Goal: Task Accomplishment & Management: Manage account settings

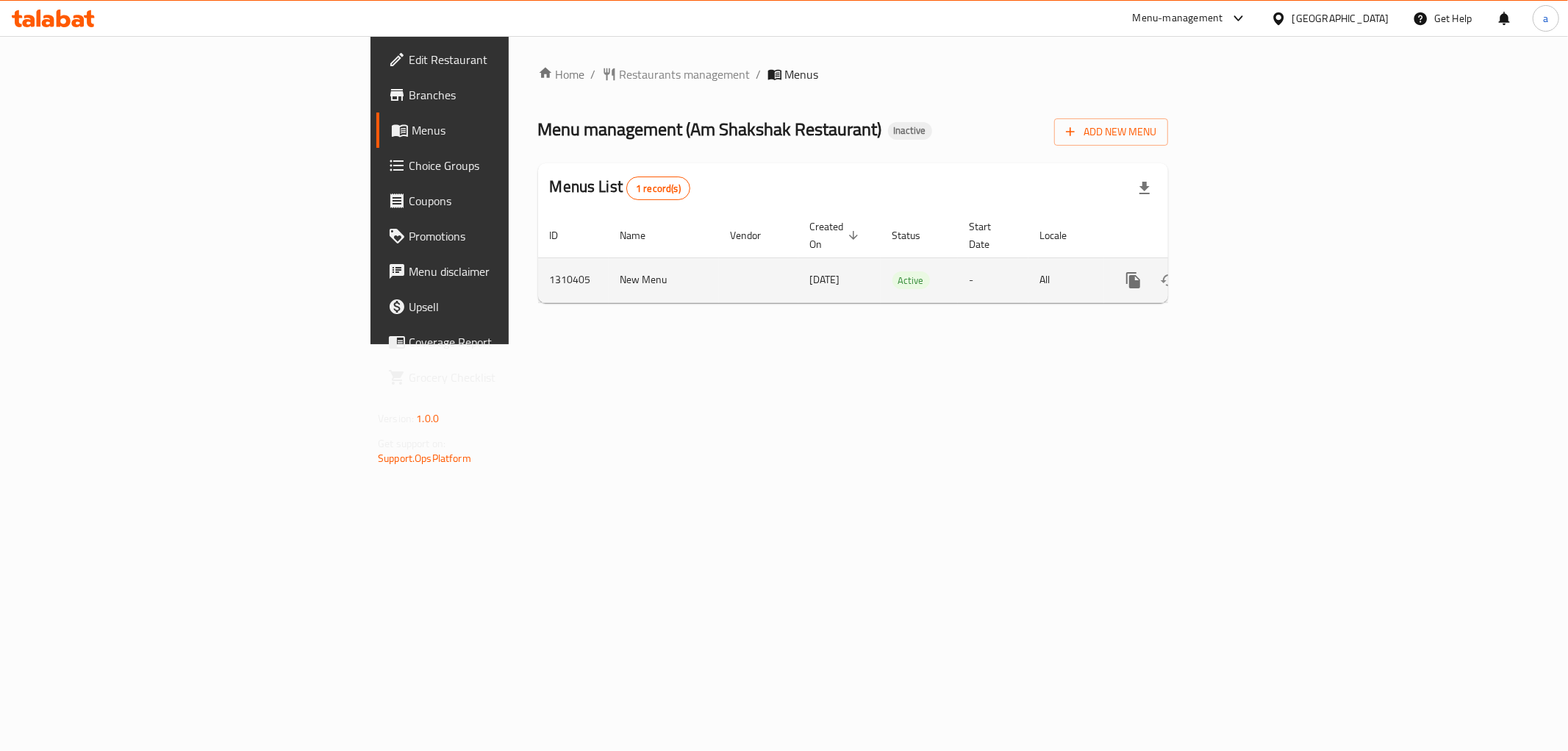
click at [1246, 273] on icon "enhanced table" at bounding box center [1240, 280] width 13 height 13
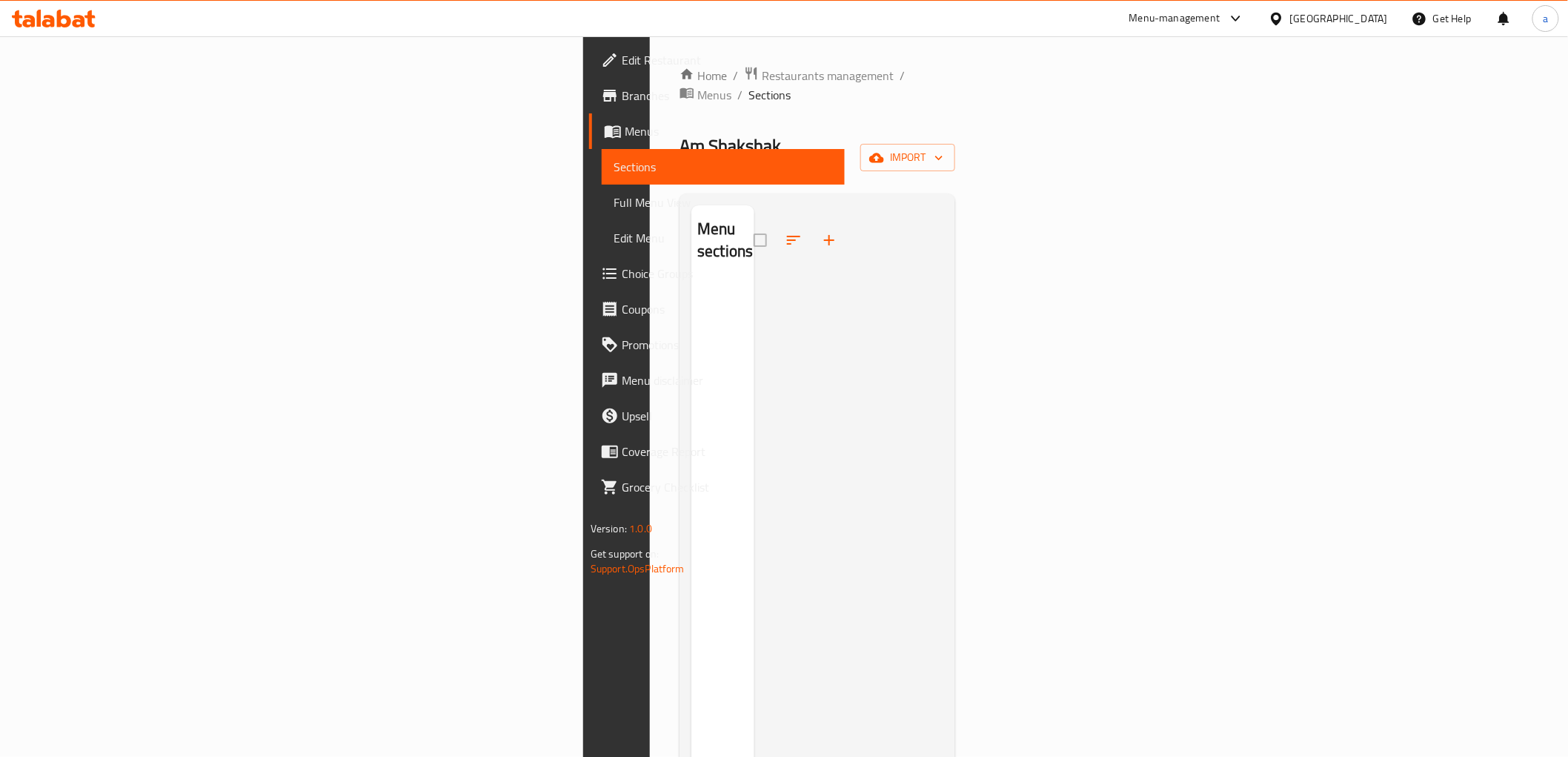
click at [614, 158] on span "Sections" at bounding box center [723, 167] width 219 height 18
click at [624, 134] on span "Menus" at bounding box center [728, 131] width 208 height 18
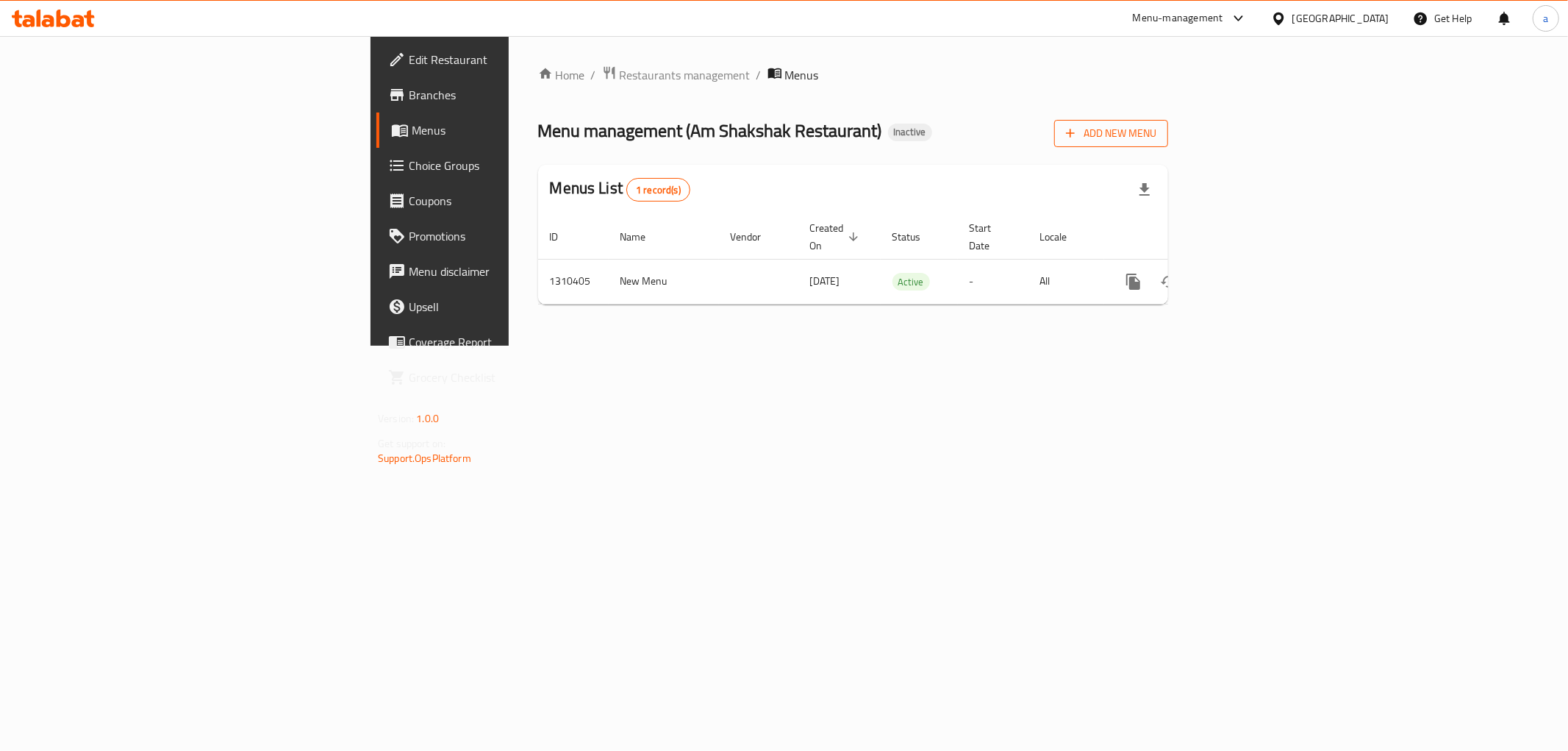
click at [1156, 125] on span "Add New Menu" at bounding box center [1111, 133] width 90 height 19
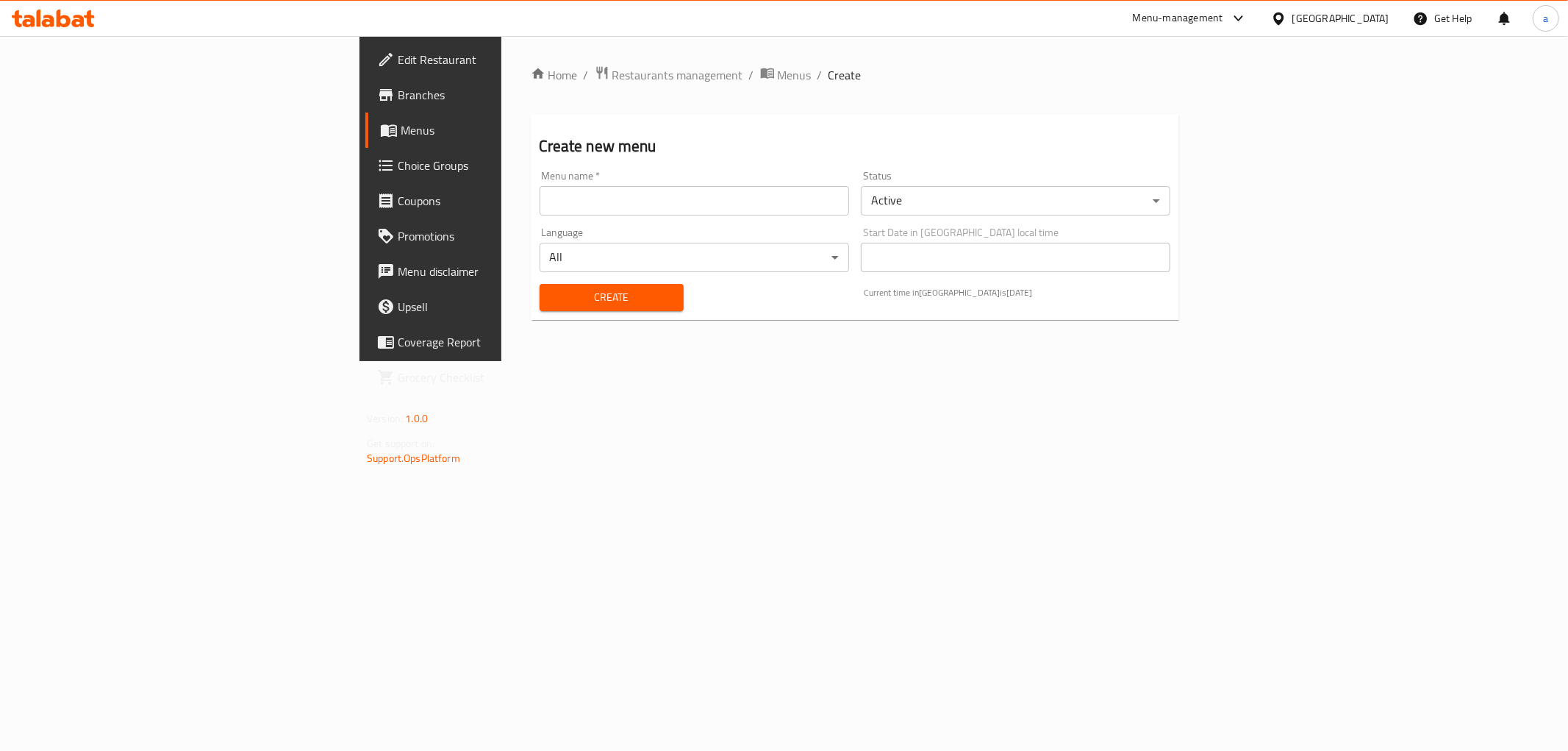
click at [643, 222] on div "Language All ​" at bounding box center [694, 250] width 321 height 56
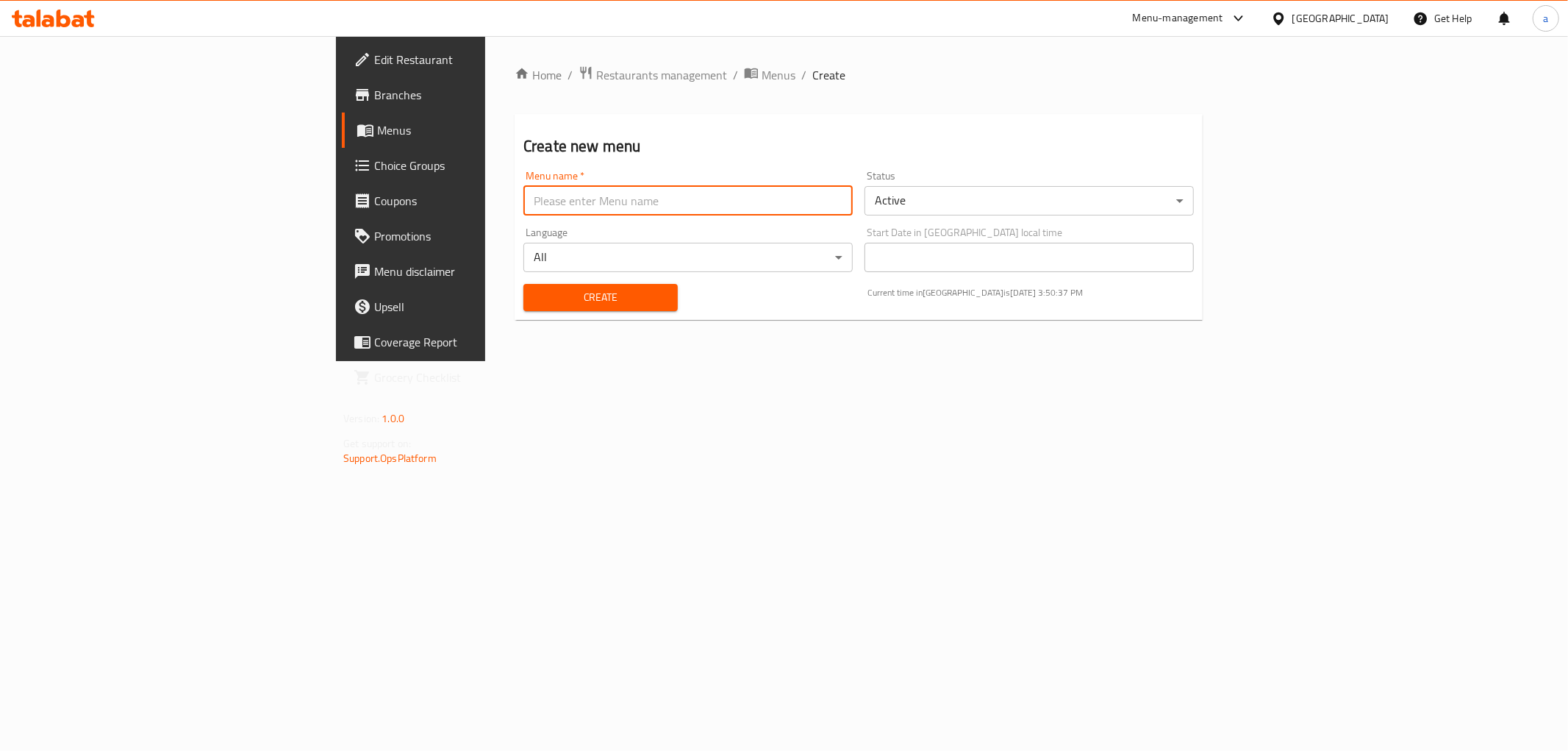
click at [641, 212] on input "text" at bounding box center [688, 200] width 329 height 29
type input "9/10"
click at [535, 295] on span "Create" at bounding box center [600, 298] width 130 height 19
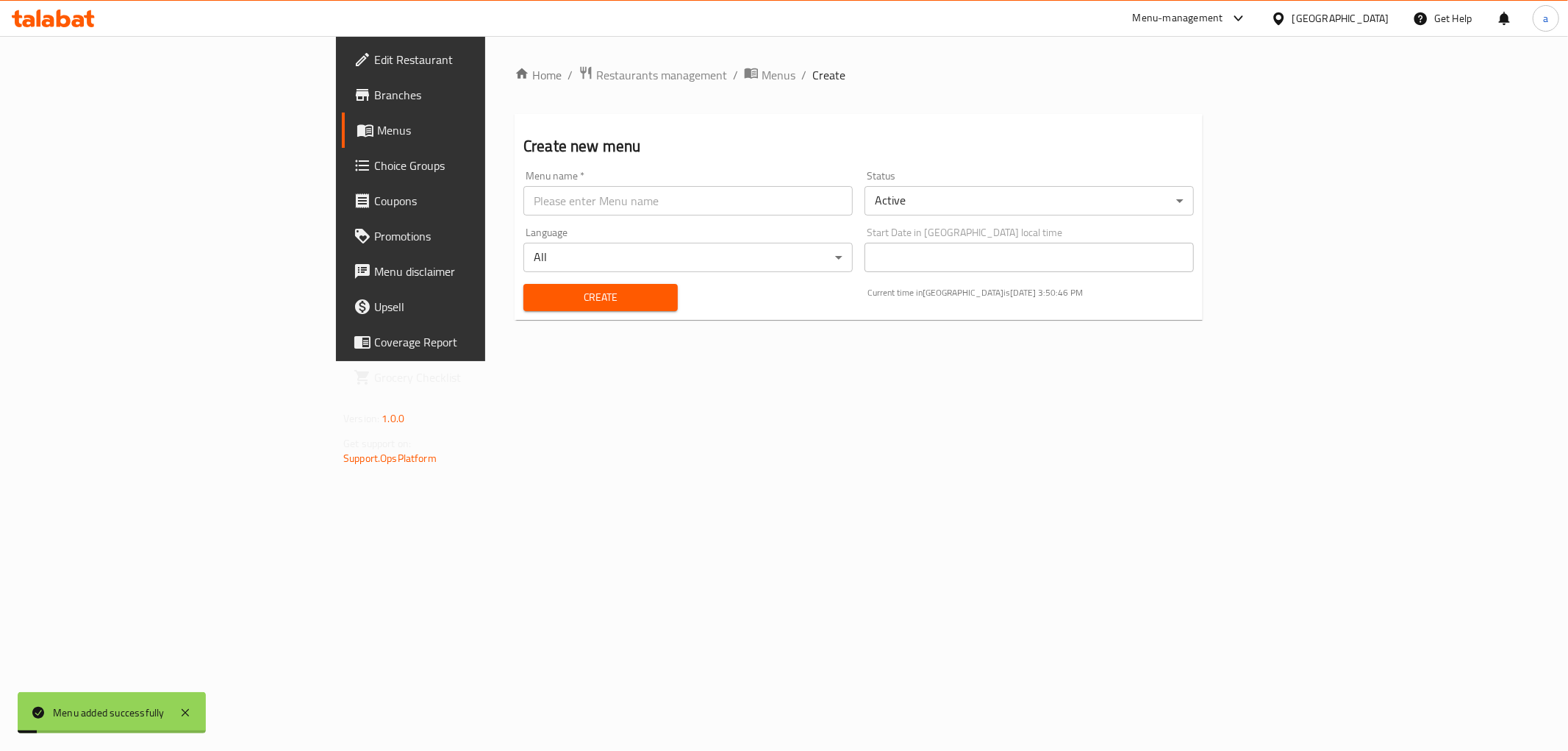
click at [377, 137] on span "Menus" at bounding box center [481, 130] width 208 height 18
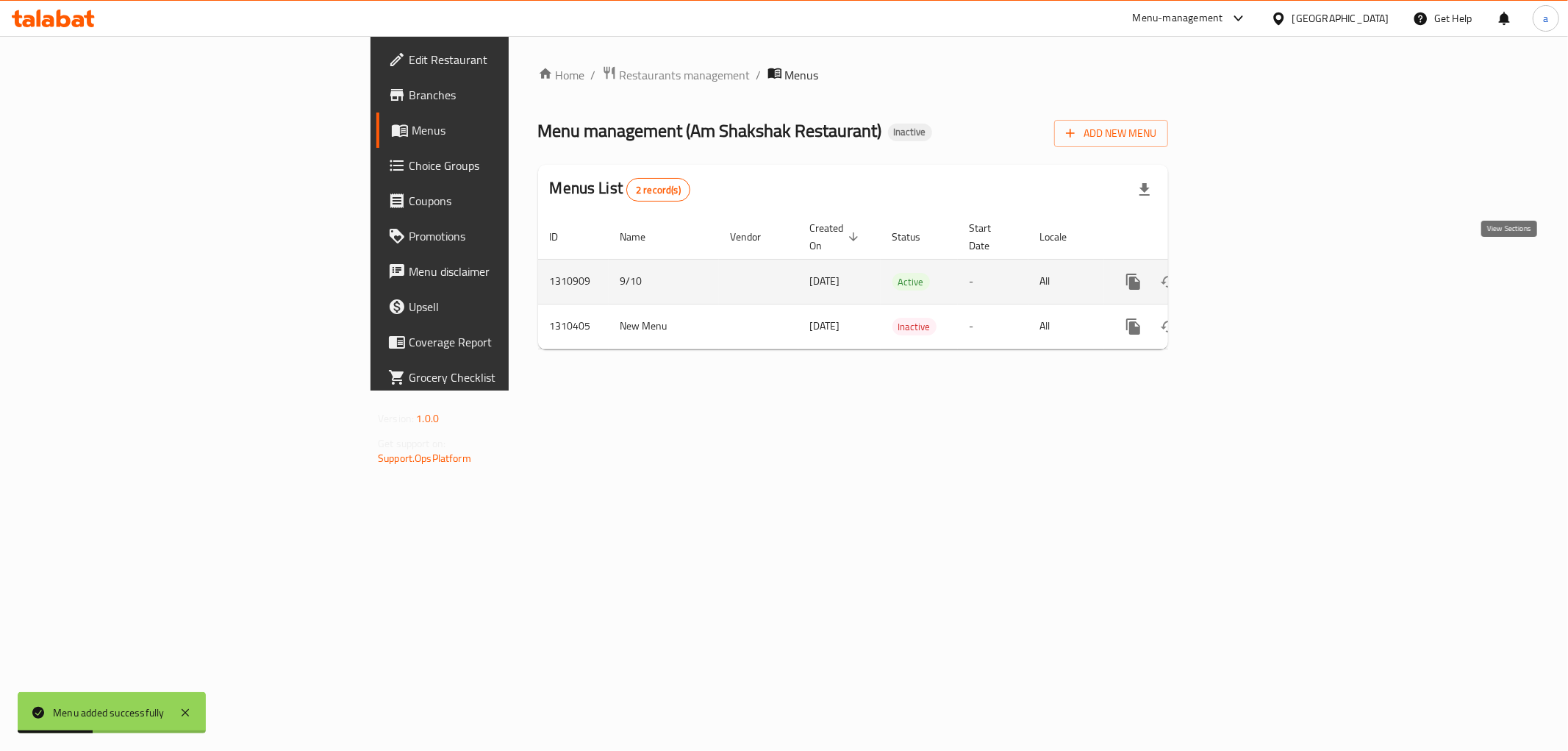
click at [1248, 273] on icon "enhanced table" at bounding box center [1239, 282] width 18 height 18
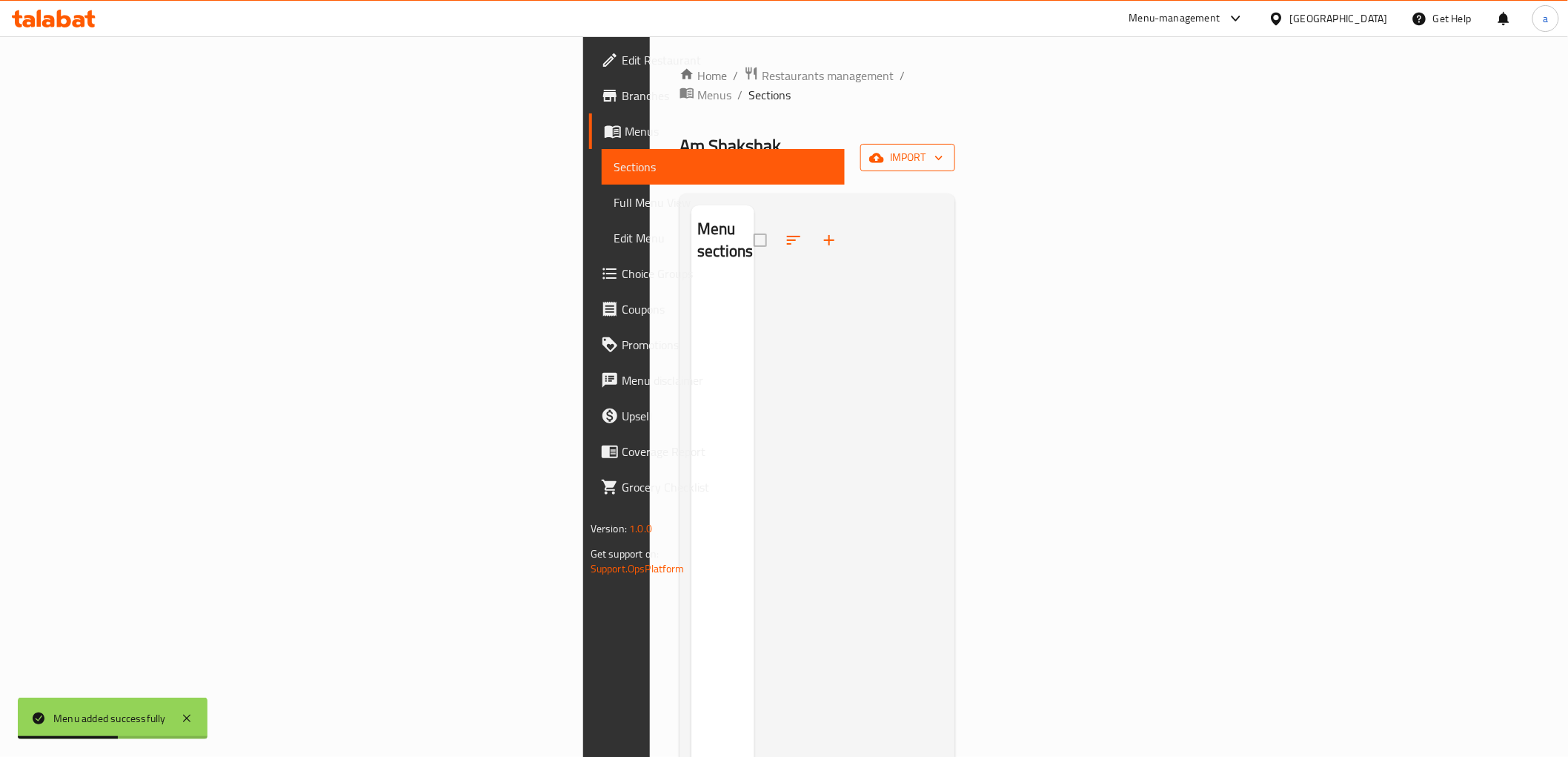
click at [943, 149] on span "import" at bounding box center [907, 158] width 71 height 19
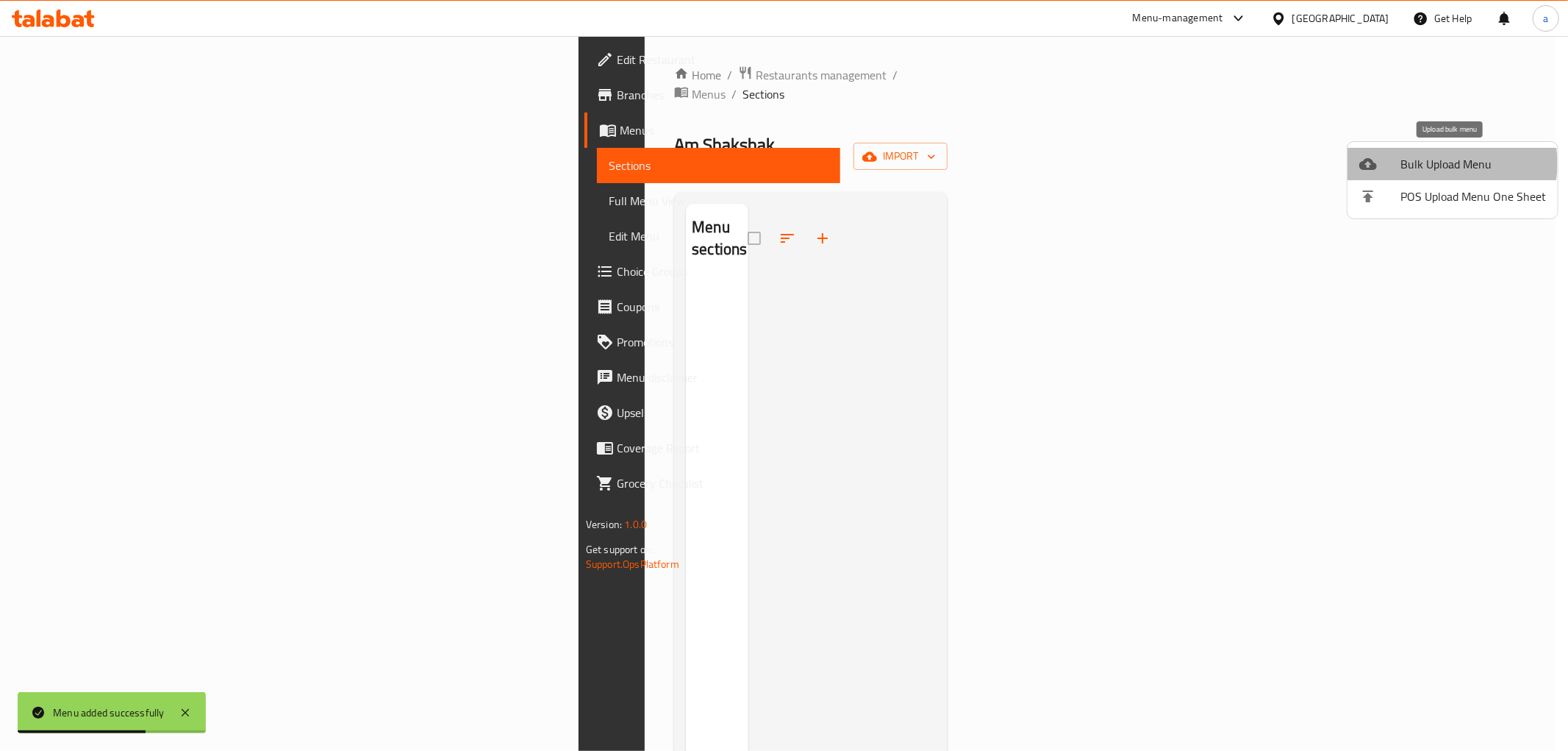
click at [1451, 163] on span "Bulk Upload Menu" at bounding box center [1472, 163] width 145 height 18
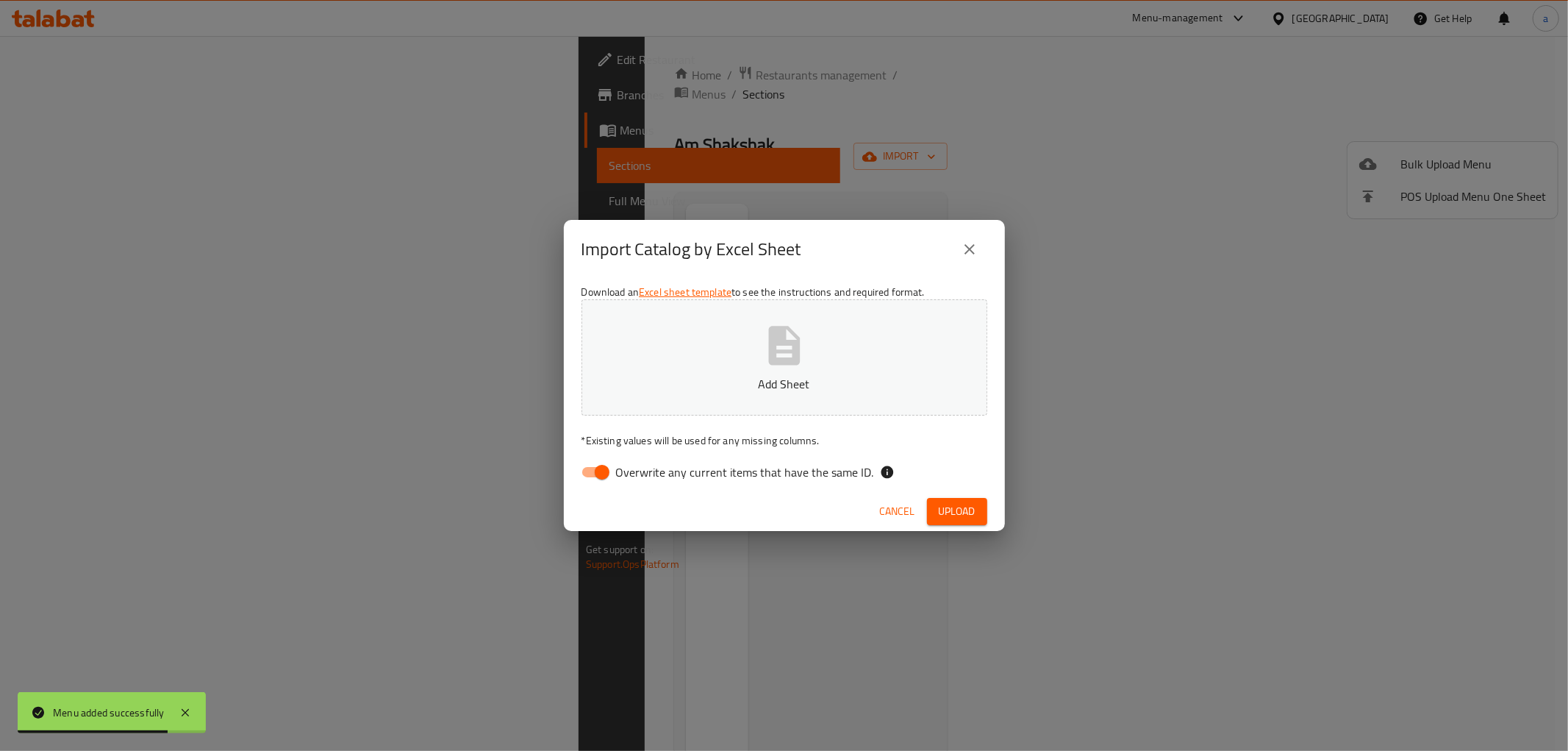
click at [592, 461] on input "Overwrite any current items that have the same ID." at bounding box center [601, 472] width 84 height 28
checkbox input "false"
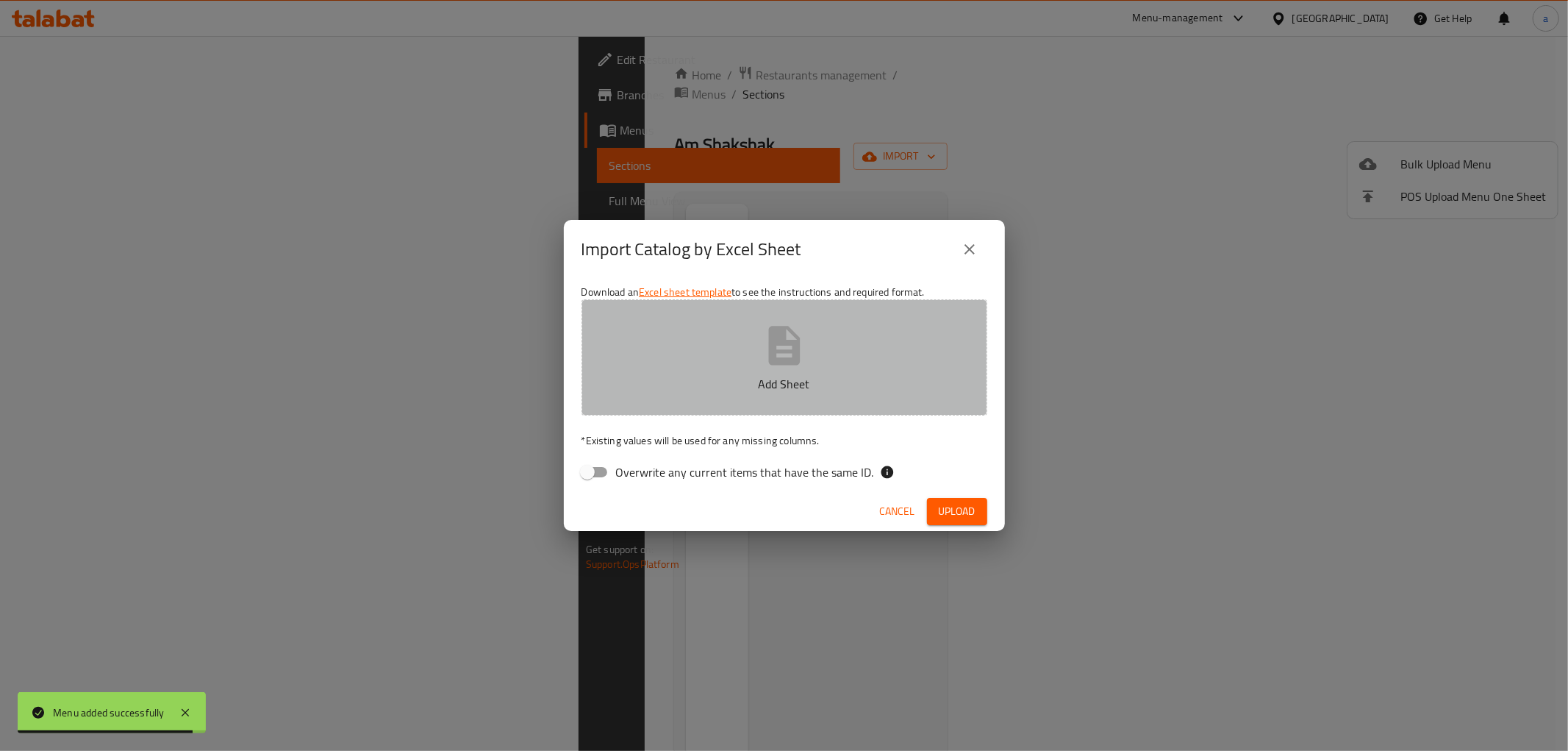
click at [754, 359] on button "Add Sheet" at bounding box center [784, 358] width 405 height 116
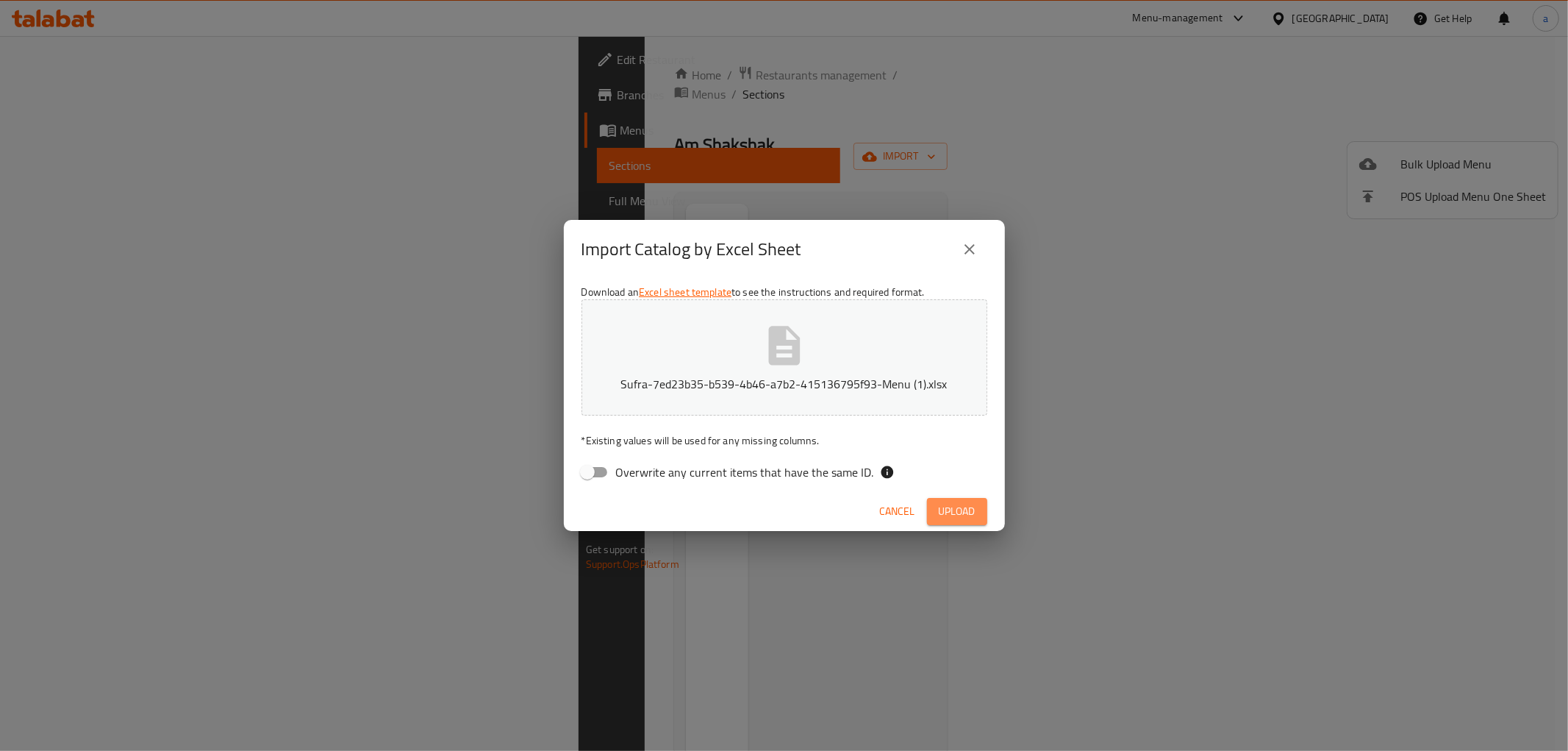
click at [966, 500] on button "Upload" at bounding box center [957, 511] width 60 height 27
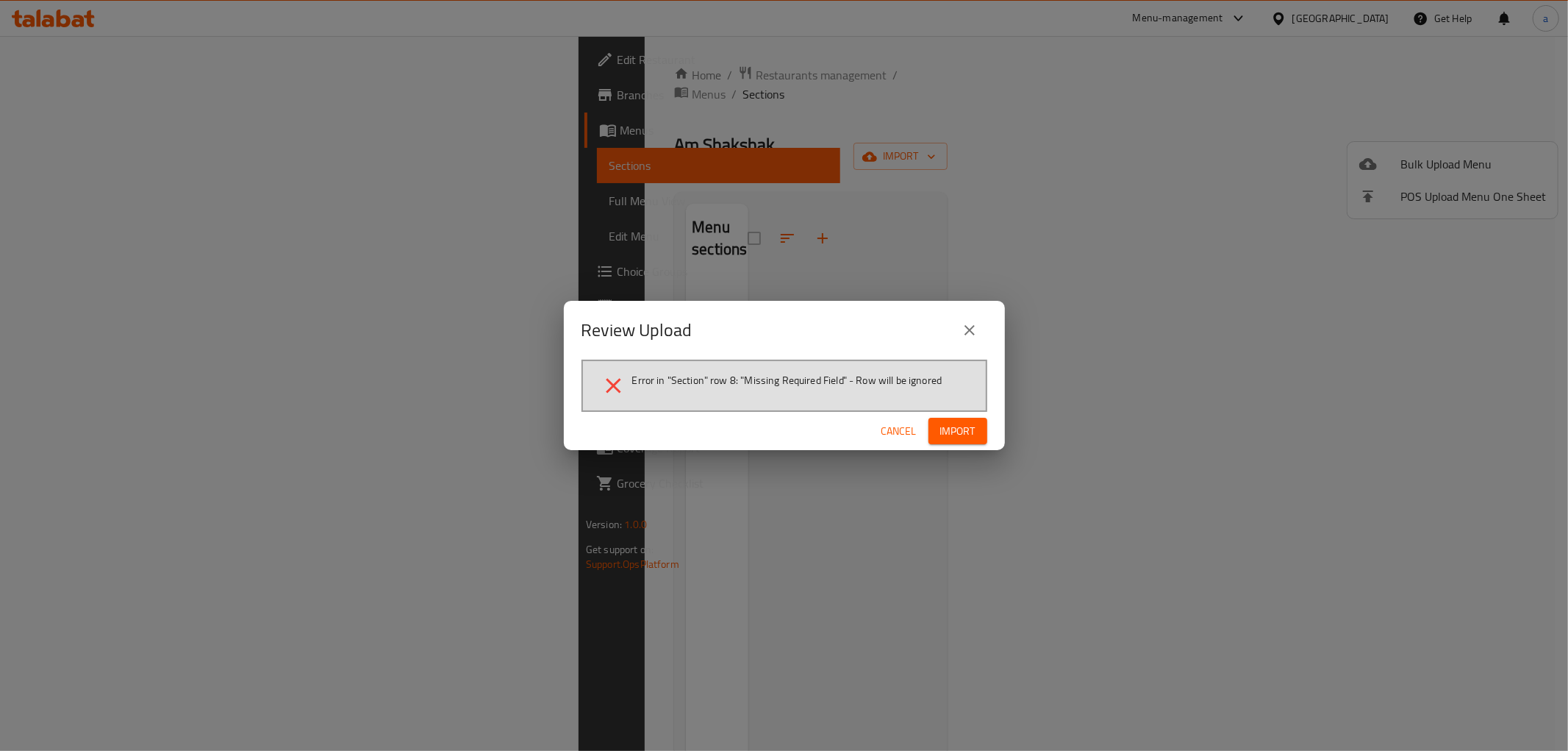
click at [945, 437] on span "Import" at bounding box center [958, 432] width 36 height 19
click at [976, 325] on icon "close" at bounding box center [969, 330] width 18 height 18
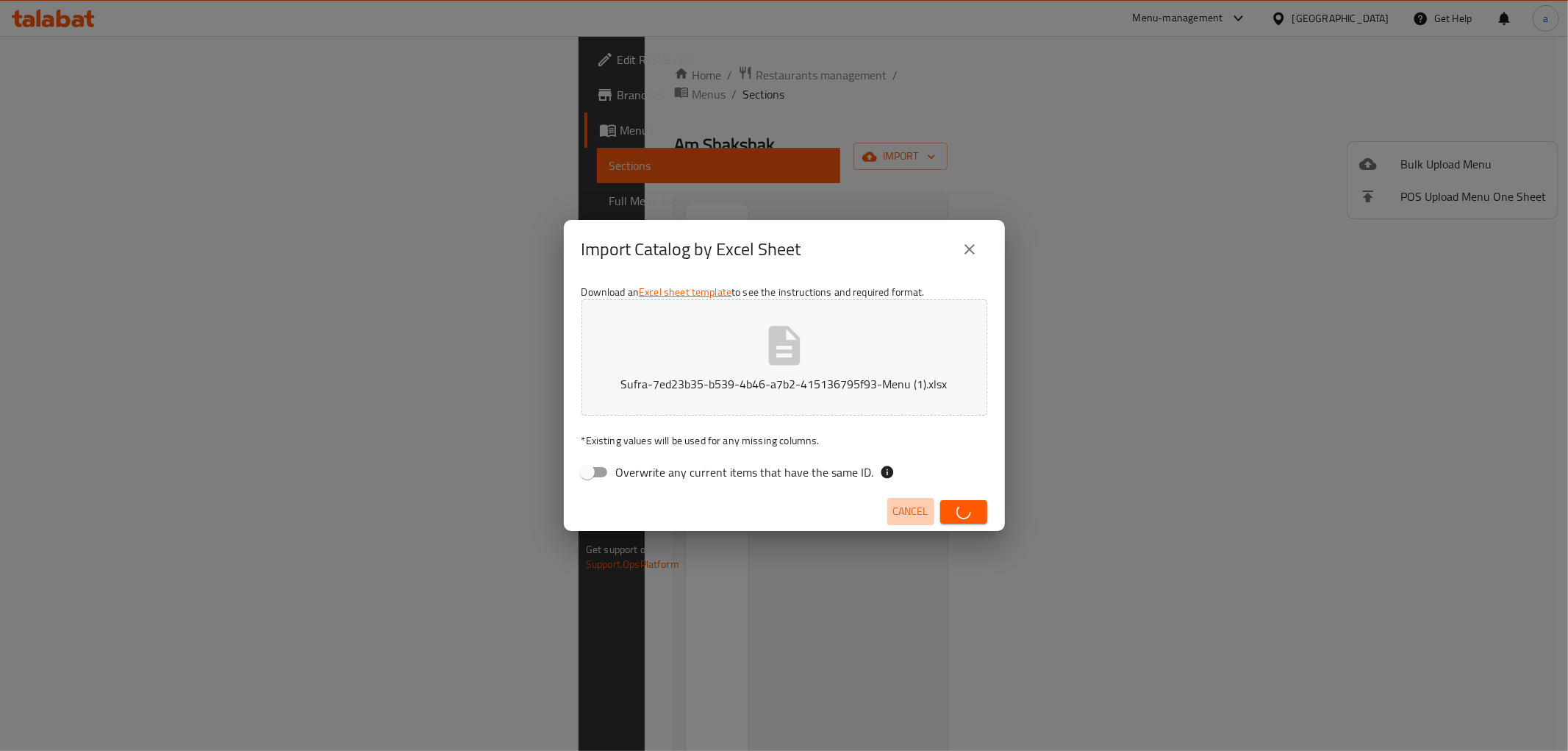
click at [909, 504] on span "Cancel" at bounding box center [911, 512] width 36 height 19
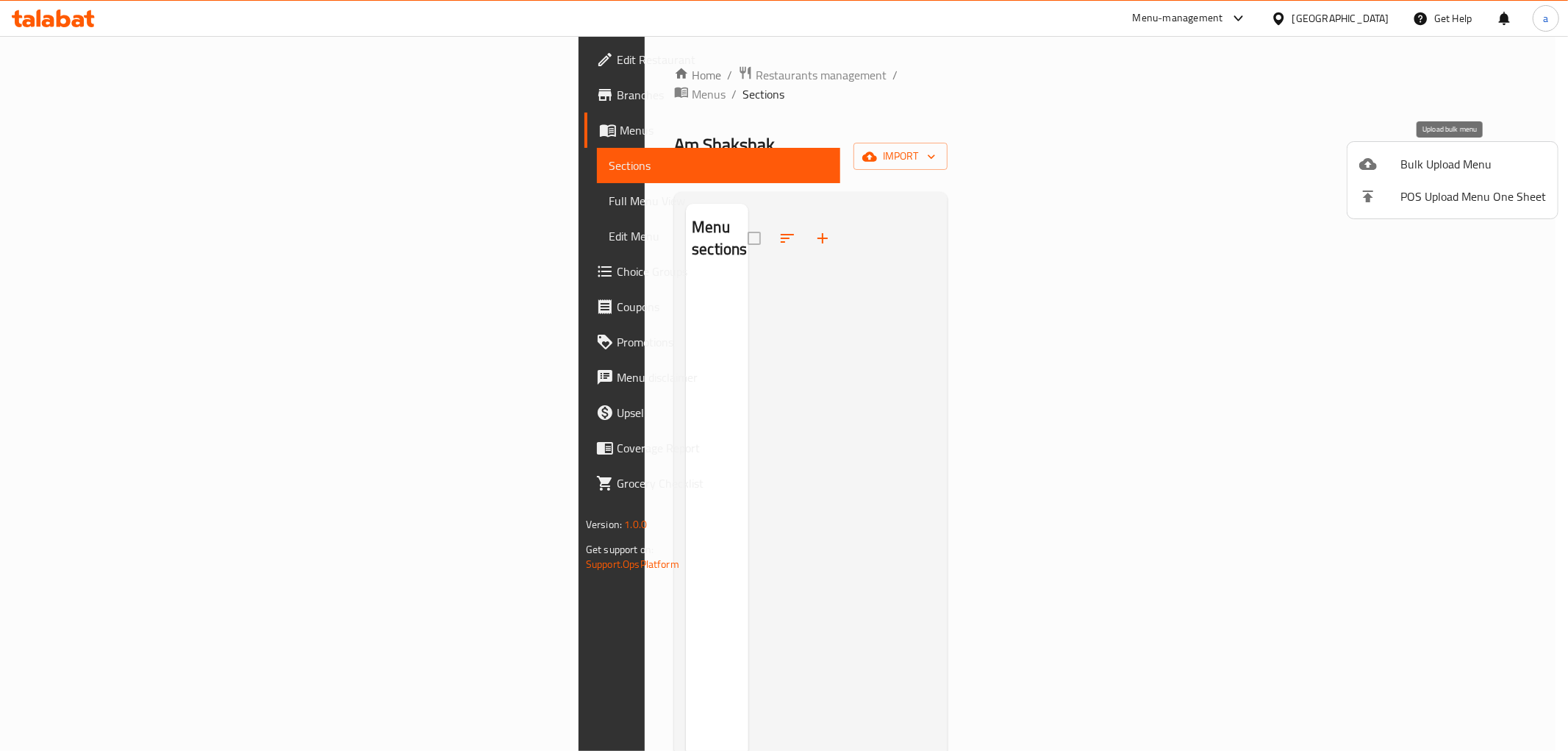
click at [1439, 161] on span "Bulk Upload Menu" at bounding box center [1472, 163] width 145 height 18
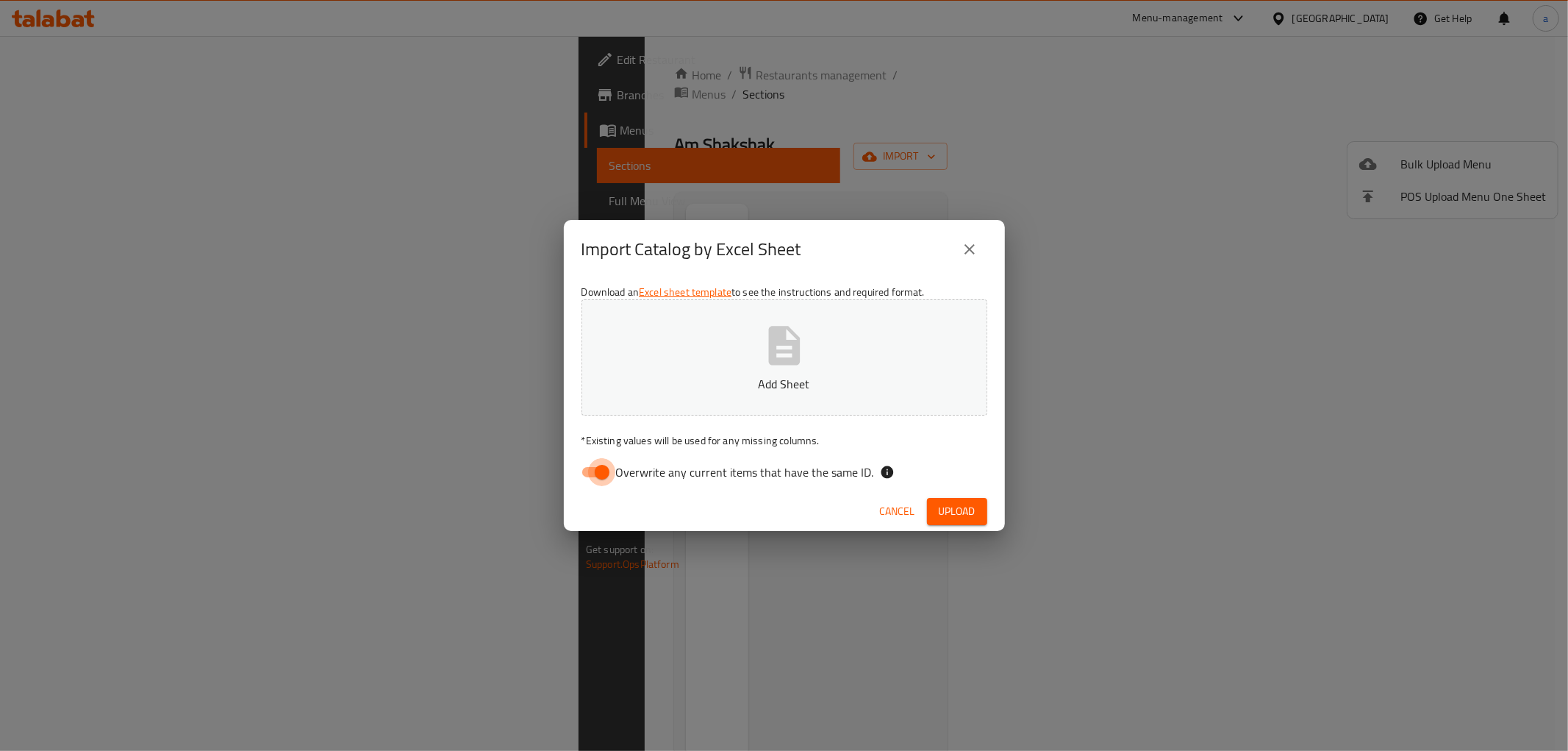
click at [601, 479] on input "Overwrite any current items that have the same ID." at bounding box center [601, 472] width 84 height 28
checkbox input "false"
click at [701, 403] on button "Add Sheet" at bounding box center [784, 358] width 405 height 116
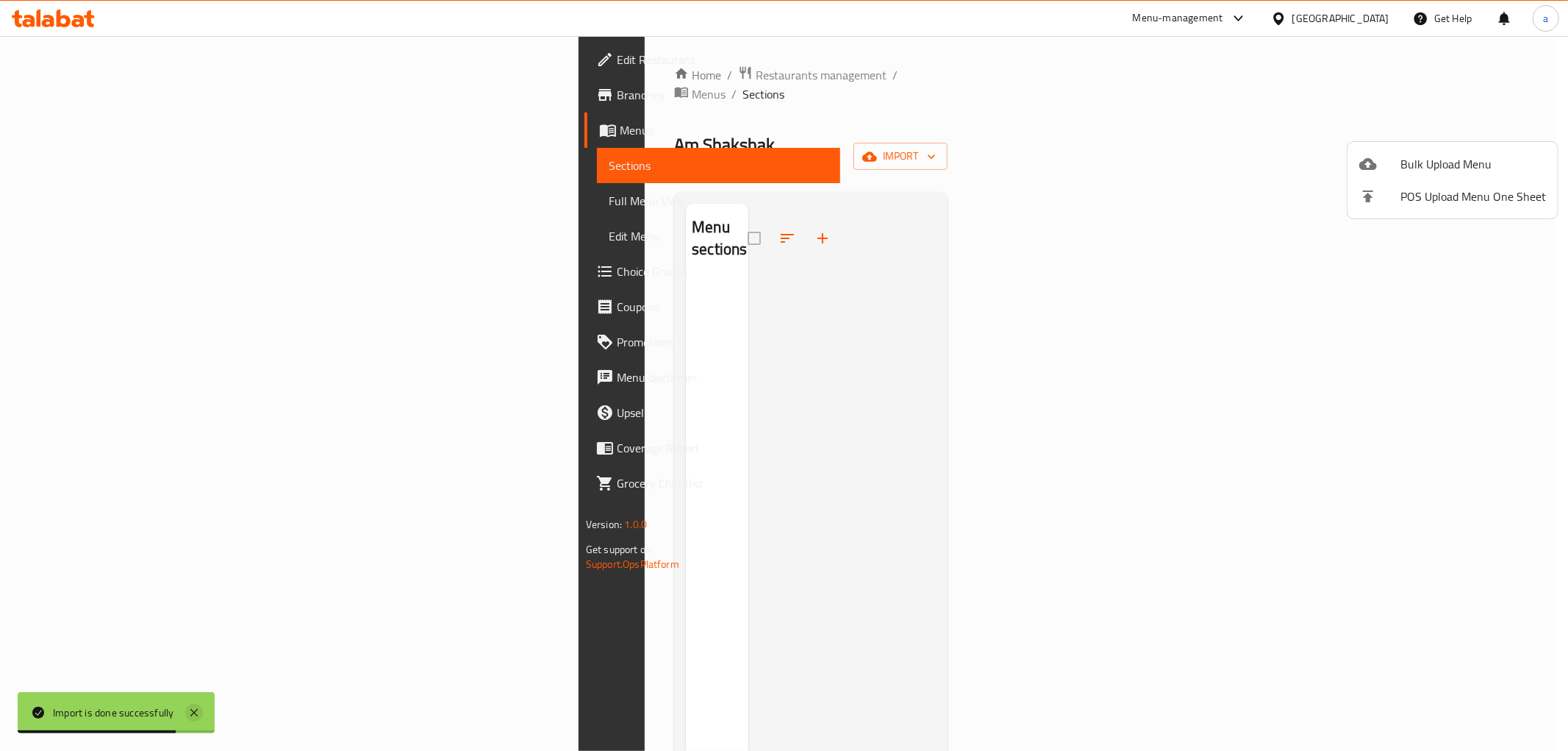
click at [193, 717] on icon at bounding box center [193, 713] width 18 height 18
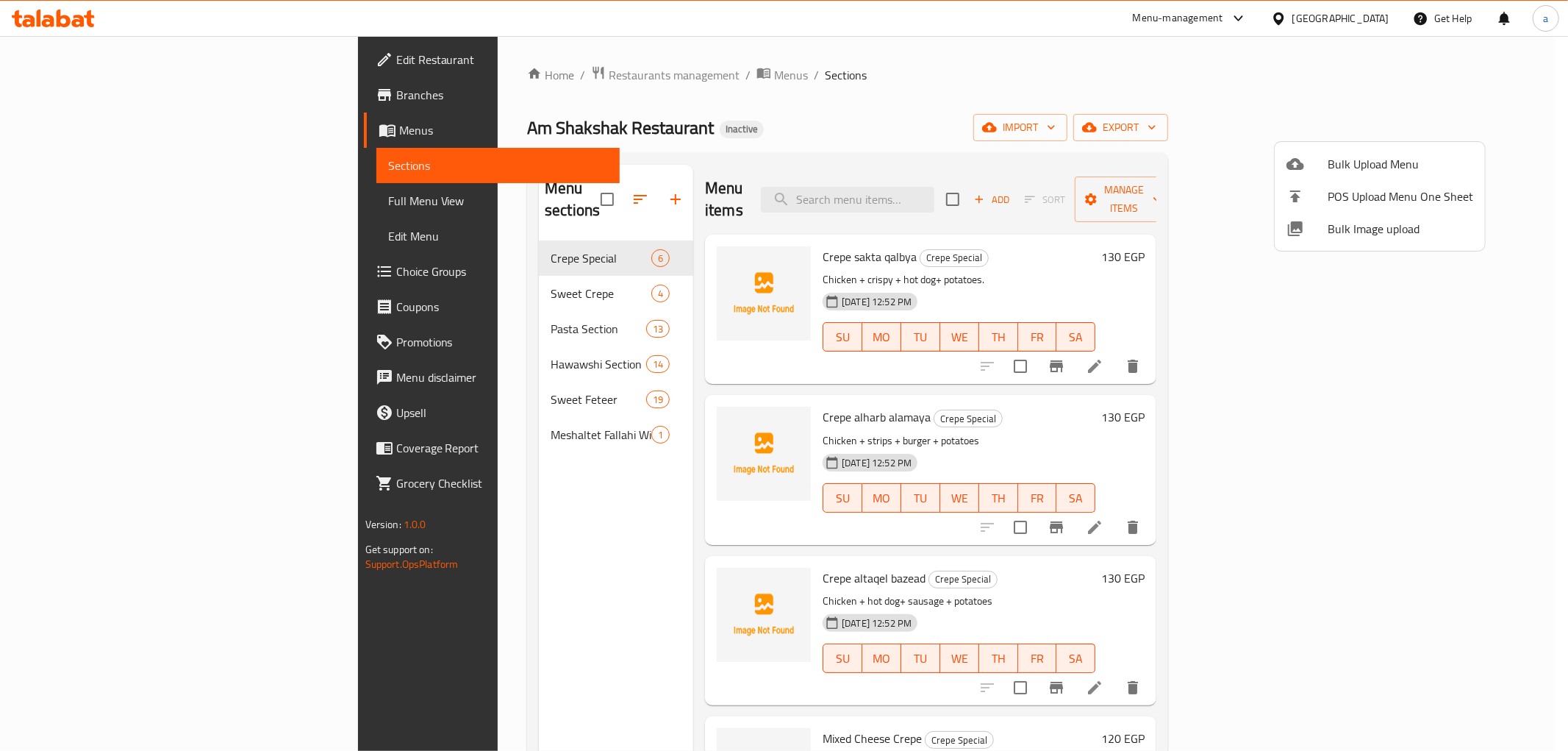
click at [101, 200] on div at bounding box center [784, 376] width 1568 height 751
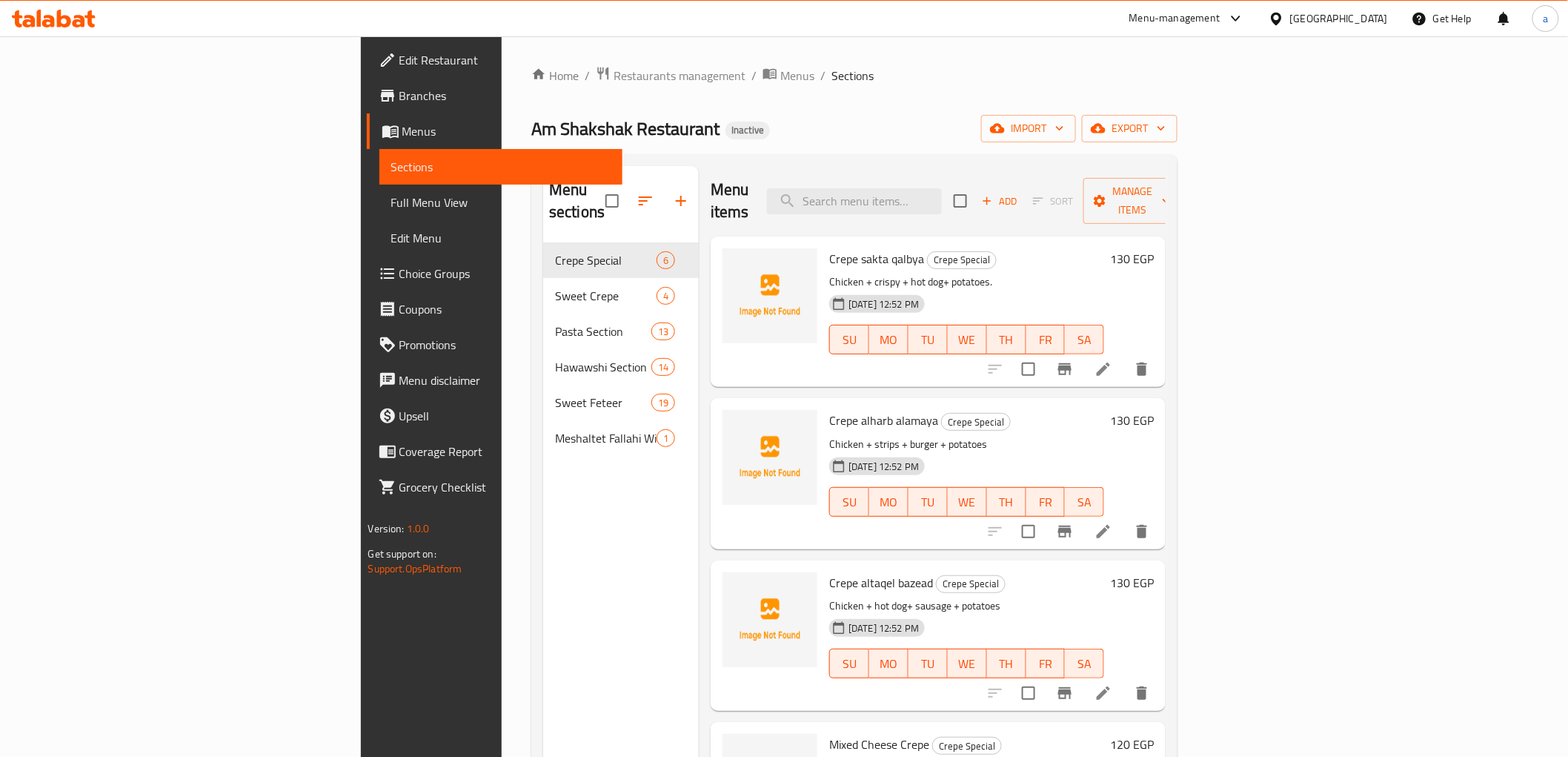
click at [392, 208] on span "Full Menu View" at bounding box center [501, 202] width 219 height 18
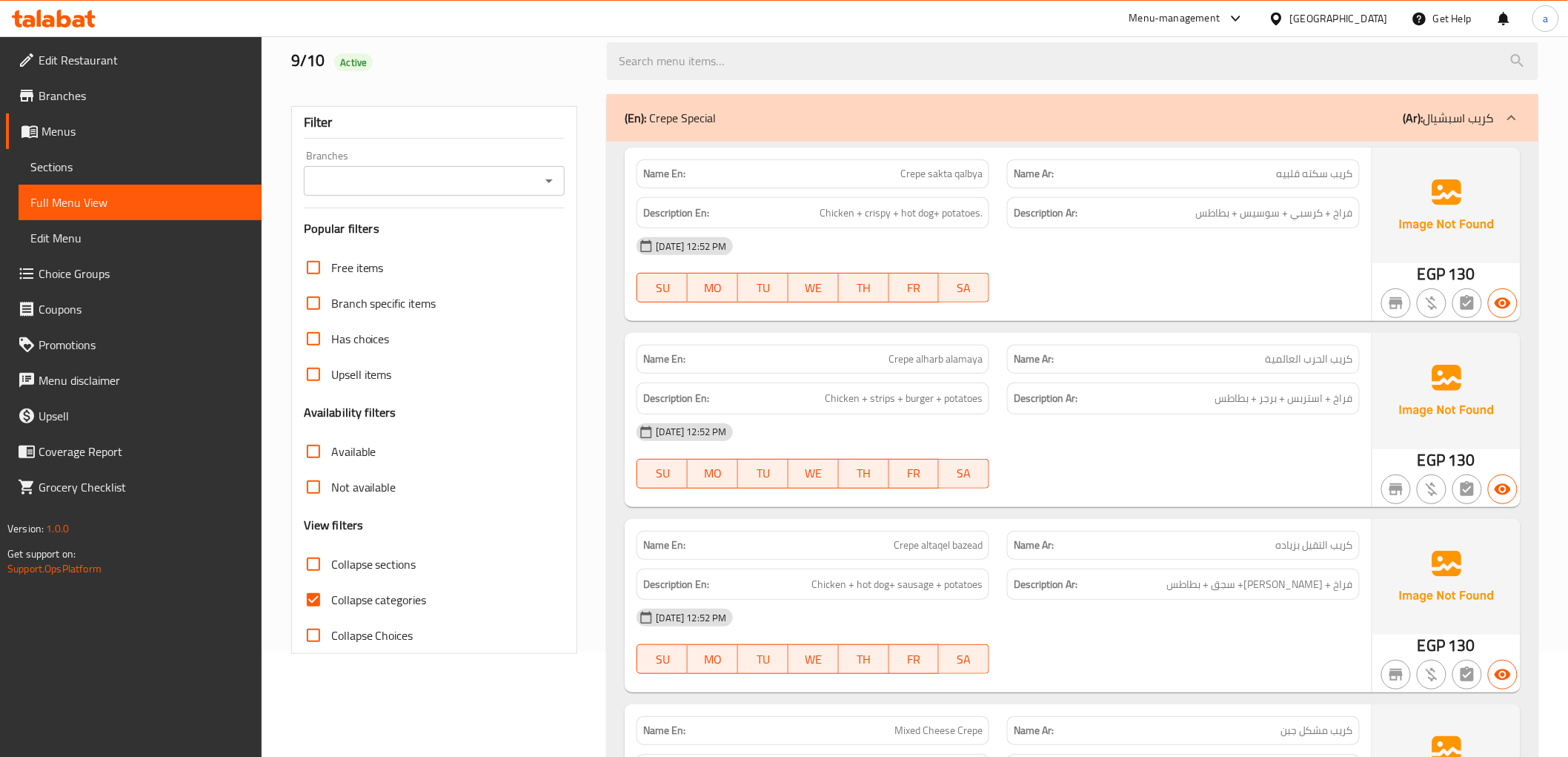
scroll to position [247, 0]
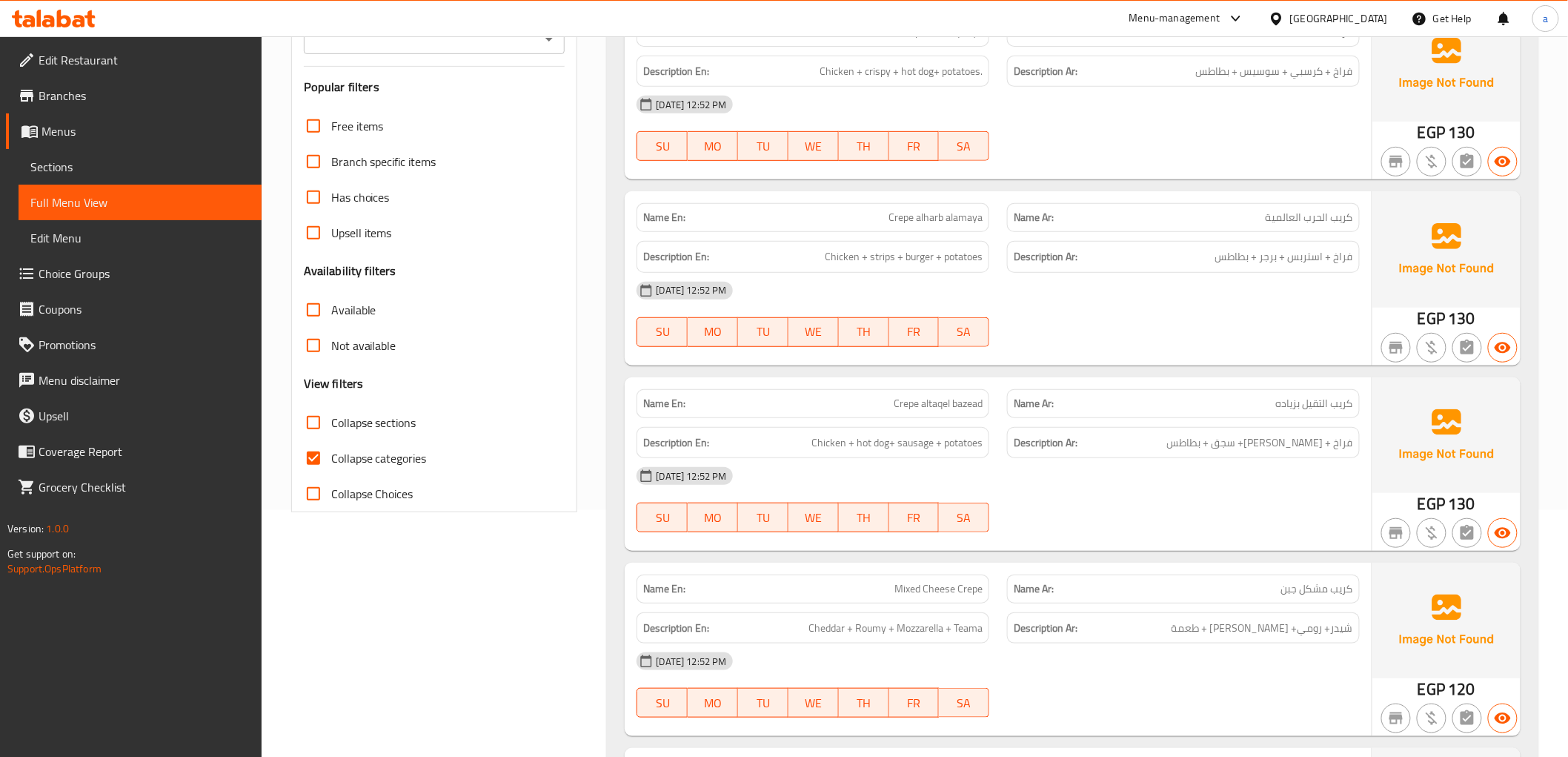
click at [309, 455] on input "Collapse categories" at bounding box center [314, 458] width 36 height 36
checkbox input "false"
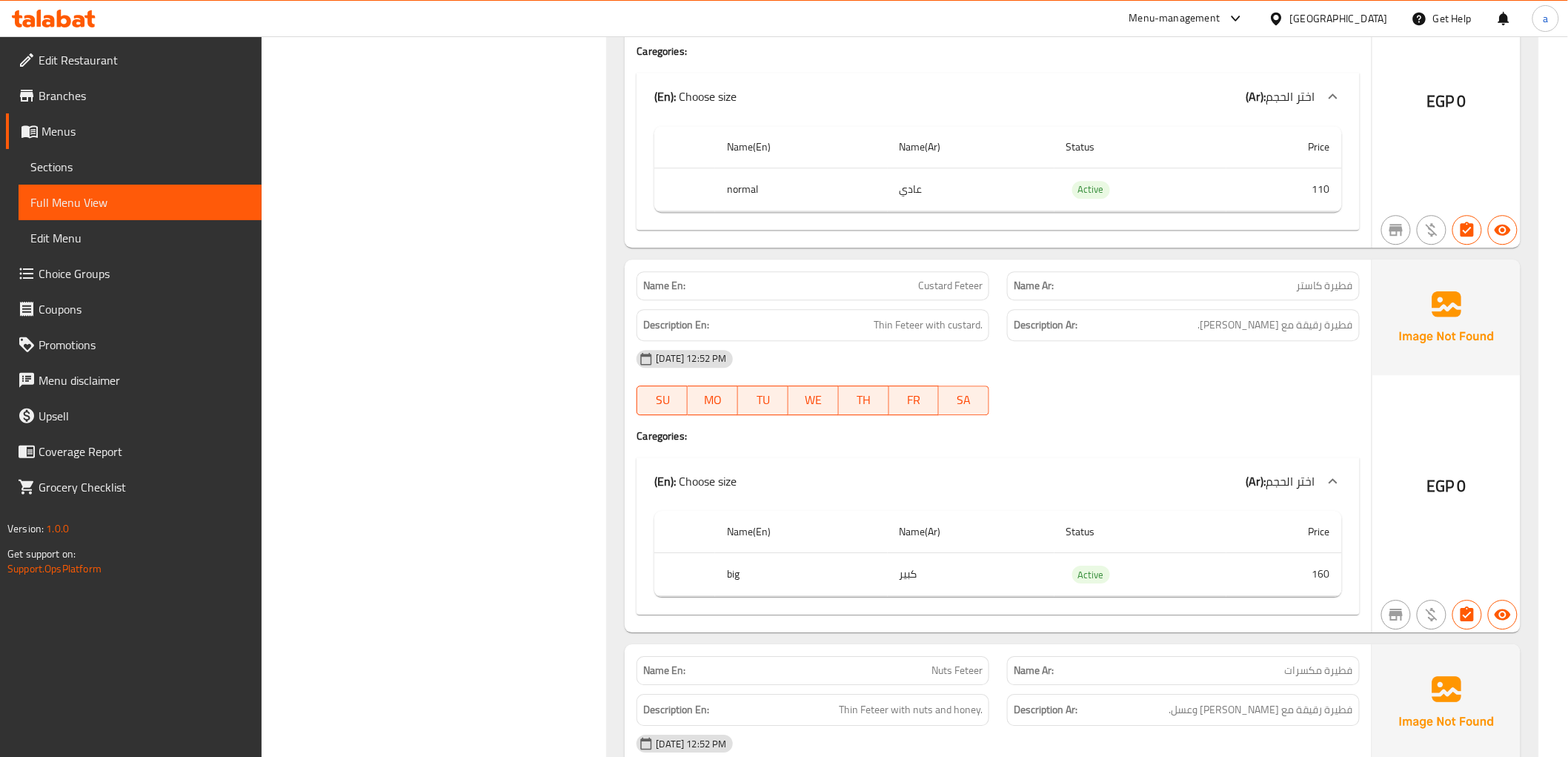
scroll to position [13918, 0]
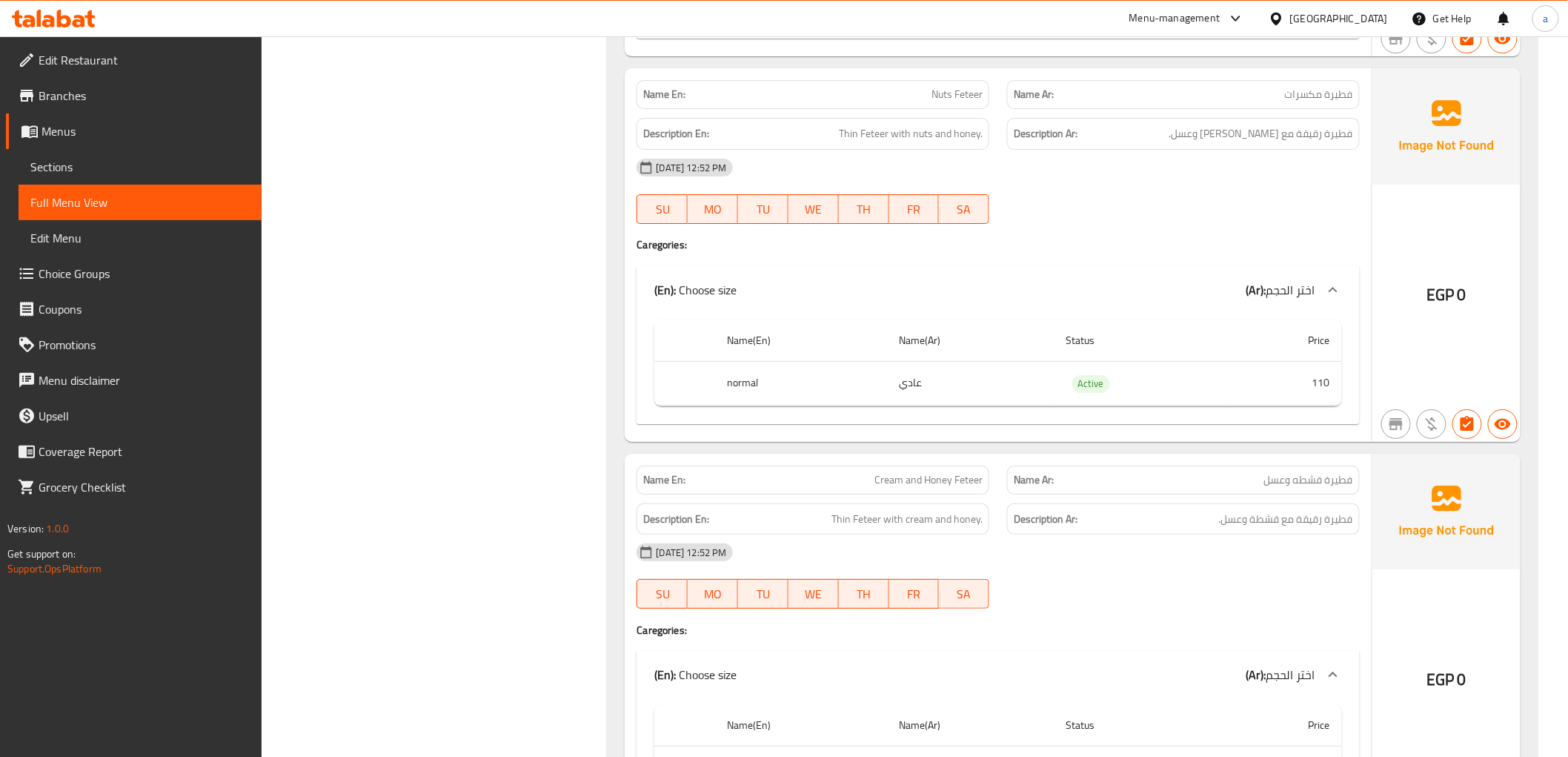
click at [1337, 294] on icon at bounding box center [1333, 290] width 18 height 18
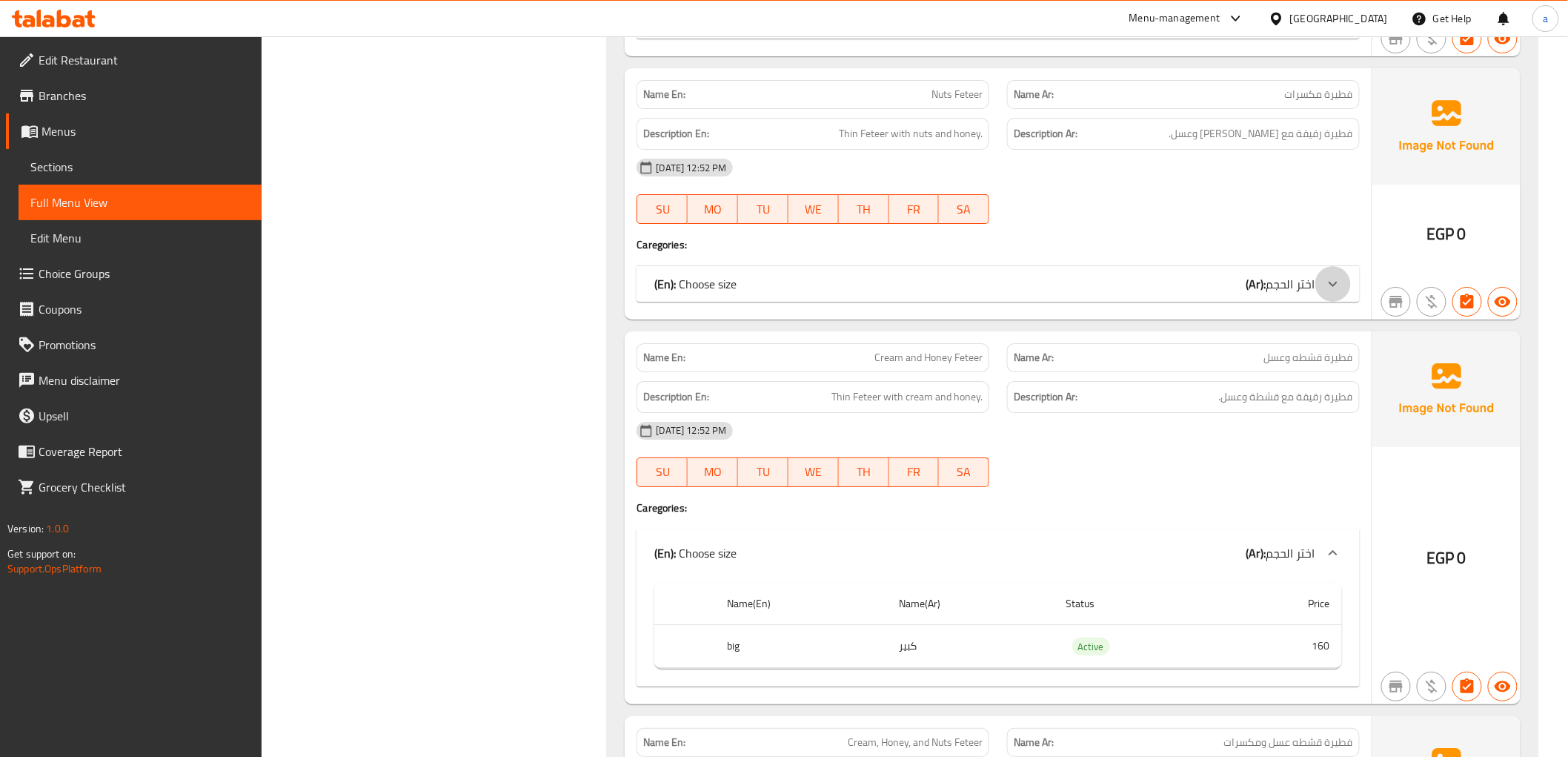
click at [1337, 292] on icon at bounding box center [1333, 284] width 18 height 18
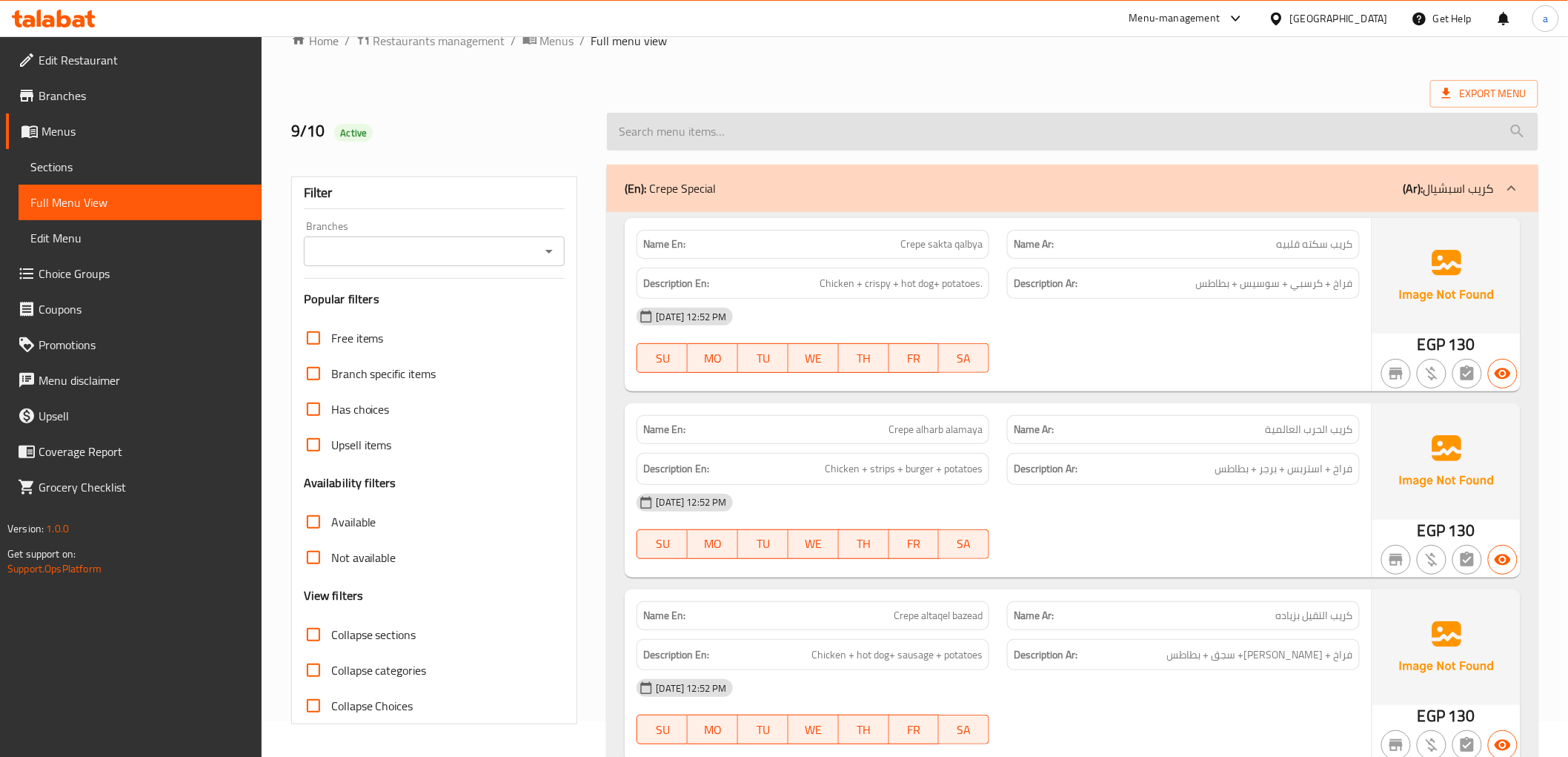
scroll to position [0, 0]
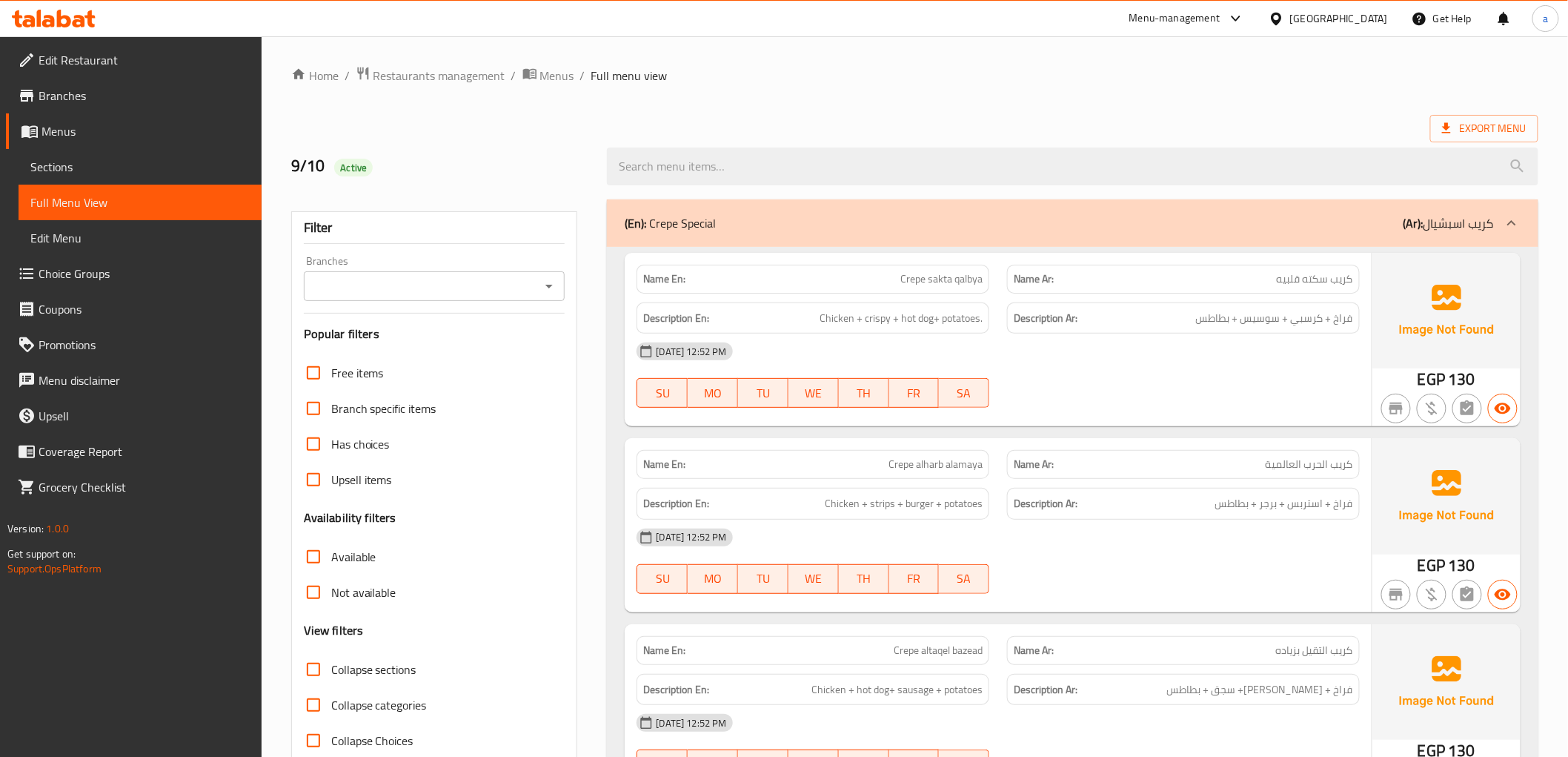
click at [153, 201] on span "Full Menu View" at bounding box center [140, 202] width 219 height 18
click at [81, 132] on span "Menus" at bounding box center [146, 131] width 208 height 18
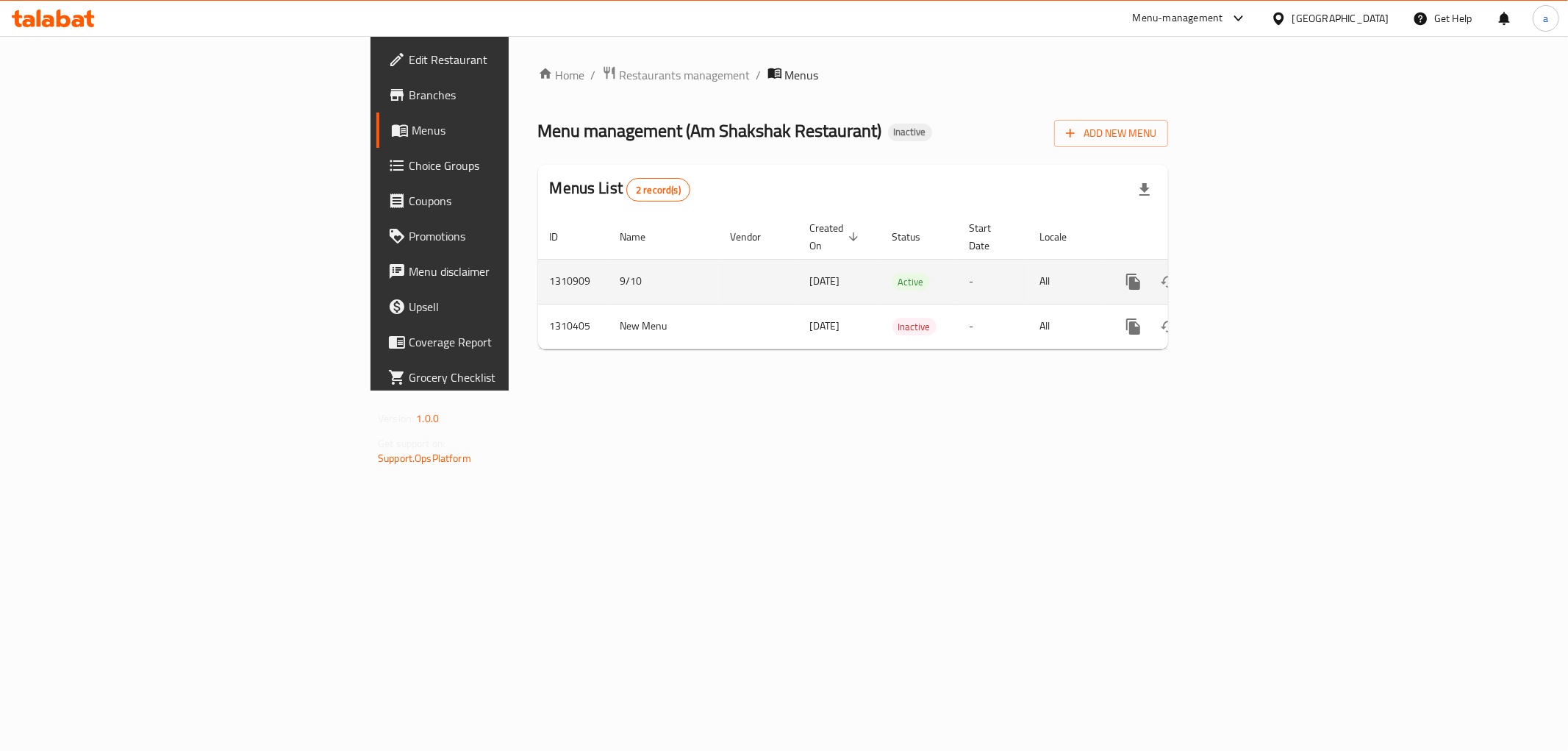
click at [1213, 273] on icon "enhanced table" at bounding box center [1204, 282] width 18 height 18
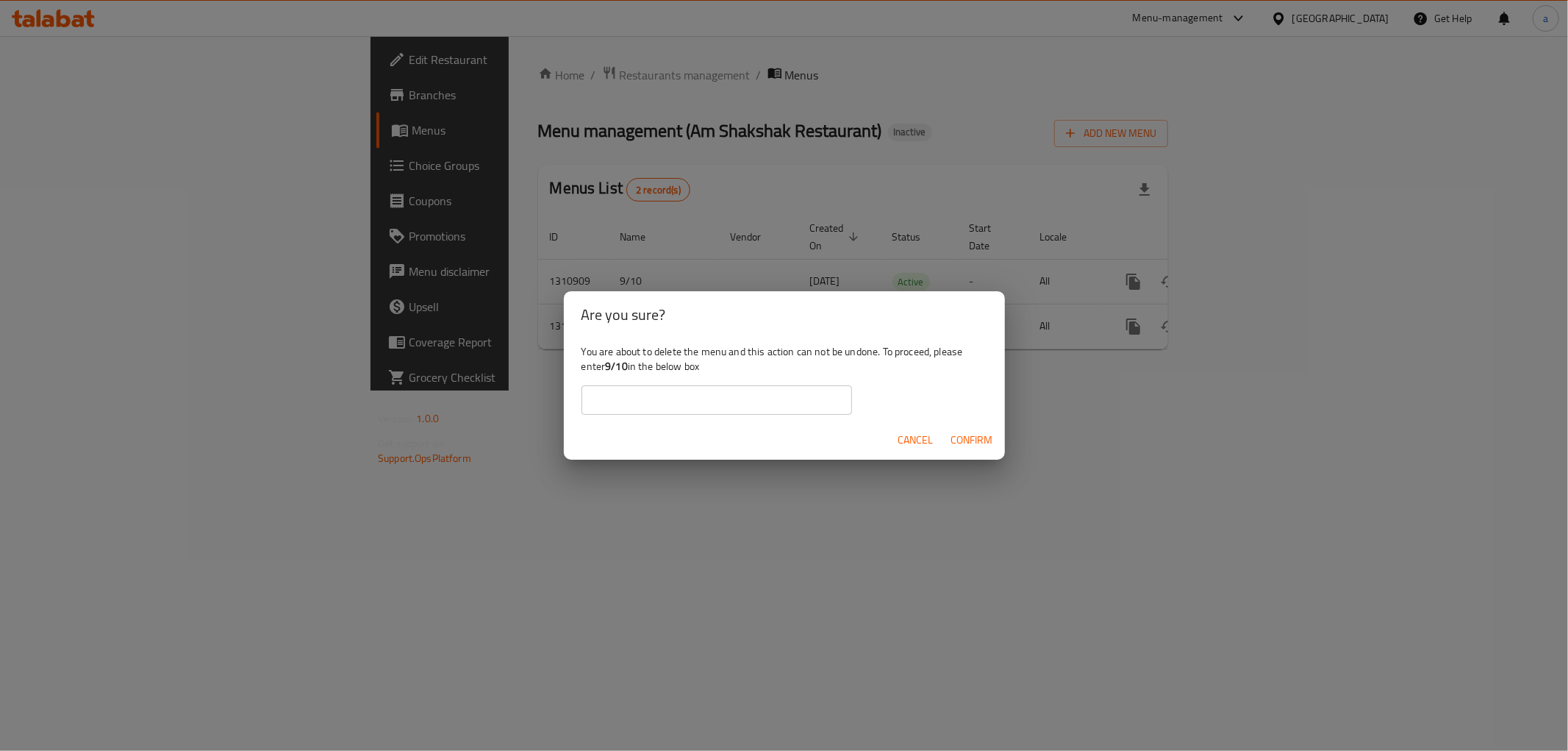
click at [755, 397] on input "text" at bounding box center [717, 399] width 270 height 29
type input "9/10"
click at [928, 431] on span "Cancel" at bounding box center [916, 440] width 36 height 19
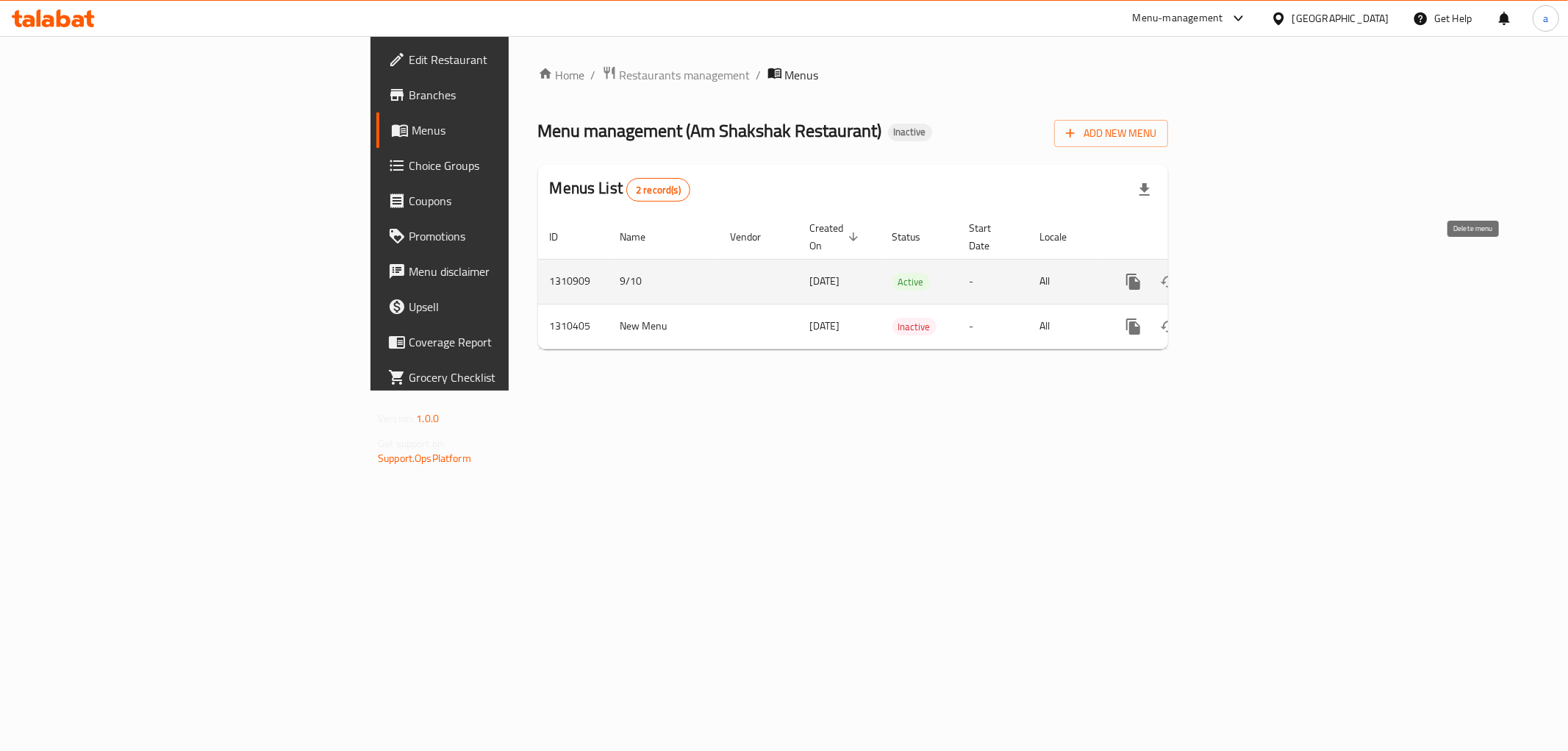
click at [1222, 267] on button "enhanced table" at bounding box center [1204, 282] width 36 height 36
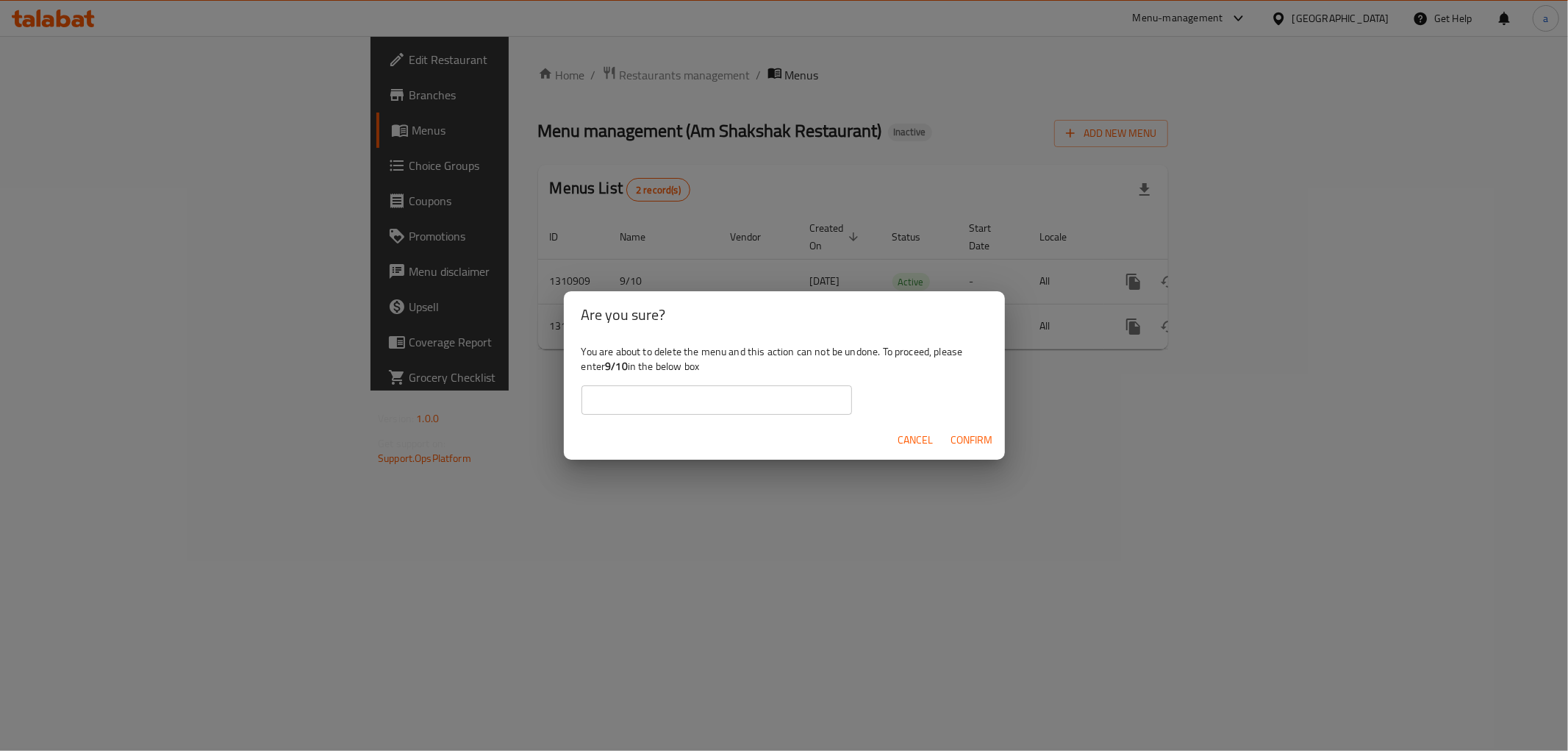
click at [701, 394] on input "text" at bounding box center [717, 399] width 270 height 29
type input "9/10"
click at [967, 449] on button "Confirm" at bounding box center [971, 439] width 53 height 27
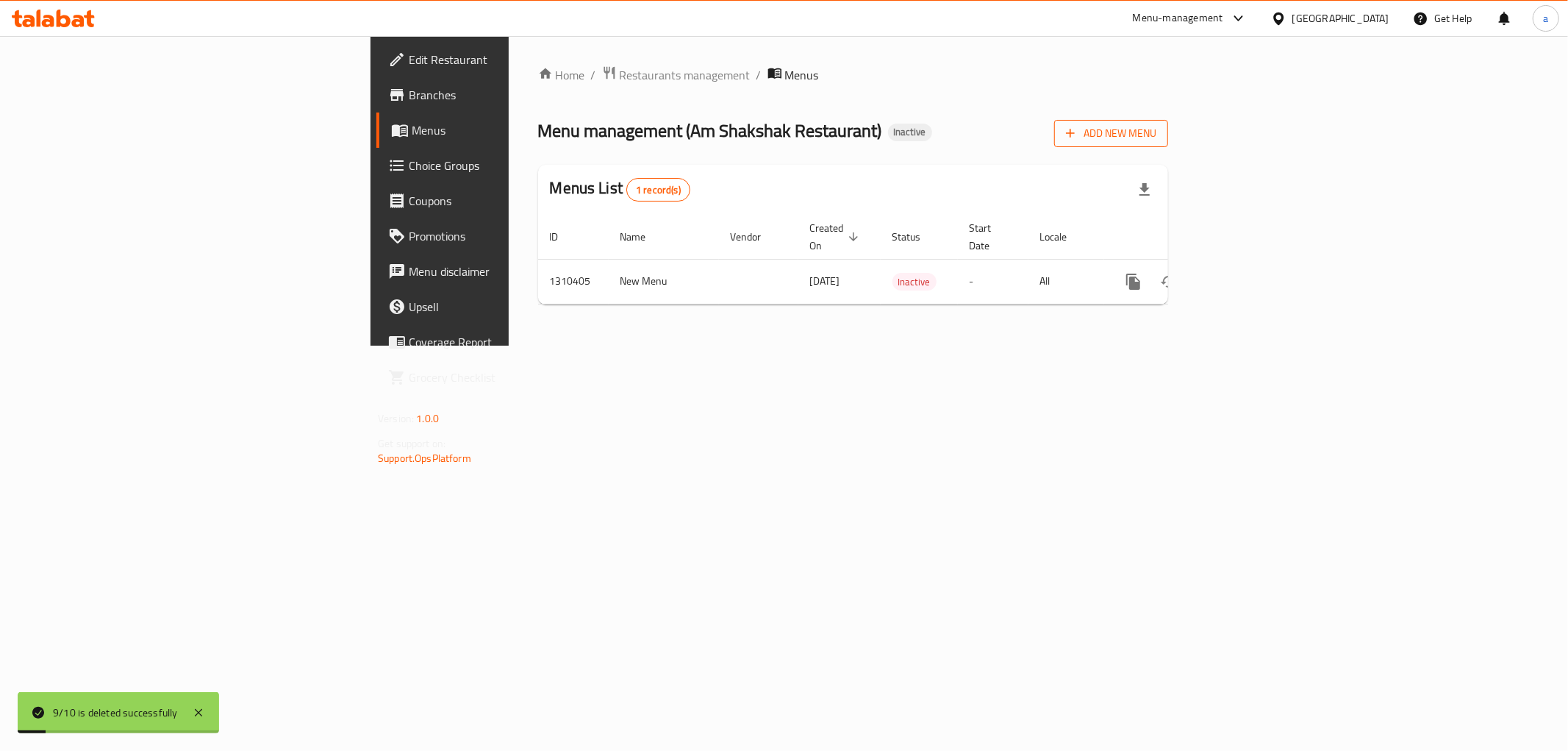
click at [1156, 130] on span "Add New Menu" at bounding box center [1111, 133] width 90 height 19
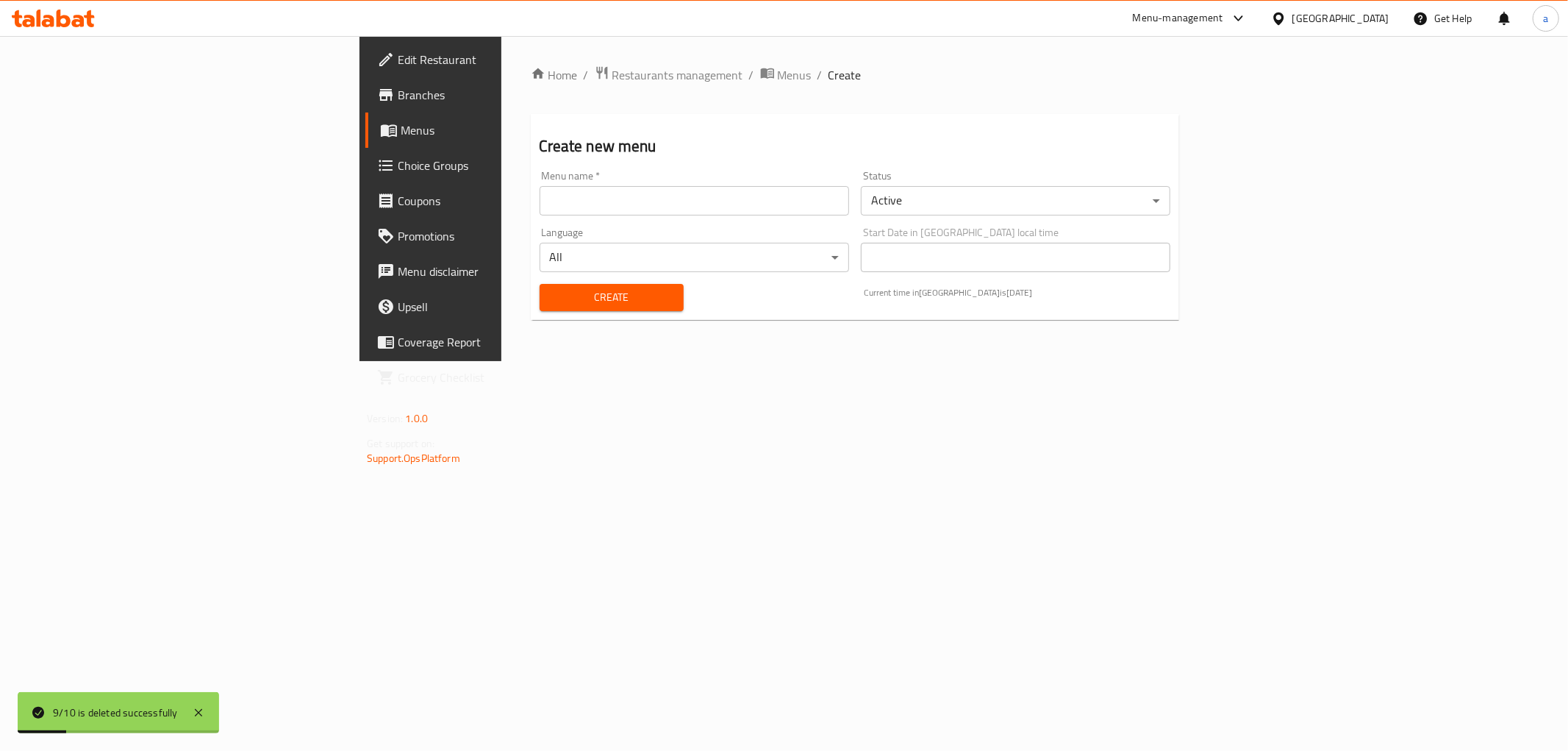
click at [590, 204] on input "text" at bounding box center [694, 200] width 310 height 29
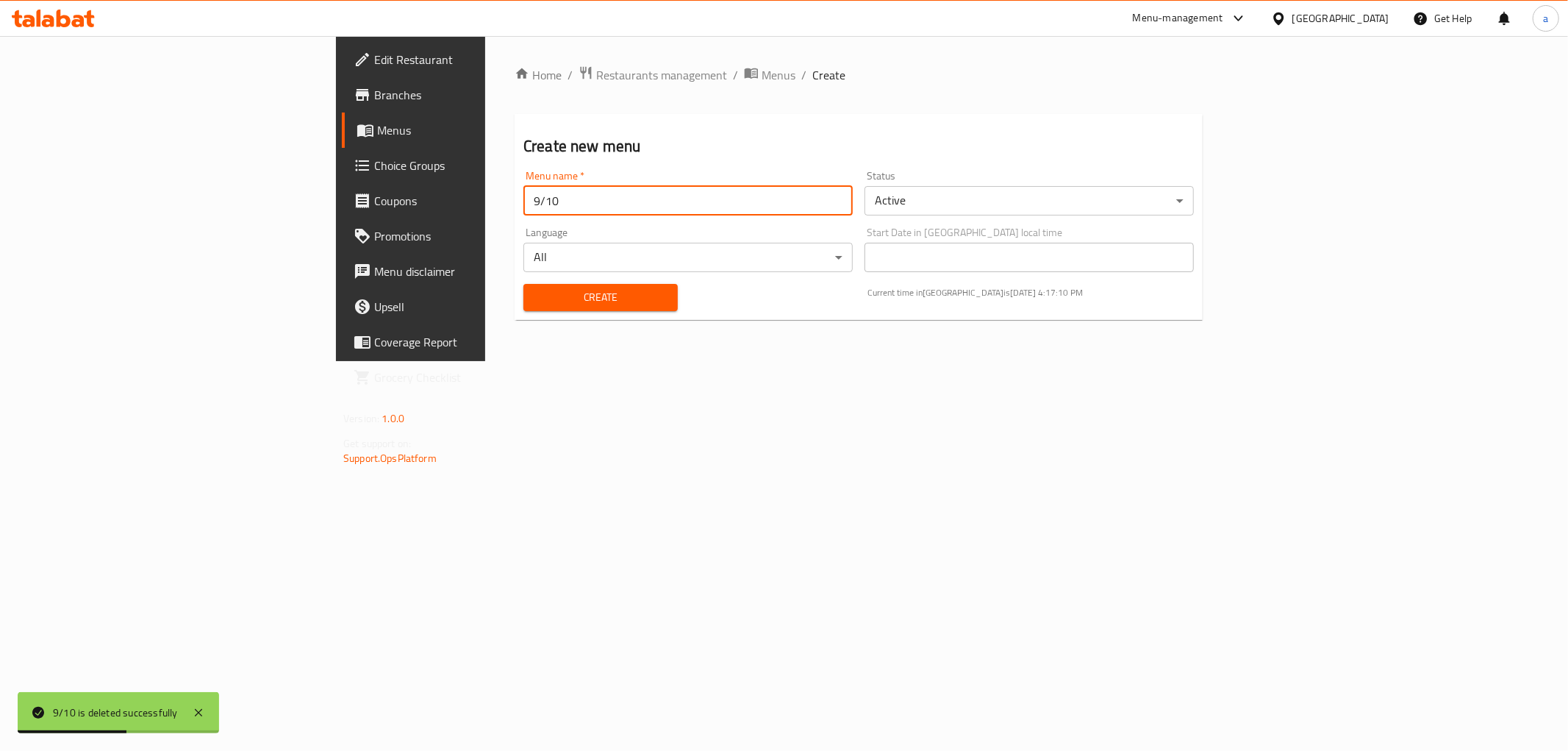
type input "9/10"
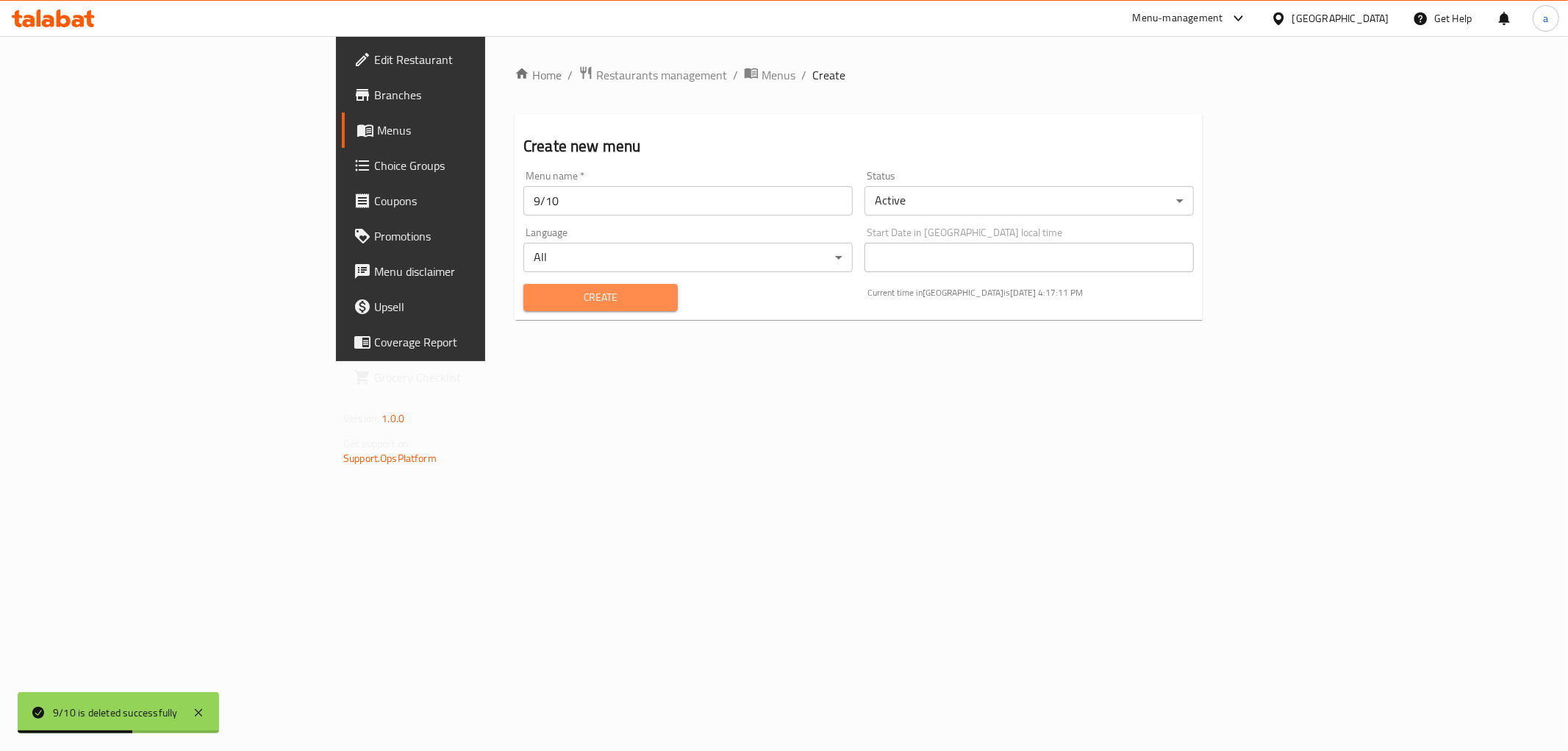
click at [538, 299] on span "Create" at bounding box center [600, 298] width 130 height 19
click at [571, 310] on button "Create" at bounding box center [601, 297] width 155 height 27
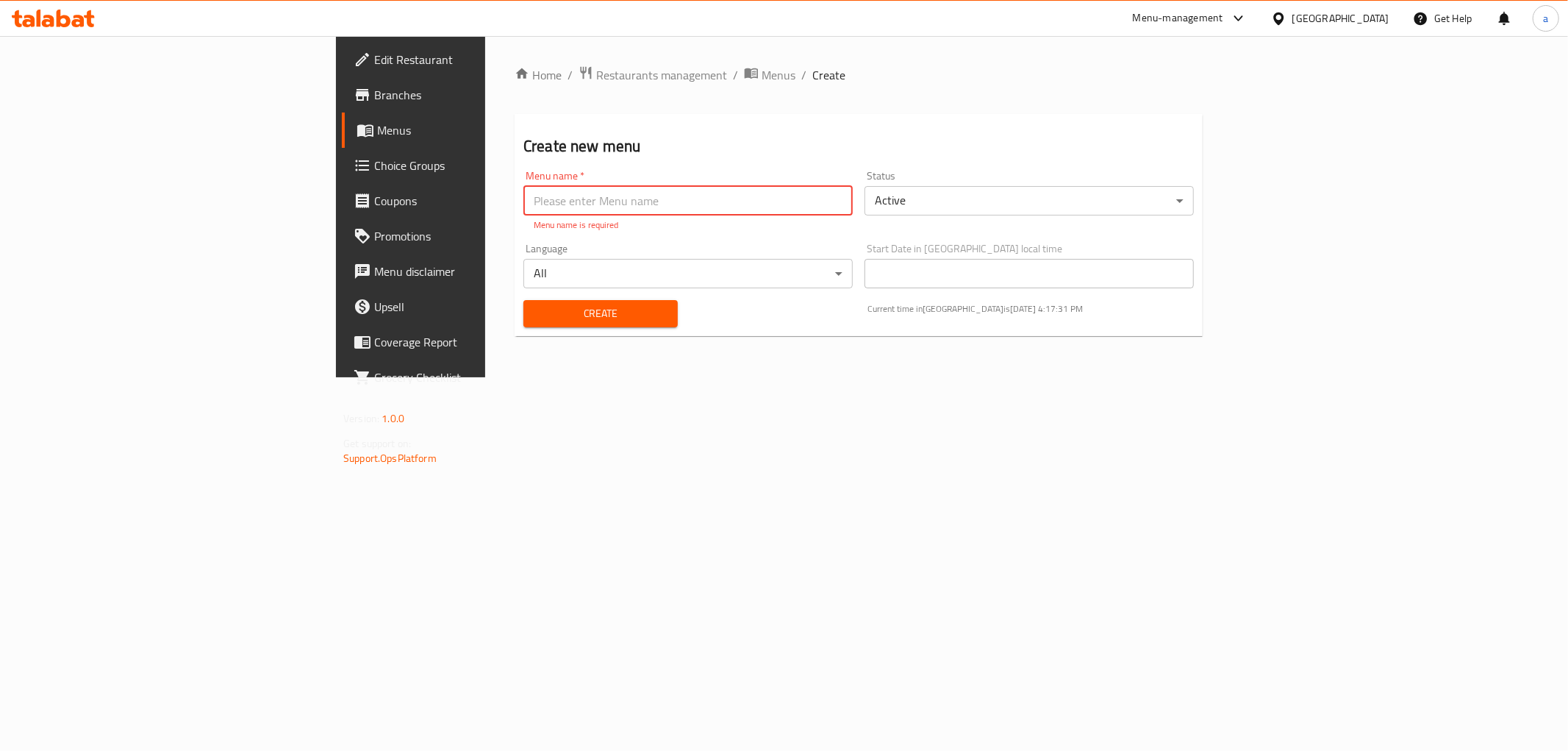
click at [579, 202] on input "text" at bounding box center [688, 200] width 329 height 29
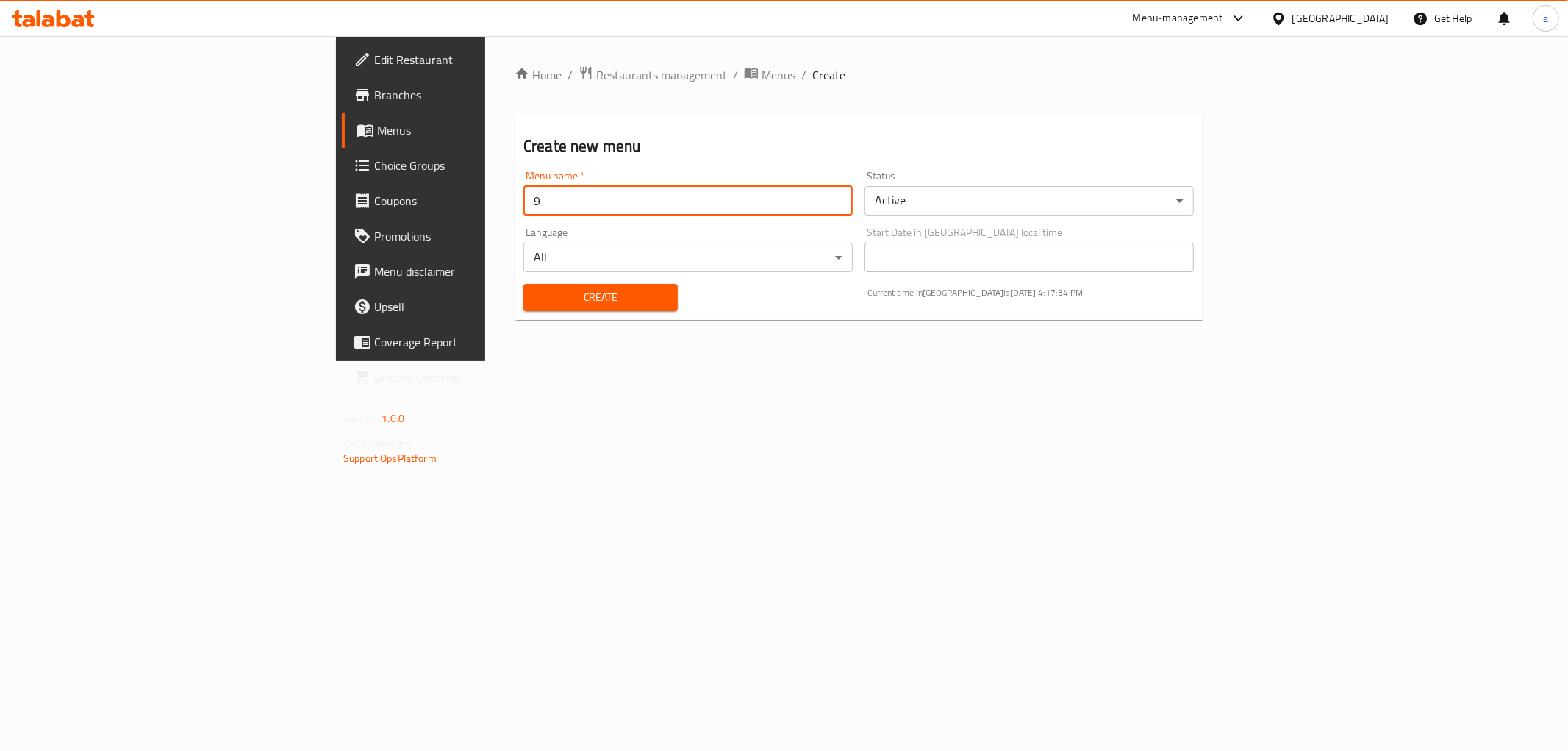
type input "9"
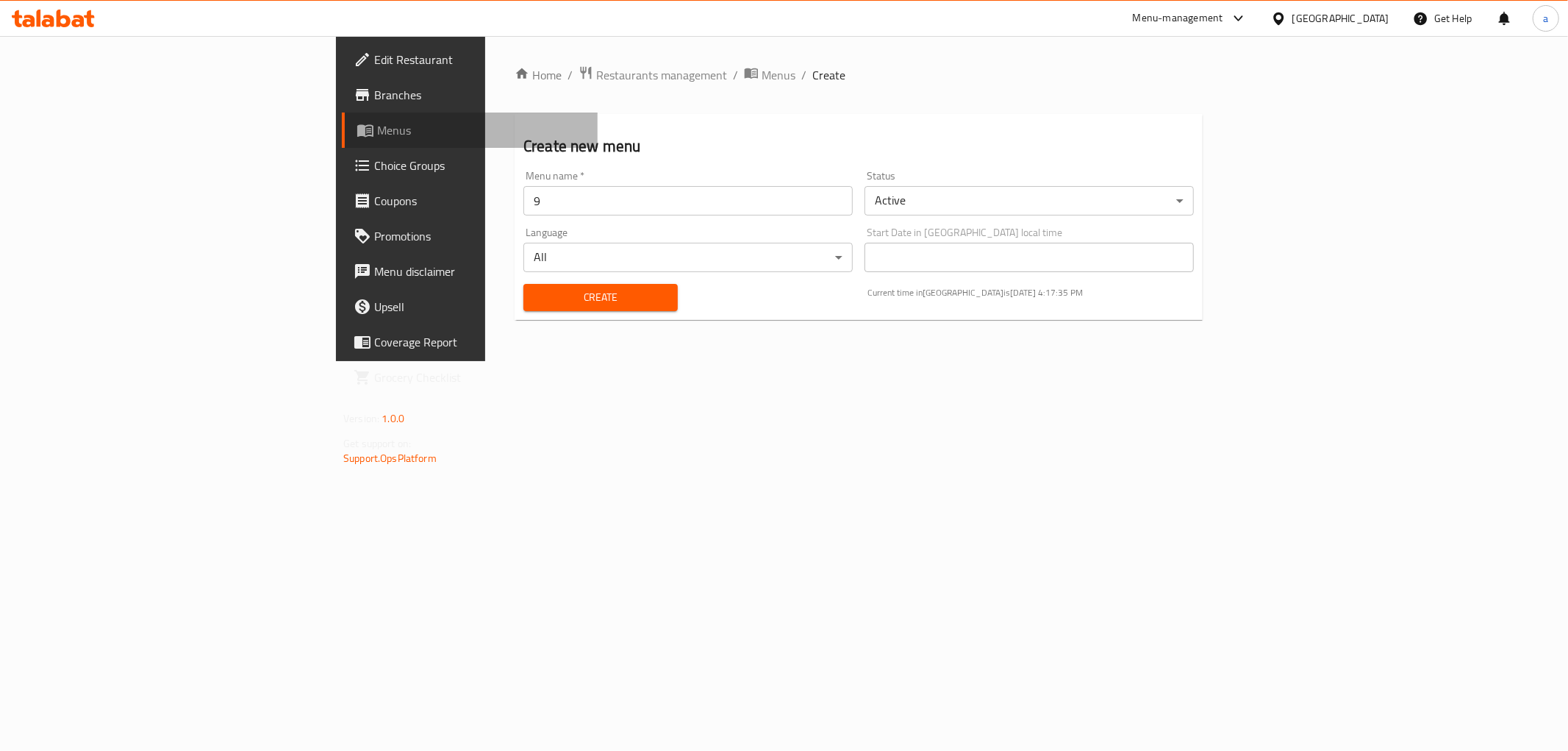
click at [377, 127] on span "Menus" at bounding box center [481, 130] width 208 height 18
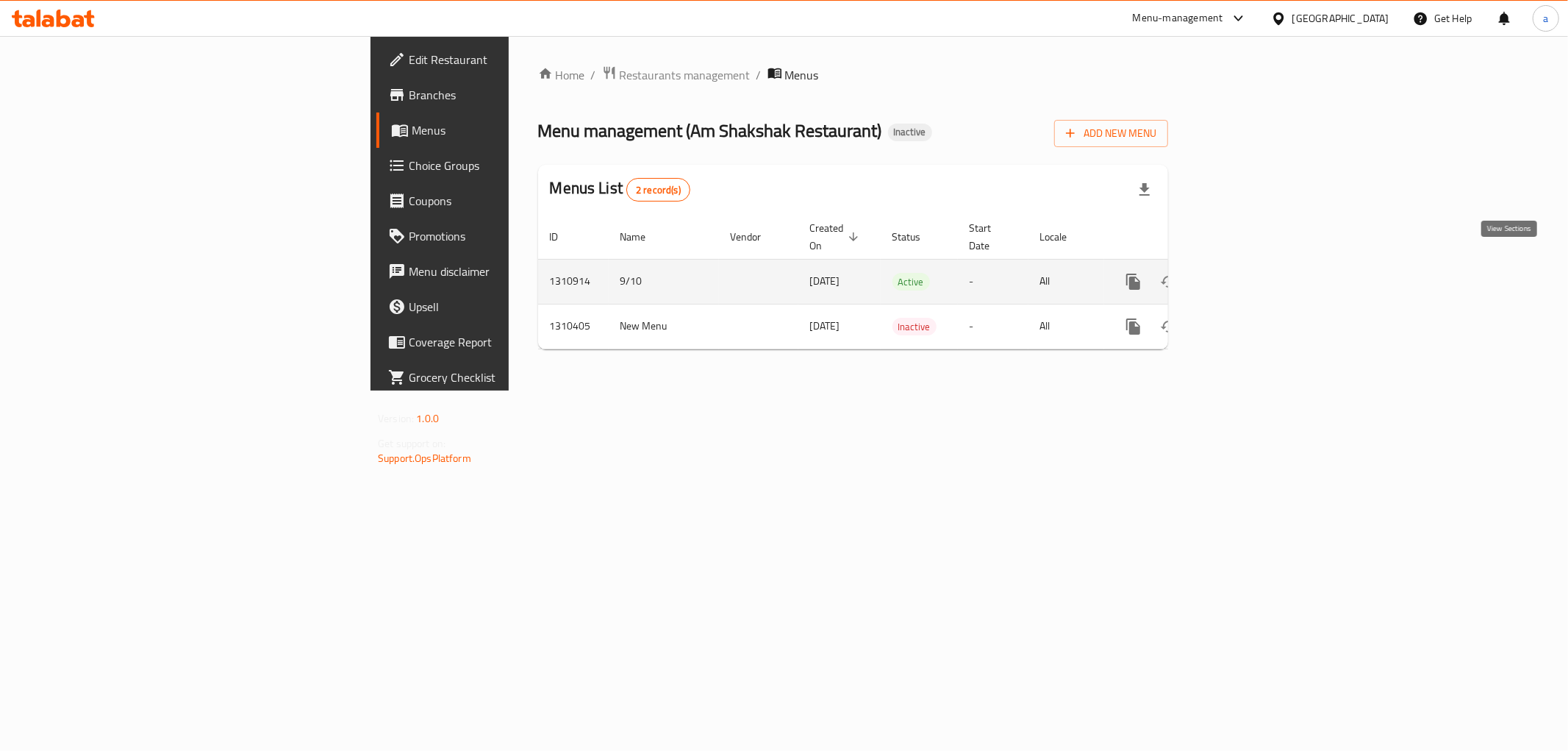
click at [1248, 273] on icon "enhanced table" at bounding box center [1239, 282] width 18 height 18
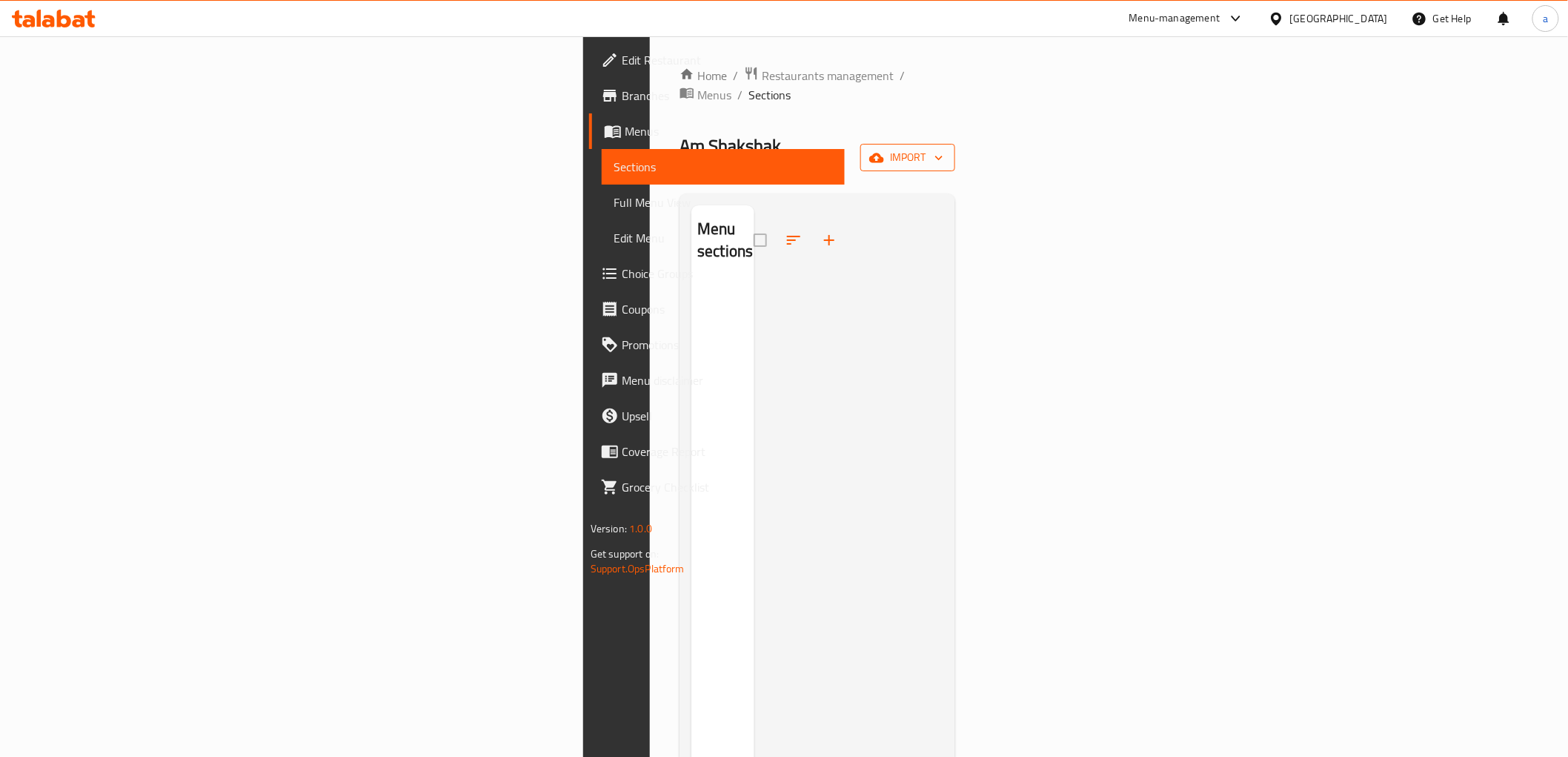
click at [955, 144] on button "import" at bounding box center [908, 157] width 95 height 27
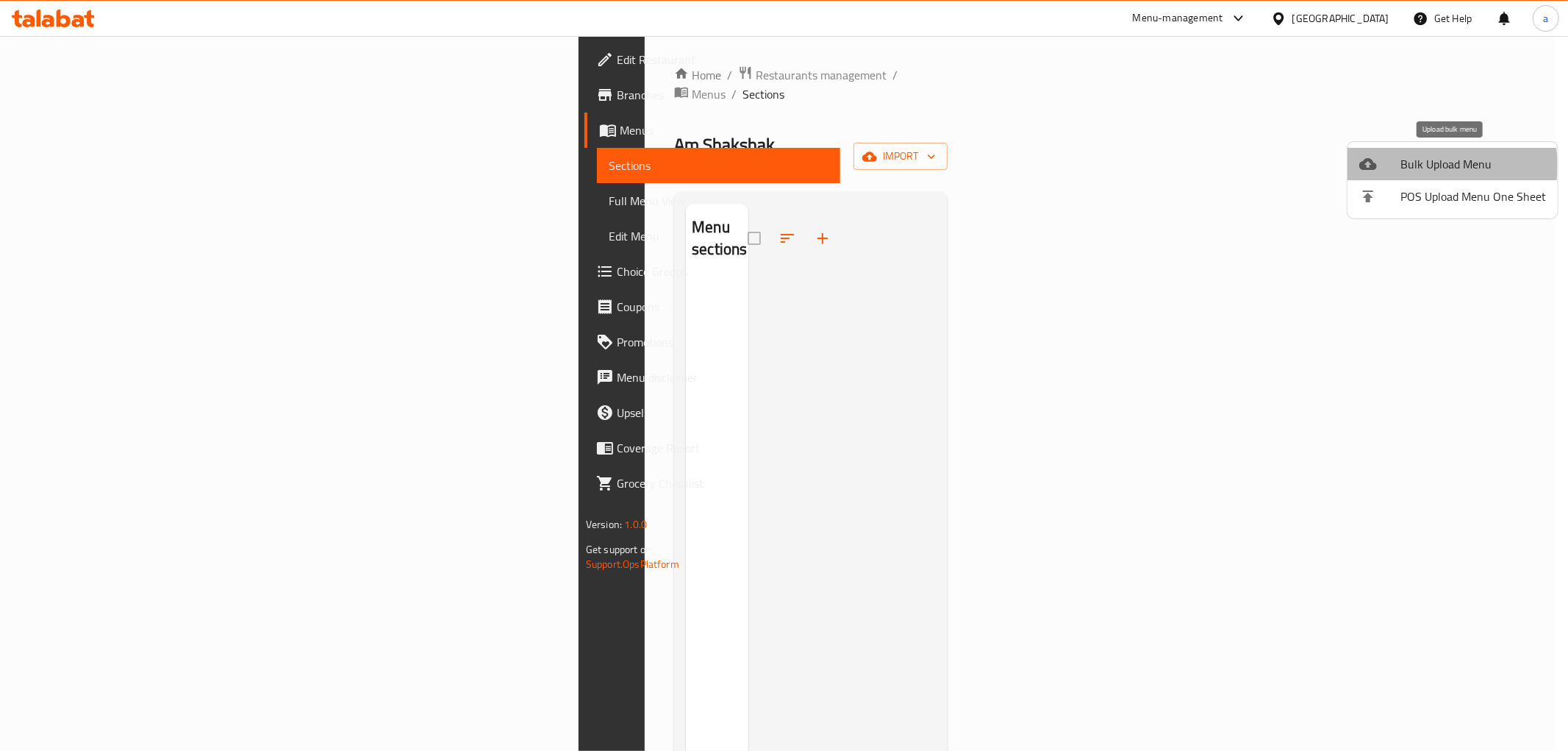
click at [1420, 165] on span "Bulk Upload Menu" at bounding box center [1472, 163] width 145 height 18
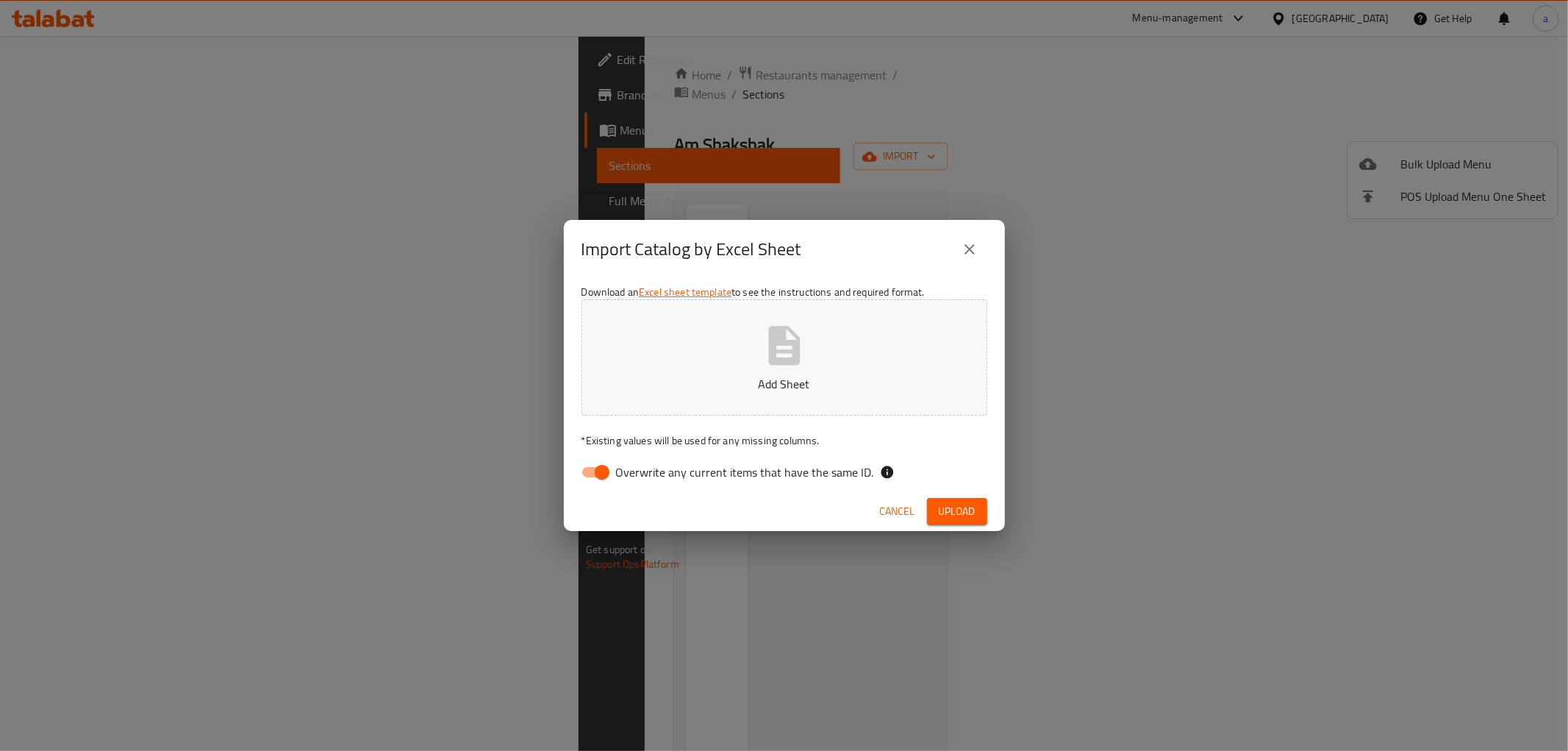
click at [604, 470] on input "Overwrite any current items that have the same ID." at bounding box center [601, 472] width 84 height 28
checkbox input "false"
click at [710, 398] on button "Add Sheet" at bounding box center [784, 358] width 405 height 116
click at [967, 508] on span "Upload" at bounding box center [956, 512] width 37 height 19
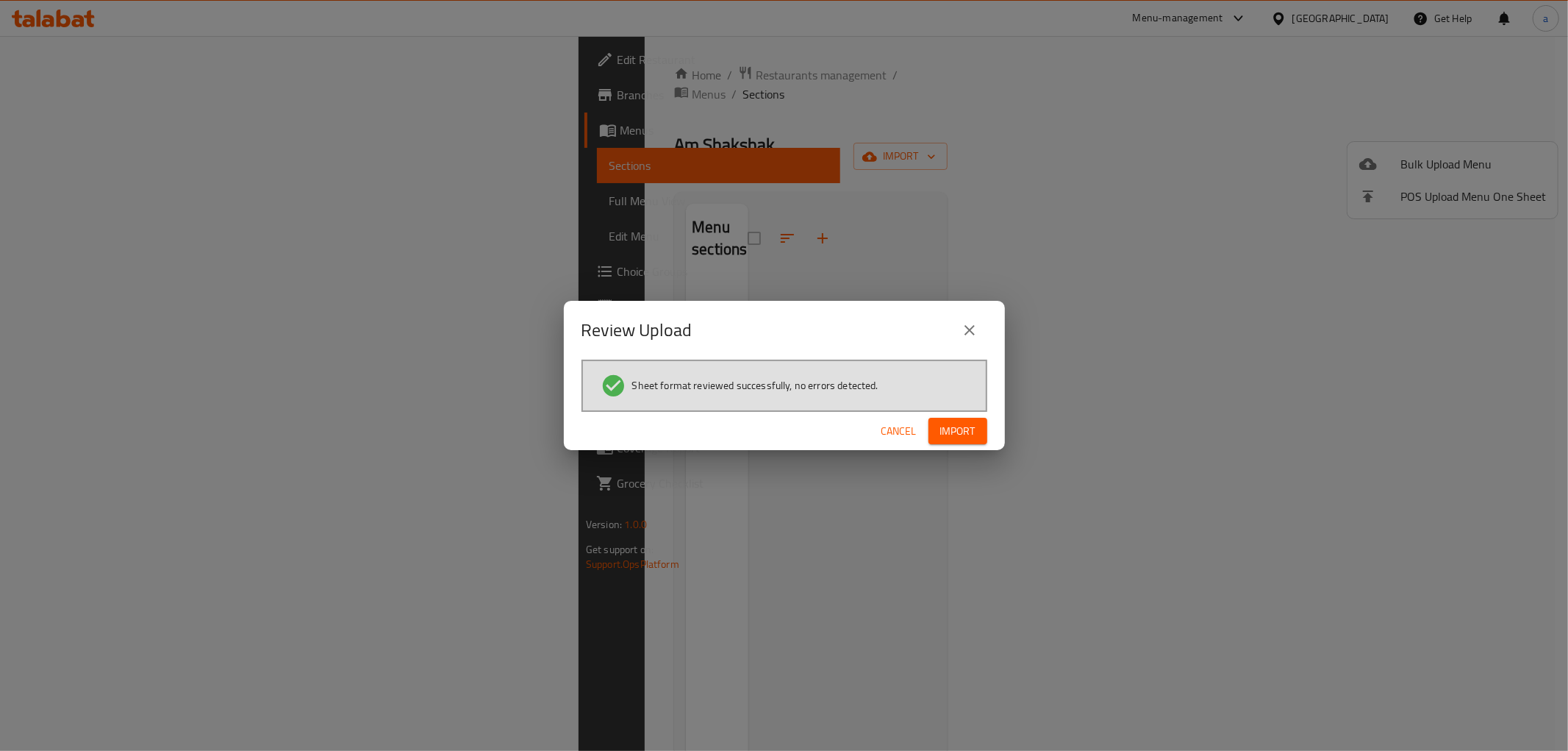
click at [974, 427] on span "Import" at bounding box center [958, 432] width 36 height 19
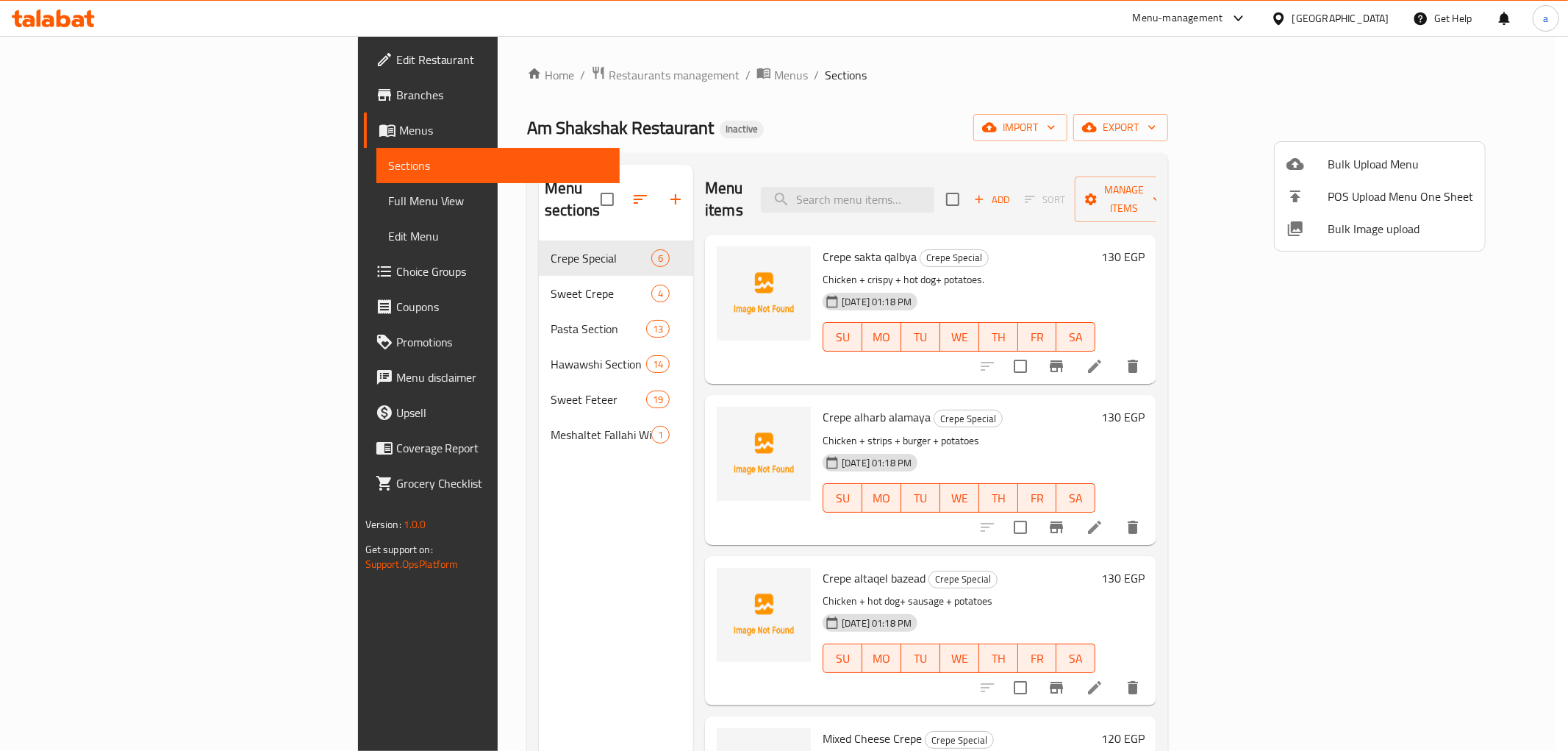
click at [1185, 151] on div at bounding box center [784, 376] width 1568 height 751
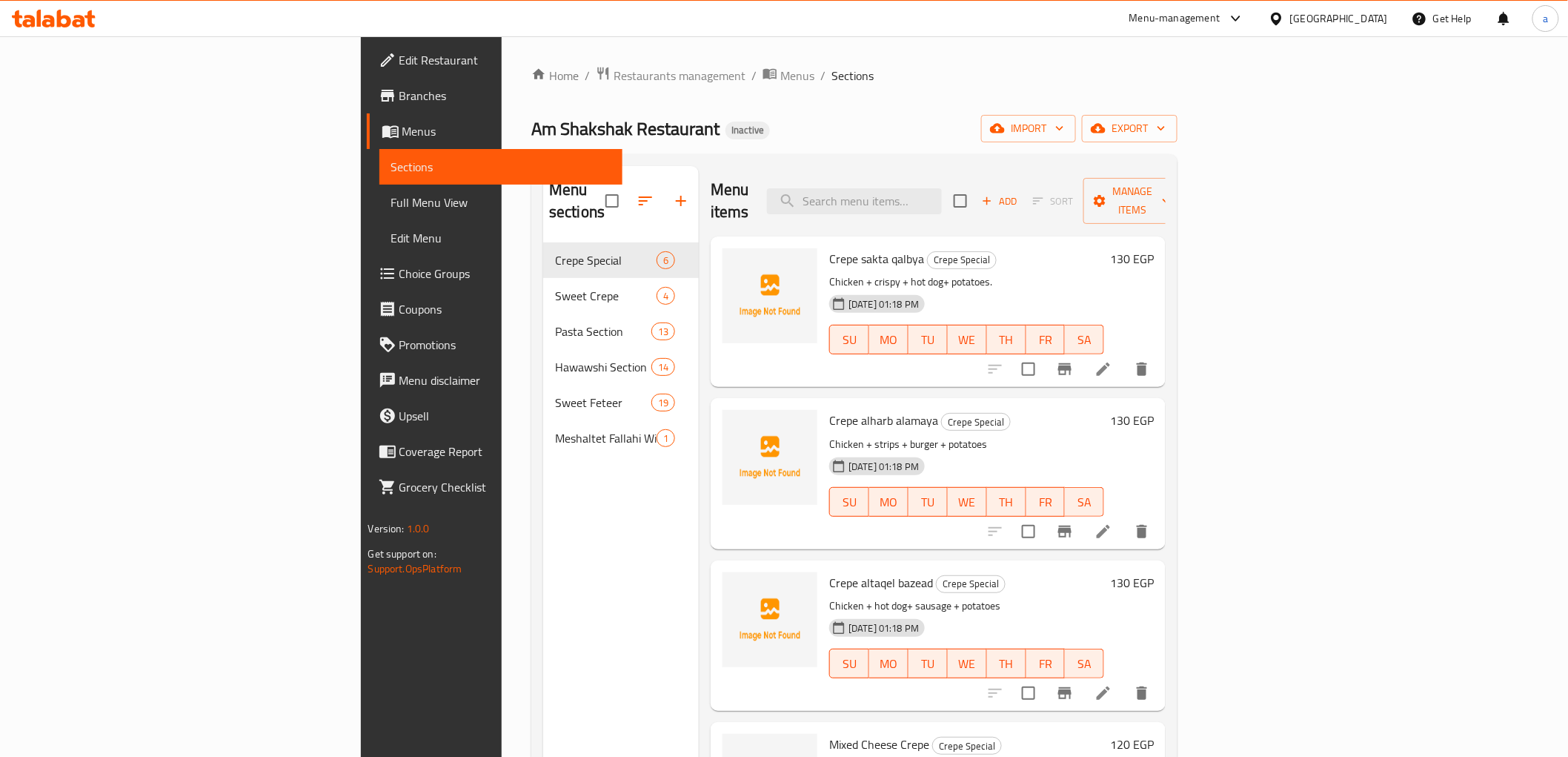
click at [392, 204] on span "Full Menu View" at bounding box center [501, 202] width 219 height 18
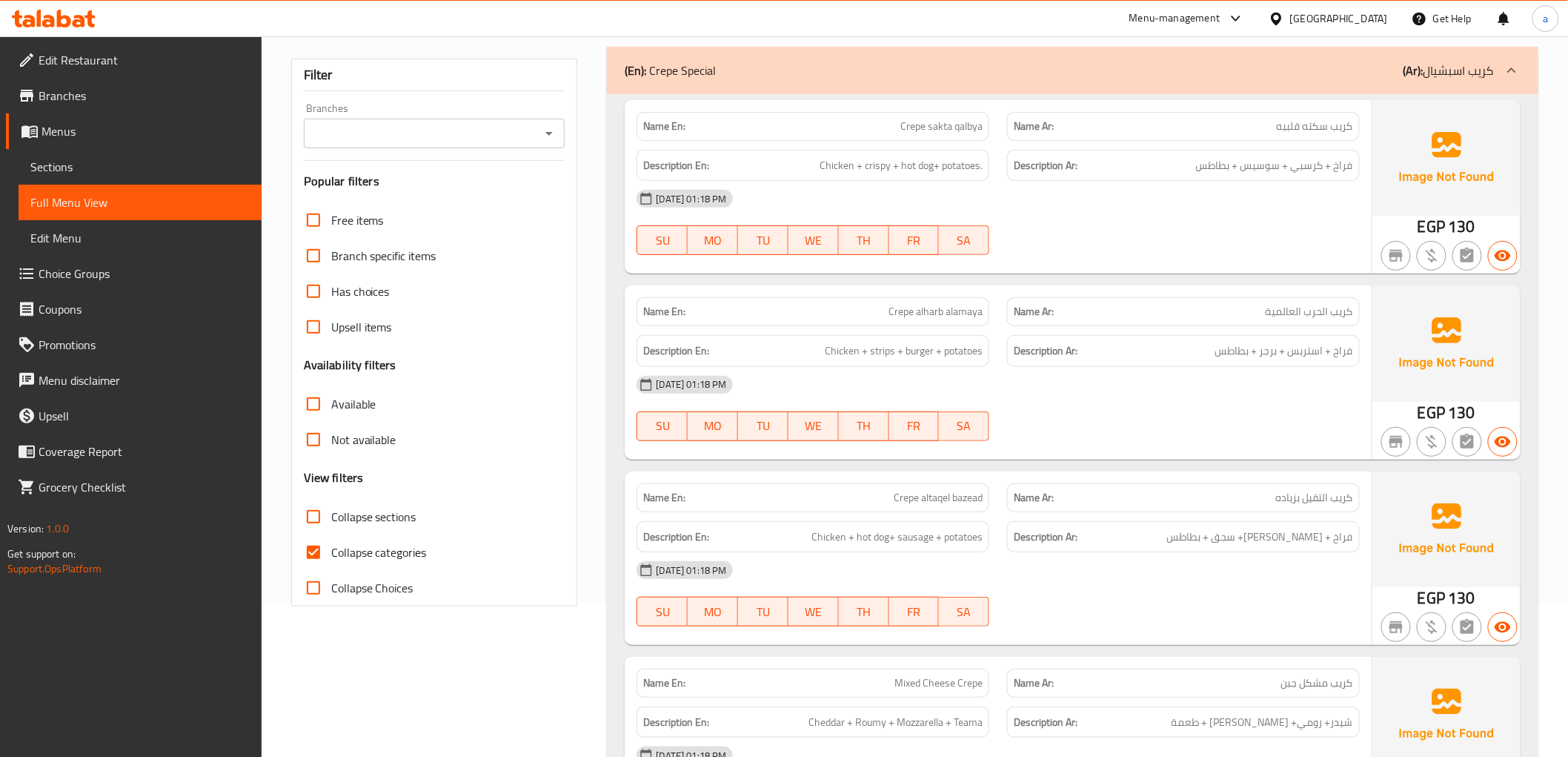
scroll to position [247, 0]
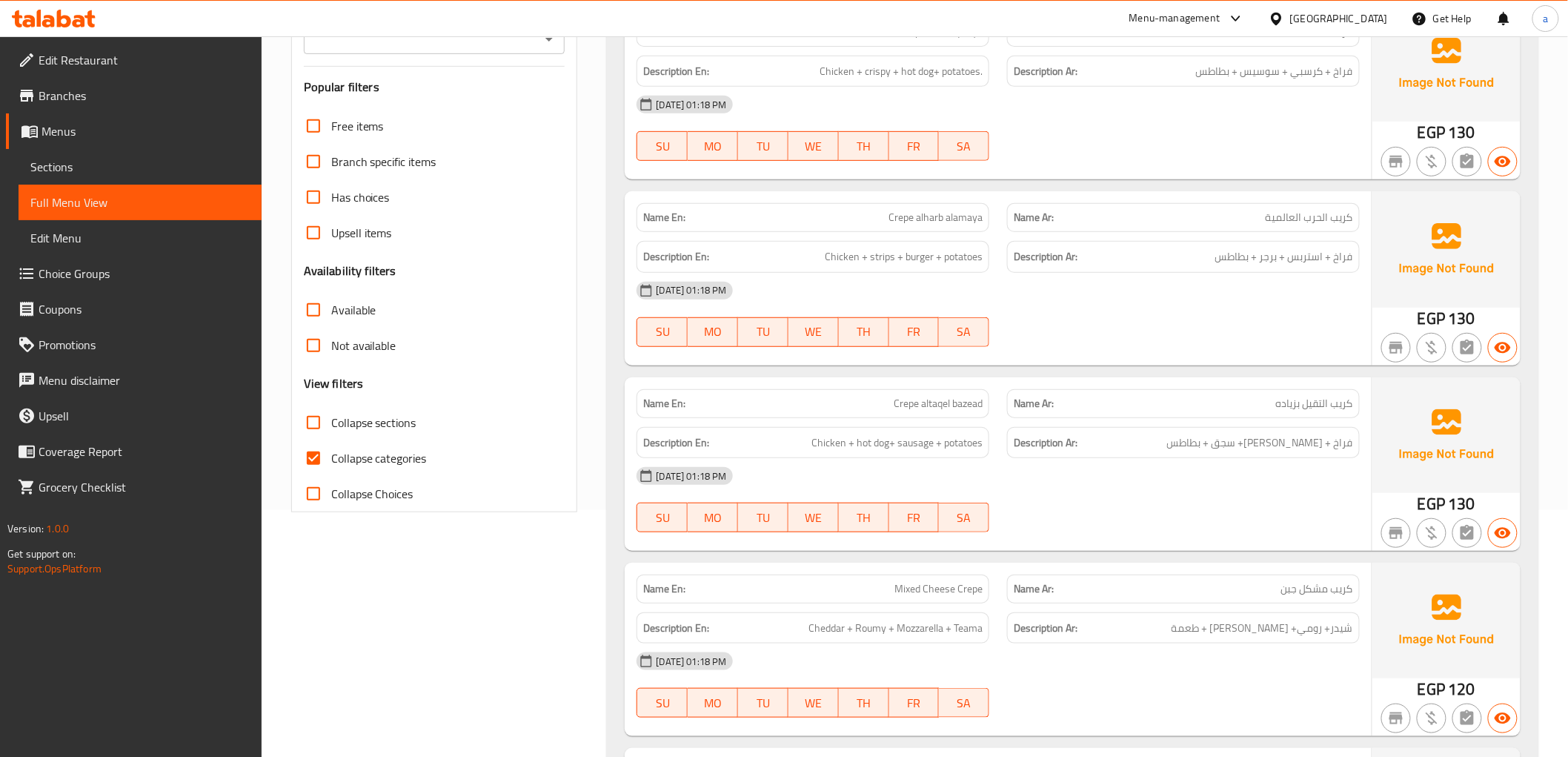
click at [309, 454] on input "Collapse categories" at bounding box center [314, 458] width 36 height 36
checkbox input "false"
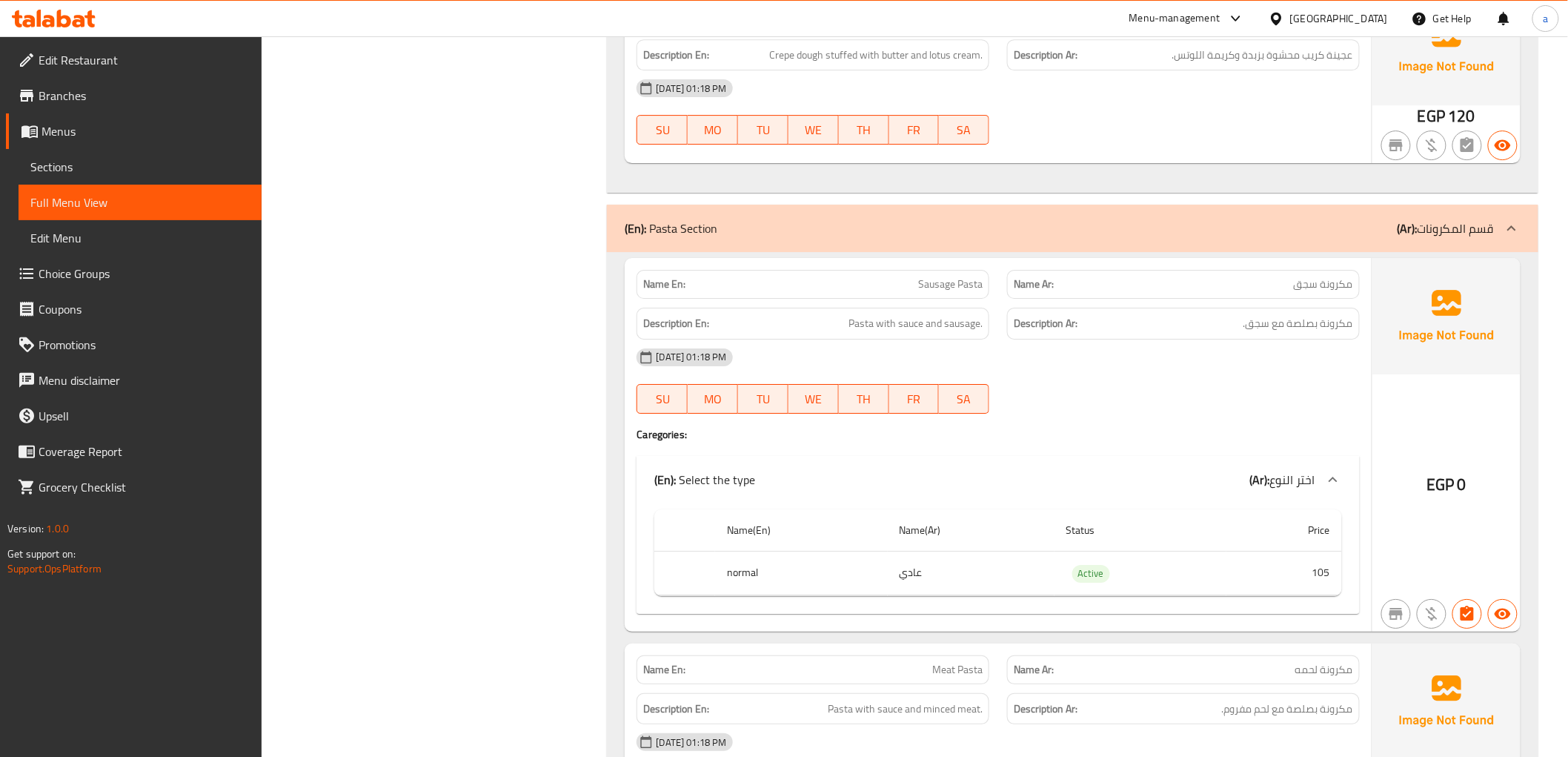
scroll to position [0, 0]
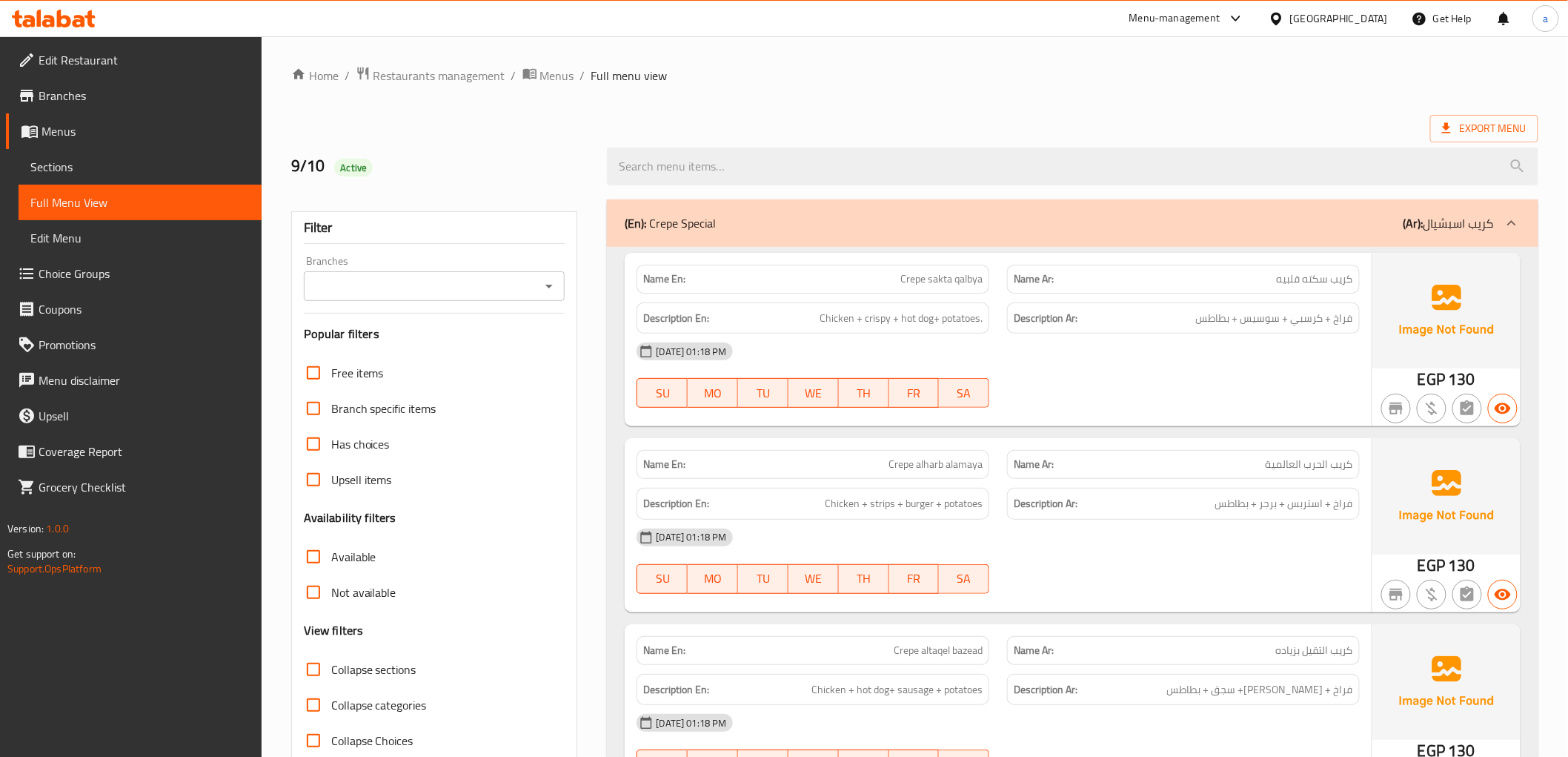
click at [117, 127] on span "Menus" at bounding box center [146, 131] width 208 height 18
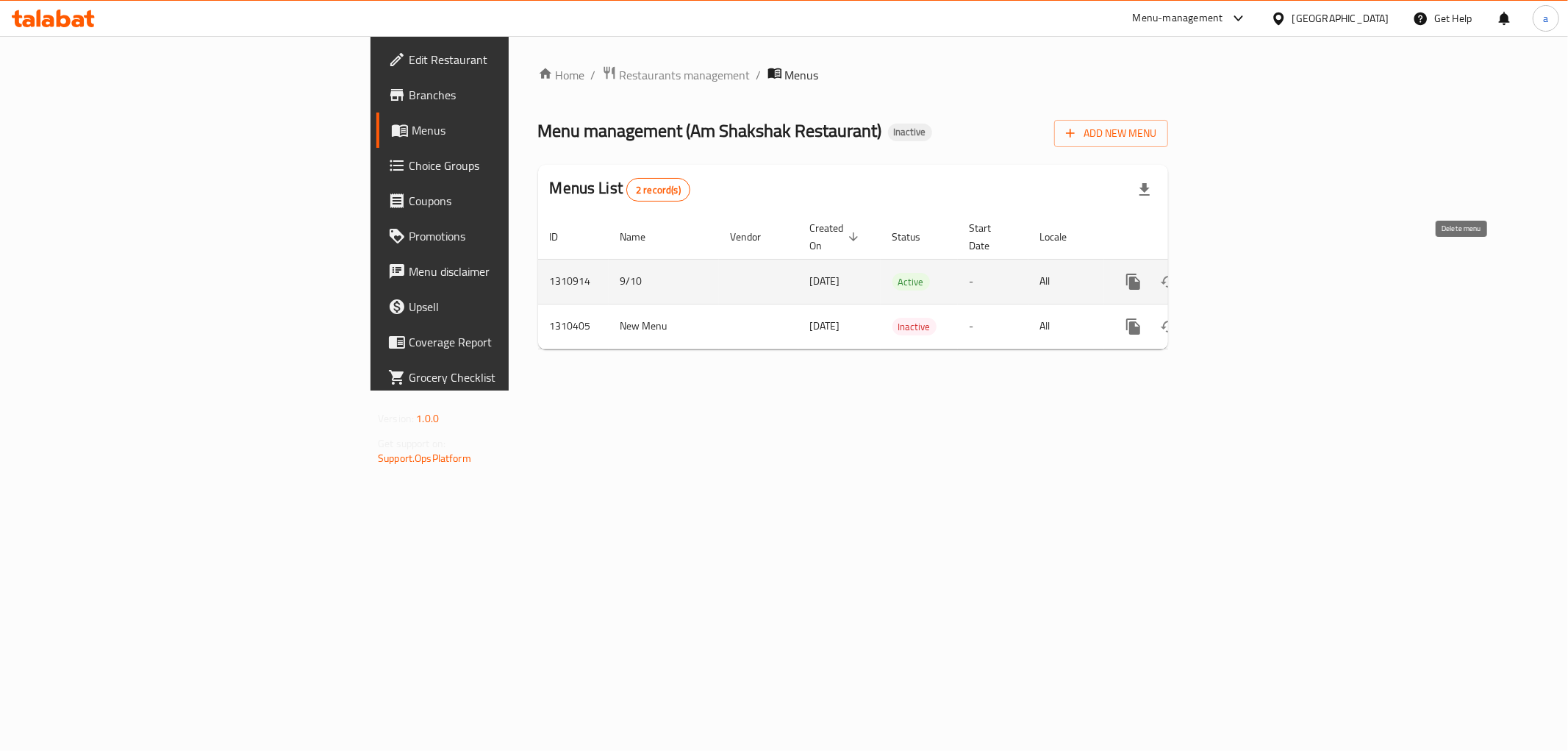
click at [1210, 275] on icon "enhanced table" at bounding box center [1204, 282] width 10 height 13
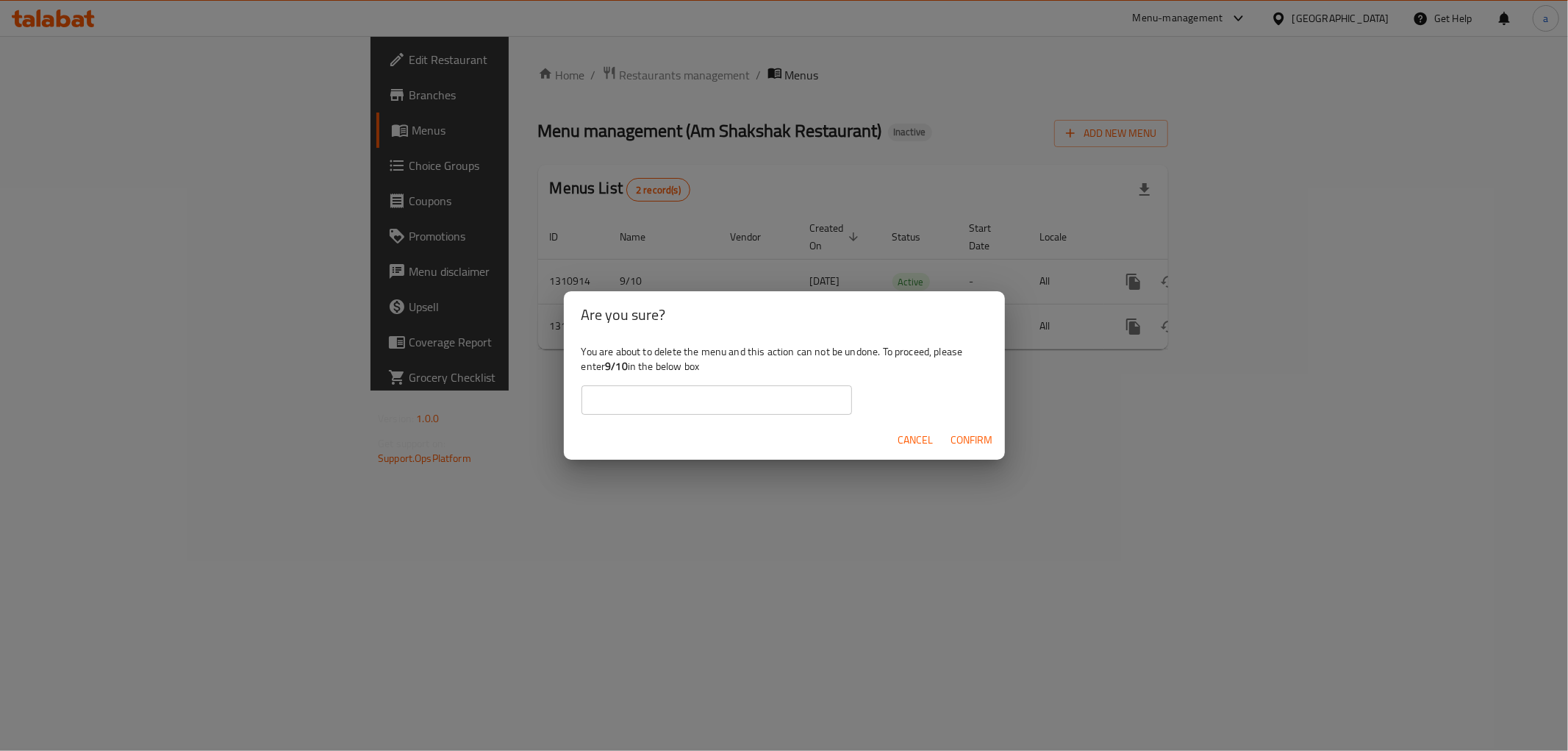
click at [805, 395] on input "text" at bounding box center [717, 399] width 270 height 29
type input "9/10"
click at [985, 443] on span "Confirm" at bounding box center [972, 440] width 42 height 19
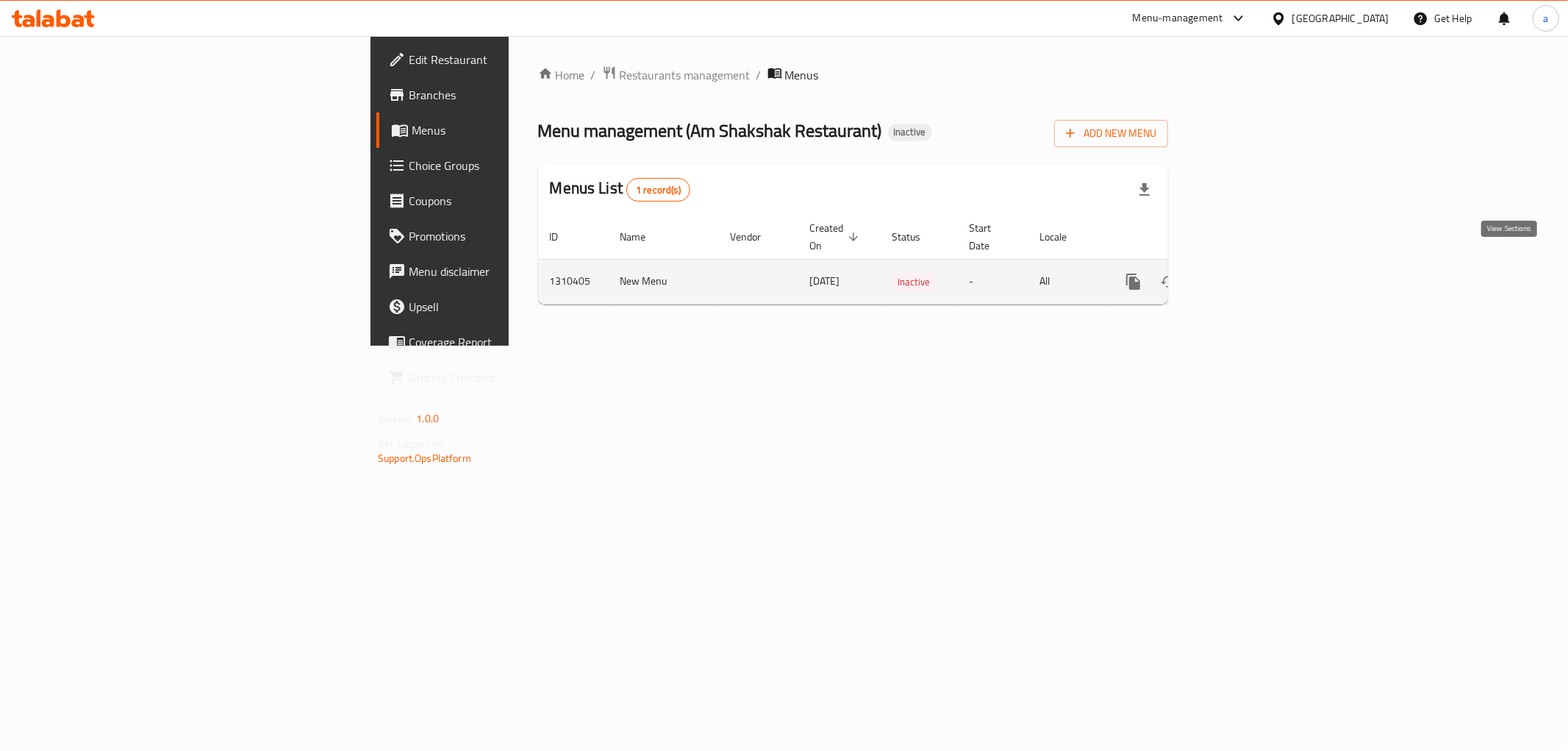
click at [1248, 273] on icon "enhanced table" at bounding box center [1239, 282] width 18 height 18
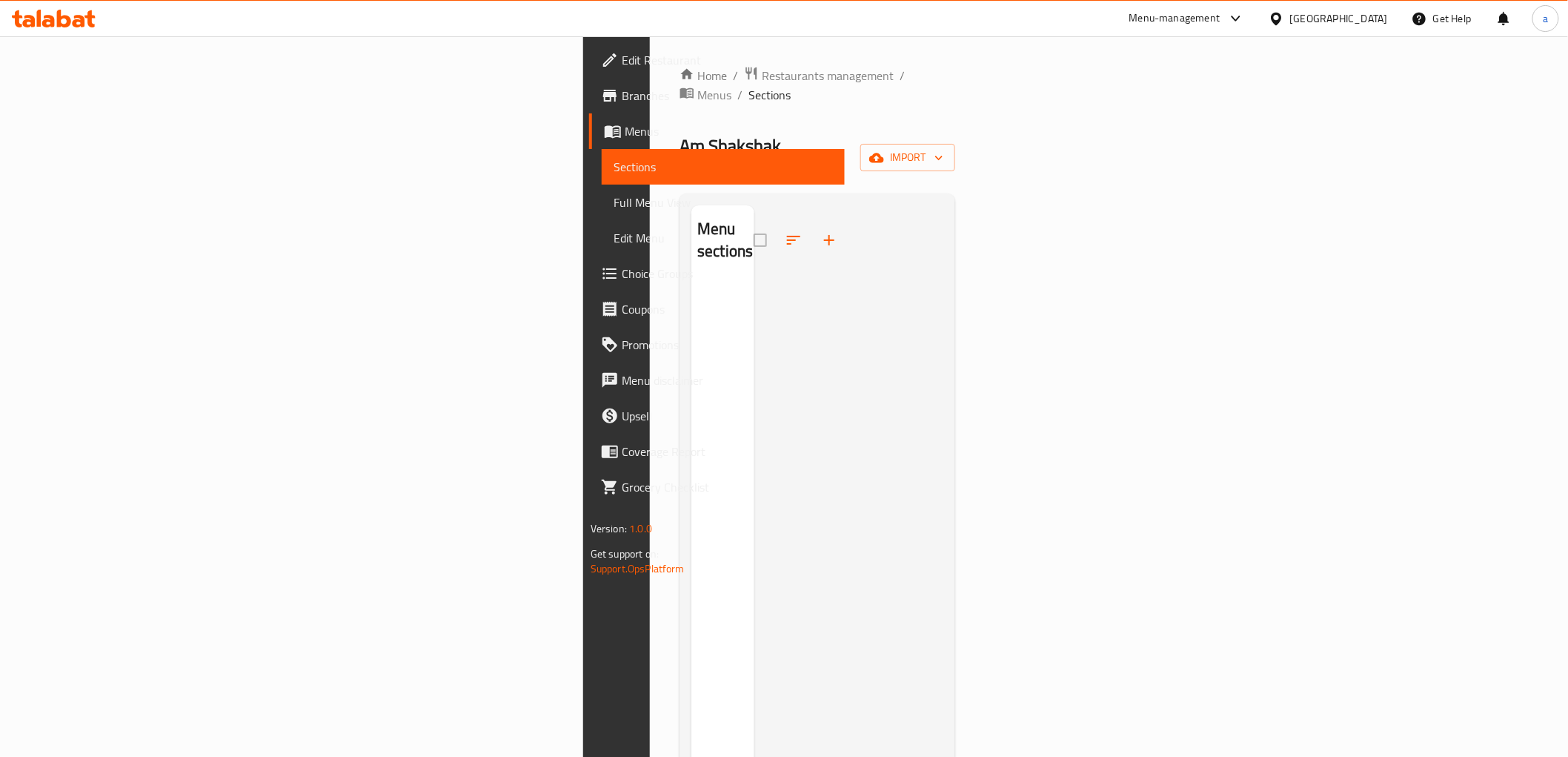
click at [624, 139] on span "Menus" at bounding box center [728, 131] width 208 height 18
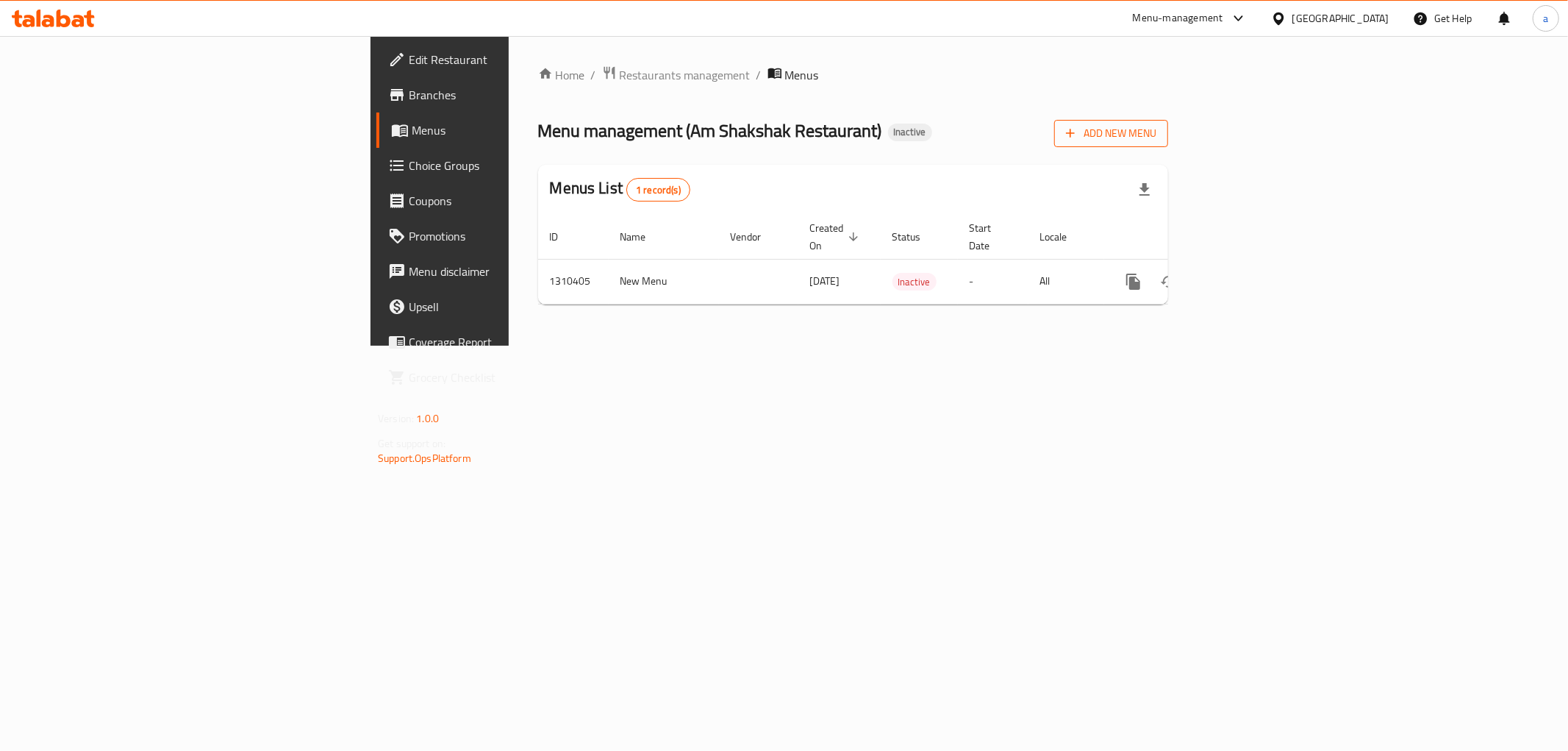
click at [1156, 132] on span "Add New Menu" at bounding box center [1111, 133] width 90 height 19
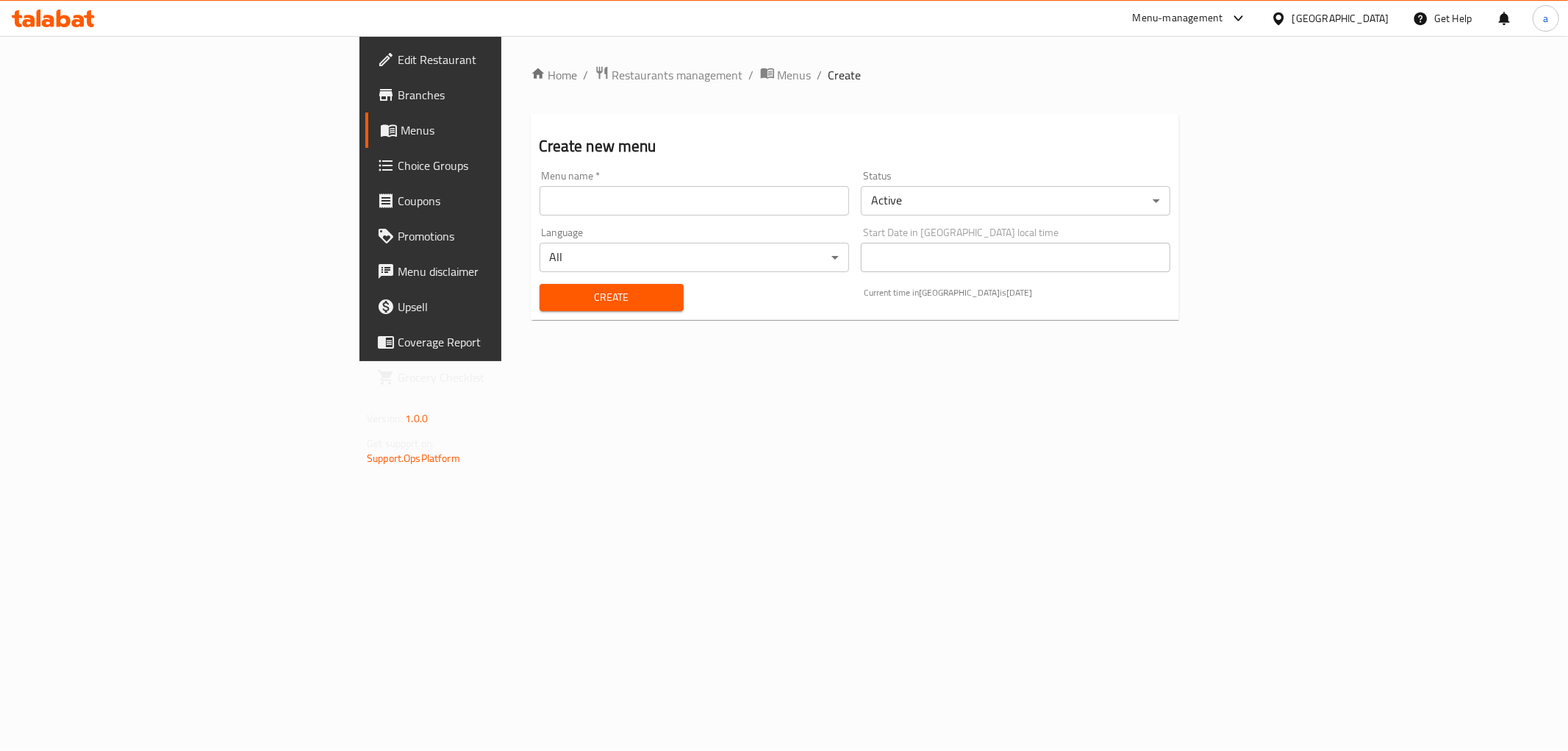
click at [657, 209] on input "text" at bounding box center [694, 200] width 310 height 29
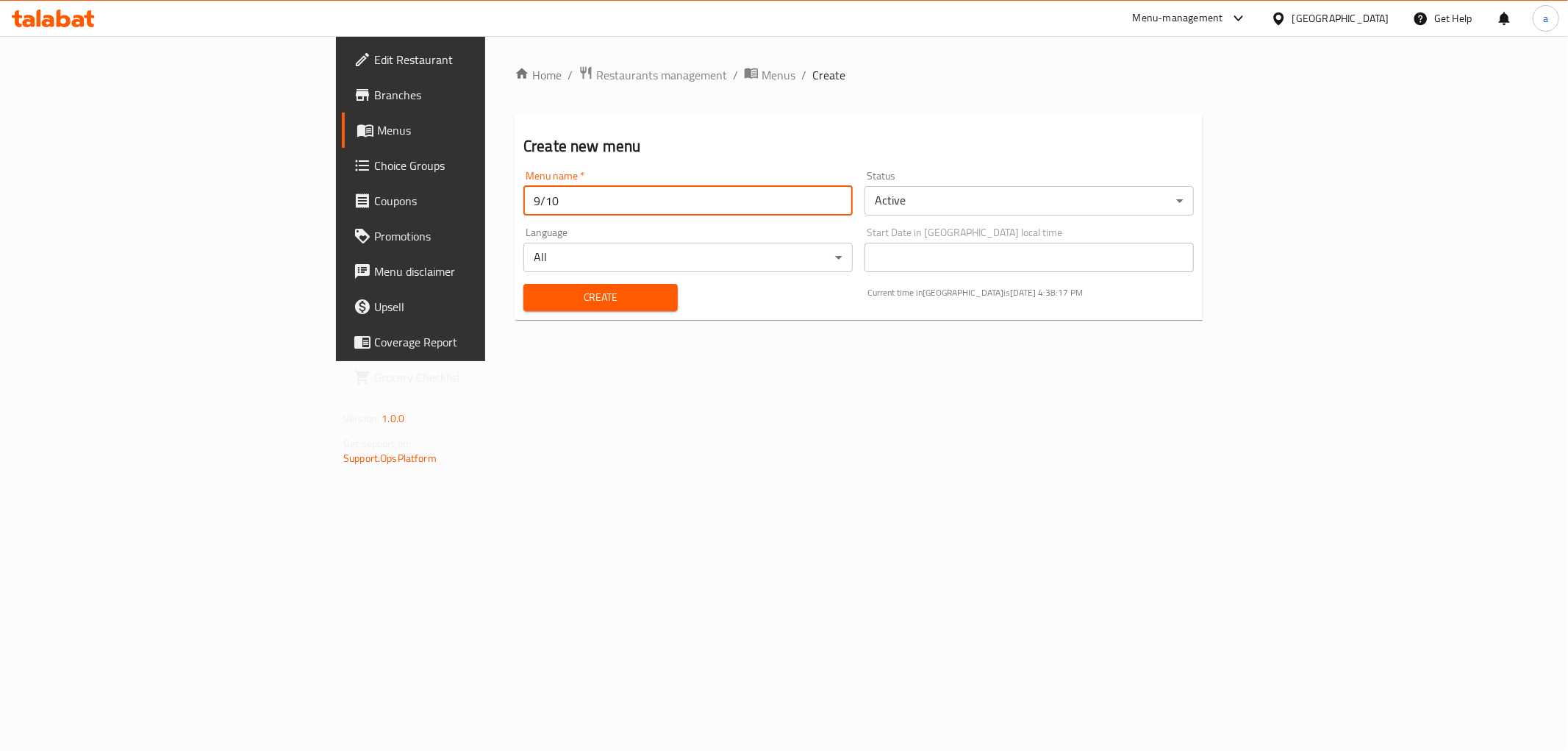
type input "9/10"
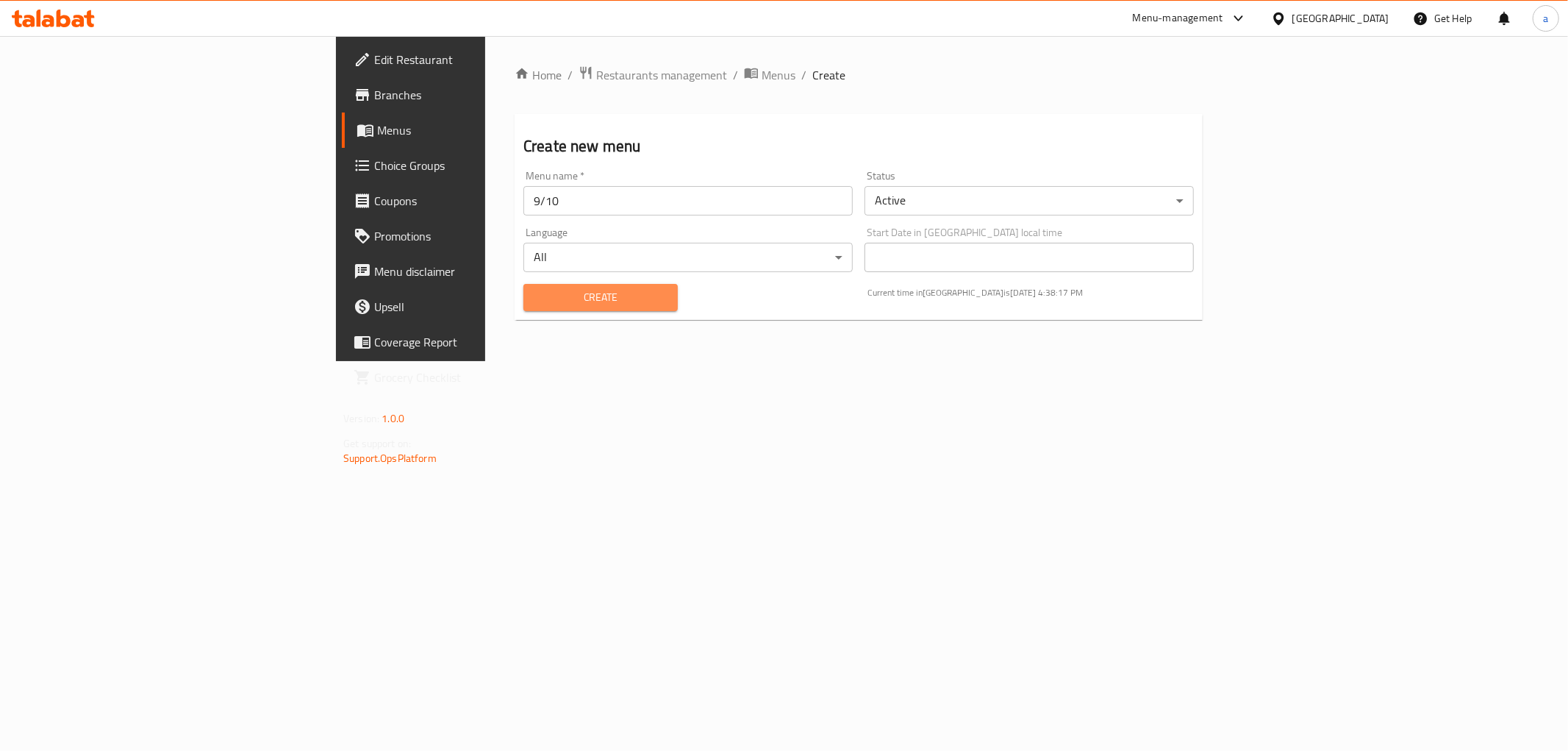
click at [524, 309] on button "Create" at bounding box center [601, 297] width 155 height 27
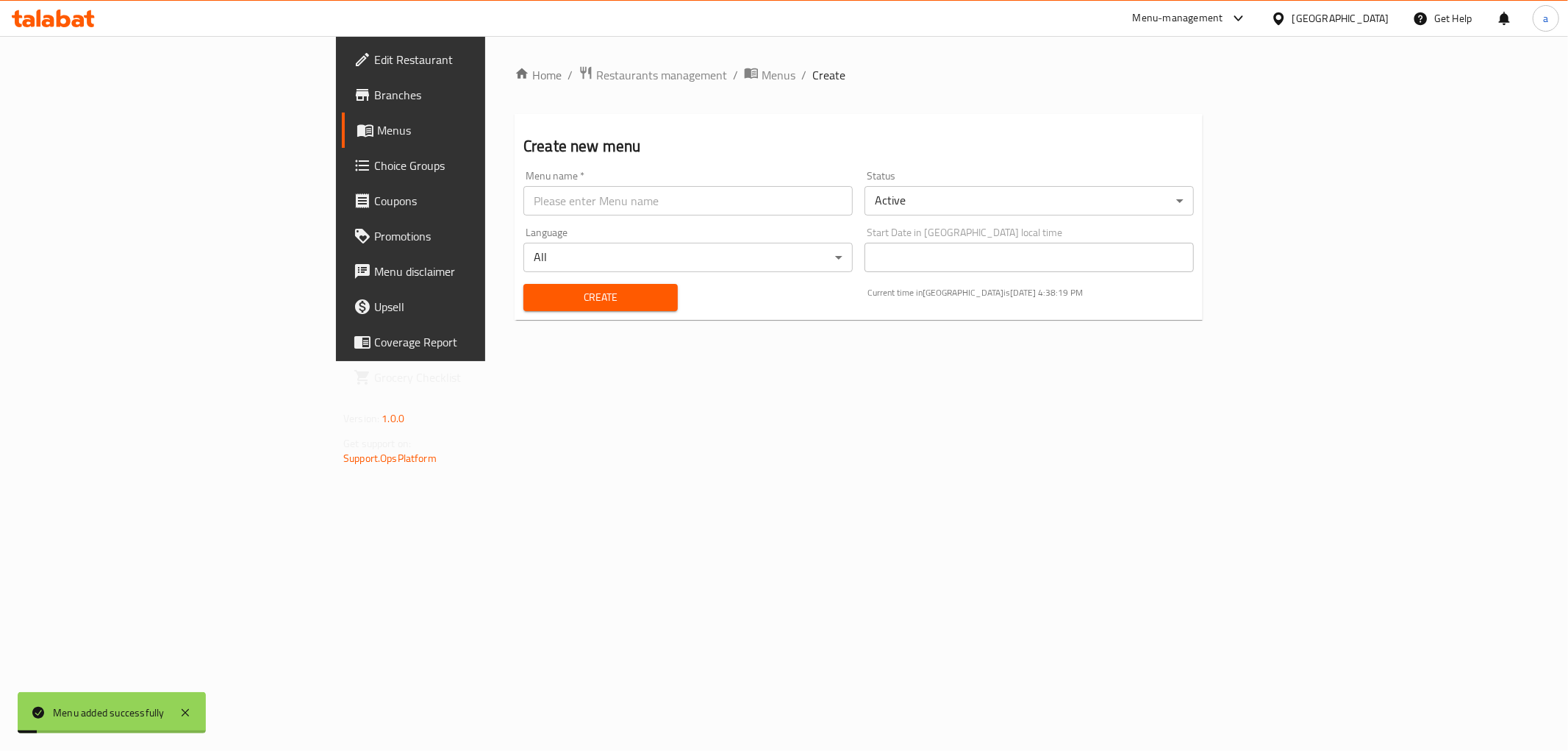
click at [342, 119] on link "Menus" at bounding box center [469, 130] width 256 height 36
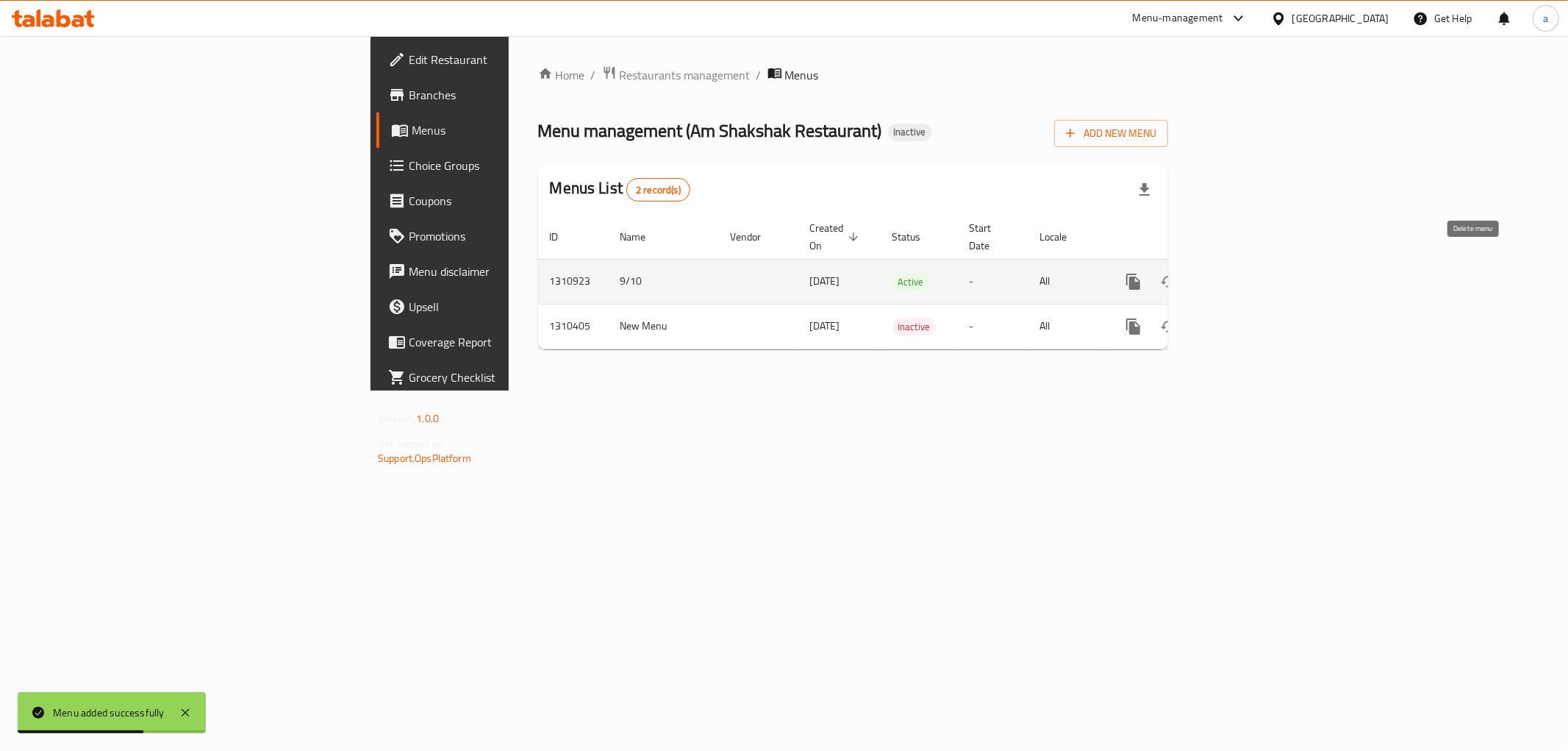
click at [1222, 267] on button "enhanced table" at bounding box center [1204, 282] width 36 height 36
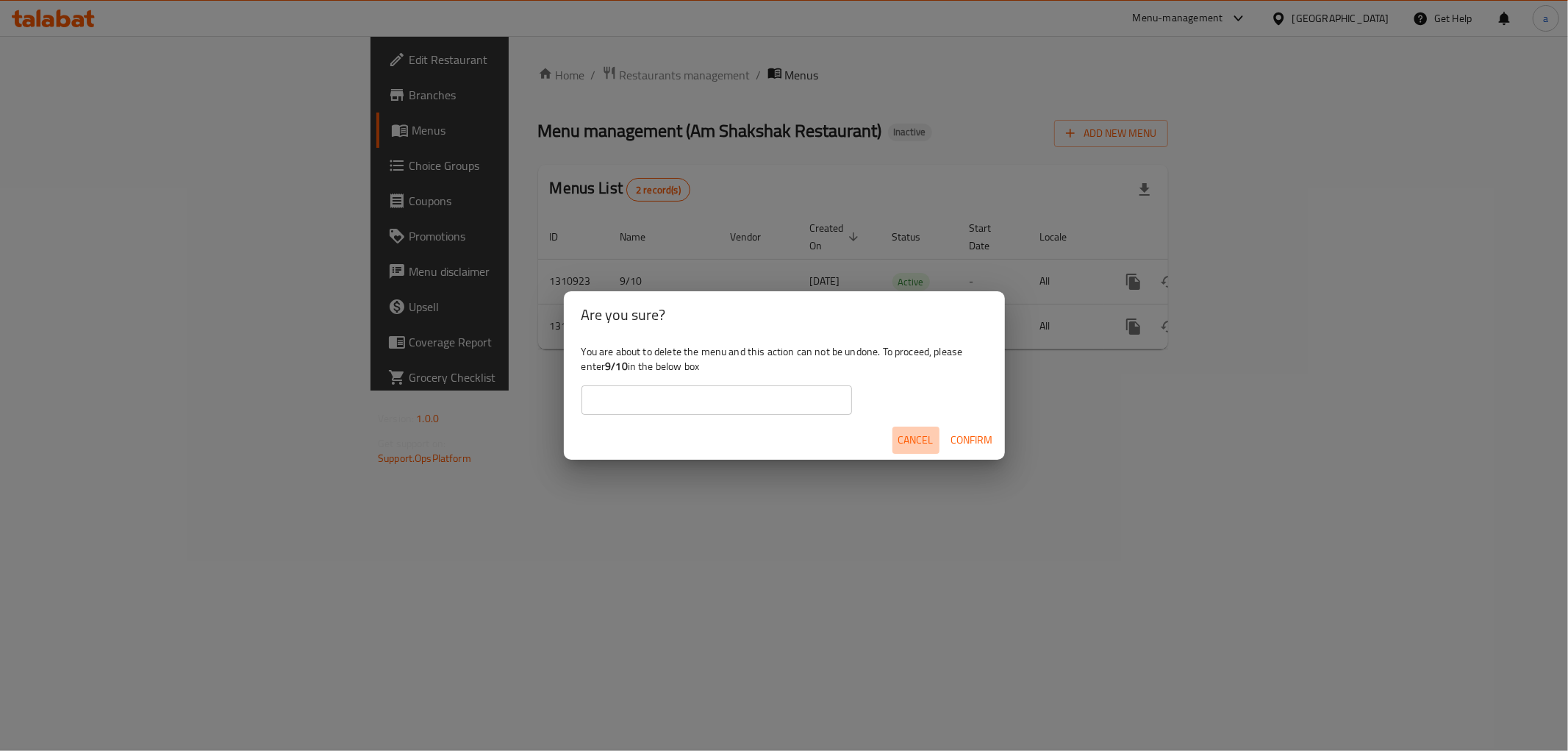
click at [917, 447] on span "Cancel" at bounding box center [916, 440] width 36 height 19
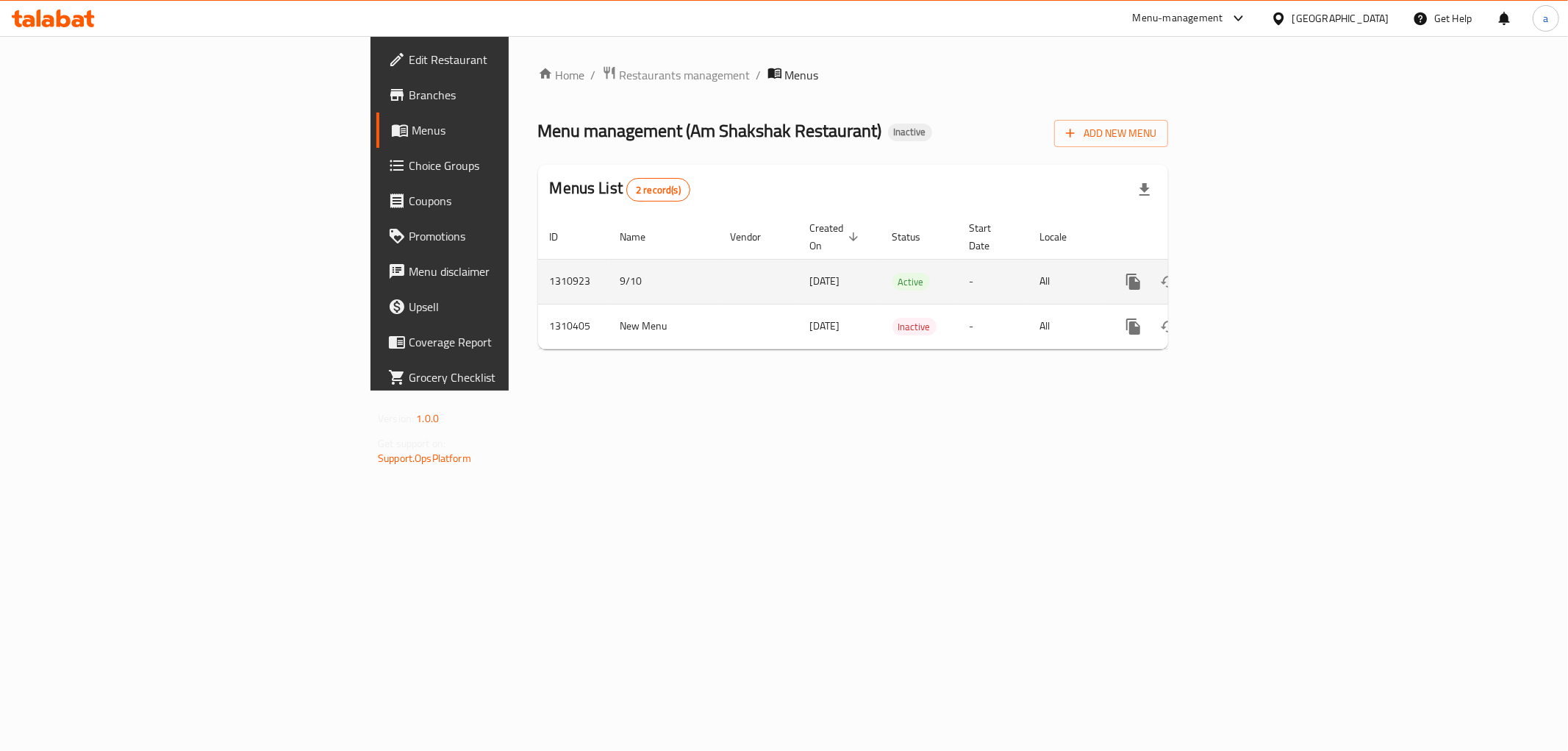
click at [1248, 273] on icon "enhanced table" at bounding box center [1239, 282] width 18 height 18
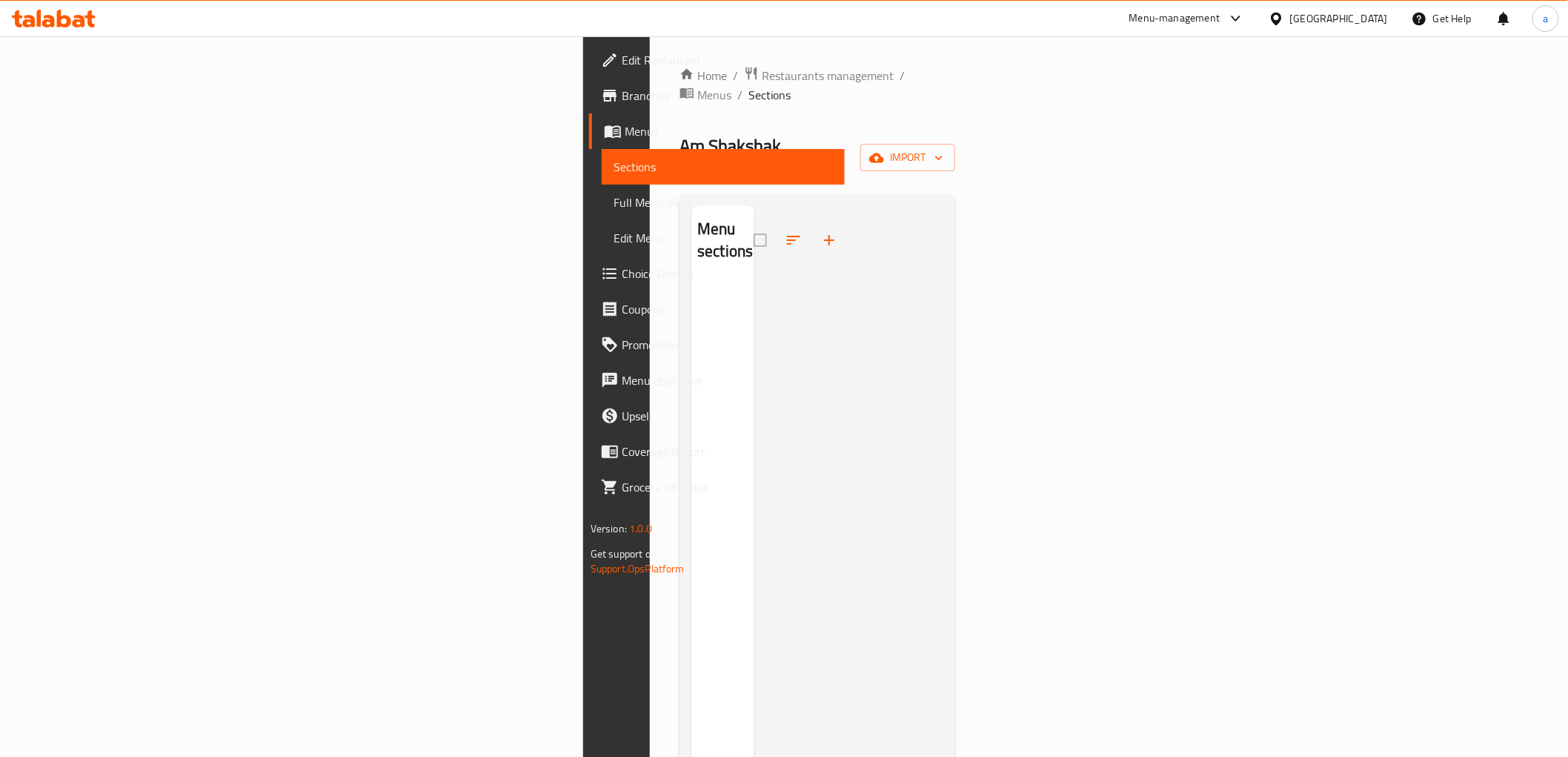
click at [955, 112] on div "Home / Restaurants management / Menus / Sections Am Shakshak Restaurant Inactiv…" at bounding box center [816, 520] width 275 height 908
click at [955, 144] on button "import" at bounding box center [908, 157] width 95 height 27
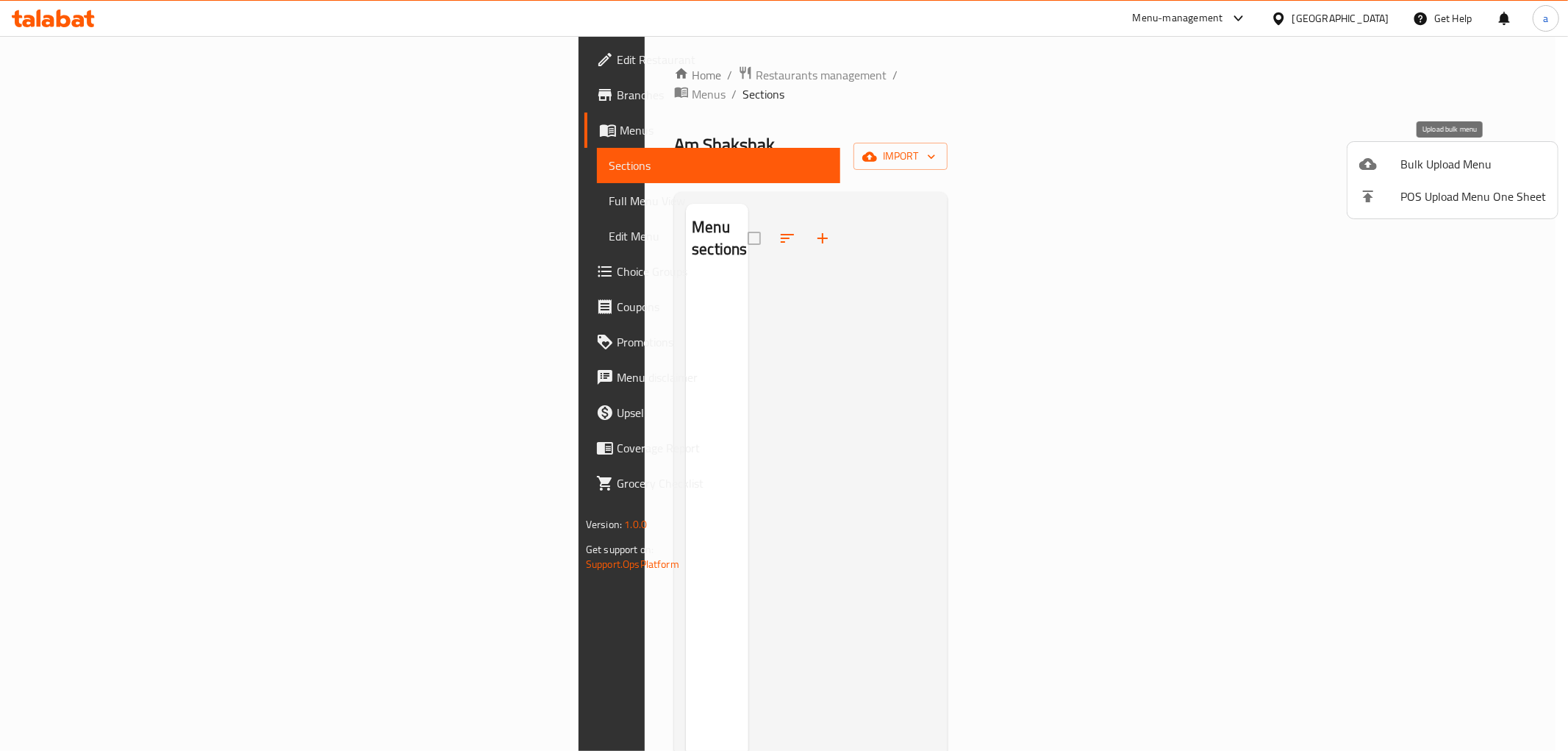
click at [1445, 160] on span "Bulk Upload Menu" at bounding box center [1472, 163] width 145 height 18
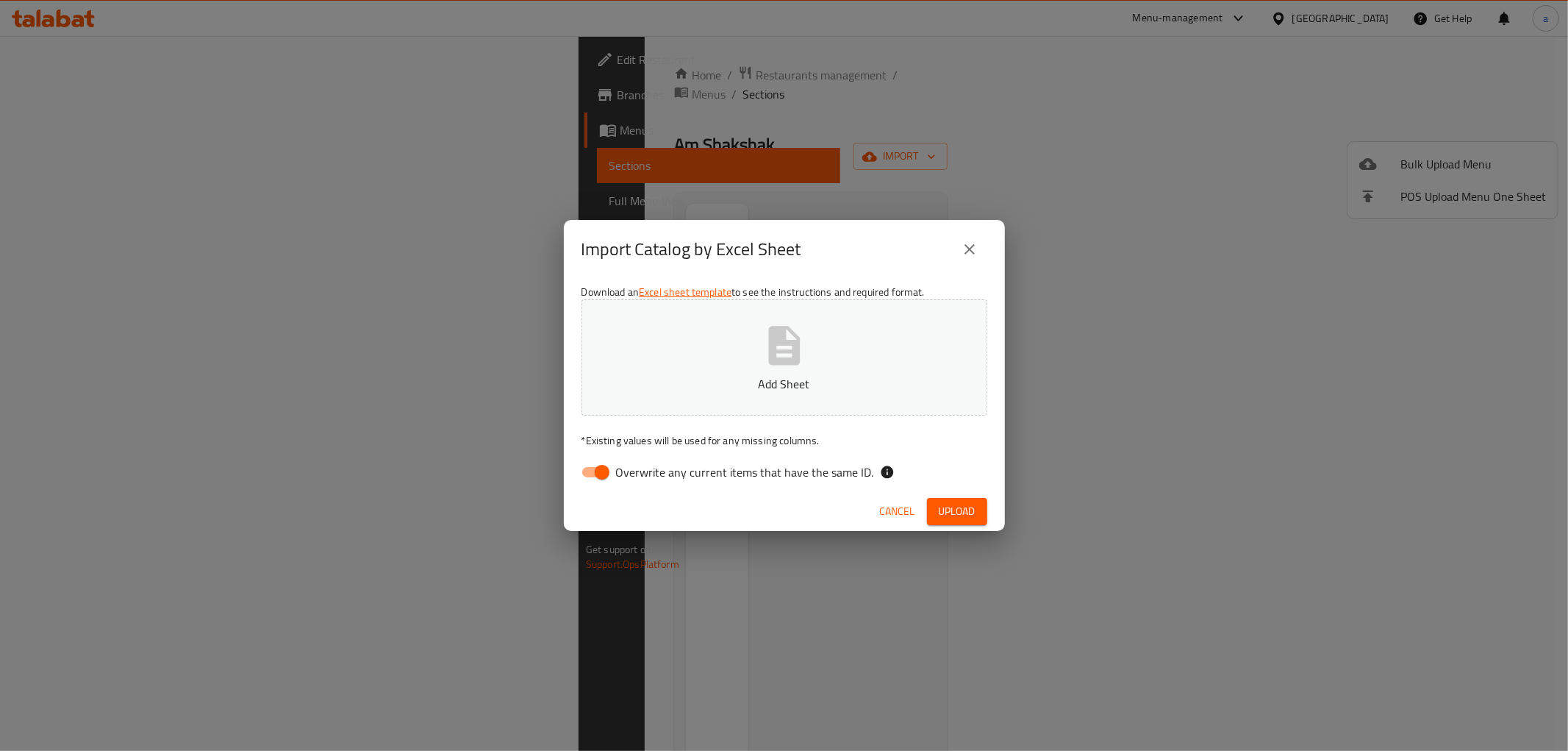
click at [602, 465] on input "Overwrite any current items that have the same ID." at bounding box center [601, 472] width 84 height 28
checkbox input "false"
click at [680, 379] on p "Add Sheet" at bounding box center [784, 384] width 360 height 18
click at [976, 508] on button "Upload" at bounding box center [957, 511] width 60 height 27
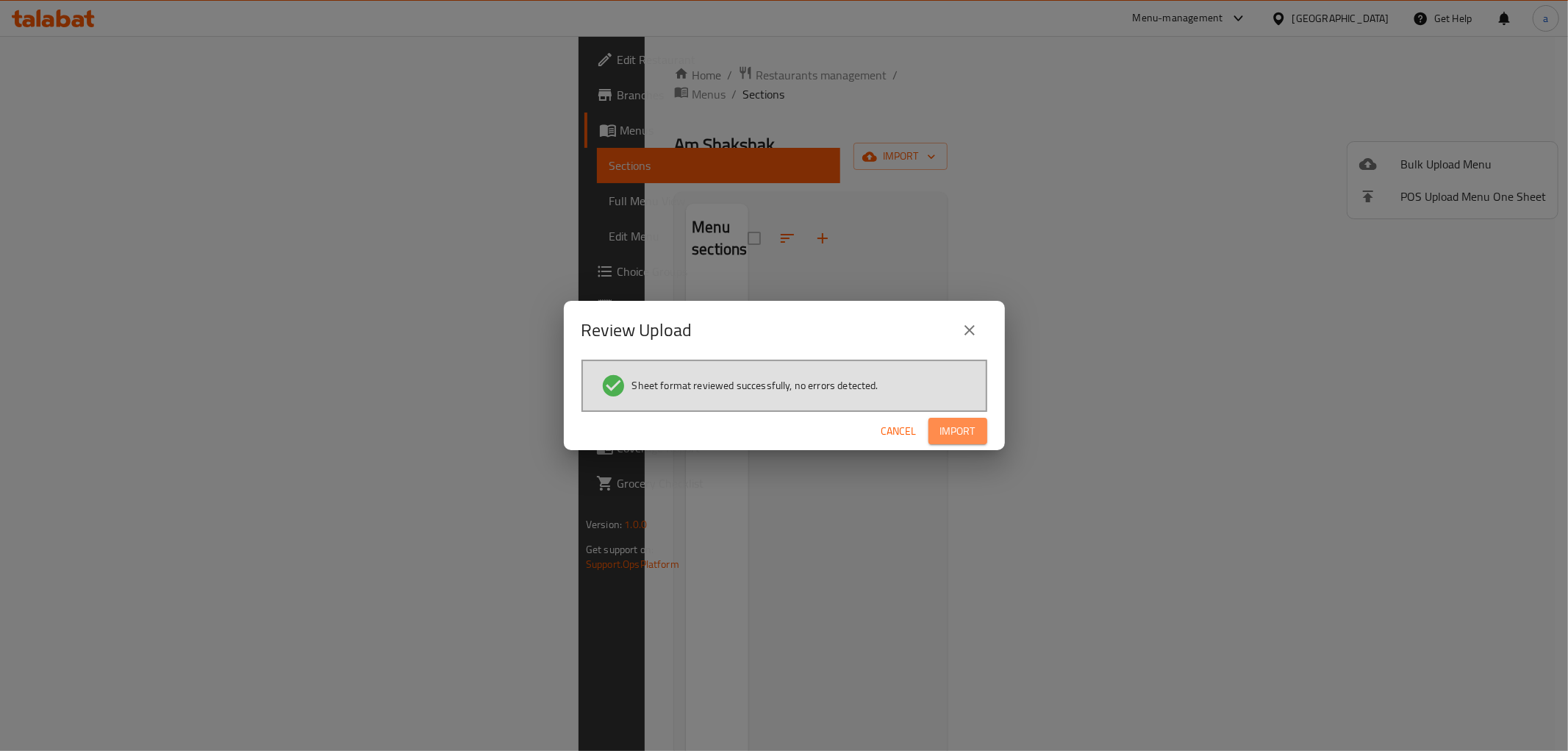
click at [958, 420] on button "Import" at bounding box center [957, 431] width 59 height 27
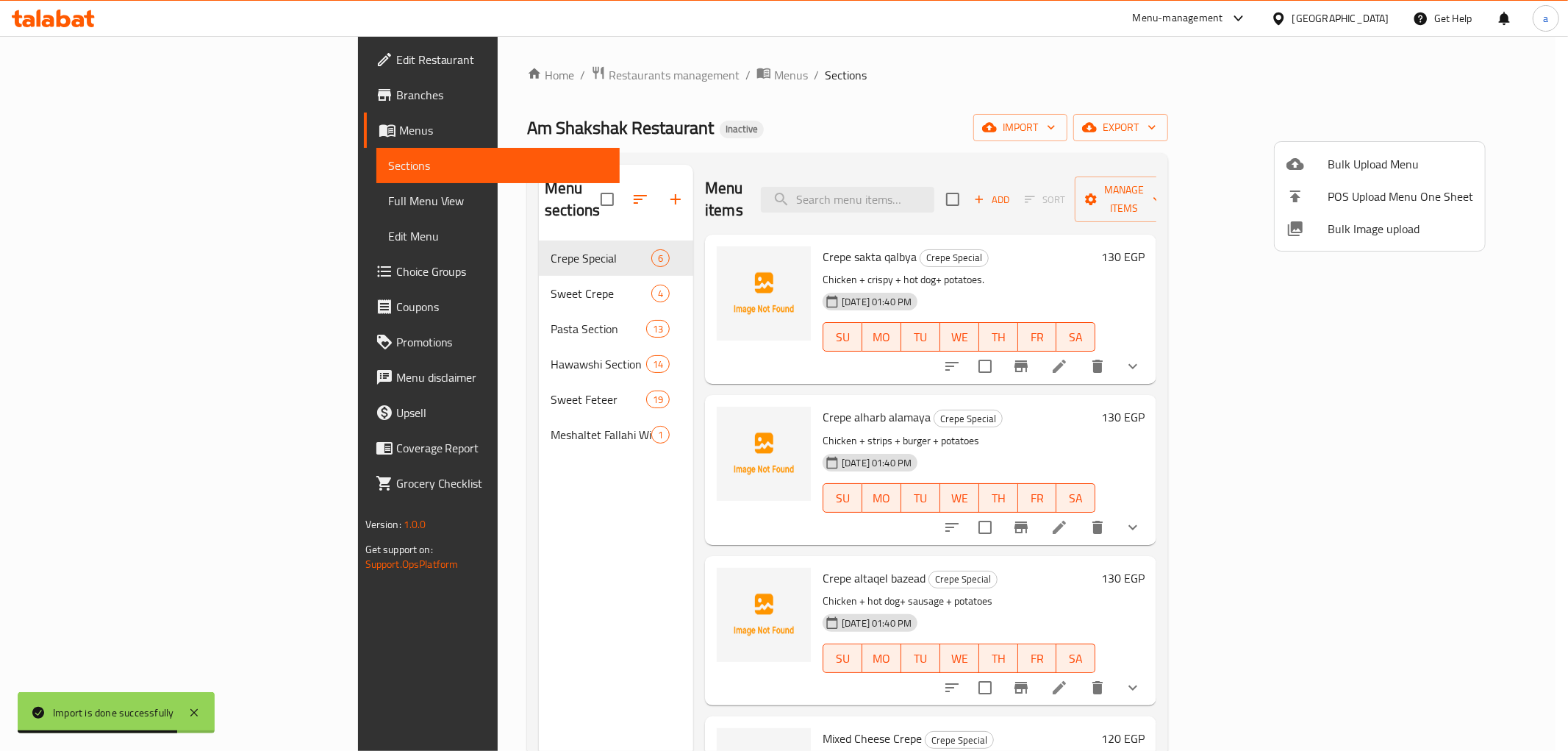
click at [1180, 119] on div at bounding box center [784, 376] width 1568 height 751
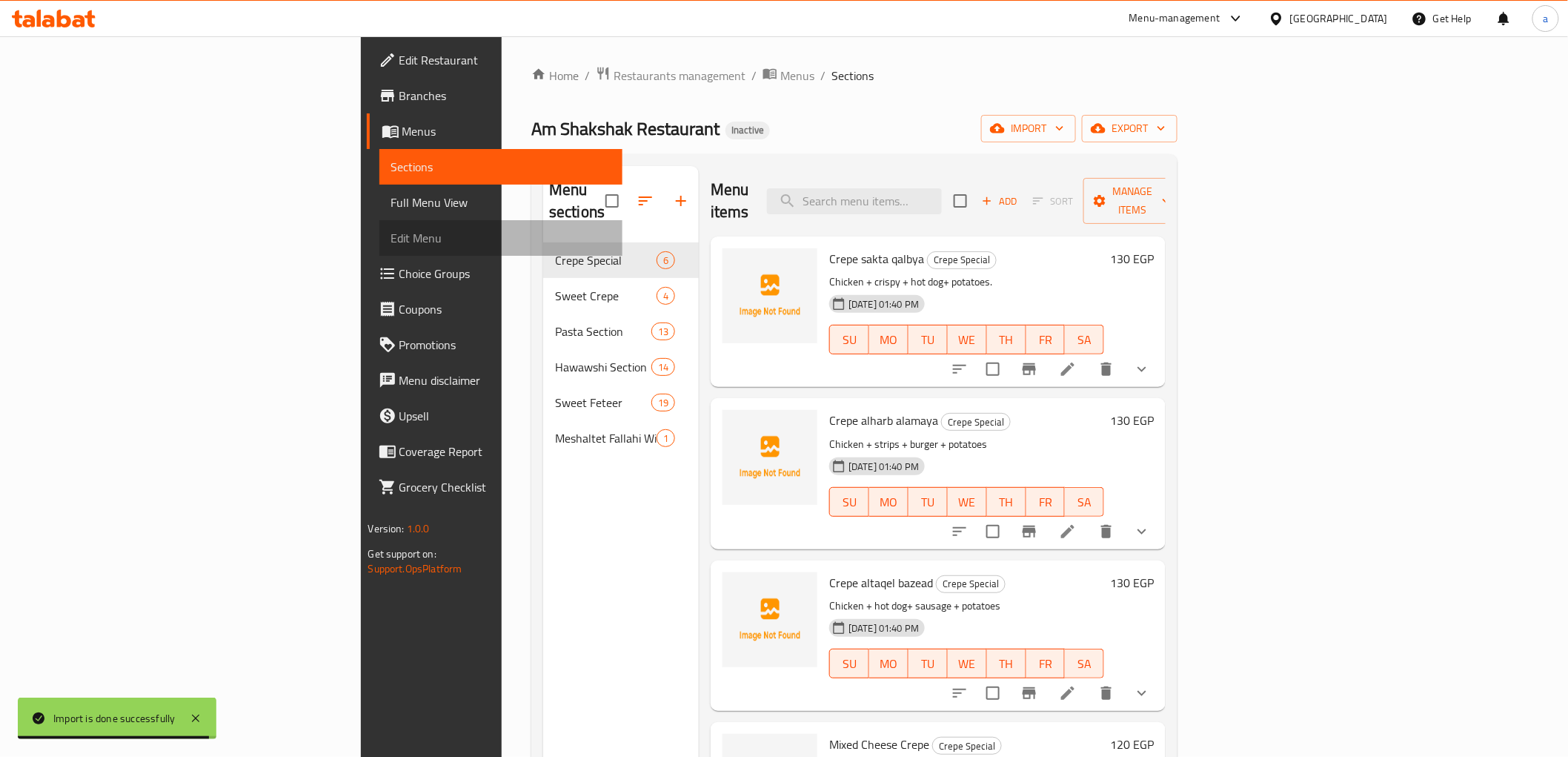
click at [392, 239] on span "Edit Menu" at bounding box center [501, 238] width 219 height 18
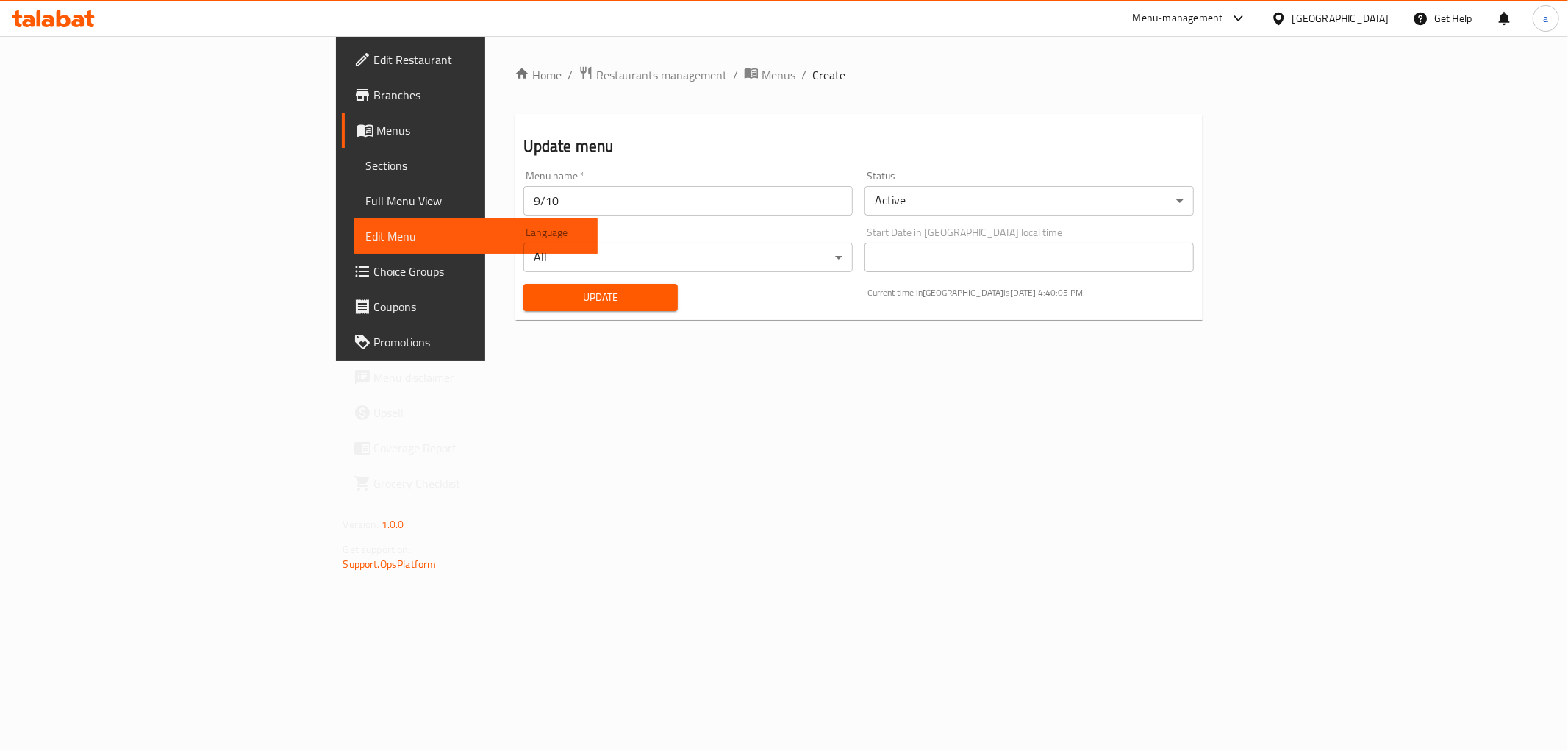
click at [355, 214] on link "Full Menu View" at bounding box center [476, 201] width 243 height 36
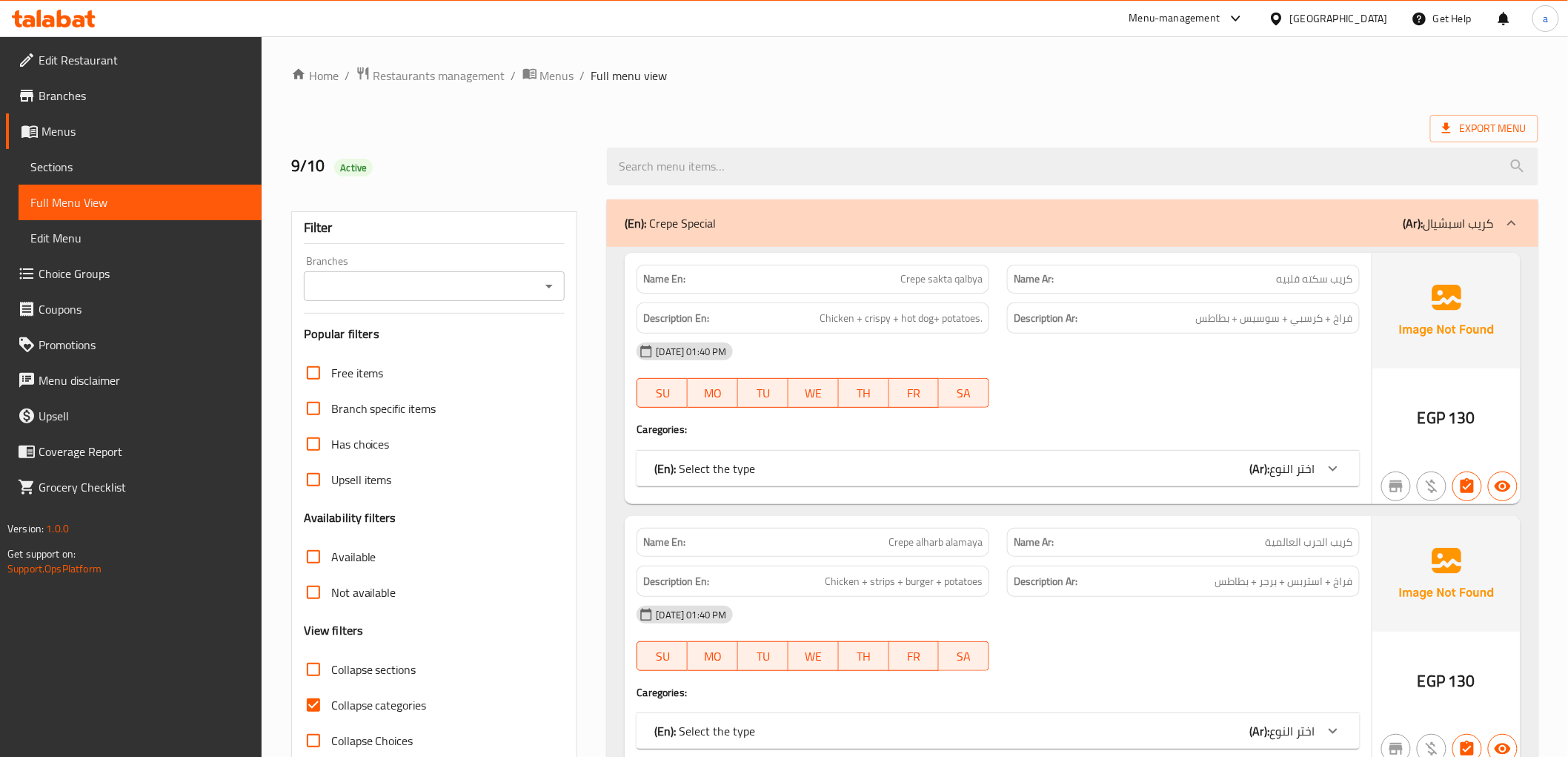
click at [313, 704] on input "Collapse categories" at bounding box center [314, 705] width 36 height 36
checkbox input "false"
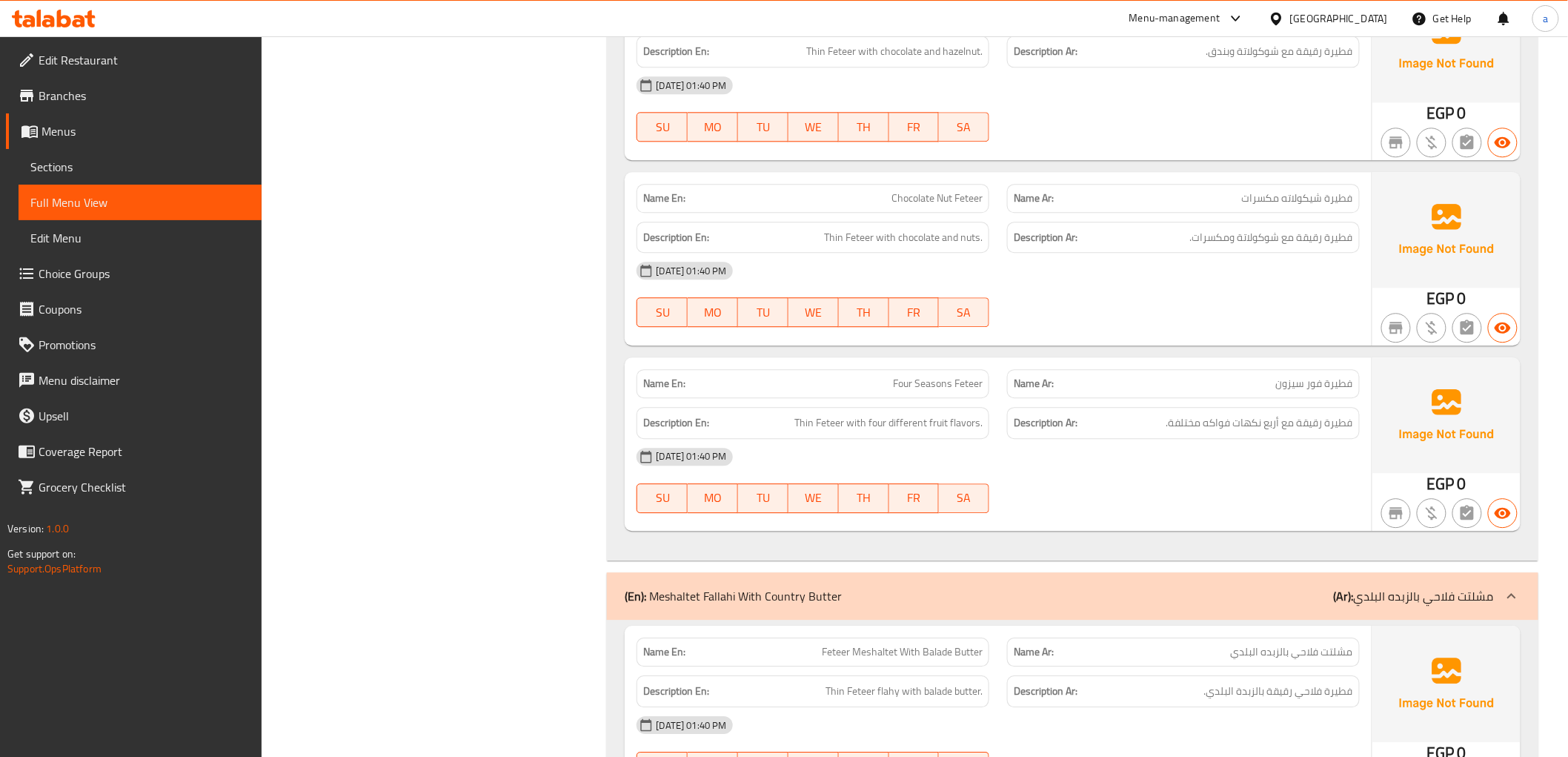
scroll to position [22772, 0]
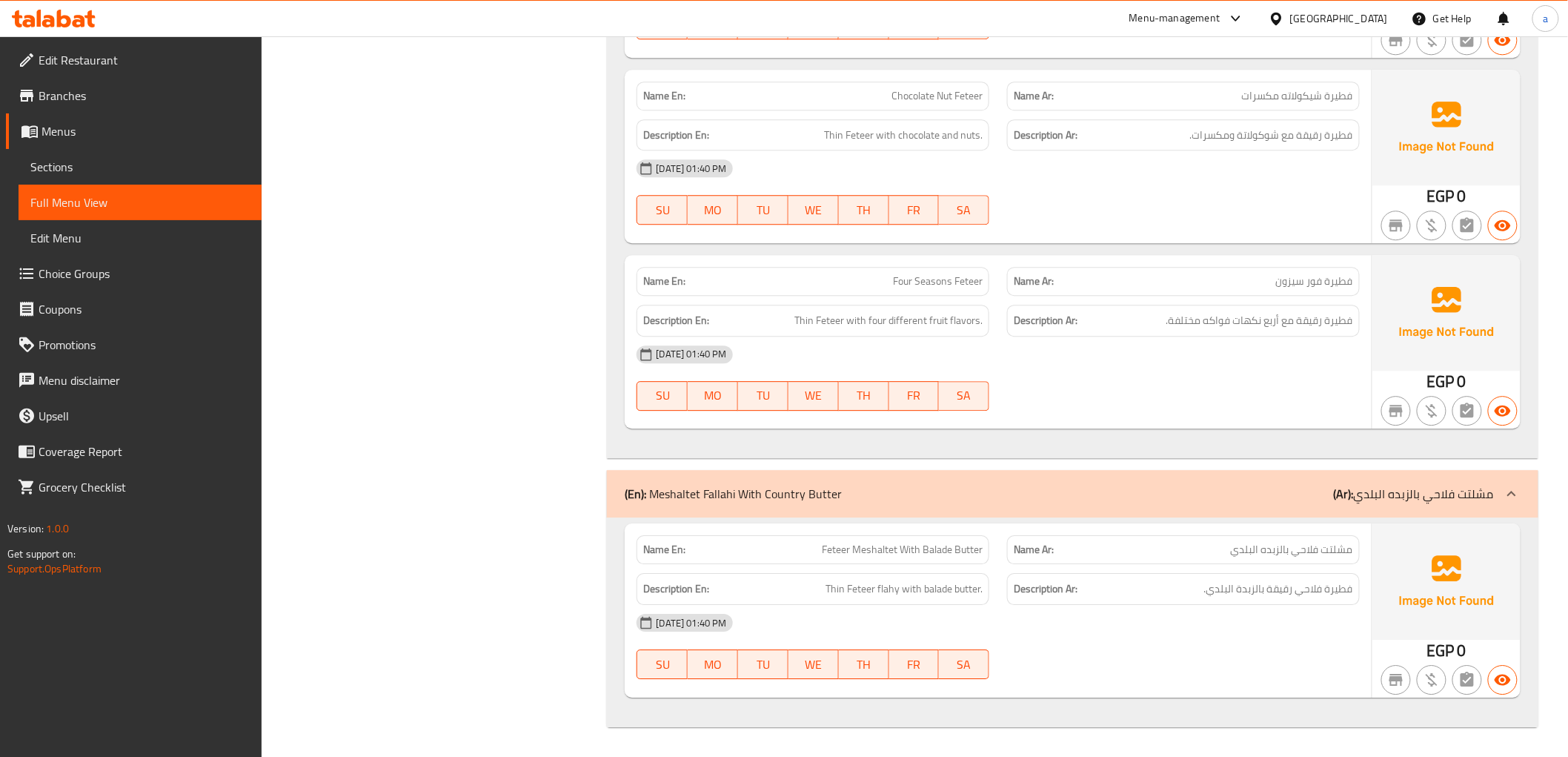
click at [1377, 477] on div "(En): Meshaltet Fallahi With Country Butter (Ar): مشلتت فلاحي بالزبده البلدي" at bounding box center [1072, 494] width 931 height 47
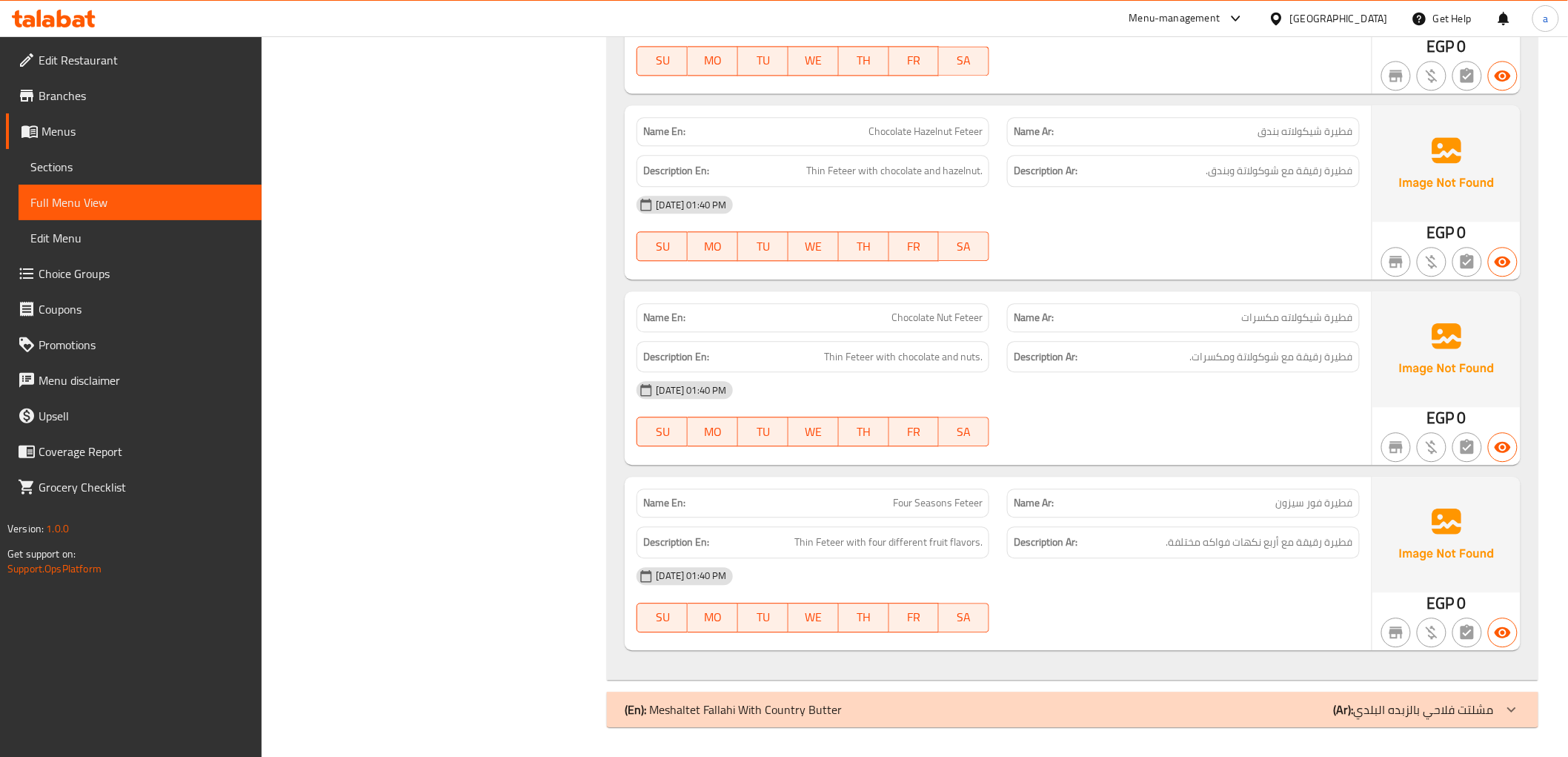
click at [1373, 487] on img at bounding box center [1446, 535] width 148 height 115
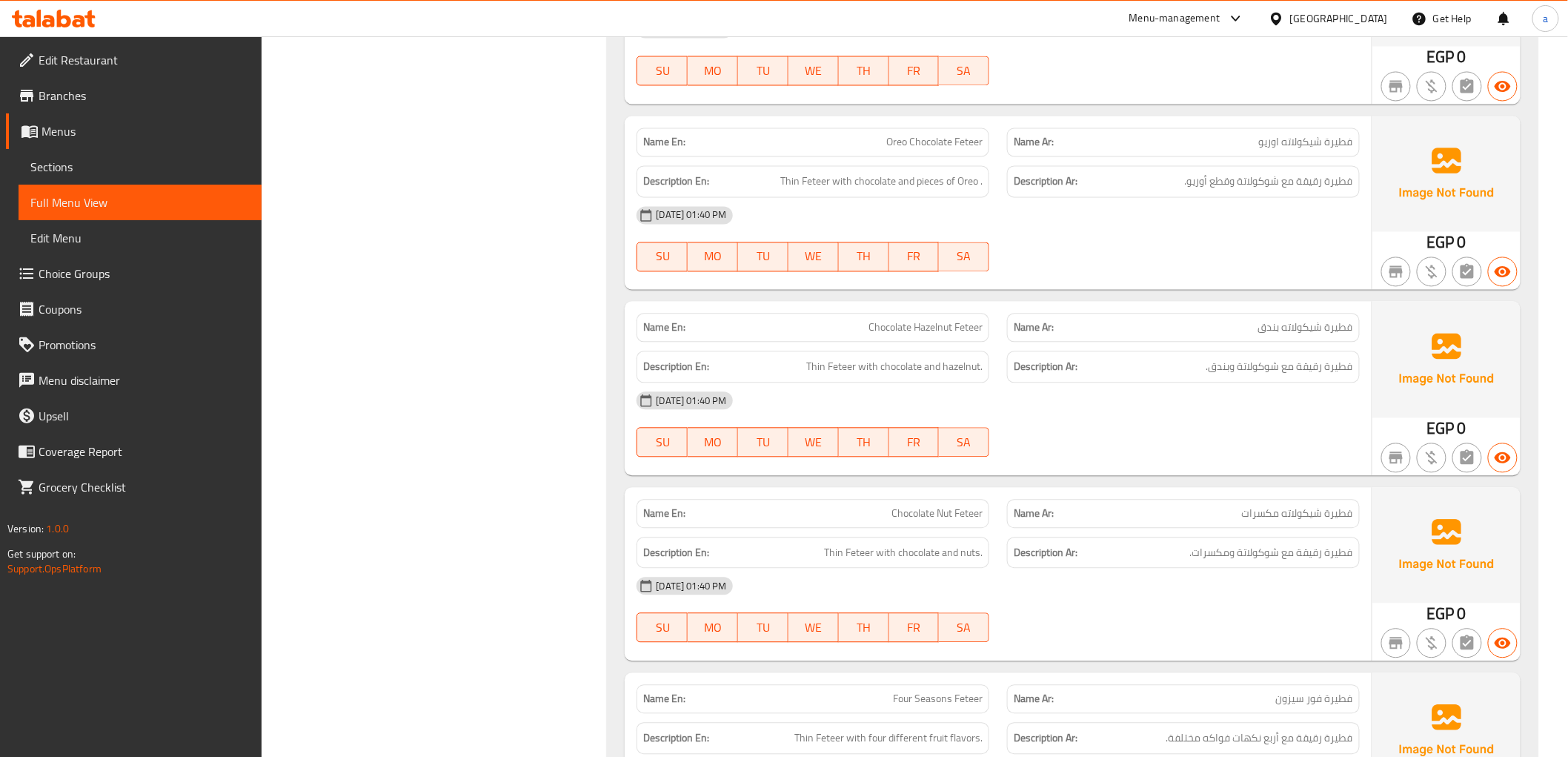
scroll to position [22551, 0]
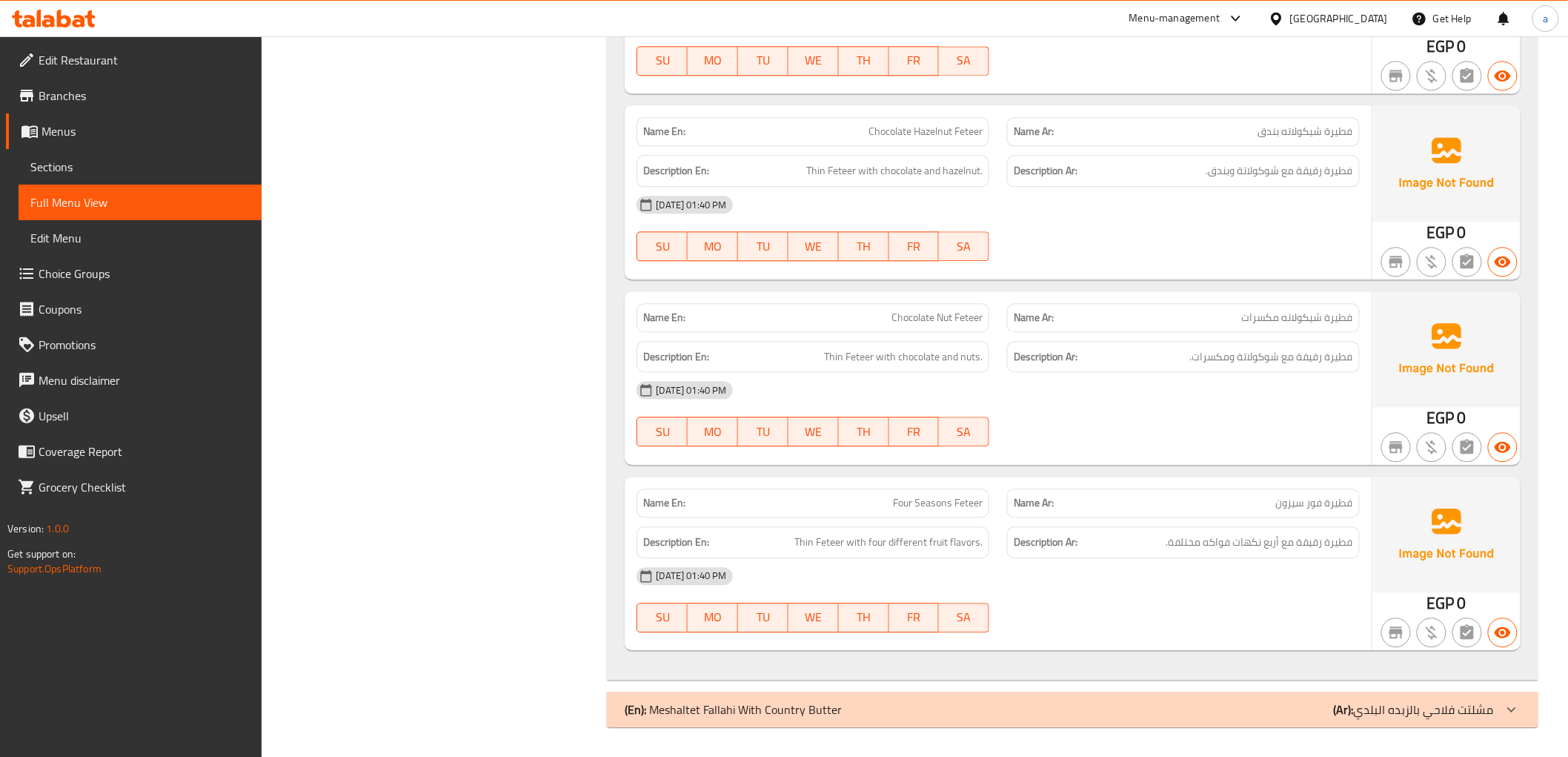
click at [1379, 713] on p "(Ar): مشلتت فلاحي بالزبده البلدي" at bounding box center [1413, 709] width 160 height 18
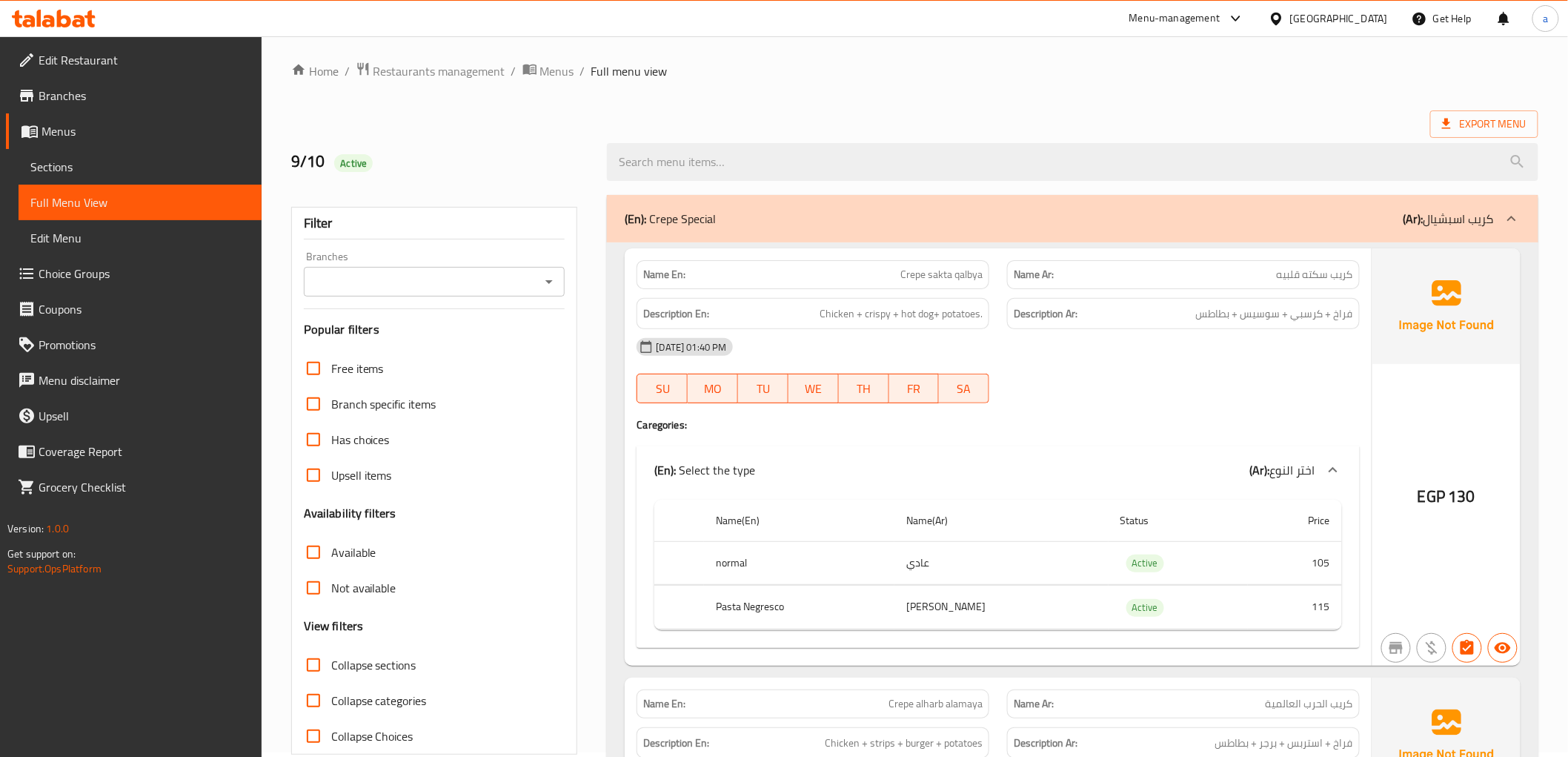
scroll to position [0, 0]
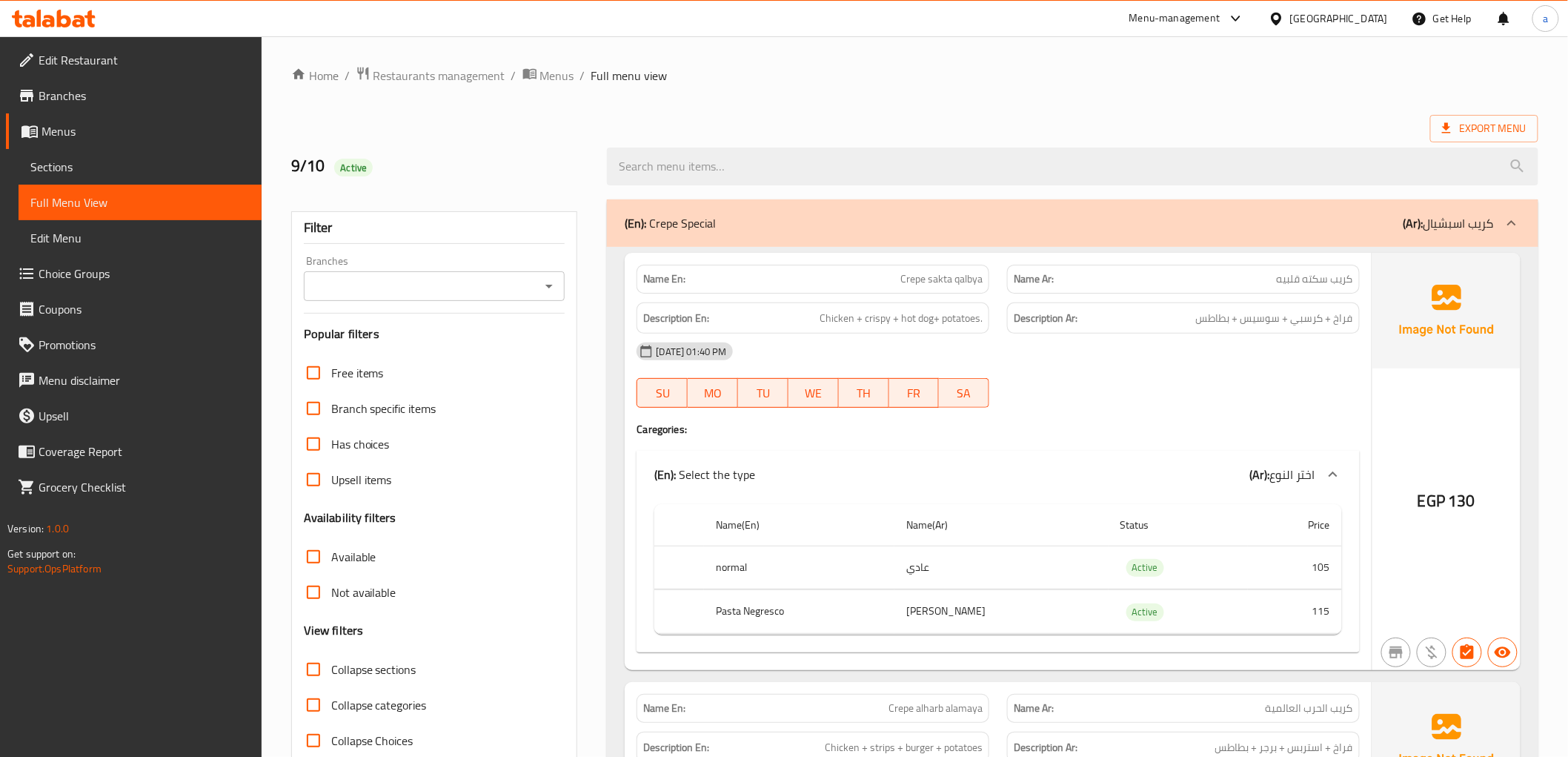
click at [195, 201] on span "Full Menu View" at bounding box center [140, 202] width 219 height 18
click at [137, 175] on span "Sections" at bounding box center [140, 167] width 219 height 18
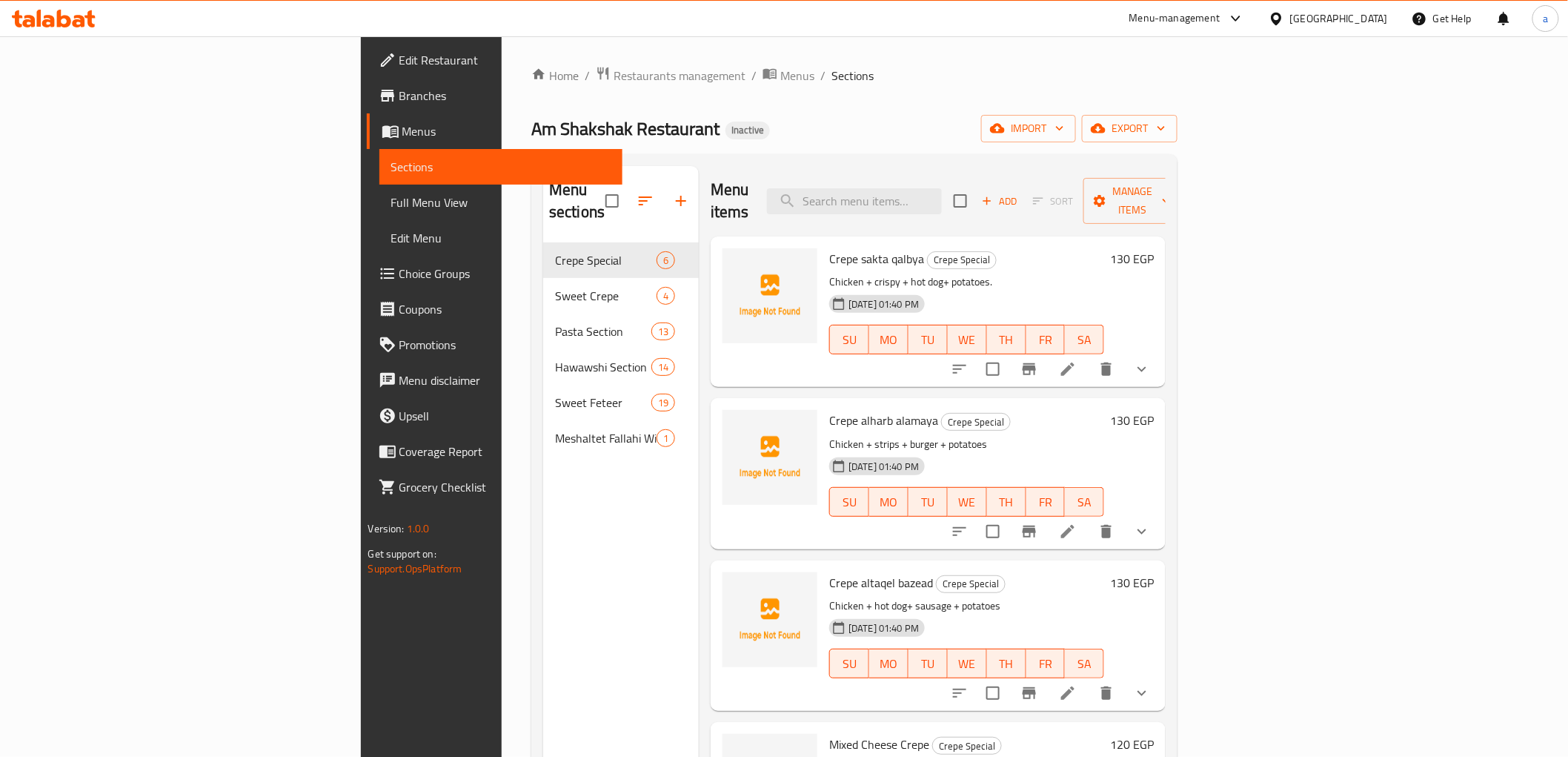
click at [392, 173] on span "Sections" at bounding box center [501, 167] width 219 height 18
click at [402, 129] on span "Menus" at bounding box center [506, 131] width 208 height 18
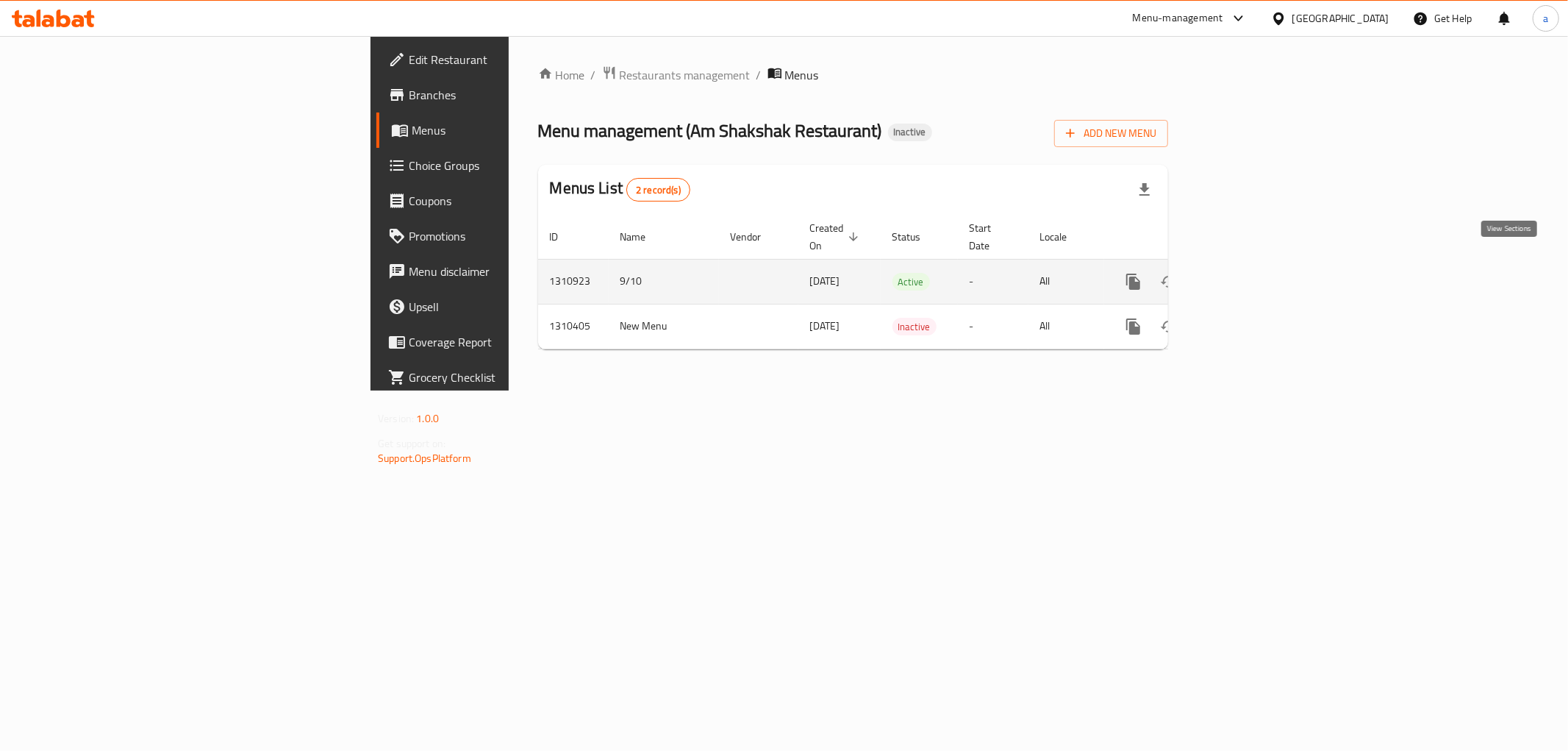
click at [1248, 273] on icon "enhanced table" at bounding box center [1239, 282] width 18 height 18
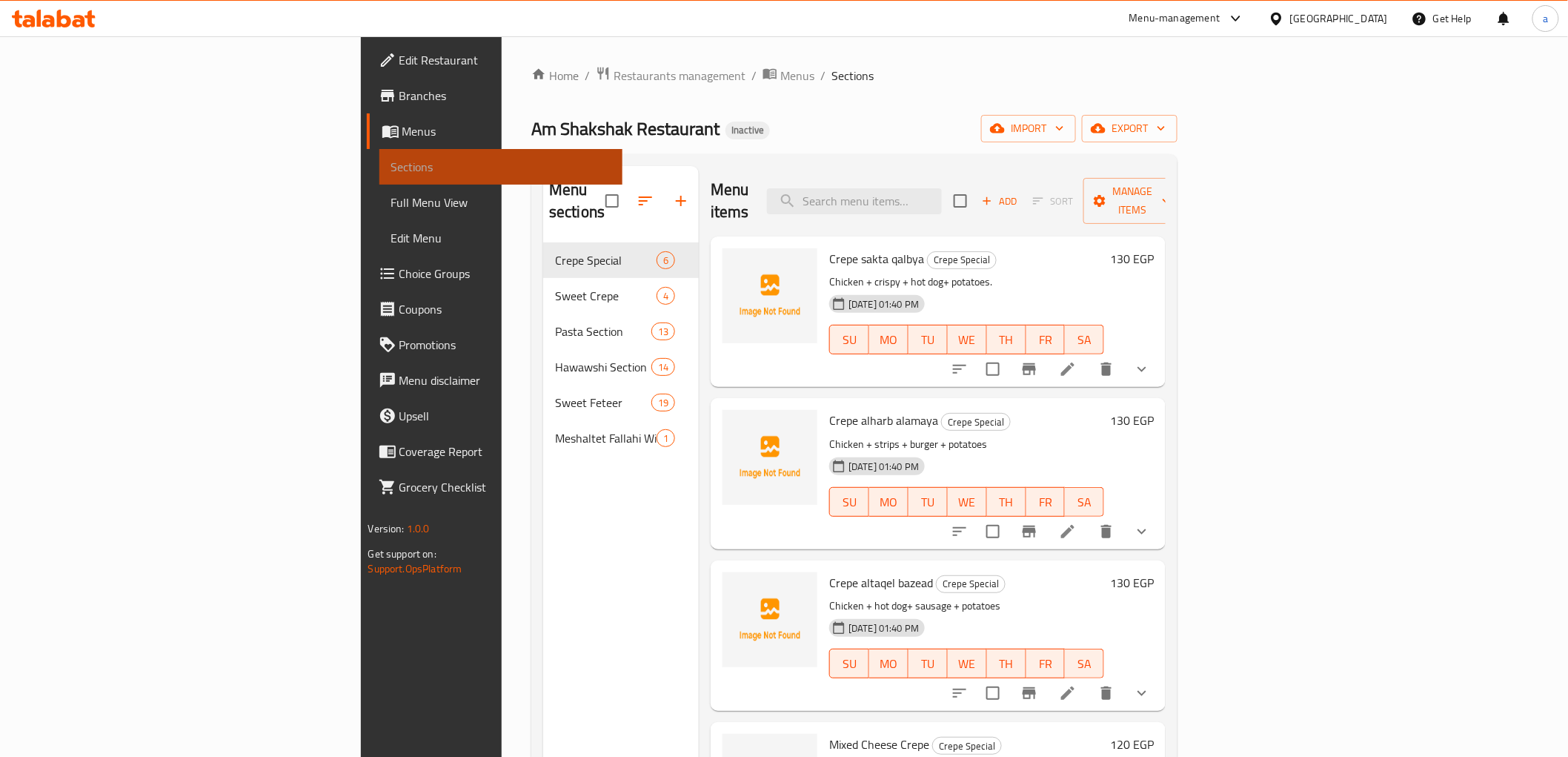
click at [392, 167] on span "Sections" at bounding box center [501, 167] width 219 height 18
click at [392, 171] on span "Sections" at bounding box center [501, 167] width 219 height 18
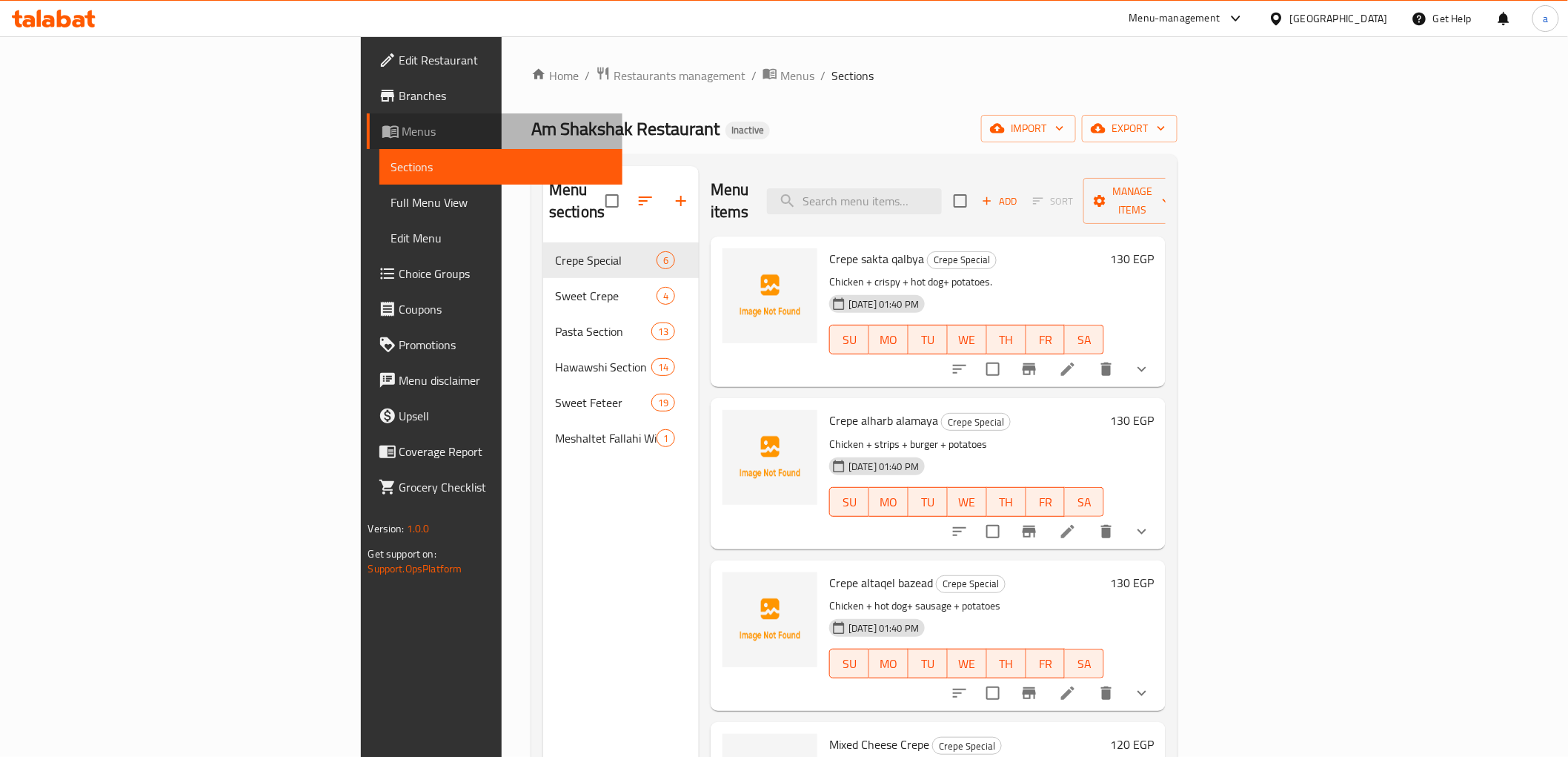
click at [402, 132] on span "Menus" at bounding box center [506, 131] width 208 height 18
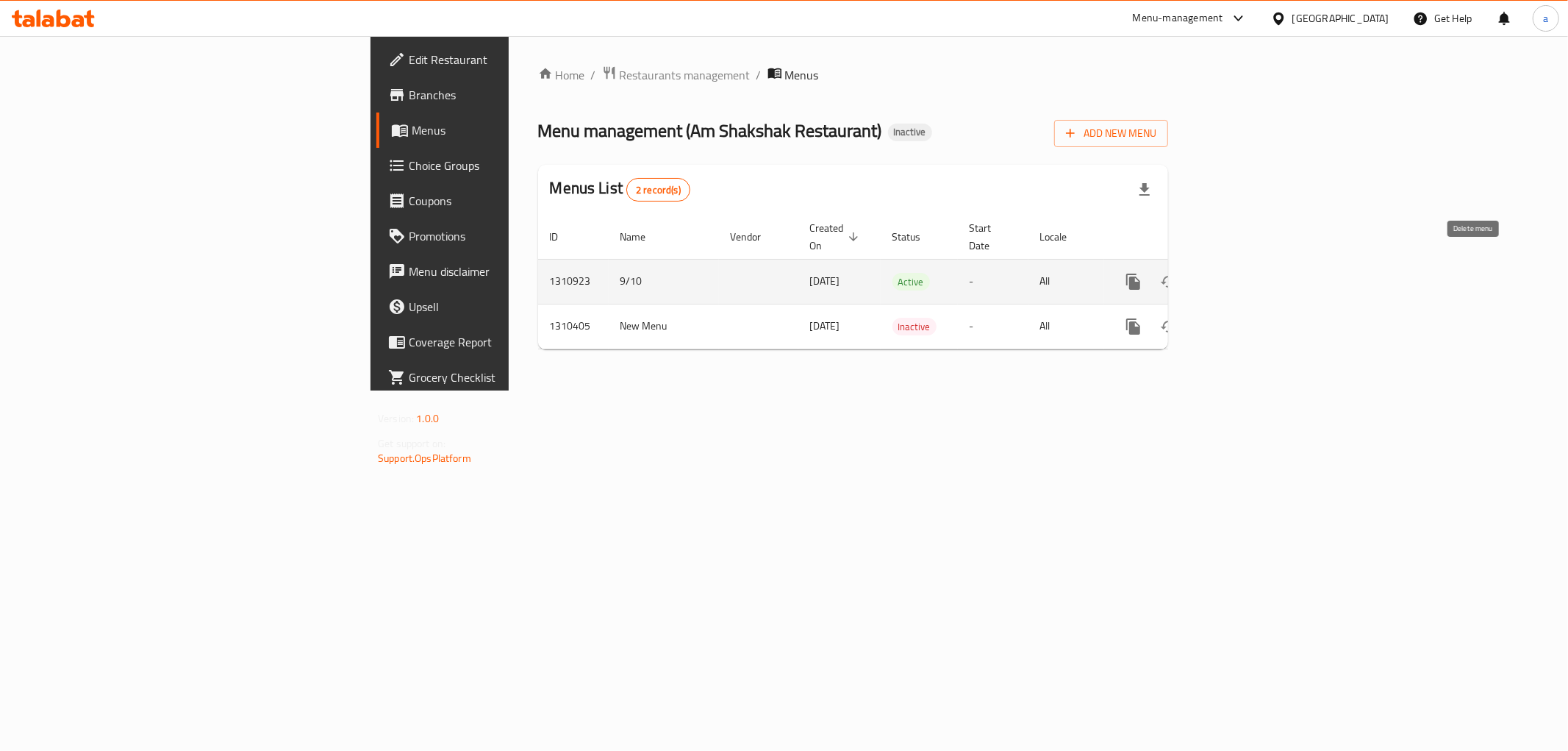
click at [1210, 275] on icon "enhanced table" at bounding box center [1204, 282] width 10 height 13
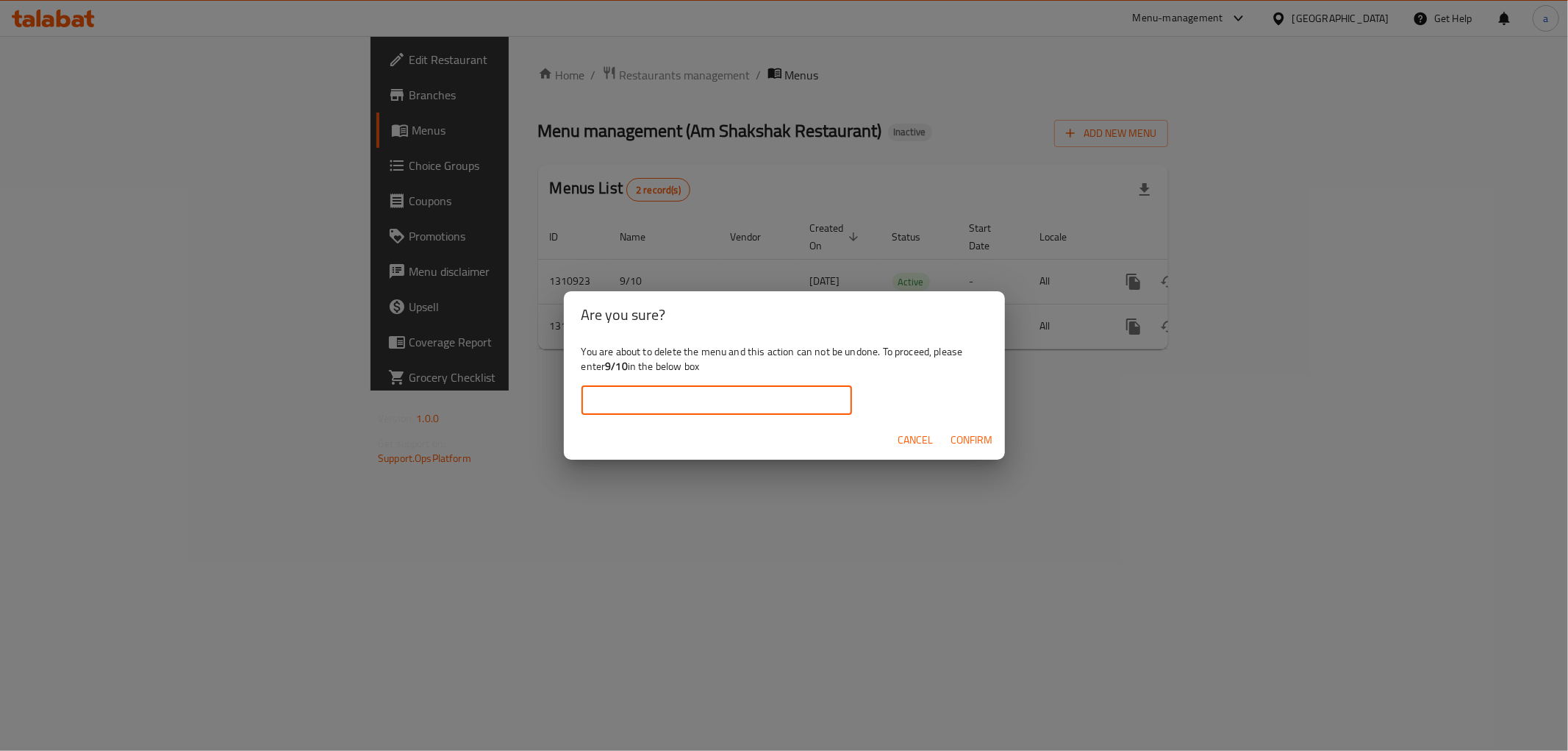
click at [745, 387] on input "text" at bounding box center [717, 399] width 270 height 29
type input "9/10"
click at [981, 446] on span "Confirm" at bounding box center [972, 440] width 42 height 19
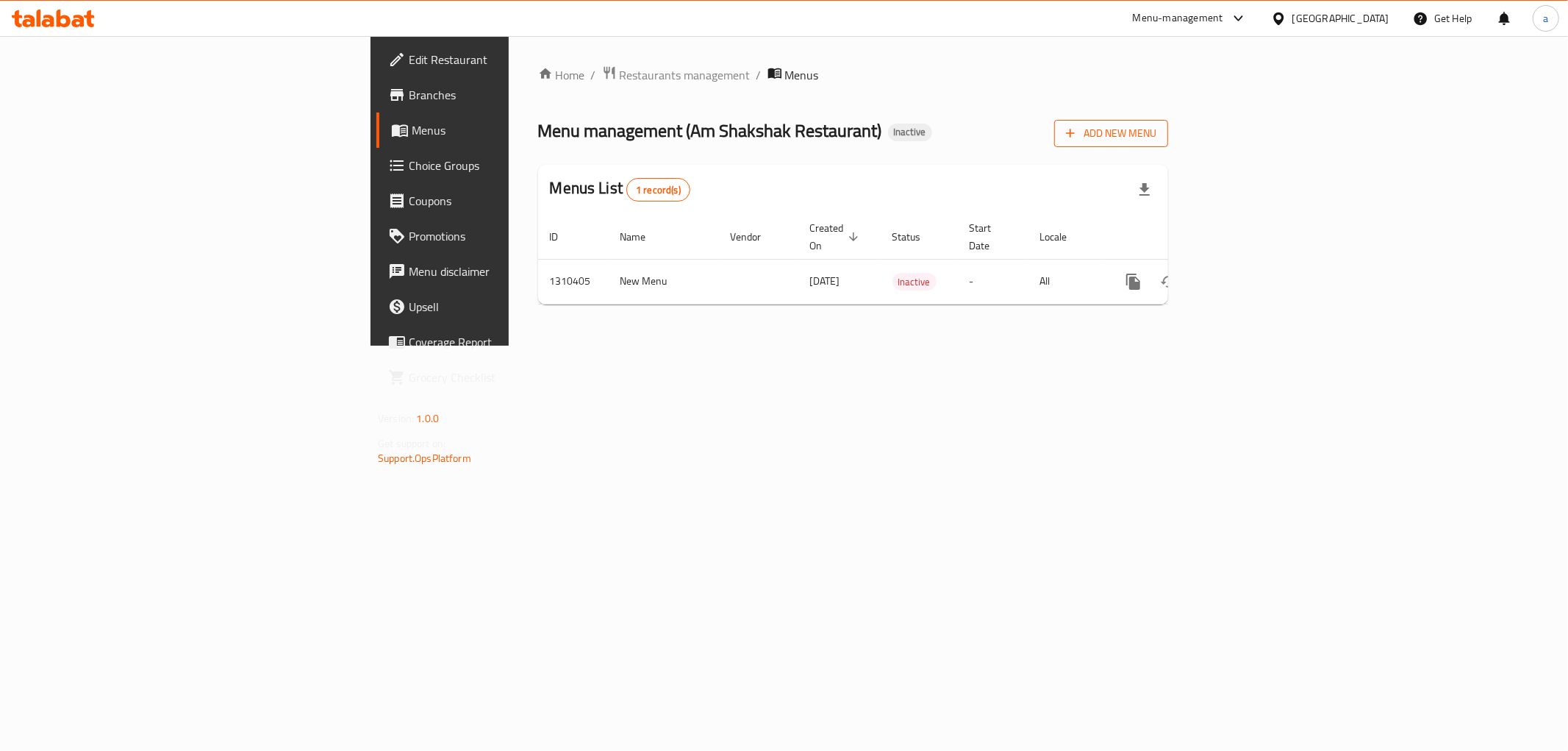
click at [1156, 142] on span "Add New Menu" at bounding box center [1111, 133] width 90 height 19
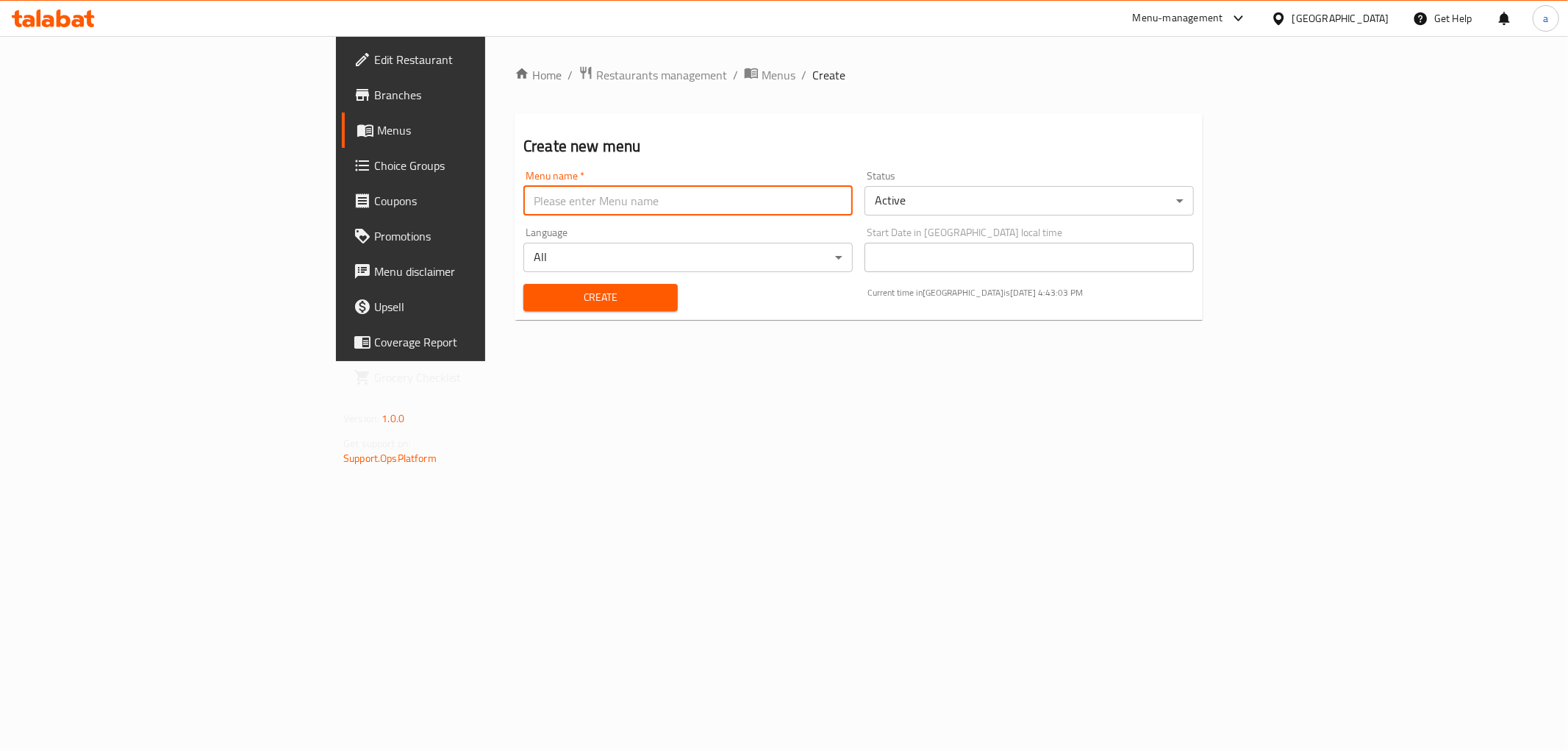
click at [740, 204] on input "text" at bounding box center [688, 200] width 329 height 29
type input "9/10"
click at [524, 284] on button "Create" at bounding box center [601, 297] width 155 height 27
click at [377, 137] on span "Menus" at bounding box center [481, 130] width 208 height 18
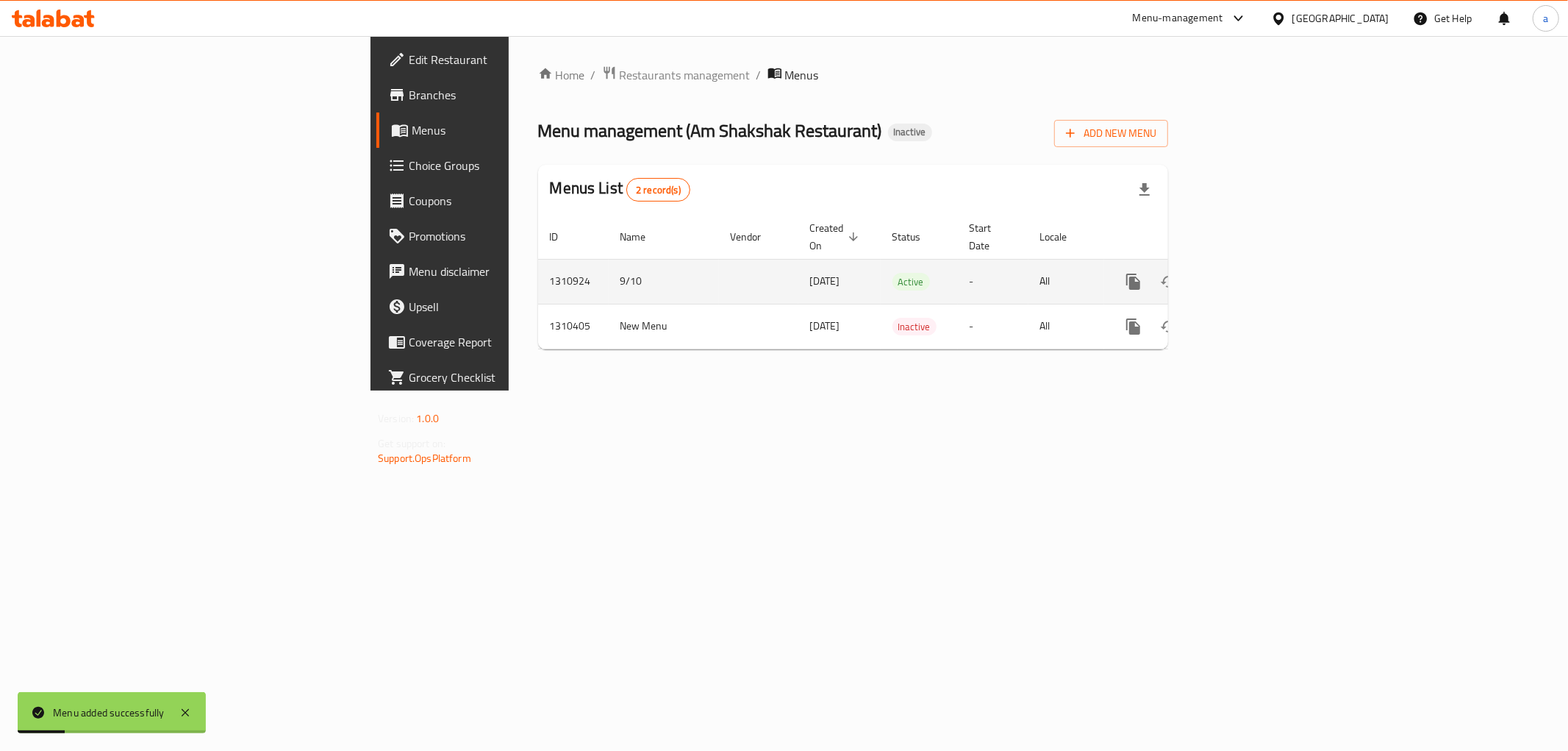
click at [1248, 273] on icon "enhanced table" at bounding box center [1239, 282] width 18 height 18
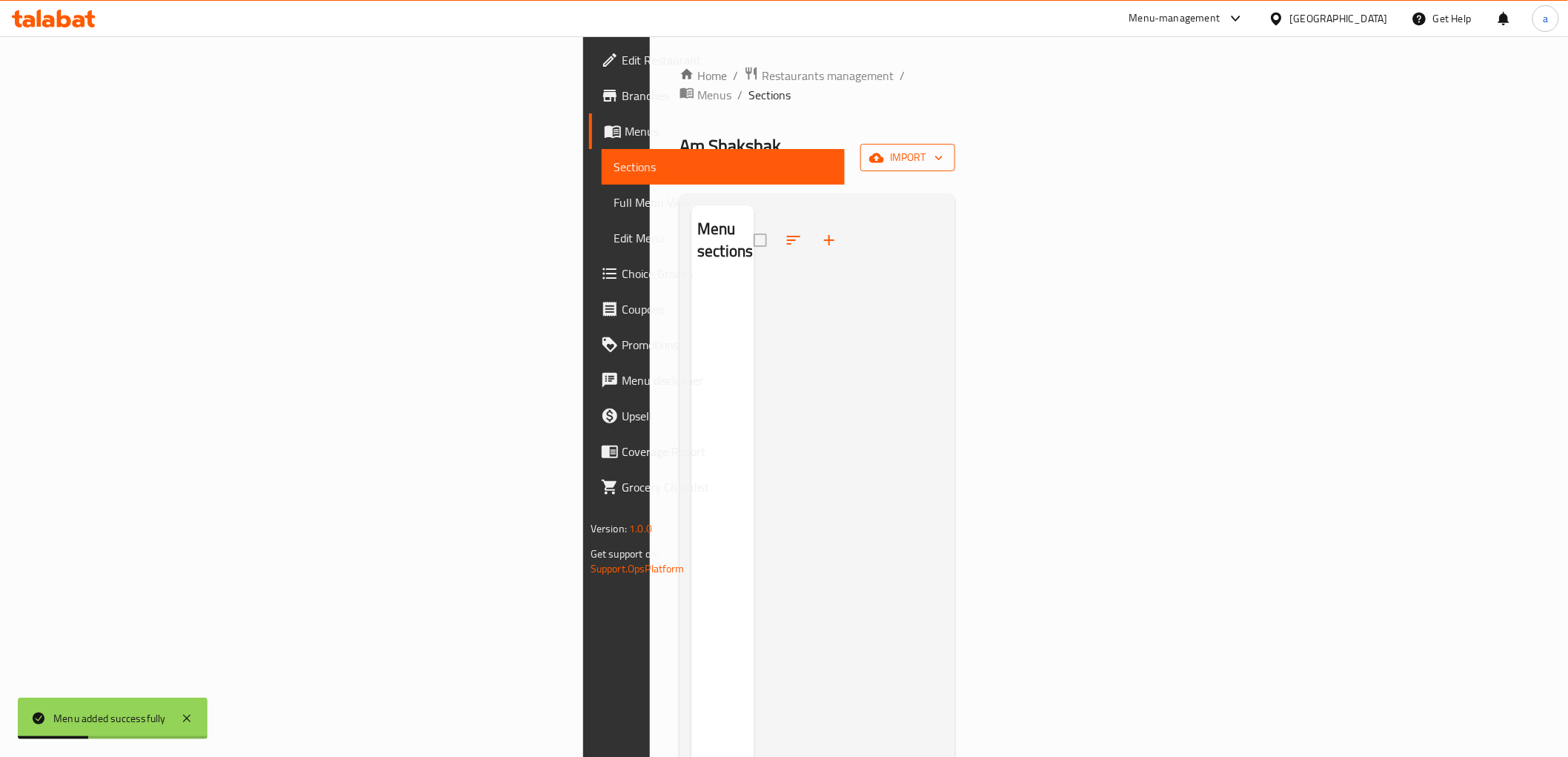
click at [955, 144] on button "import" at bounding box center [908, 157] width 95 height 27
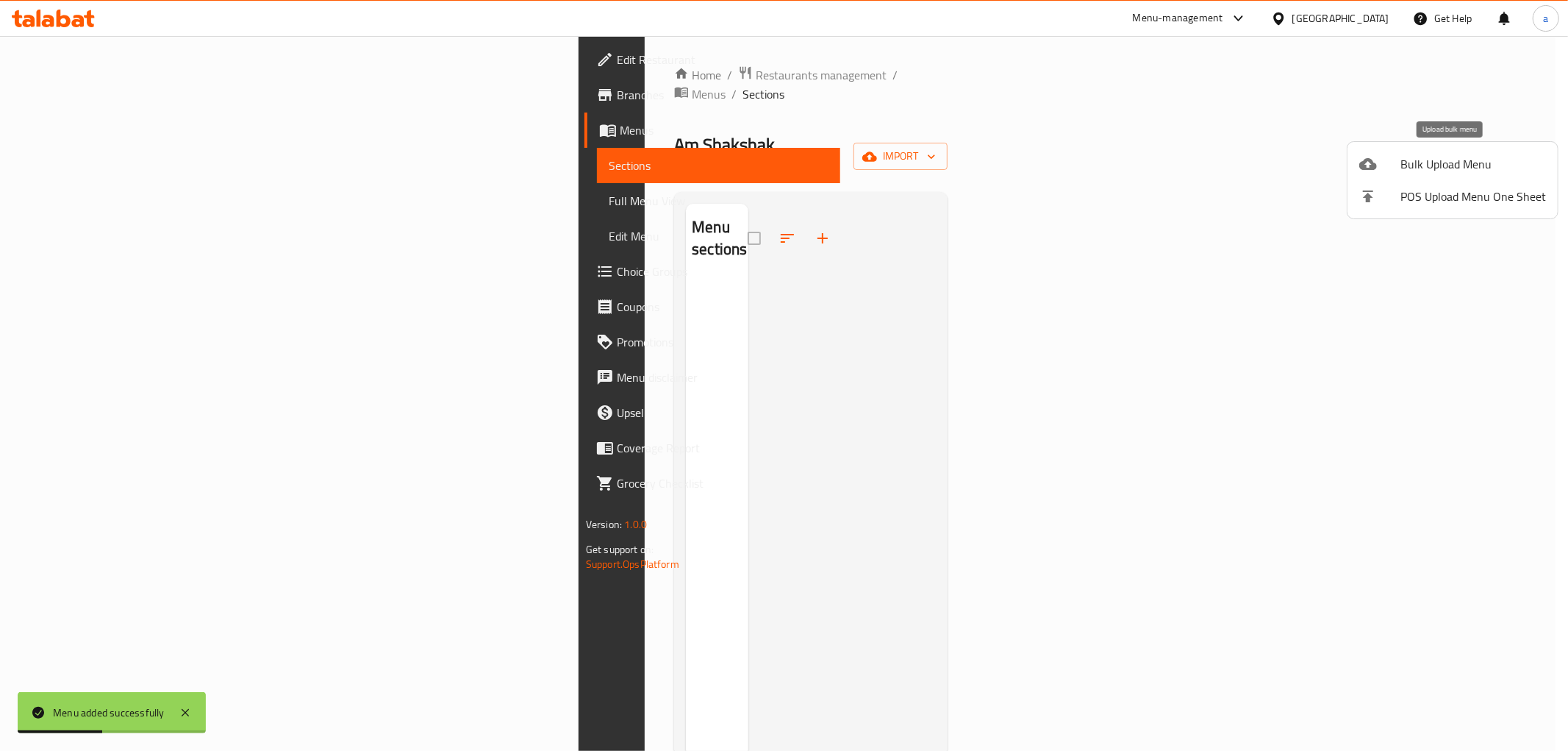
click at [1429, 172] on span "Bulk Upload Menu" at bounding box center [1472, 163] width 145 height 18
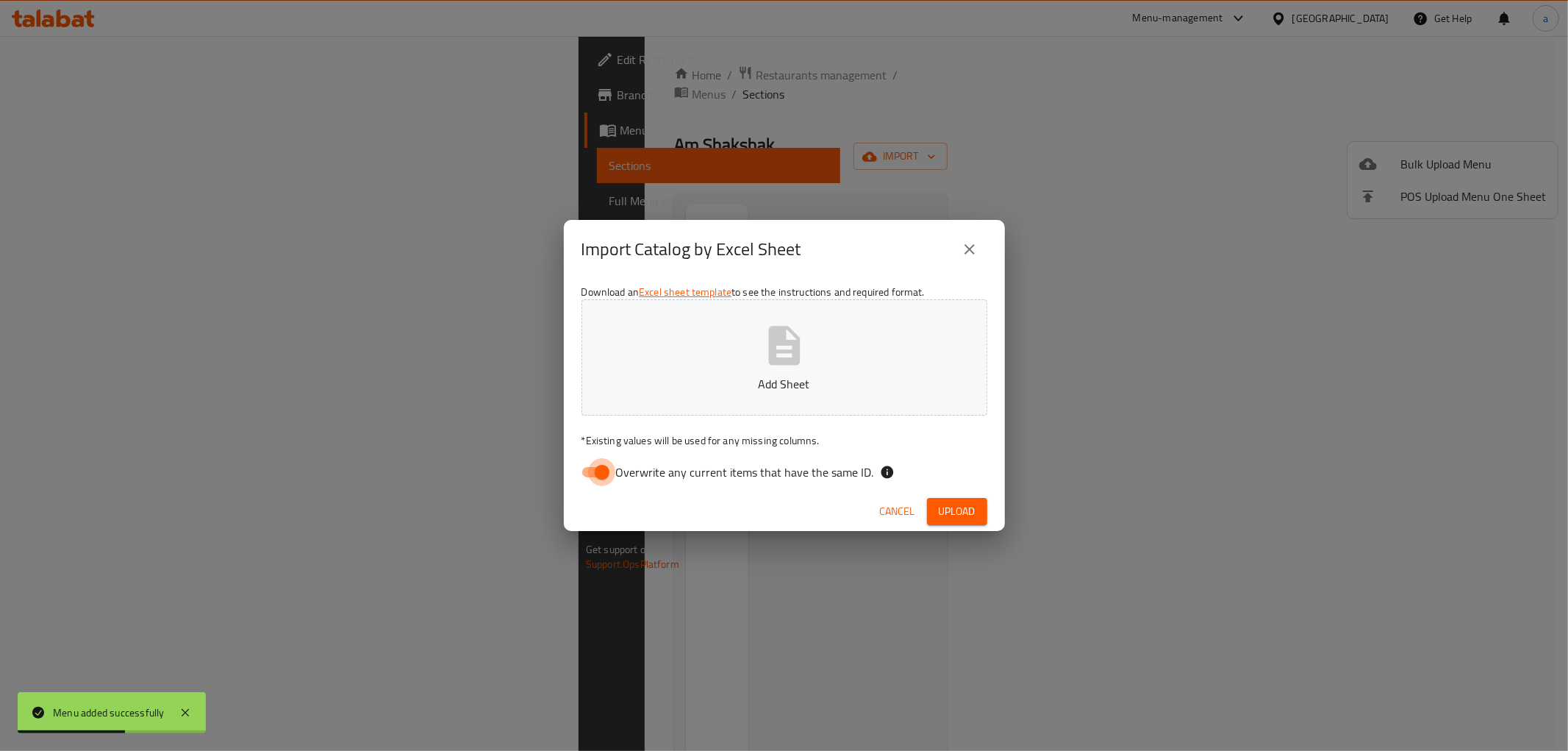
click at [597, 473] on input "Overwrite any current items that have the same ID." at bounding box center [601, 472] width 84 height 28
checkbox input "false"
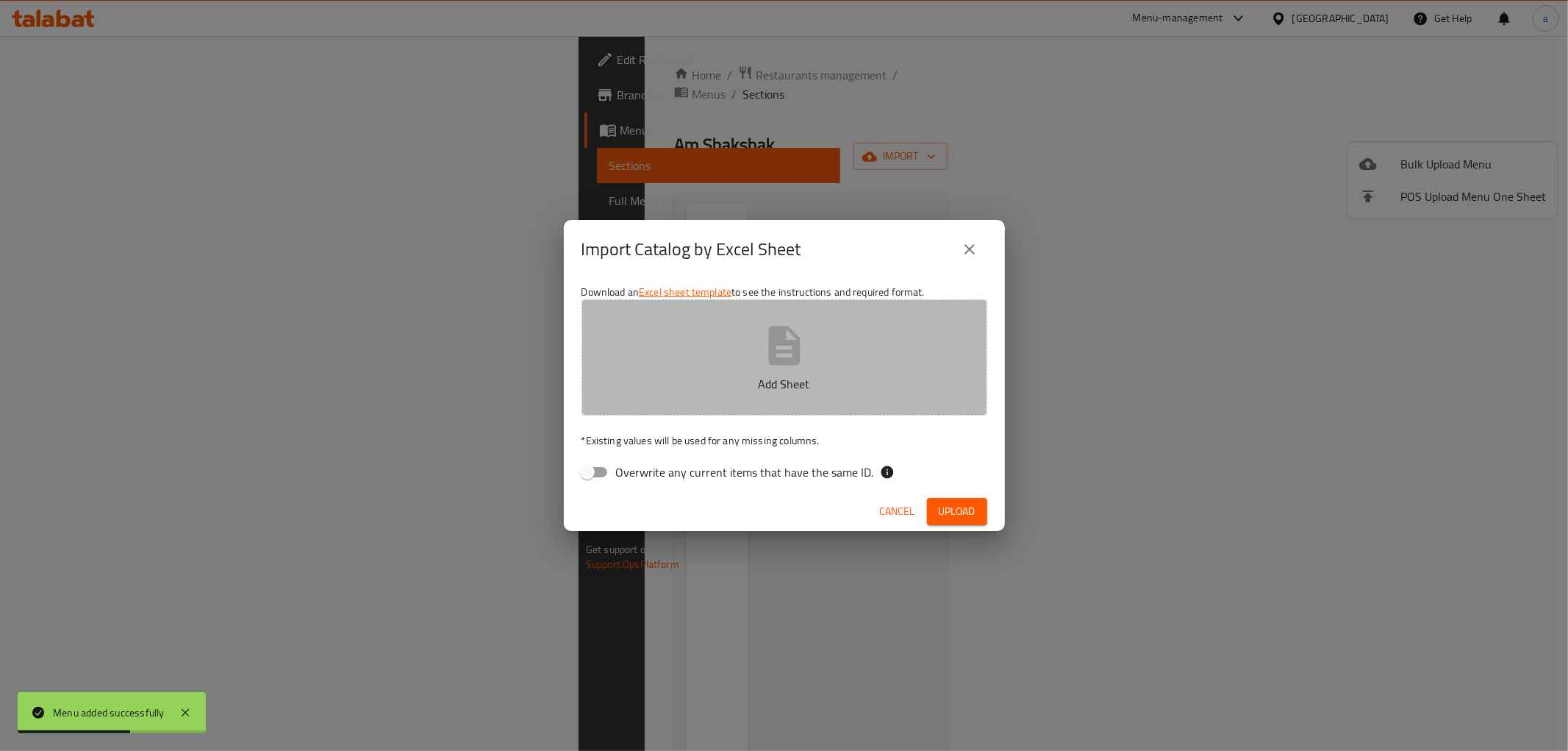
click at [733, 380] on p "Add Sheet" at bounding box center [784, 384] width 360 height 18
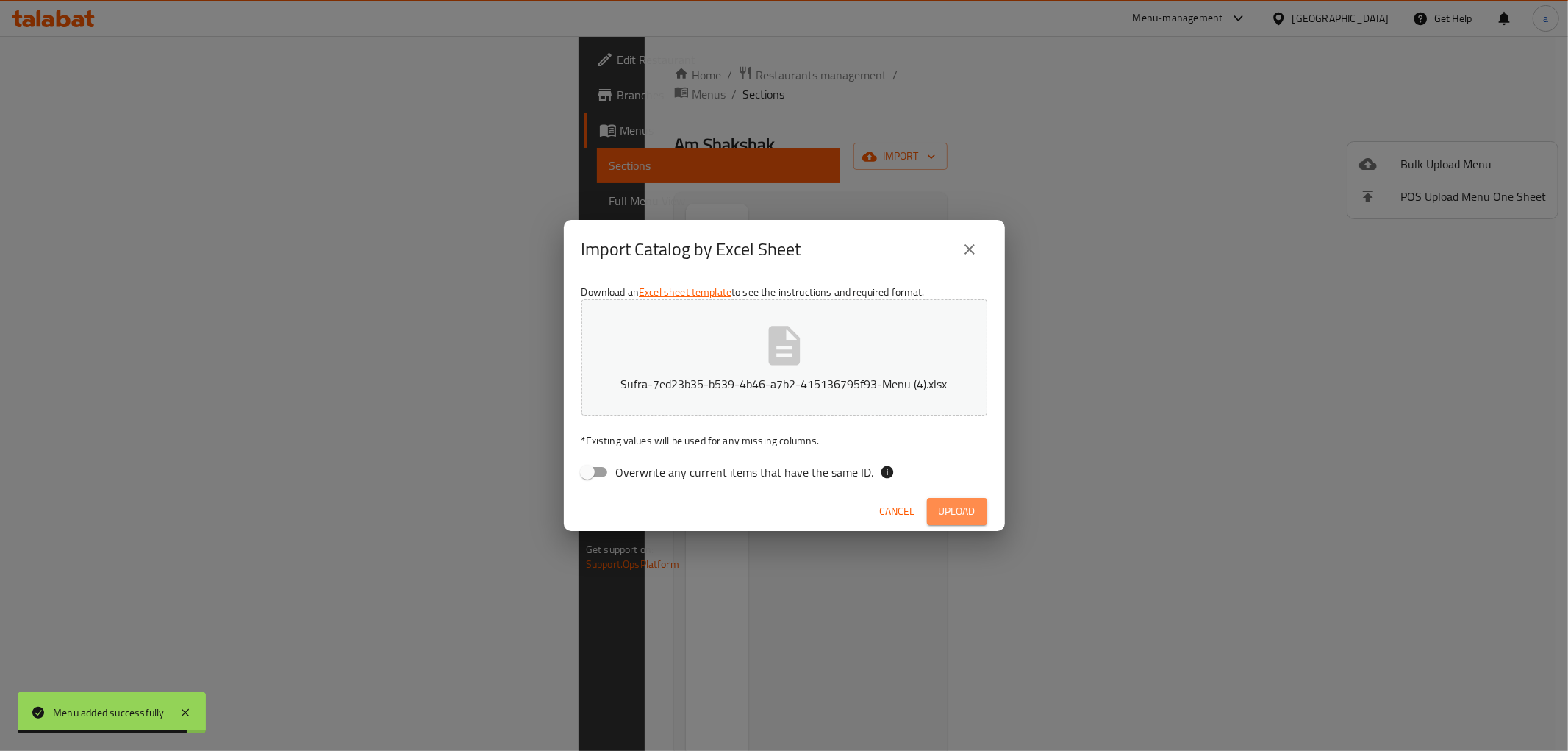
click at [966, 509] on span "Upload" at bounding box center [956, 512] width 37 height 19
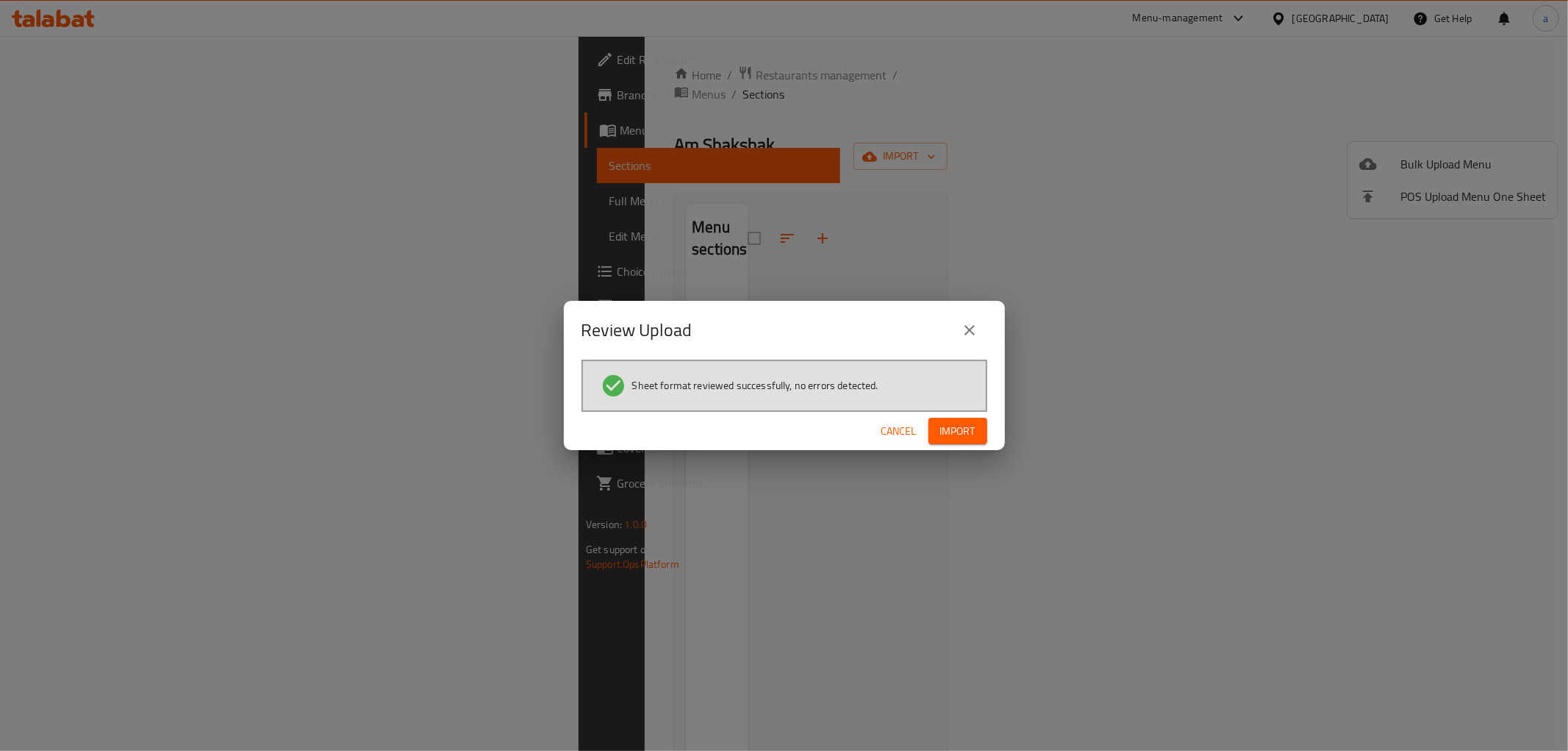
click at [967, 430] on span "Import" at bounding box center [958, 432] width 36 height 19
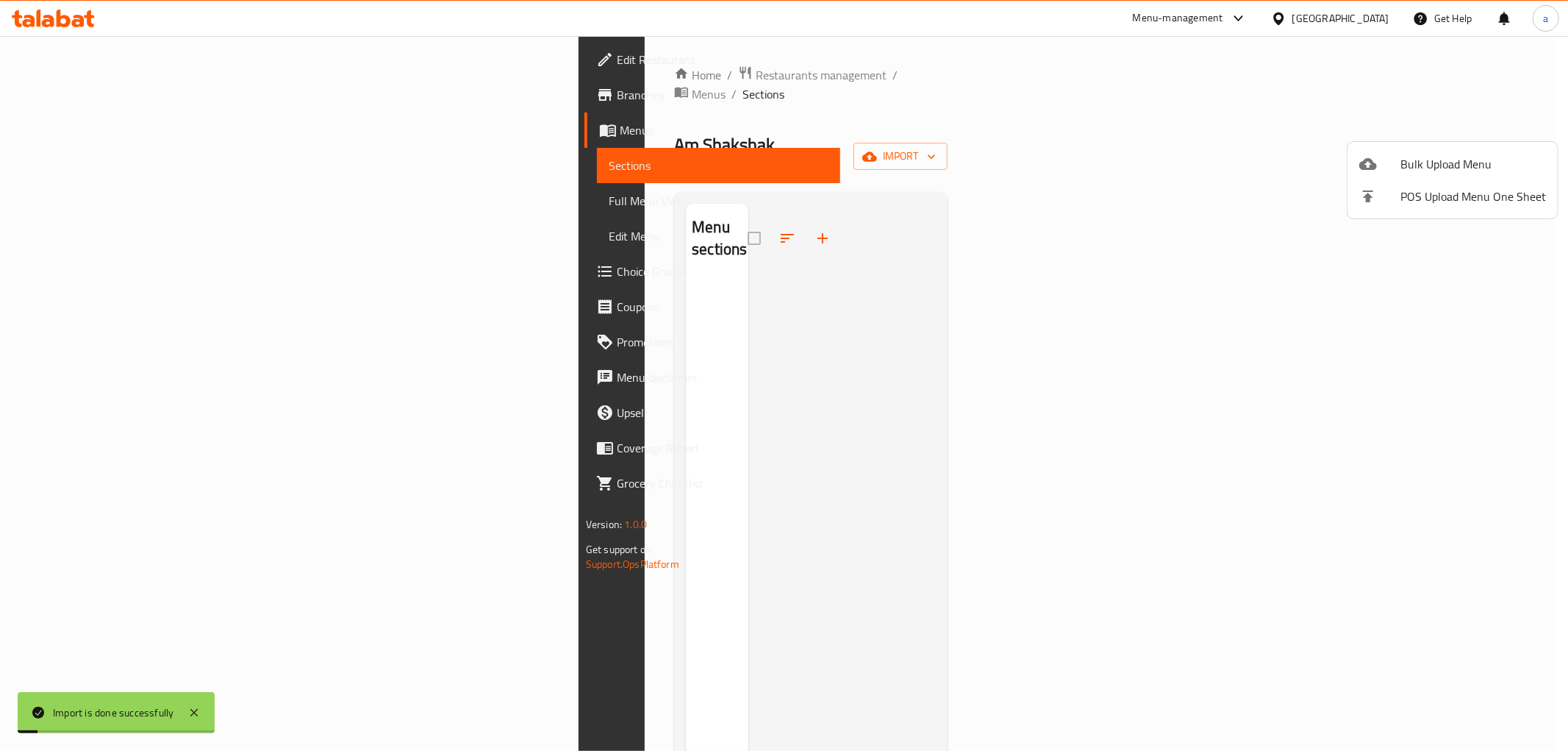
click at [65, 201] on div at bounding box center [784, 376] width 1568 height 751
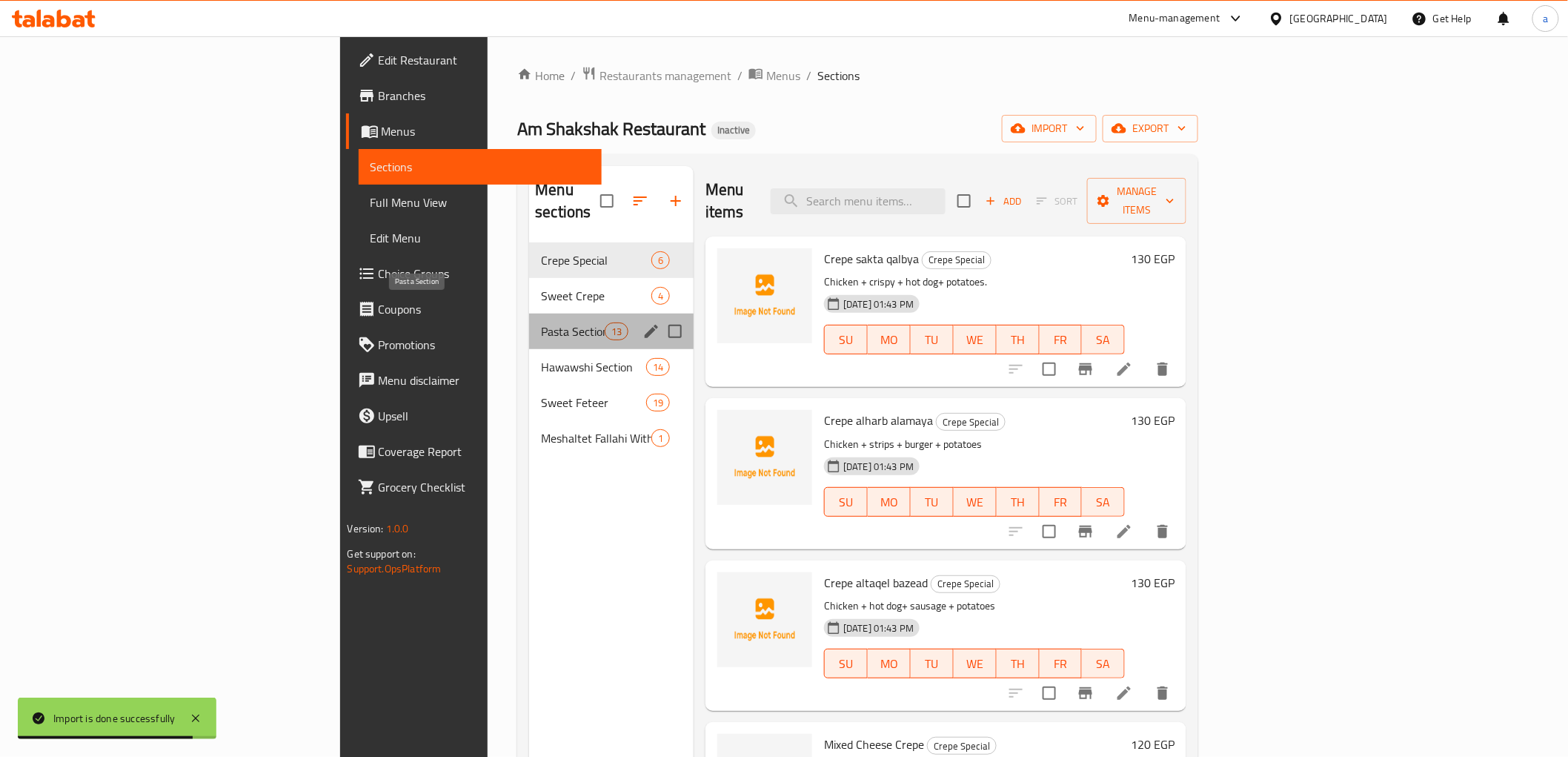
click at [541, 323] on span "Pasta Section" at bounding box center [572, 331] width 63 height 18
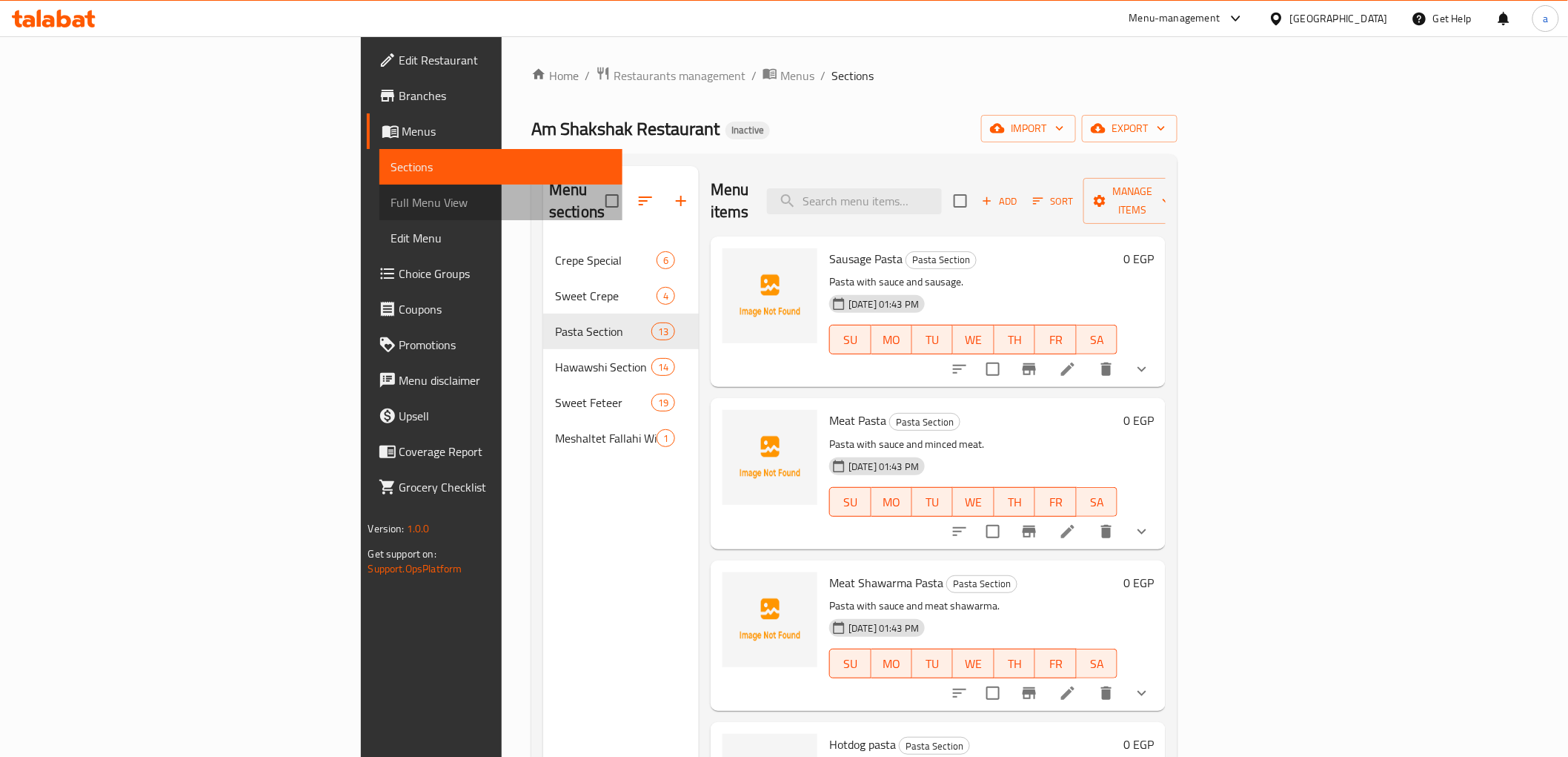
click at [392, 198] on span "Full Menu View" at bounding box center [501, 202] width 219 height 18
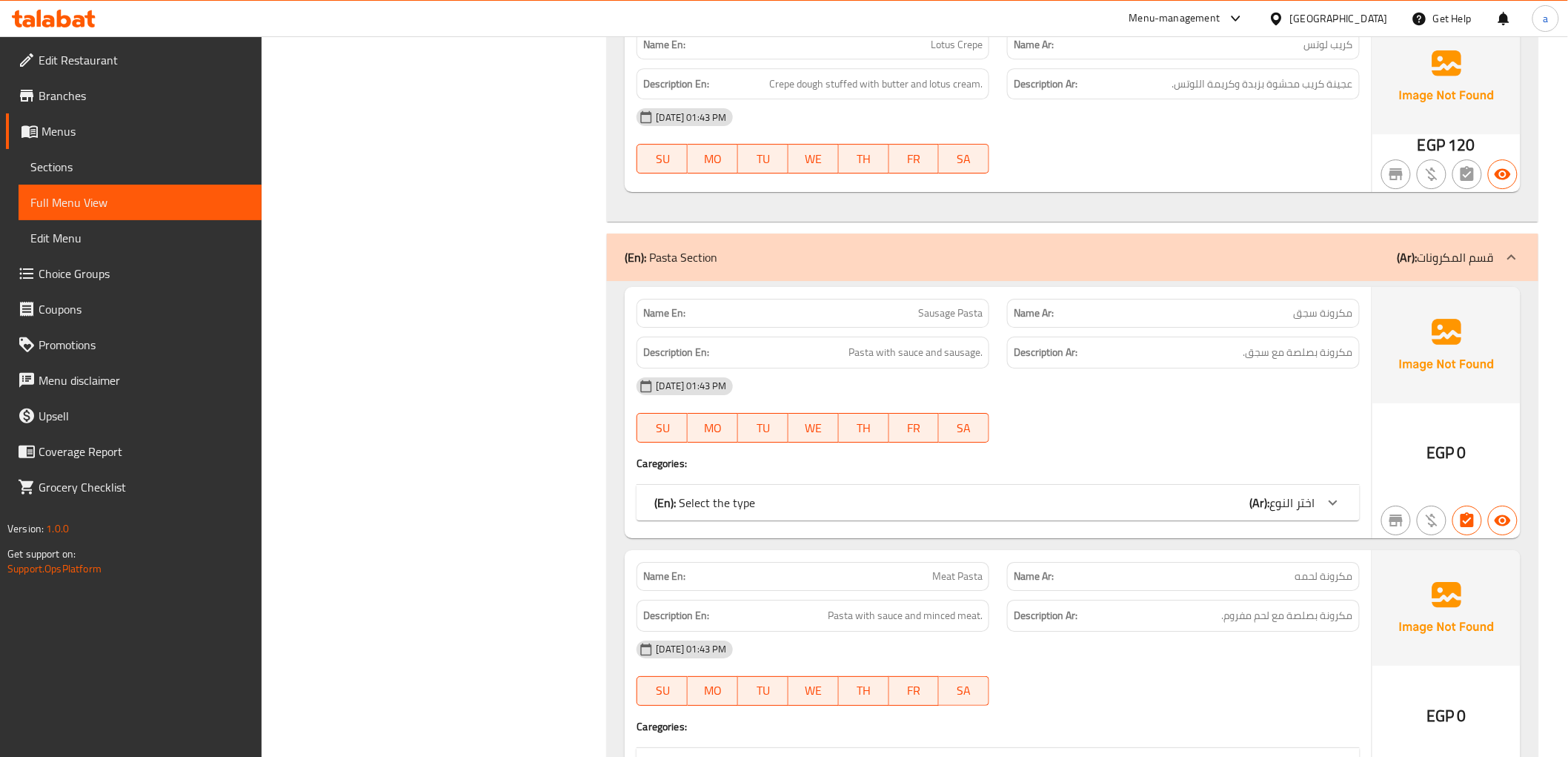
scroll to position [2140, 0]
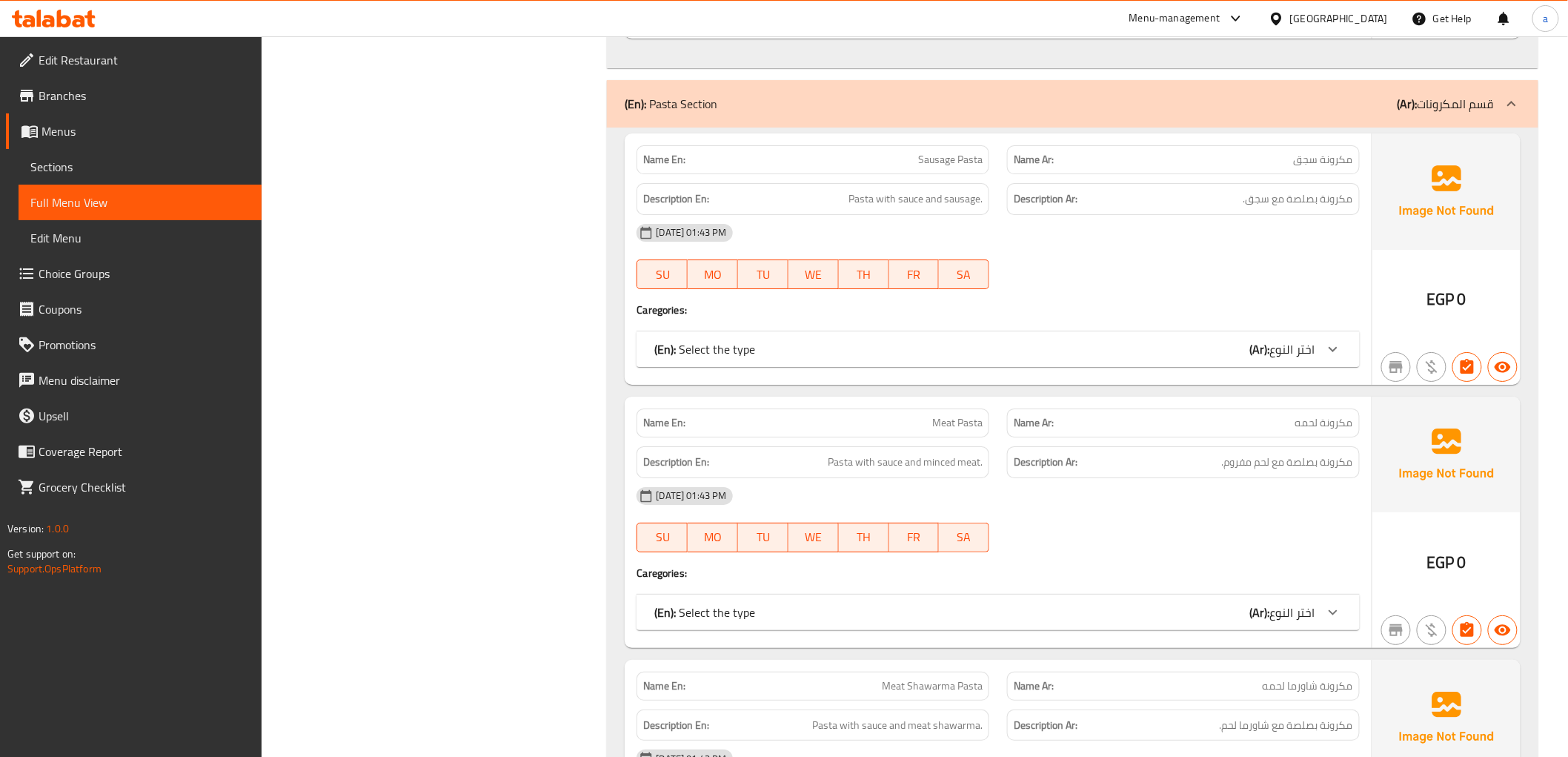
click at [1331, 369] on div "Name En: Sausage Pasta Name Ar: مكرونة سجق Description En: Pasta with sauce and…" at bounding box center [997, 259] width 746 height 252
click at [1332, 353] on icon at bounding box center [1333, 349] width 18 height 18
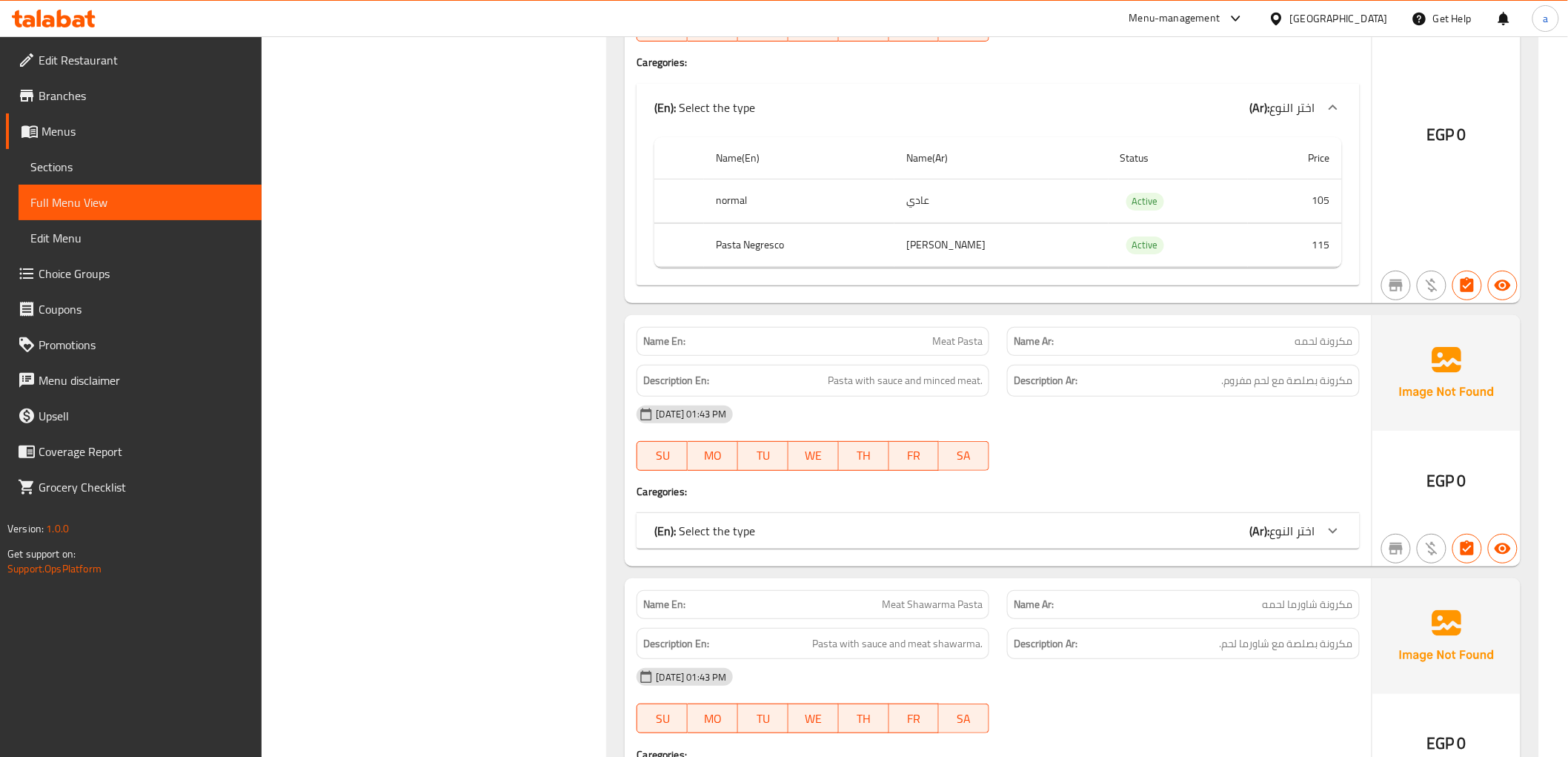
scroll to position [2553, 0]
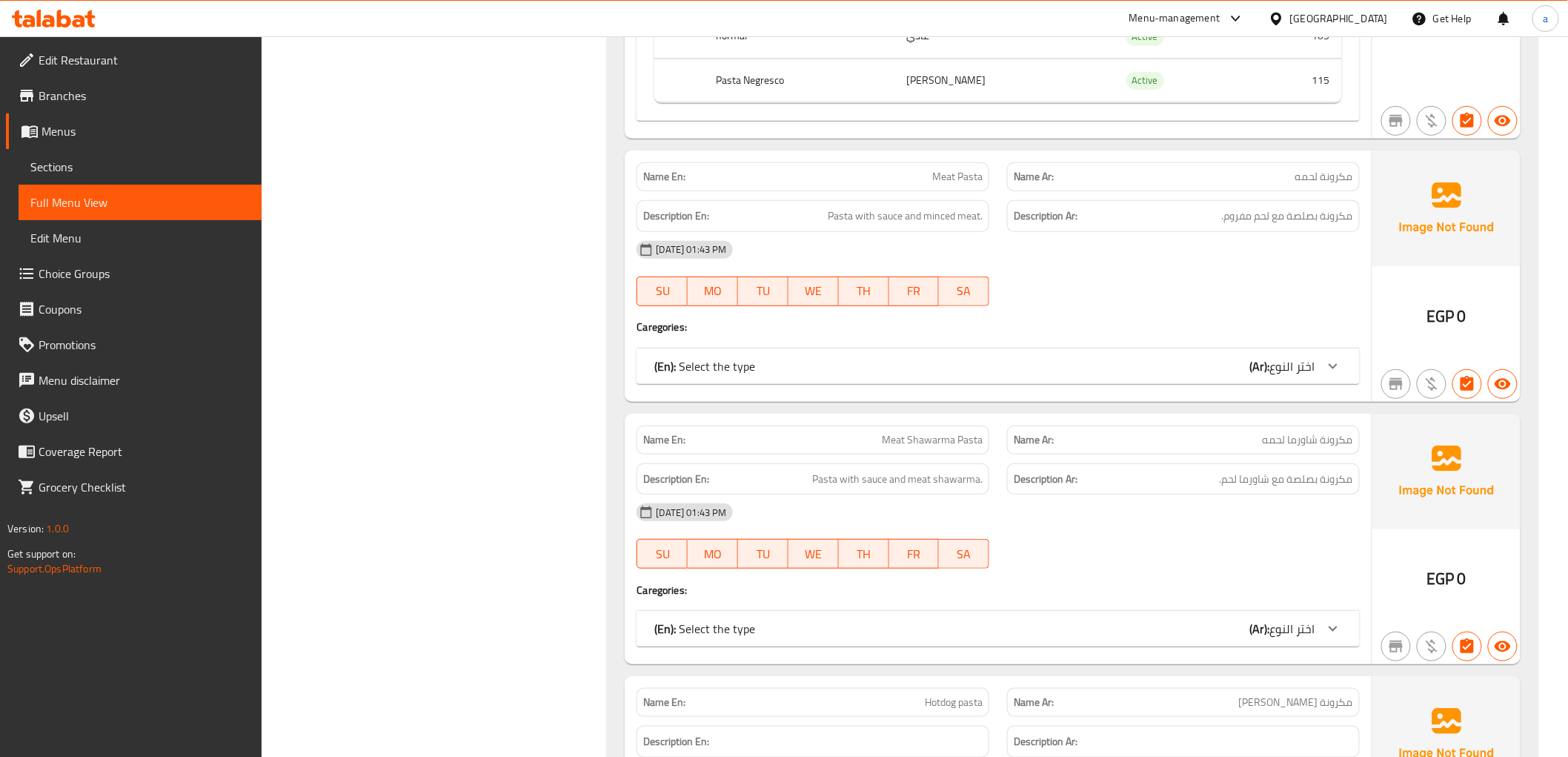
click at [1302, 367] on span "اختر النوع" at bounding box center [1293, 366] width 45 height 23
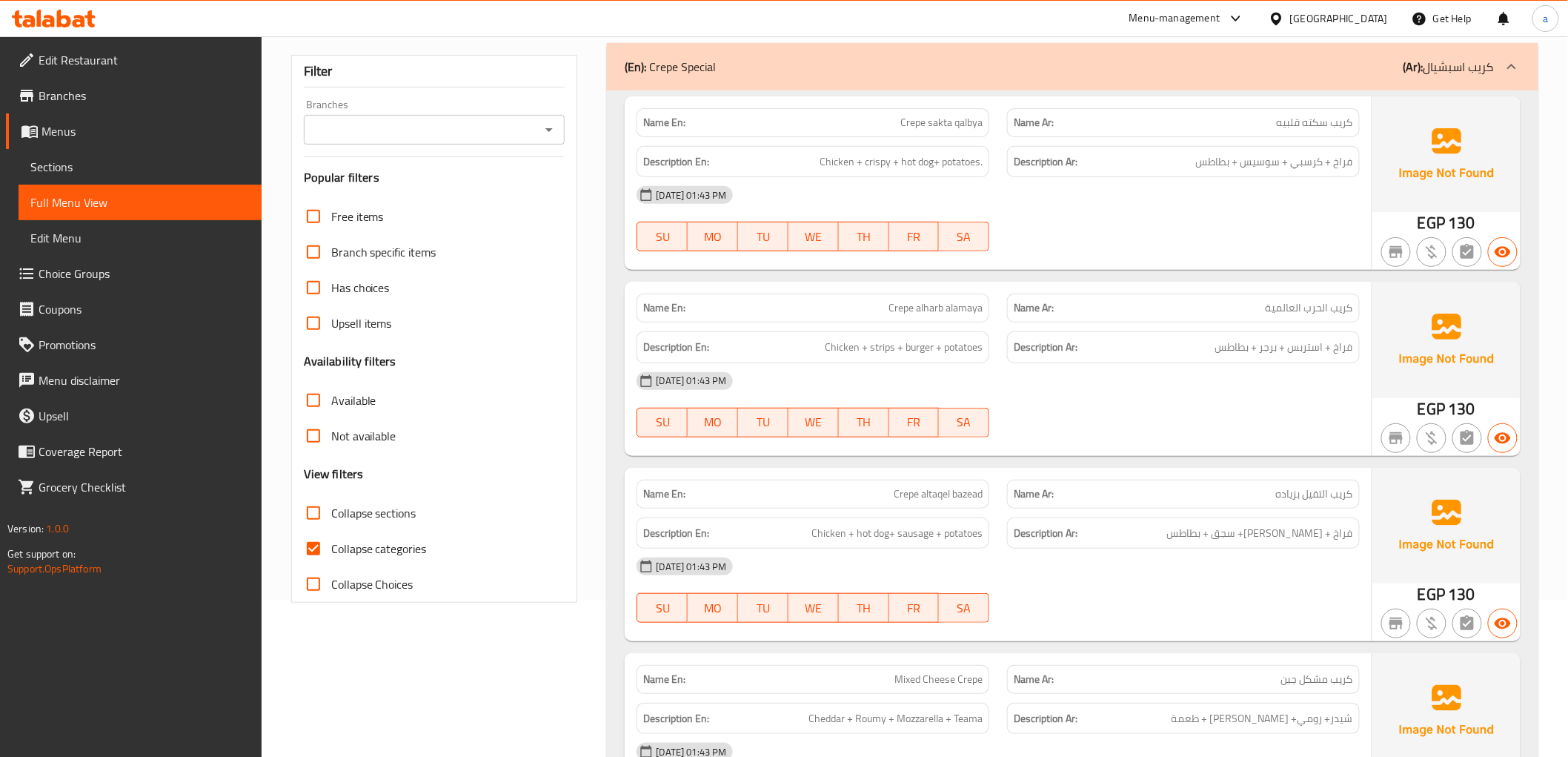
scroll to position [247, 0]
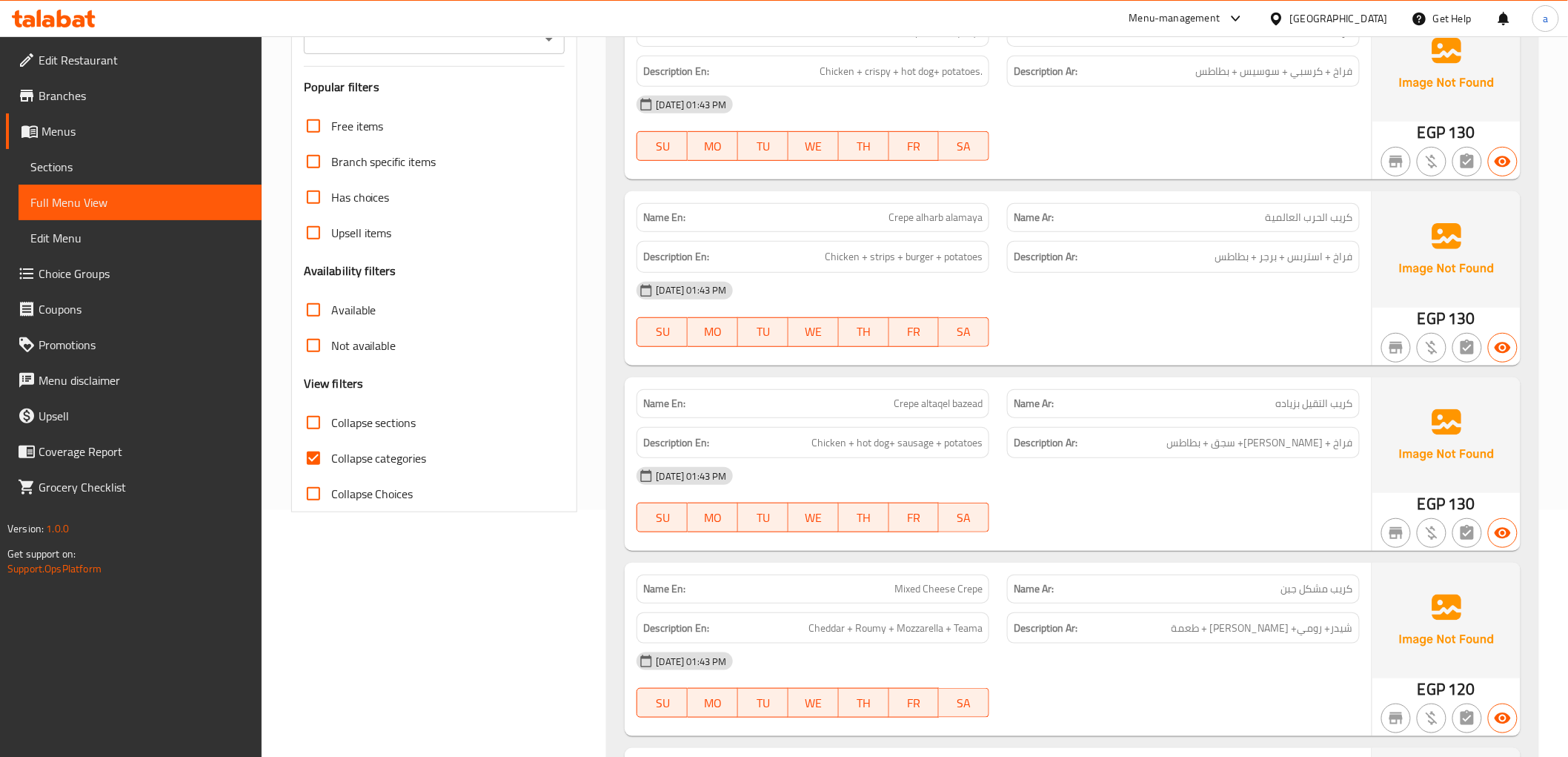
click at [313, 453] on input "Collapse categories" at bounding box center [314, 458] width 36 height 36
checkbox input "false"
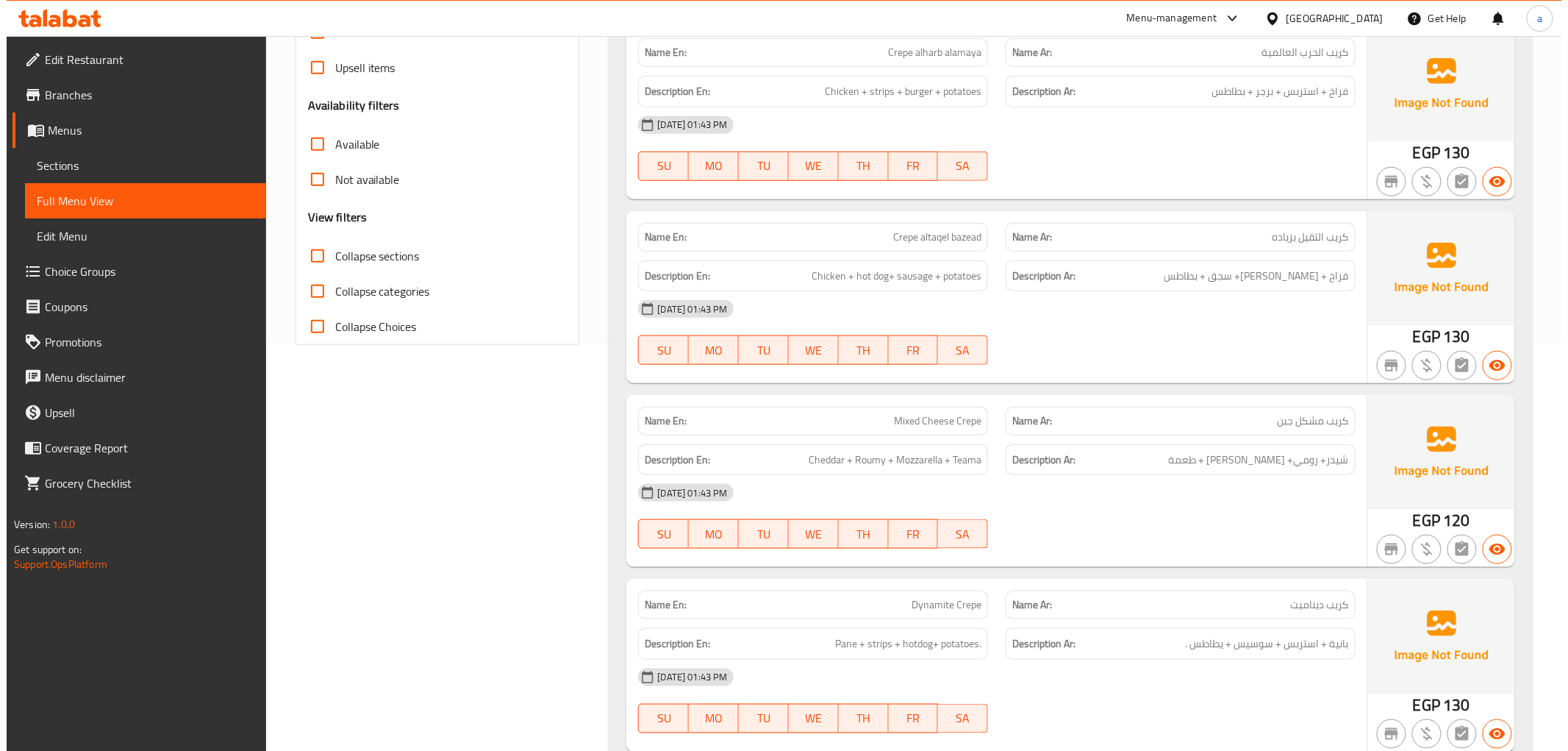
scroll to position [0, 0]
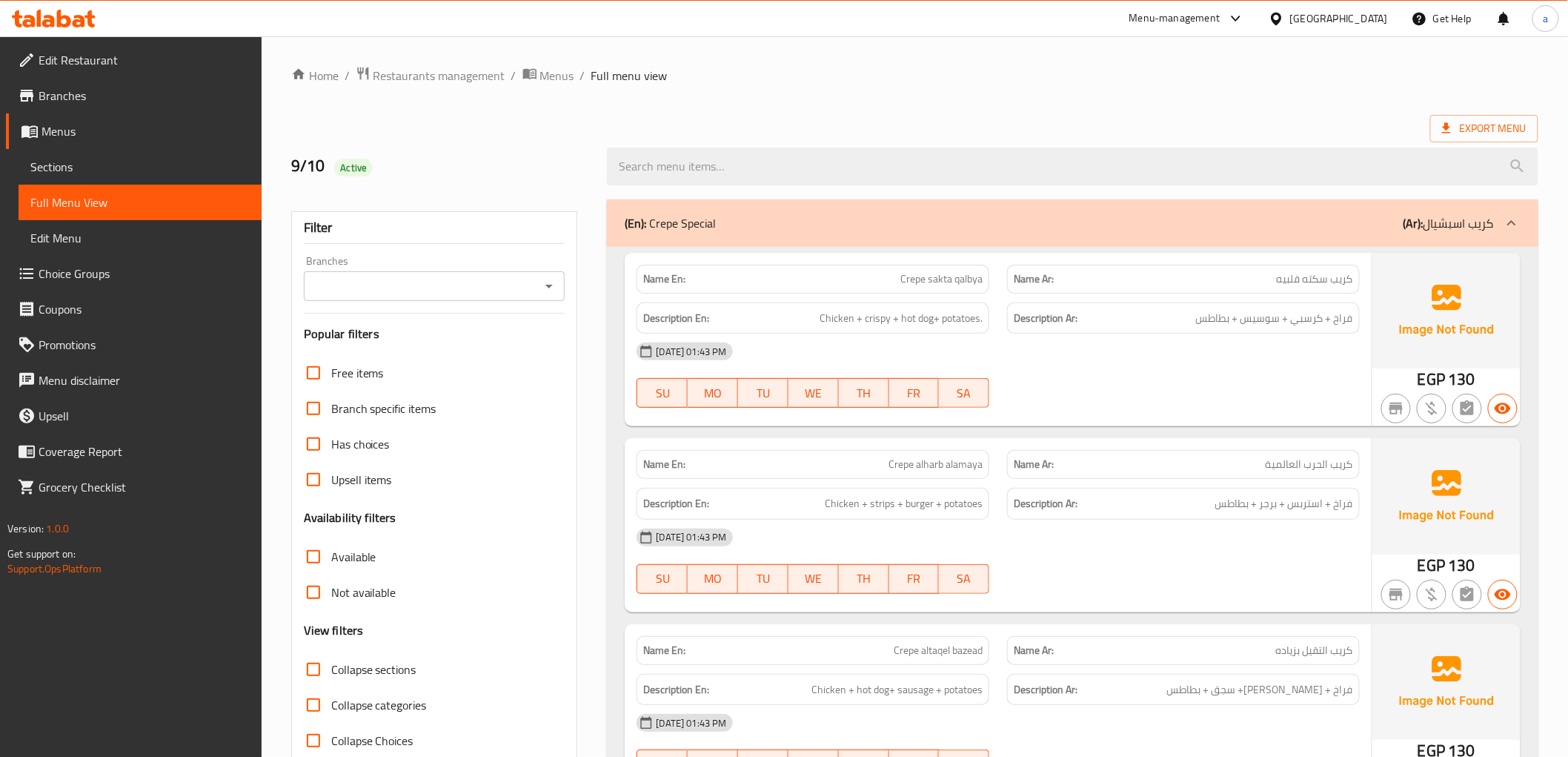
click at [70, 129] on span "Menus" at bounding box center [146, 131] width 208 height 18
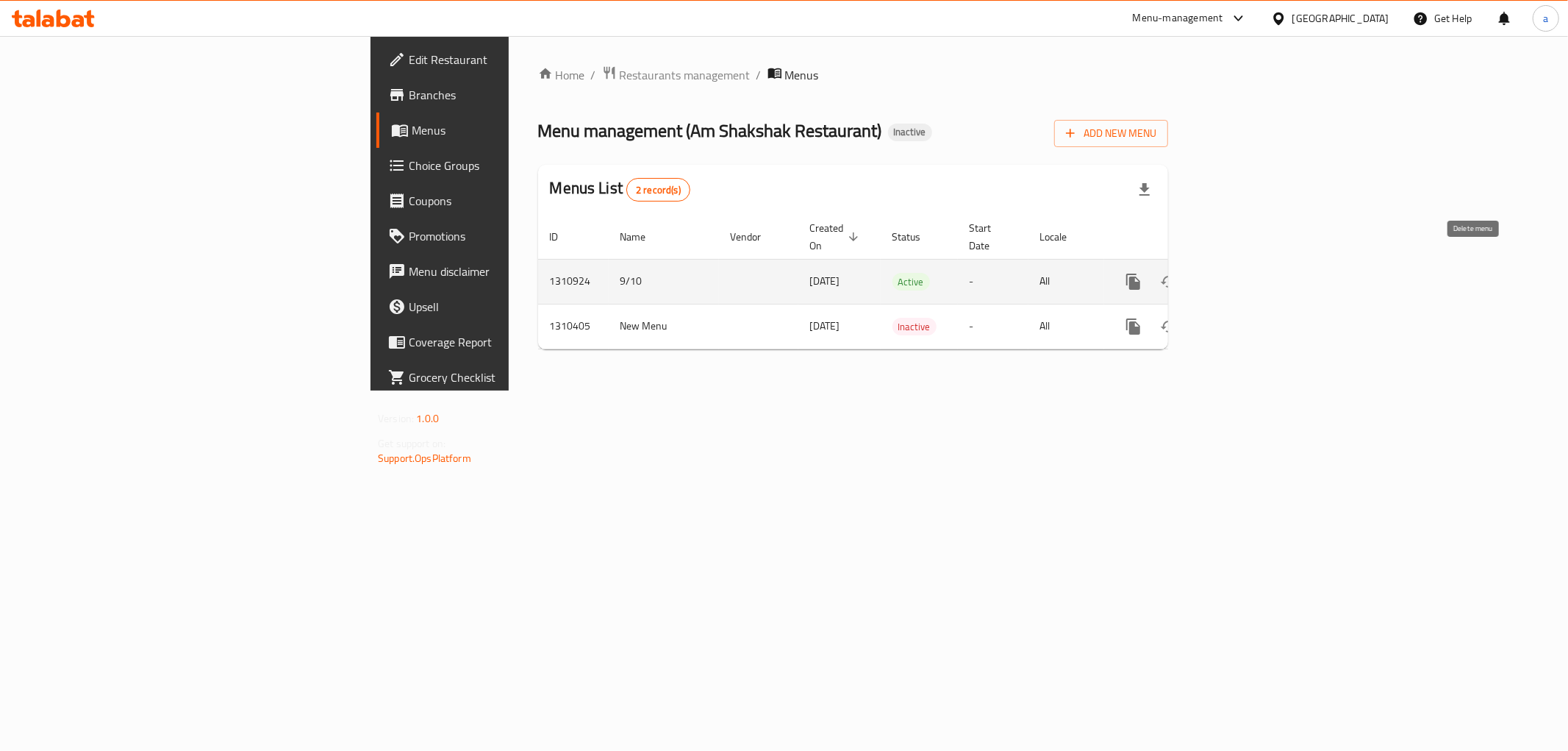
click at [1213, 273] on icon "enhanced table" at bounding box center [1204, 282] width 18 height 18
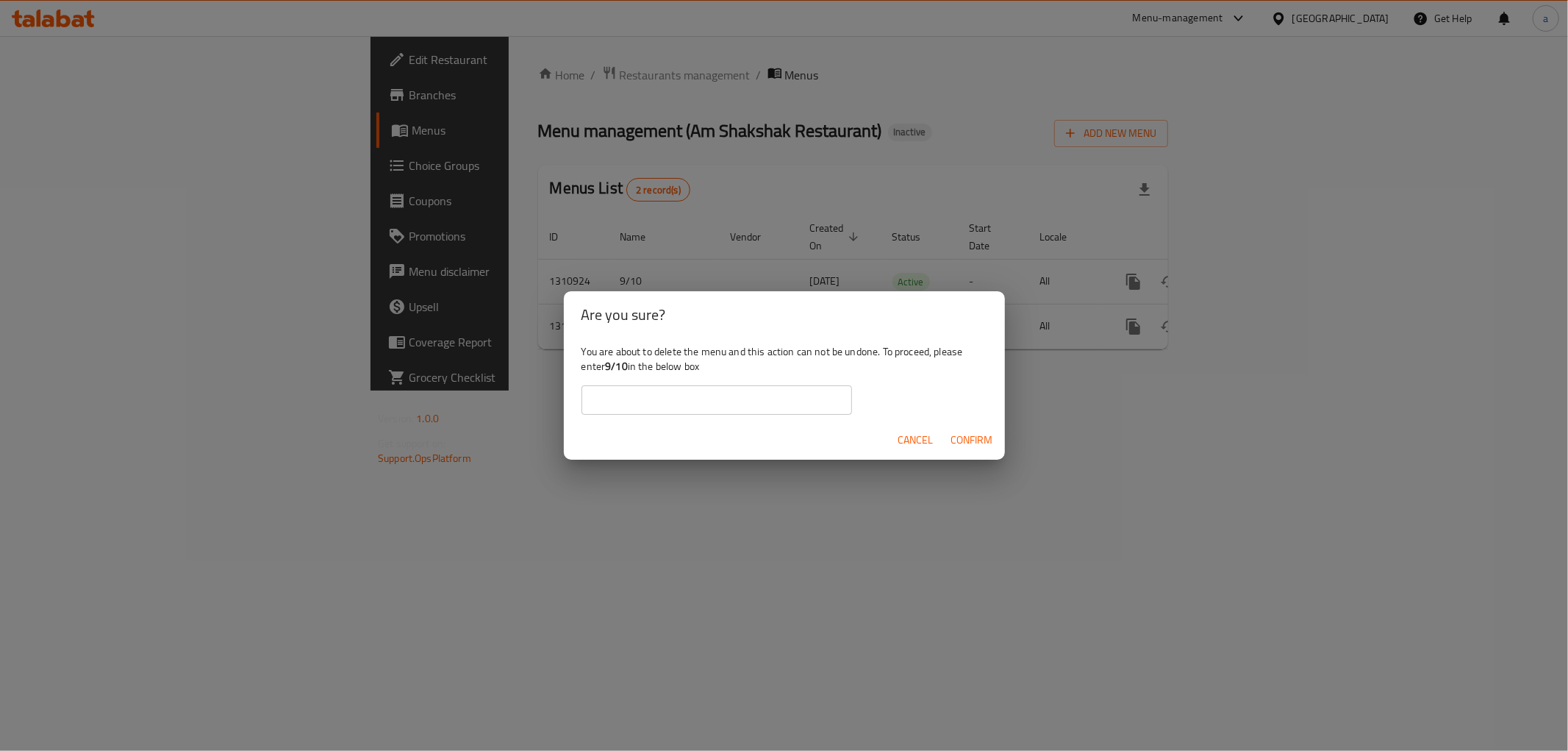
click at [811, 413] on input "text" at bounding box center [717, 399] width 270 height 29
type input "9/10"
click at [974, 443] on span "Confirm" at bounding box center [972, 440] width 42 height 19
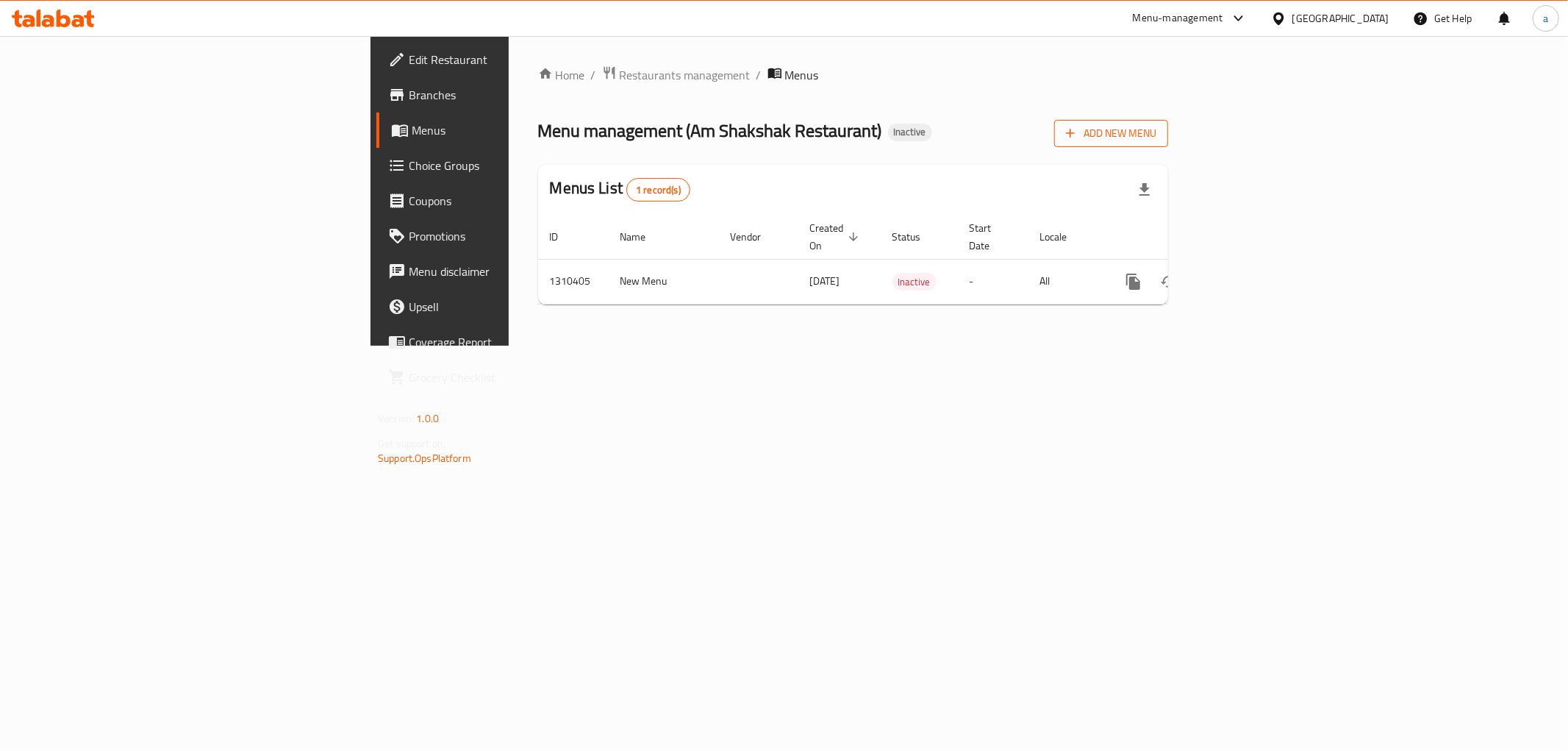
click at [1156, 127] on span "Add New Menu" at bounding box center [1111, 133] width 90 height 19
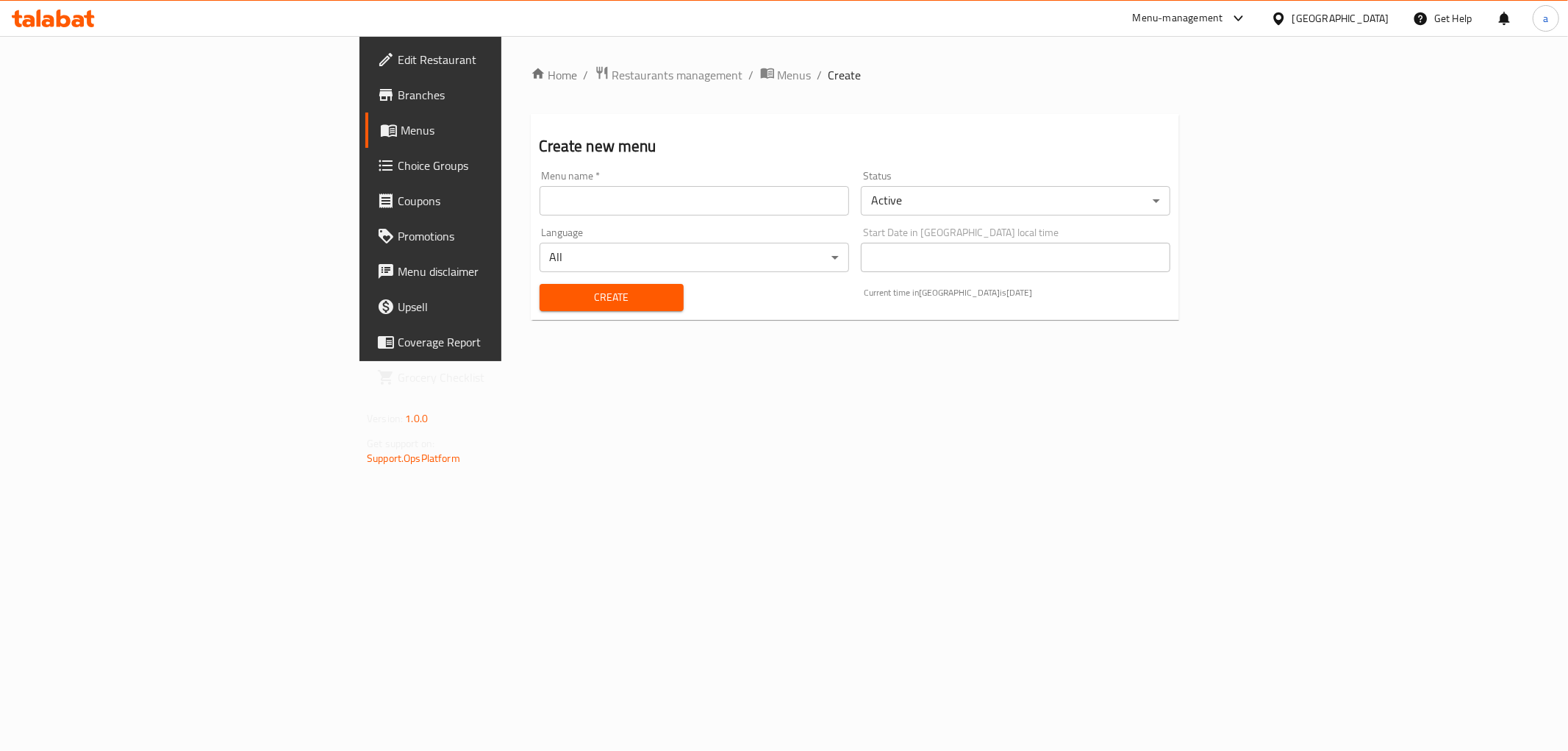
click at [621, 209] on input "text" at bounding box center [694, 200] width 310 height 29
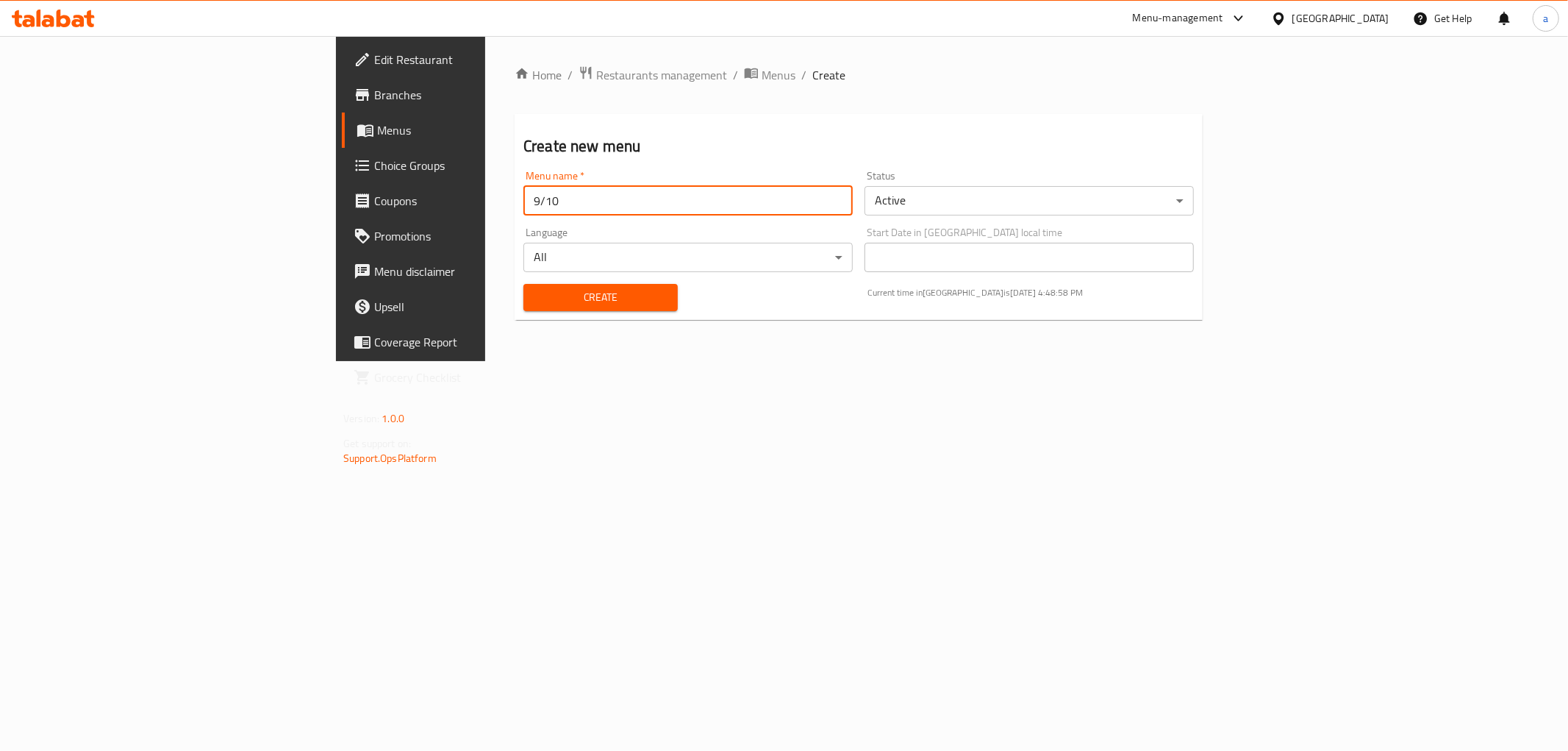
type input "9/10"
click at [524, 284] on button "Create" at bounding box center [601, 297] width 155 height 27
click at [524, 208] on input "text" at bounding box center [688, 200] width 329 height 29
type input "adham"
drag, startPoint x: 731, startPoint y: 368, endPoint x: 708, endPoint y: 357, distance: 25.5
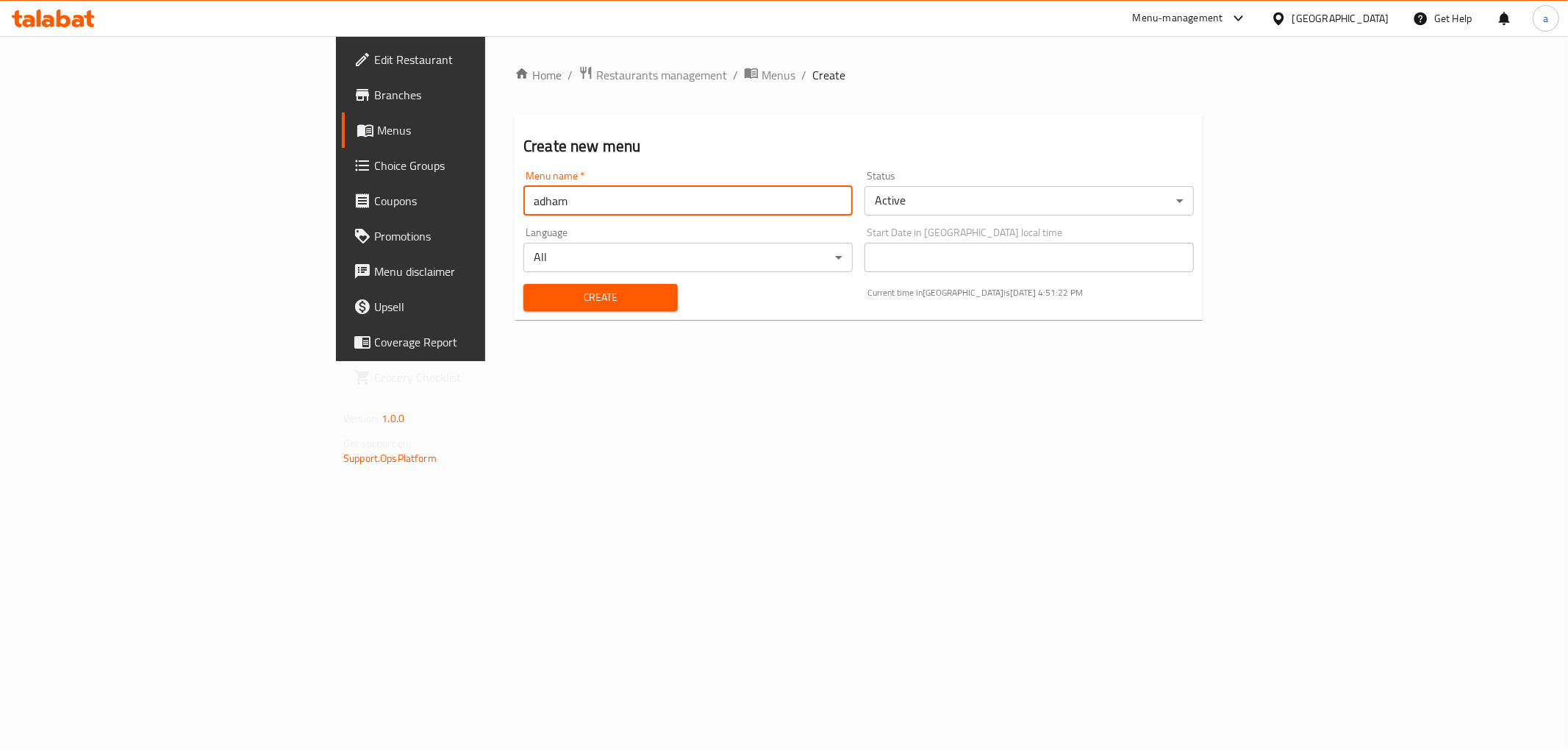
click at [731, 361] on div "Home / Restaurants management / Menus / Create Create new menu Menu name   * ad…" at bounding box center [859, 198] width 747 height 325
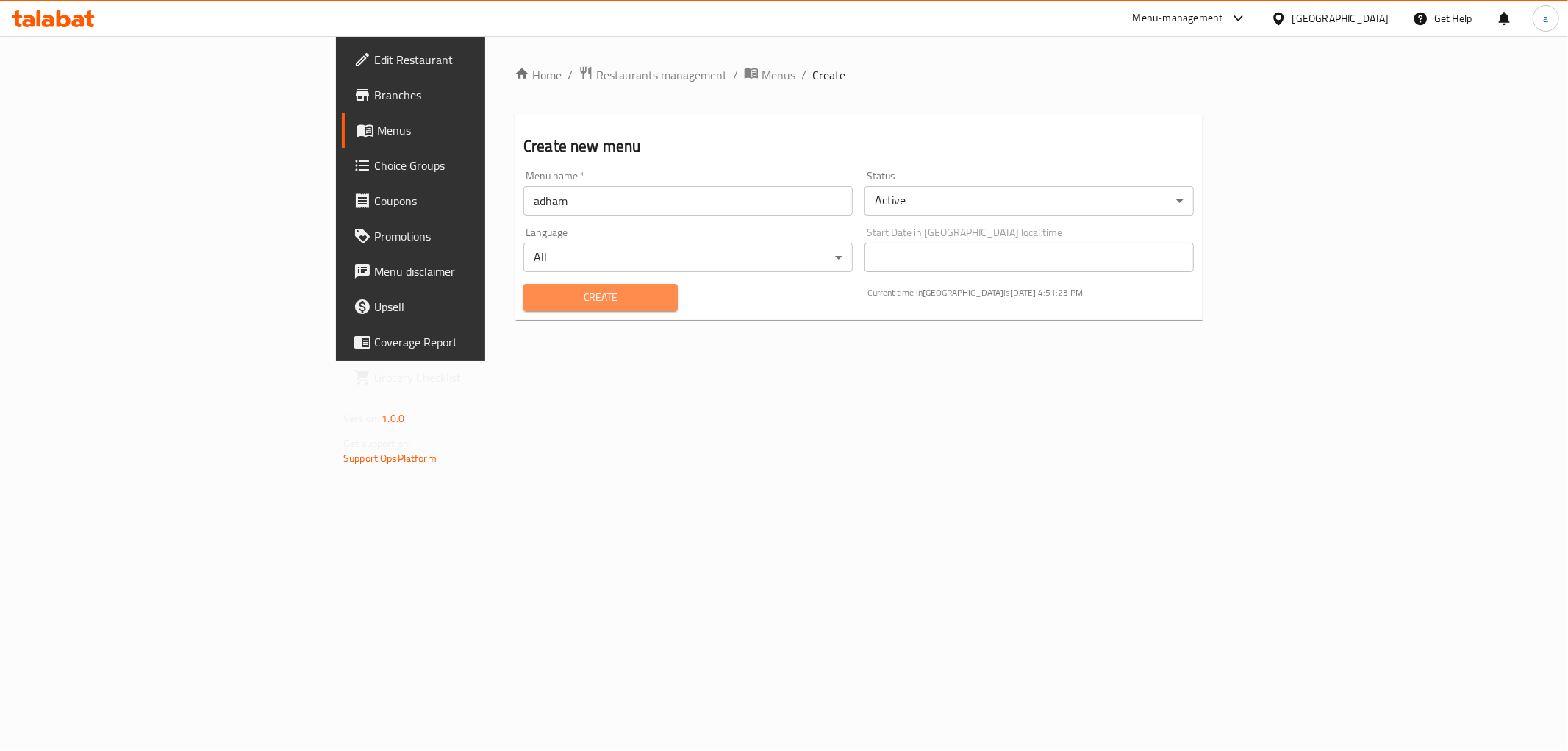
click at [571, 296] on span "Create" at bounding box center [600, 298] width 130 height 19
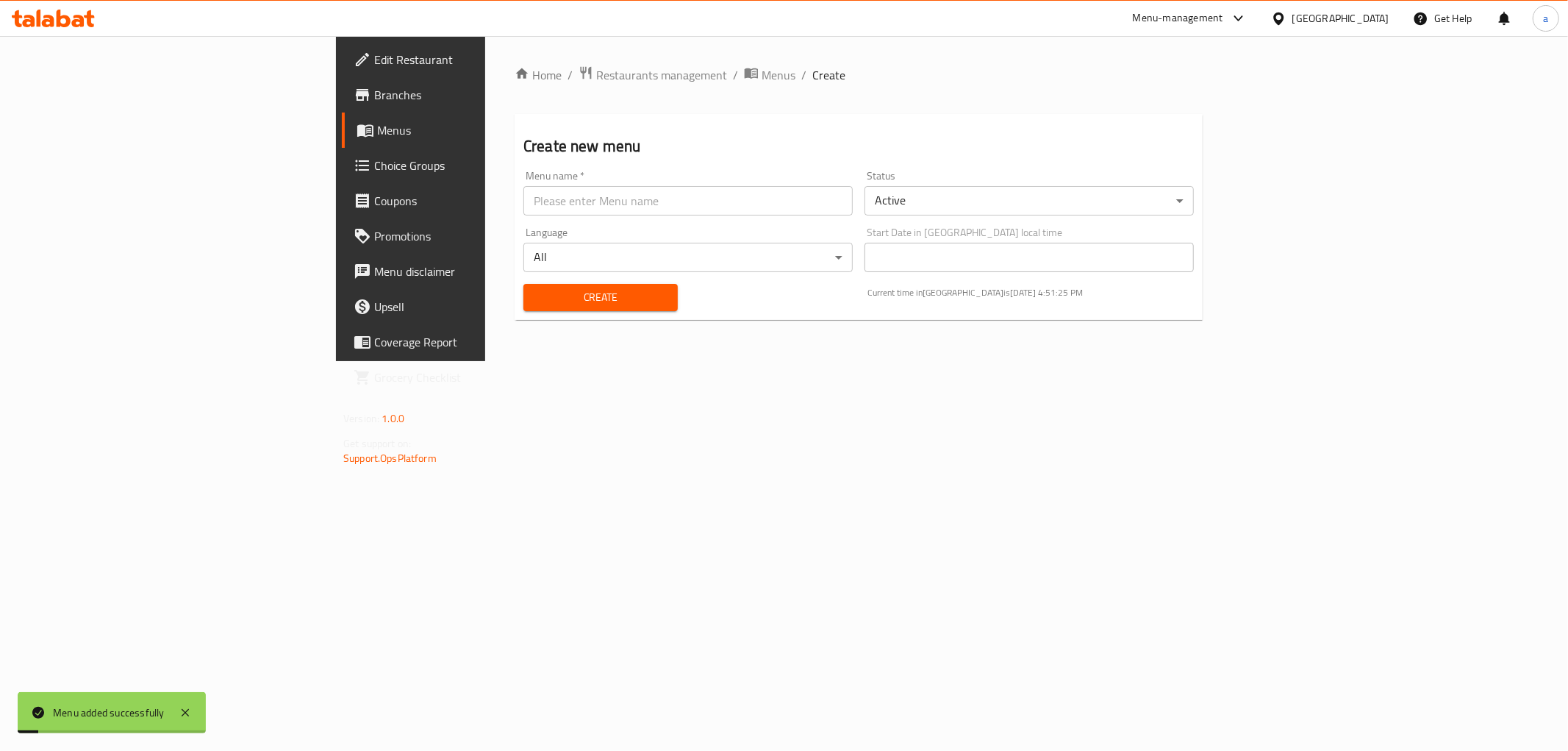
click at [377, 130] on span "Menus" at bounding box center [481, 130] width 208 height 18
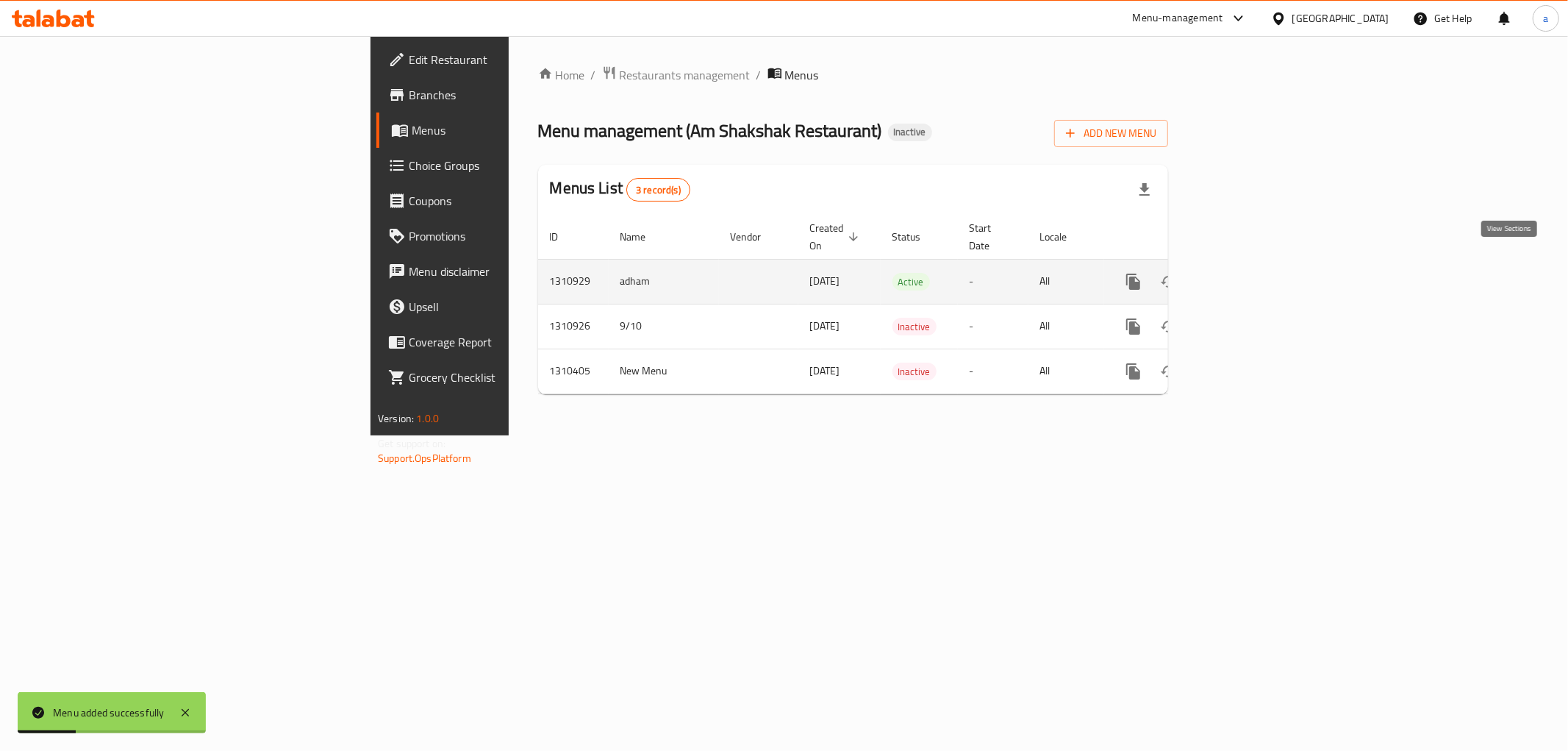
click at [1246, 275] on icon "enhanced table" at bounding box center [1240, 282] width 13 height 13
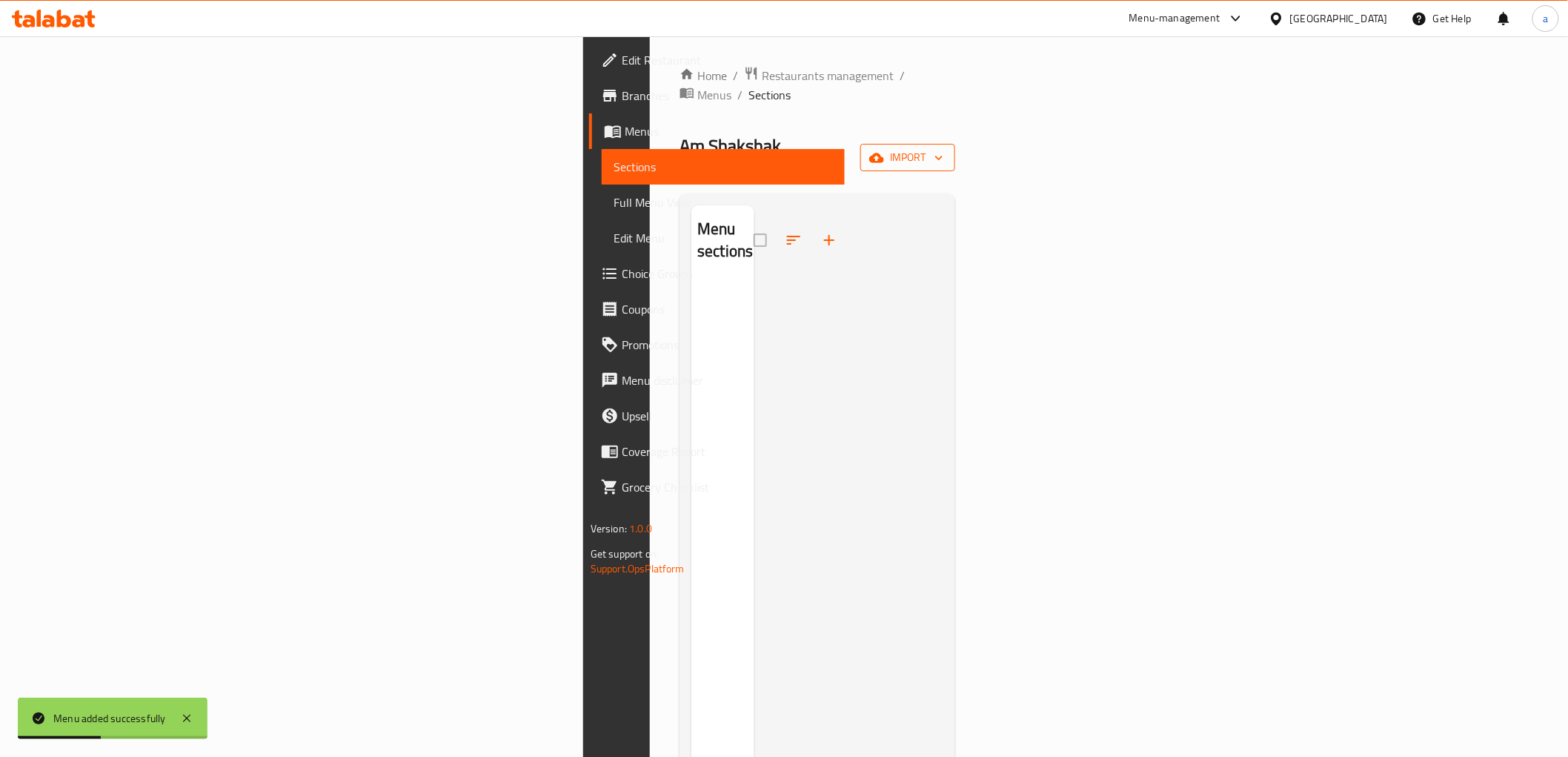
click at [955, 144] on button "import" at bounding box center [908, 157] width 95 height 27
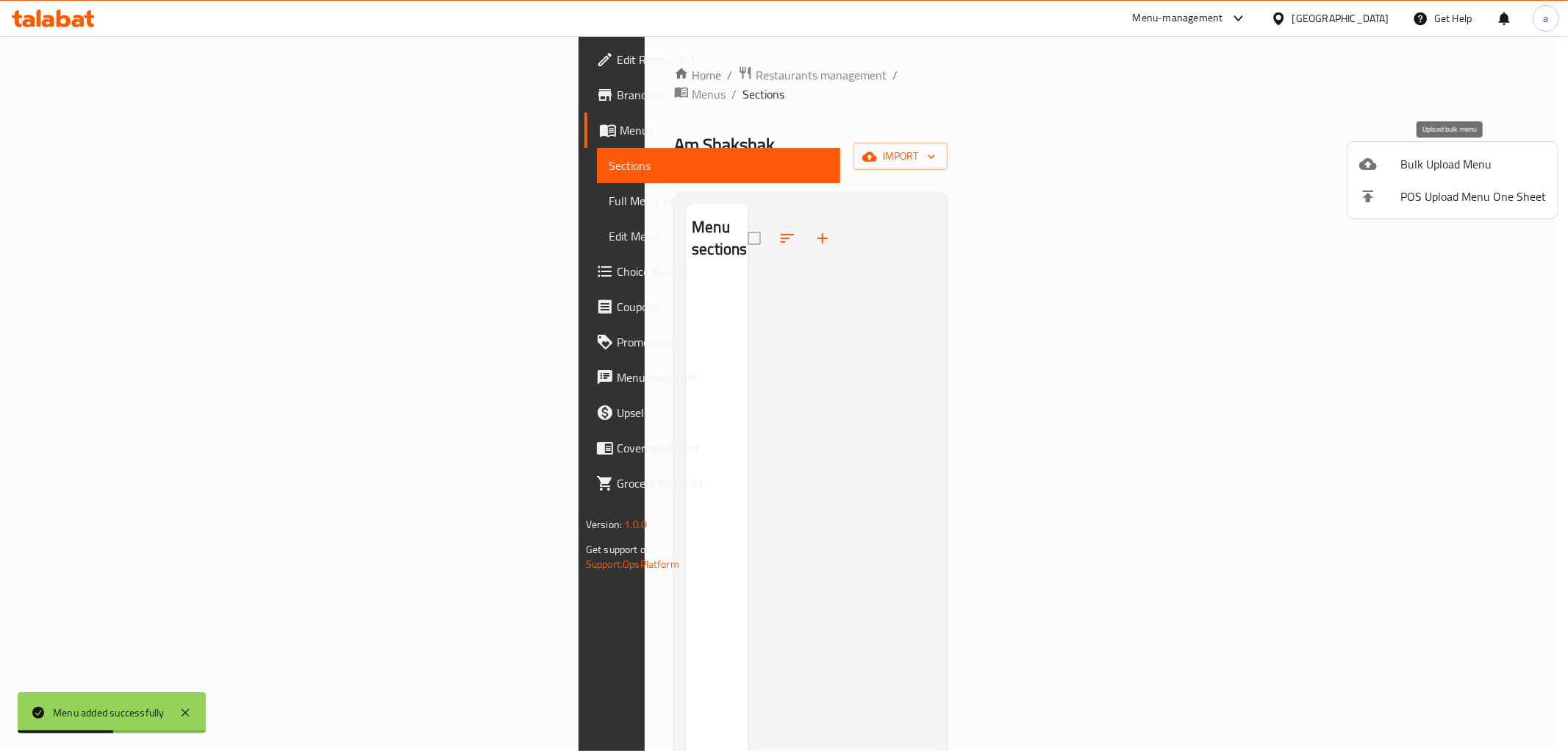
click at [1356, 168] on li "Bulk Upload Menu" at bounding box center [1453, 163] width 210 height 32
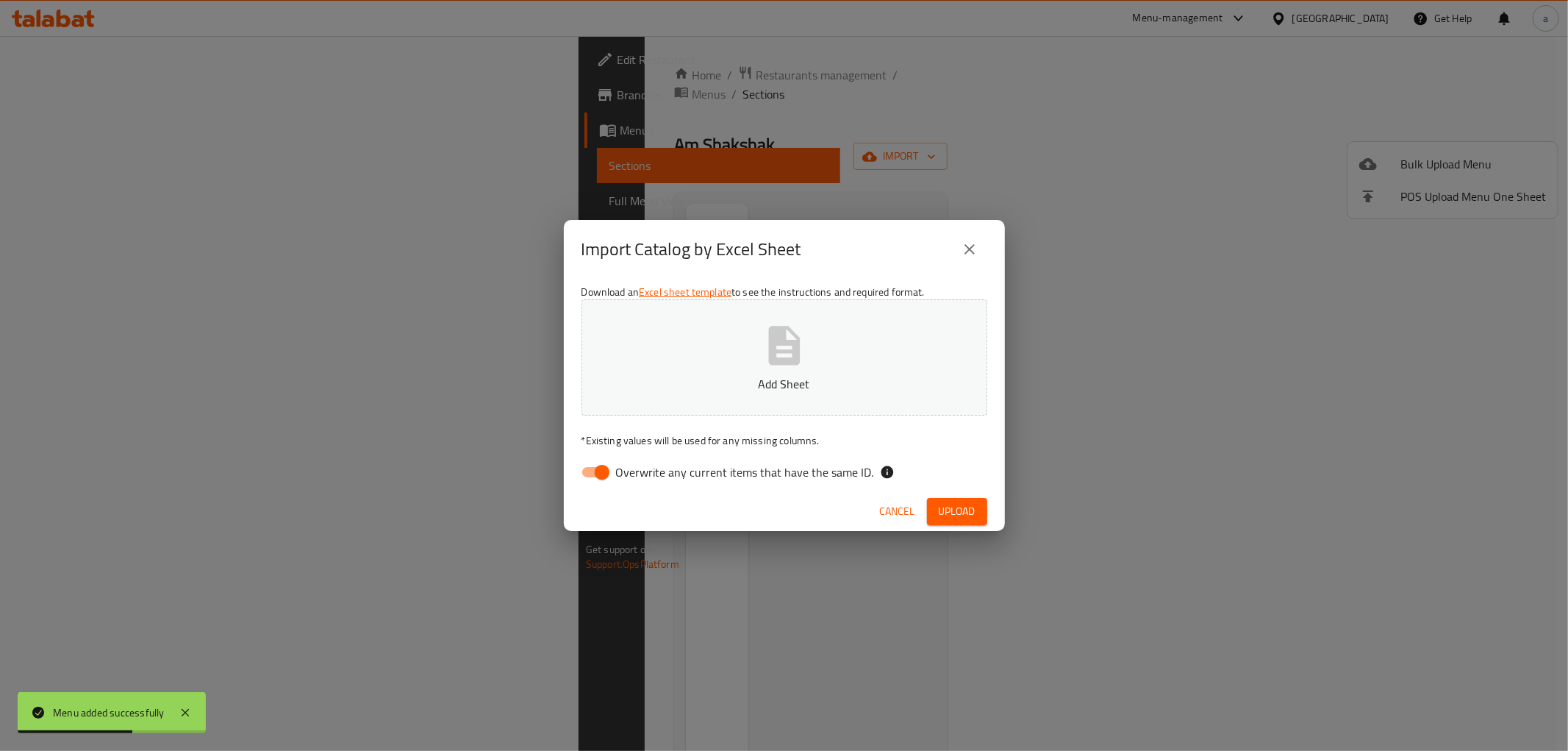
click at [575, 483] on input "Overwrite any current items that have the same ID." at bounding box center [601, 472] width 84 height 28
checkbox input "false"
click at [834, 314] on button "Add Sheet" at bounding box center [784, 358] width 405 height 116
click at [972, 524] on button "Upload" at bounding box center [957, 511] width 60 height 27
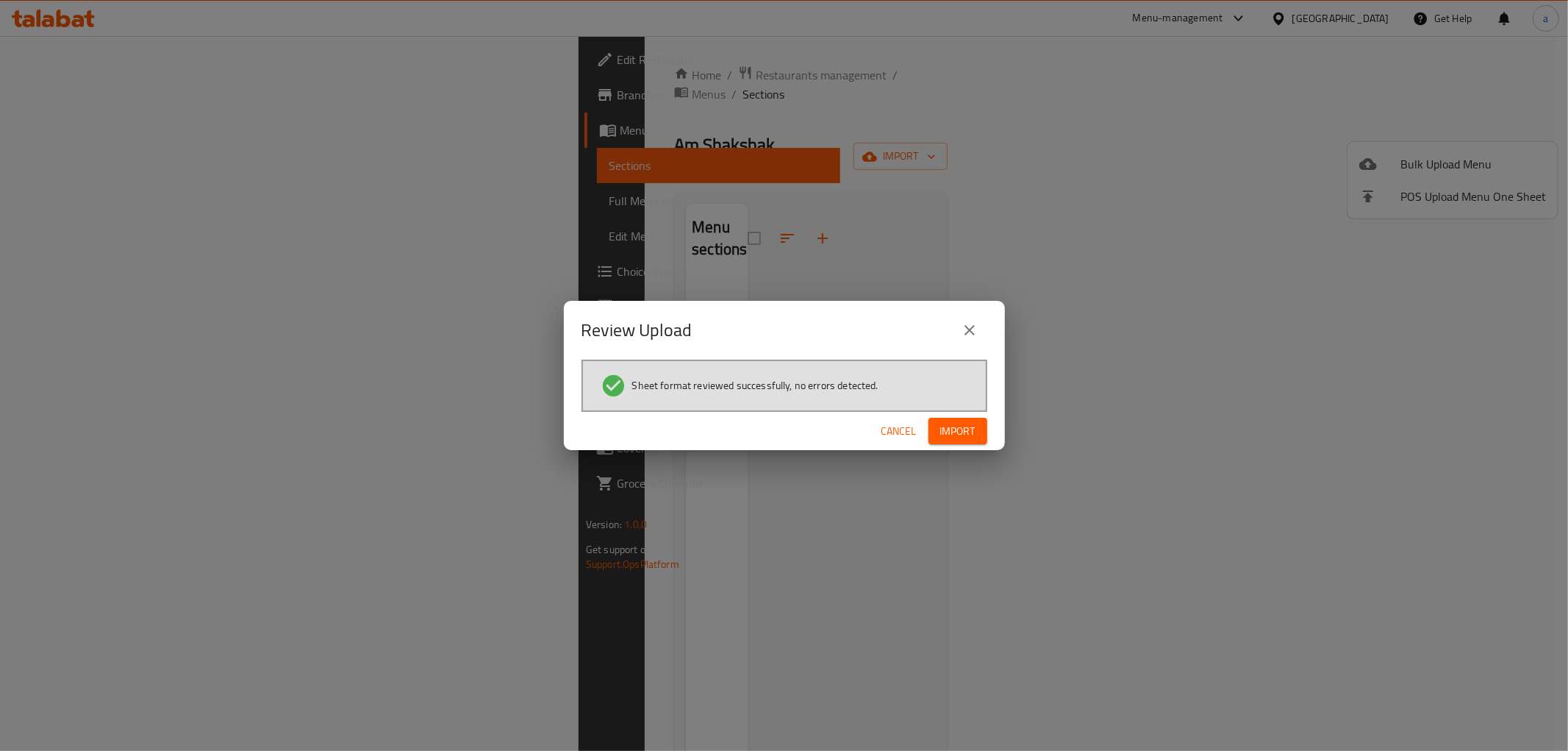
click at [974, 420] on button "Import" at bounding box center [957, 431] width 59 height 27
click at [974, 431] on span "button" at bounding box center [963, 431] width 23 height 15
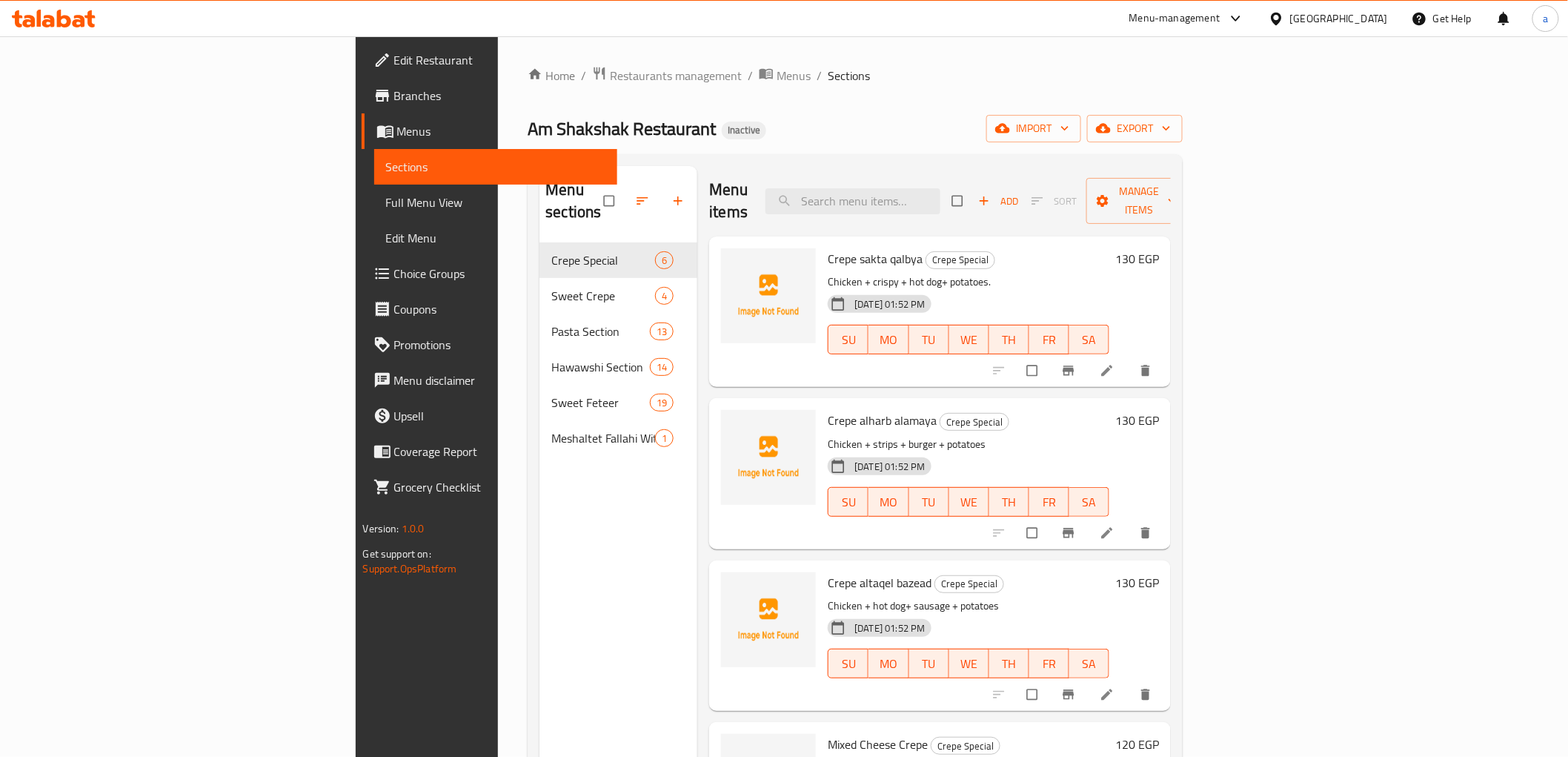
click at [386, 196] on span "Full Menu View" at bounding box center [496, 202] width 219 height 18
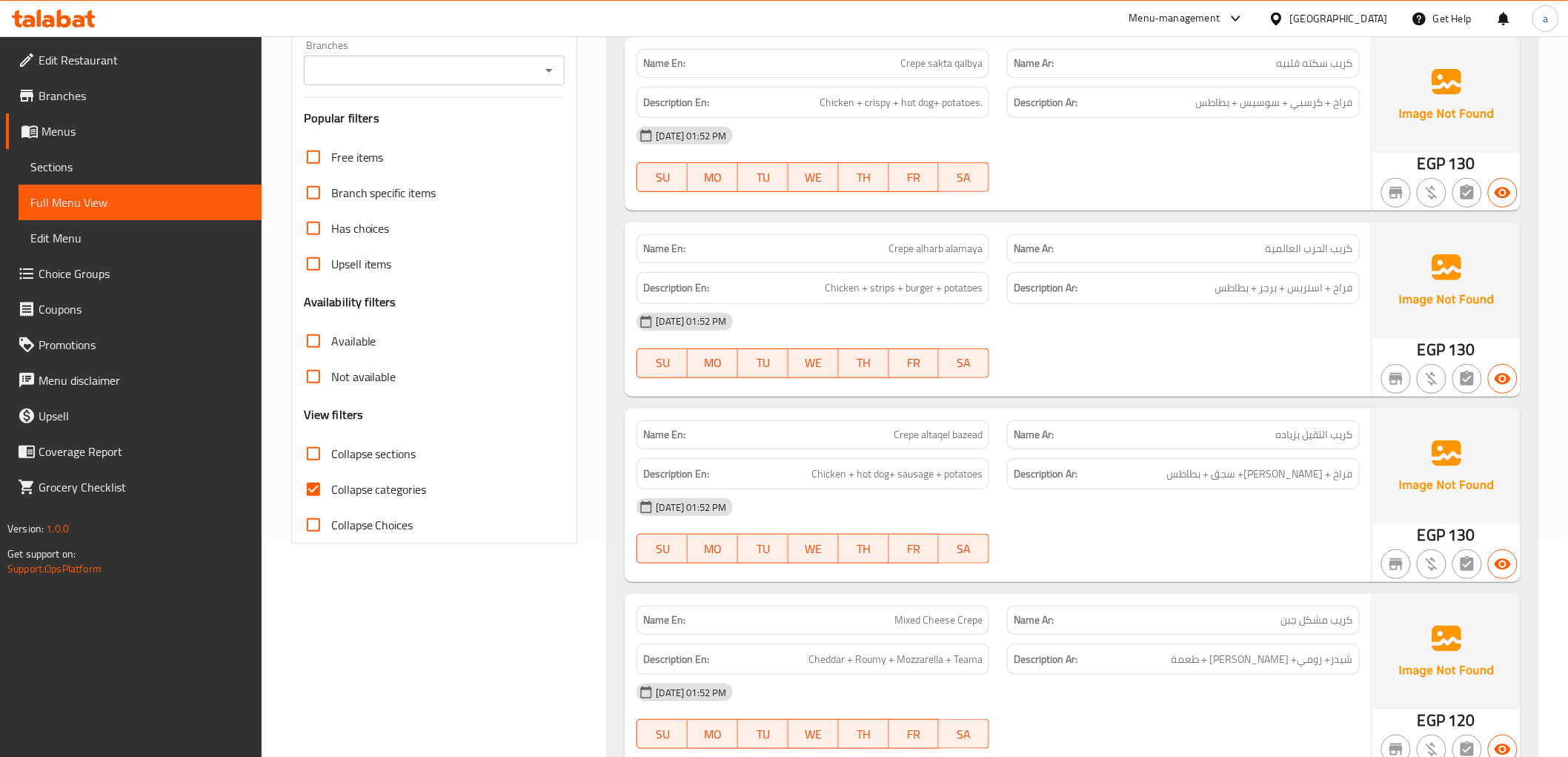
scroll to position [247, 0]
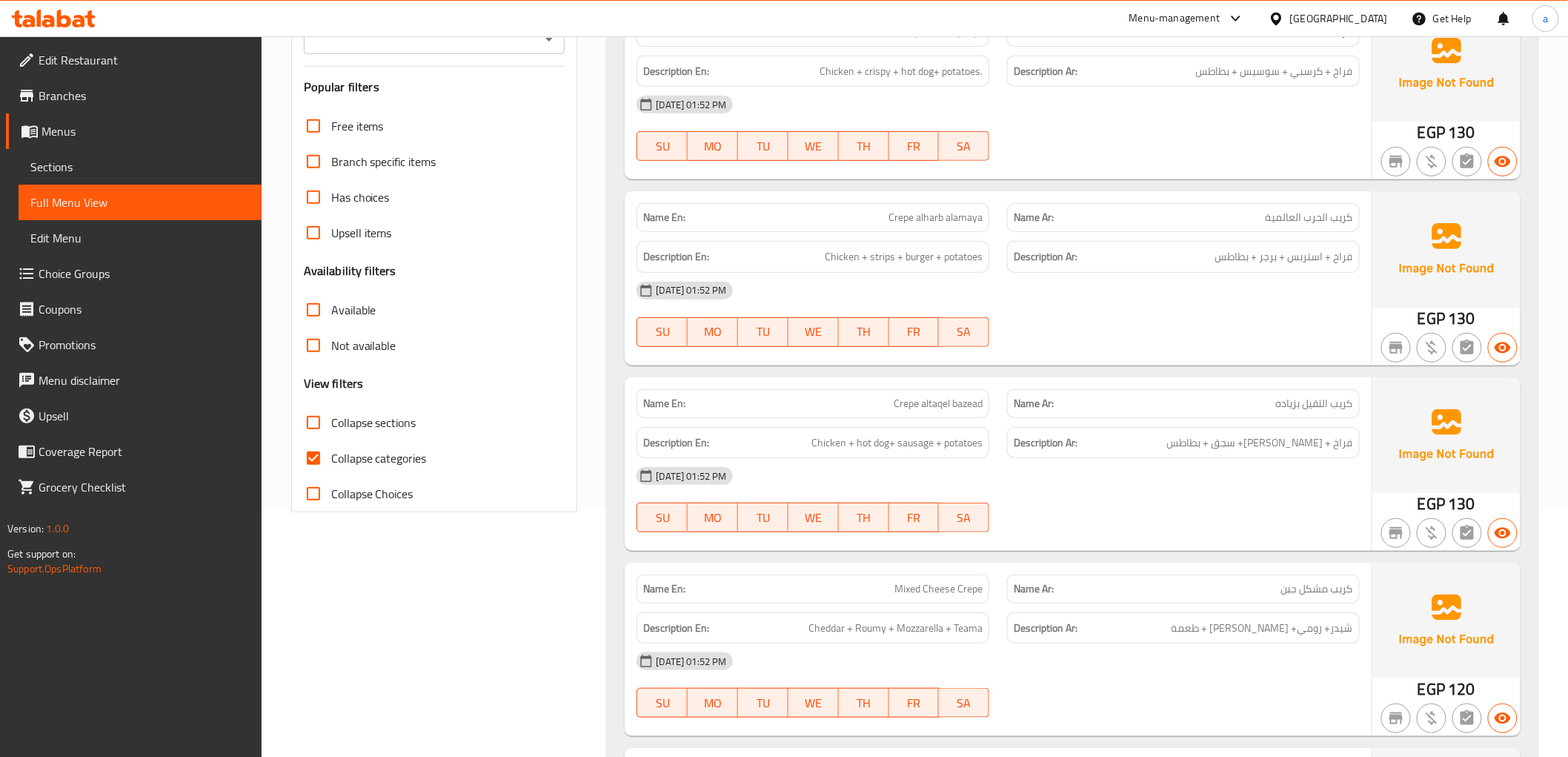
click at [322, 460] on input "Collapse categories" at bounding box center [314, 458] width 36 height 36
checkbox input "false"
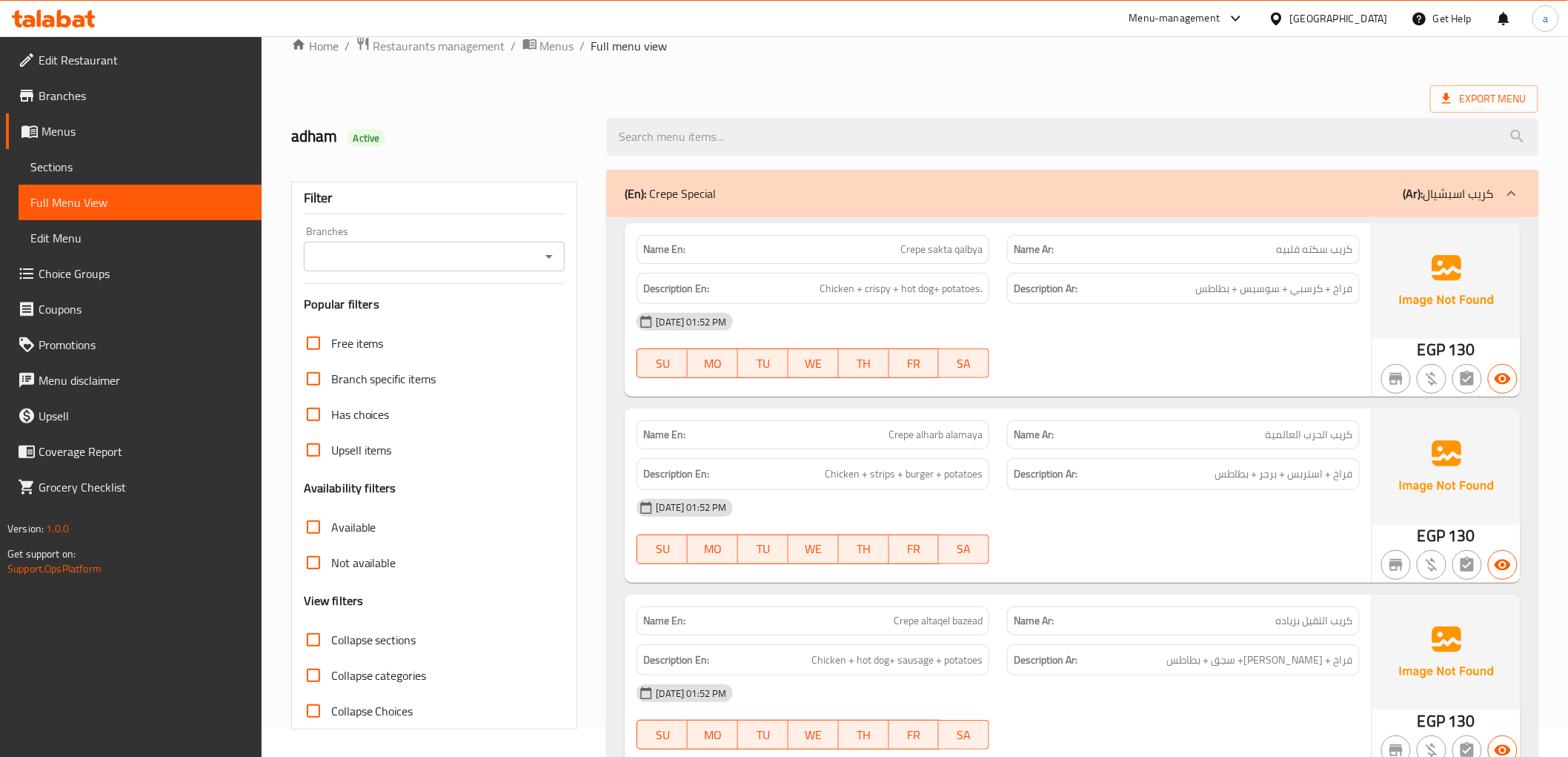
scroll to position [0, 0]
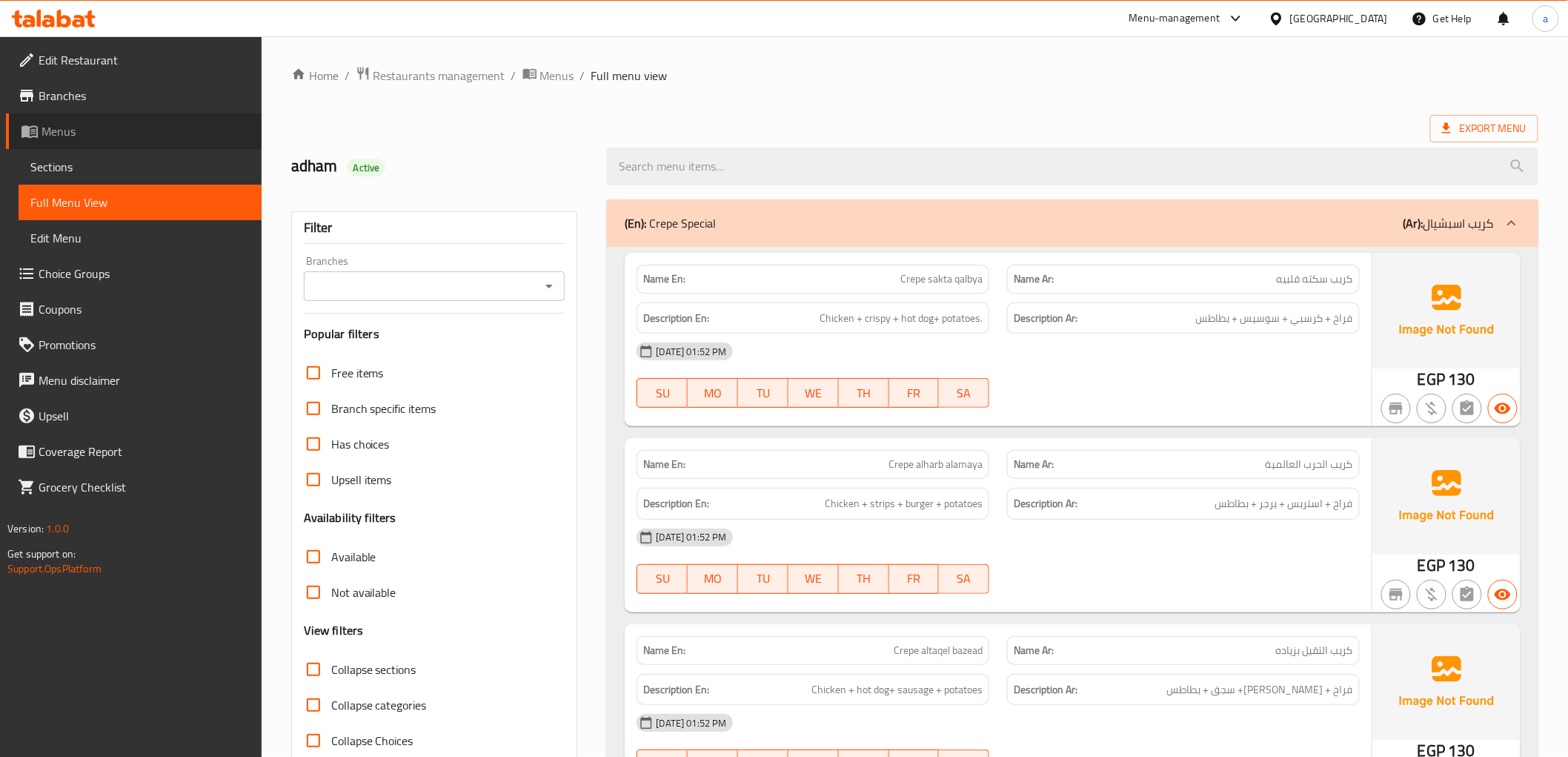
click at [83, 138] on span "Menus" at bounding box center [146, 131] width 208 height 18
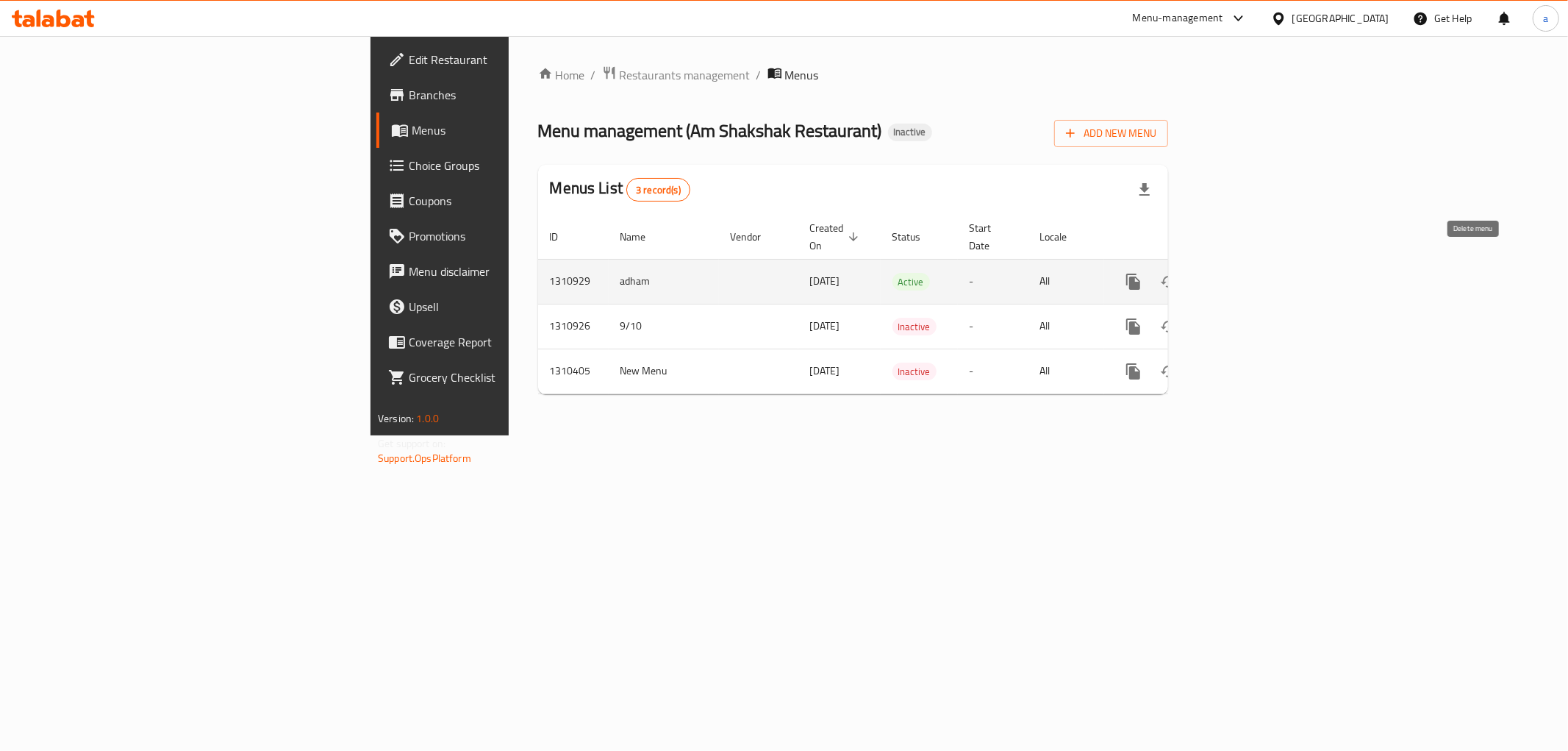
click at [1213, 273] on icon "enhanced table" at bounding box center [1204, 282] width 18 height 18
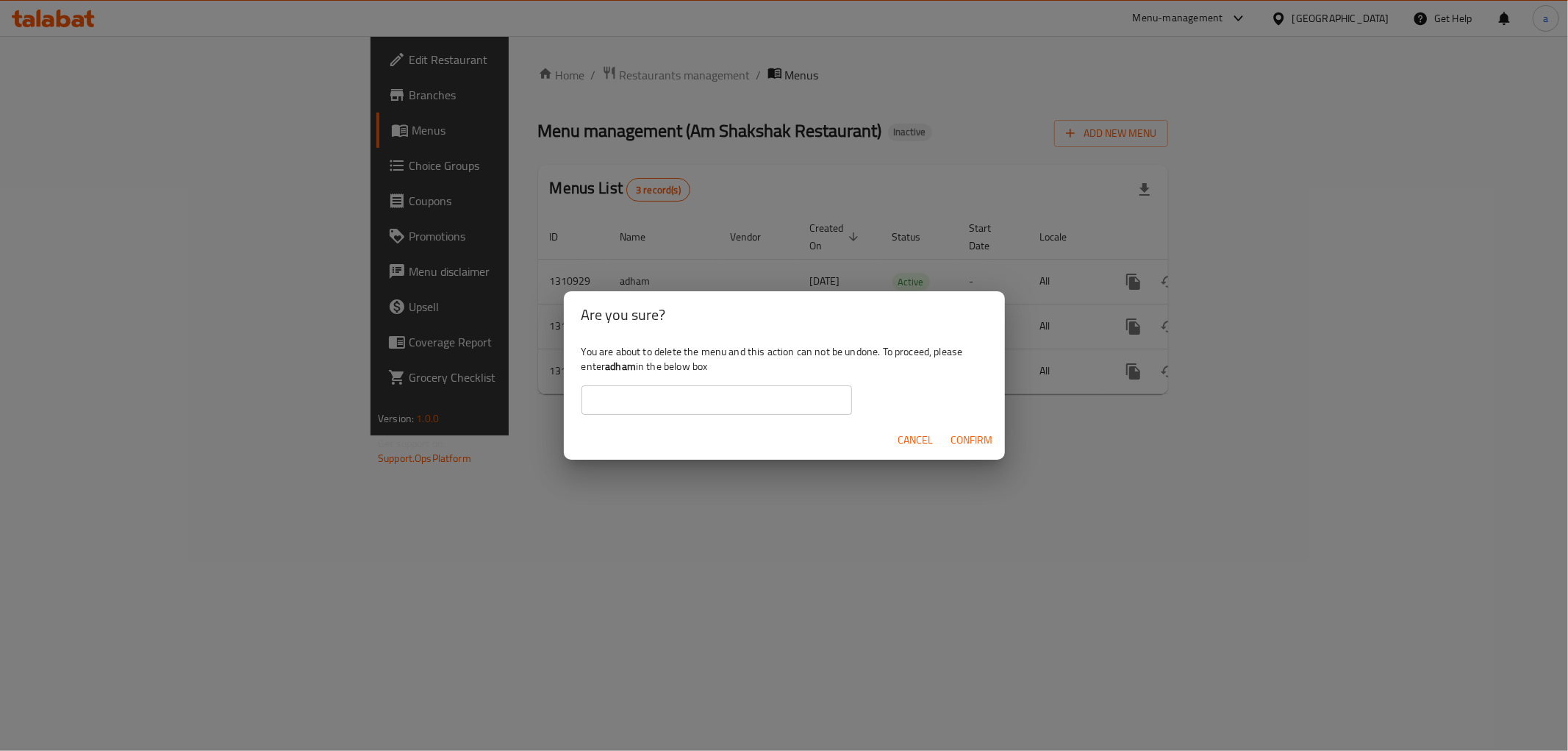
click at [703, 417] on div "You are about to delete the menu and this action can not be undone. To proceed,…" at bounding box center [784, 379] width 441 height 83
click at [708, 401] on input "text" at bounding box center [717, 399] width 270 height 29
type input "adham"
click at [952, 436] on span "Confirm" at bounding box center [972, 440] width 42 height 19
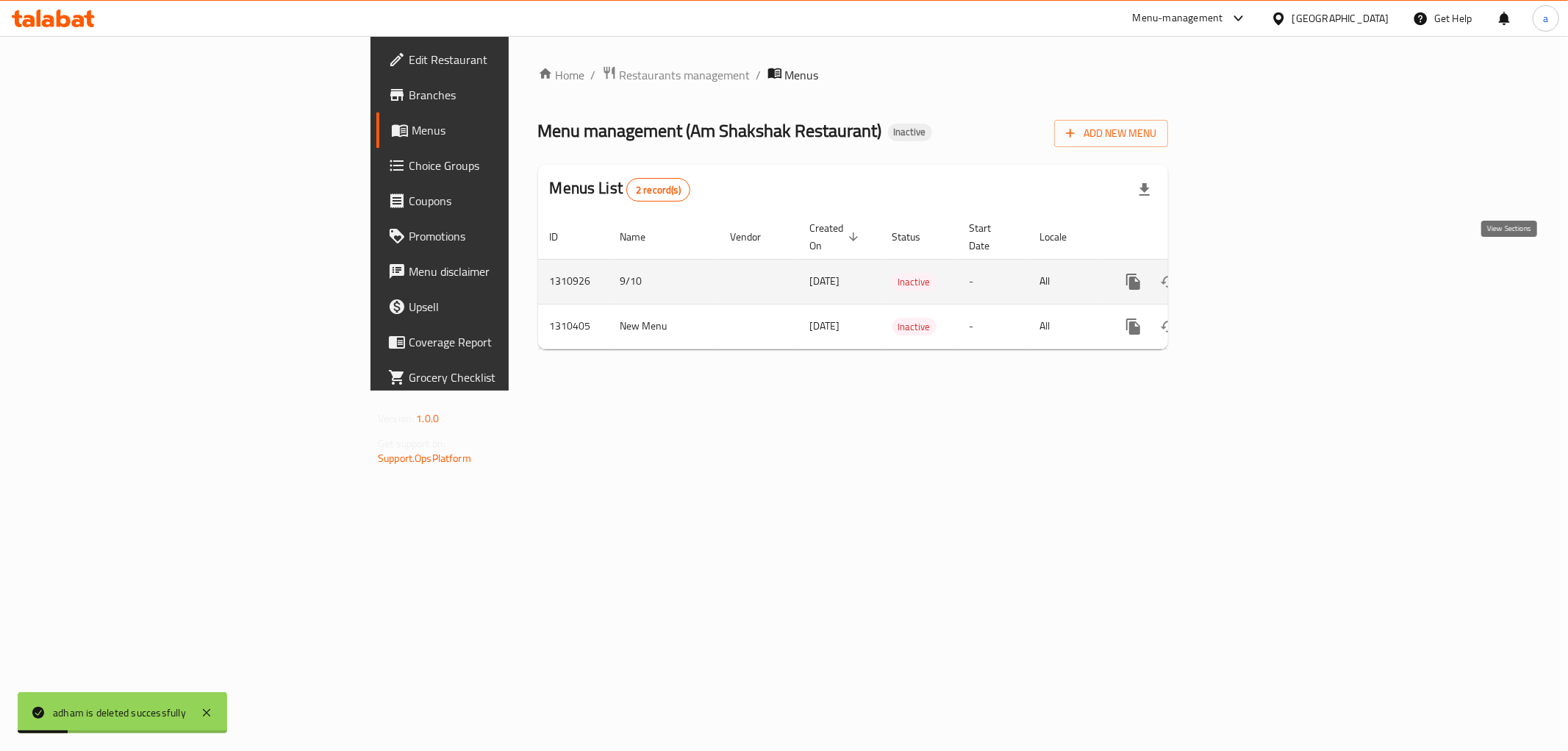
click at [1246, 275] on icon "enhanced table" at bounding box center [1240, 282] width 13 height 13
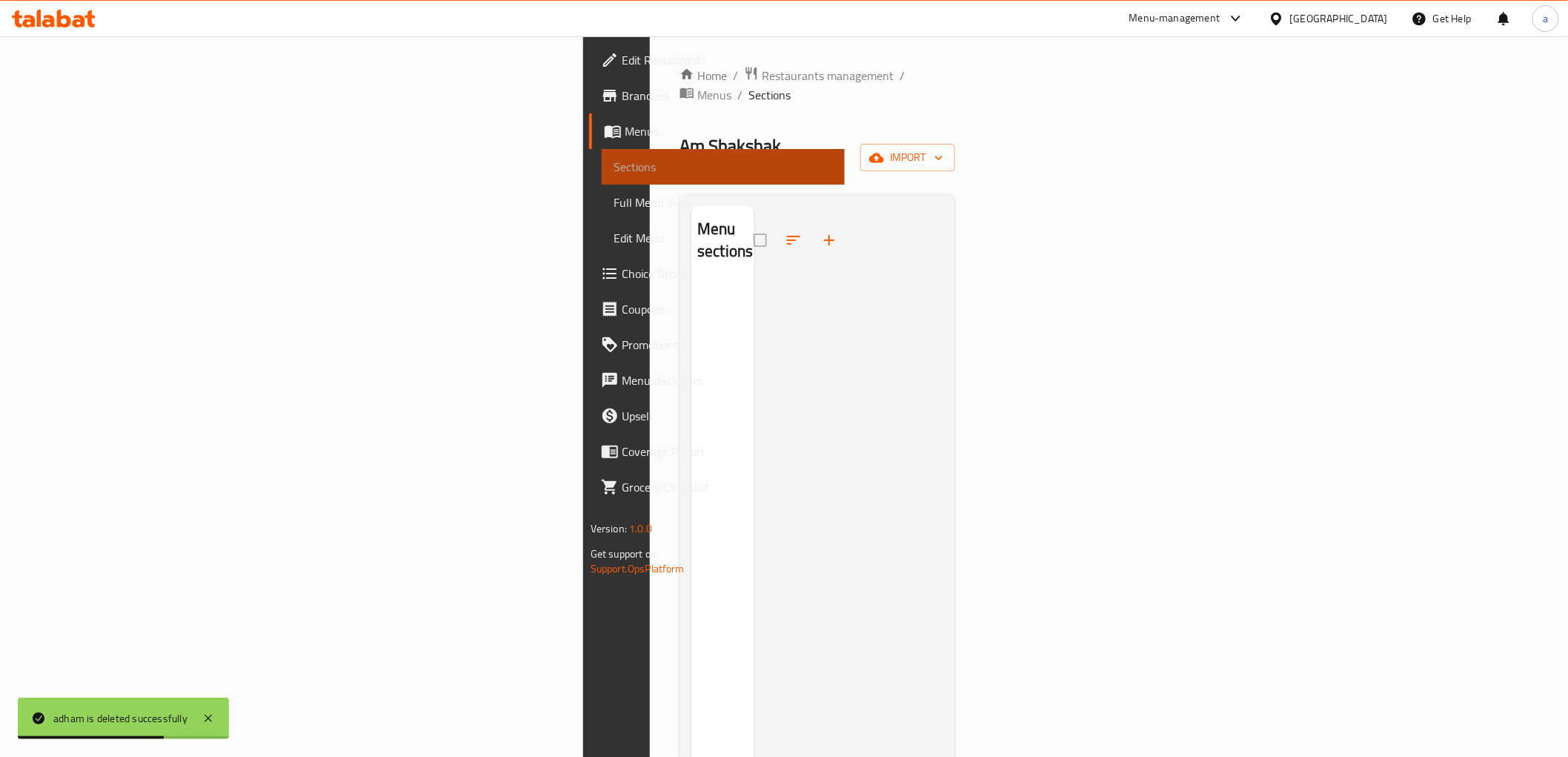
click at [614, 163] on span "Sections" at bounding box center [723, 167] width 219 height 18
click at [589, 141] on link "Menus" at bounding box center [717, 132] width 255 height 36
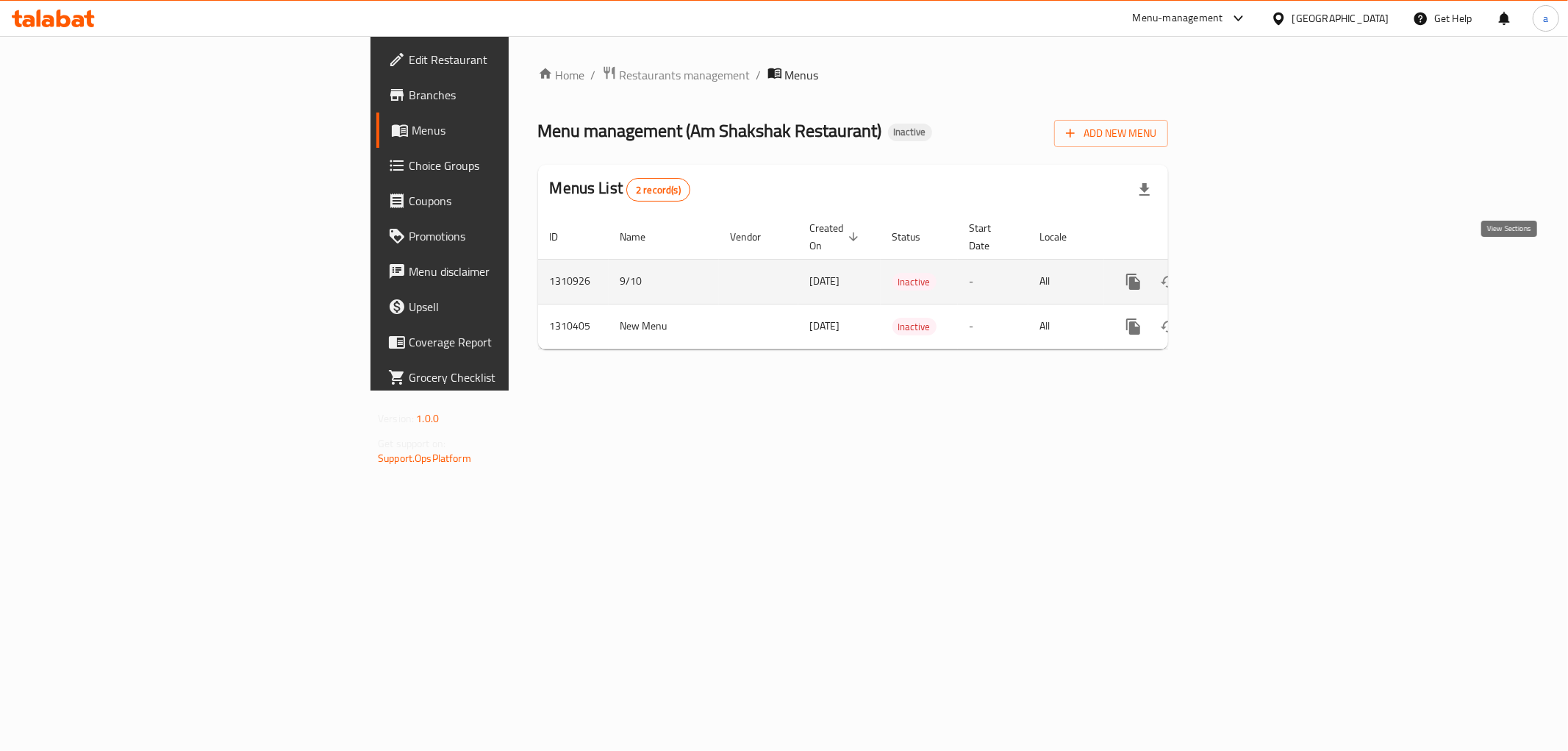
click at [1248, 273] on icon "enhanced table" at bounding box center [1239, 282] width 18 height 18
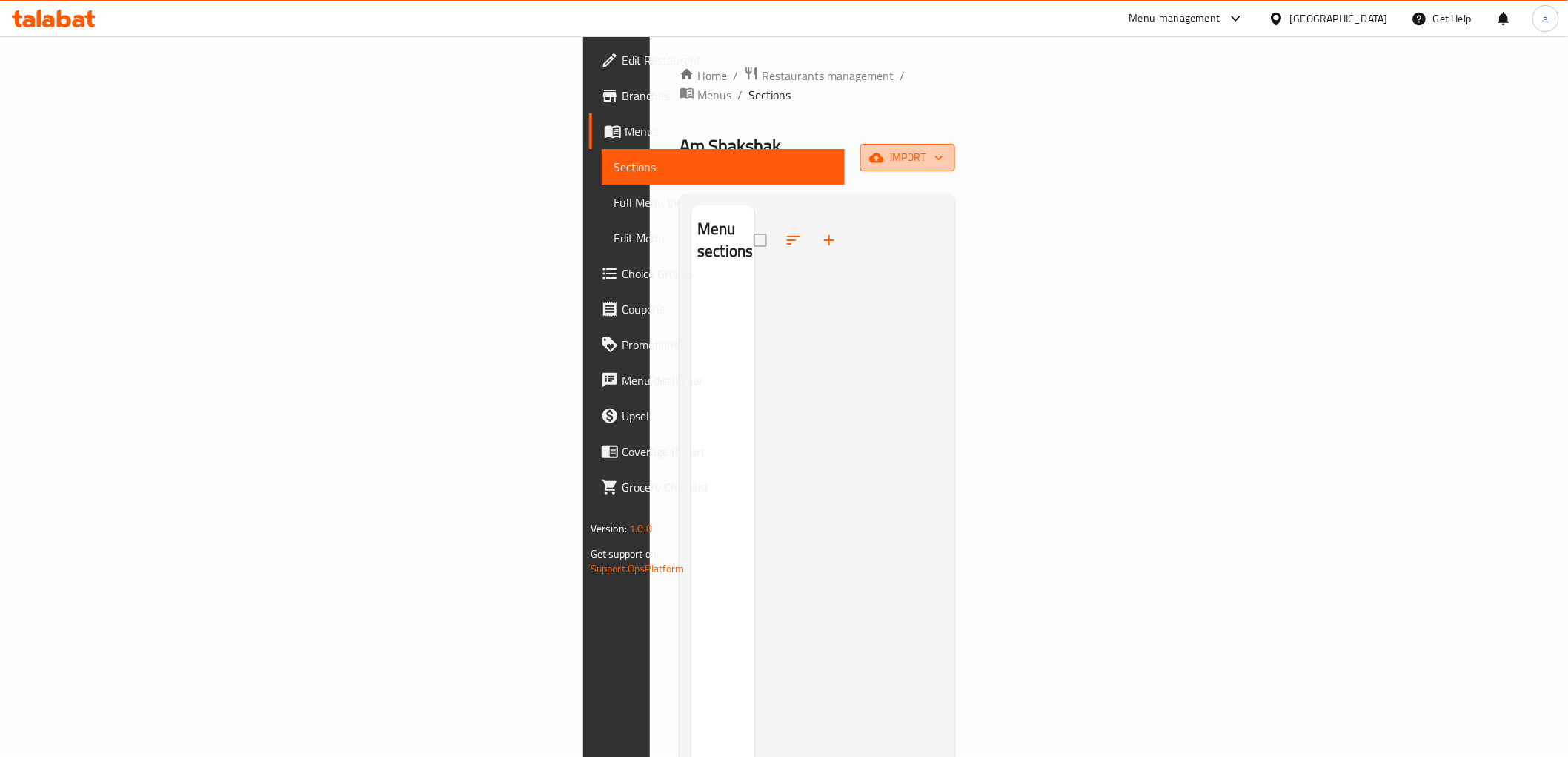
click at [943, 149] on span "import" at bounding box center [907, 158] width 71 height 19
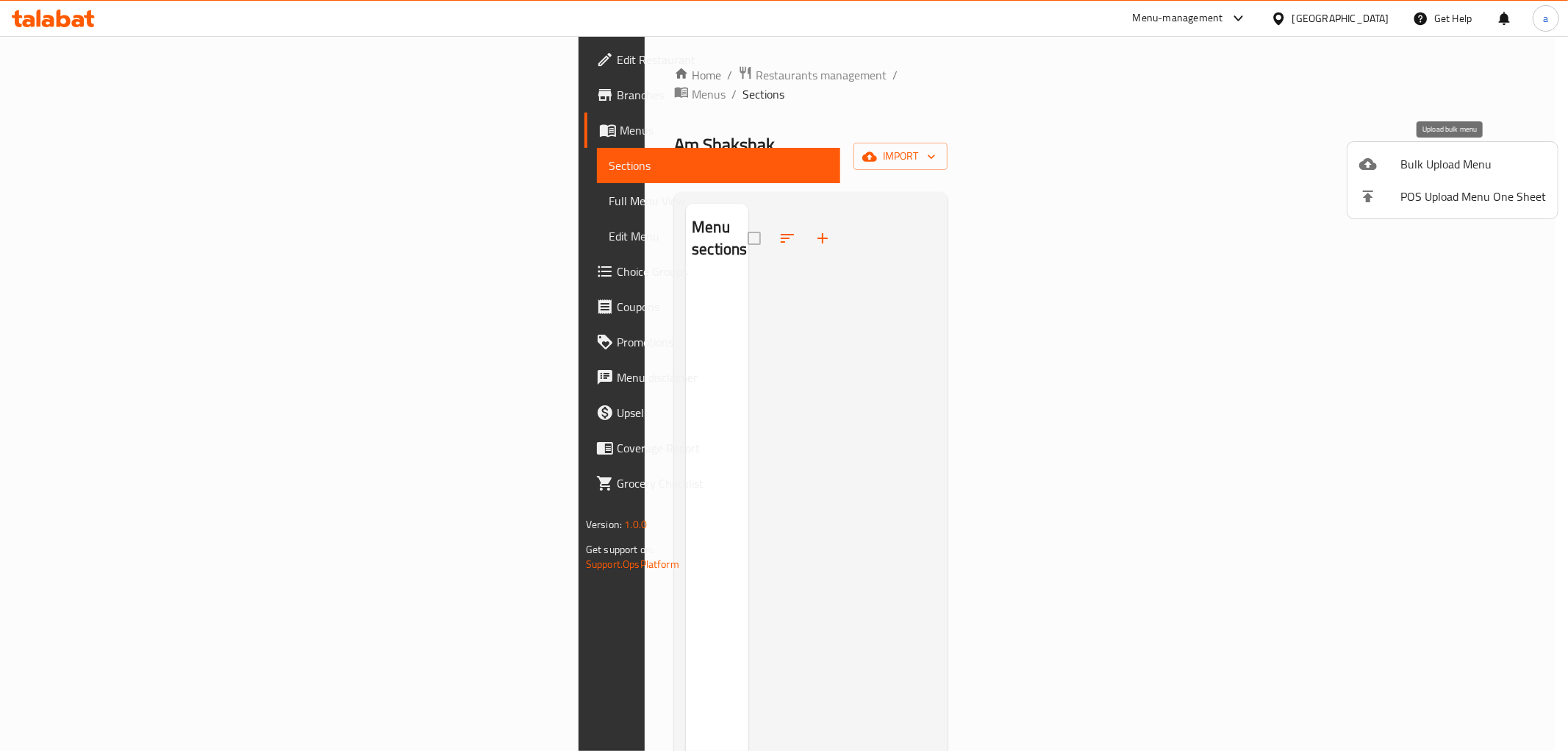
click at [1461, 158] on span "Bulk Upload Menu" at bounding box center [1472, 163] width 145 height 18
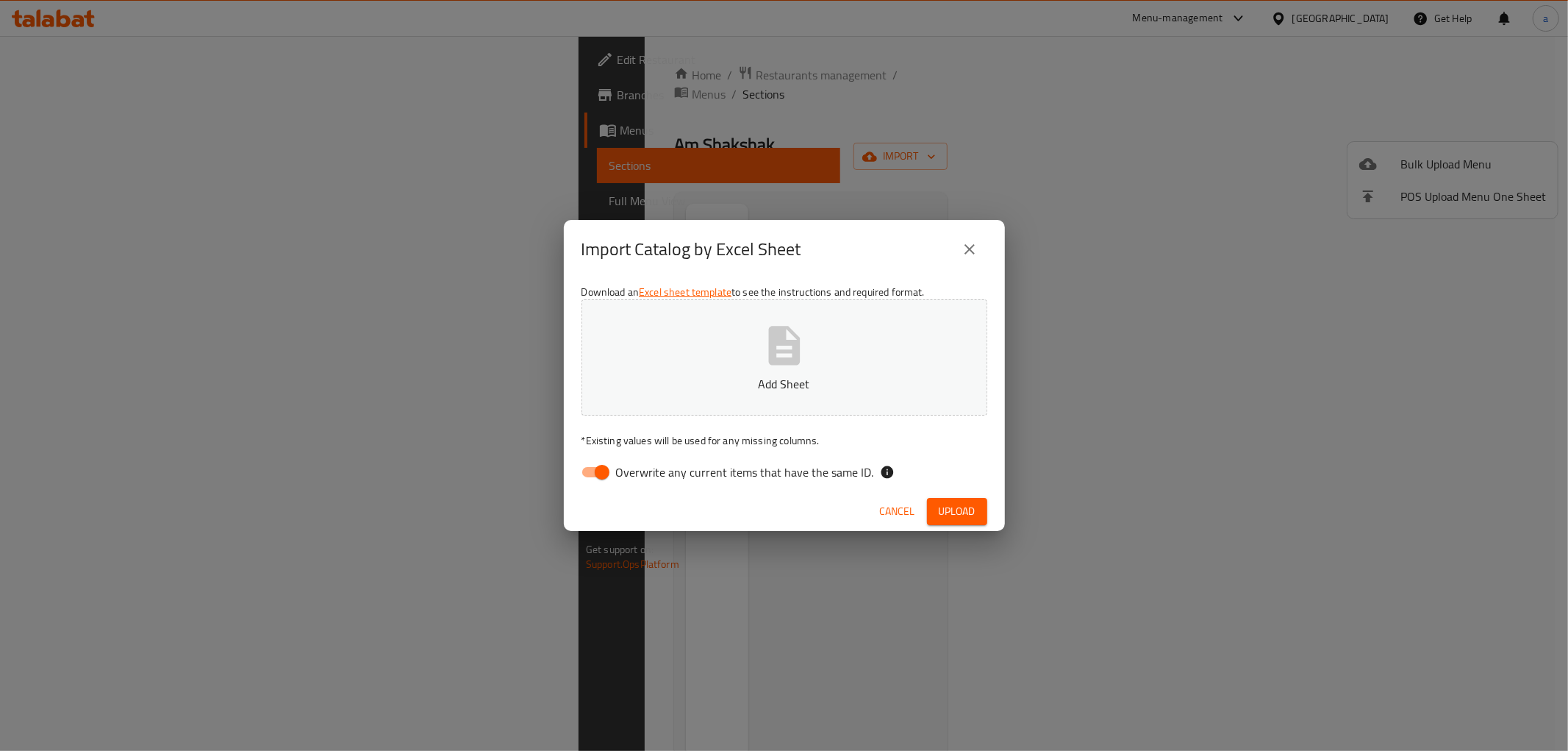
click at [592, 468] on input "Overwrite any current items that have the same ID." at bounding box center [601, 472] width 84 height 28
checkbox input "false"
click at [753, 379] on p "Add Sheet" at bounding box center [784, 384] width 360 height 18
click at [952, 502] on span "Upload" at bounding box center [956, 512] width 37 height 19
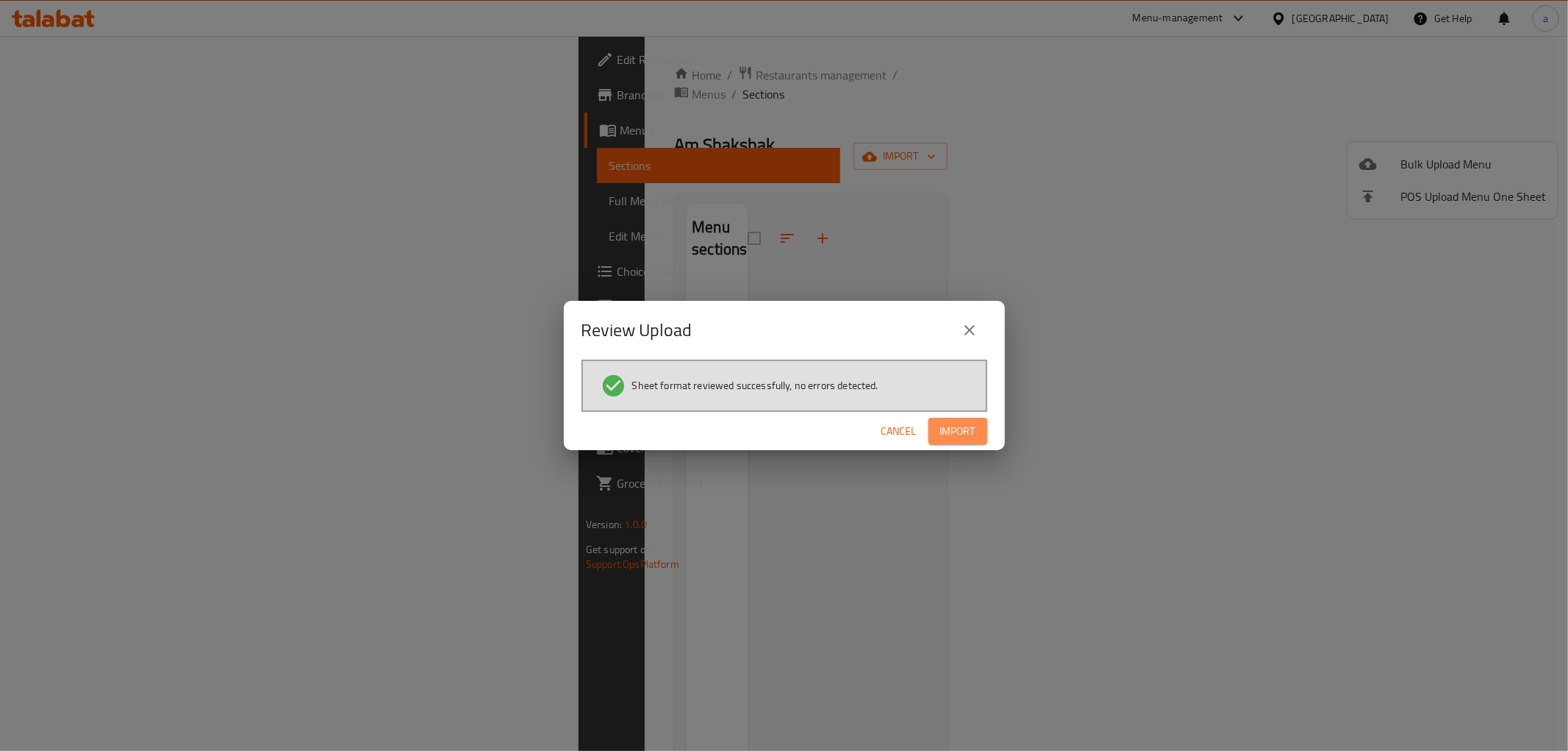
click at [961, 426] on span "Import" at bounding box center [958, 432] width 36 height 19
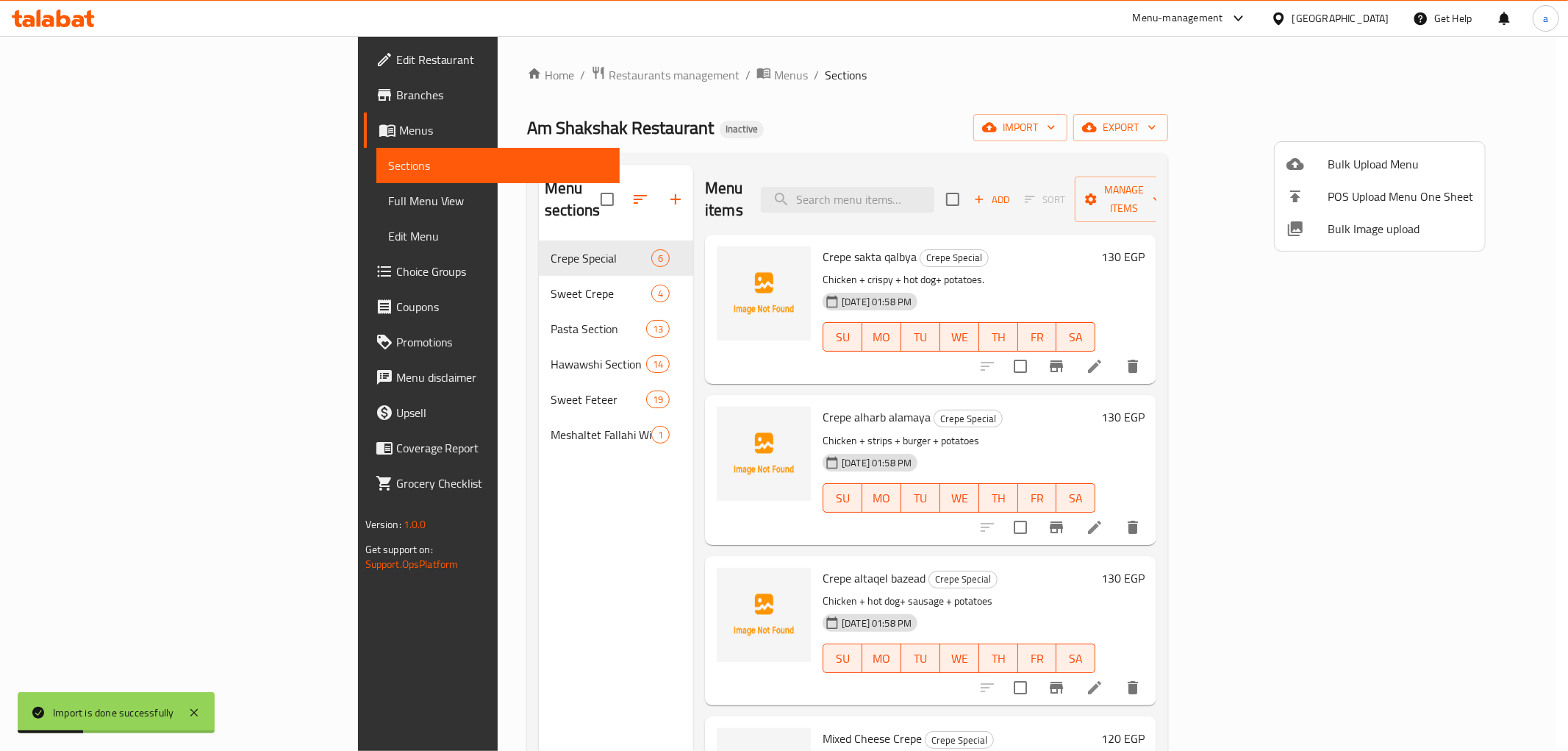
click at [84, 141] on div at bounding box center [784, 376] width 1568 height 751
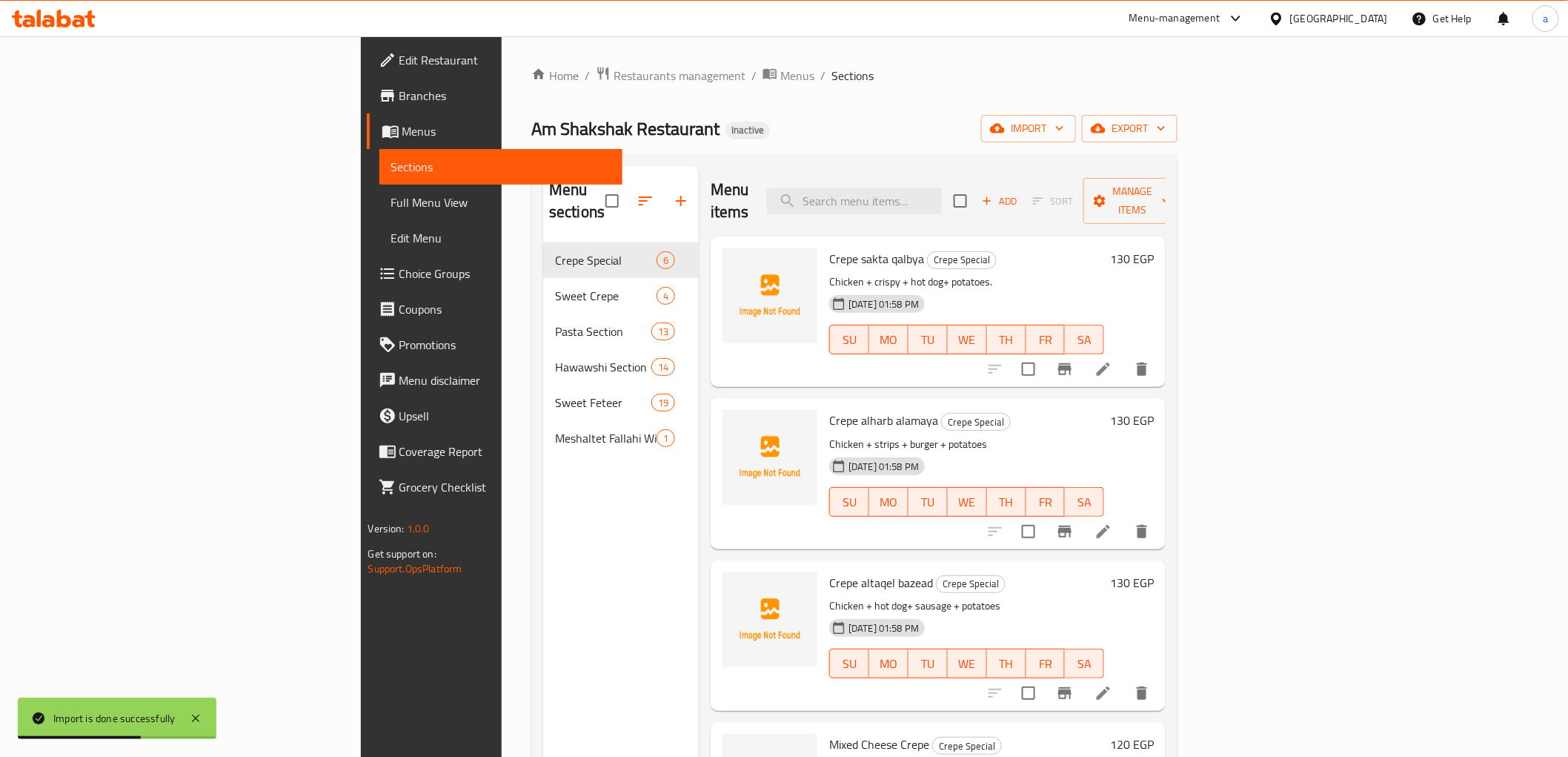
click at [402, 137] on span "Menus" at bounding box center [506, 131] width 208 height 18
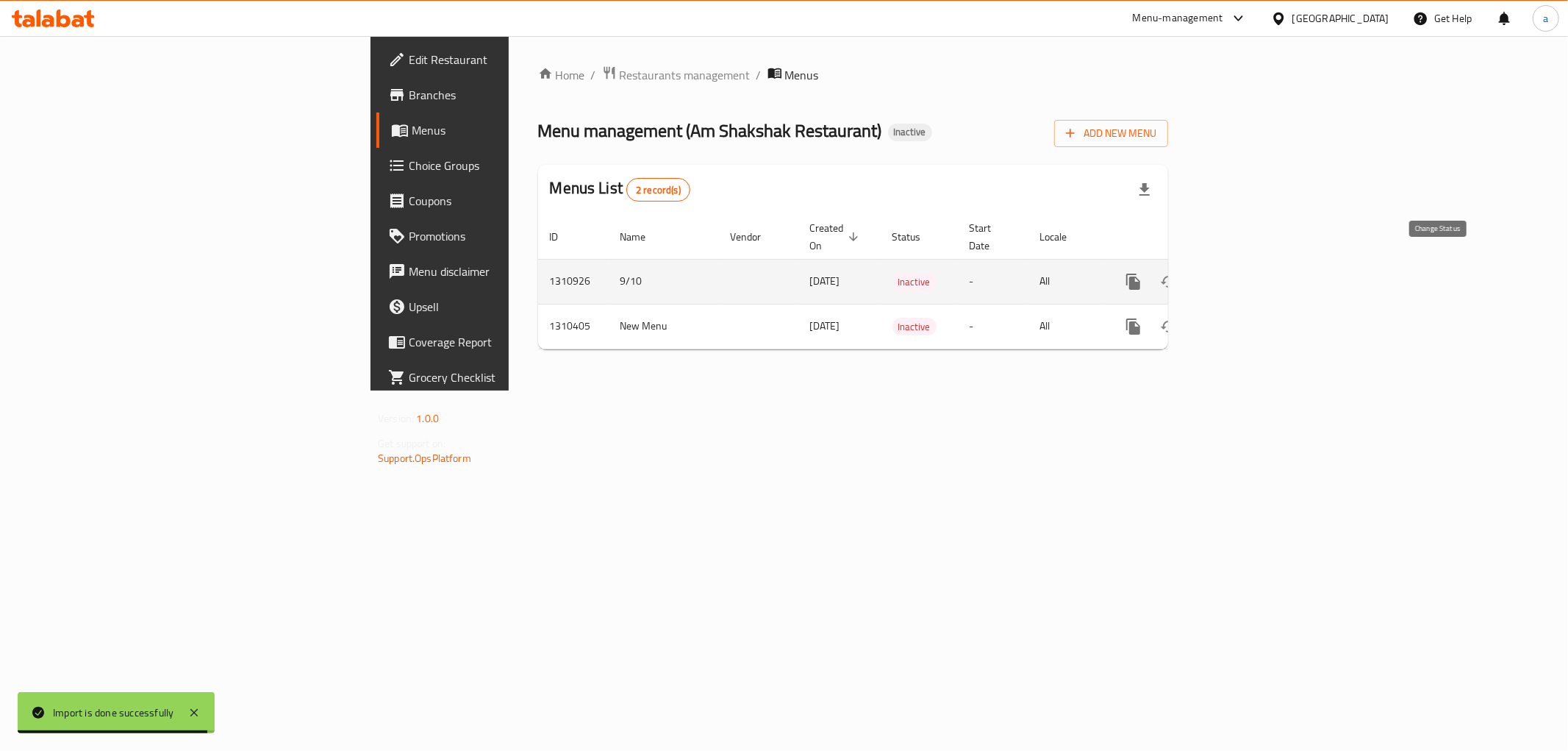
click at [1178, 273] on icon "enhanced table" at bounding box center [1168, 282] width 18 height 18
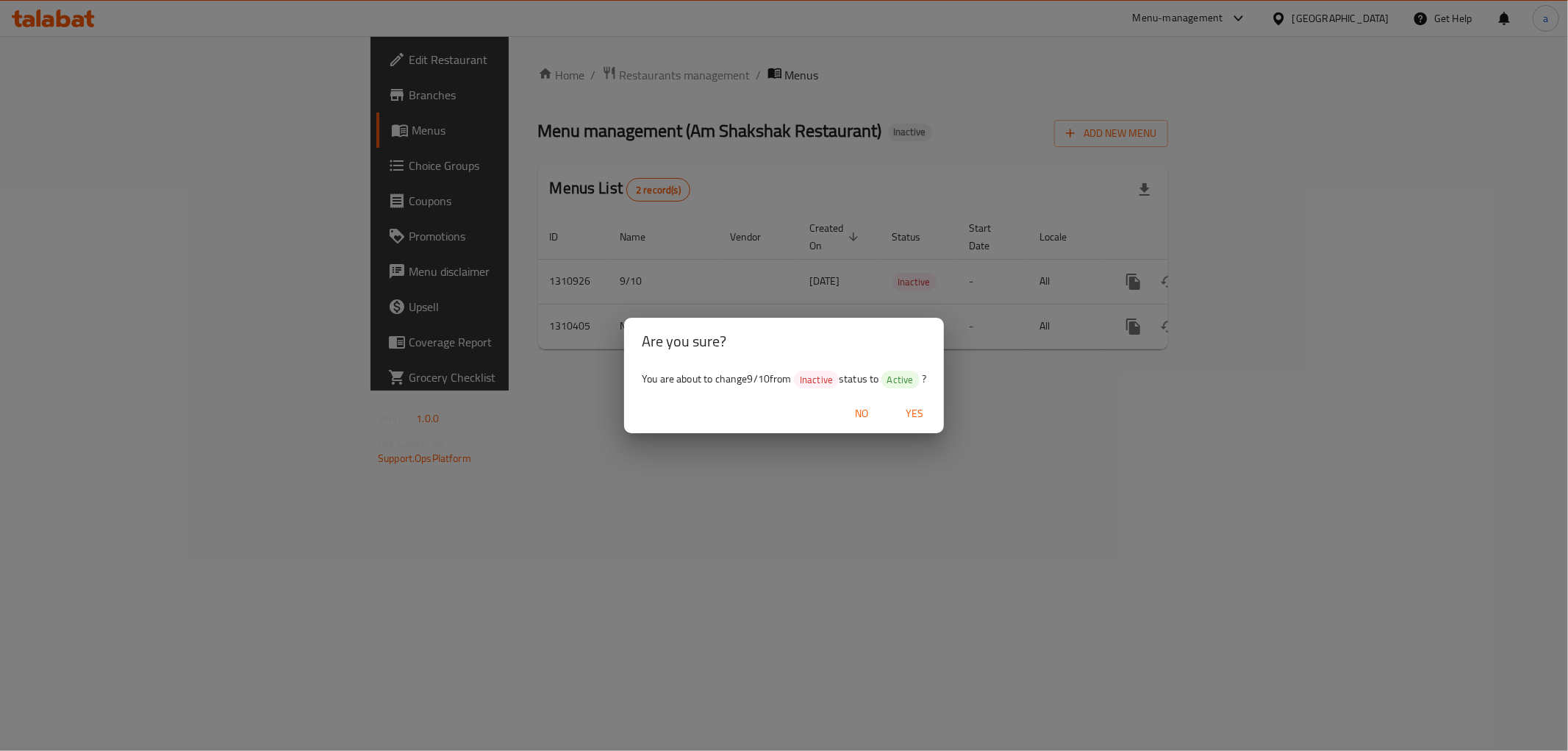
click at [921, 412] on span "Yes" at bounding box center [915, 414] width 36 height 19
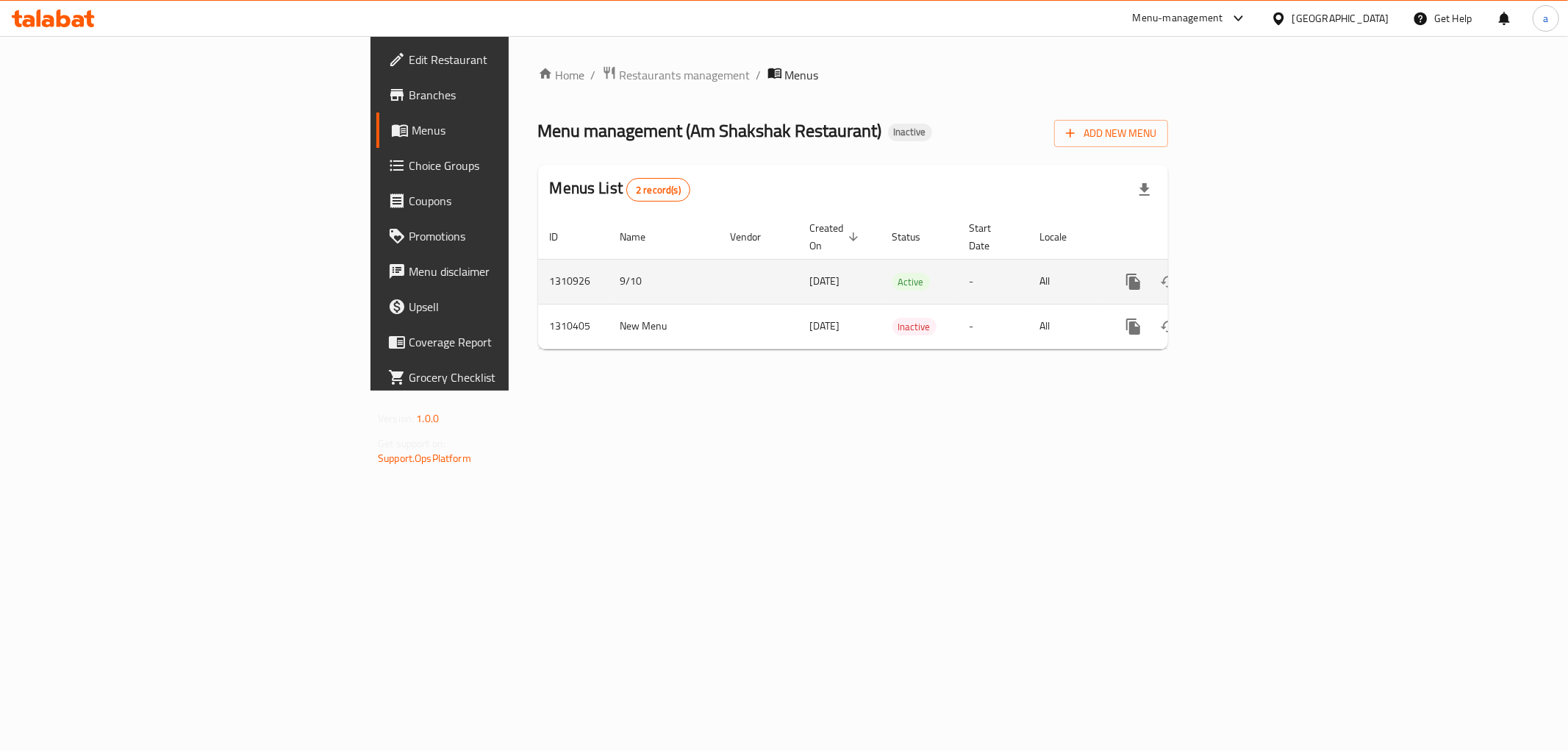
click at [799, 259] on td "[DATE]" at bounding box center [840, 282] width 83 height 45
click at [1248, 273] on icon "enhanced table" at bounding box center [1239, 282] width 18 height 18
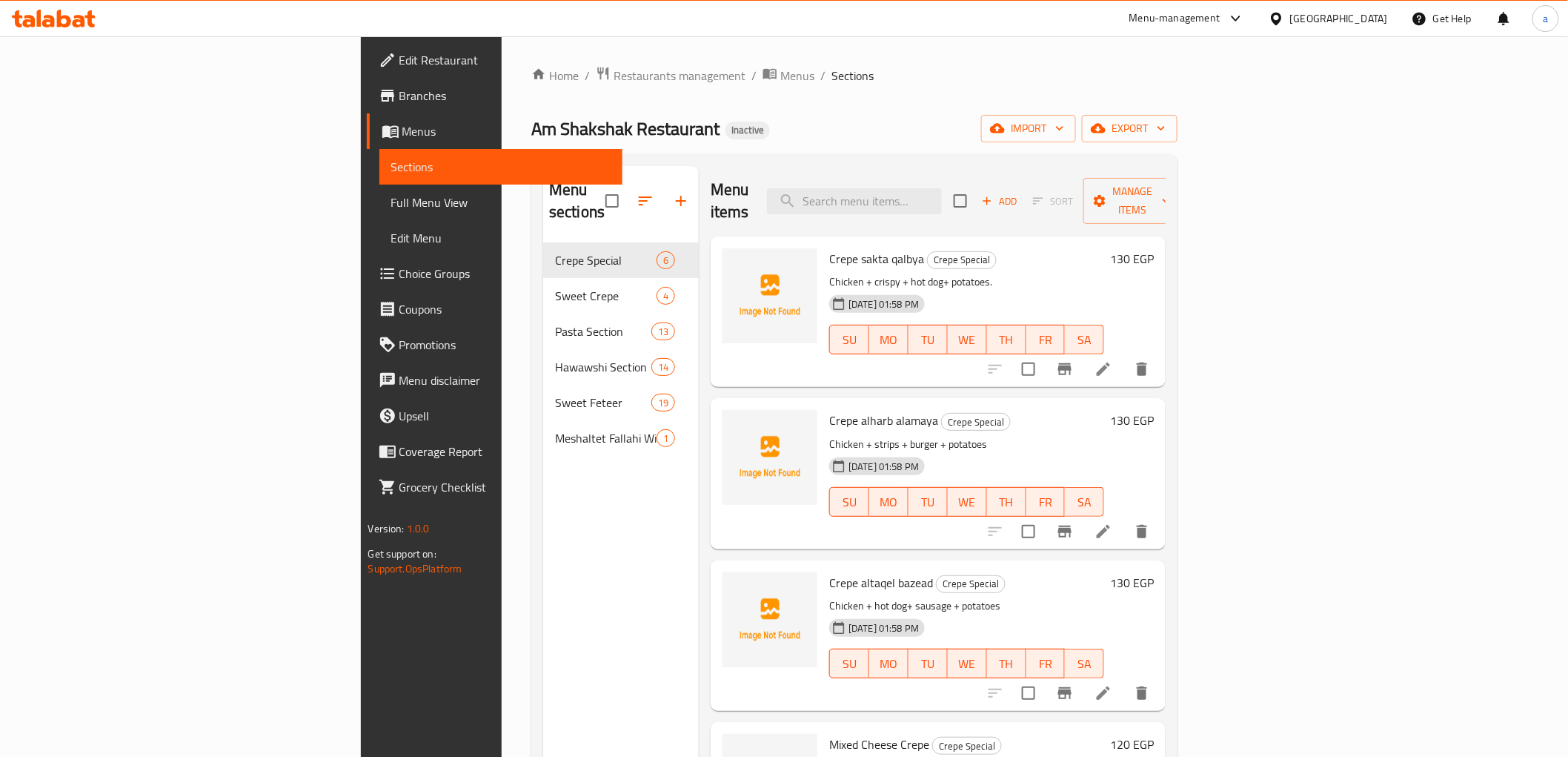
click at [379, 212] on link "Full Menu View" at bounding box center [500, 202] width 243 height 36
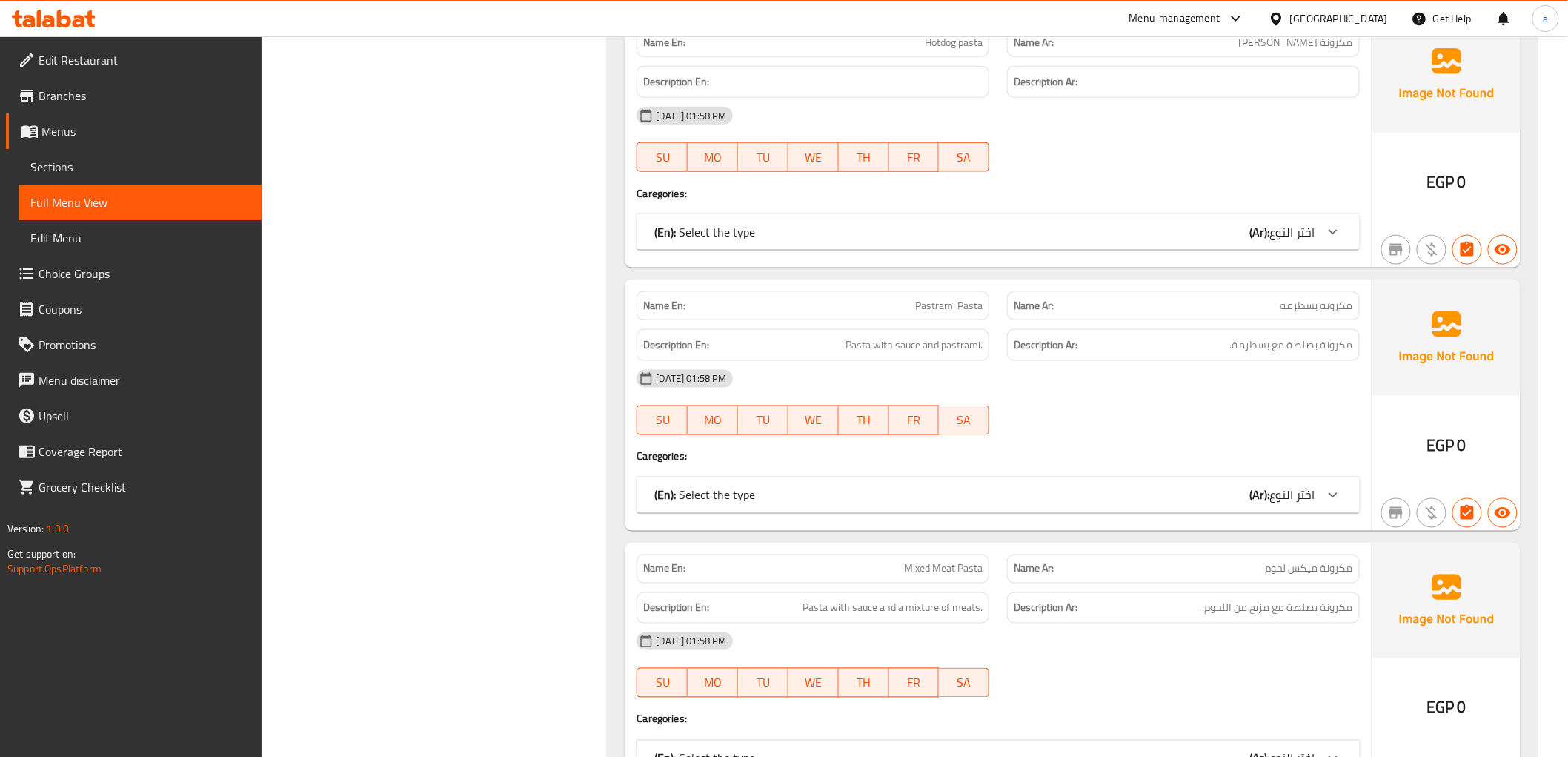
scroll to position [3047, 0]
click at [1312, 234] on span "اختر النوع" at bounding box center [1293, 232] width 45 height 23
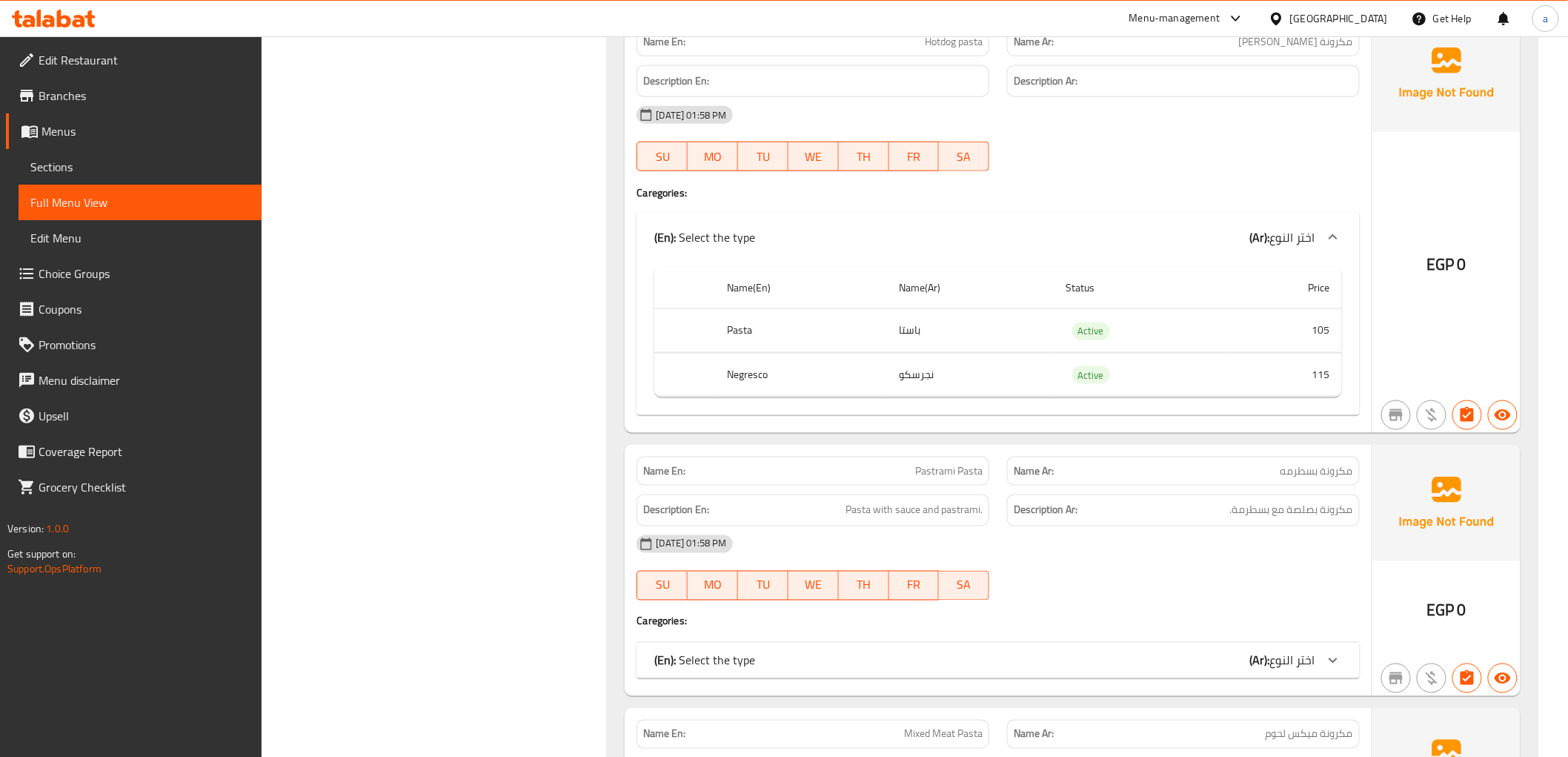
click at [1313, 234] on span "اختر النوع" at bounding box center [1293, 238] width 45 height 23
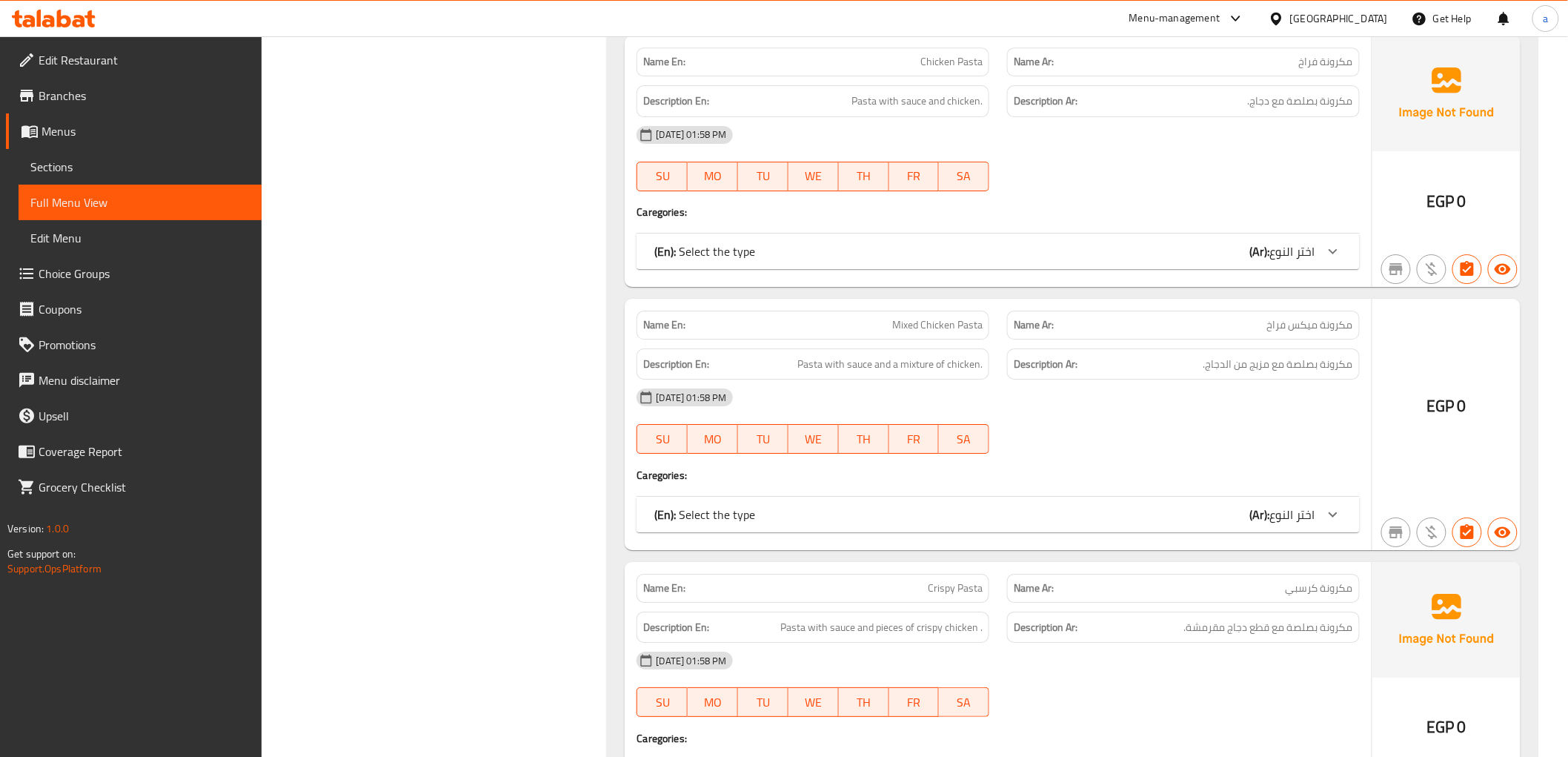
scroll to position [4530, 0]
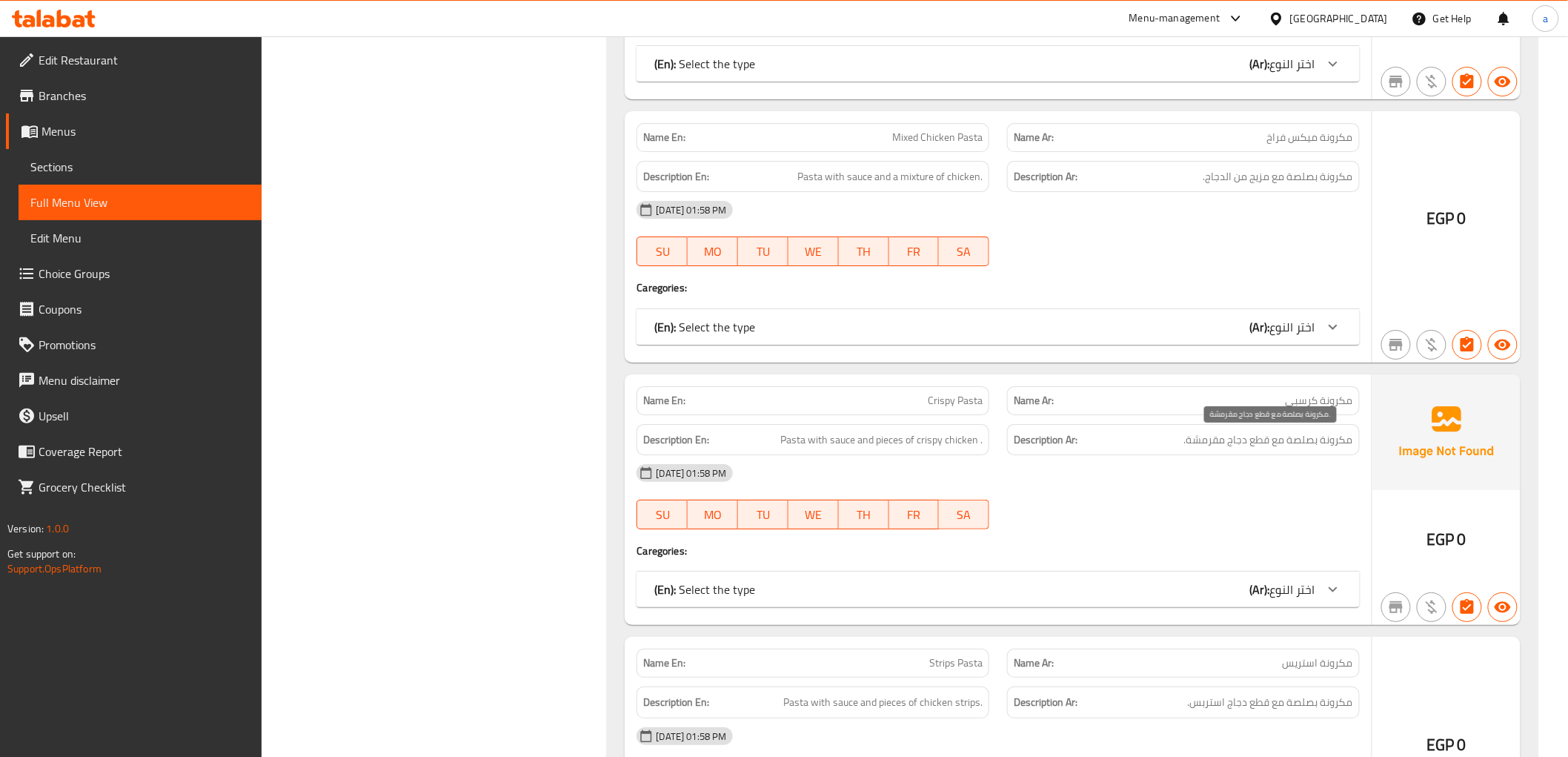
click at [1219, 443] on span "مكرونة بصلصة مع قطع دجاج مقرمشة." at bounding box center [1268, 440] width 169 height 19
copy span "مقرمشة"
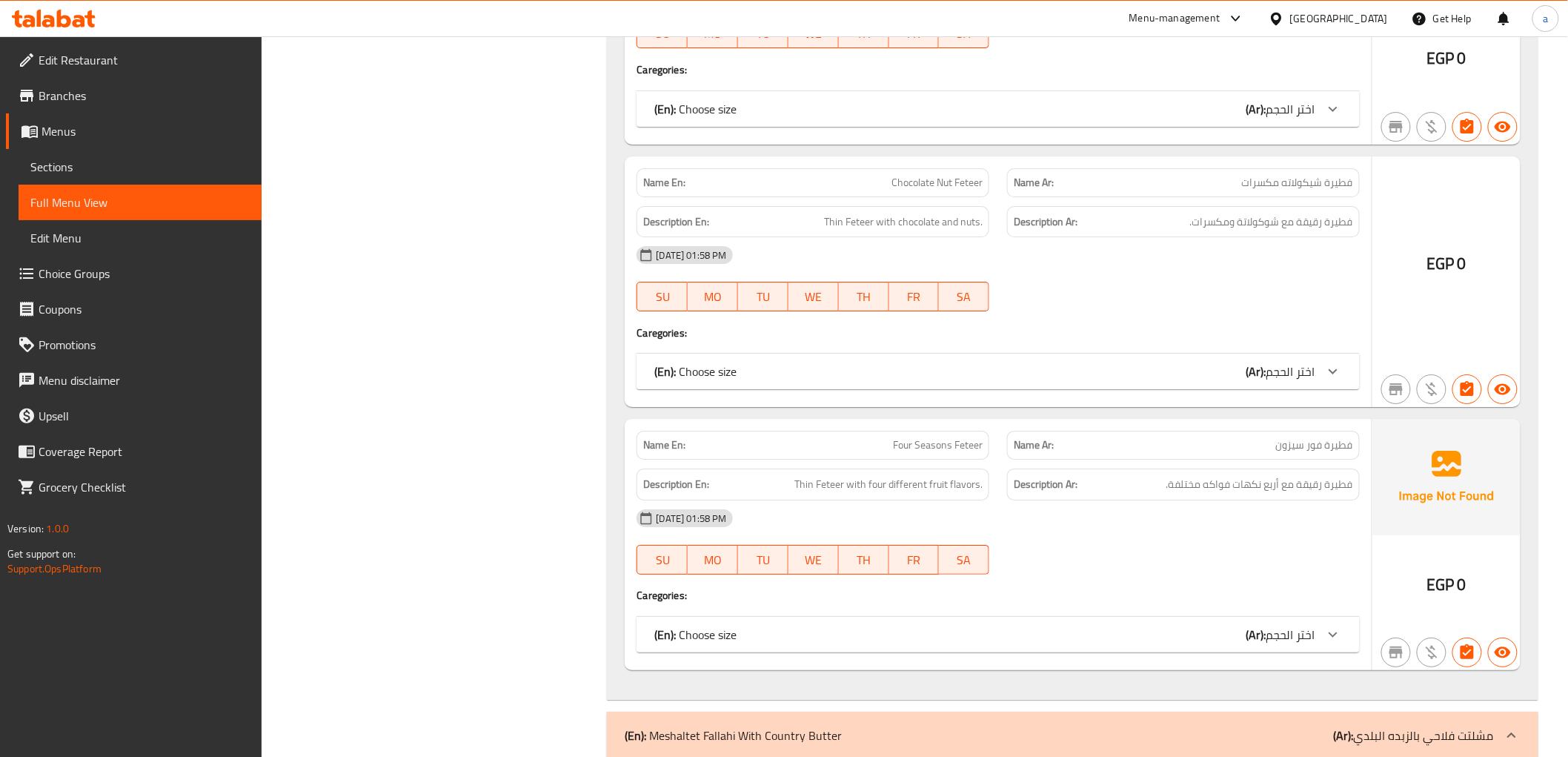
scroll to position [13525, 0]
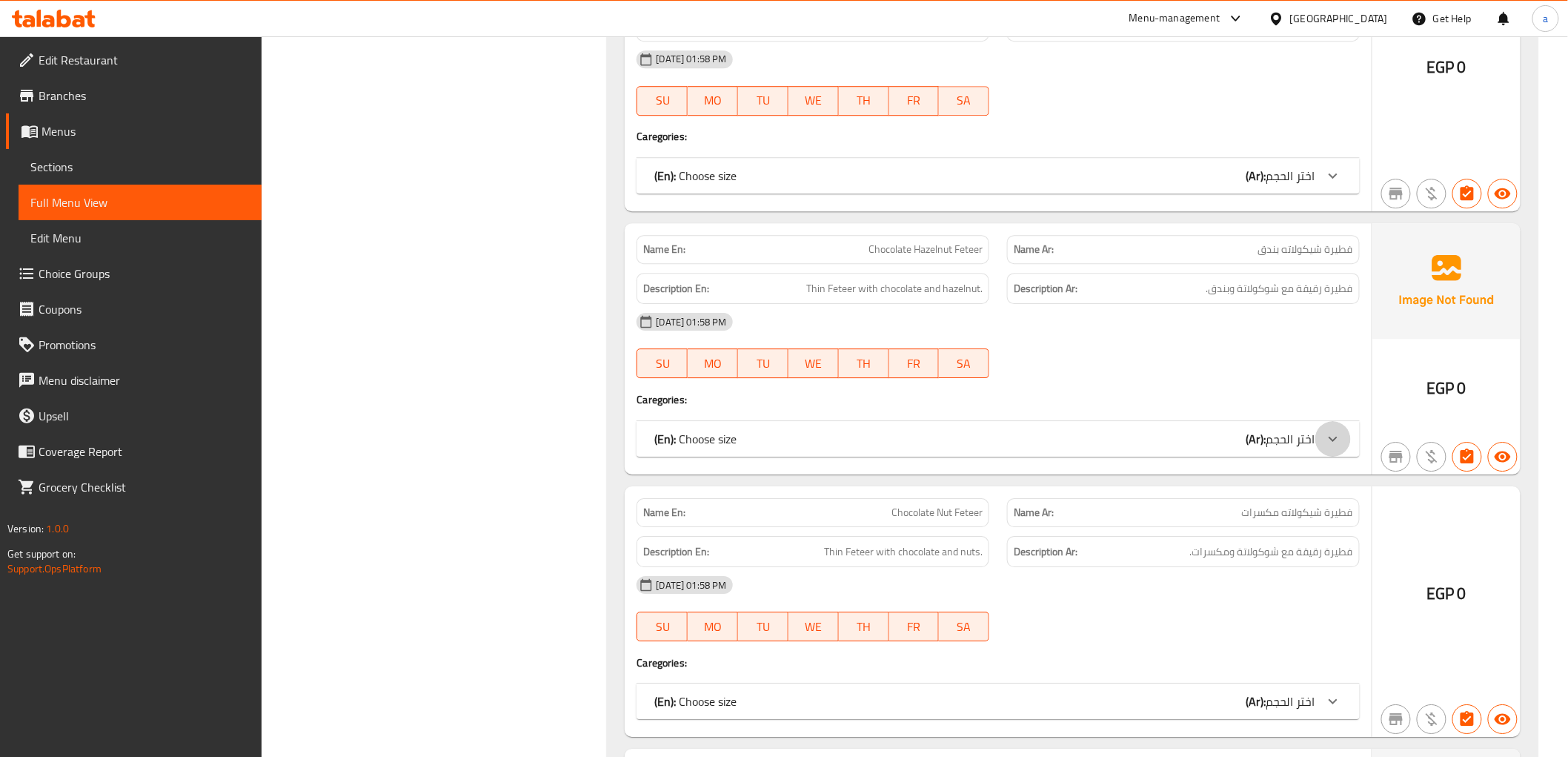
click at [1326, 457] on div at bounding box center [1333, 439] width 36 height 36
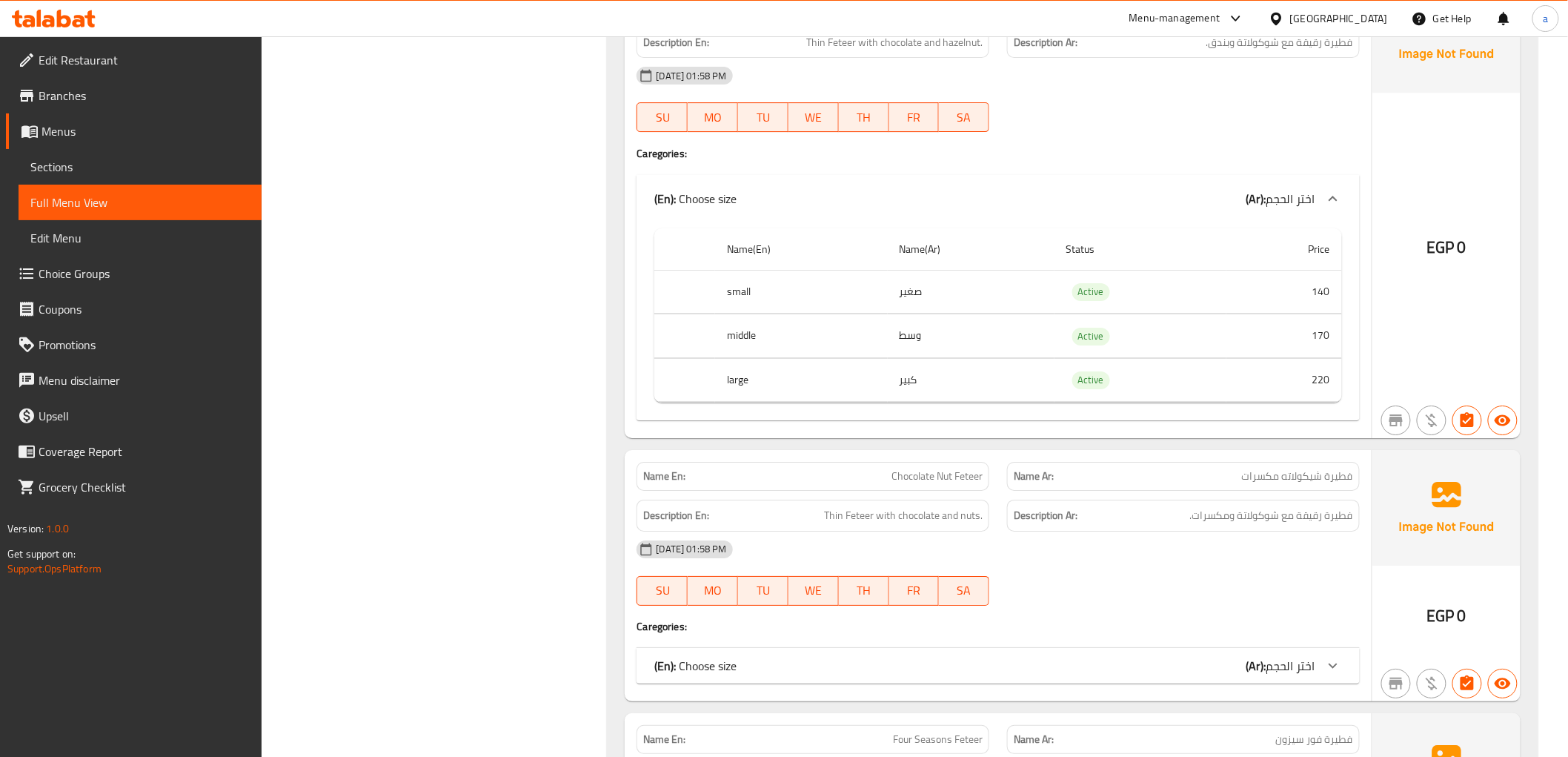
scroll to position [13772, 0]
click at [1028, 665] on div "(En): Choose size (Ar): اختر الحجم" at bounding box center [984, 664] width 660 height 18
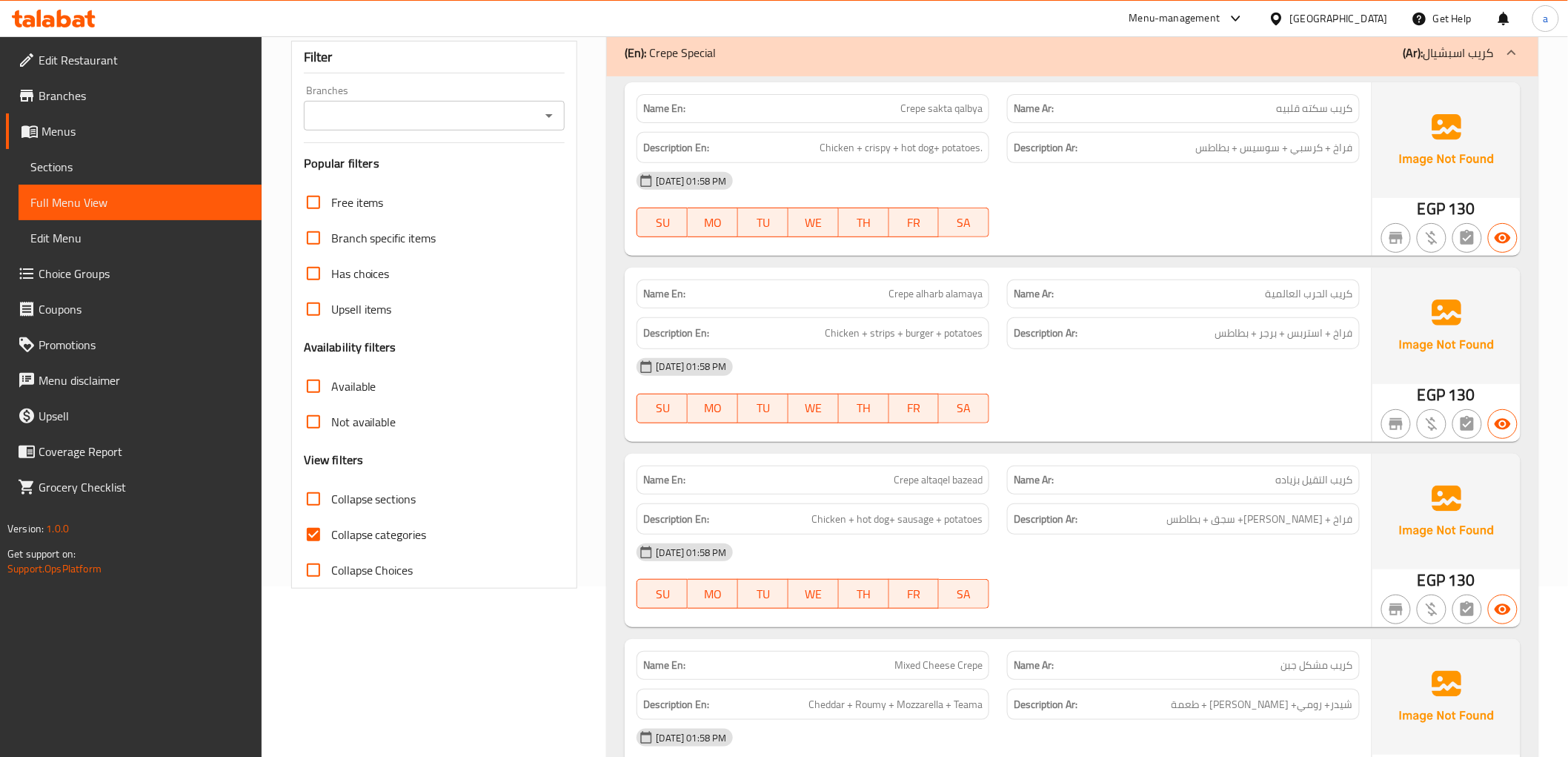
scroll to position [292, 0]
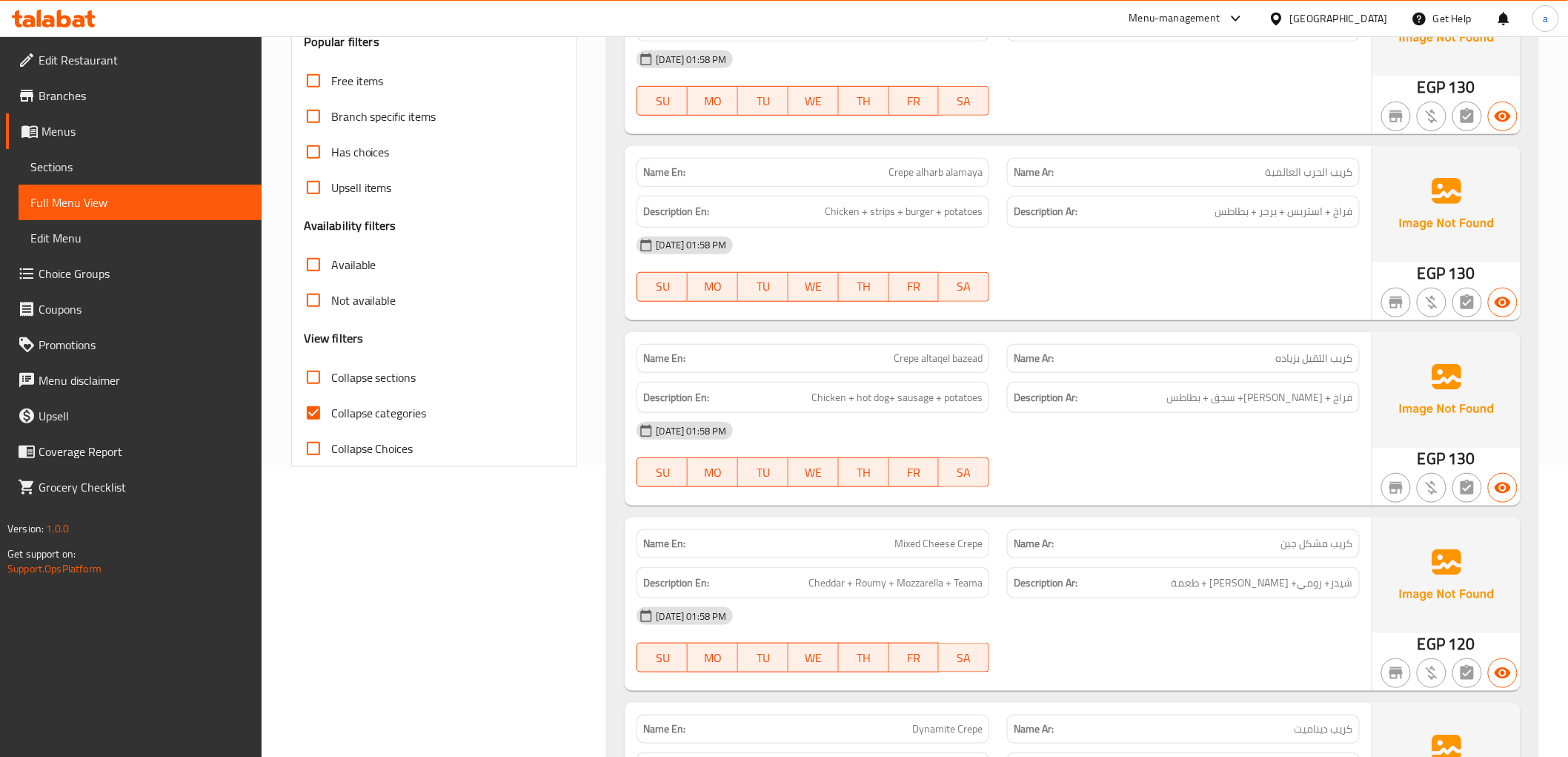
click at [317, 413] on input "Collapse categories" at bounding box center [314, 414] width 36 height 36
checkbox input "false"
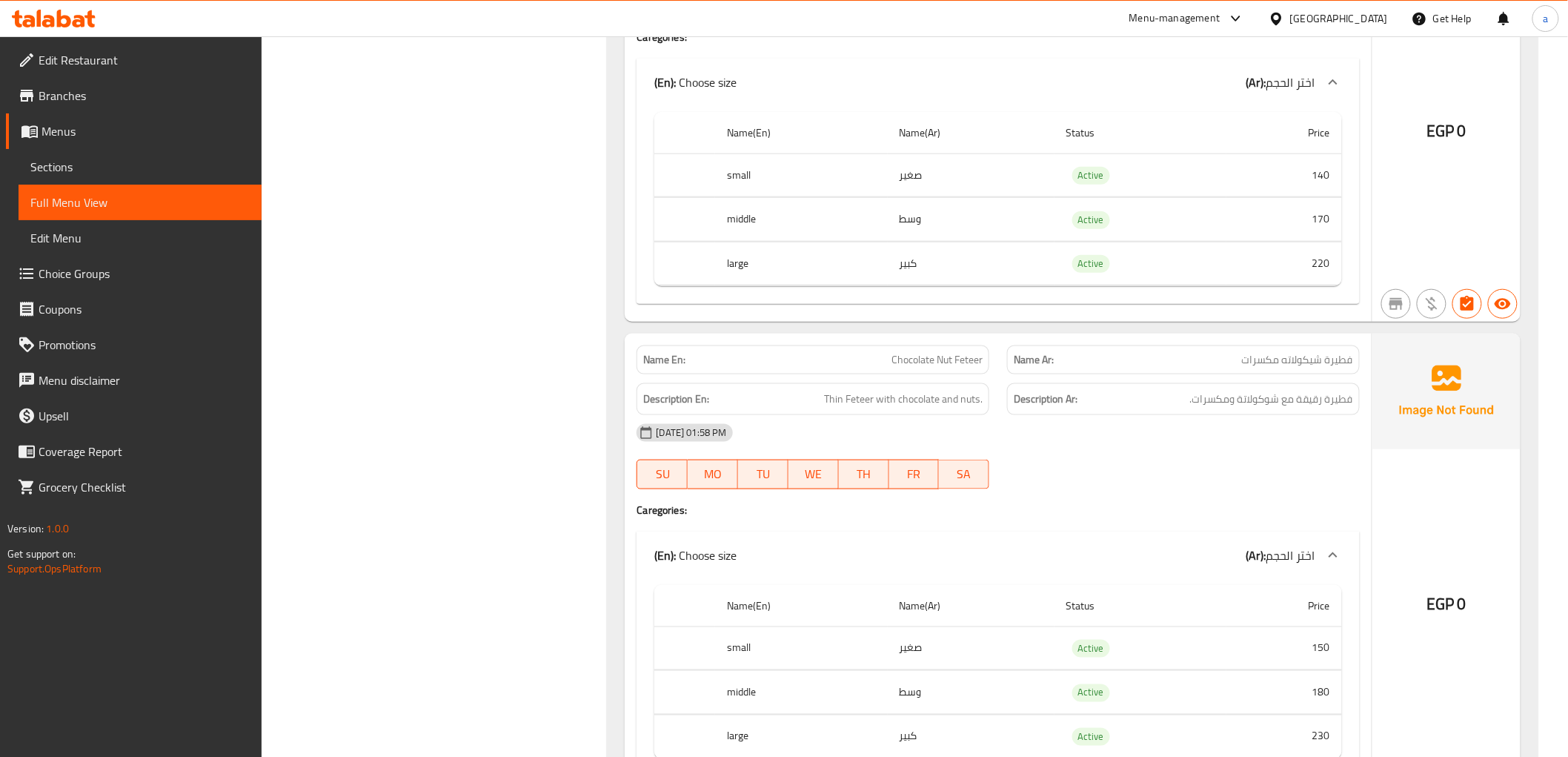
scroll to position [21700, 0]
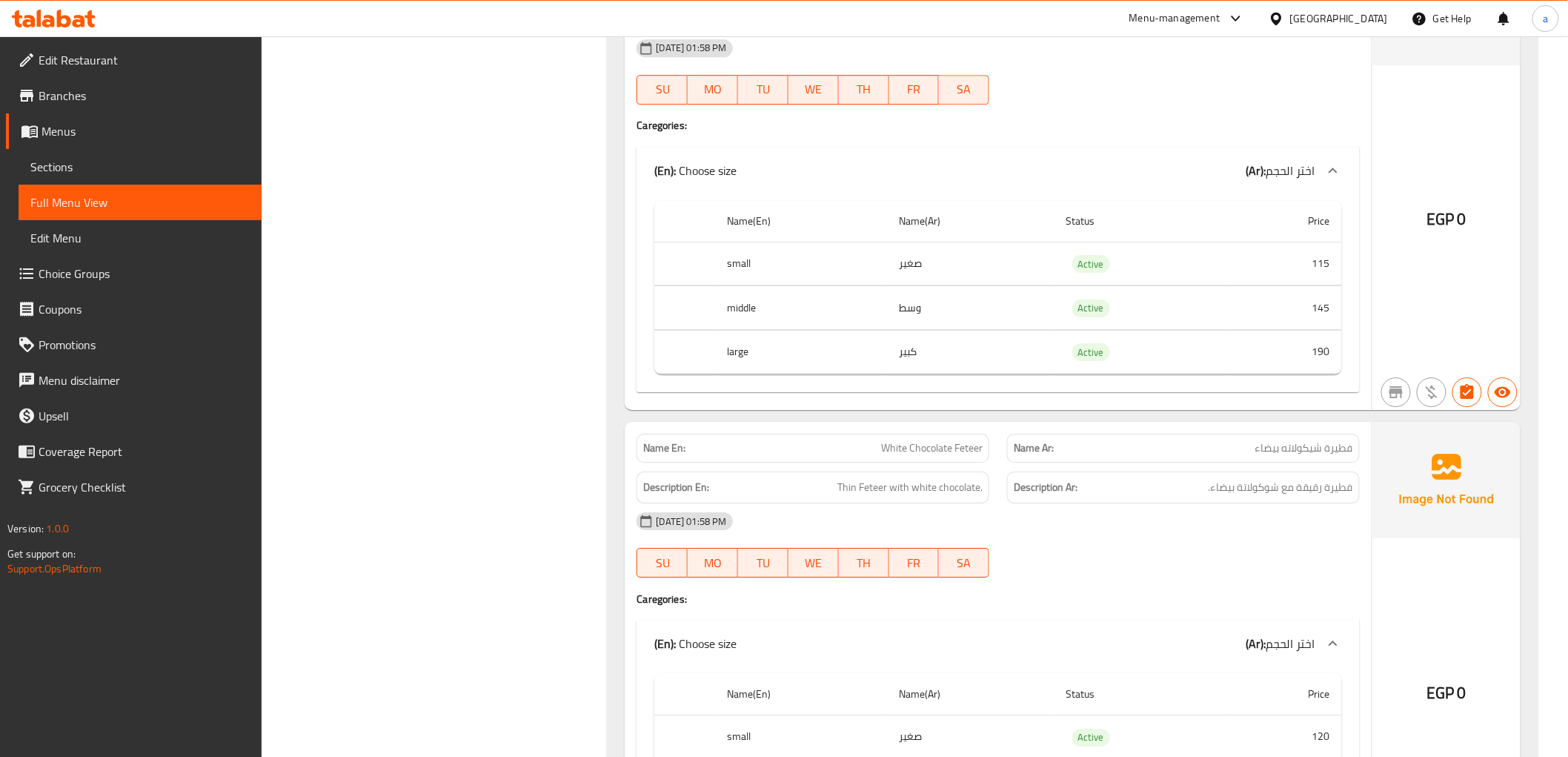
scroll to position [22772, 0]
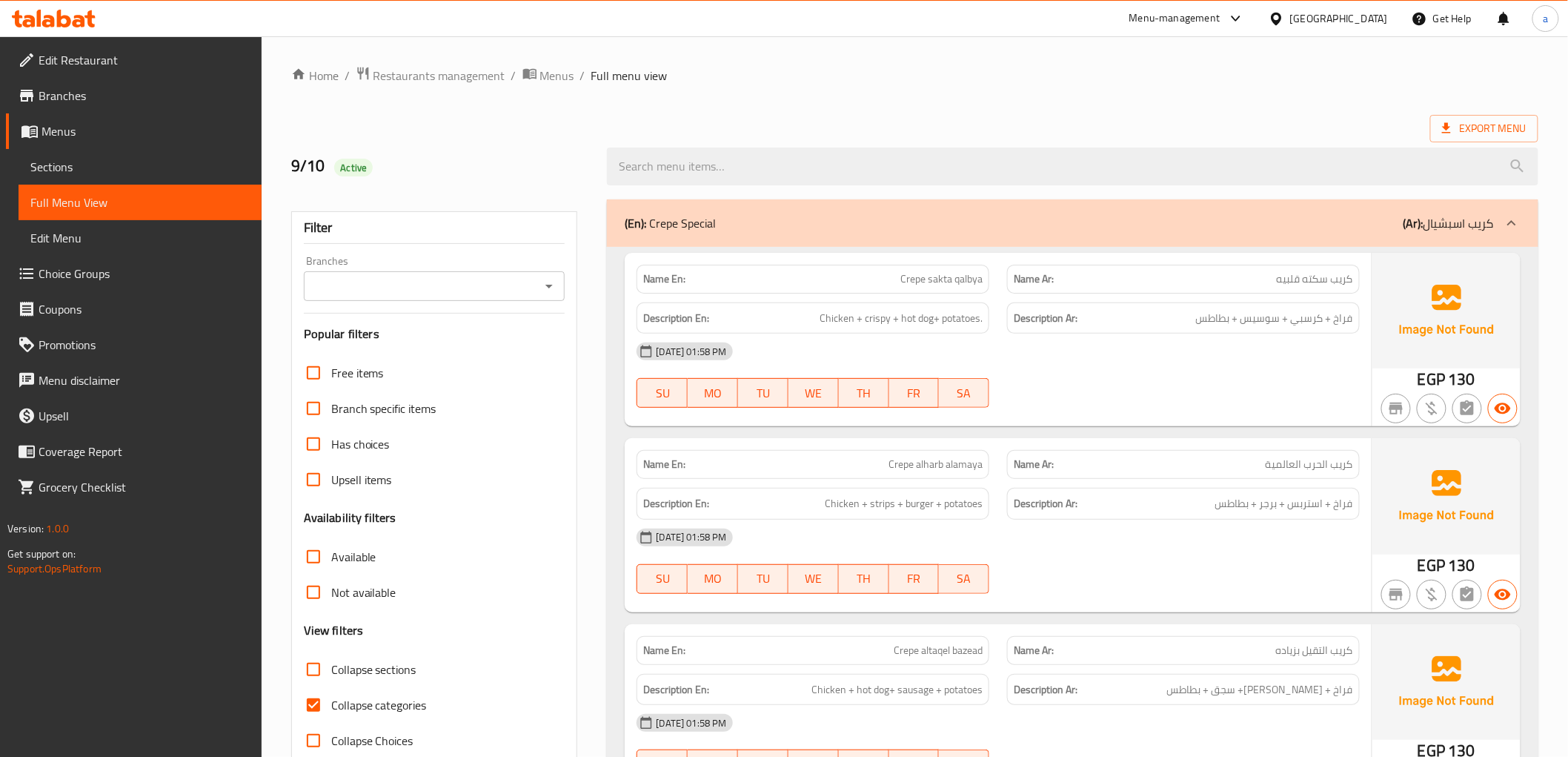
click at [79, 164] on span "Sections" at bounding box center [140, 167] width 219 height 18
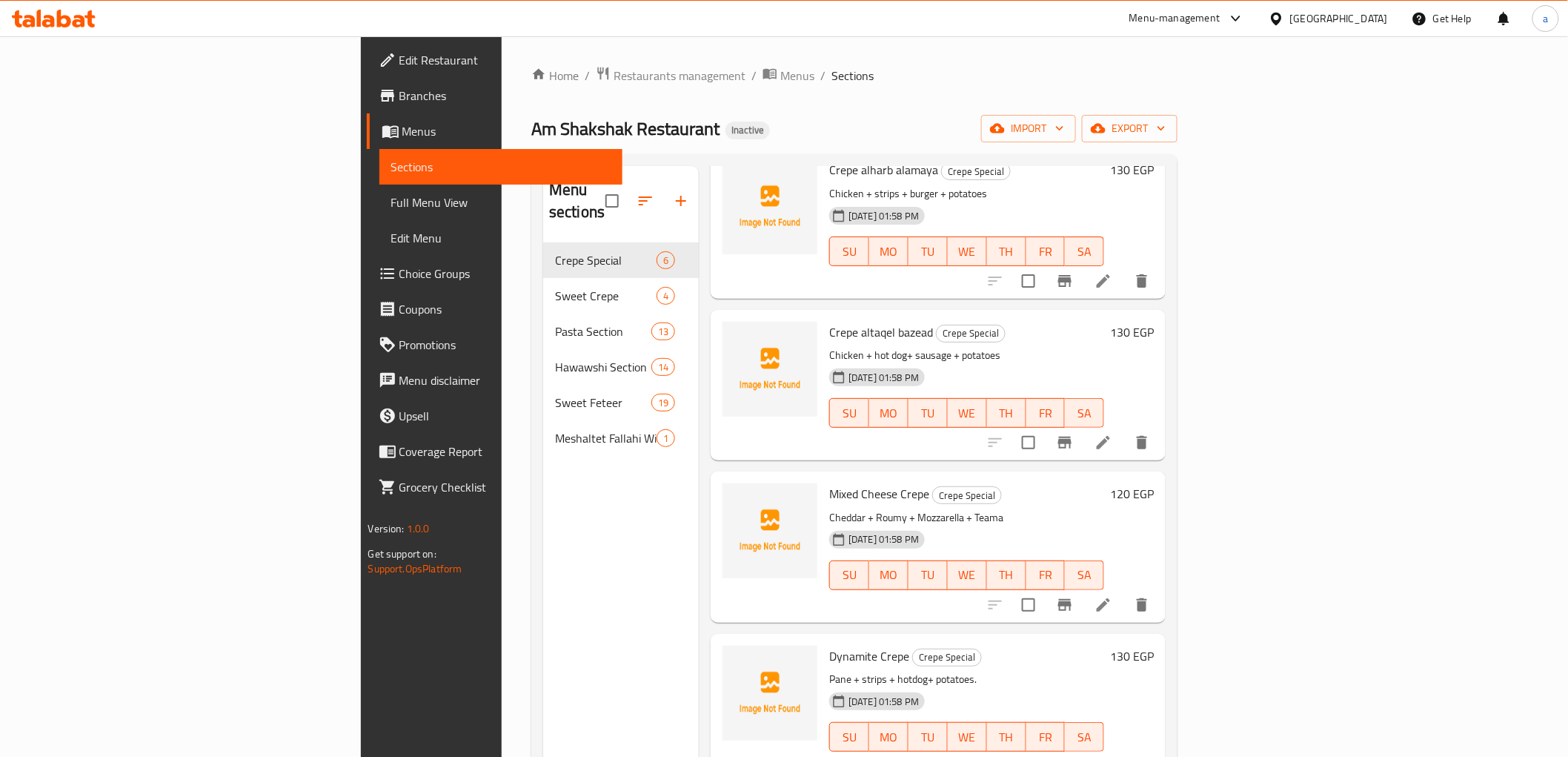
scroll to position [207, 0]
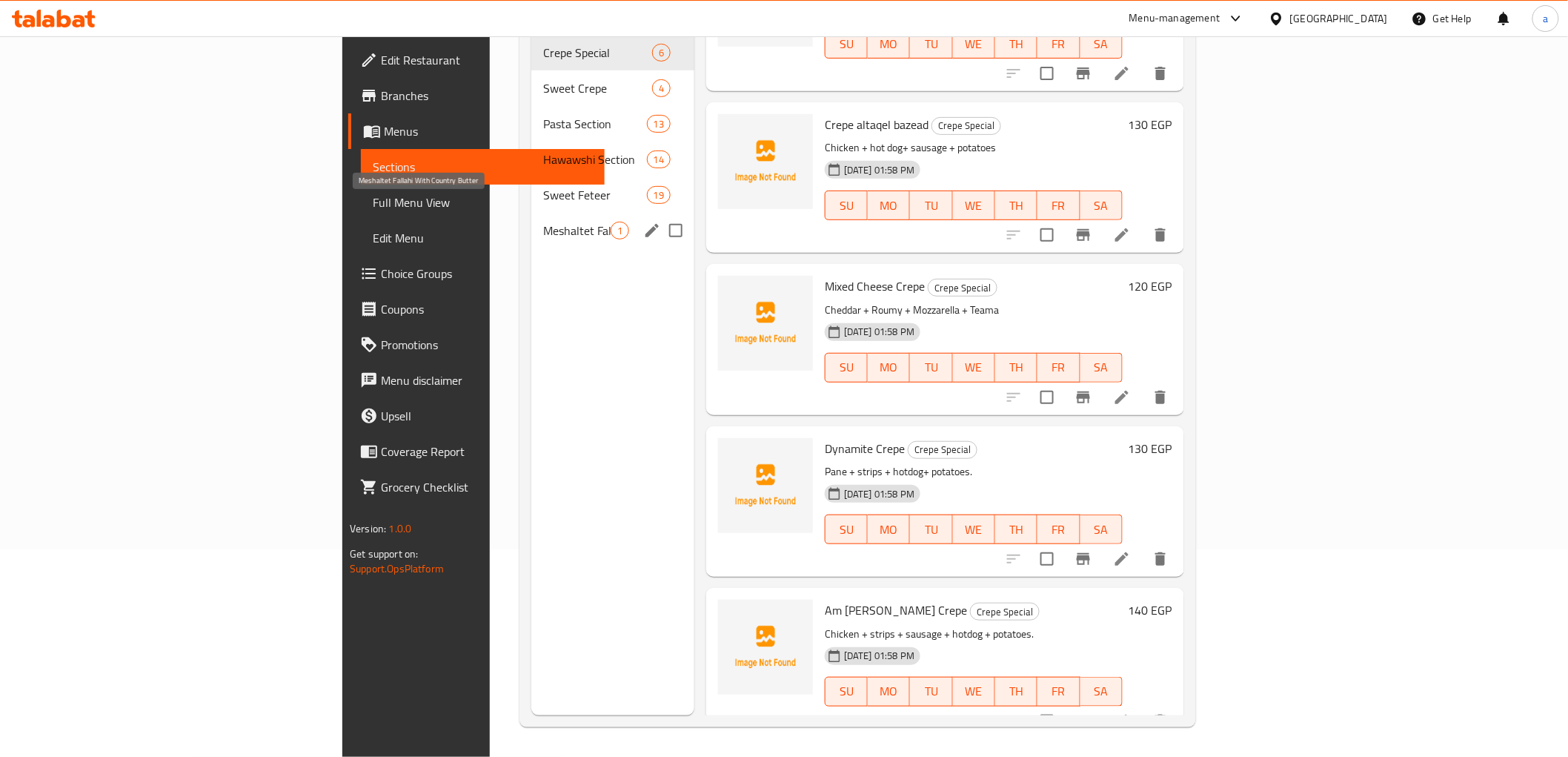
click at [543, 221] on span "Meshaltet Fallahi With Country Butter" at bounding box center [576, 230] width 67 height 18
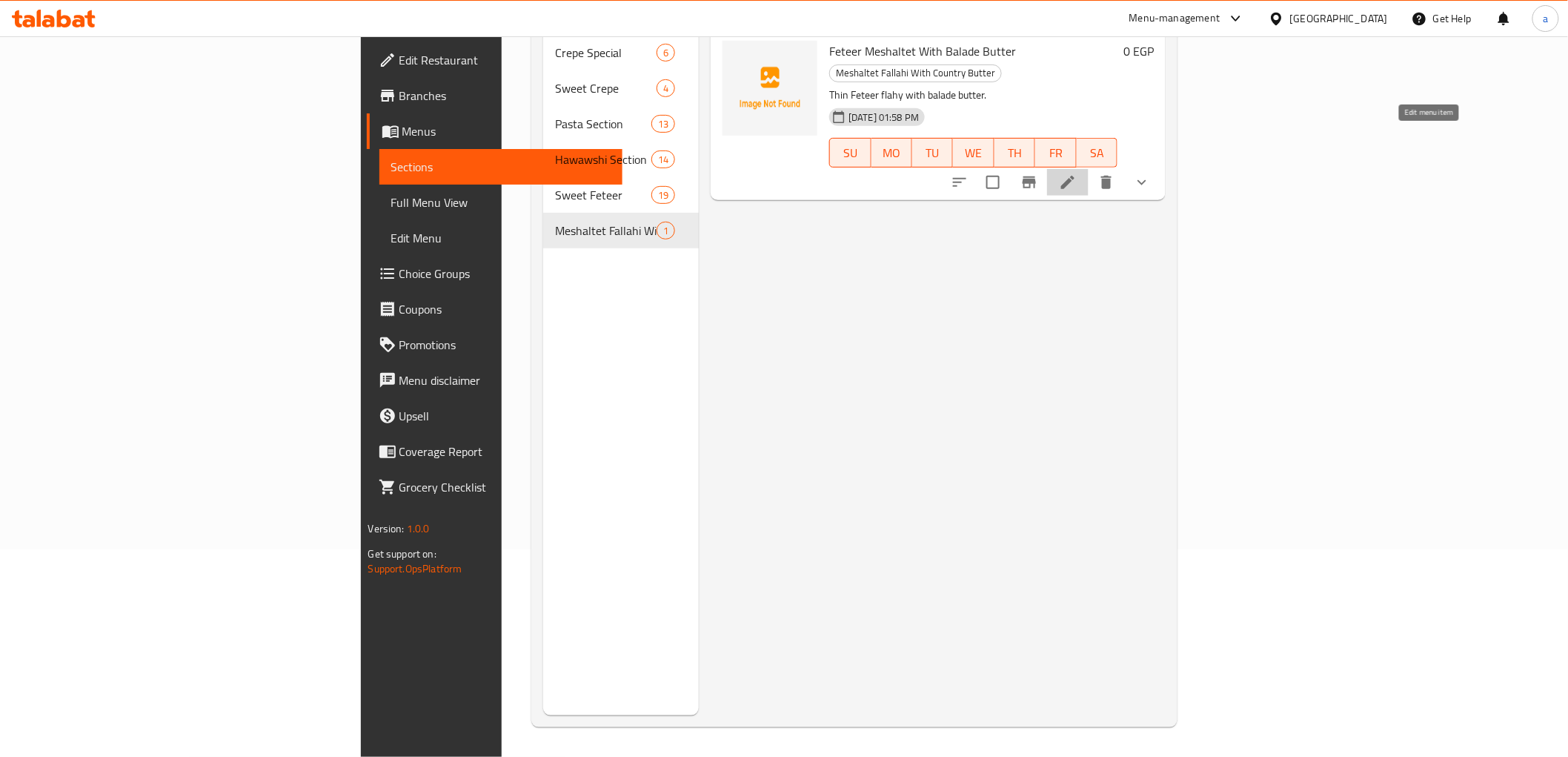
click at [1074, 176] on icon at bounding box center [1068, 183] width 13 height 13
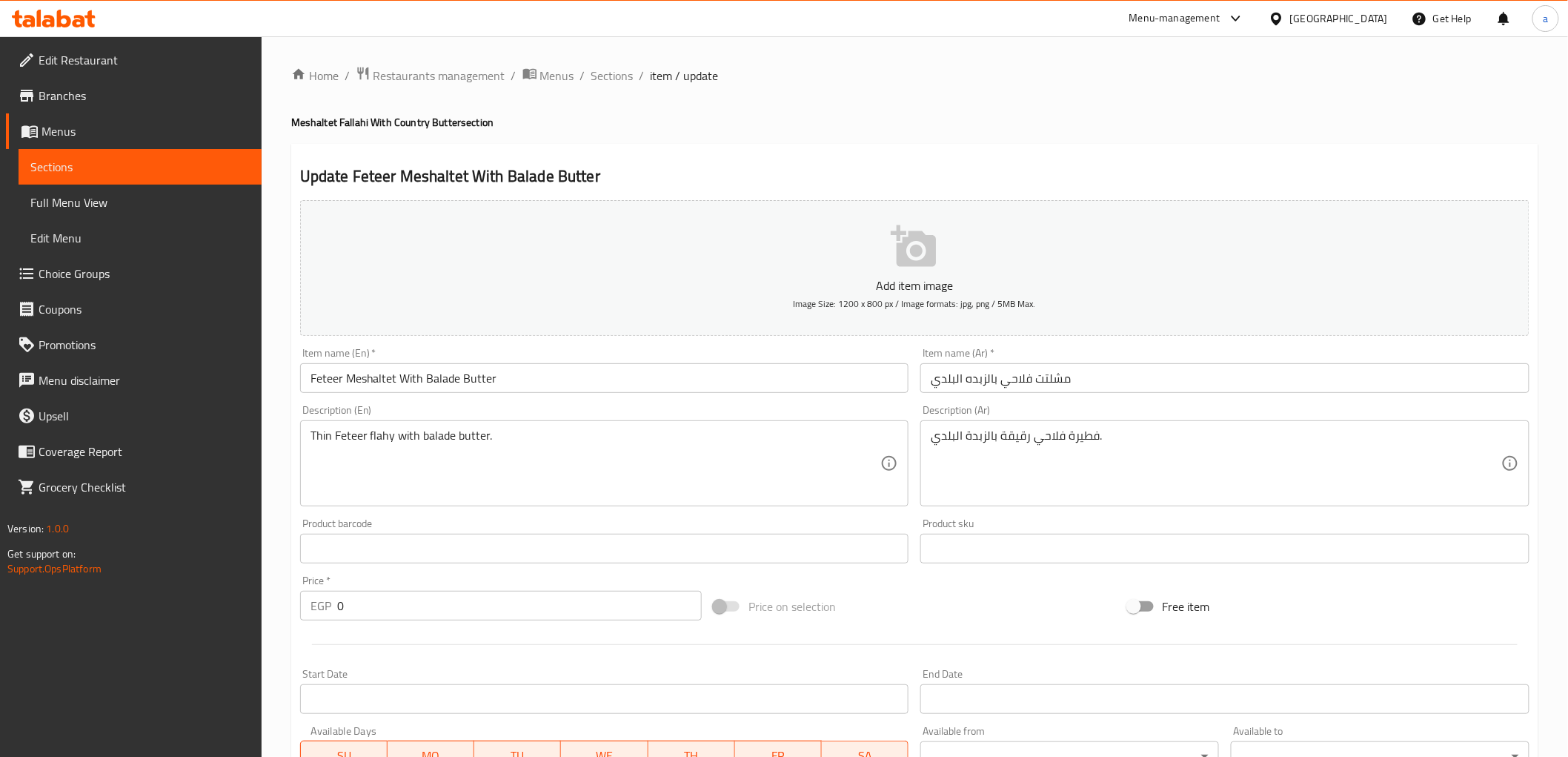
click at [334, 376] on input "Feteer Meshaltet With Balade Butter" at bounding box center [604, 378] width 609 height 29
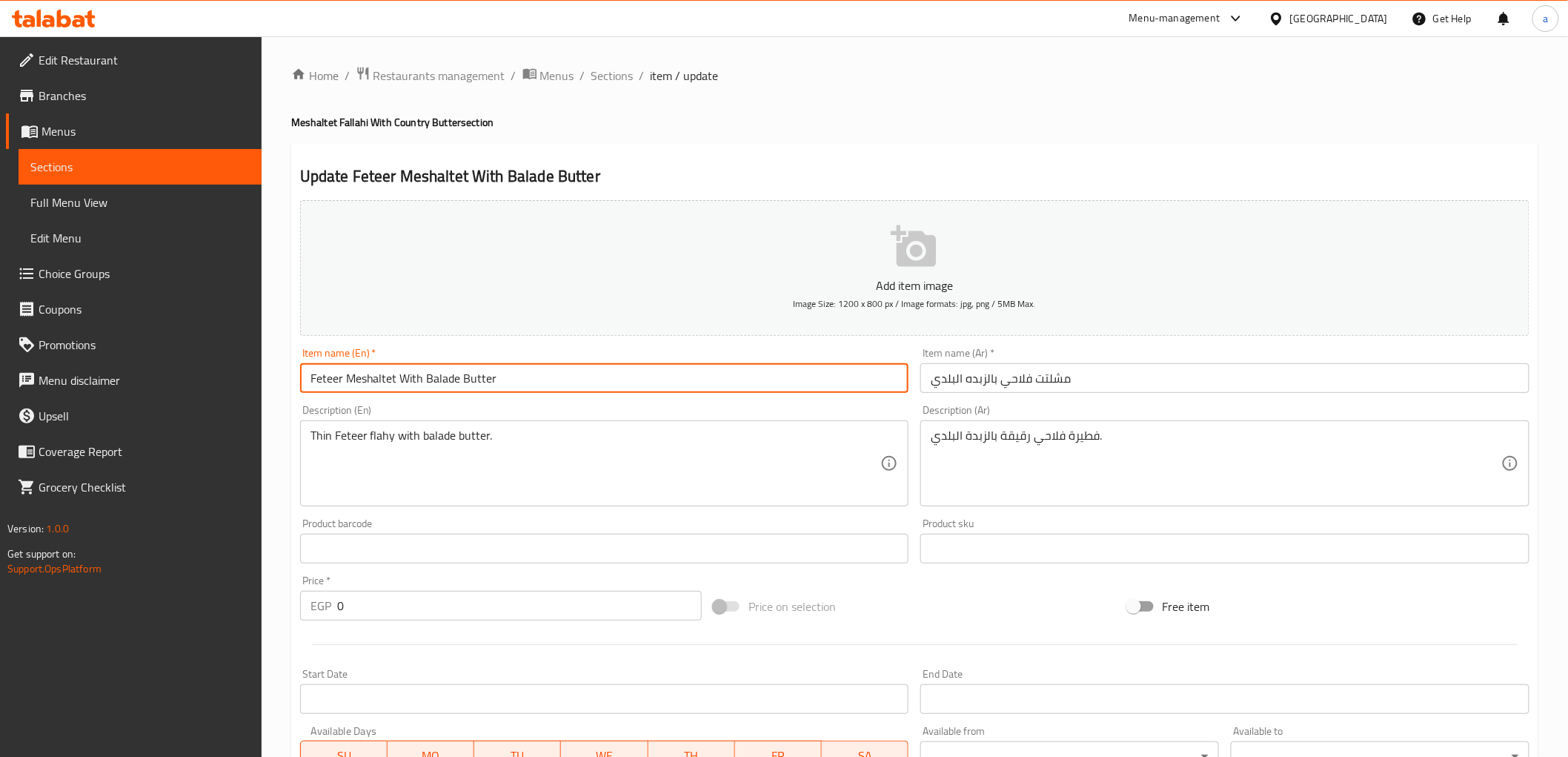
click at [334, 376] on input "Feteer Meshaltet With Balade Butter" at bounding box center [604, 378] width 609 height 29
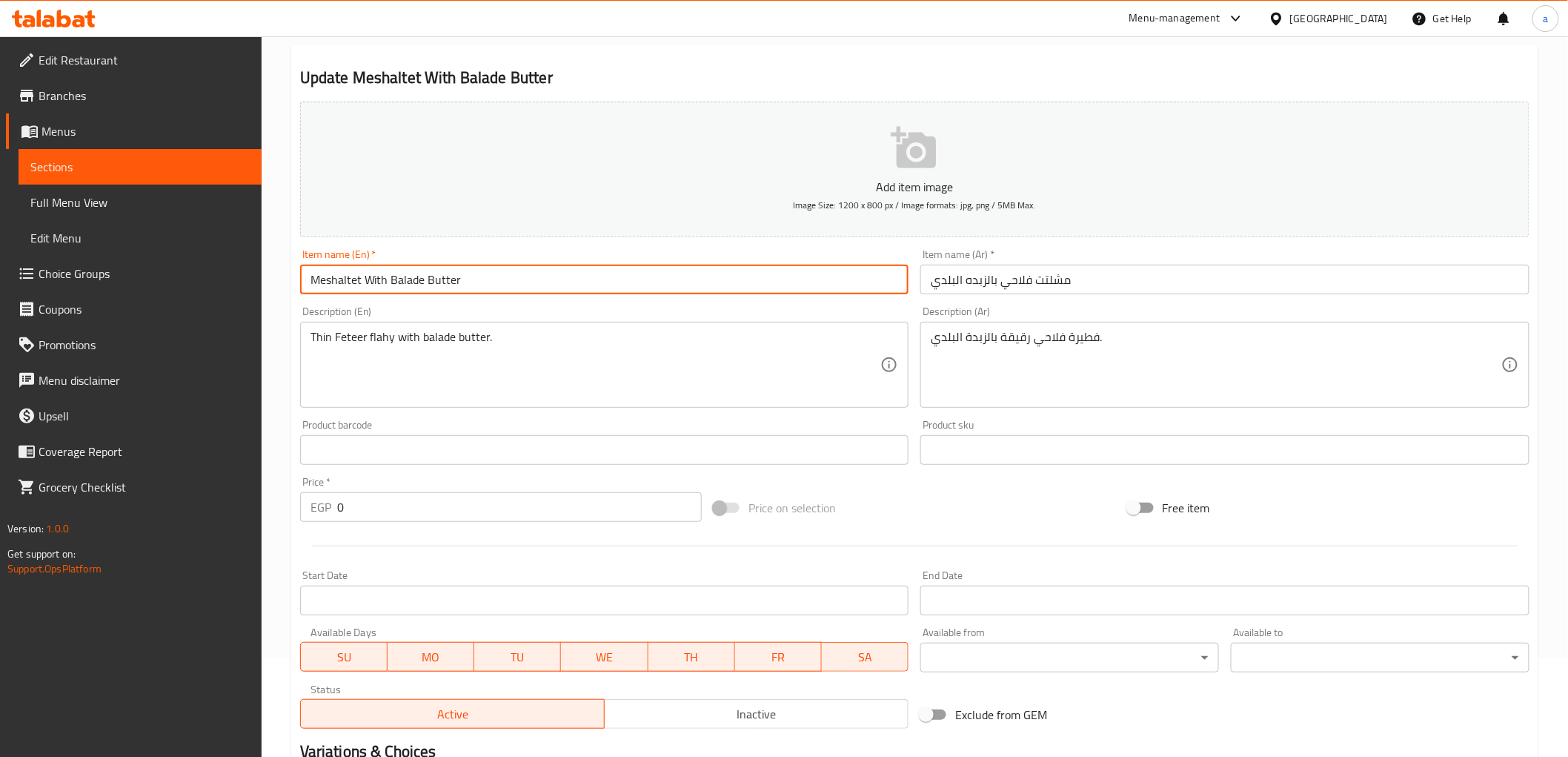
scroll to position [247, 0]
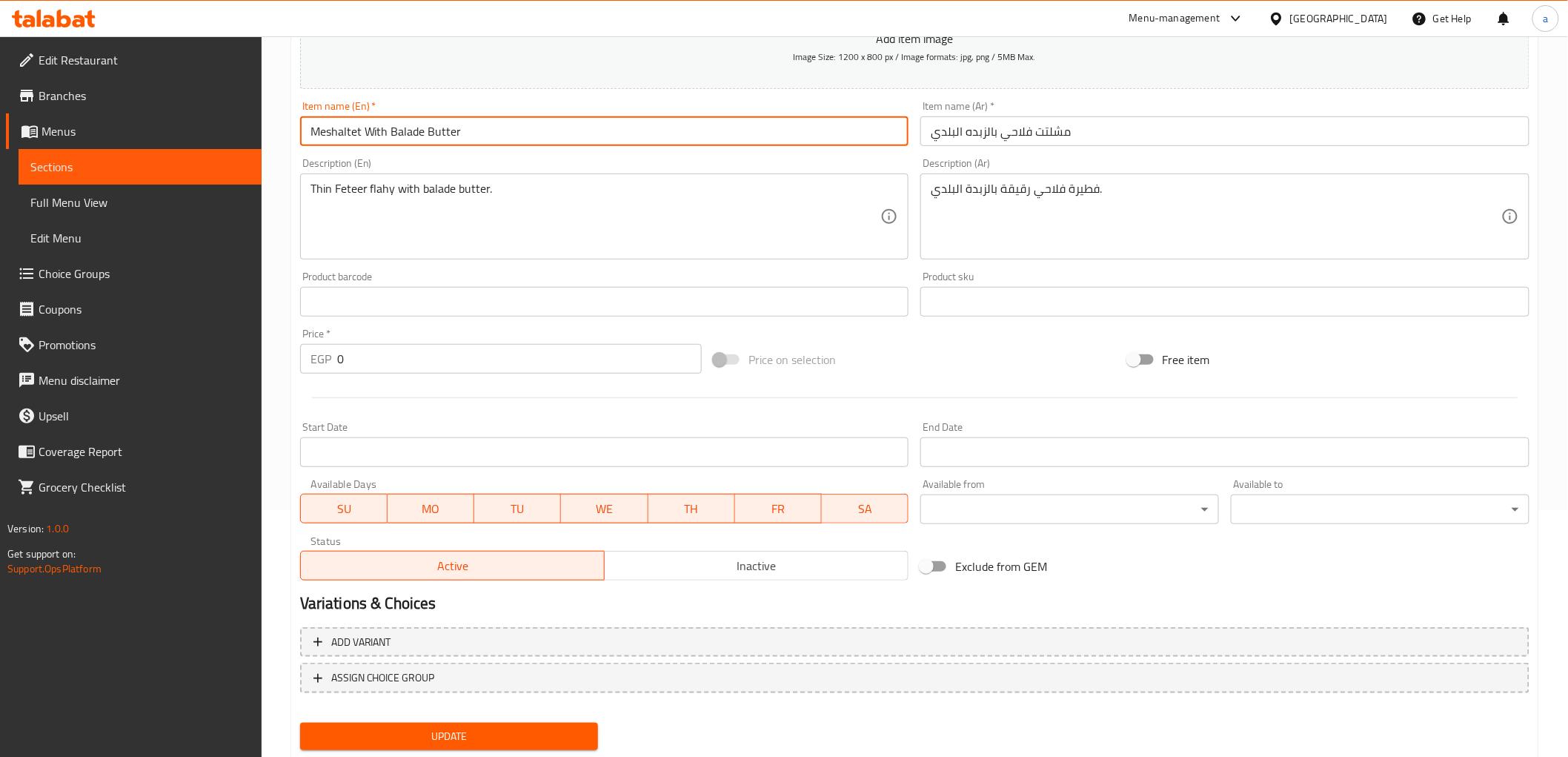
type input "Meshaltet With Balade Butter"
click at [590, 724] on button "Update" at bounding box center [449, 736] width 299 height 27
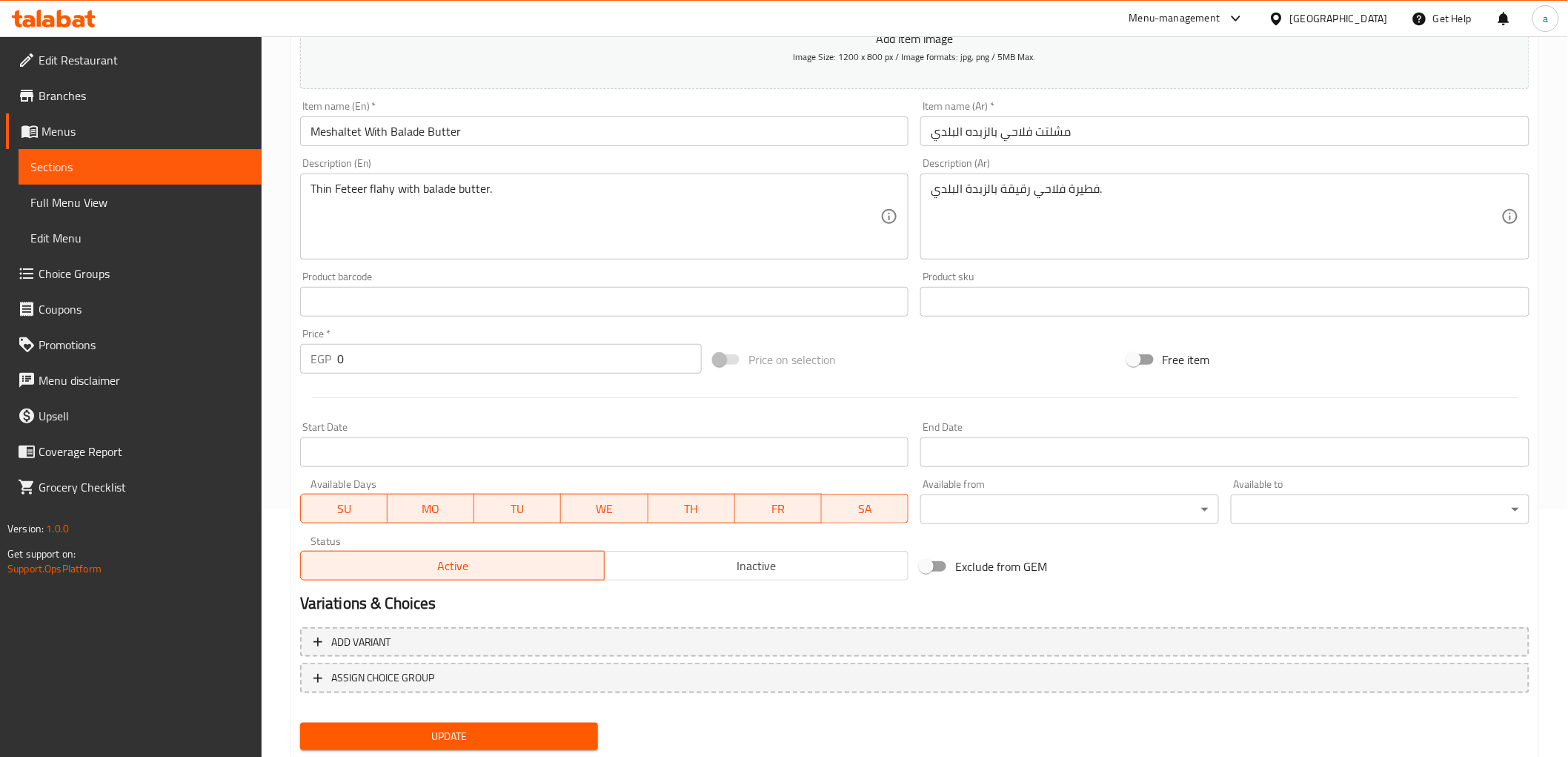
click at [80, 129] on span "Menus" at bounding box center [146, 131] width 208 height 18
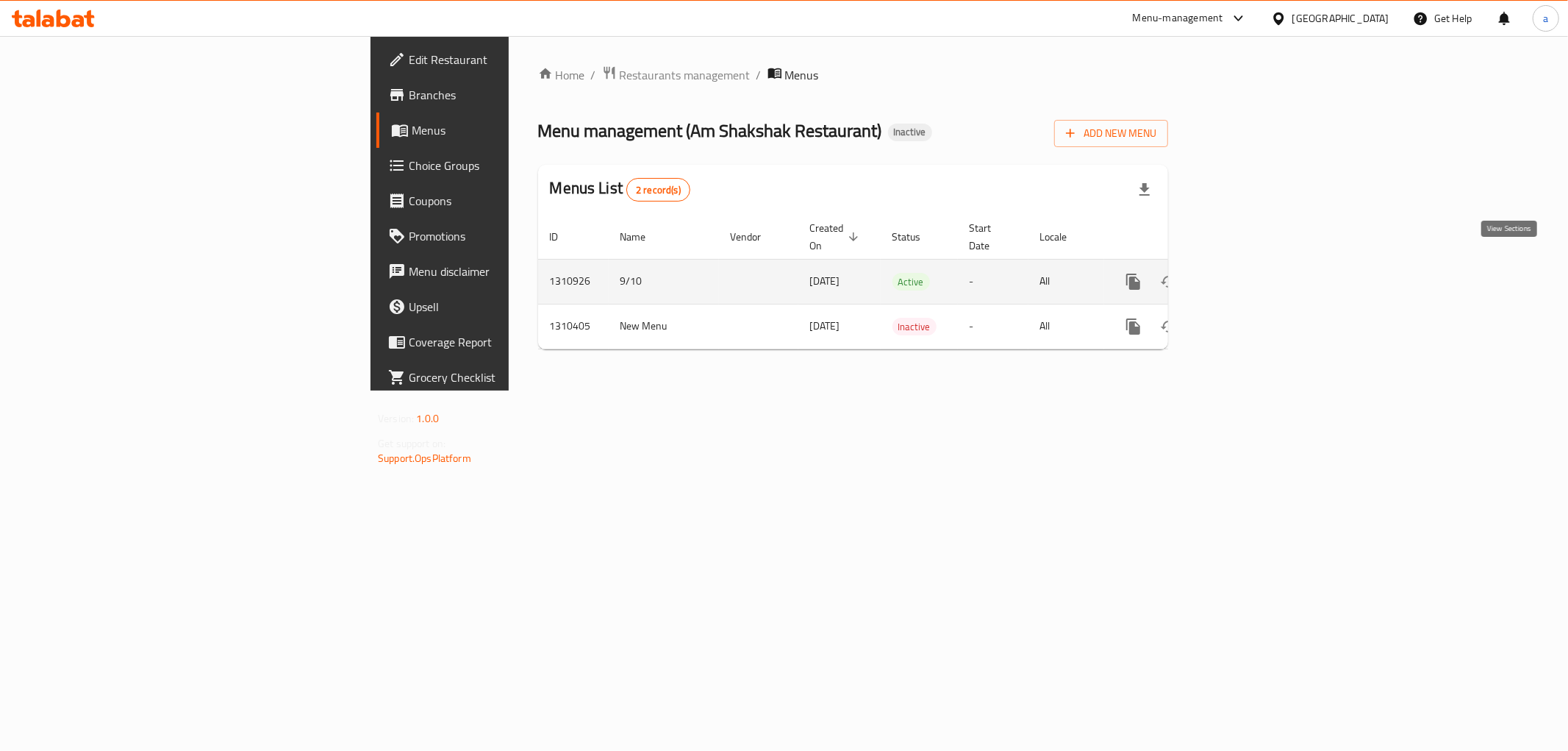
click at [1246, 275] on icon "enhanced table" at bounding box center [1240, 282] width 13 height 13
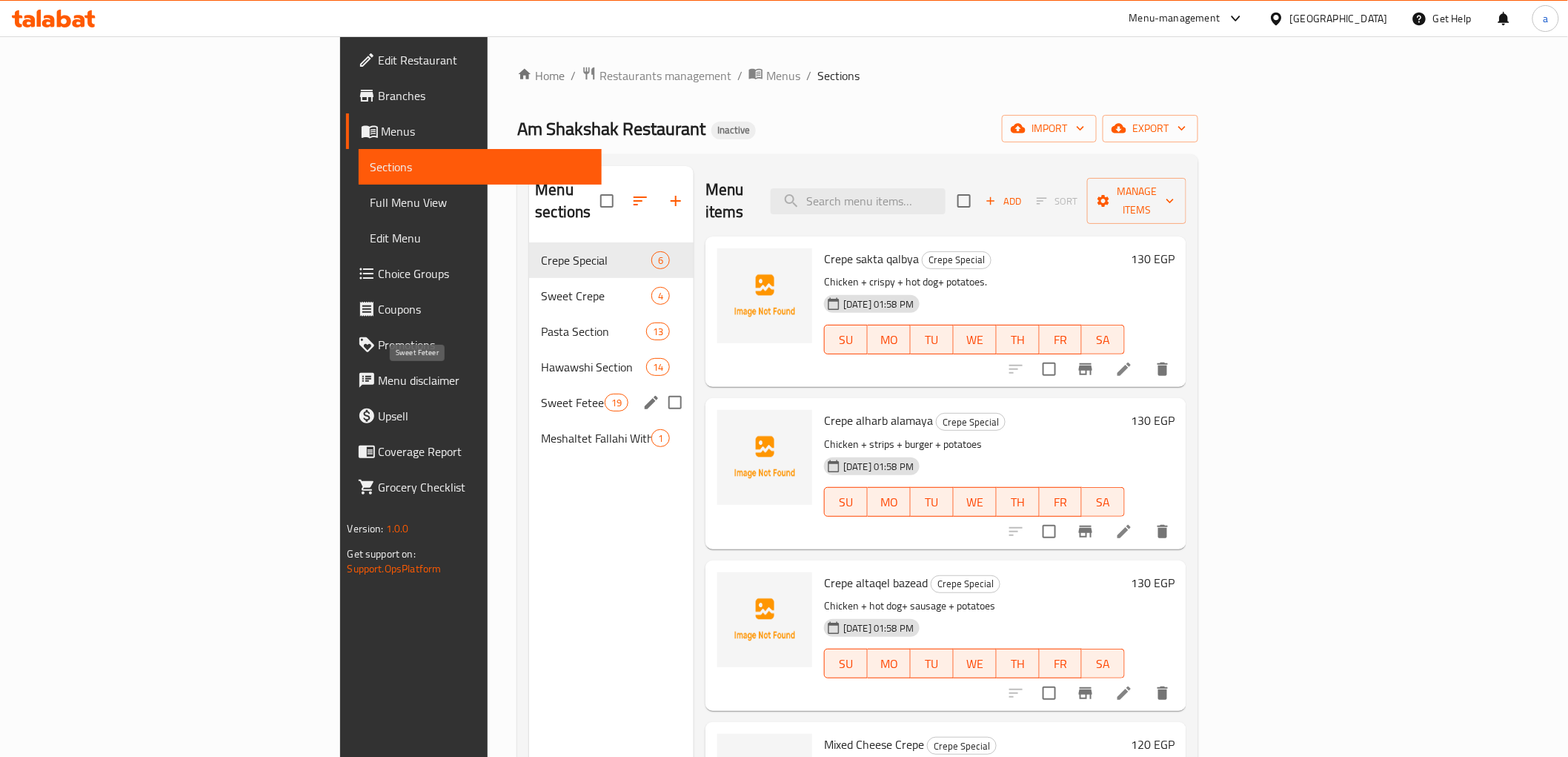
drag, startPoint x: 398, startPoint y: 384, endPoint x: 424, endPoint y: 388, distance: 26.3
click at [541, 394] on span "Sweet Feteer" at bounding box center [572, 402] width 63 height 18
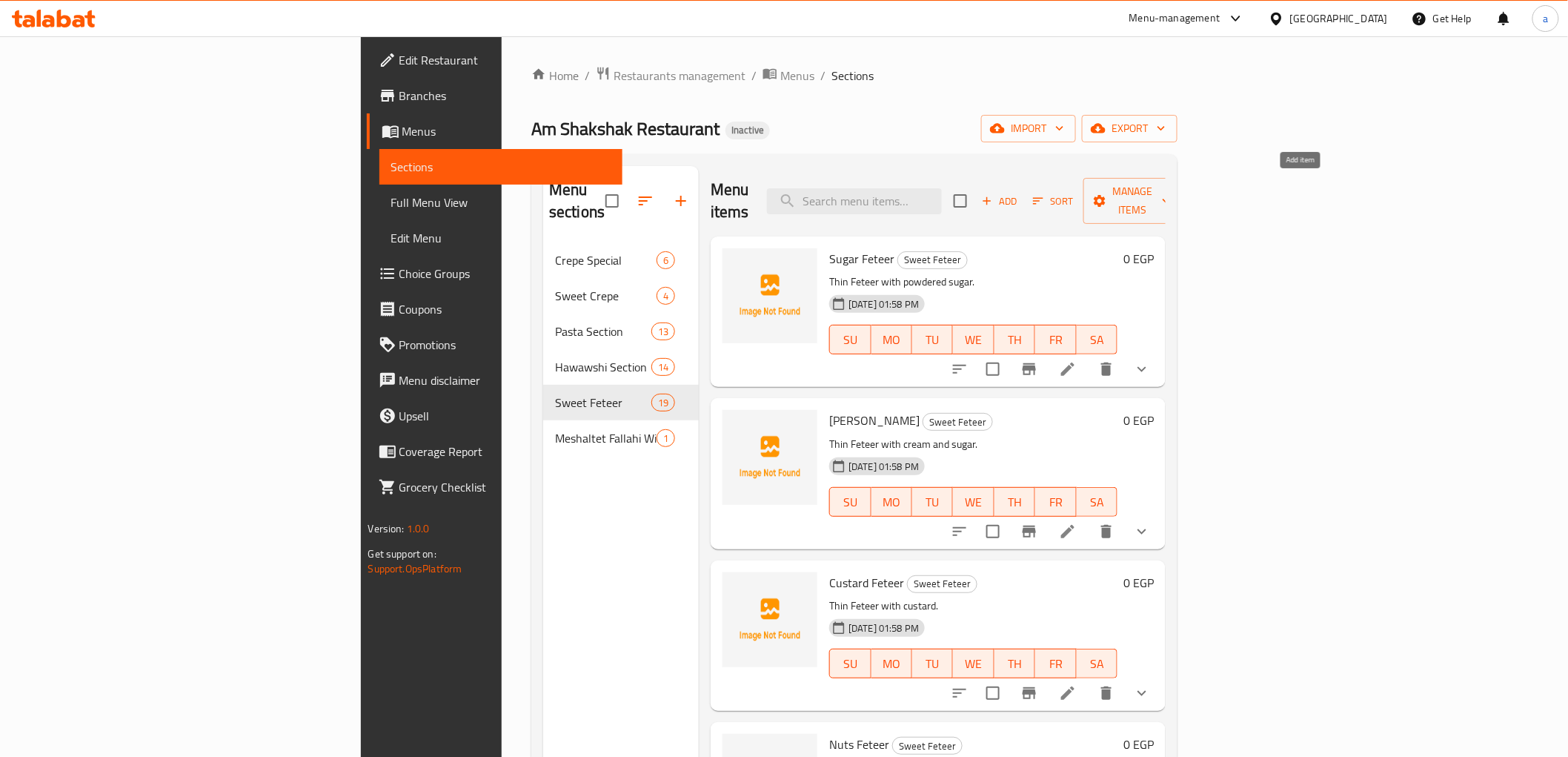
click at [994, 194] on icon "button" at bounding box center [986, 201] width 13 height 13
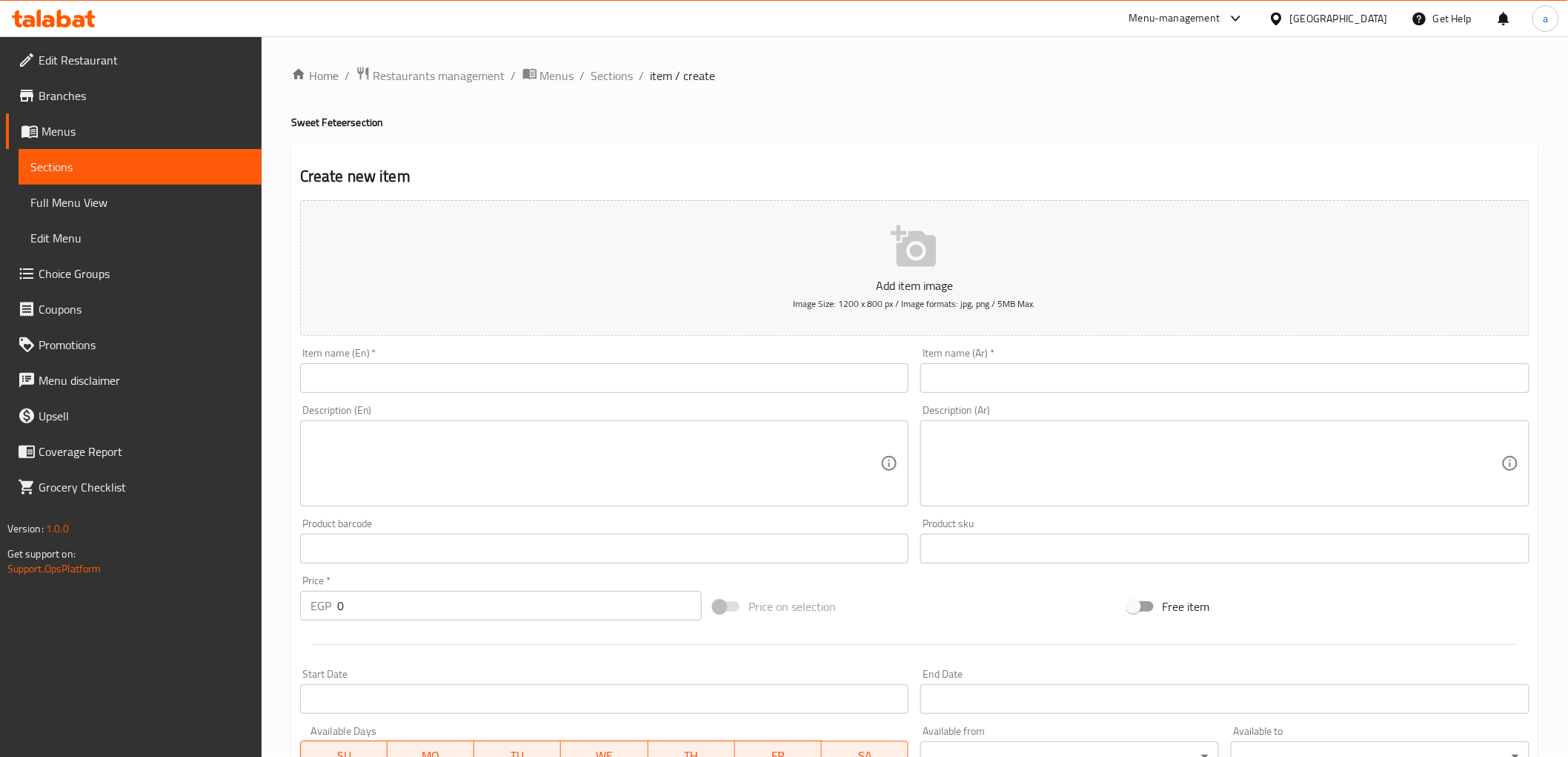
click at [523, 373] on input "text" at bounding box center [604, 378] width 609 height 29
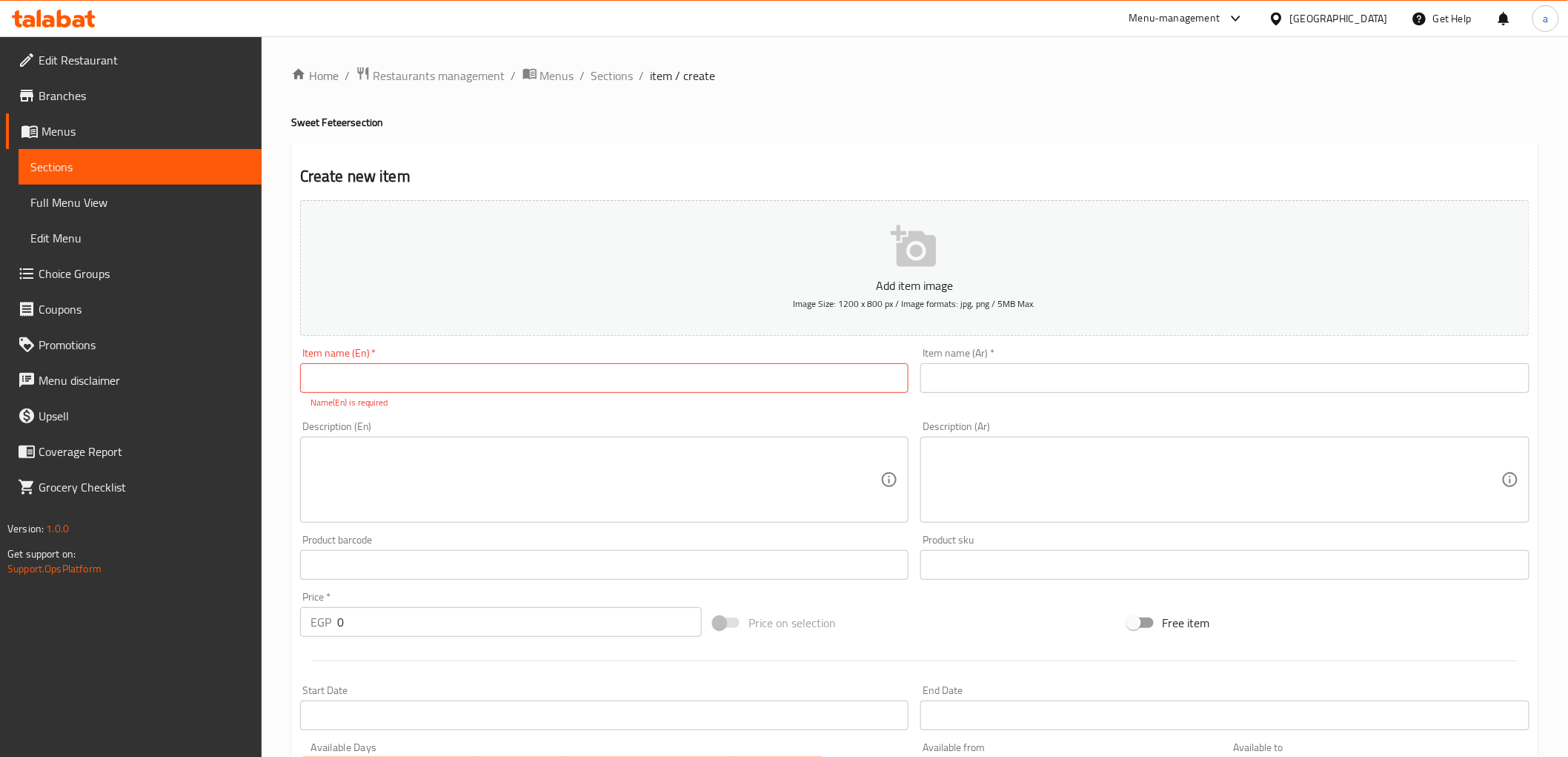
click at [389, 378] on input "text" at bounding box center [604, 378] width 609 height 29
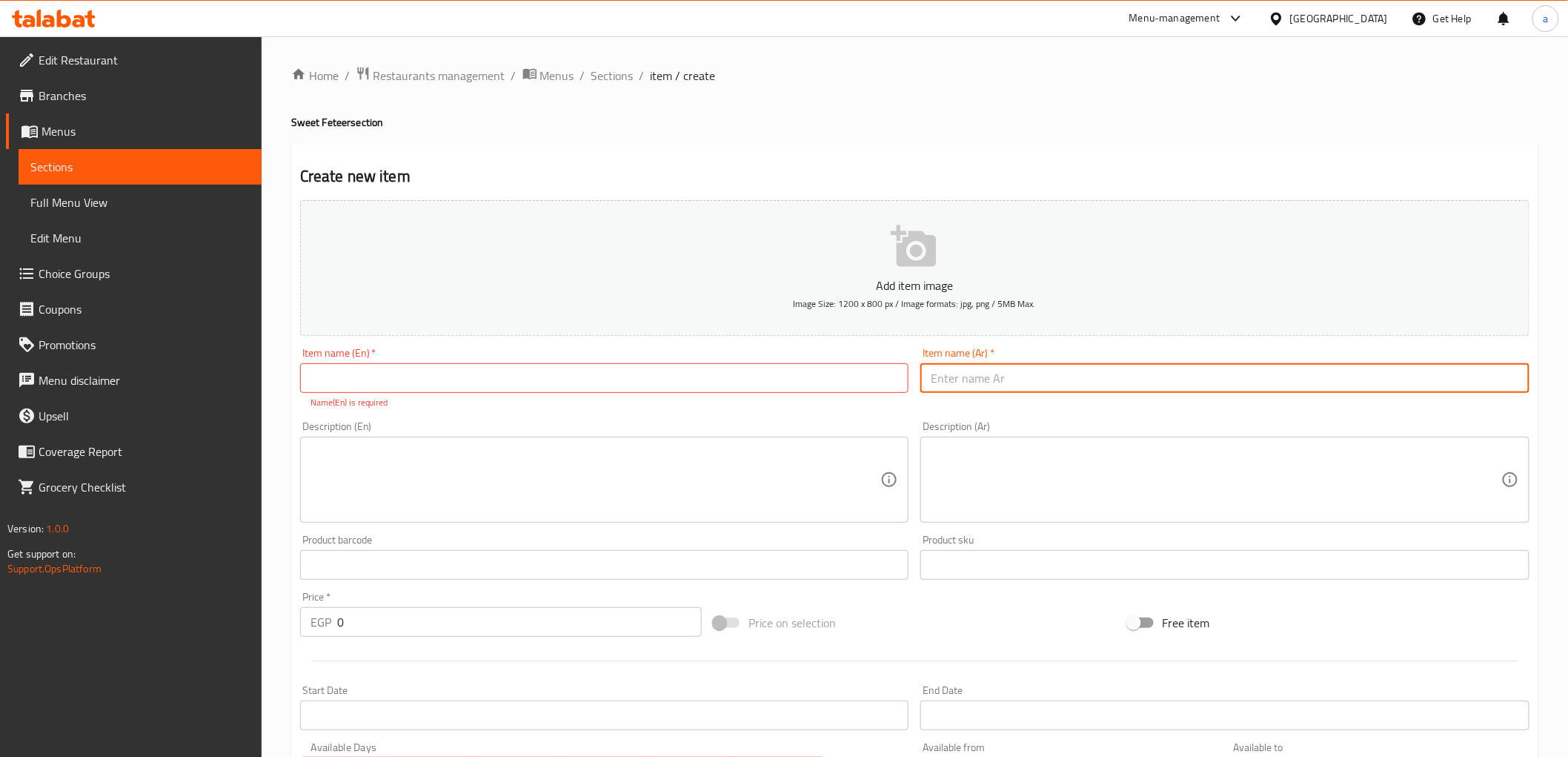
click at [1034, 388] on input "text" at bounding box center [1225, 378] width 609 height 29
type input "t"
type input "فطيرة عم شكشك"
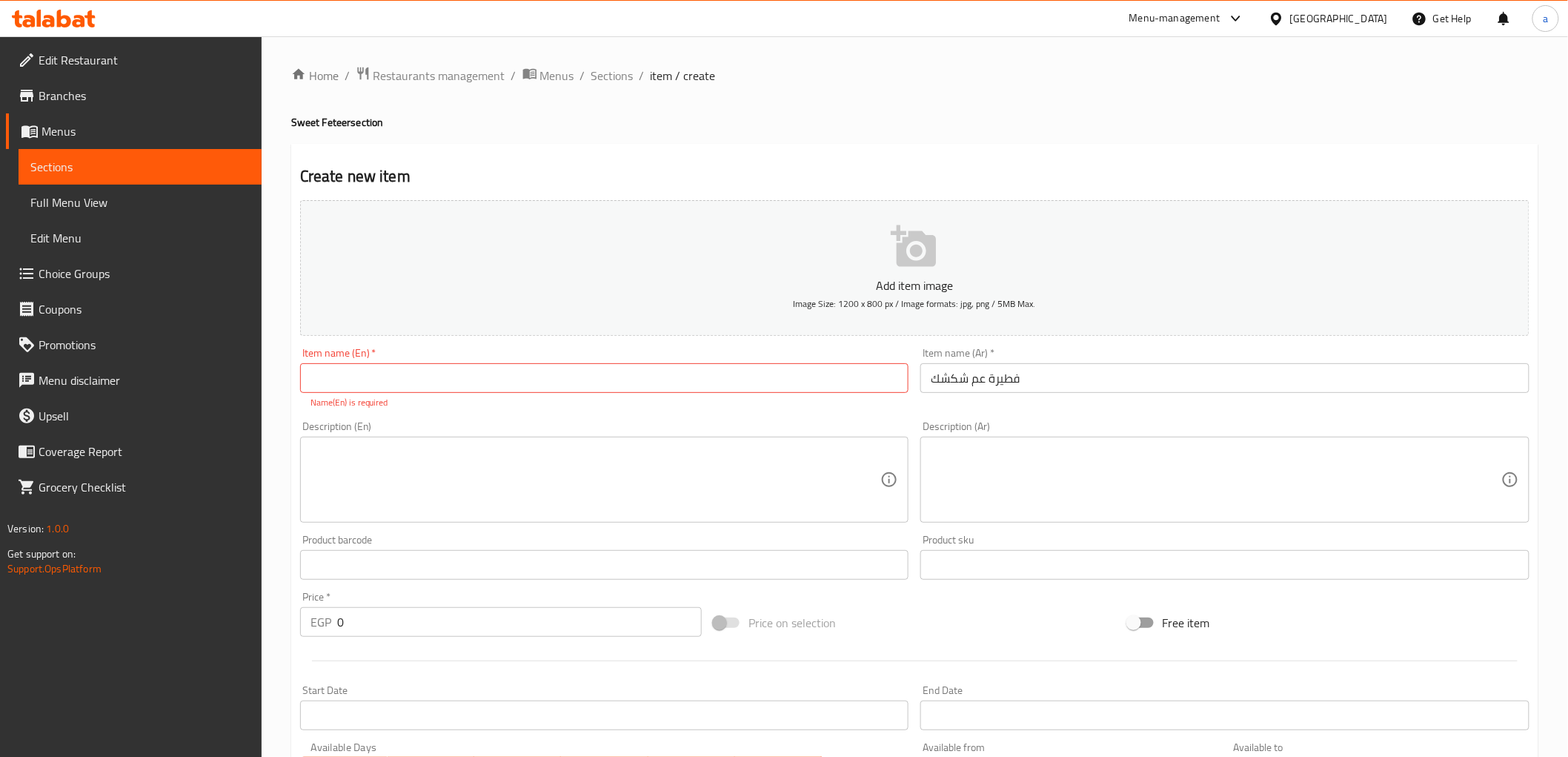
click at [860, 402] on p "Name(En) is required" at bounding box center [604, 402] width 588 height 13
click at [857, 388] on input "text" at bounding box center [604, 378] width 609 height 29
type input "ب"
click at [1002, 380] on input "فطيرة عم شكشك" at bounding box center [1225, 378] width 609 height 29
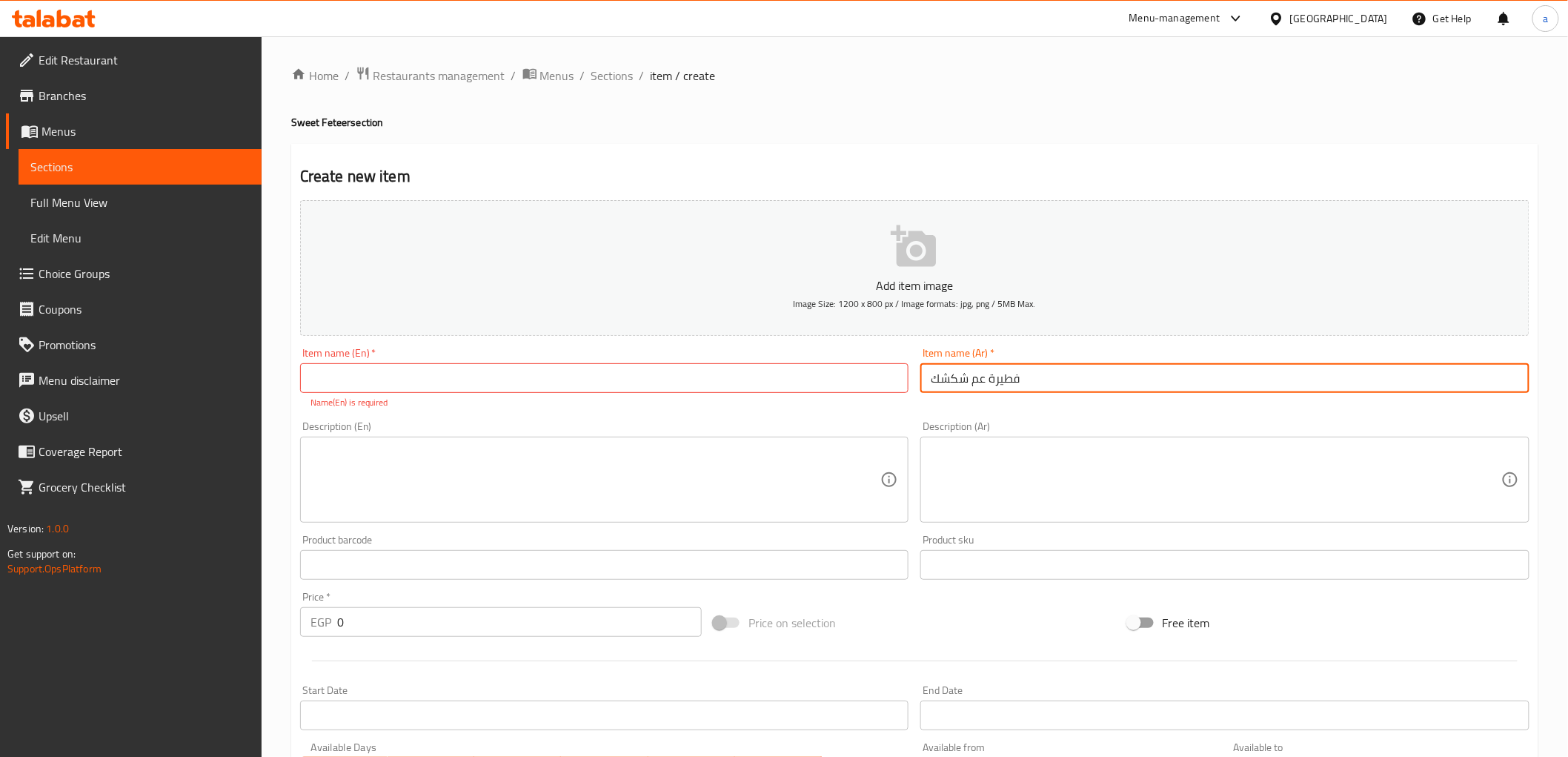
click at [1002, 380] on input "فطيرة عم شكشك" at bounding box center [1225, 378] width 609 height 29
click at [740, 396] on p "Name(En) is required" at bounding box center [604, 402] width 588 height 13
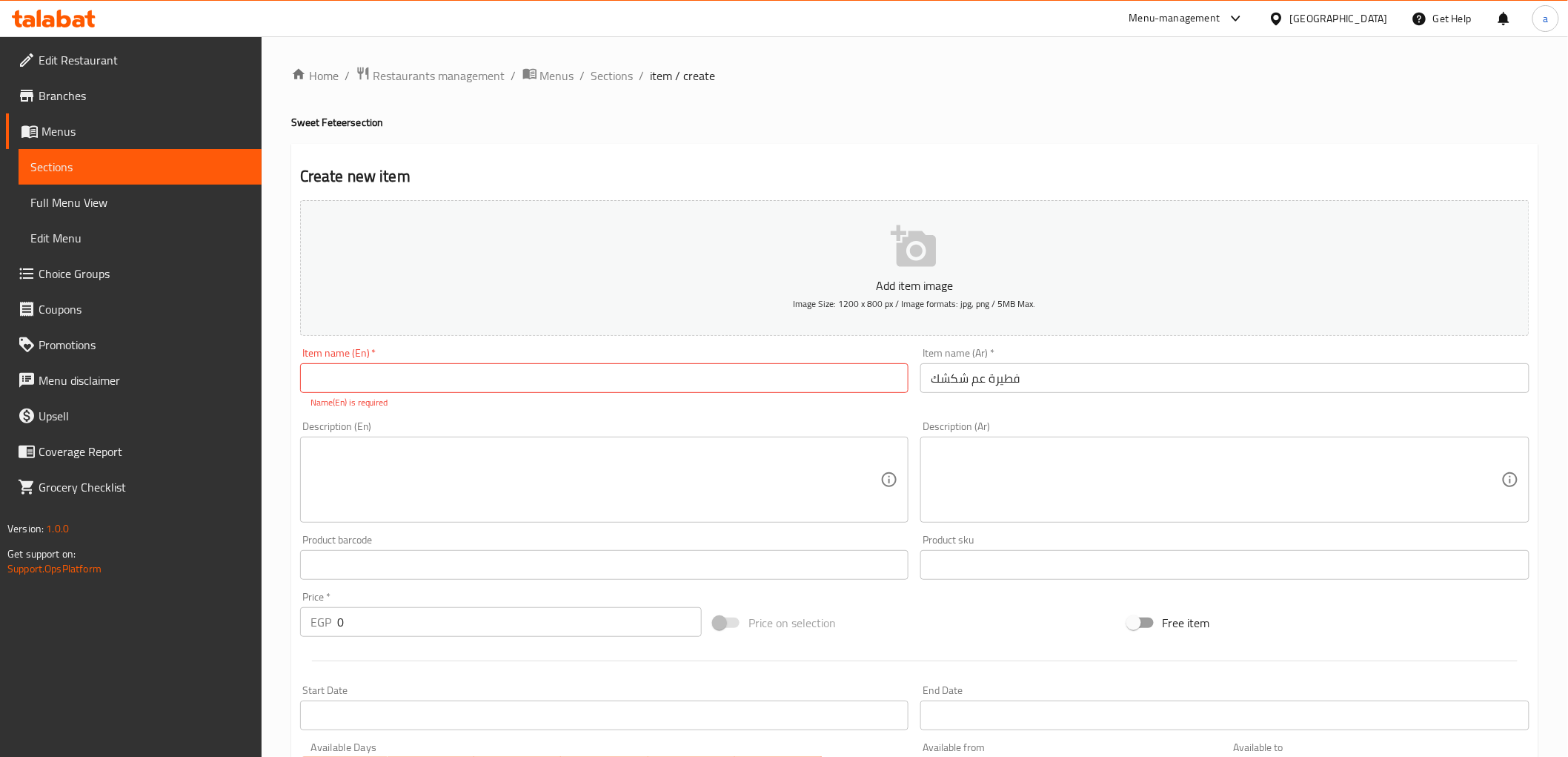
click at [730, 388] on input "text" at bounding box center [604, 378] width 609 height 29
type input "ب"
type input "f"
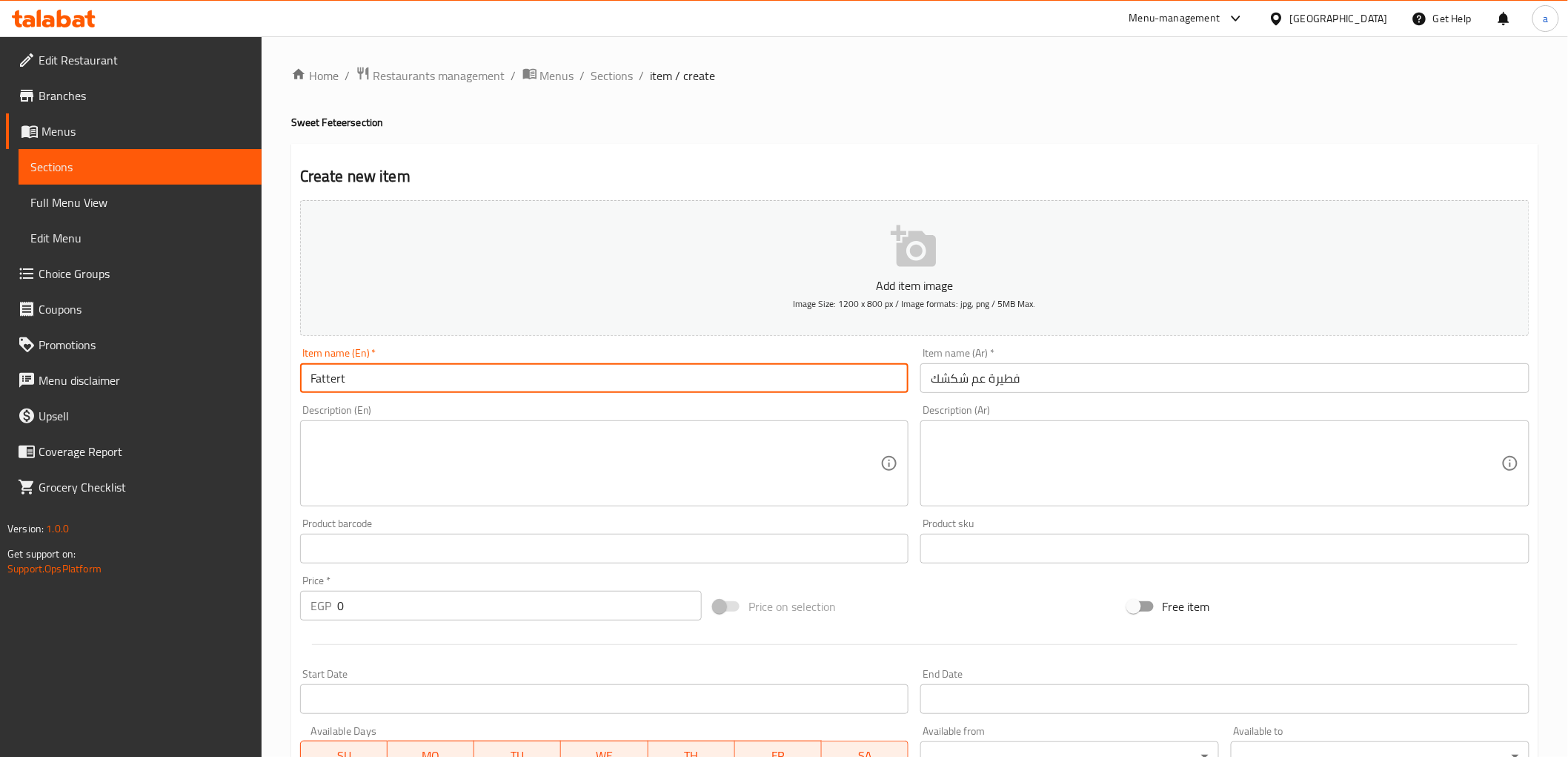
click at [335, 379] on input "Fattert" at bounding box center [604, 378] width 609 height 29
paste input "eteer"
paste input "Shakshak's"
type input "Feteer Am Shakshak's"
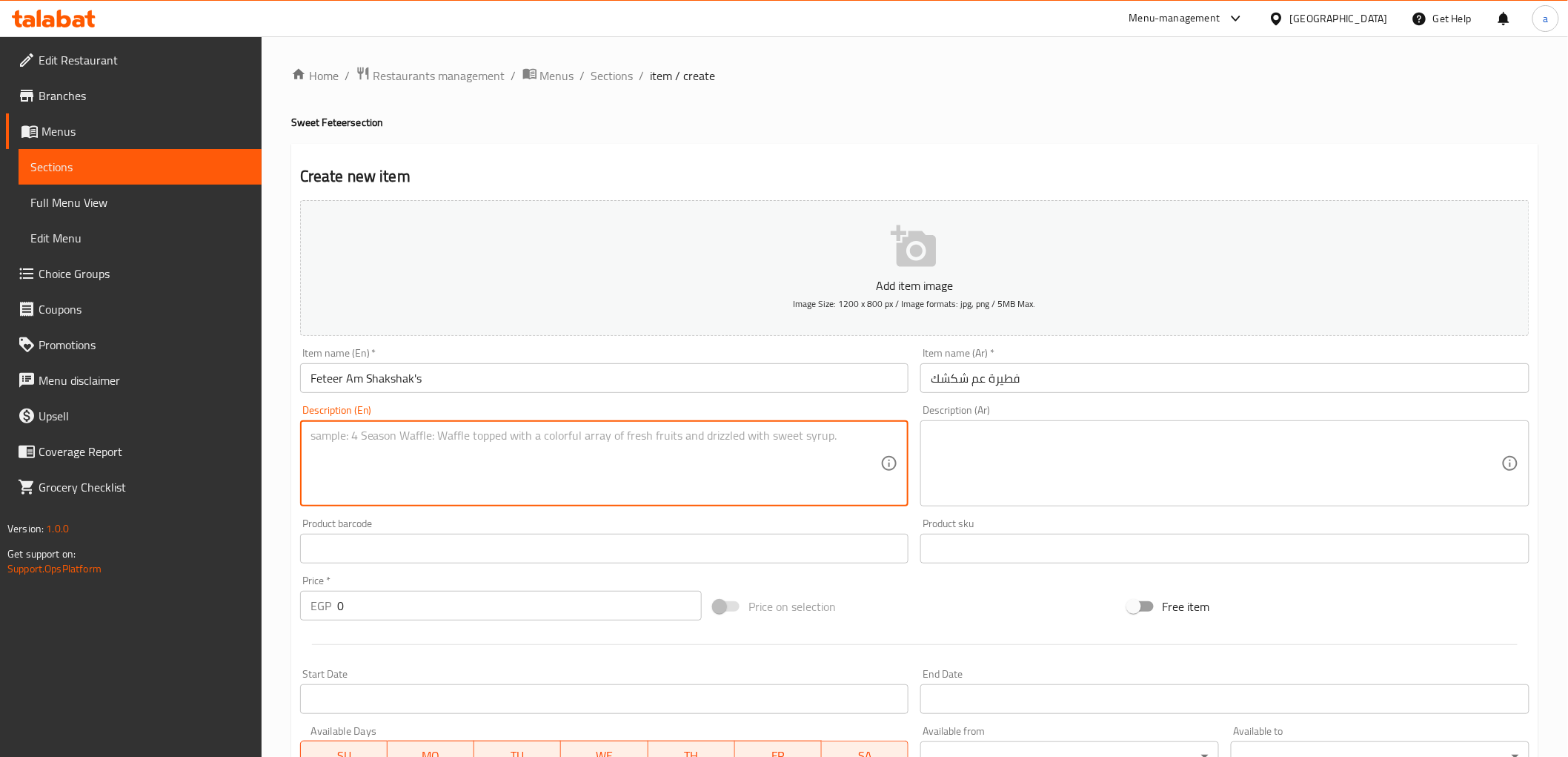
click at [417, 443] on textarea at bounding box center [595, 464] width 570 height 70
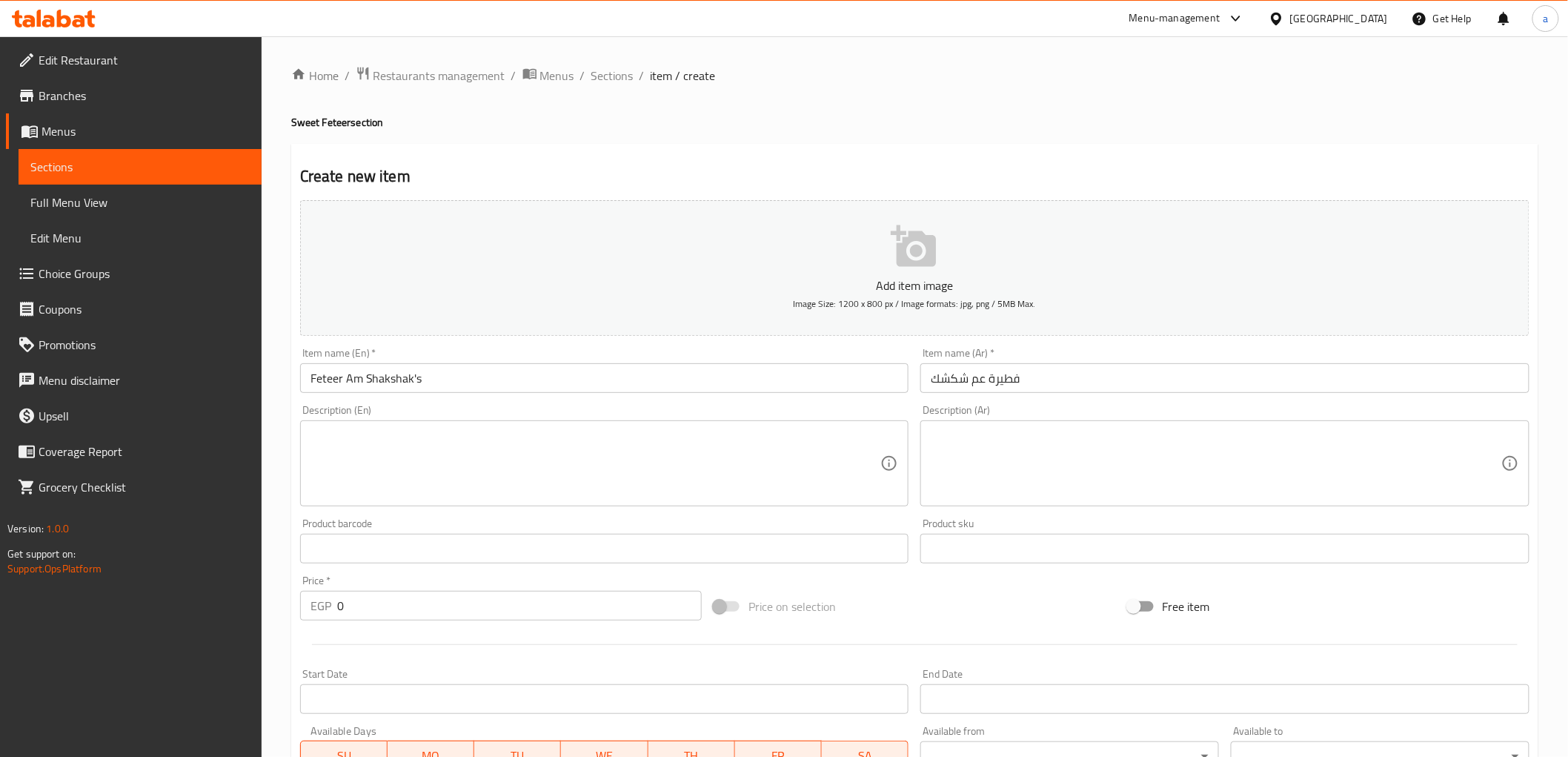
click at [645, 452] on textarea at bounding box center [595, 464] width 570 height 70
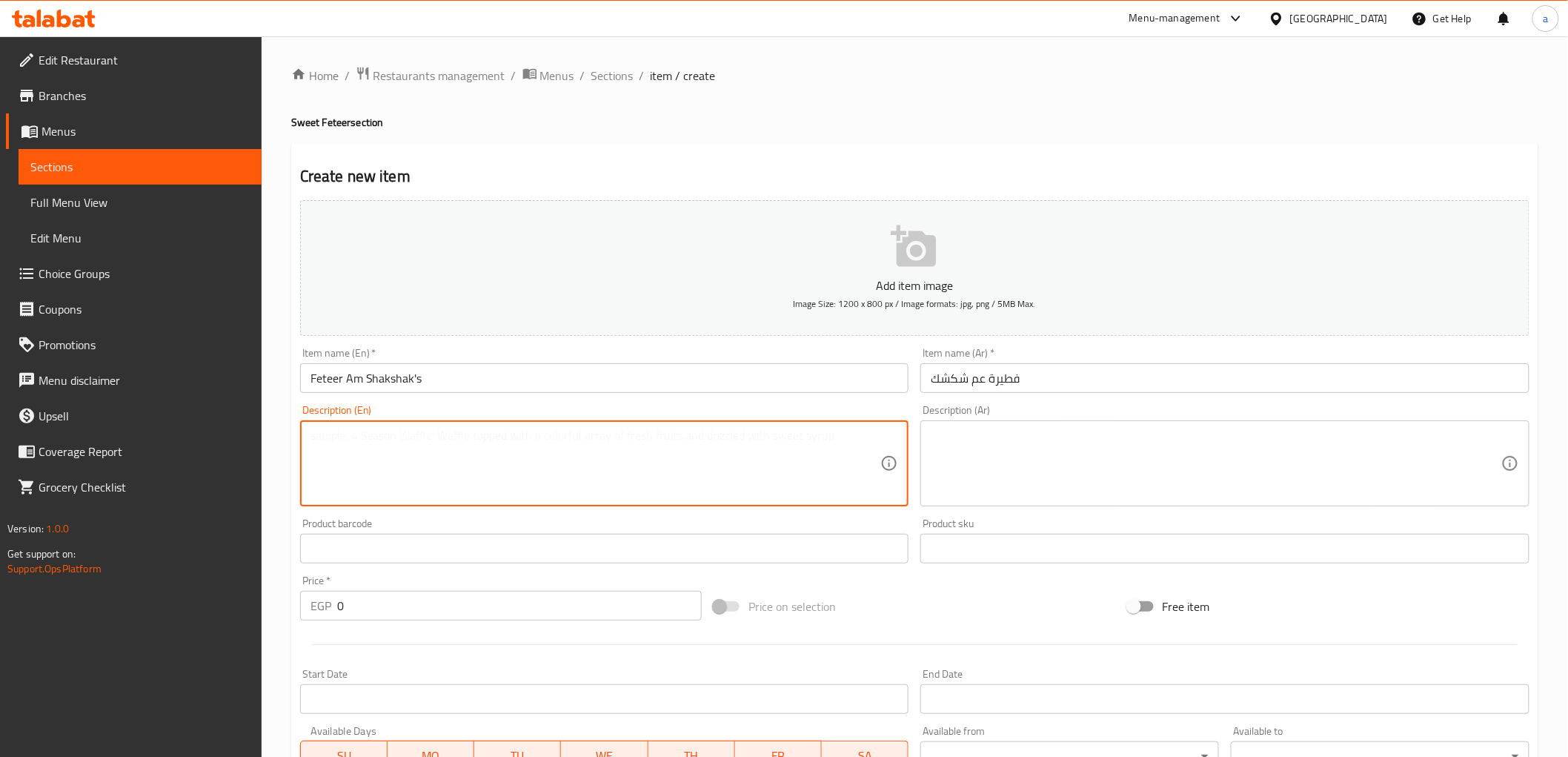
paste textarea "فطيرة رقيقة محشوة بلحوم ودجاج ومشروم."
type textarea "فطيرة رقيقة محشوة بلحوم ودجاج ومشروم."
click at [434, 434] on textarea "فطيرة رقيقة محشوة بلحوم ودجاج ومشروم." at bounding box center [595, 464] width 570 height 70
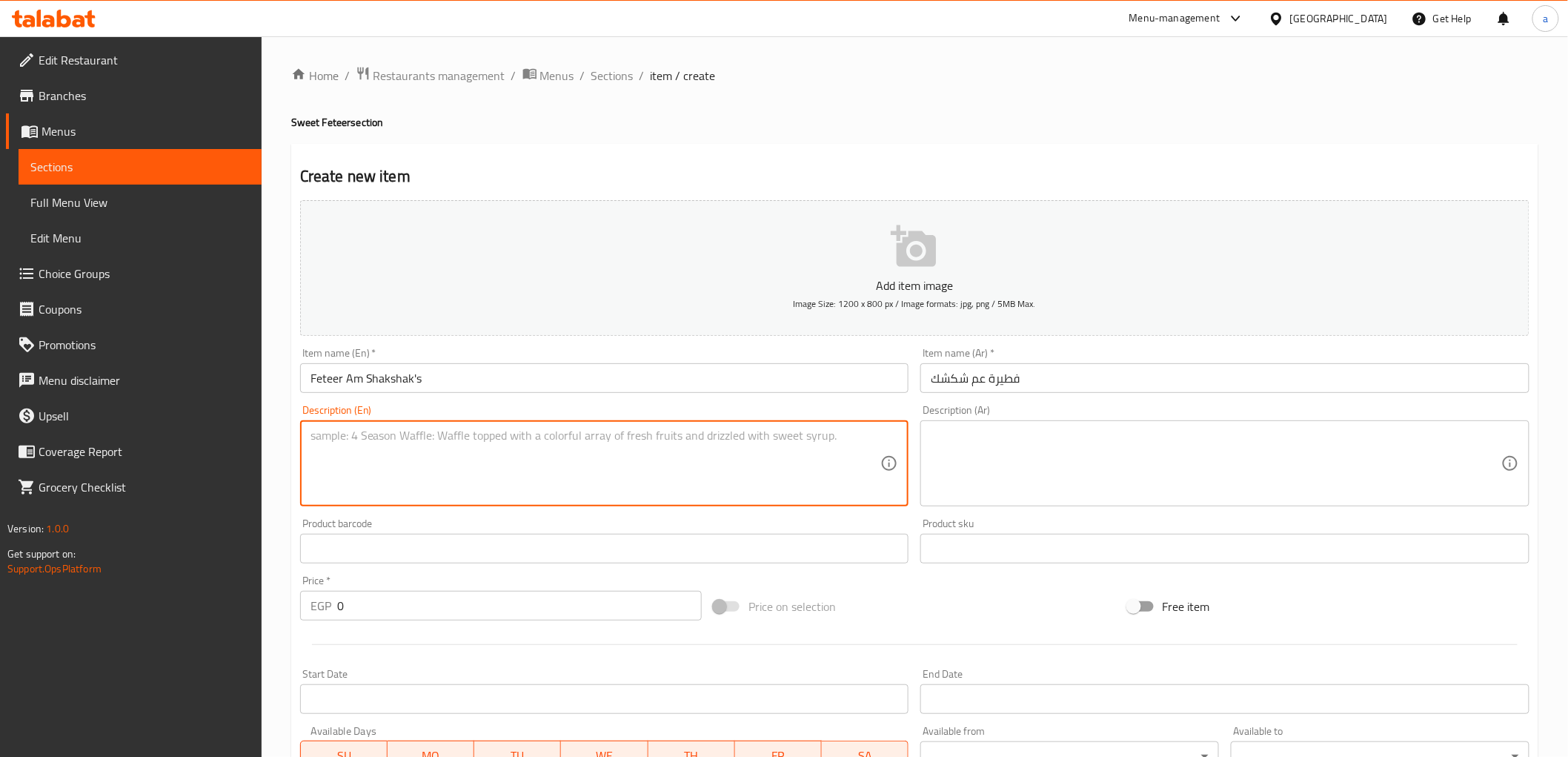
click at [1330, 467] on textarea at bounding box center [1215, 464] width 570 height 70
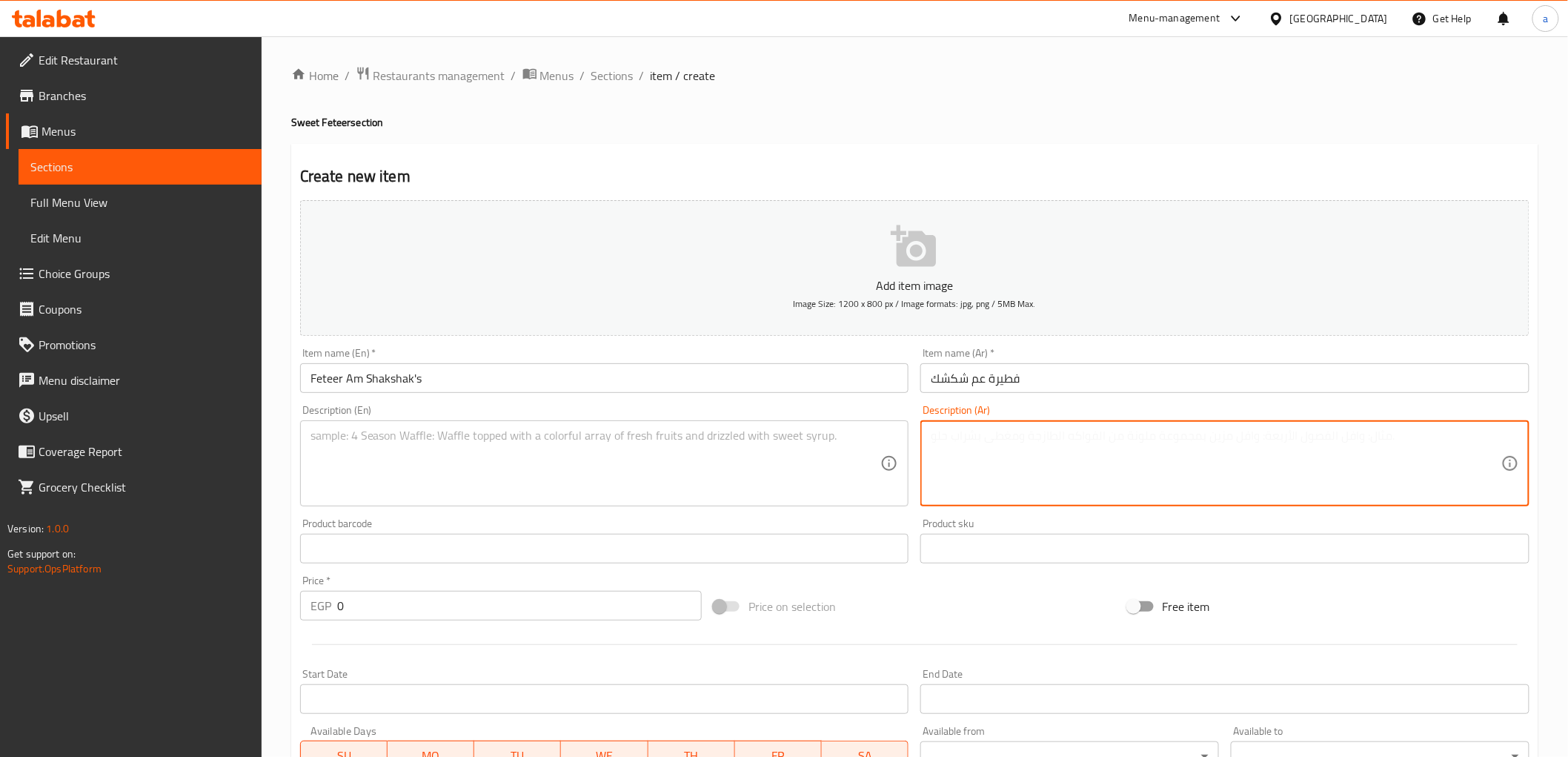
paste textarea "فطيرة رقيقة محشوة بلحوم ودجاج ومشروم."
type textarea "فطيرة رقيقة محشوة بلحوم ودجاج ومشروم."
click at [703, 449] on textarea at bounding box center [595, 464] width 570 height 70
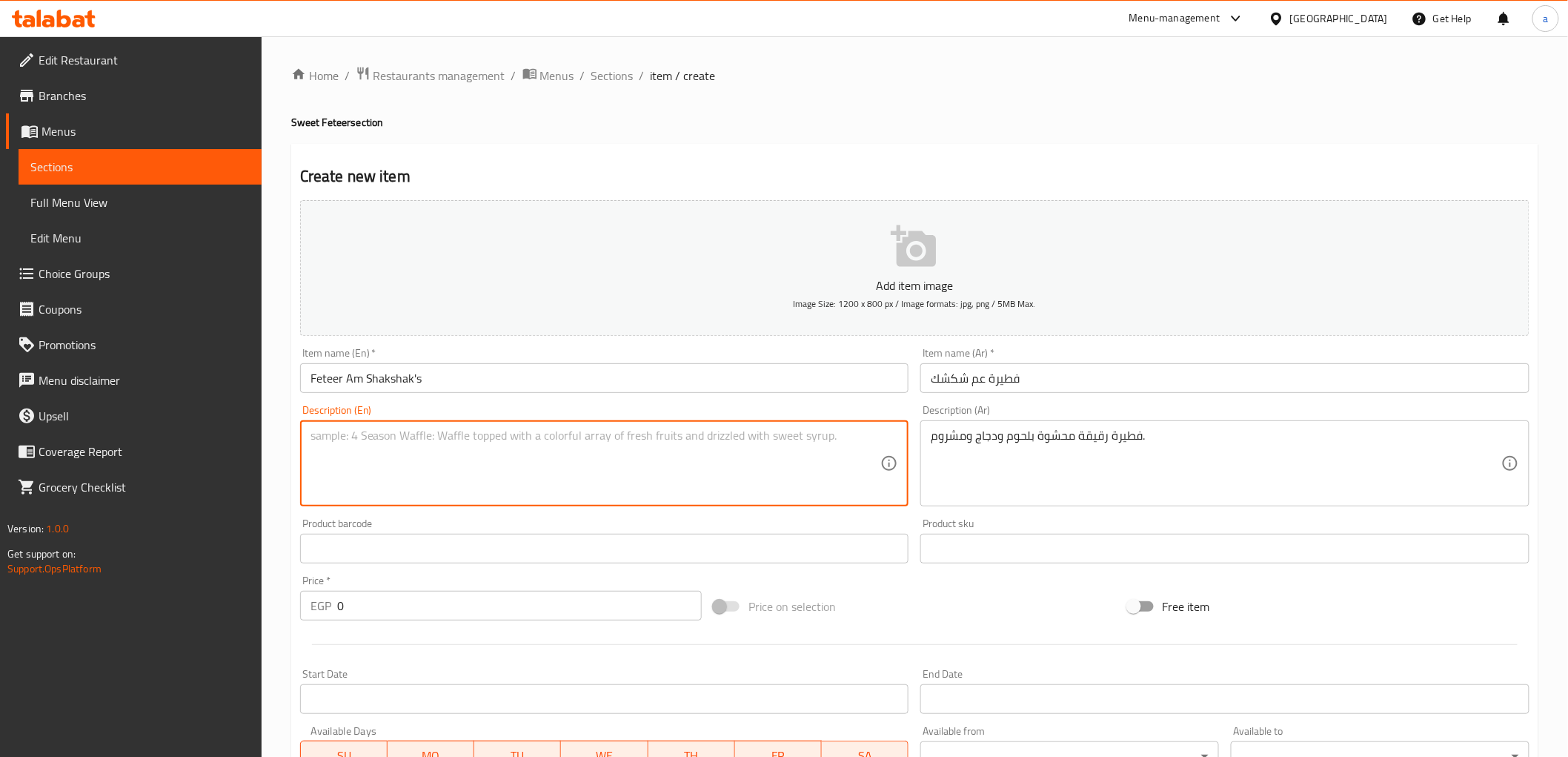
paste textarea "A thin pie stuffed with meat, chicken and mushrooms."
click at [319, 382] on input "Feteer Am Shakshak's" at bounding box center [604, 378] width 609 height 29
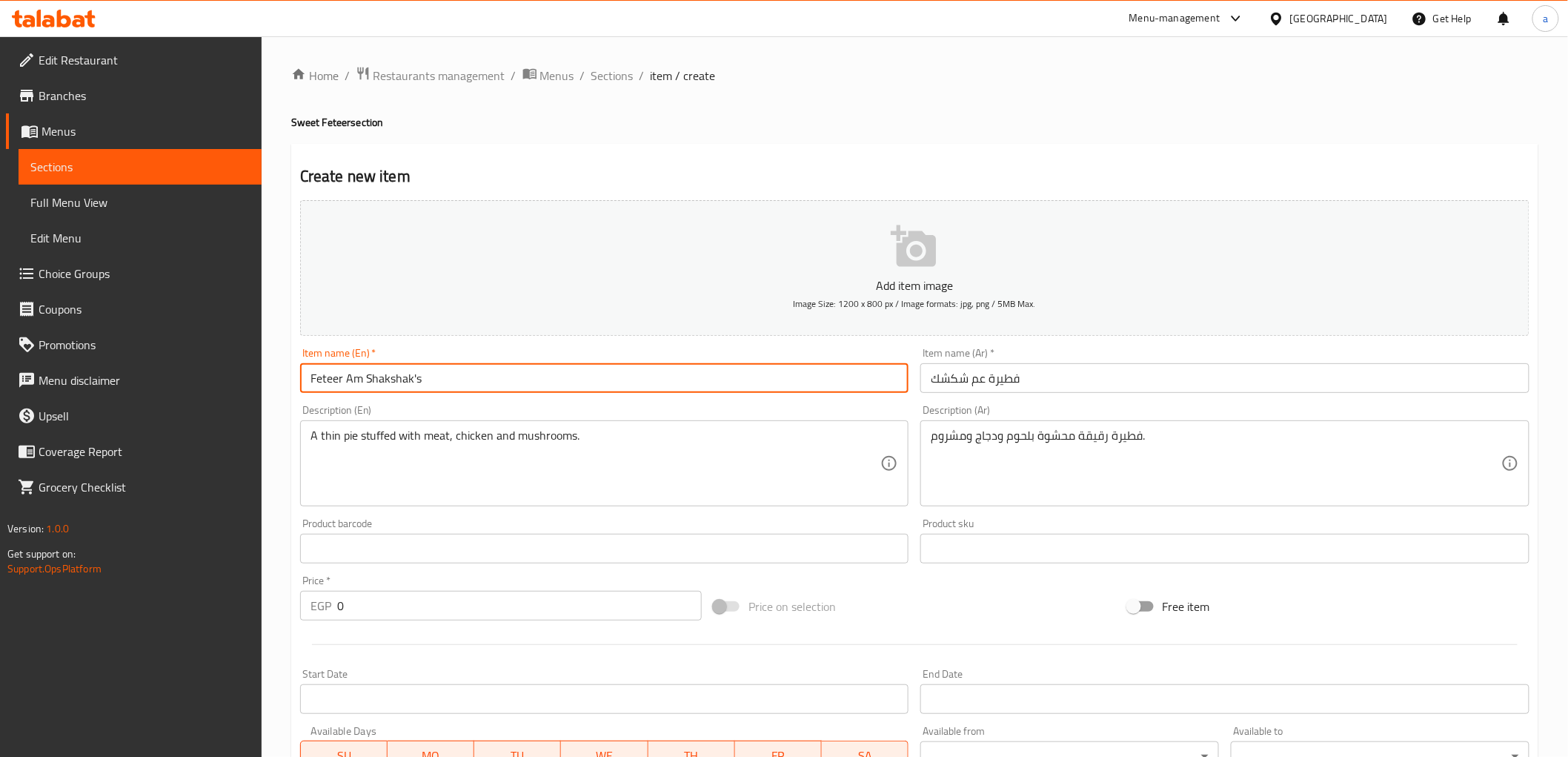
click at [319, 382] on input "Feteer Am Shakshak's" at bounding box center [604, 378] width 609 height 29
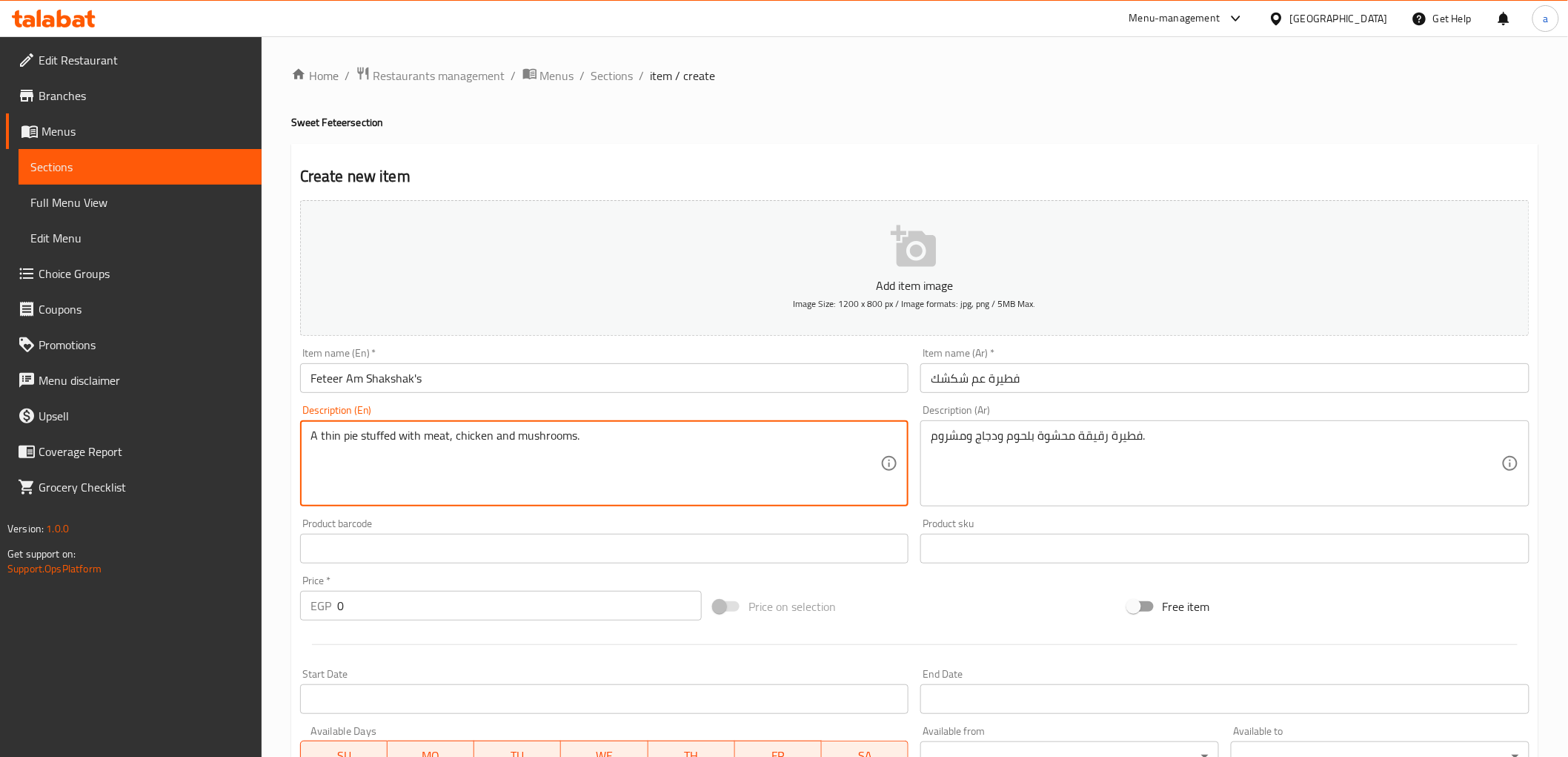
click at [346, 431] on textarea "A thin pie stuffed with meat, chicken and mushrooms." at bounding box center [595, 464] width 570 height 70
paste textarea "Feteer"
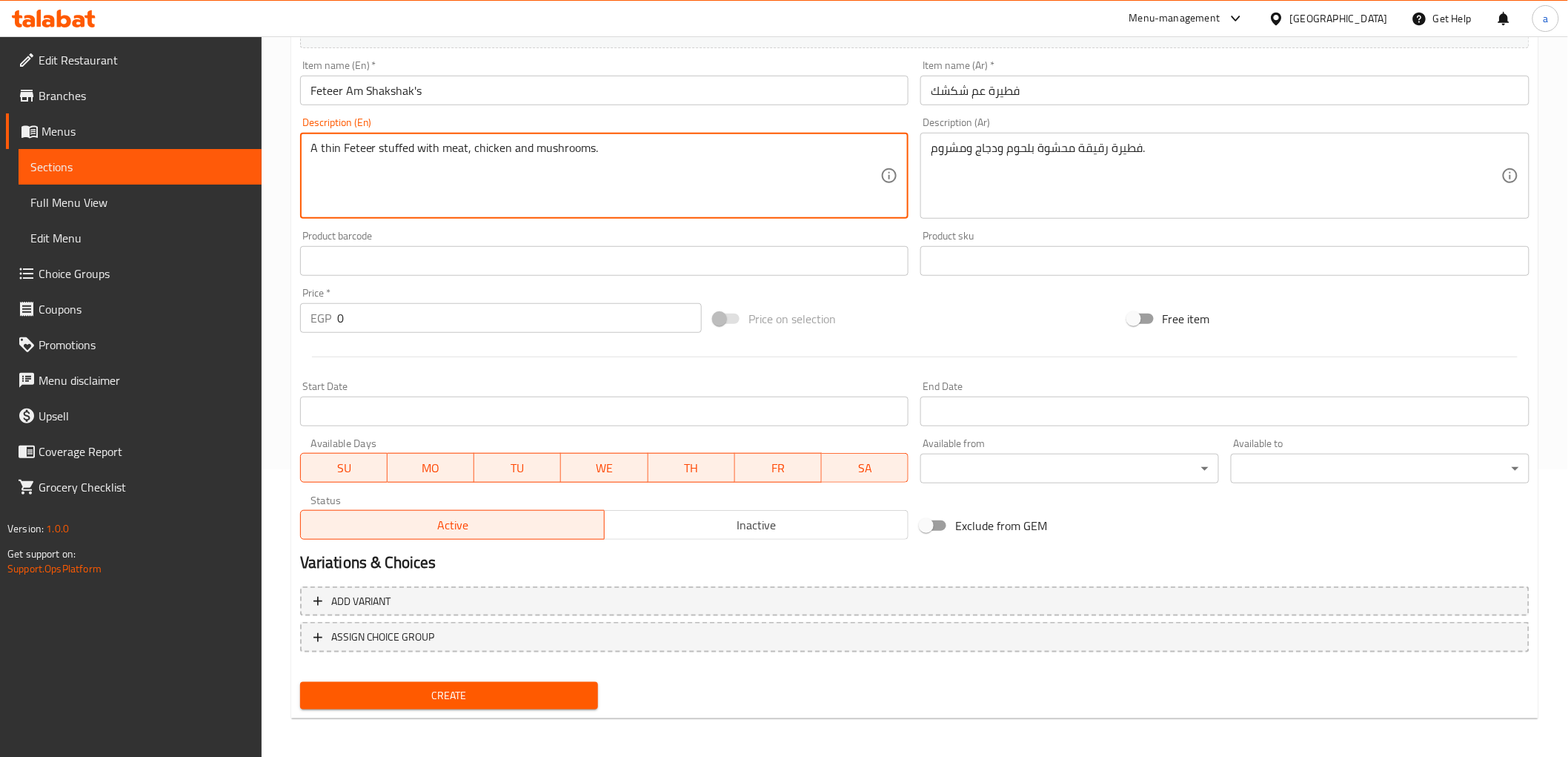
type textarea "A thin Feteer stuffed with meat, chicken and mushrooms."
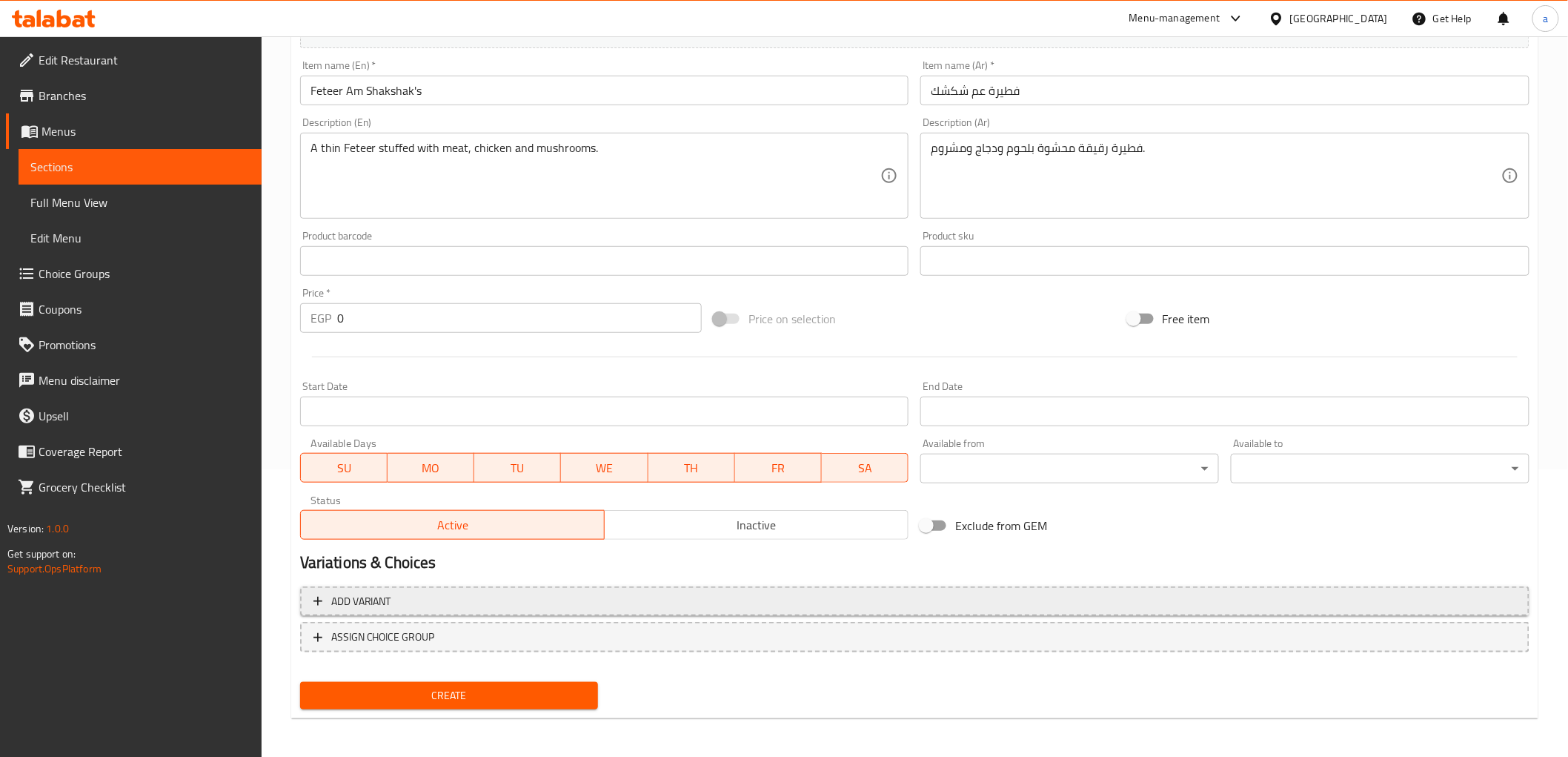
click at [455, 599] on span "Add variant" at bounding box center [914, 602] width 1202 height 19
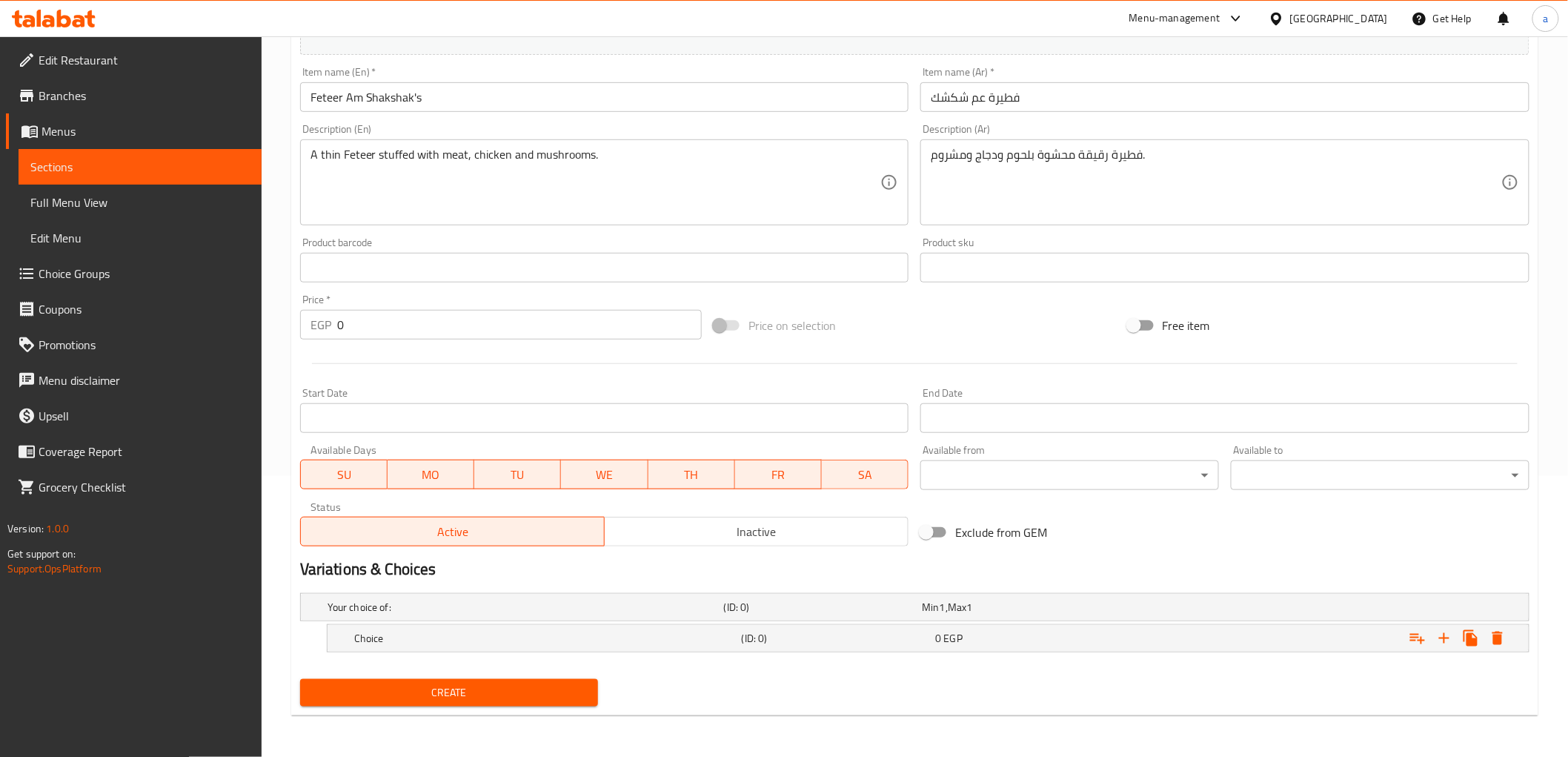
scroll to position [280, 0]
click at [541, 631] on h5 "Choice" at bounding box center [544, 639] width 381 height 15
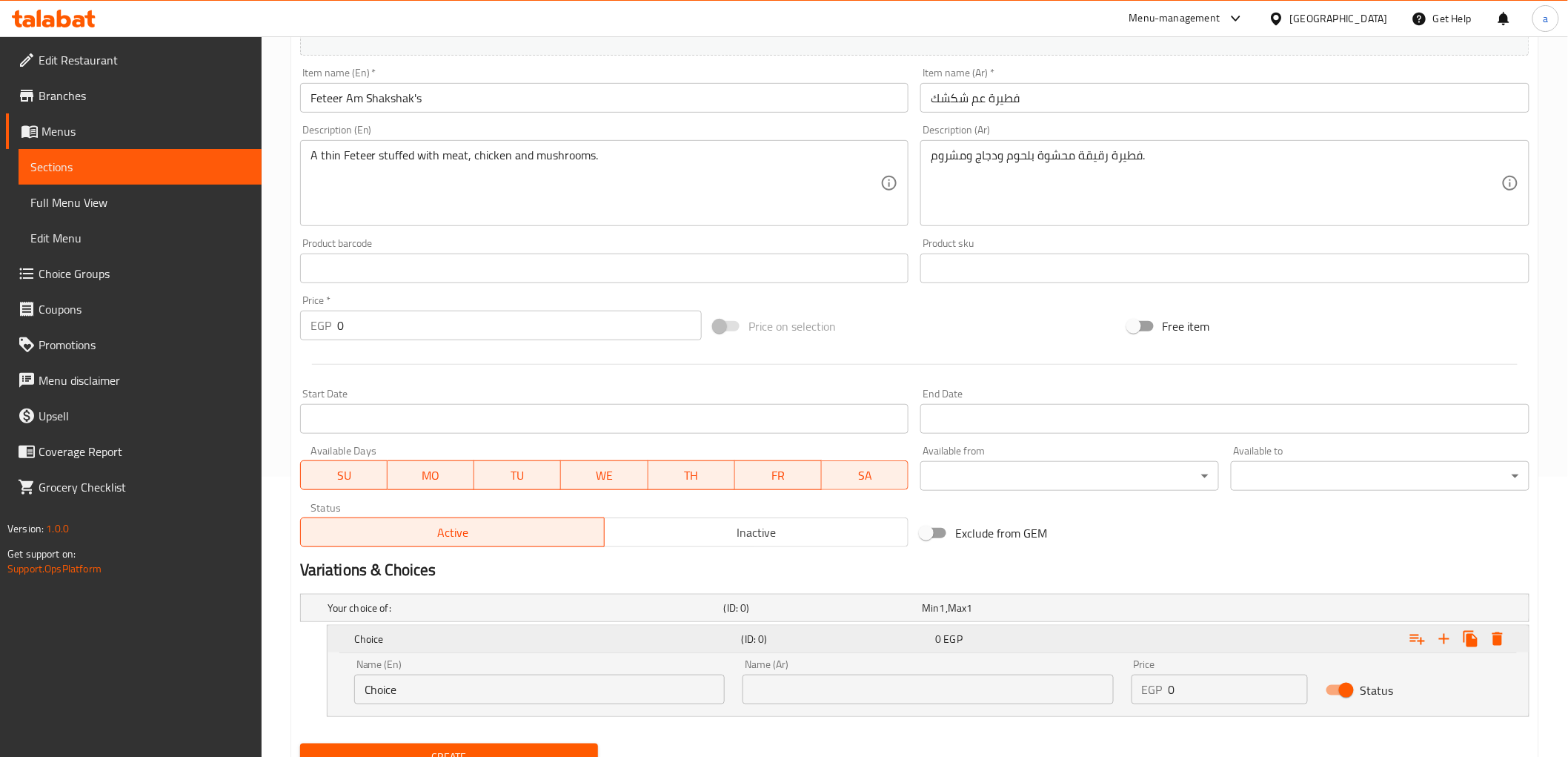
scroll to position [343, 0]
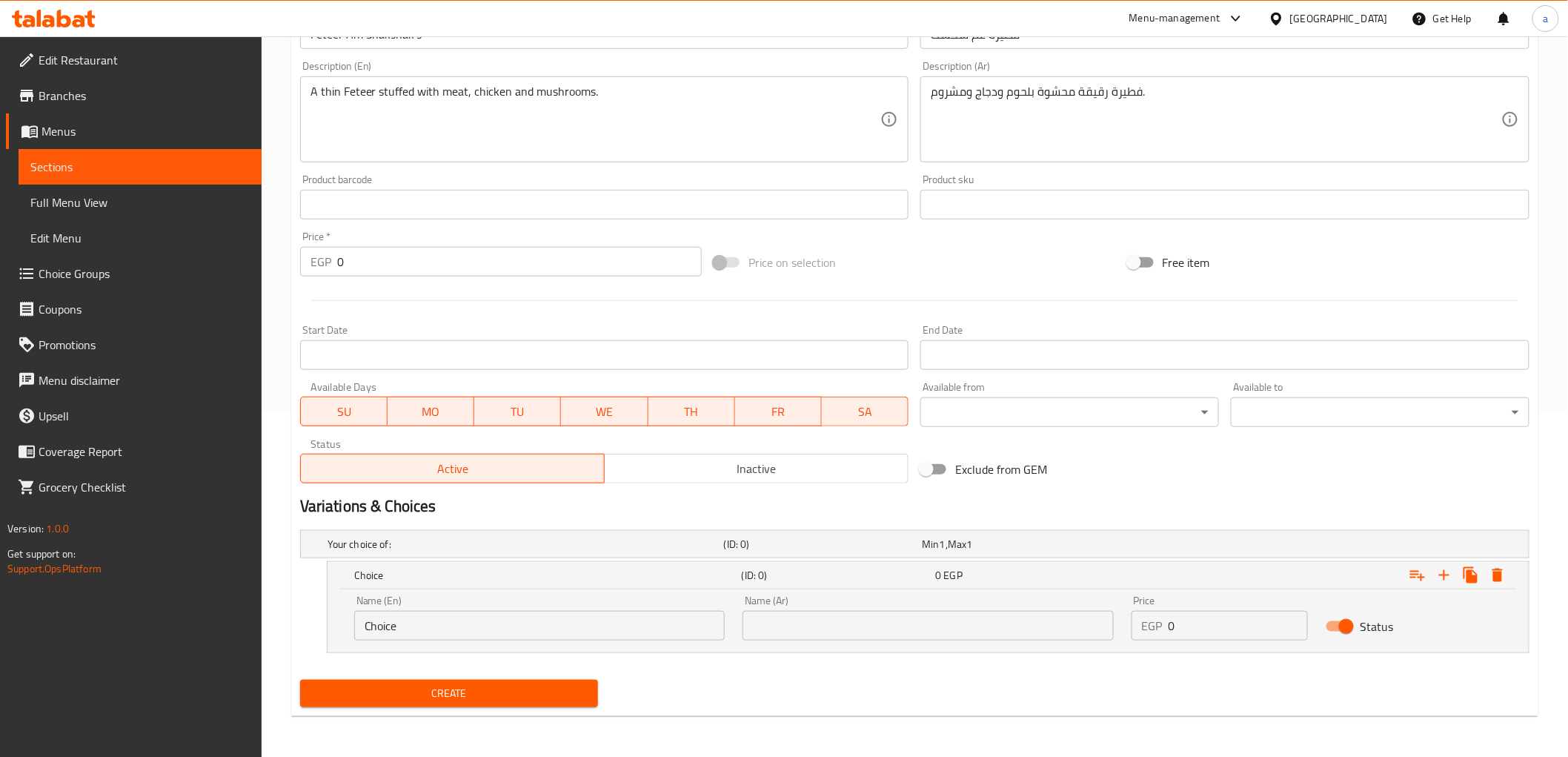
click at [520, 621] on input "Choice" at bounding box center [539, 625] width 371 height 29
click at [604, 623] on input "text" at bounding box center [539, 625] width 371 height 29
paste input "Medium"
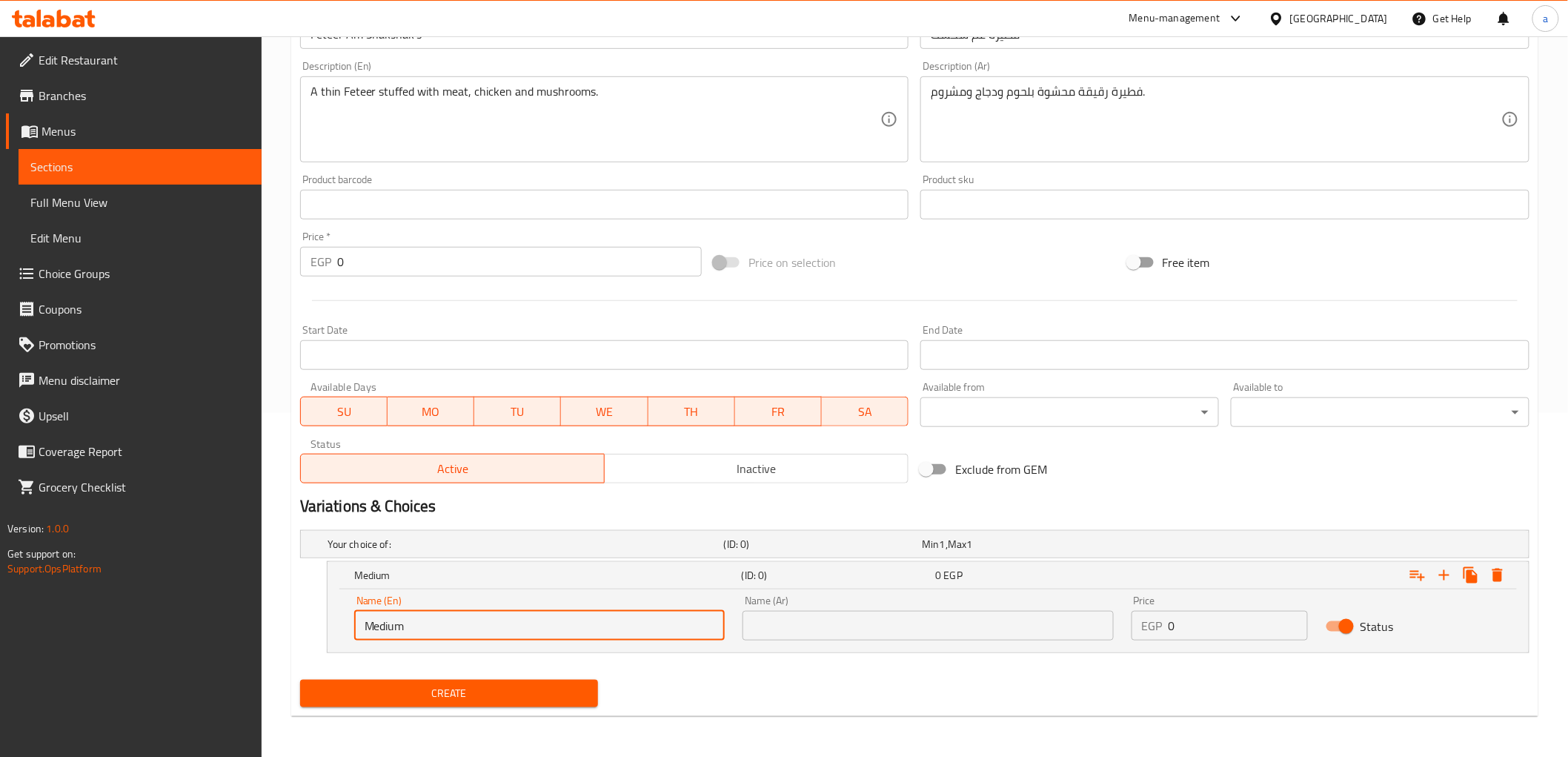
type input "Medium"
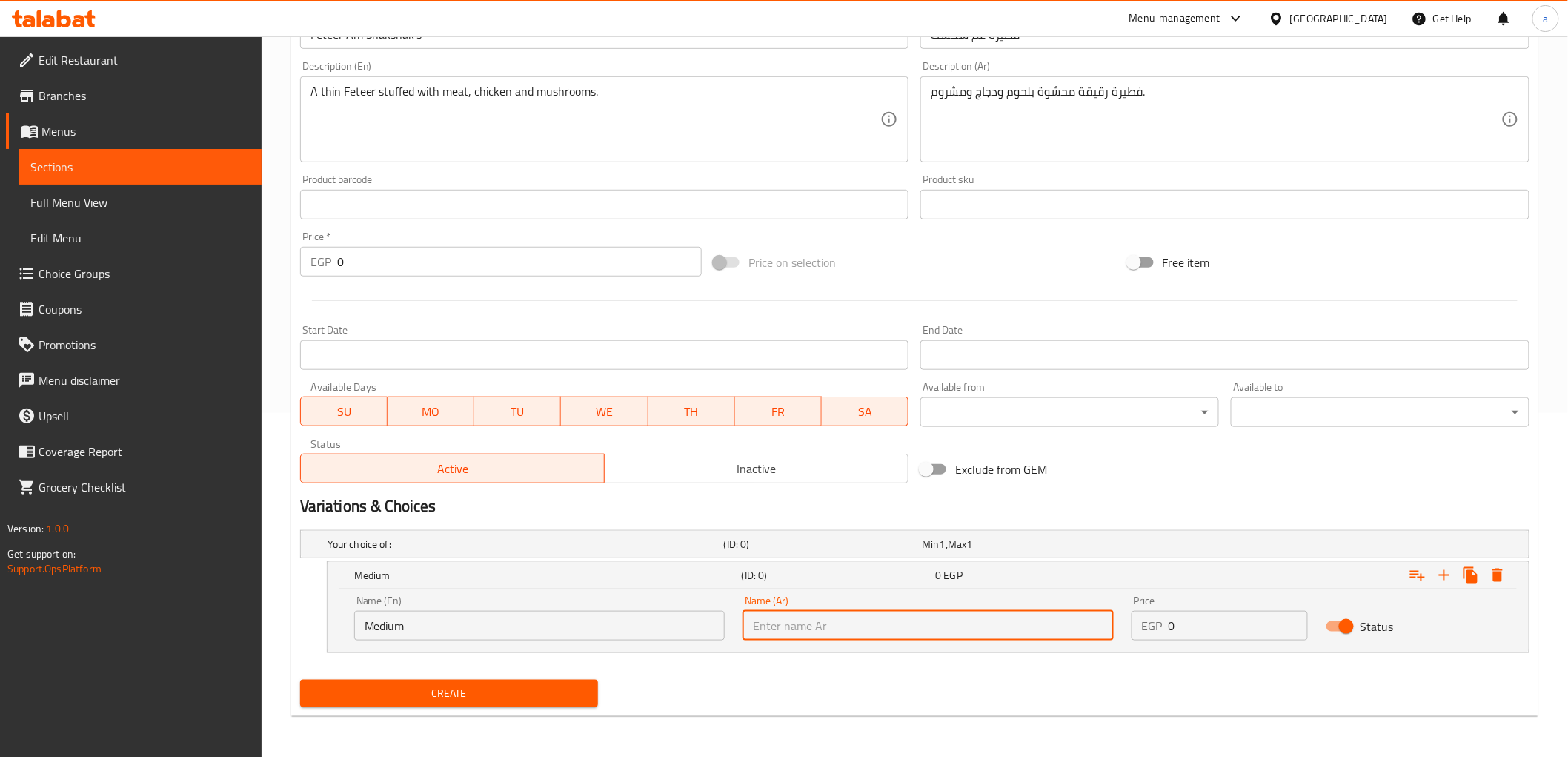
click at [973, 640] on input "text" at bounding box center [928, 625] width 371 height 29
type input ","
type input "ز"
type input "وسط"
click at [1164, 623] on div "EGP 0 Price" at bounding box center [1219, 625] width 176 height 29
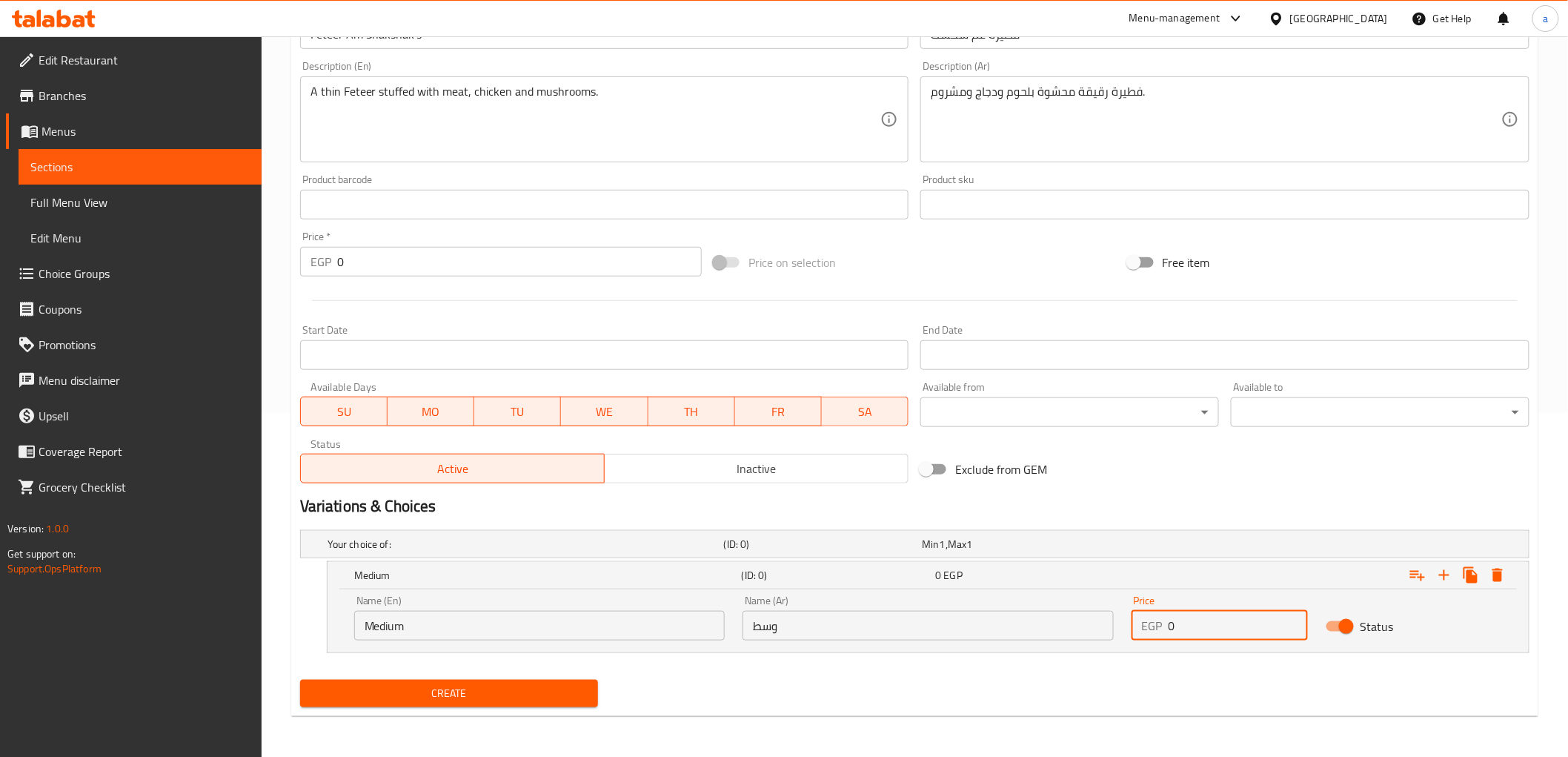
click at [1175, 623] on input "0" at bounding box center [1237, 625] width 139 height 29
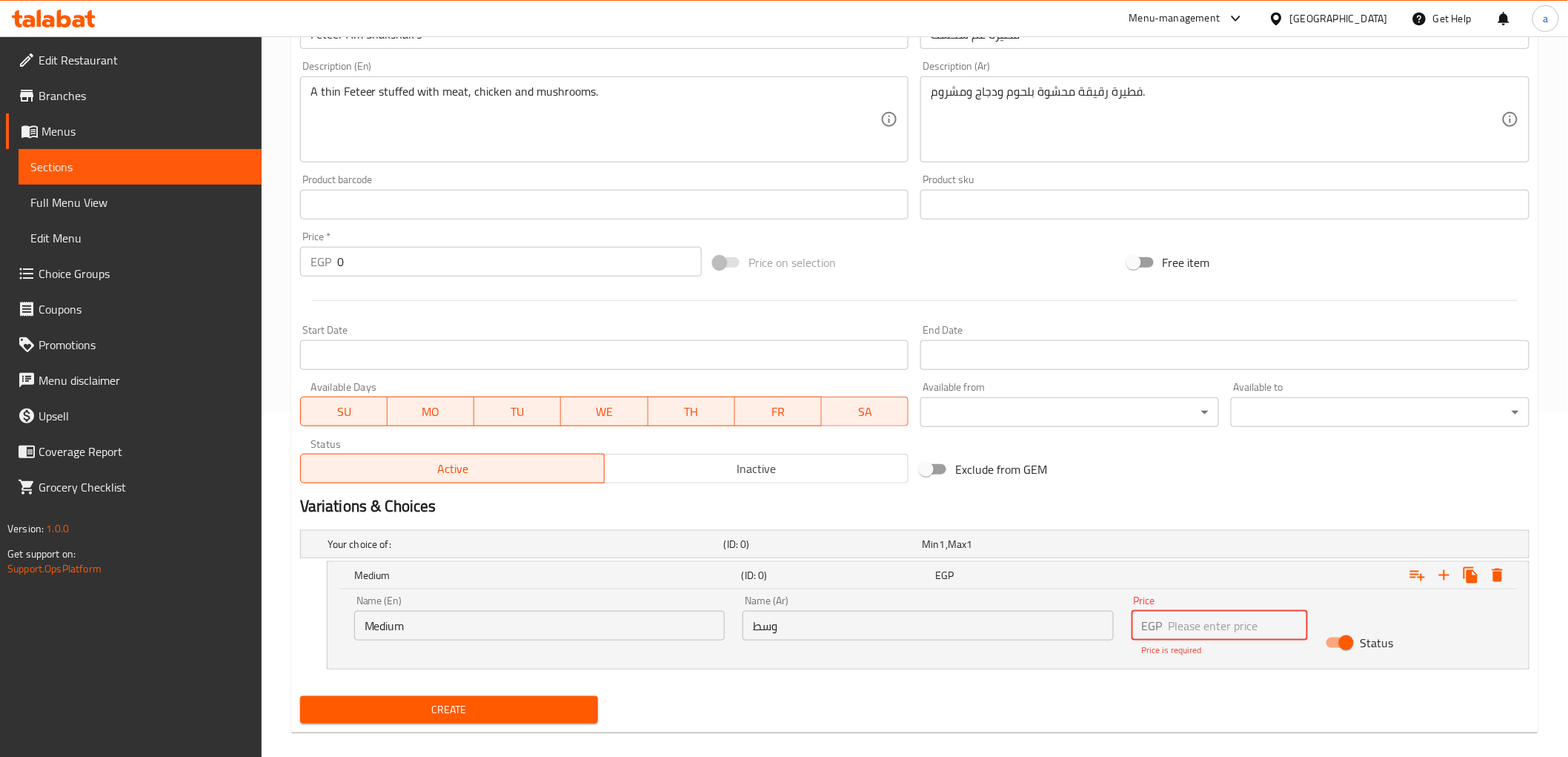
click at [1202, 636] on input "number" at bounding box center [1237, 625] width 139 height 29
type input "220"
click at [1441, 576] on icon "Expand" at bounding box center [1443, 574] width 18 height 18
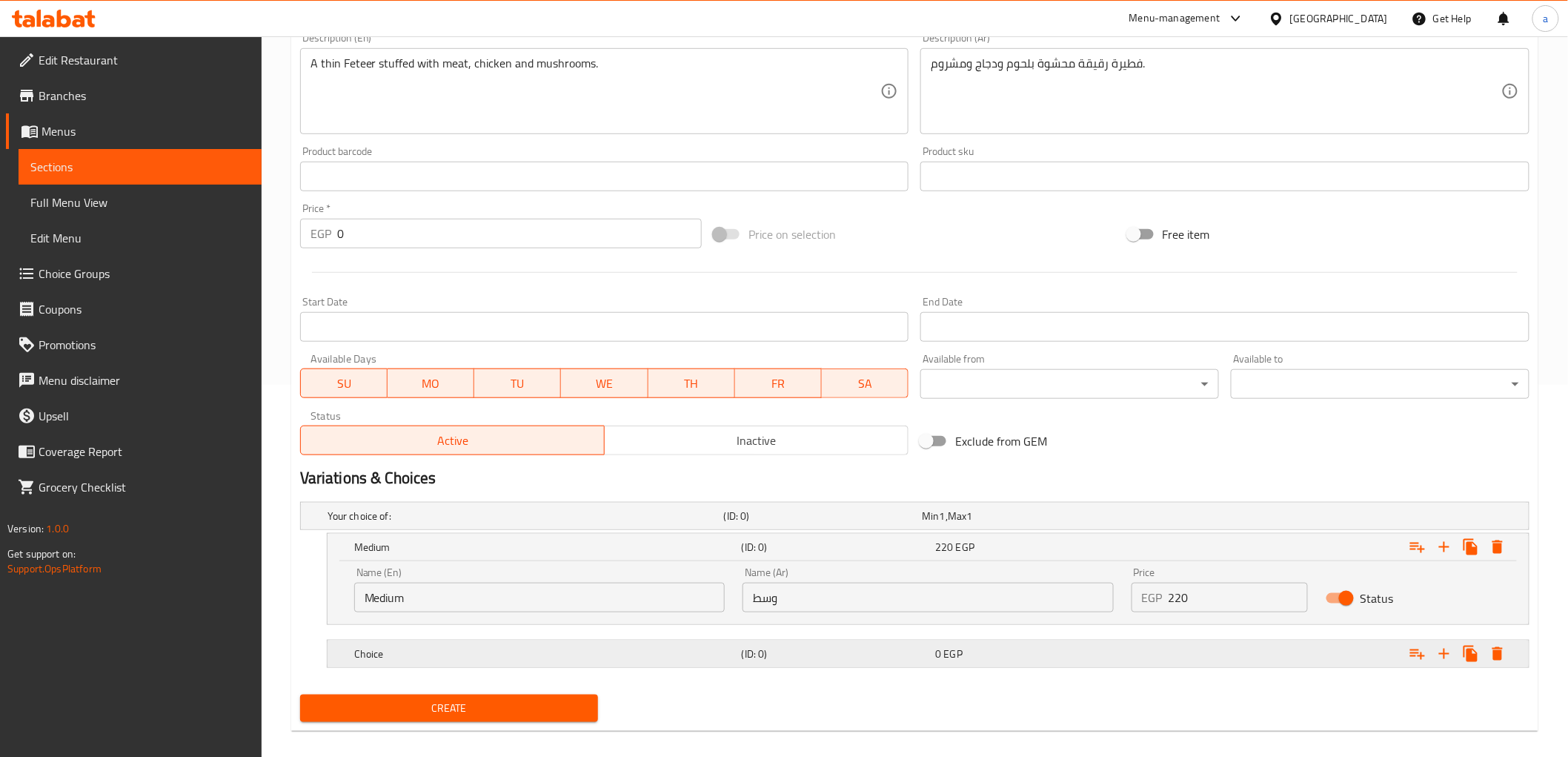
scroll to position [388, 0]
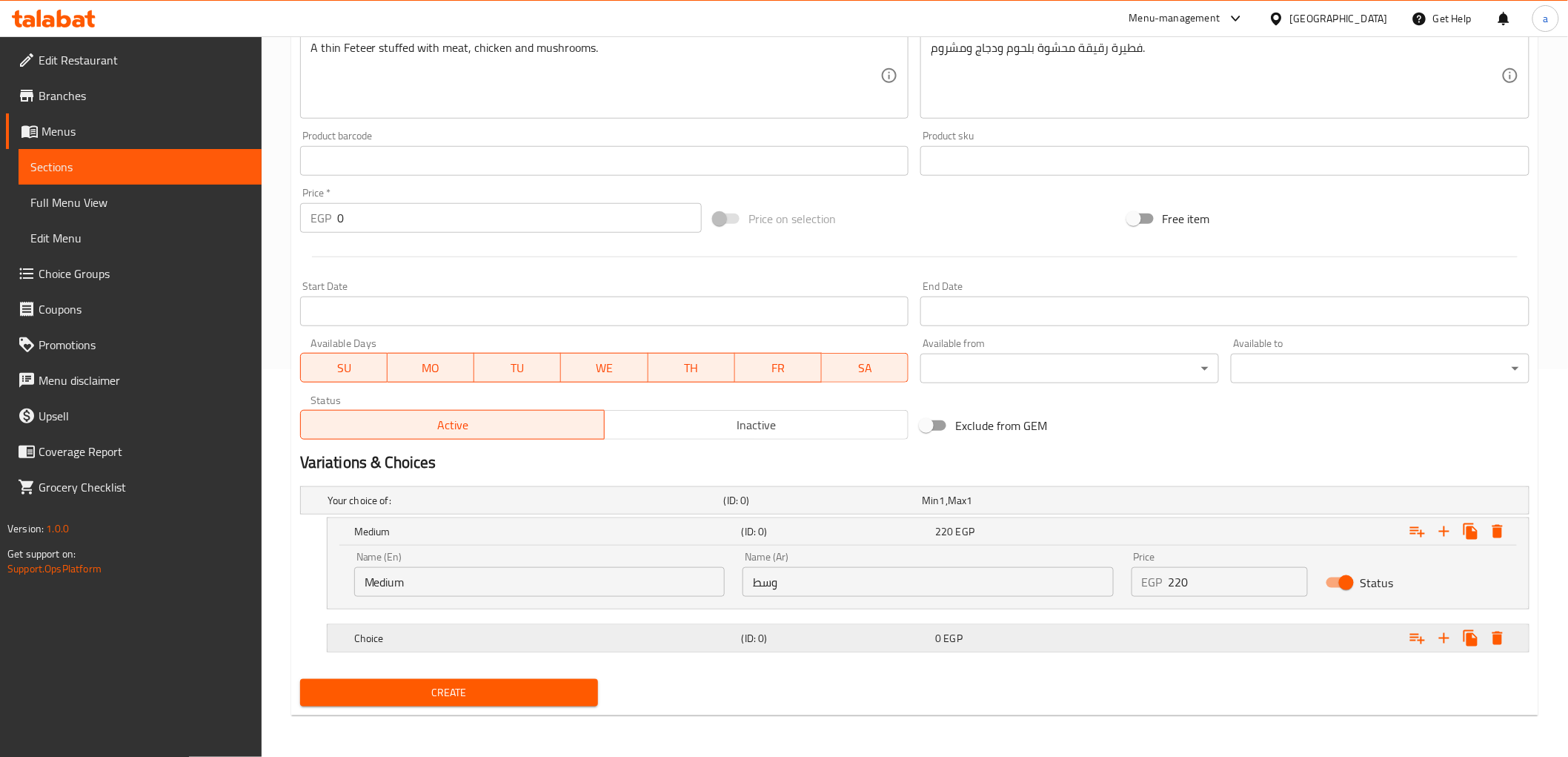
click at [962, 642] on span "EGP" at bounding box center [953, 638] width 19 height 19
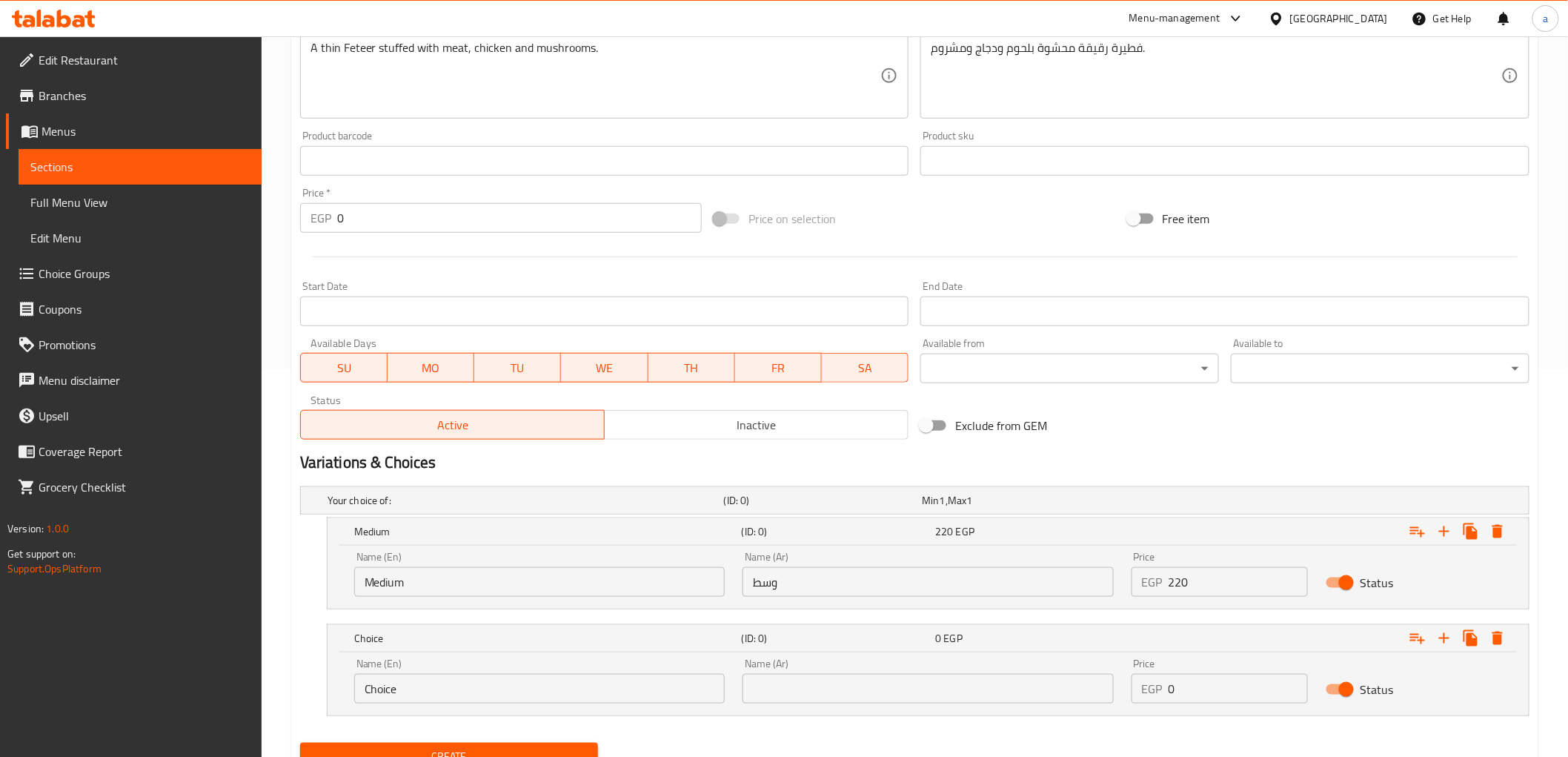
click at [443, 696] on input "Choice" at bounding box center [539, 688] width 371 height 29
type input "م"
type input "large"
click at [833, 699] on input "text" at bounding box center [928, 688] width 371 height 29
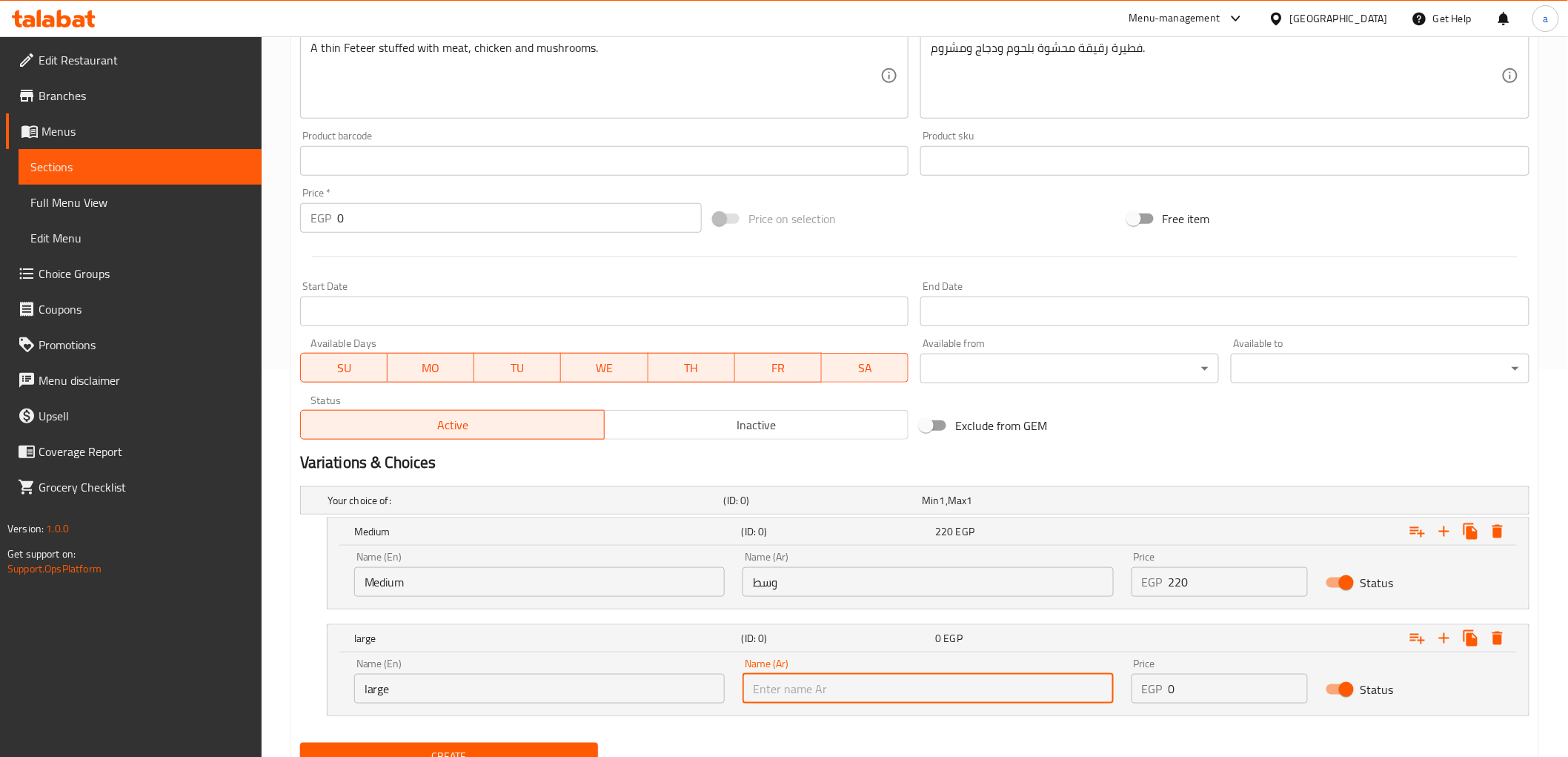
type input "كبير"
click at [1229, 683] on input "0" at bounding box center [1237, 688] width 139 height 29
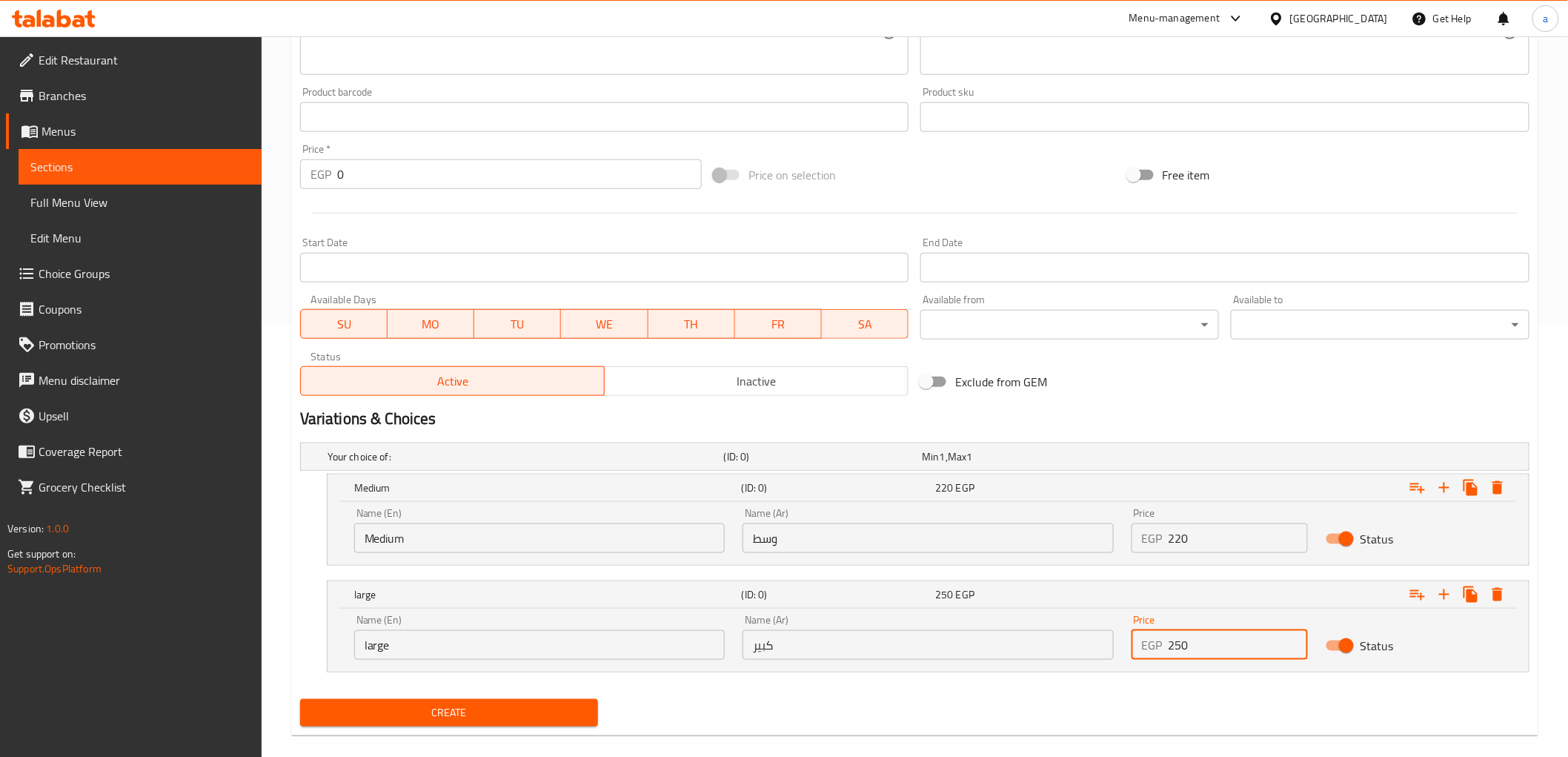
scroll to position [450, 0]
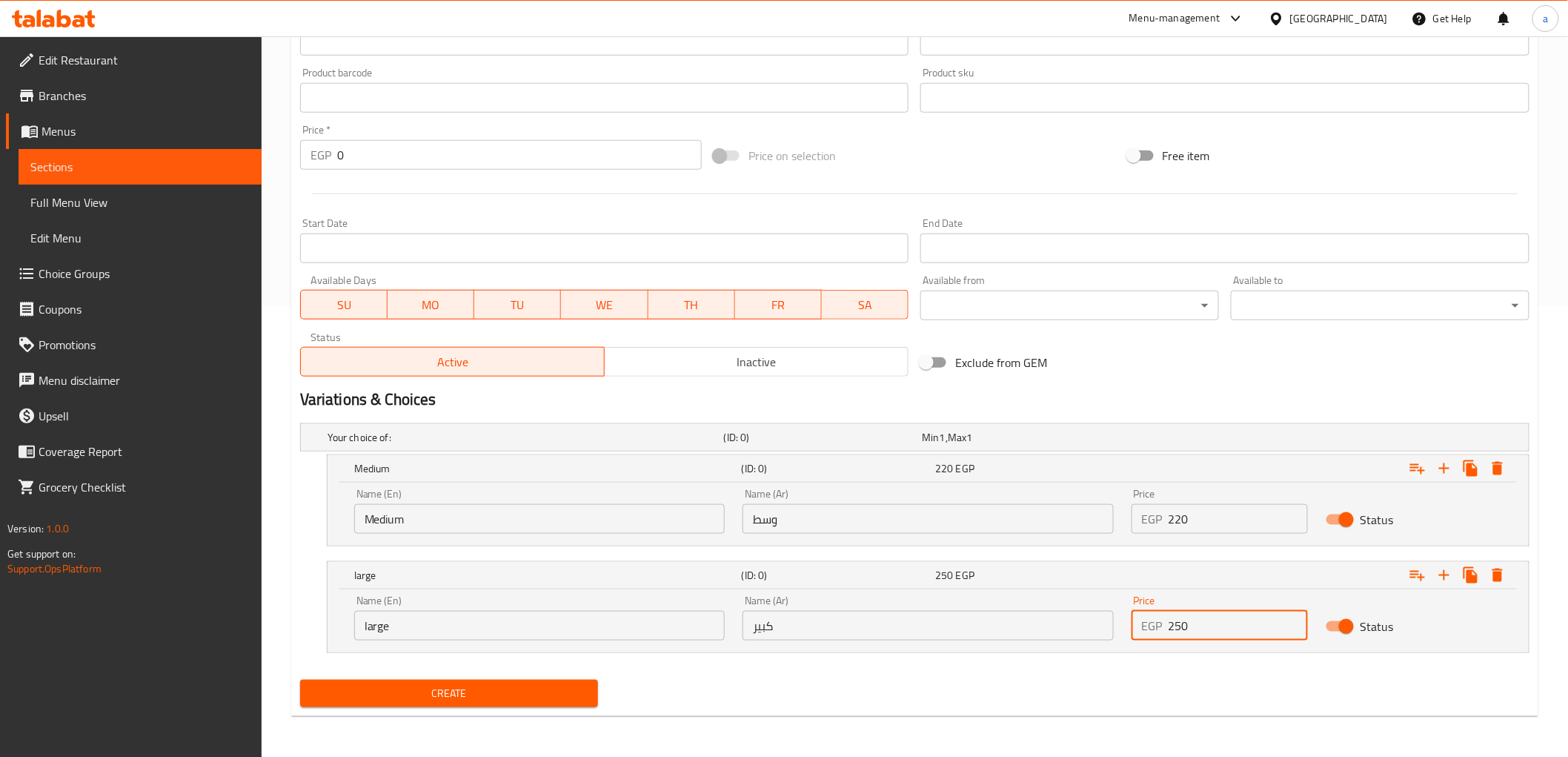
type input "250"
click at [537, 694] on span "Create" at bounding box center [449, 694] width 275 height 19
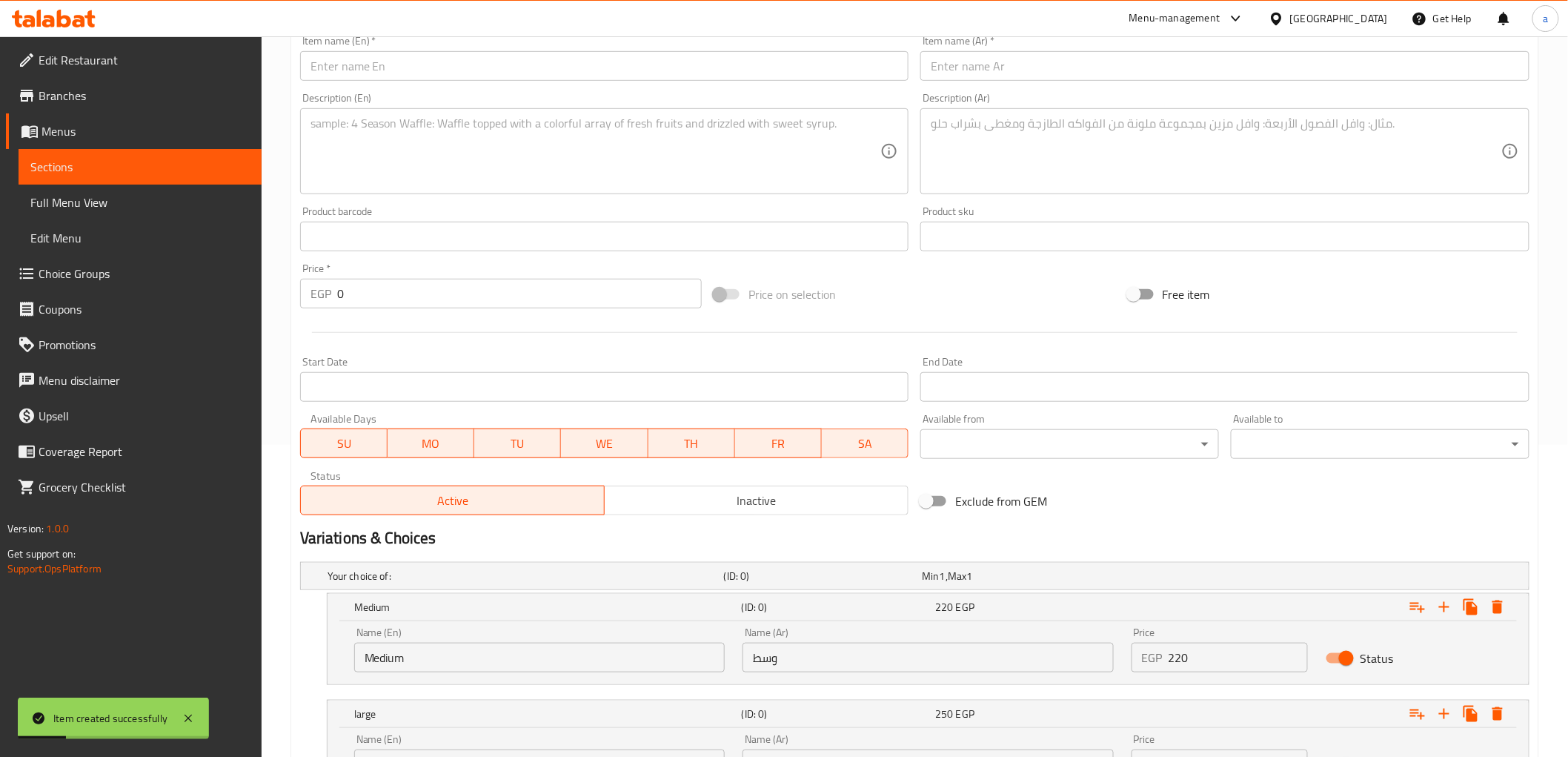
scroll to position [203, 0]
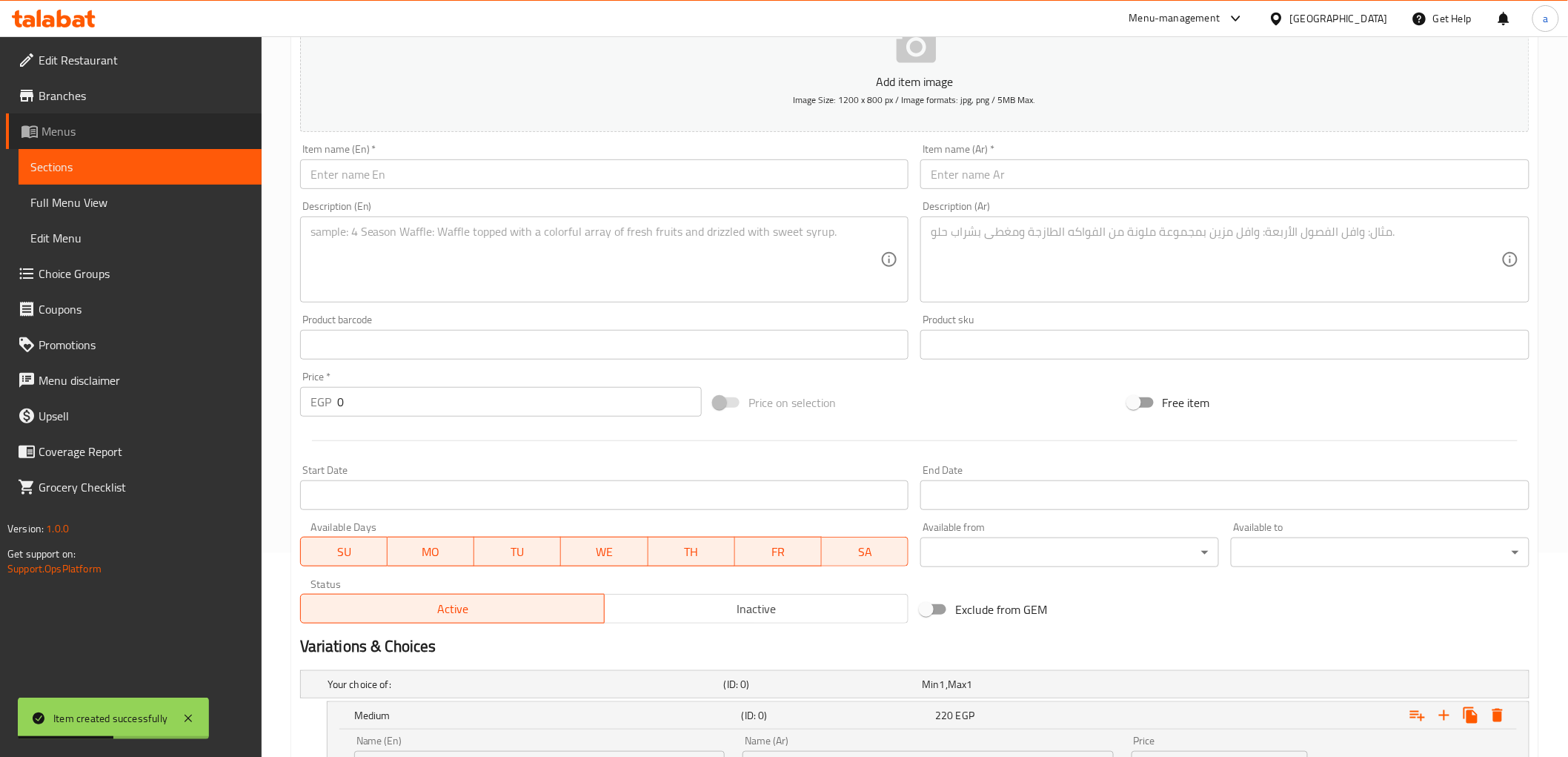
click at [82, 129] on span "Menus" at bounding box center [146, 131] width 208 height 18
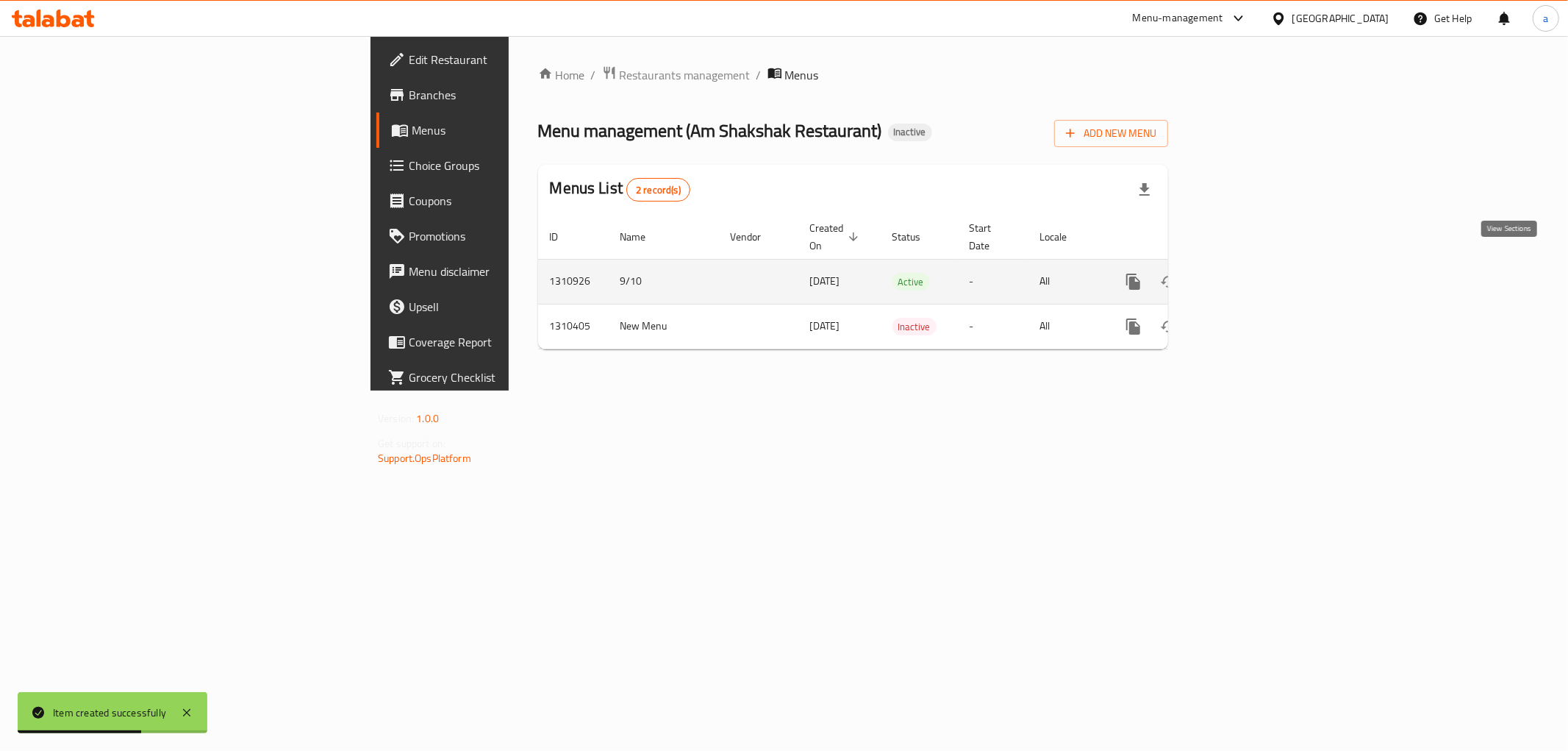
click at [1248, 273] on icon "enhanced table" at bounding box center [1239, 282] width 18 height 18
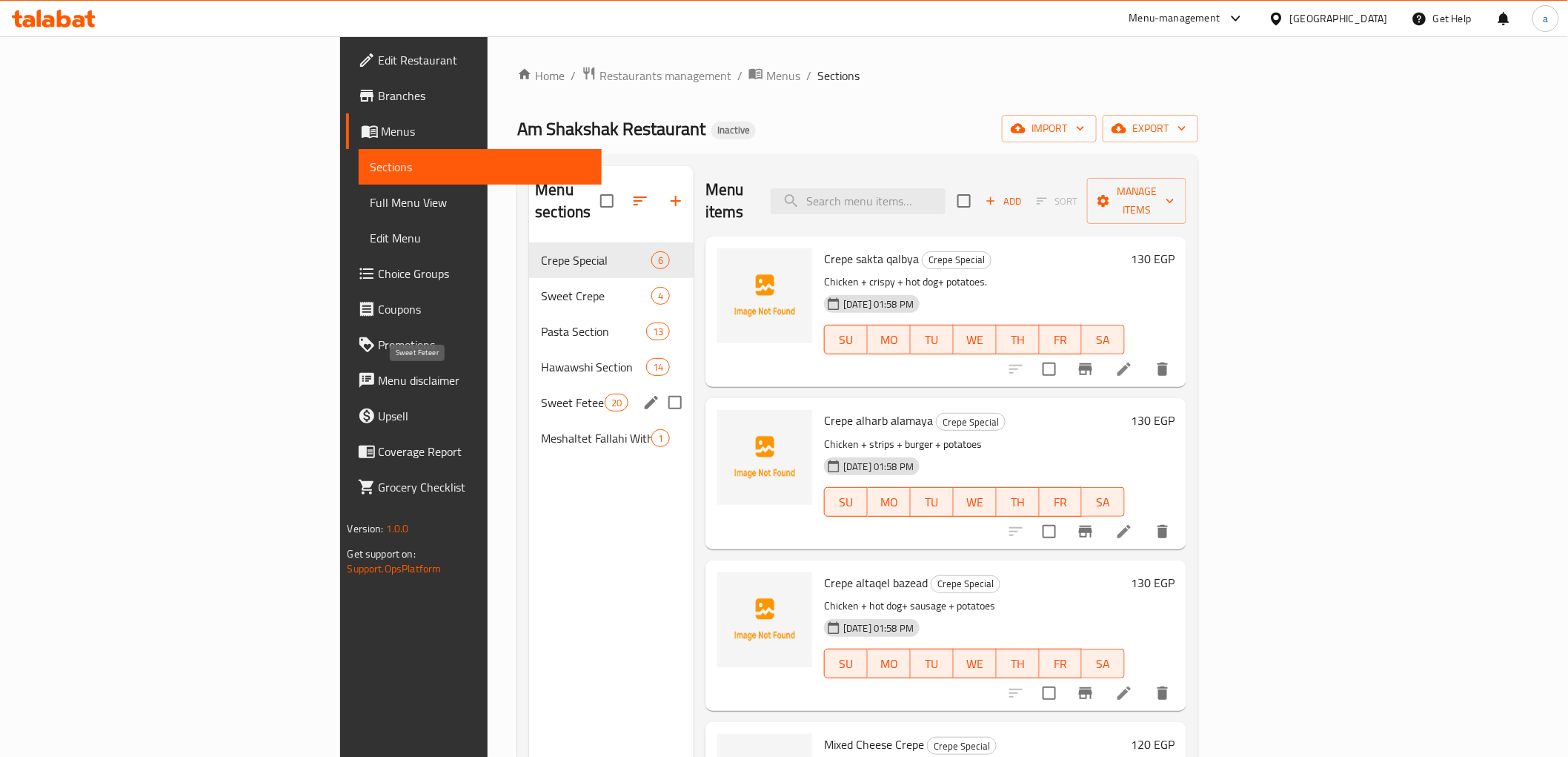
click at [541, 394] on span "Sweet Feteer" at bounding box center [572, 402] width 63 height 18
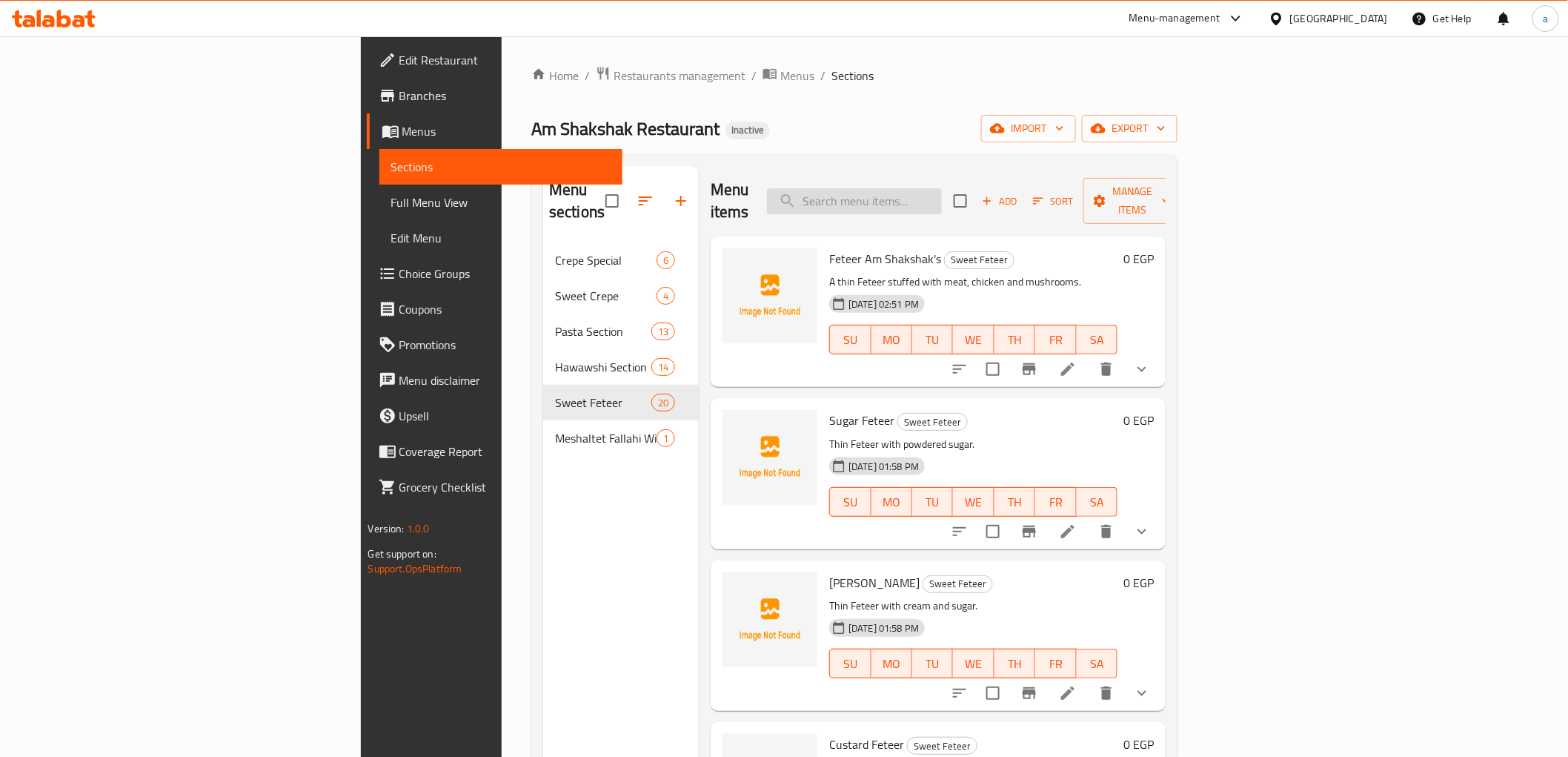
click at [942, 191] on input "search" at bounding box center [854, 201] width 175 height 26
type input "Am"
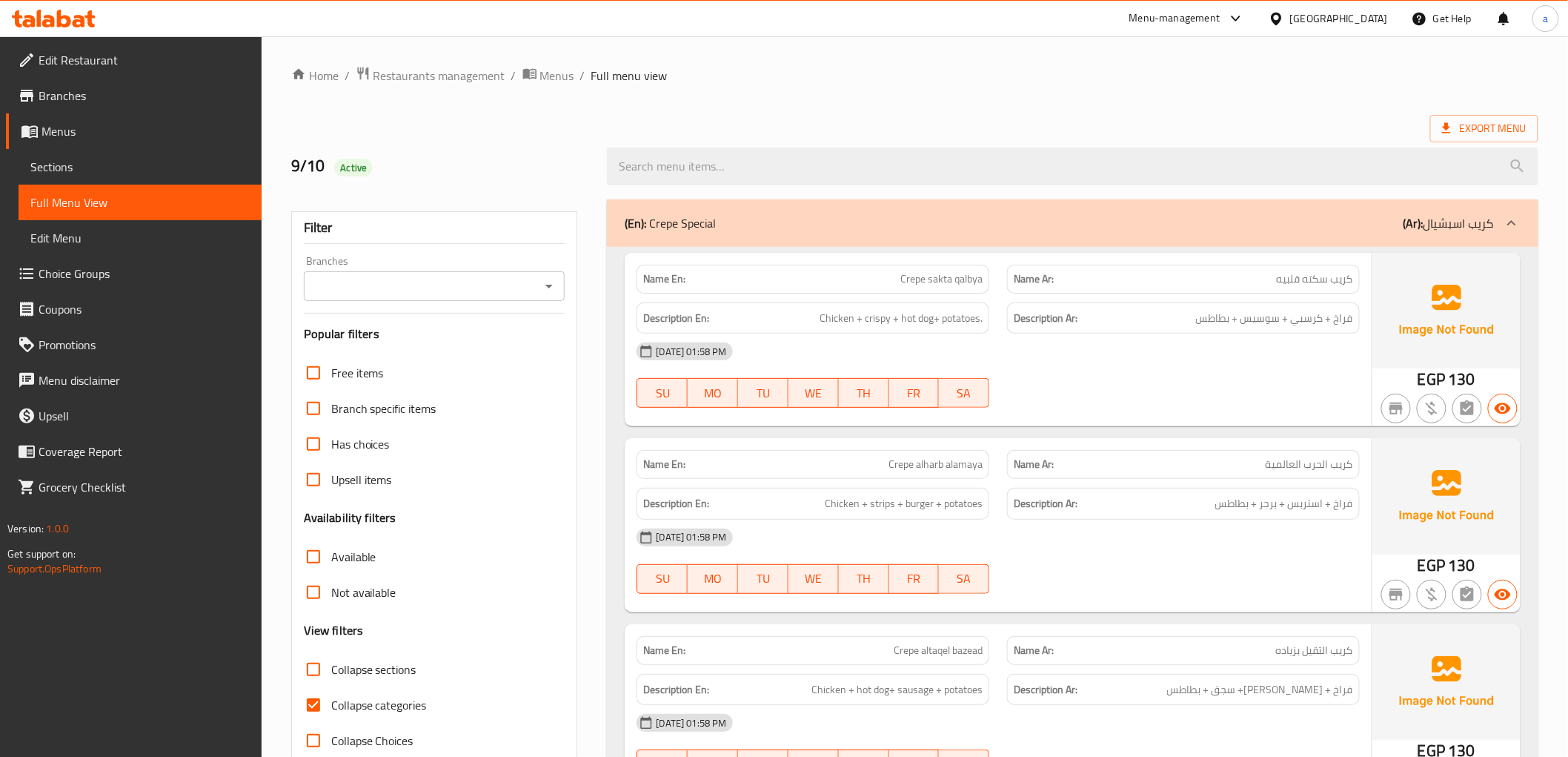
click at [312, 712] on input "Collapse categories" at bounding box center [314, 705] width 36 height 36
checkbox input "false"
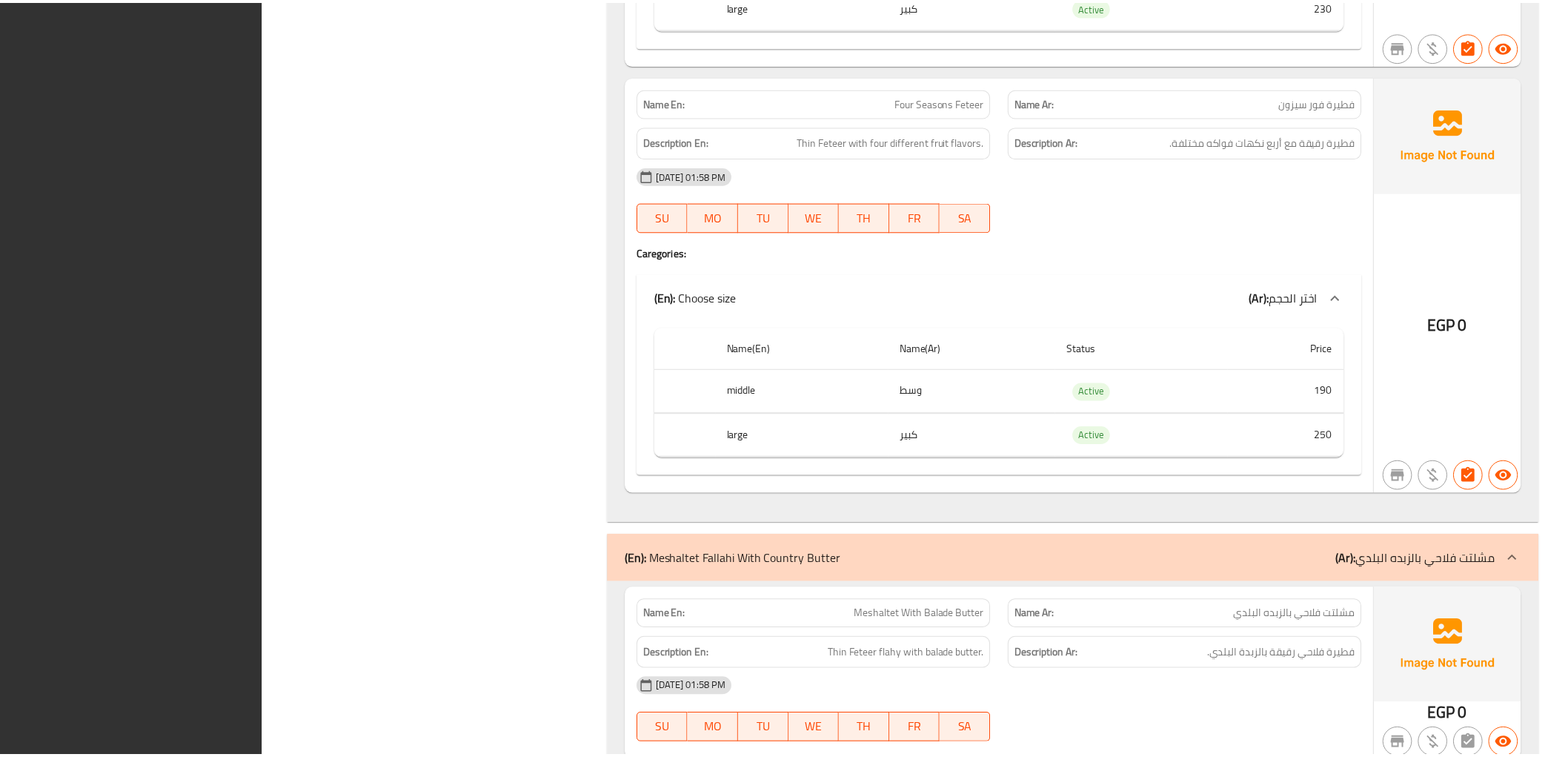
scroll to position [22528, 0]
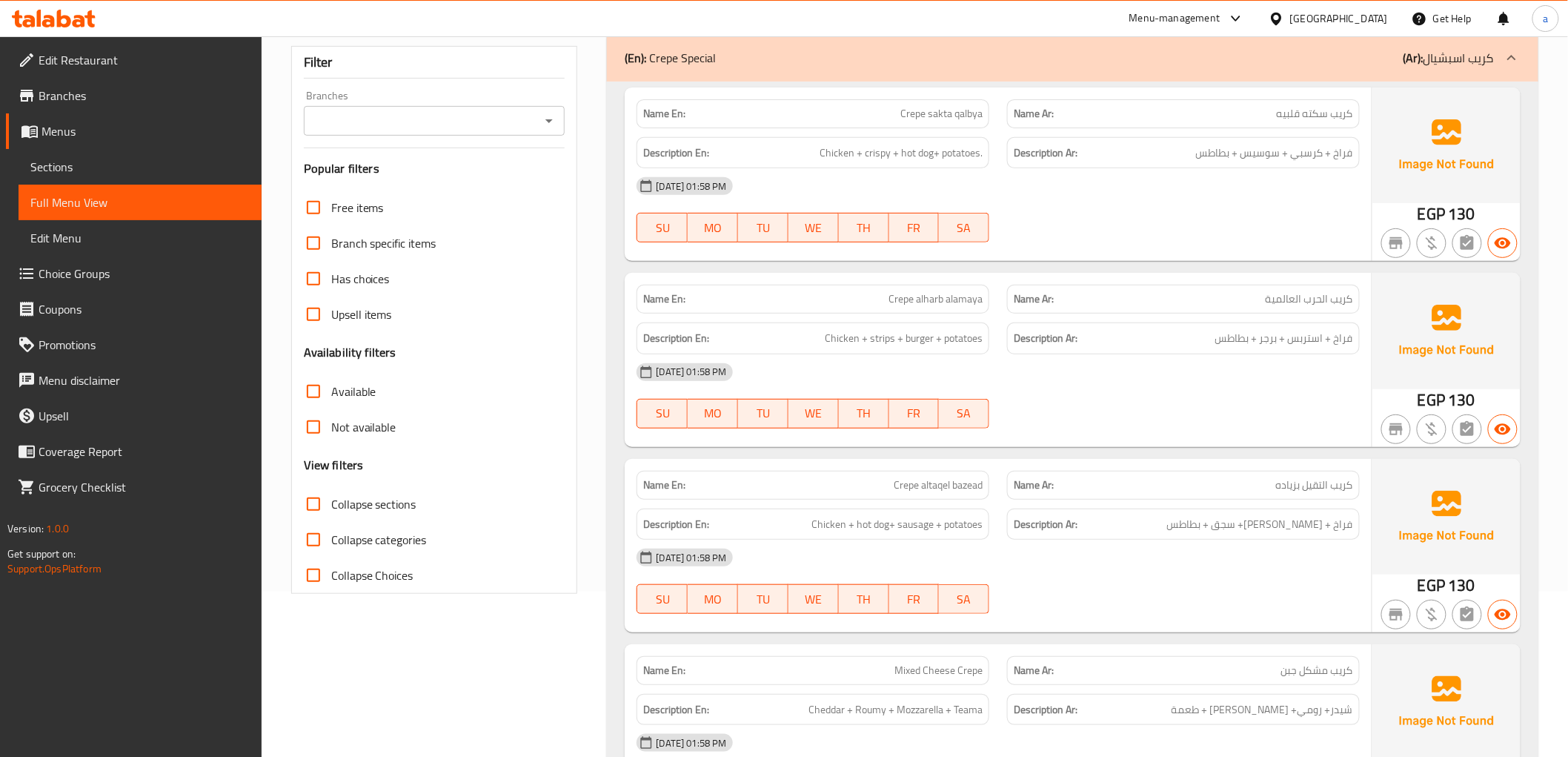
scroll to position [60, 0]
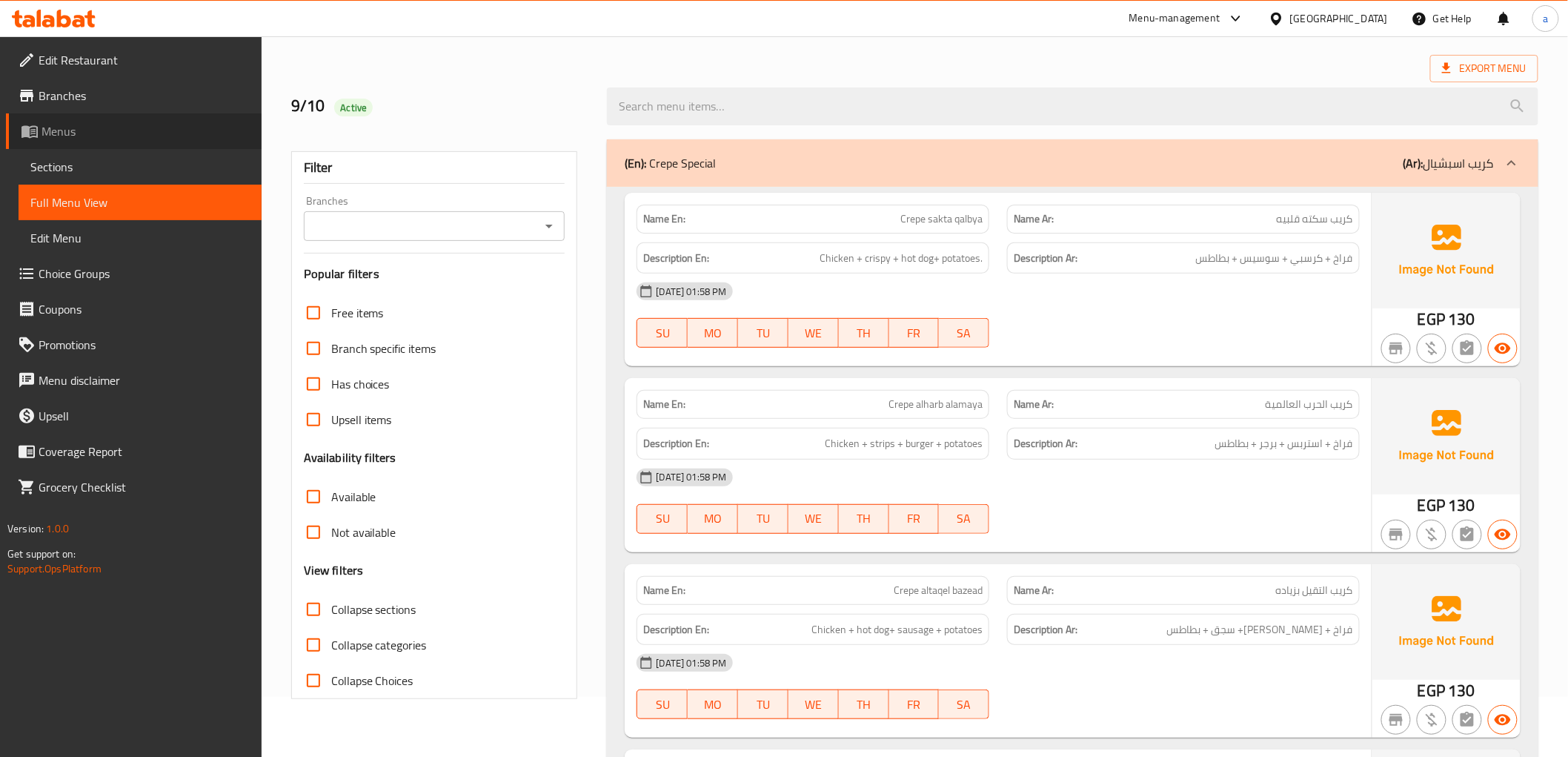
click at [77, 127] on span "Menus" at bounding box center [146, 131] width 208 height 18
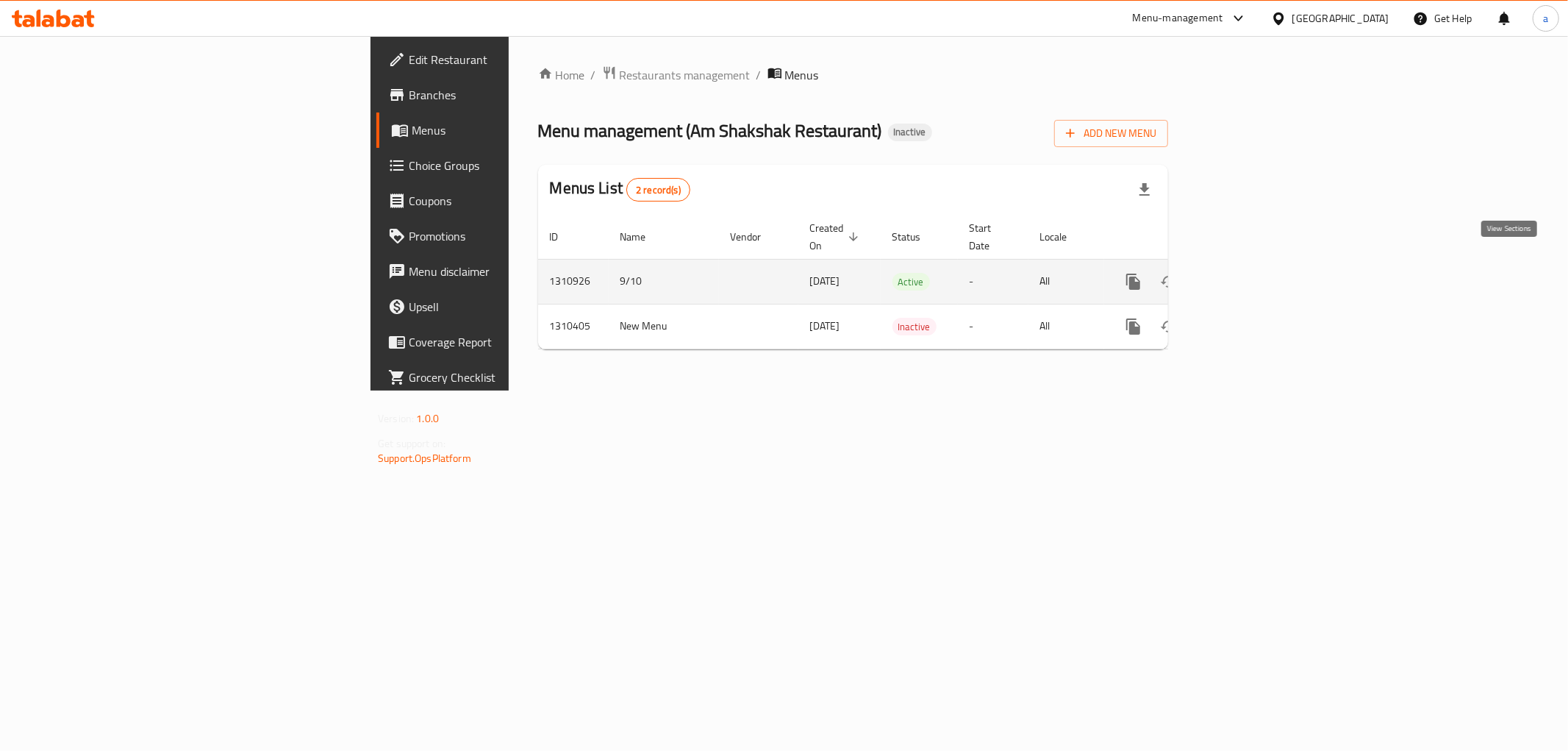
click at [1257, 266] on link "enhanced table" at bounding box center [1240, 282] width 36 height 36
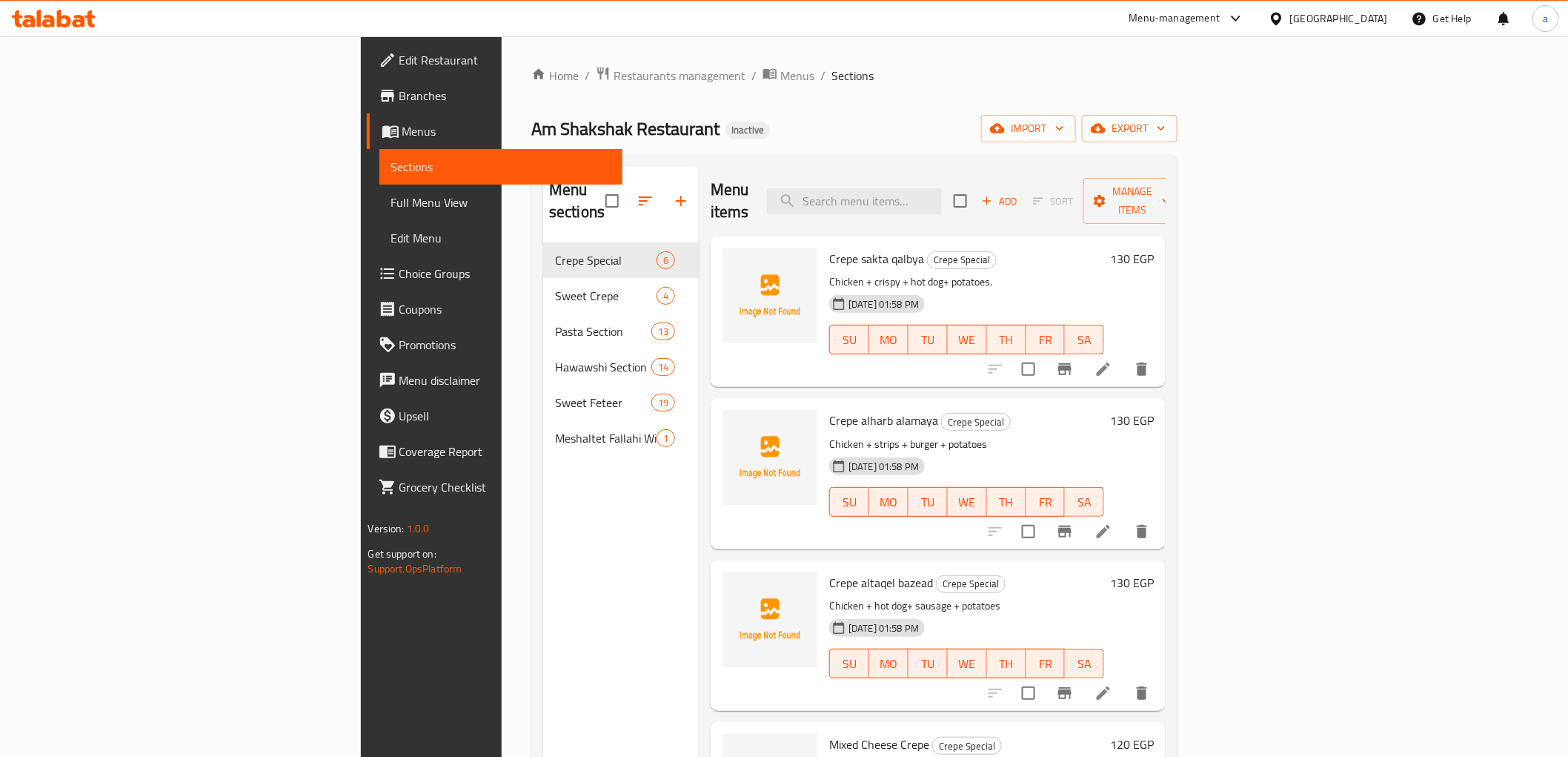
click at [392, 211] on span "Full Menu View" at bounding box center [501, 202] width 219 height 18
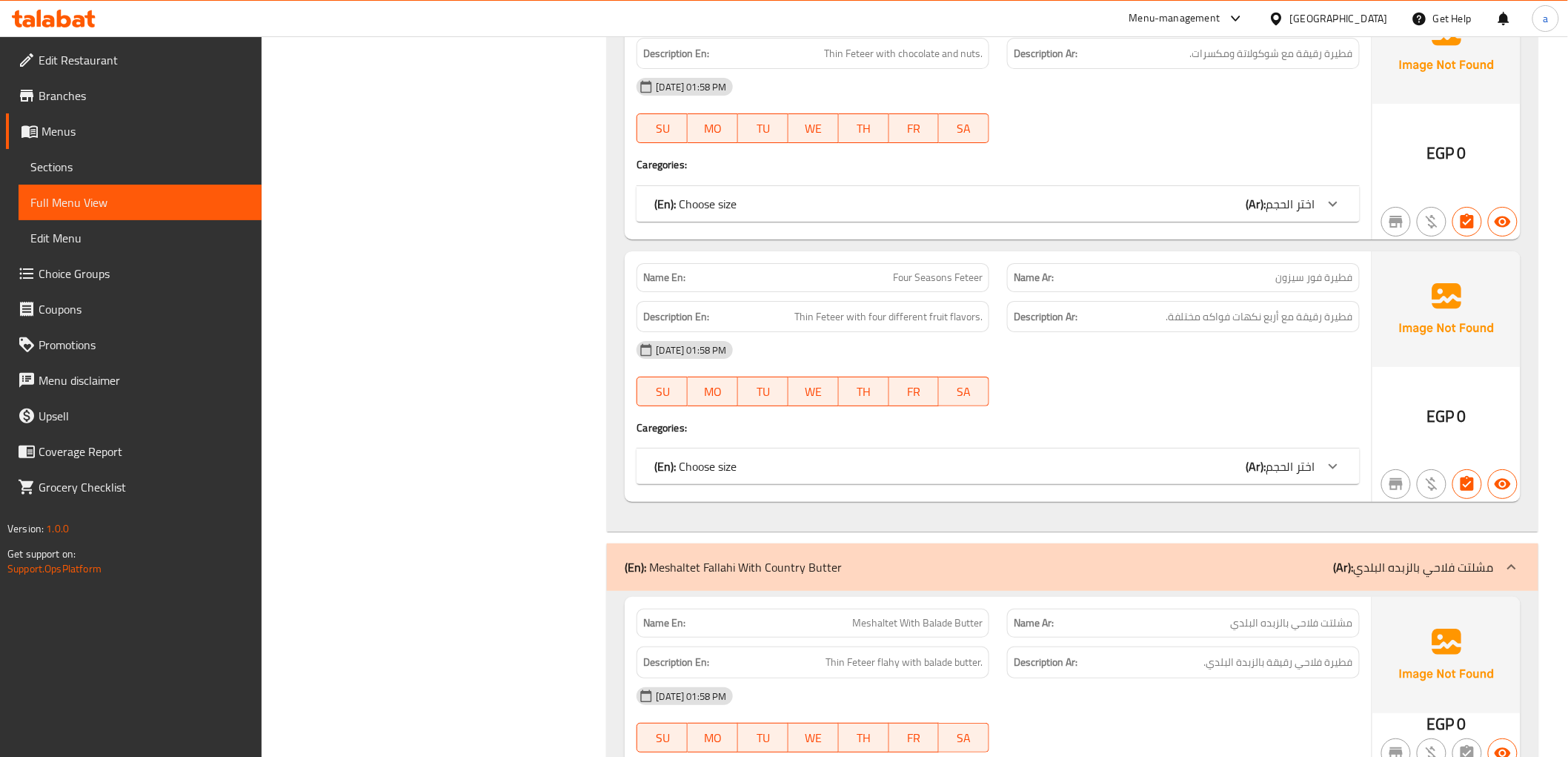
scroll to position [13940, 0]
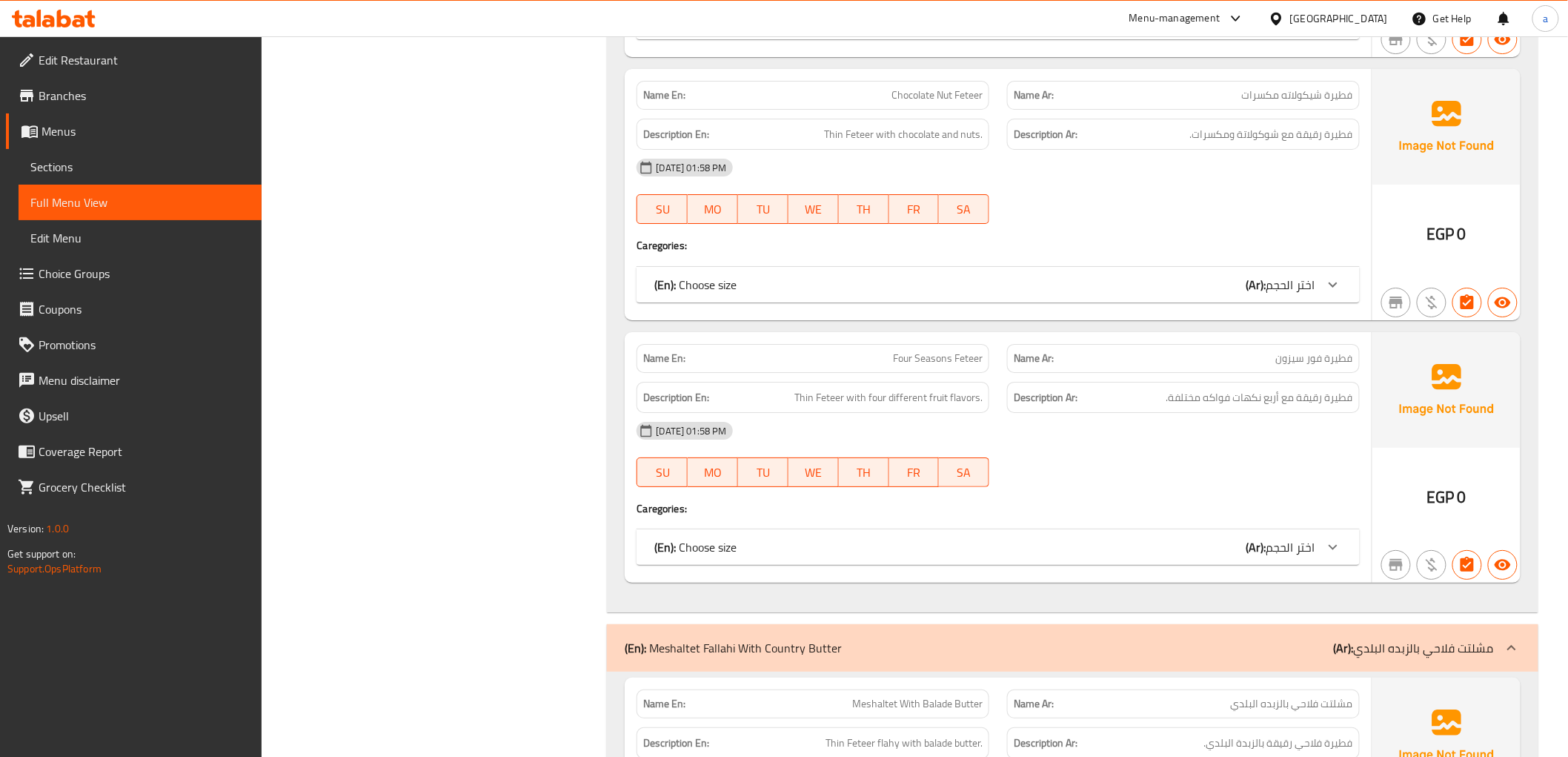
click at [1309, 549] on span "اختر الحجم" at bounding box center [1291, 547] width 49 height 23
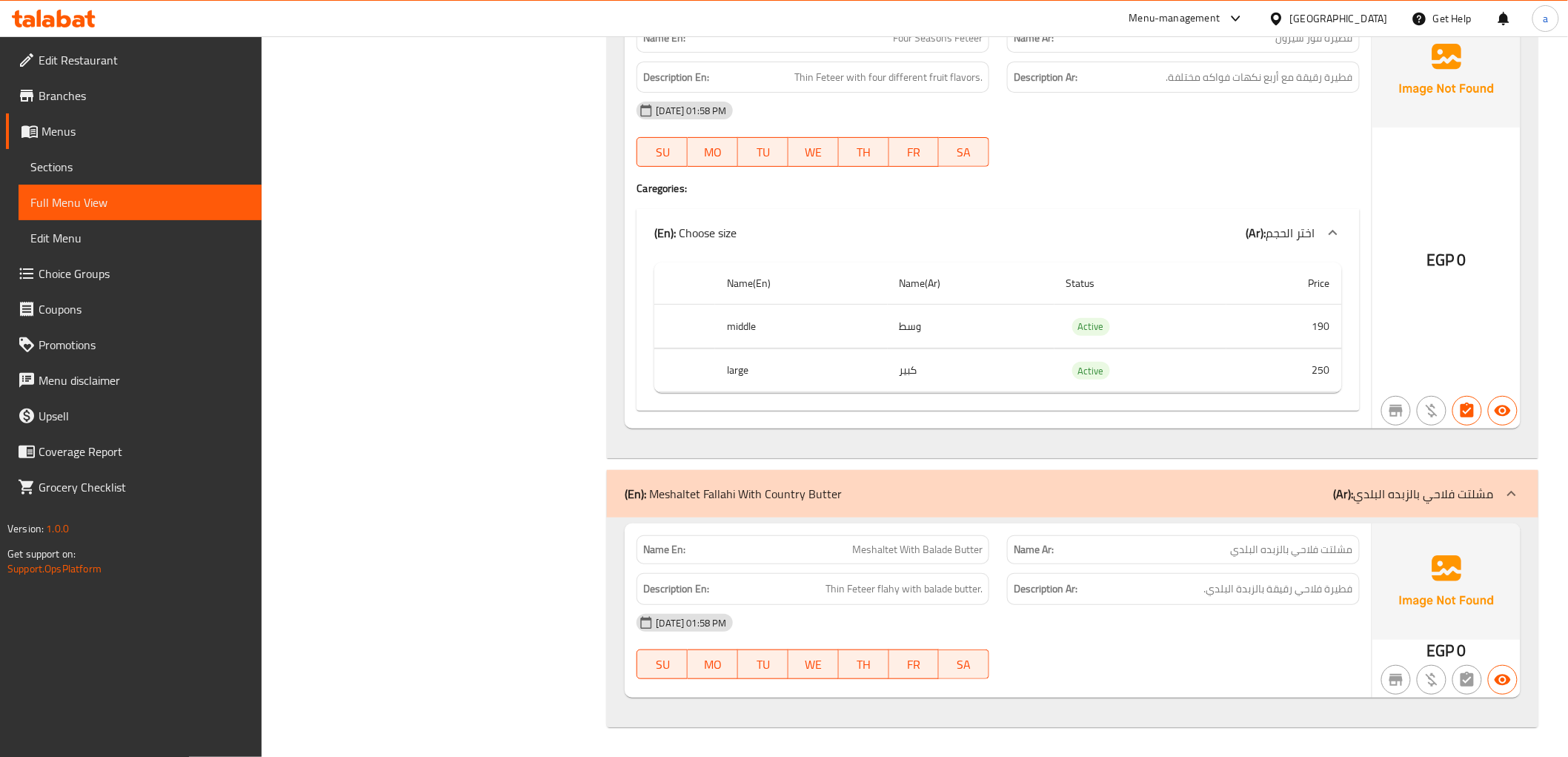
scroll to position [14271, 0]
click at [739, 320] on th "middle" at bounding box center [801, 326] width 173 height 44
copy th "middle"
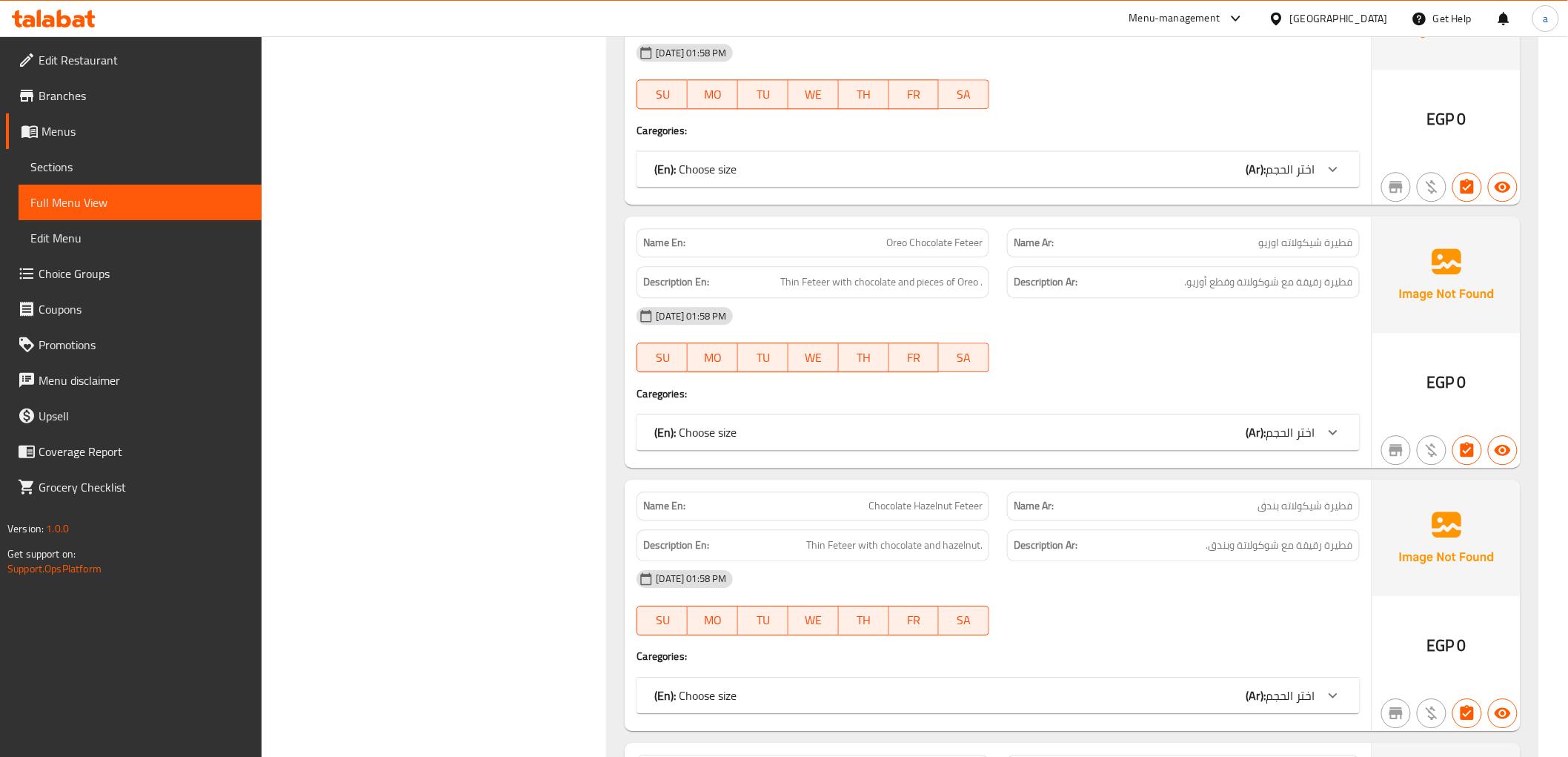
scroll to position [13447, 0]
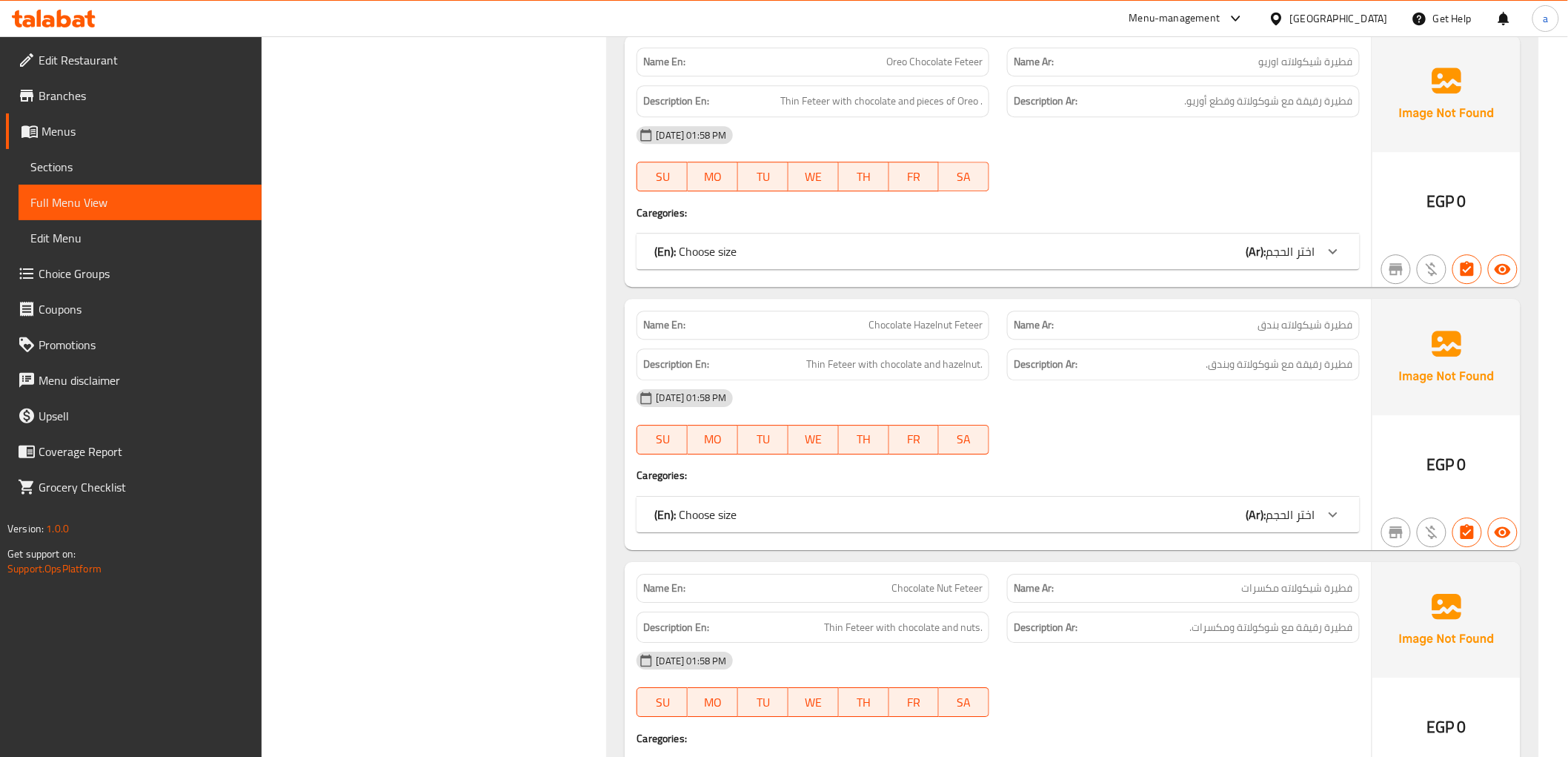
click at [1335, 255] on icon at bounding box center [1333, 251] width 18 height 18
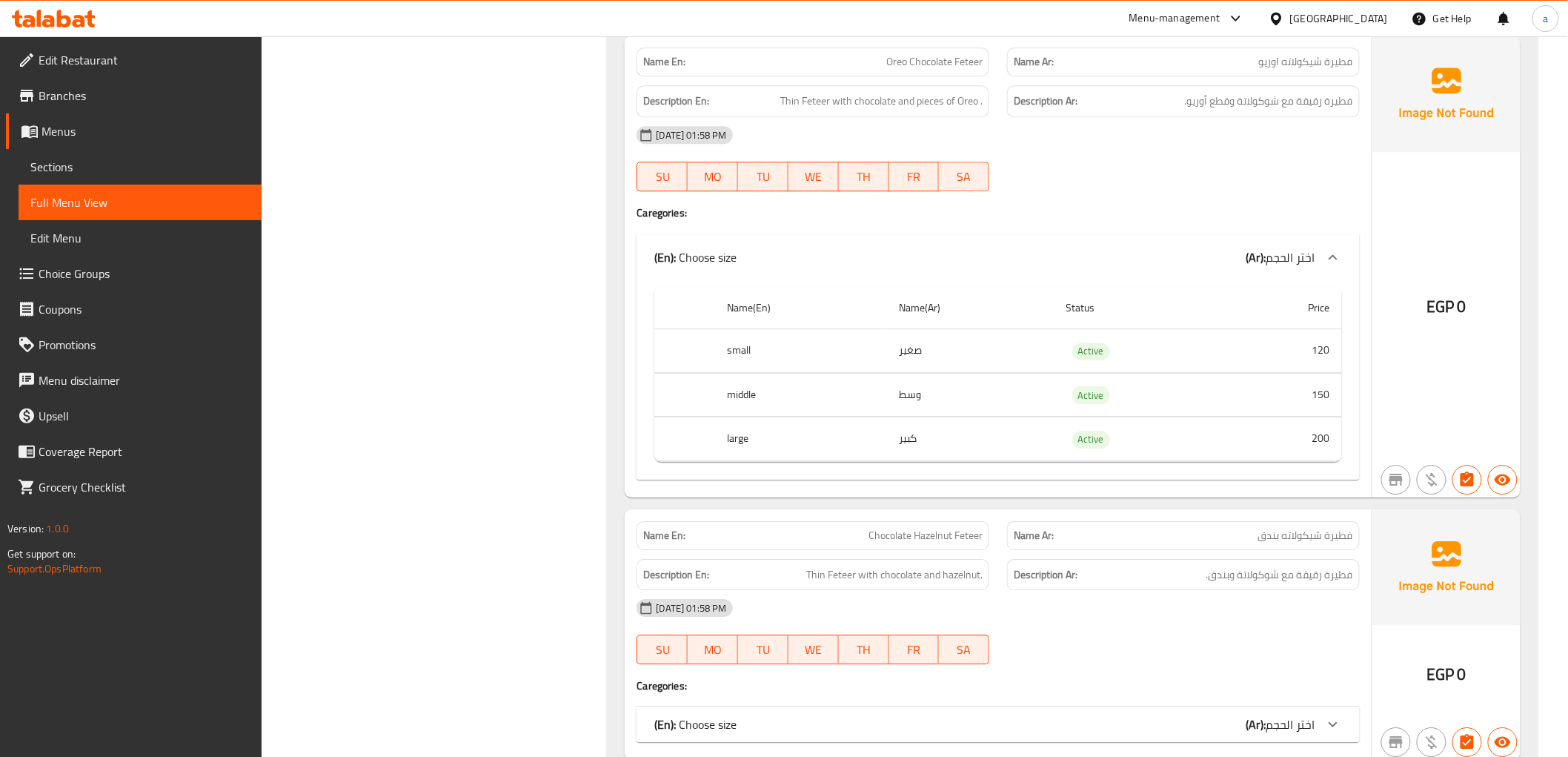
click at [916, 402] on td "وسط" at bounding box center [970, 395] width 166 height 44
copy td "وسط"
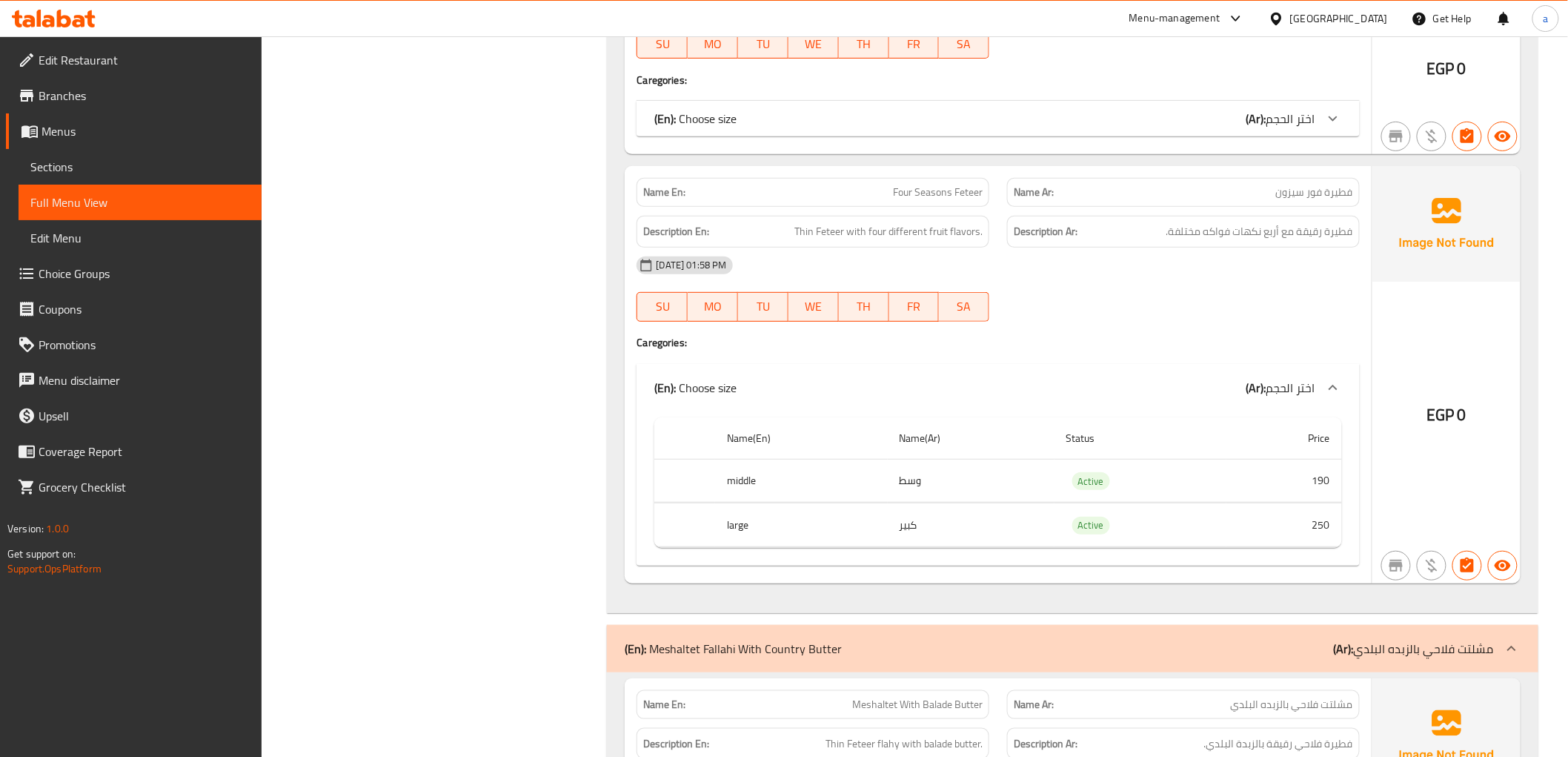
scroll to position [13987, 0]
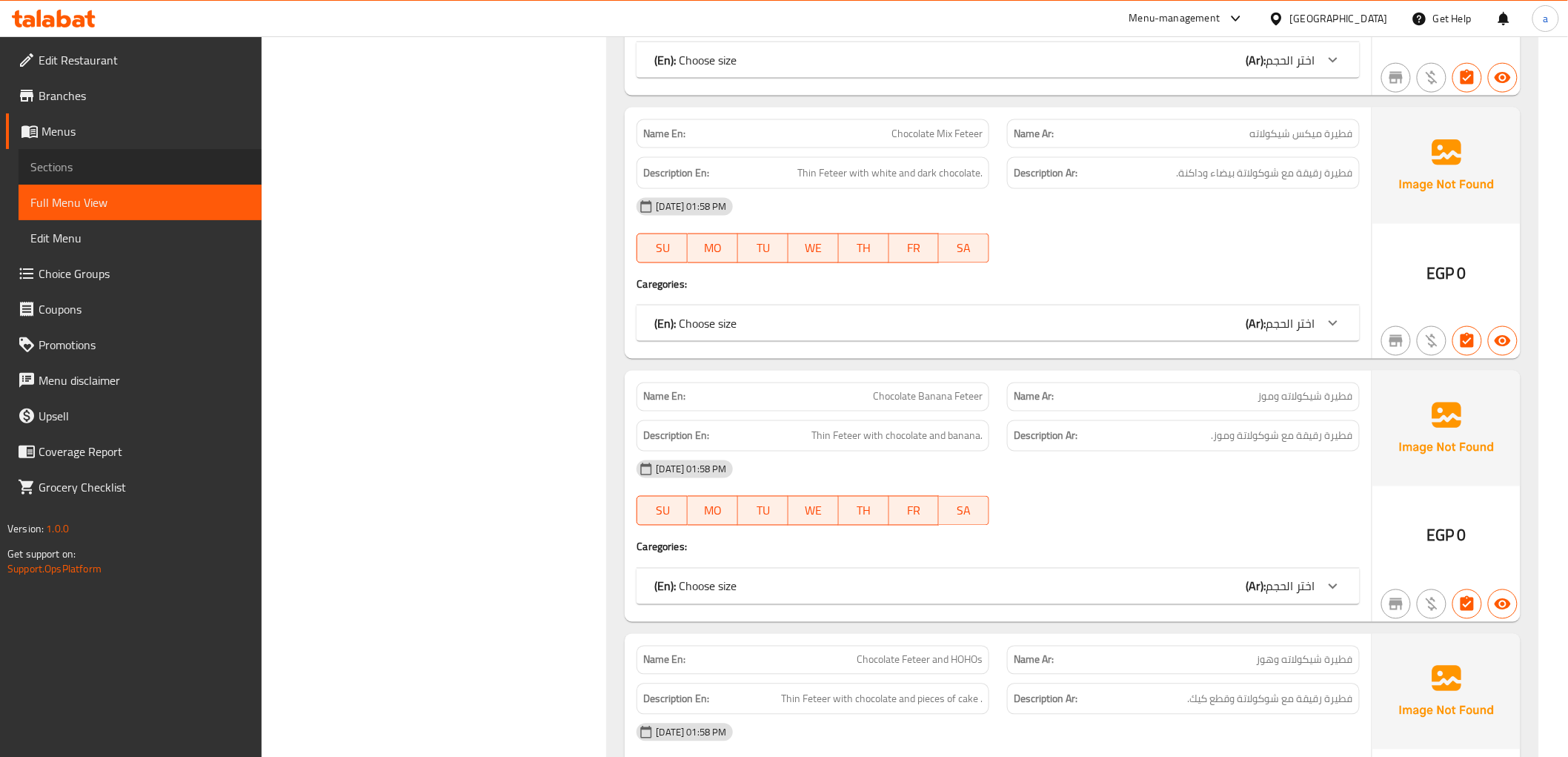
click at [75, 170] on span "Sections" at bounding box center [140, 167] width 219 height 18
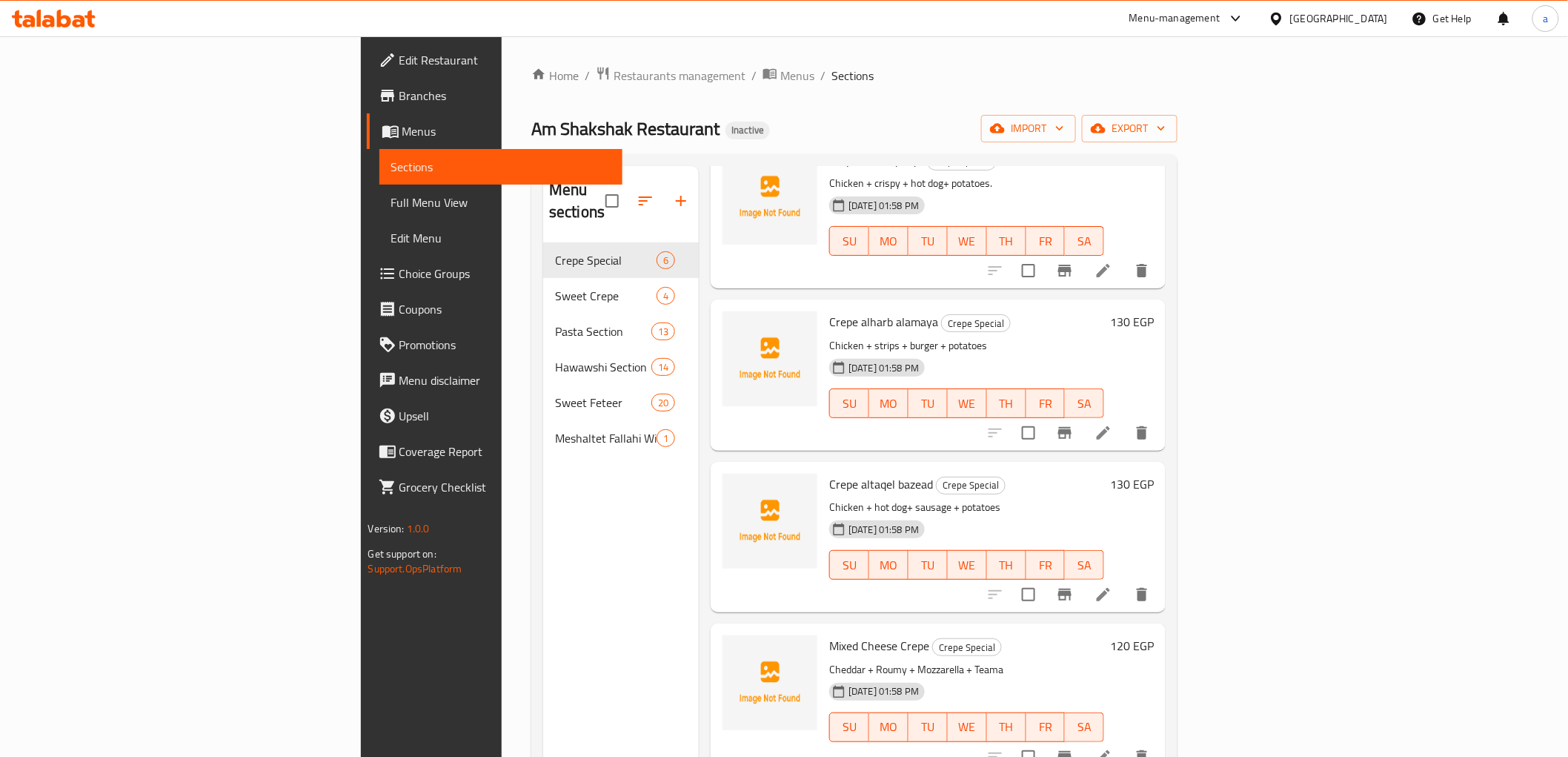
scroll to position [247, 0]
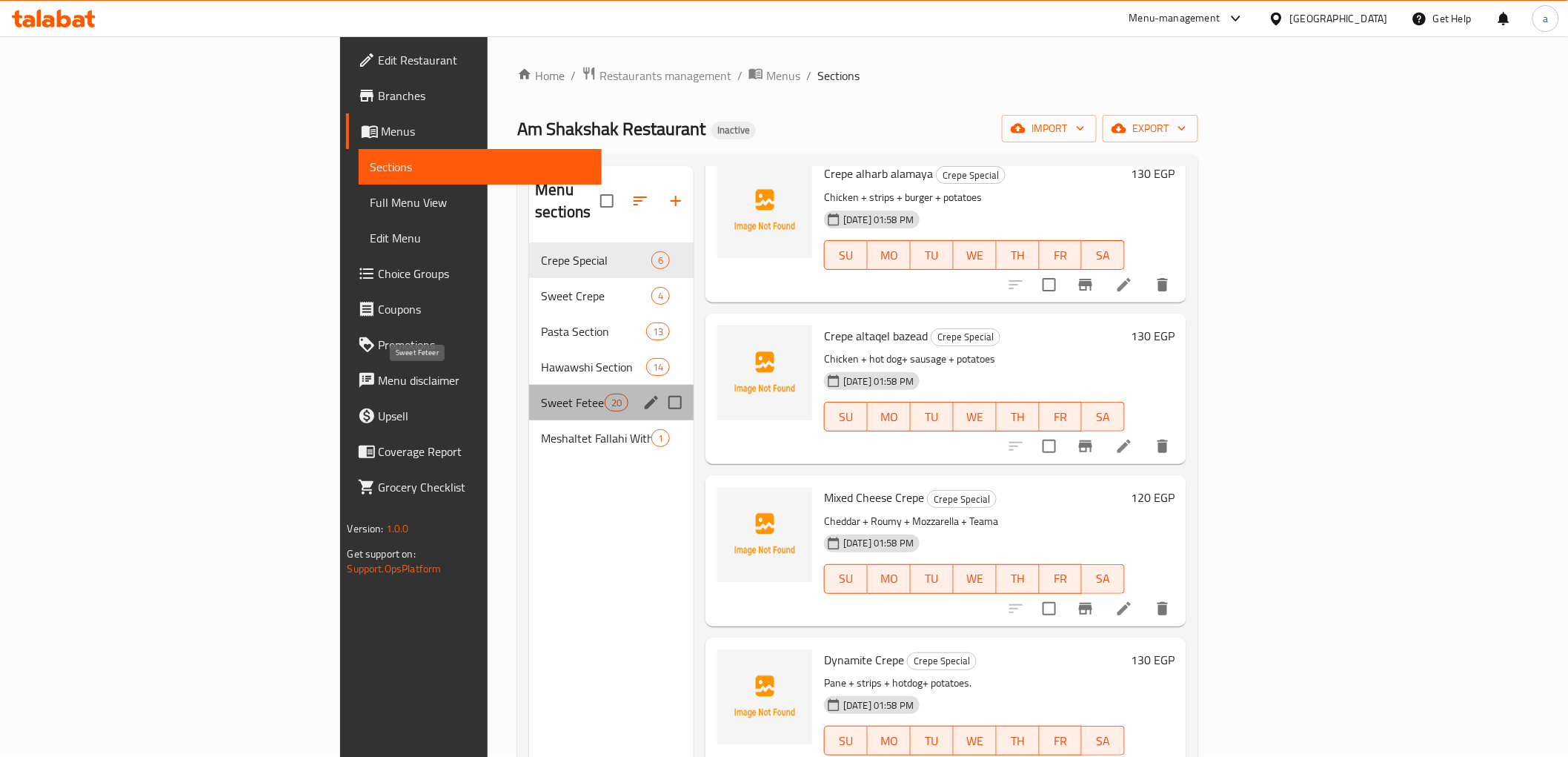
click at [541, 394] on span "Sweet Feteer" at bounding box center [572, 402] width 63 height 18
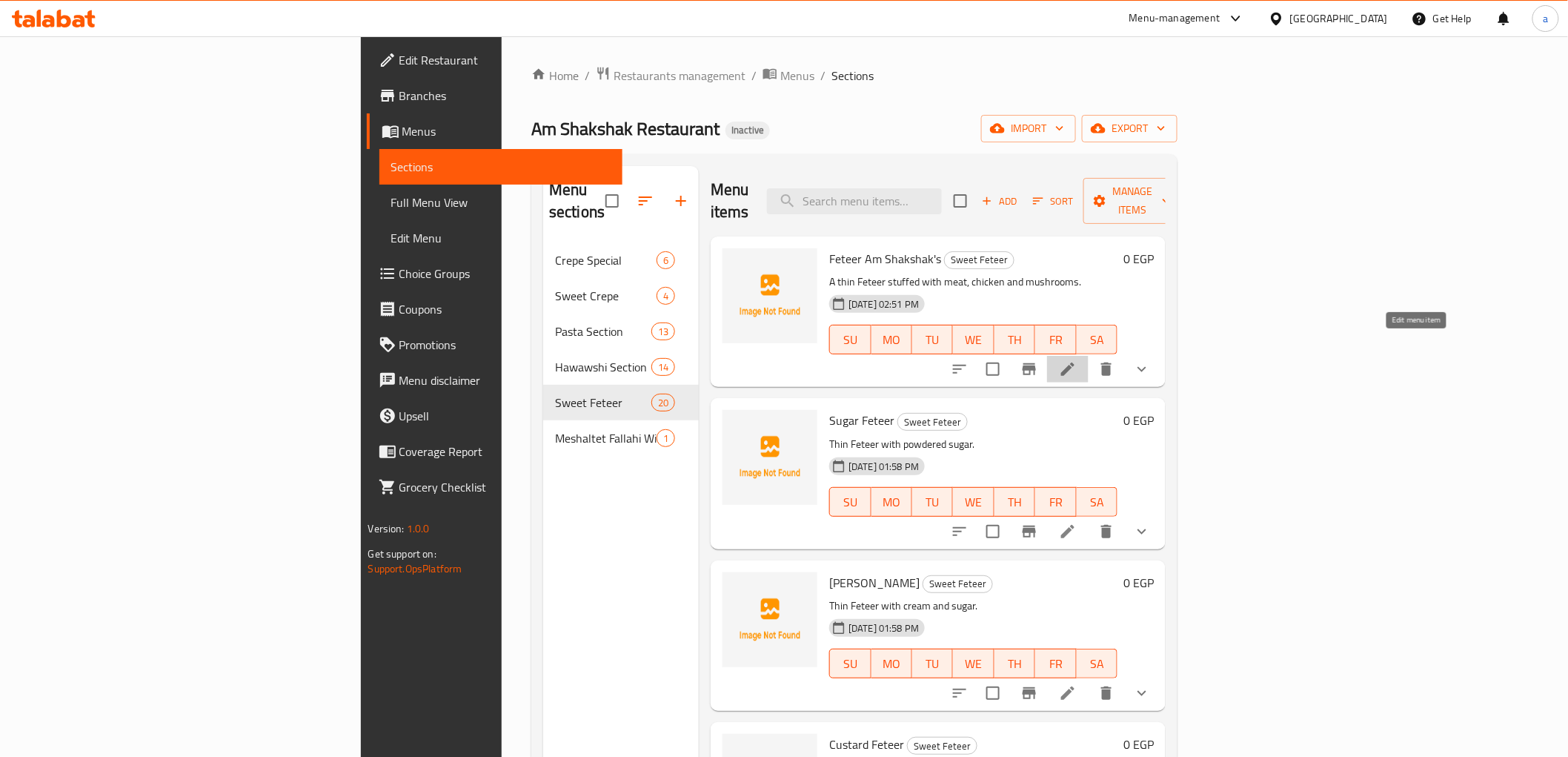
click at [1076, 361] on icon at bounding box center [1067, 369] width 18 height 18
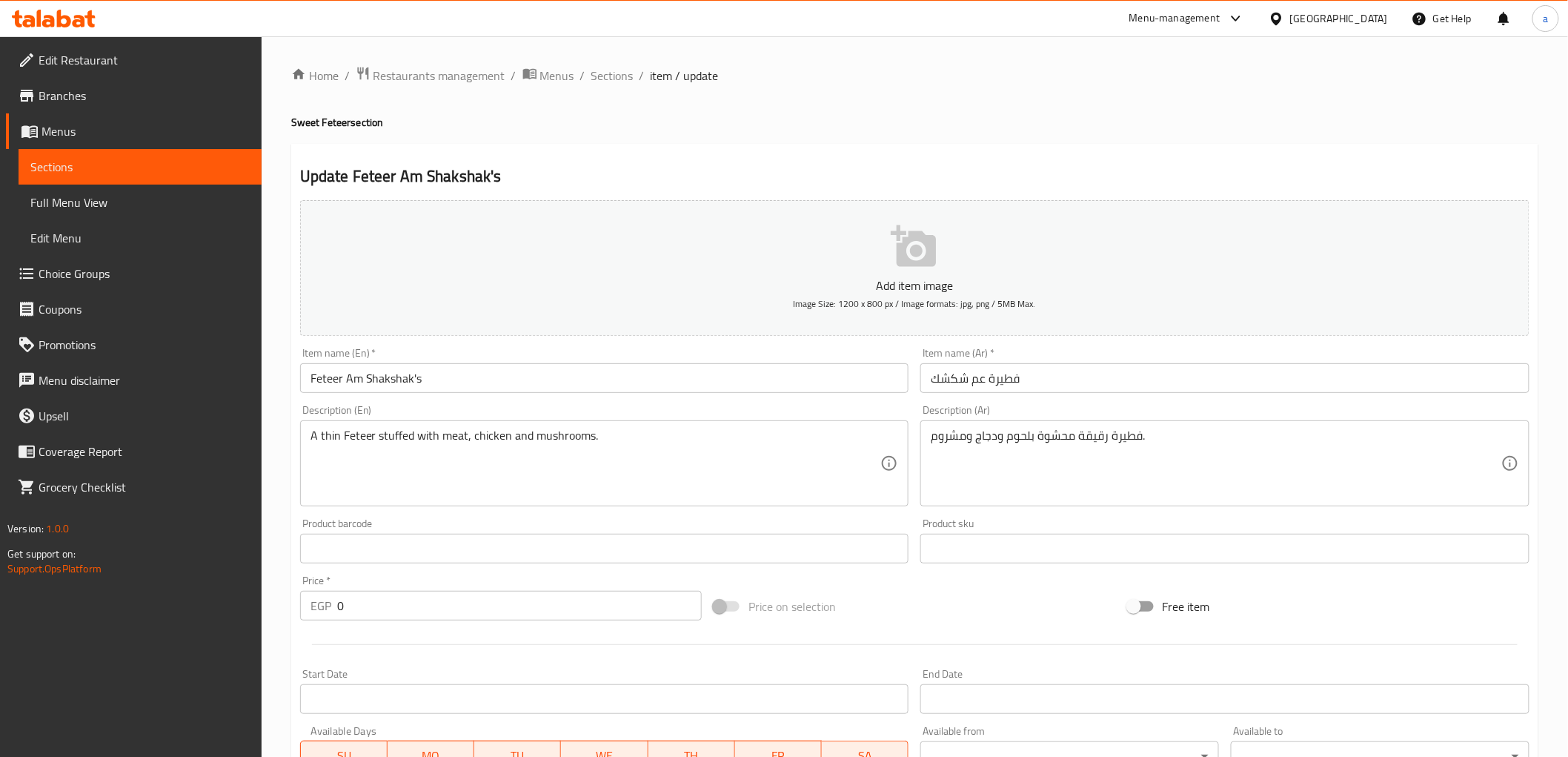
scroll to position [324, 0]
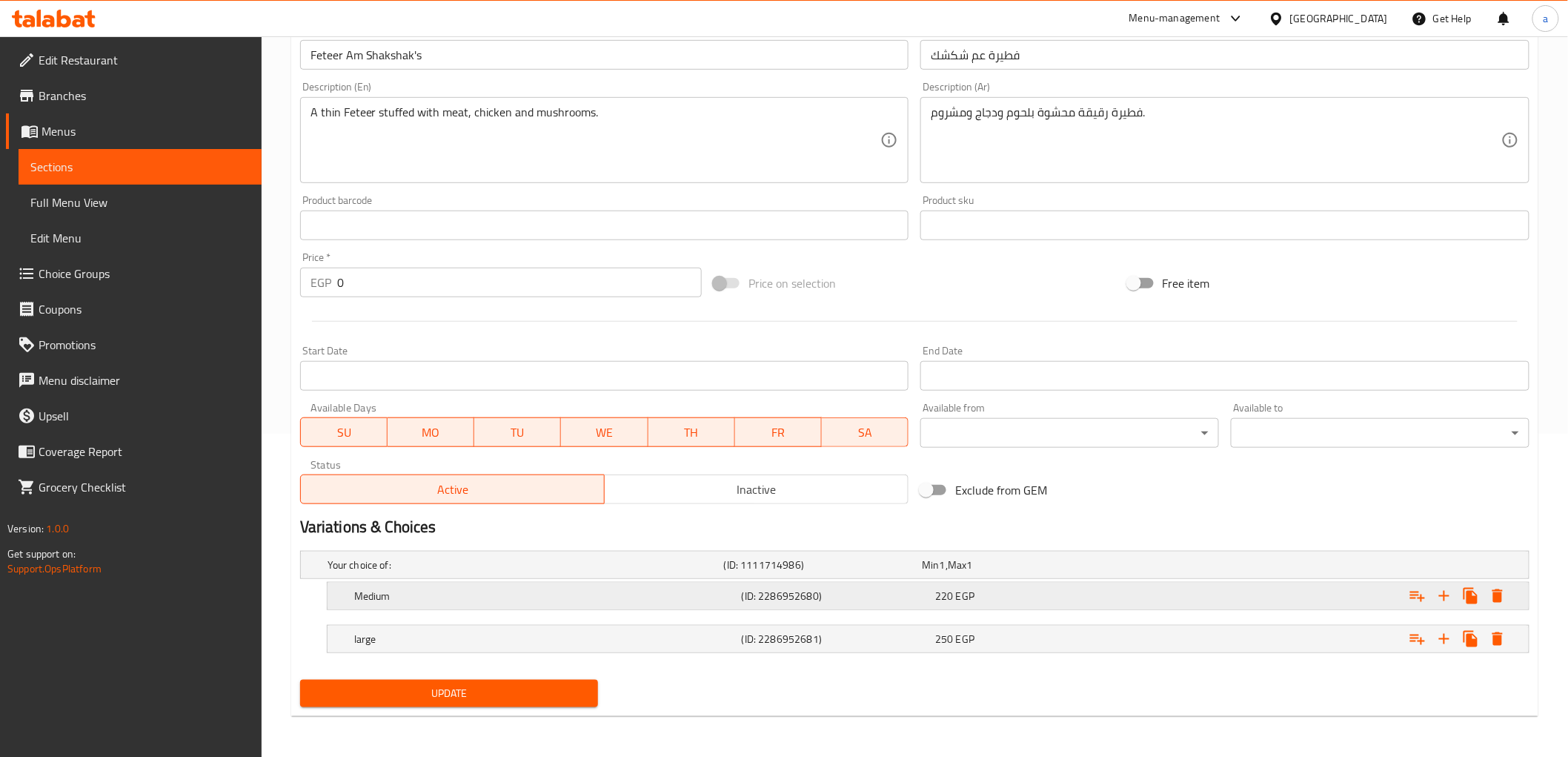
click at [586, 601] on h5 "Medium" at bounding box center [544, 596] width 381 height 15
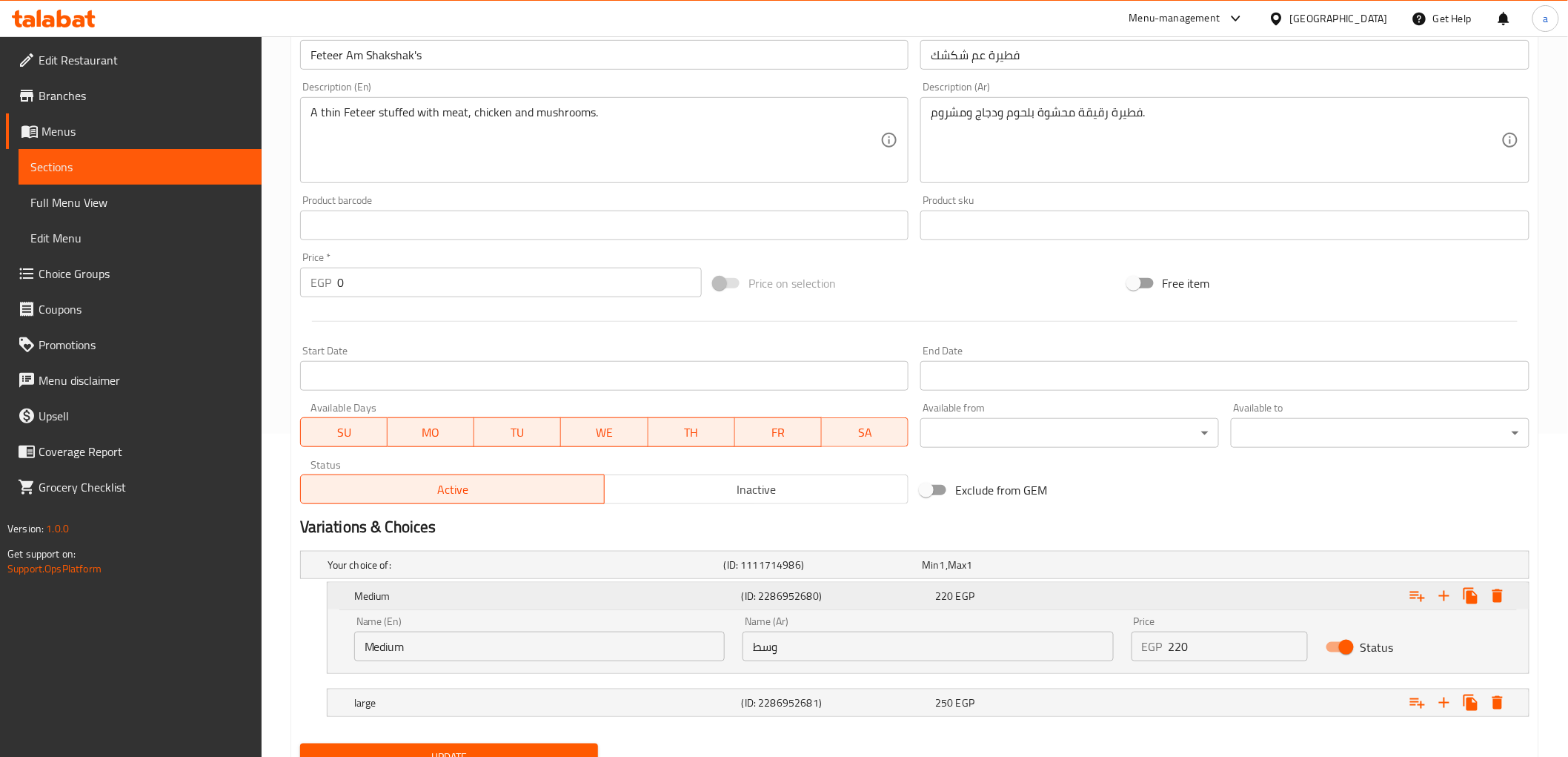
scroll to position [388, 0]
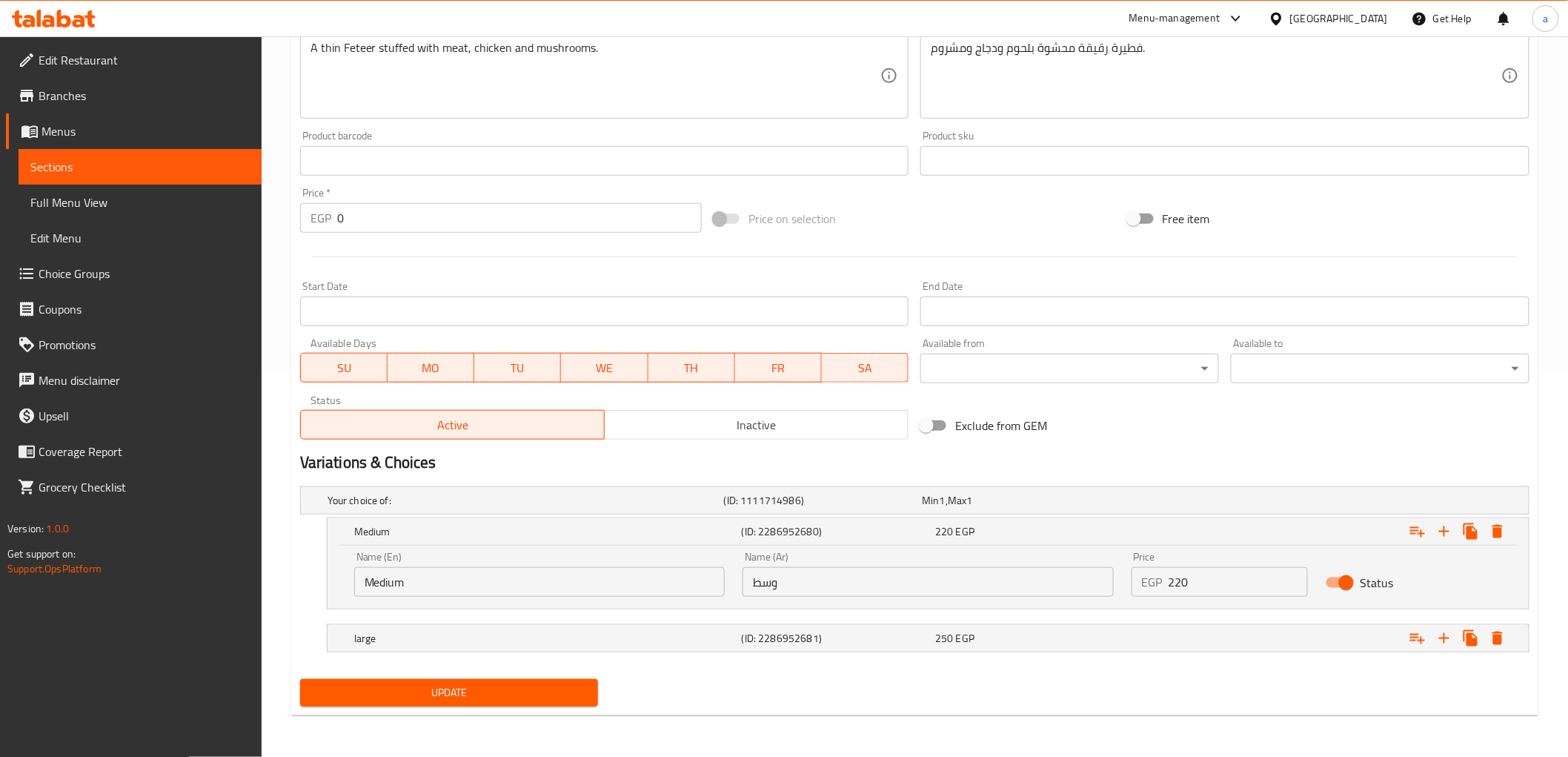
click at [124, 159] on span "Sections" at bounding box center [140, 167] width 219 height 18
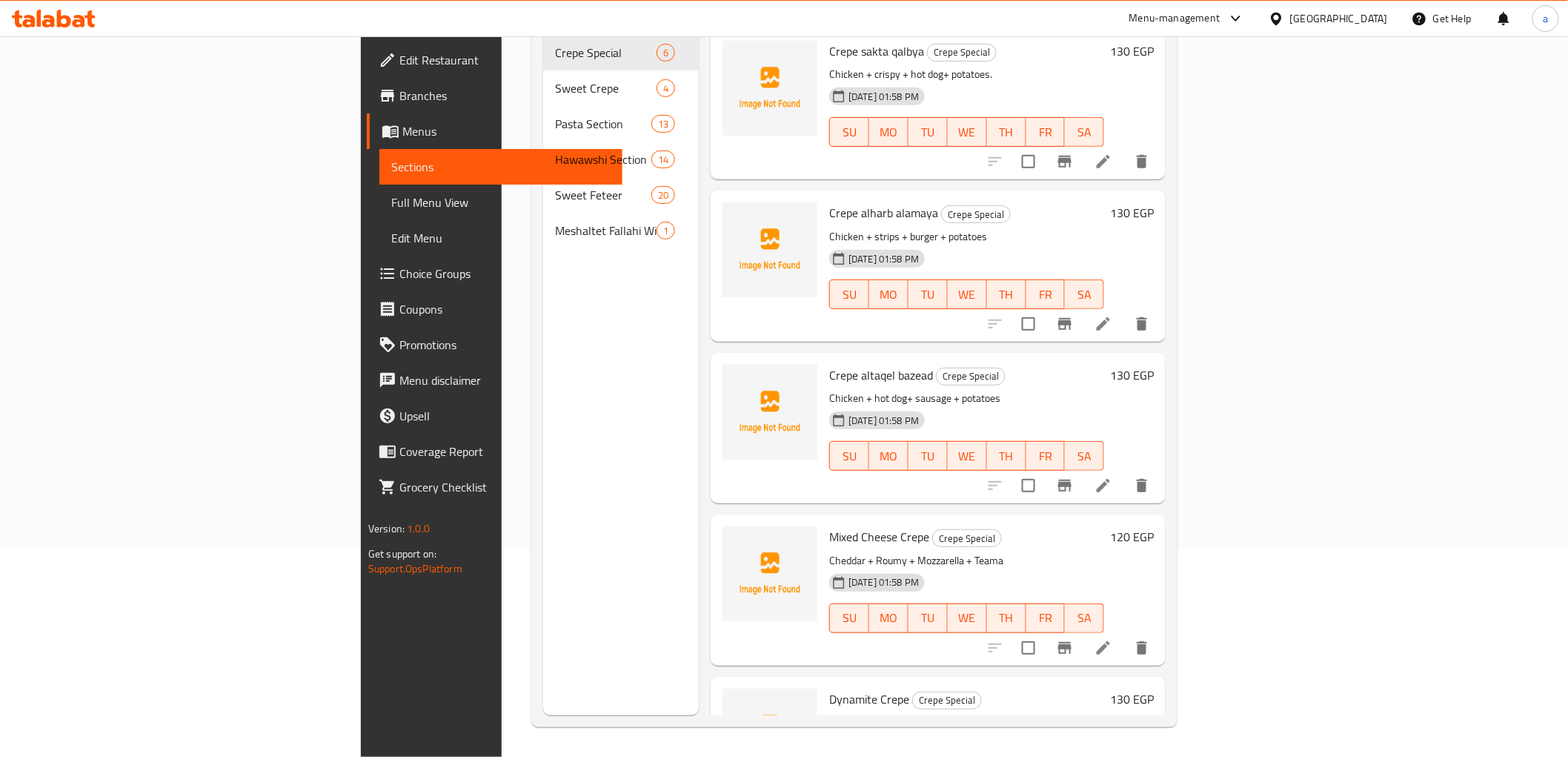
scroll to position [207, 0]
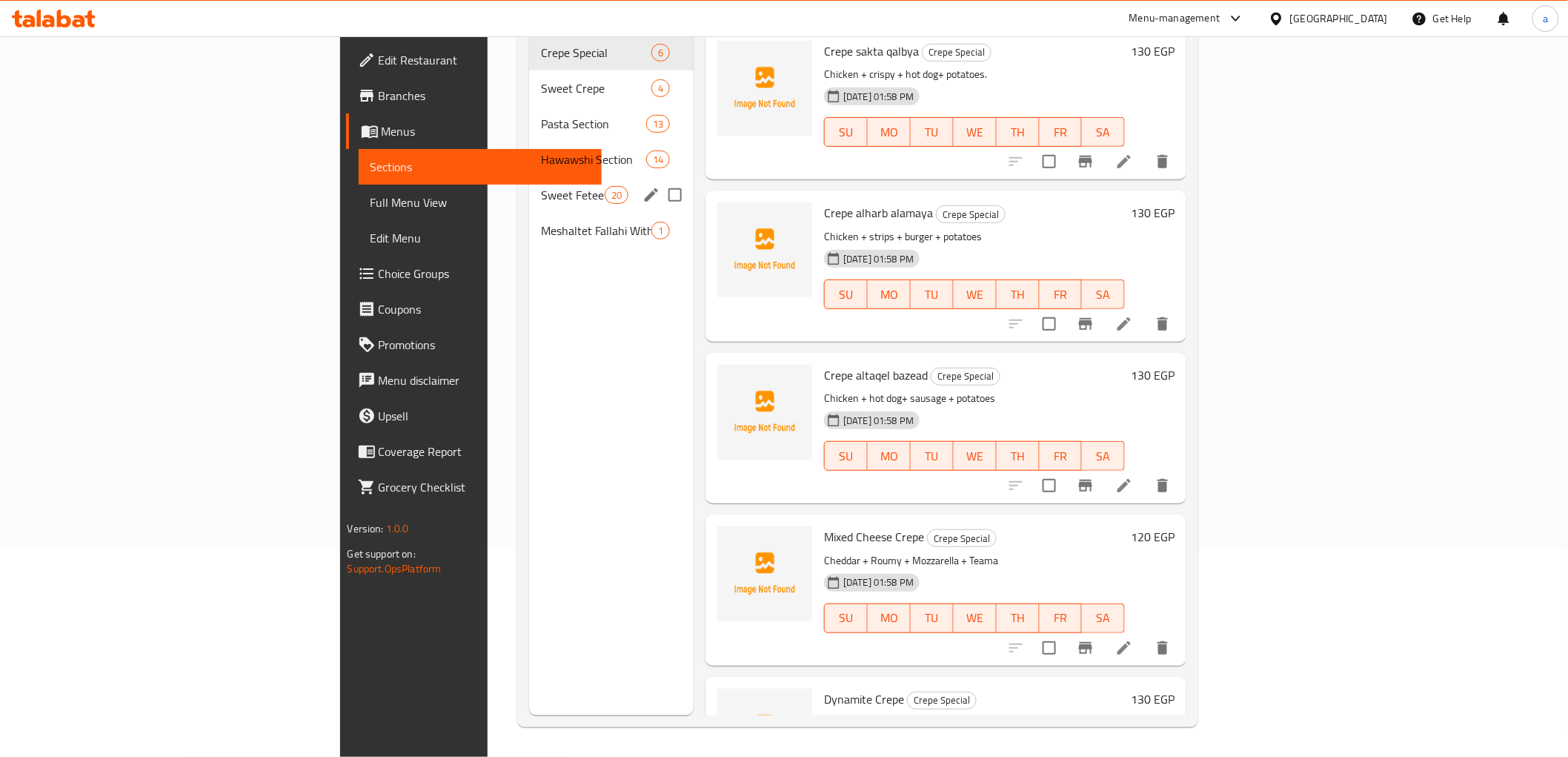
click at [529, 177] on div "Sweet Feteer 20" at bounding box center [611, 195] width 165 height 36
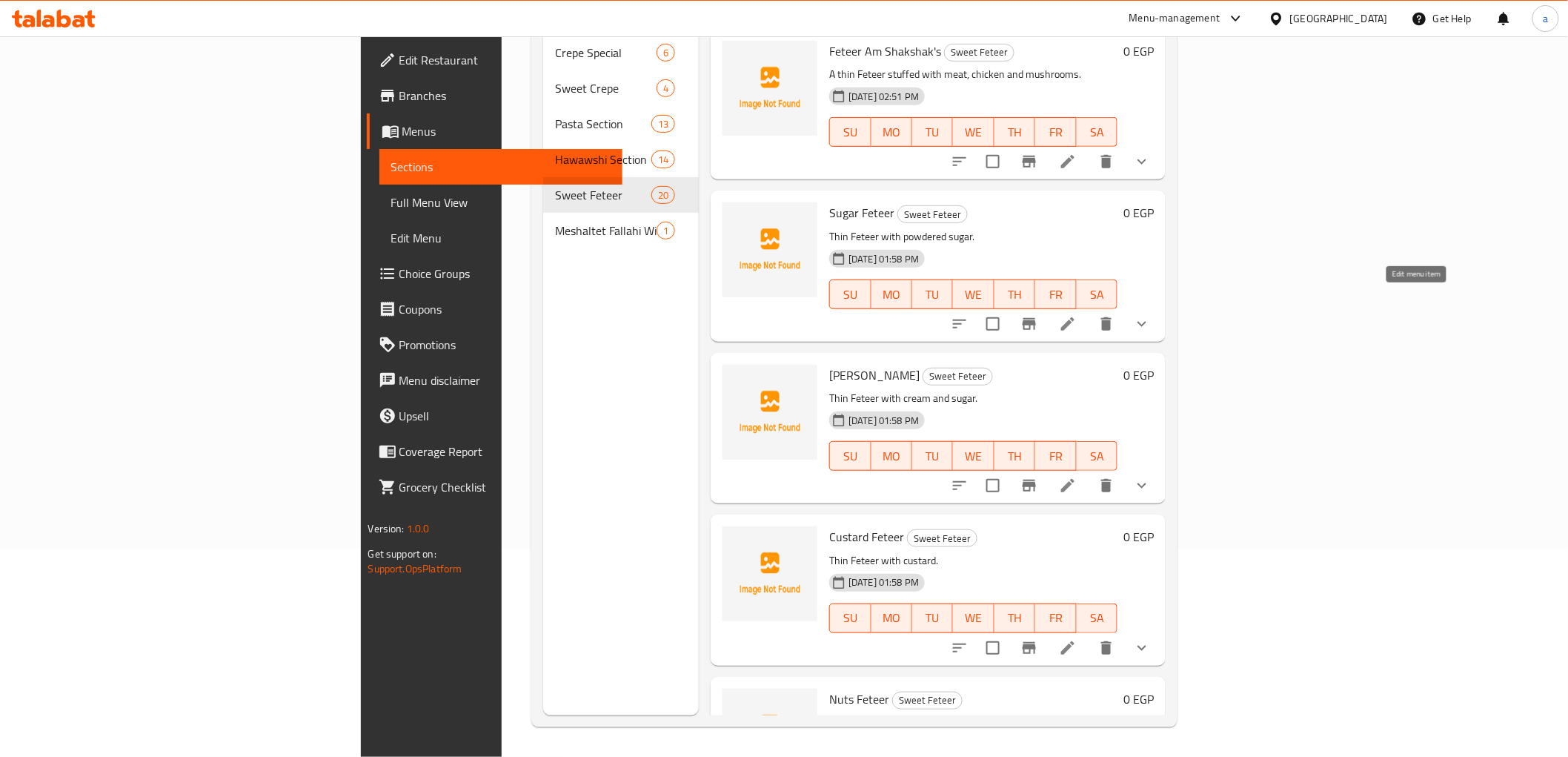
click at [1074, 317] on icon at bounding box center [1068, 324] width 13 height 13
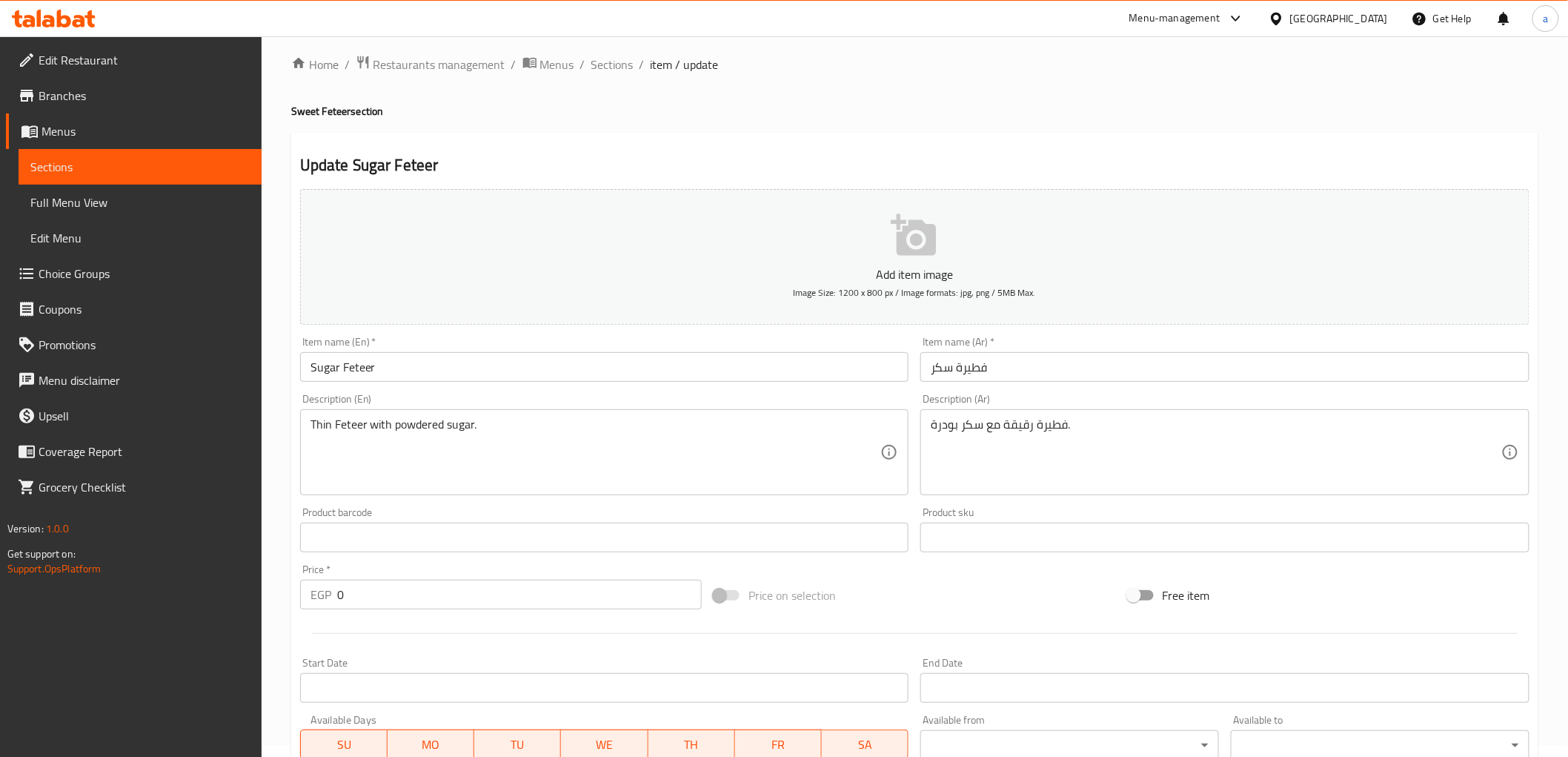
scroll to position [288, 0]
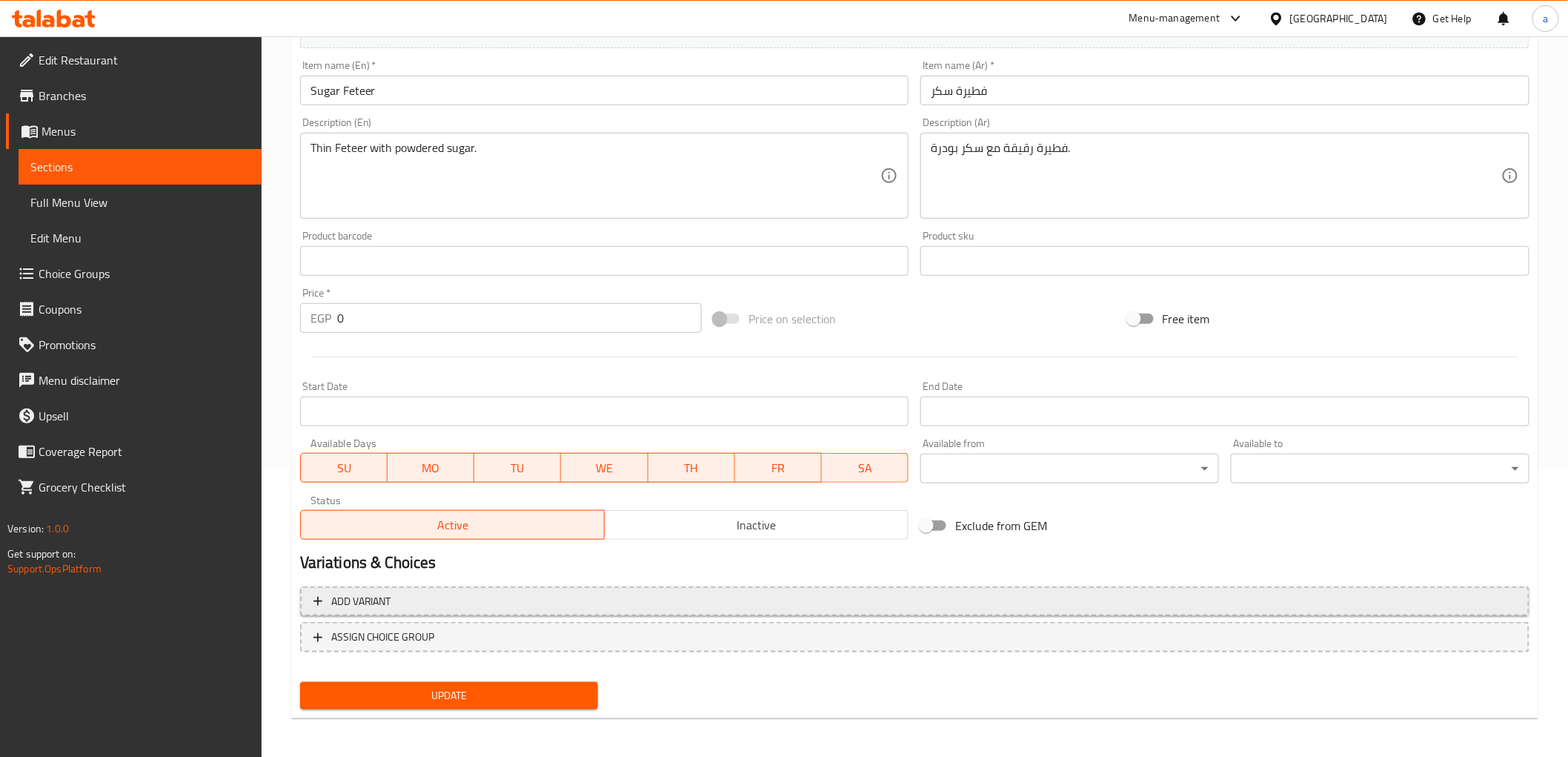
click at [722, 601] on span "Add variant" at bounding box center [914, 602] width 1202 height 19
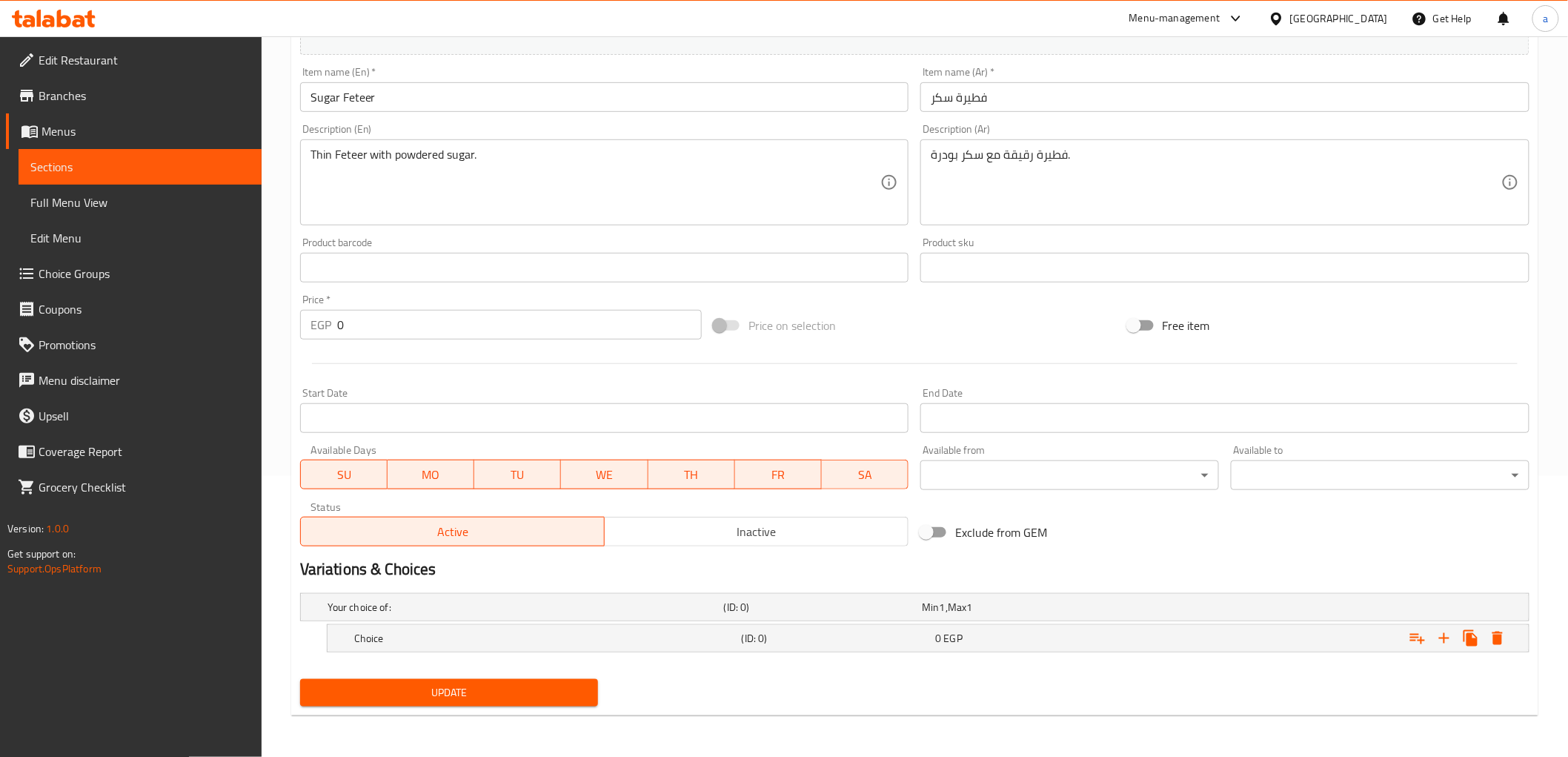
scroll to position [280, 0]
click at [713, 611] on h5 "Your choice of:" at bounding box center [522, 608] width 391 height 15
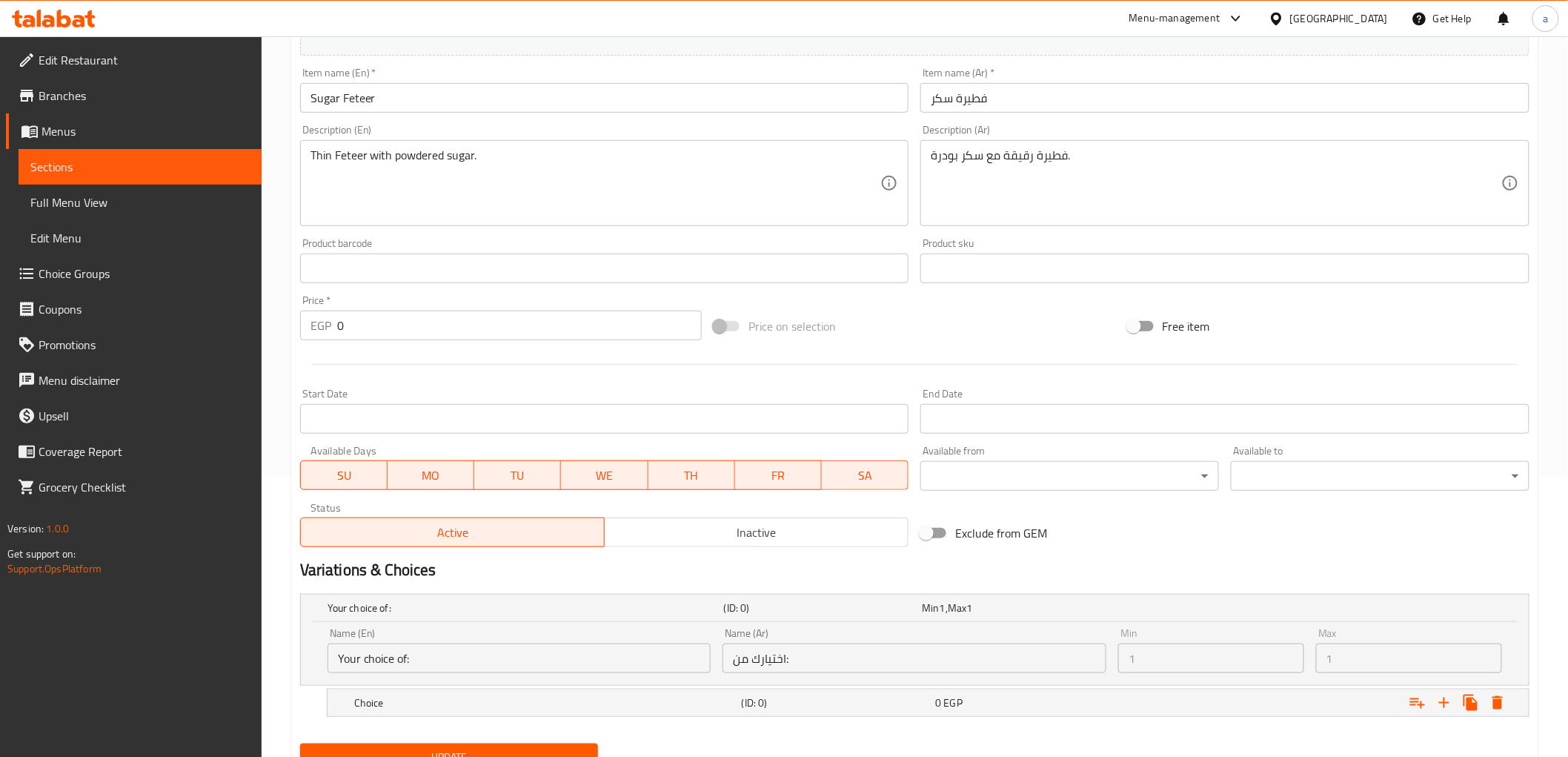
click at [1302, 537] on div "Exclude from GEM" at bounding box center [1121, 533] width 413 height 40
click at [1077, 712] on div "0 EGP" at bounding box center [1028, 703] width 194 height 21
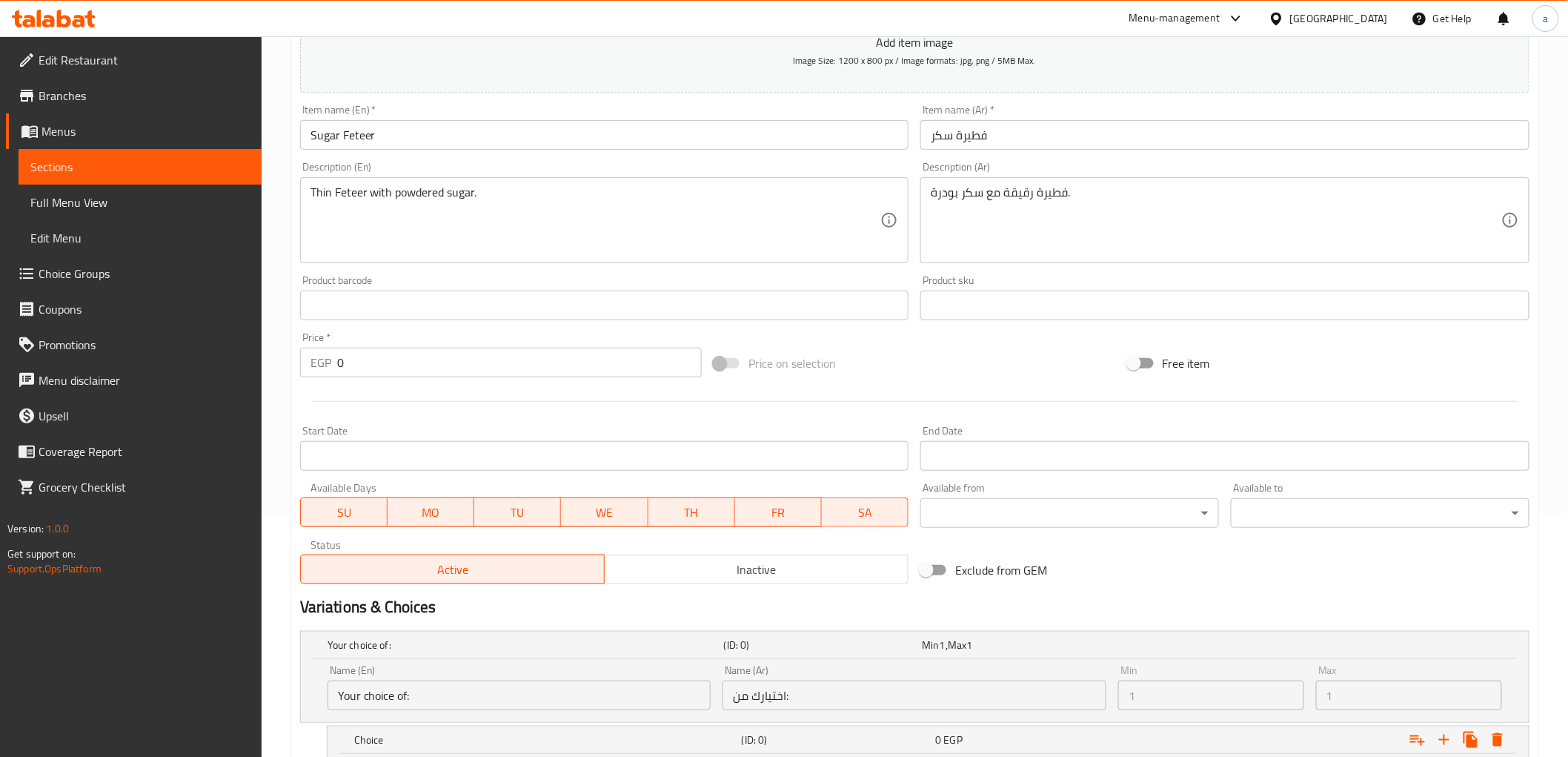
scroll to position [161, 0]
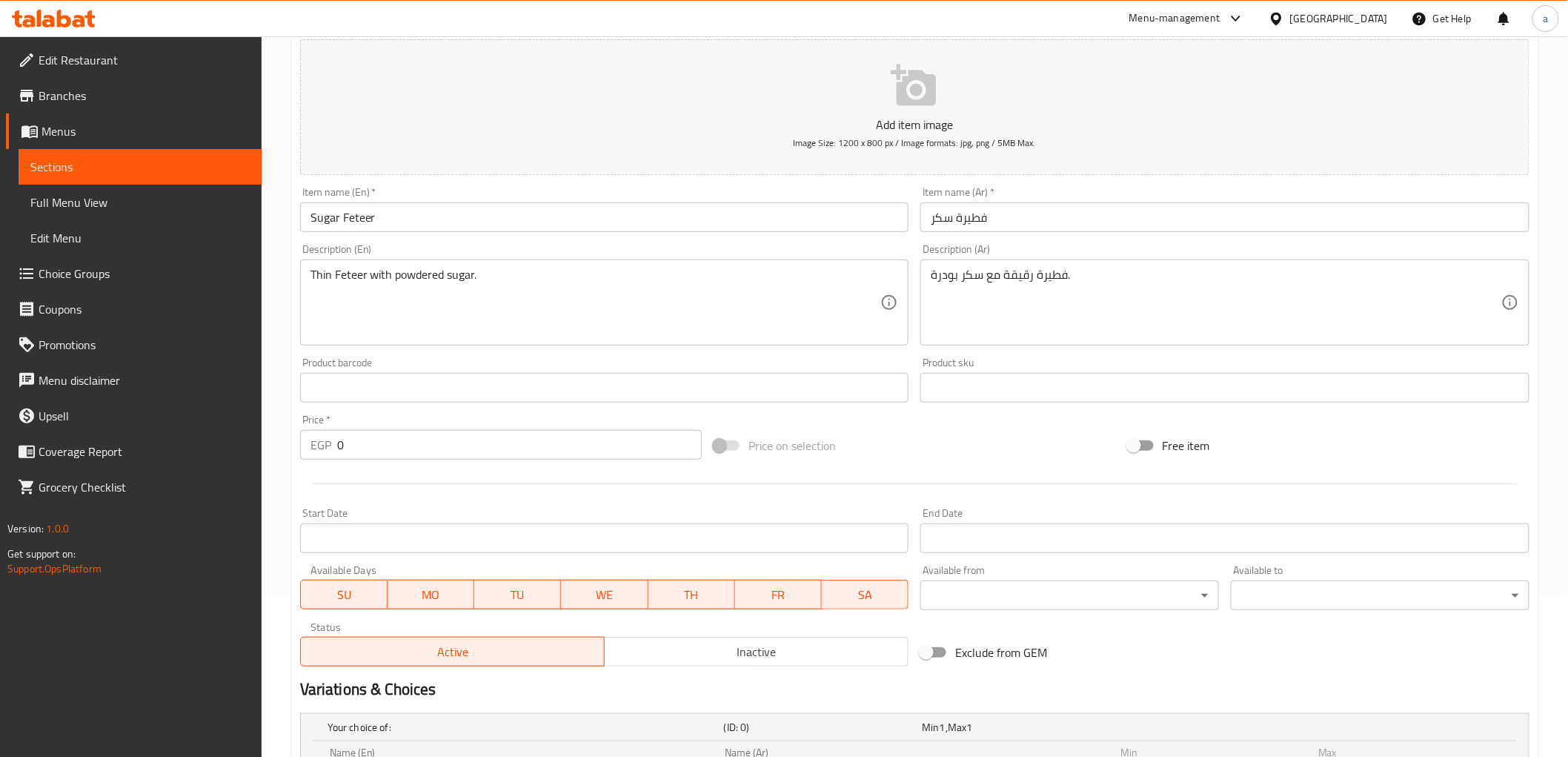
click at [202, 168] on span "Sections" at bounding box center [140, 167] width 219 height 18
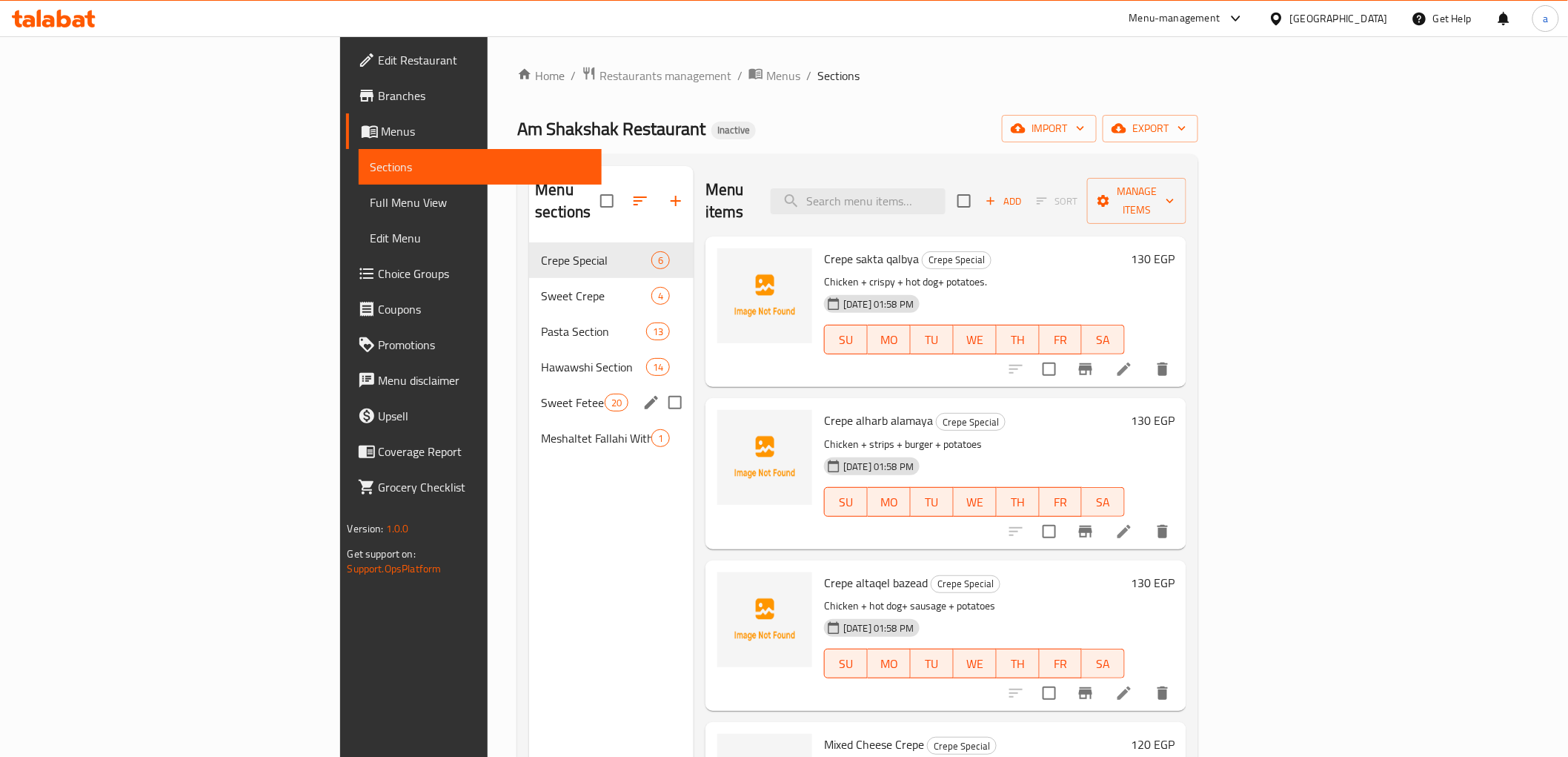
click at [541, 394] on span "Sweet Feteer" at bounding box center [572, 402] width 63 height 18
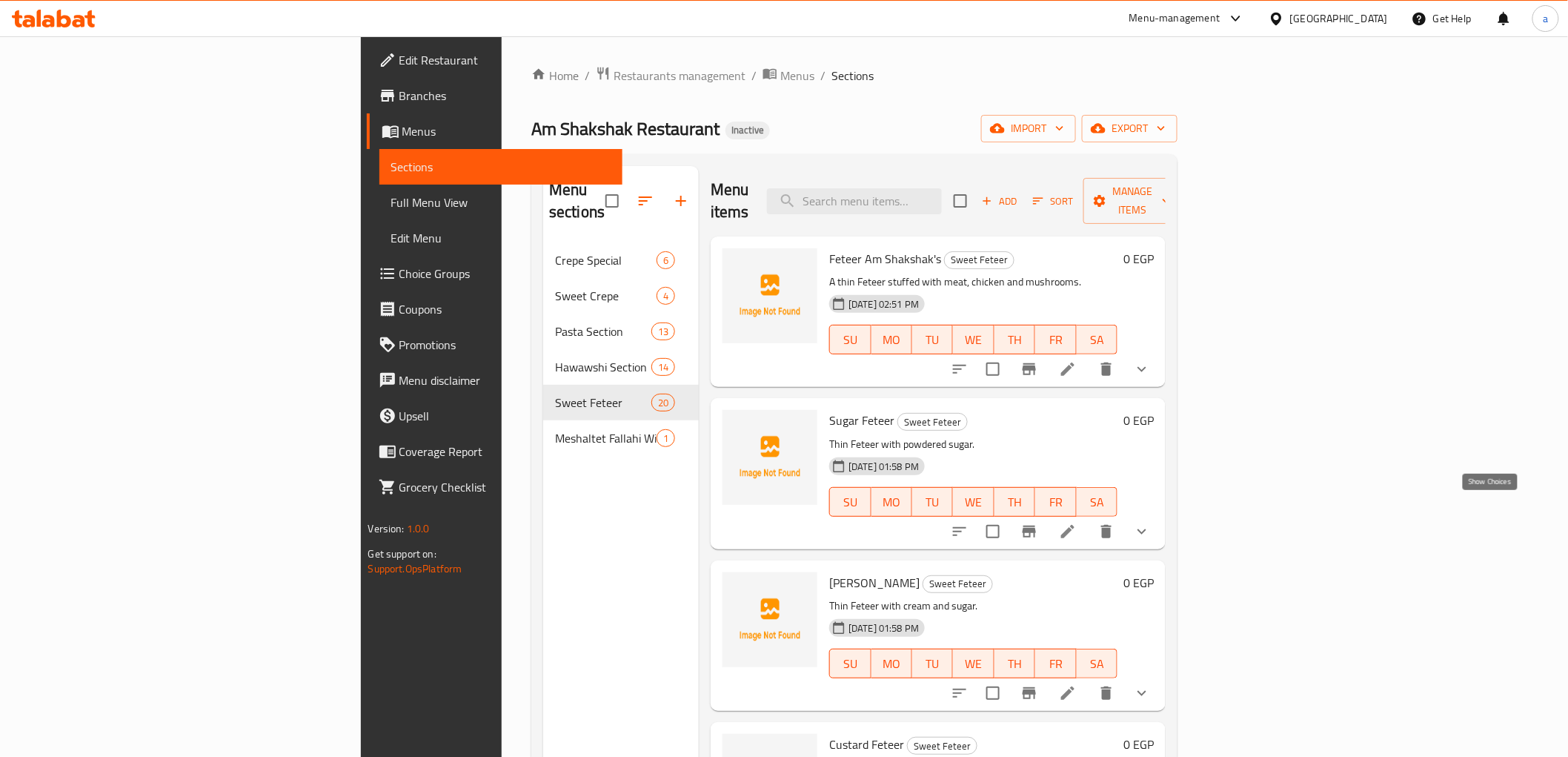
click at [1151, 522] on icon "show more" at bounding box center [1141, 531] width 18 height 18
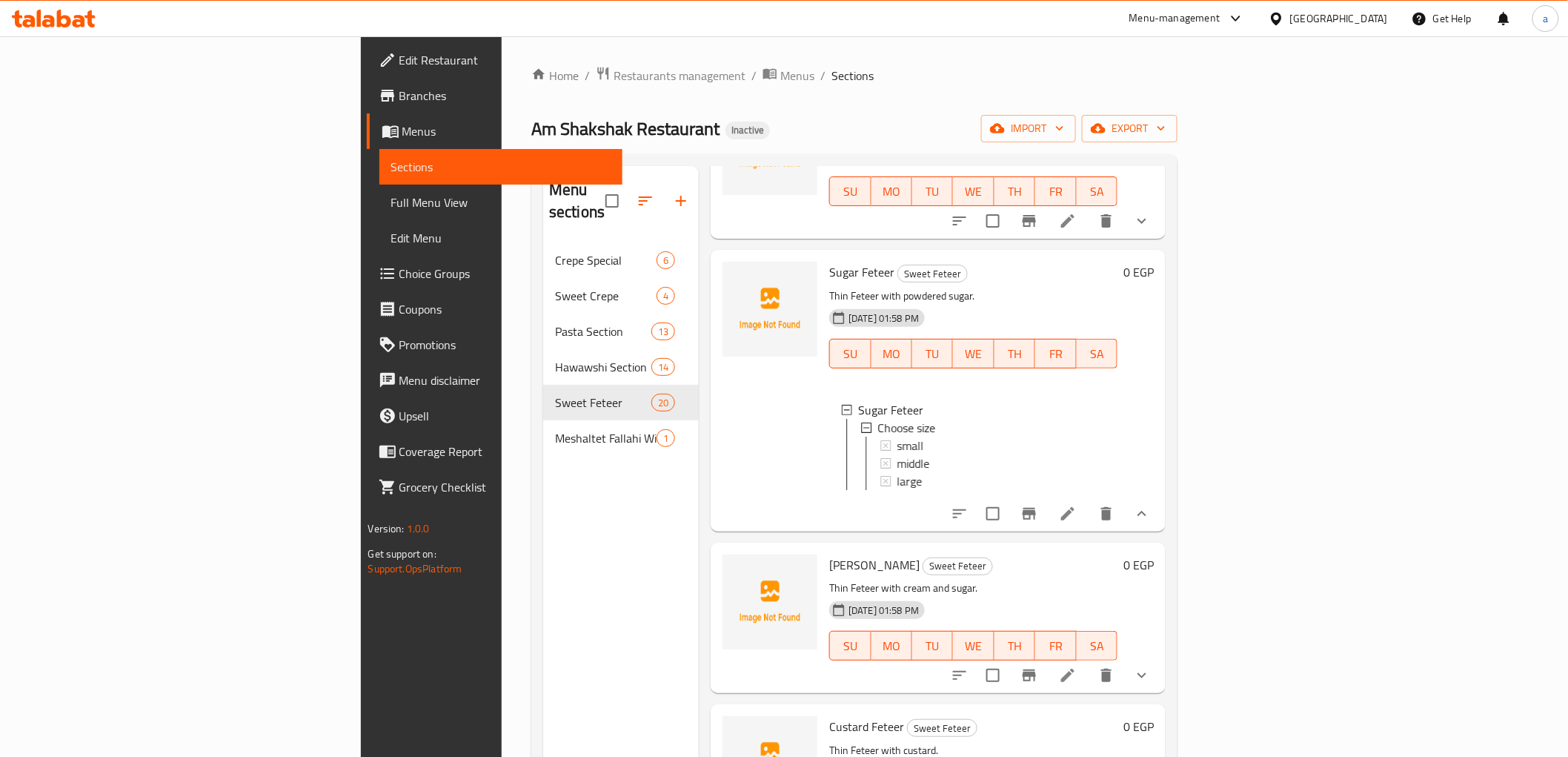
scroll to position [247, 0]
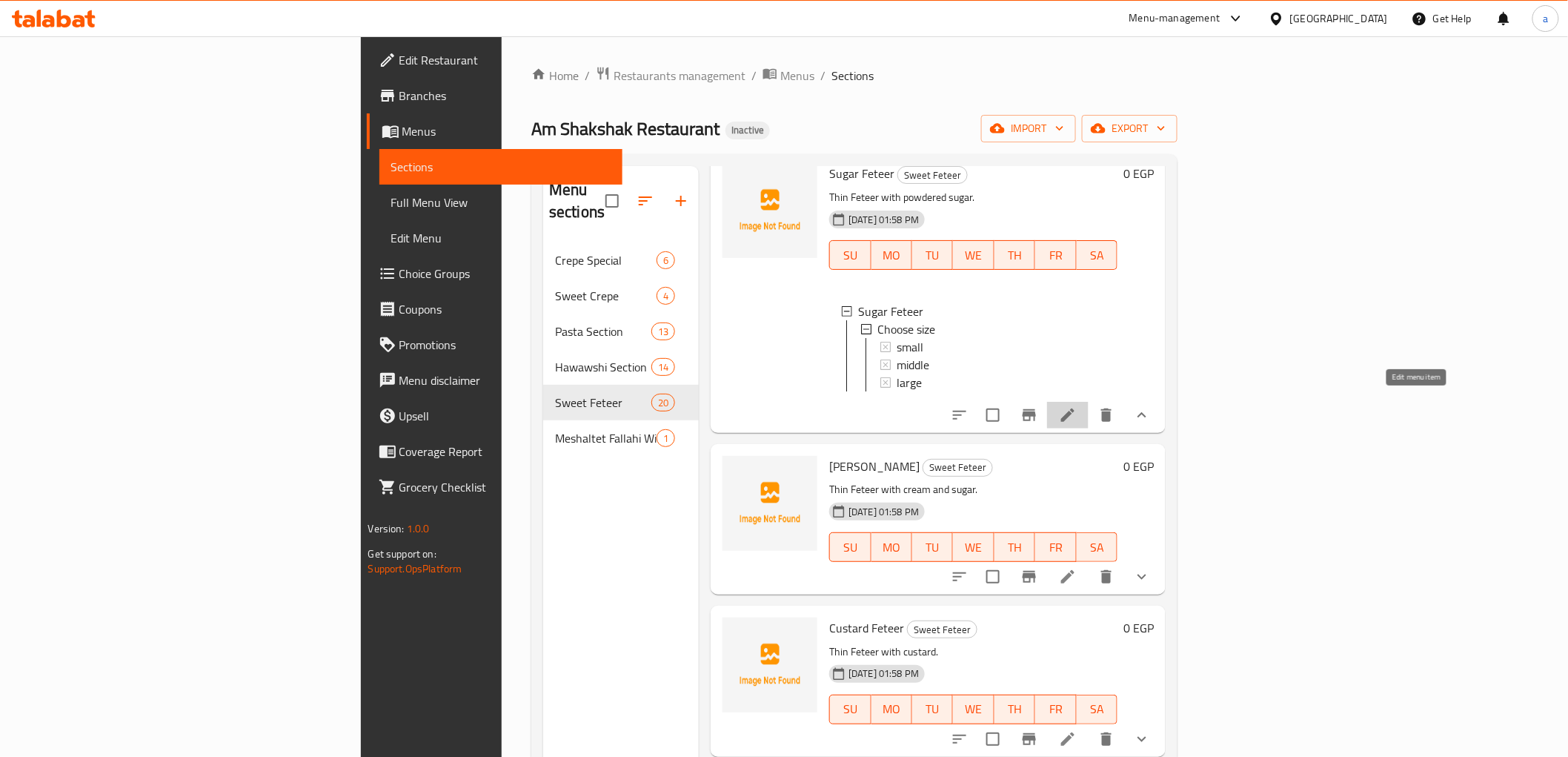
click at [1076, 410] on icon at bounding box center [1067, 414] width 18 height 18
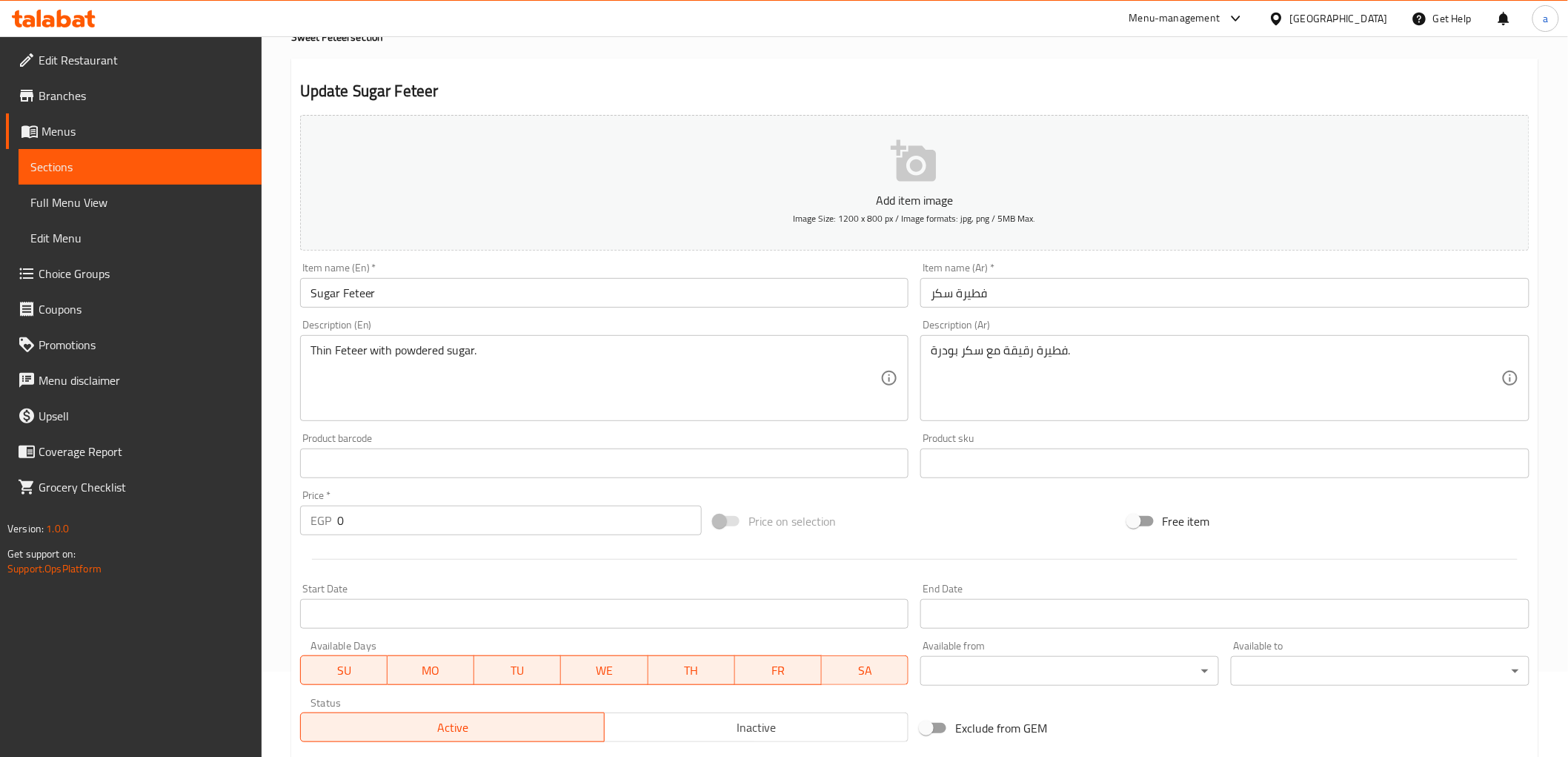
scroll to position [247, 0]
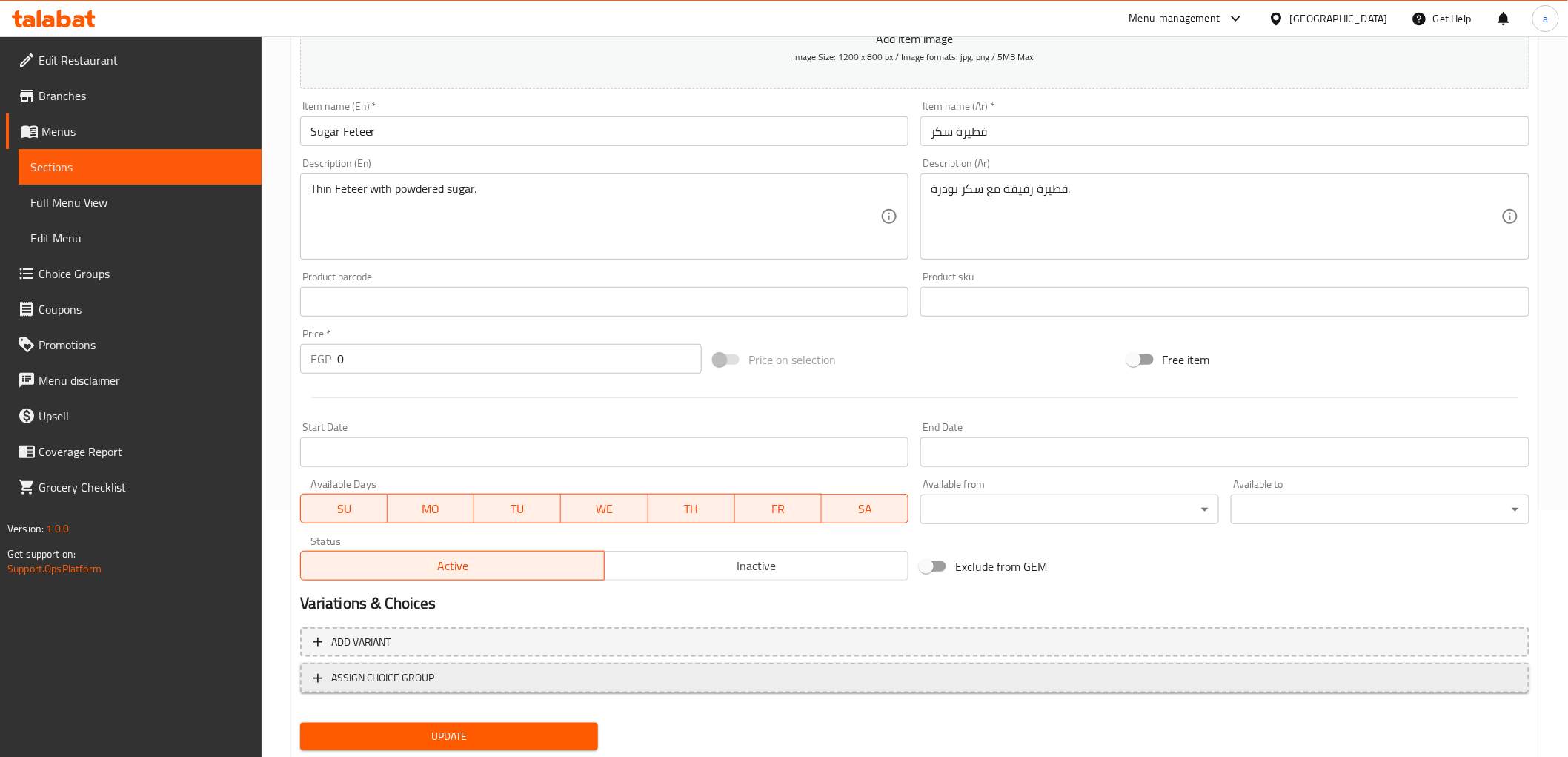
click at [1503, 682] on span "ASSIGN CHOICE GROUP" at bounding box center [914, 678] width 1202 height 19
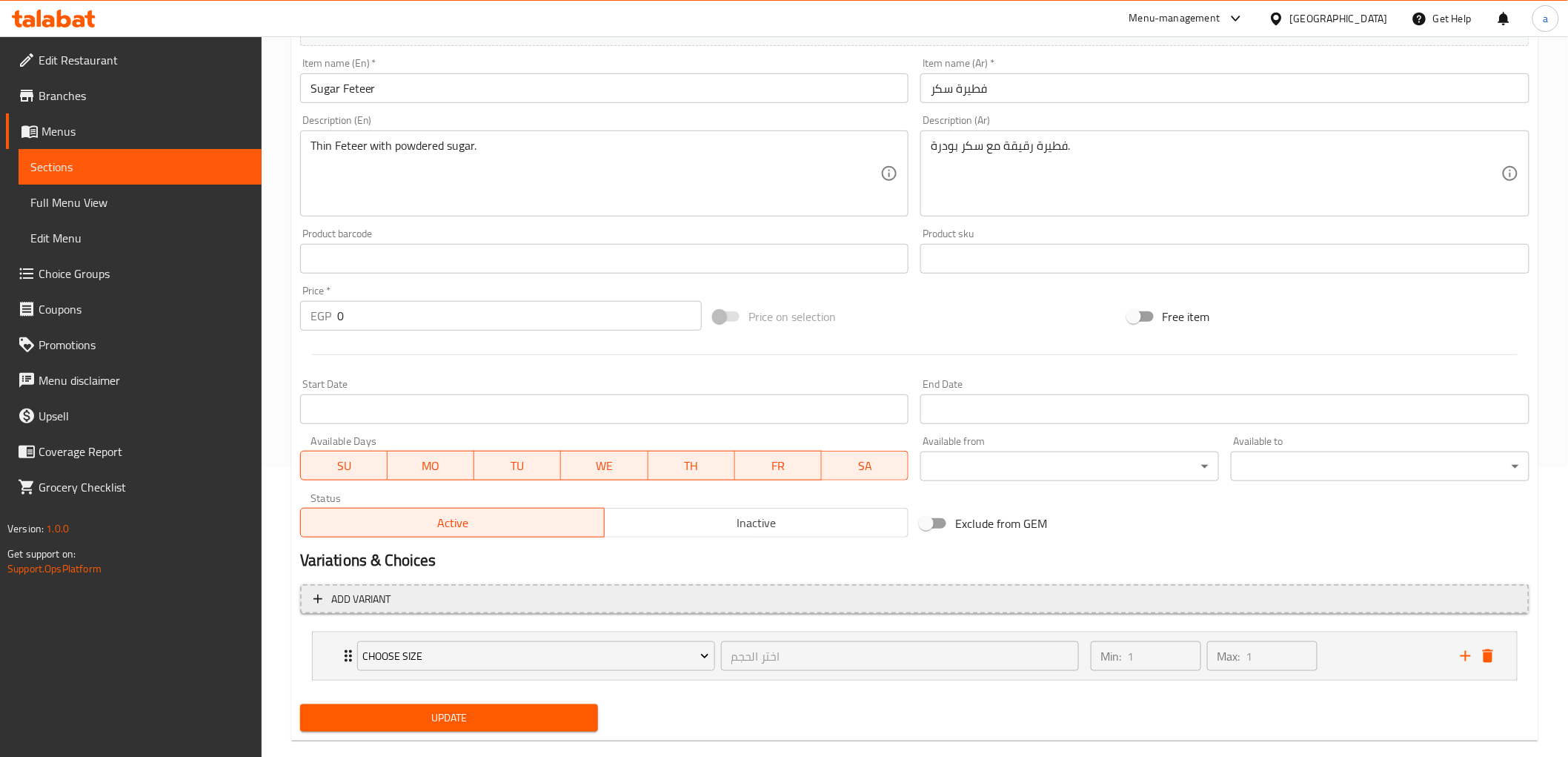
scroll to position [313, 0]
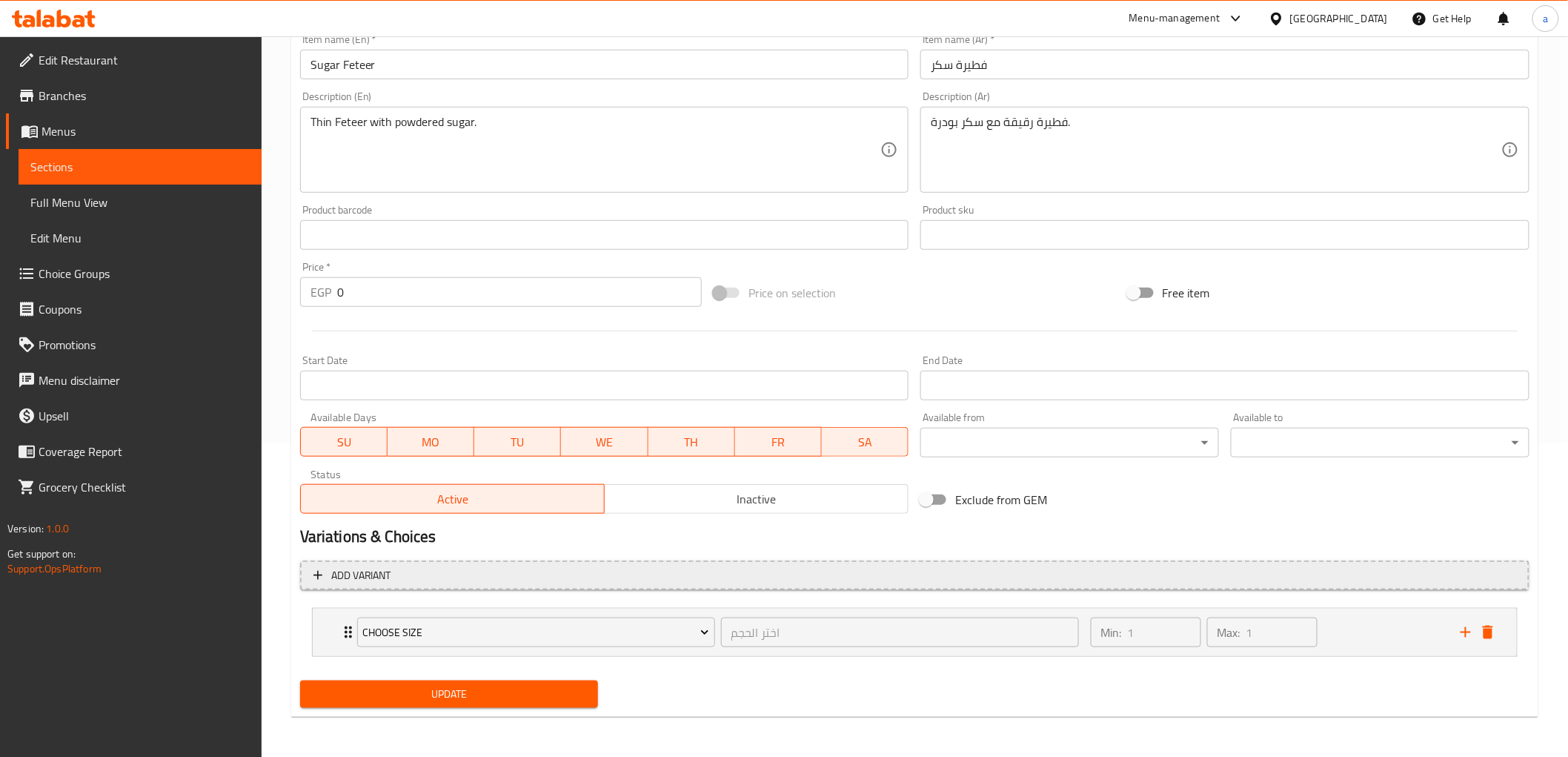
click at [922, 579] on span "Add variant" at bounding box center [914, 575] width 1202 height 19
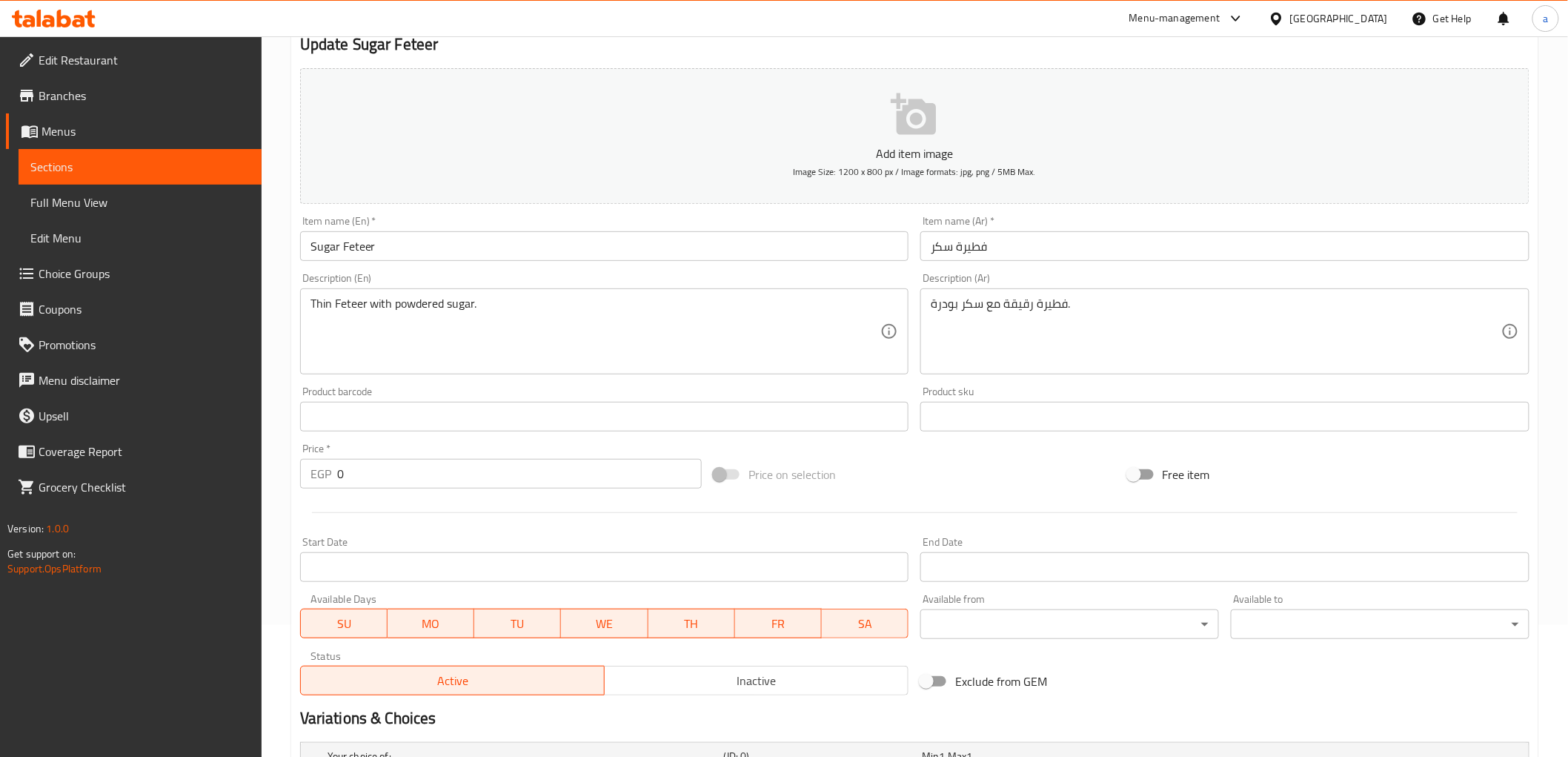
scroll to position [0, 0]
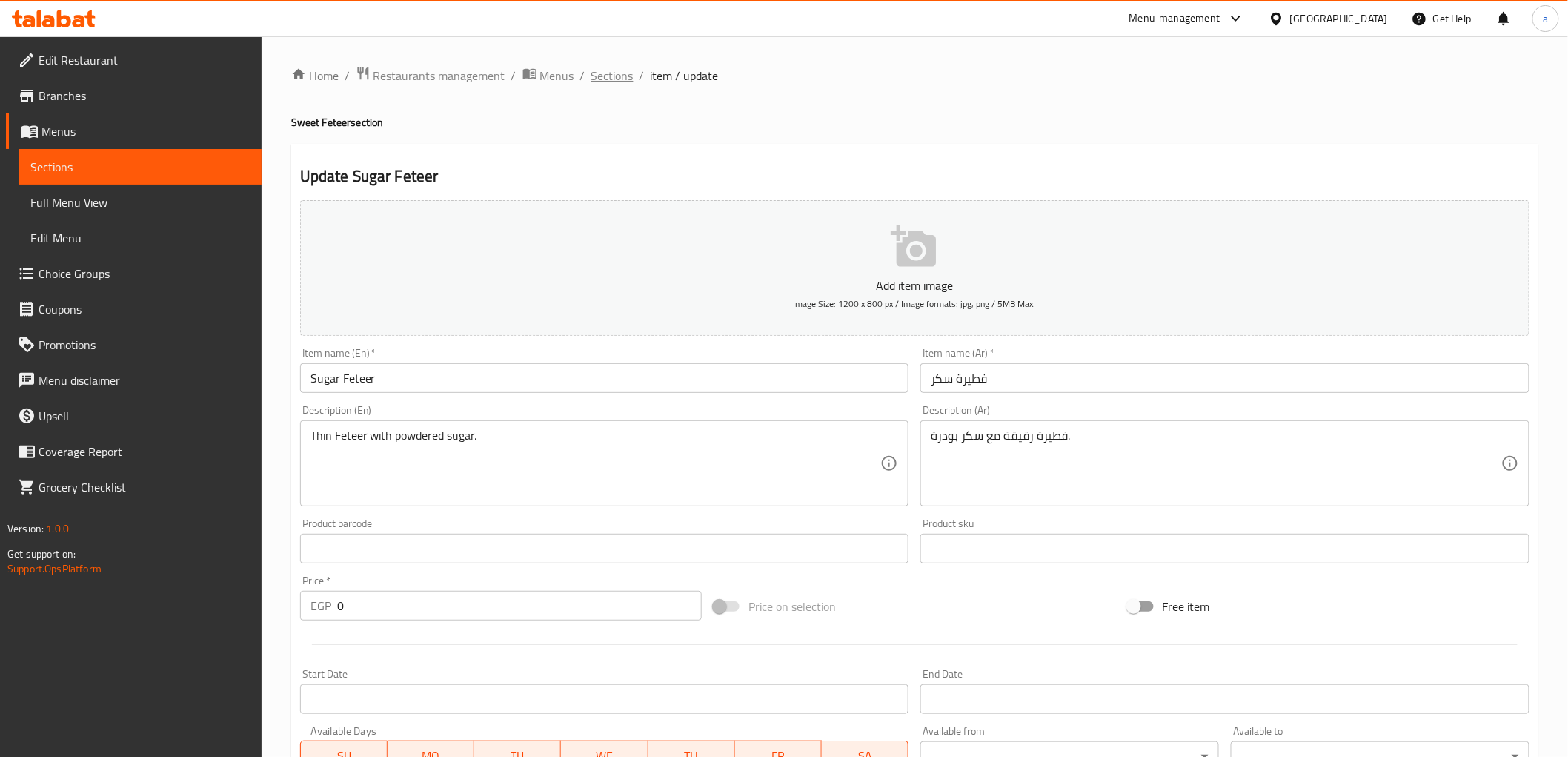
click at [605, 73] on span "Sections" at bounding box center [612, 76] width 43 height 18
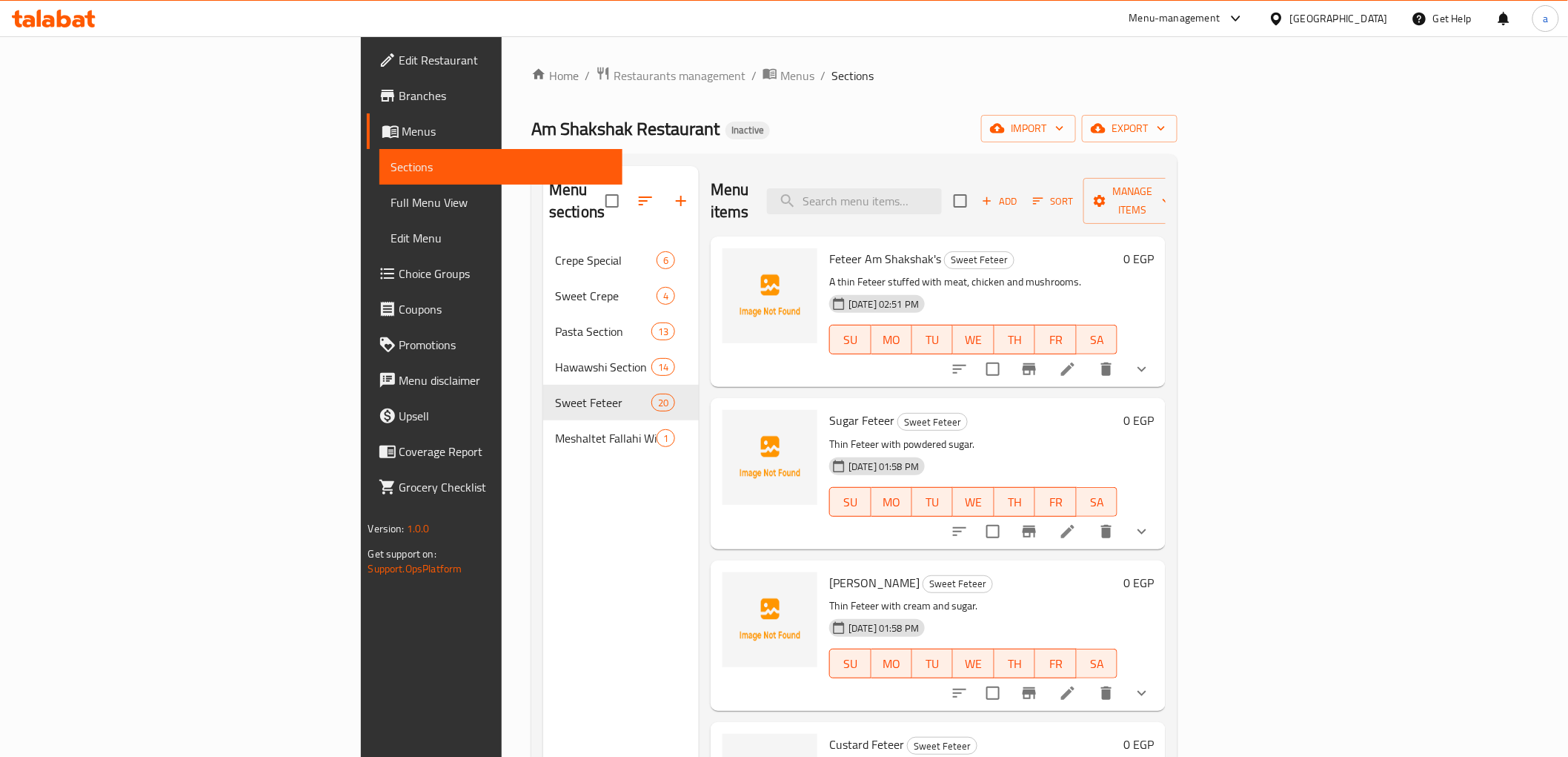
click at [1159, 518] on button "show more" at bounding box center [1141, 532] width 36 height 36
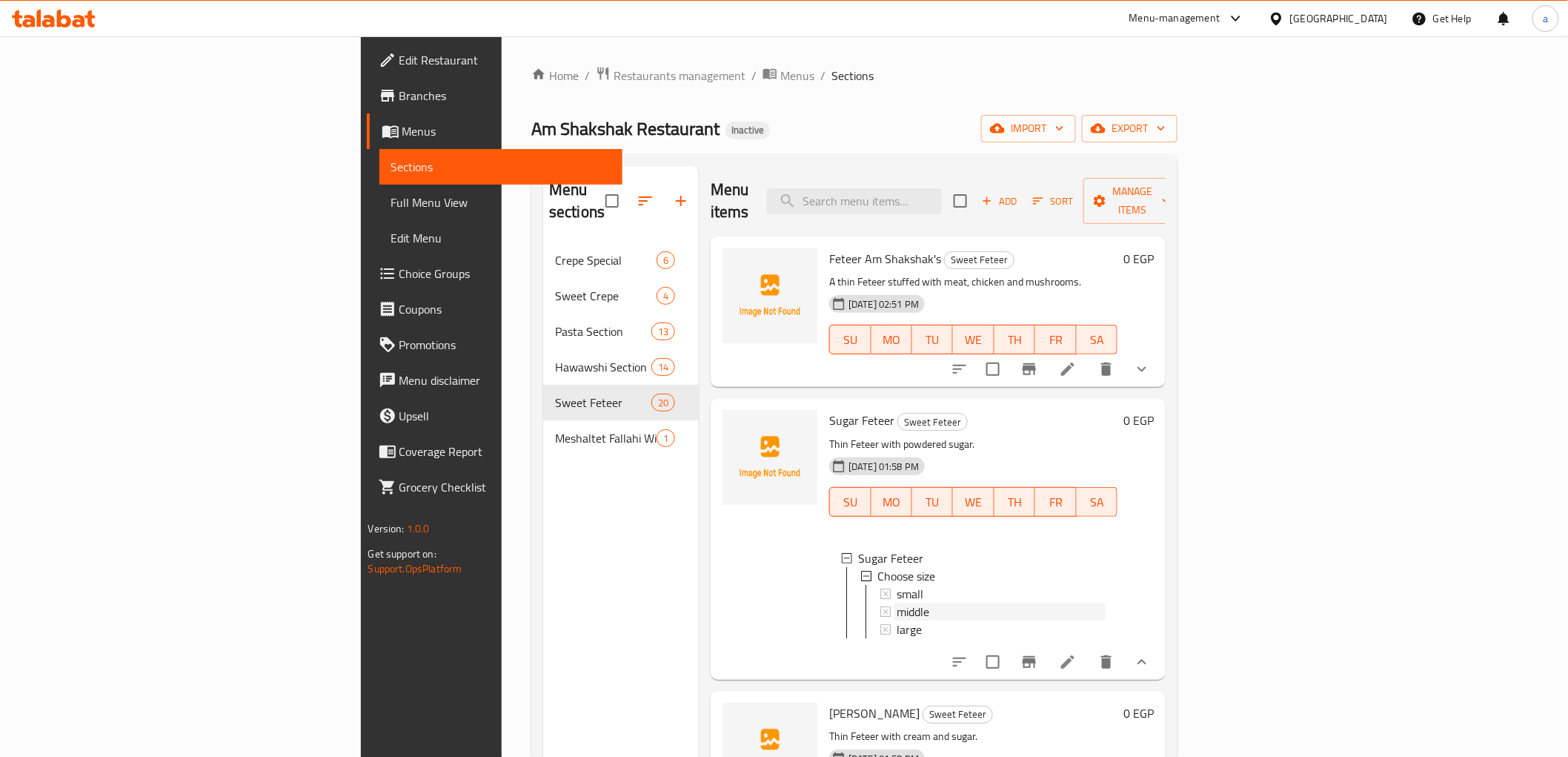
click at [897, 603] on div "middle" at bounding box center [1001, 611] width 209 height 18
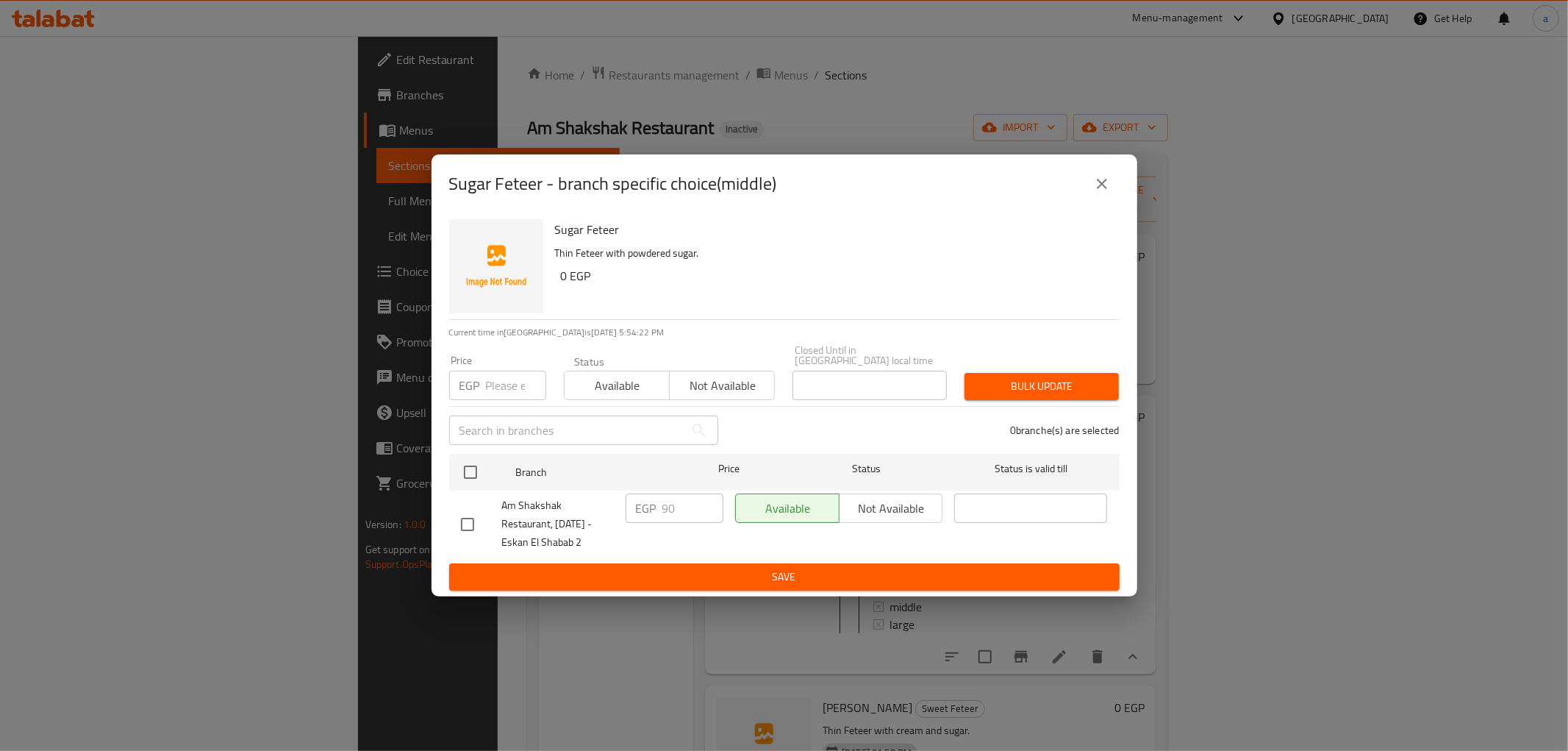
click at [1101, 178] on button "close" at bounding box center [1102, 184] width 36 height 36
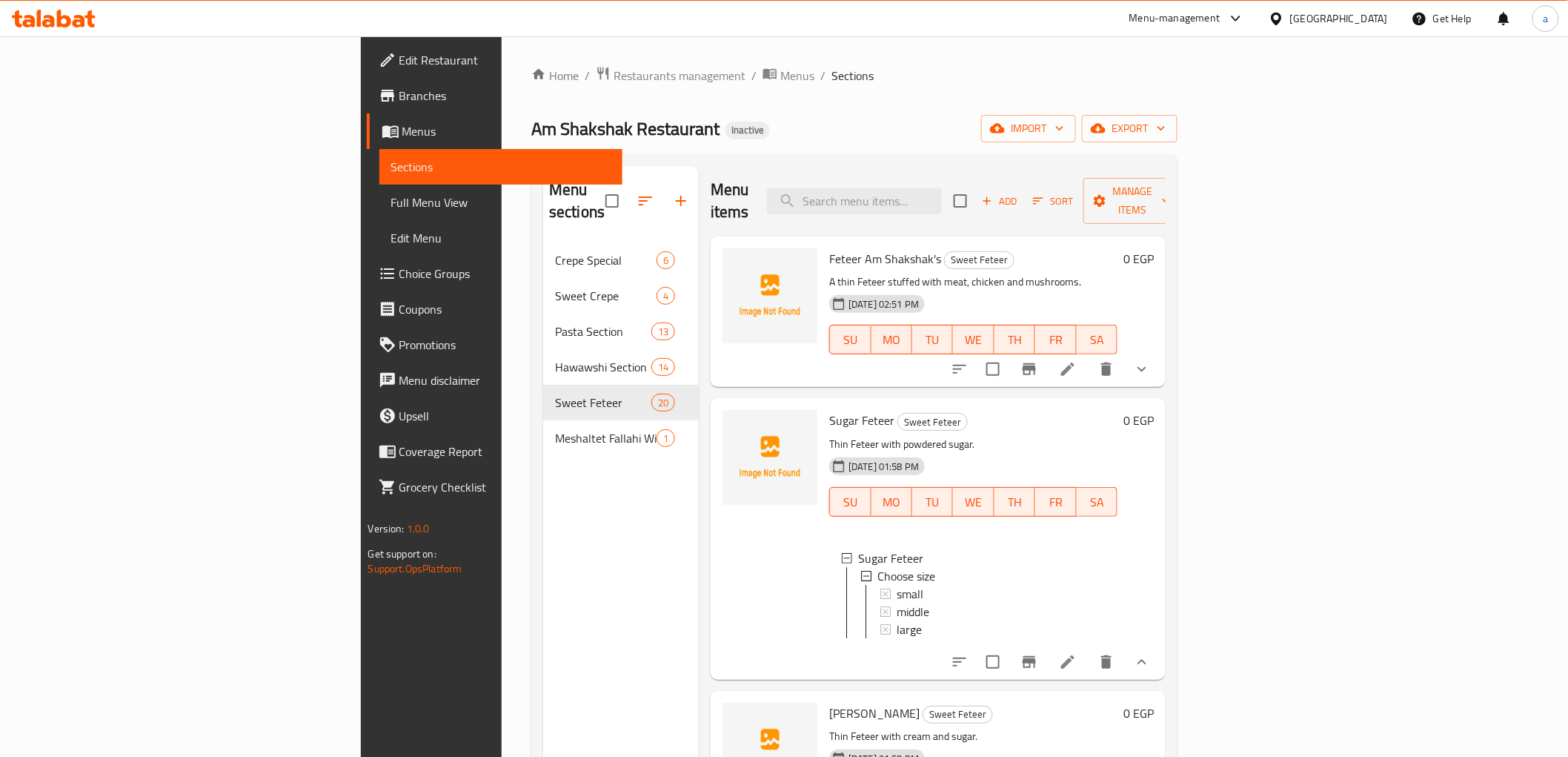
click at [543, 608] on div "Menu sections Crepe Special 6 Sweet Crepe 4 Pasta Section 13 Hawawshi Section 1…" at bounding box center [620, 544] width 156 height 757
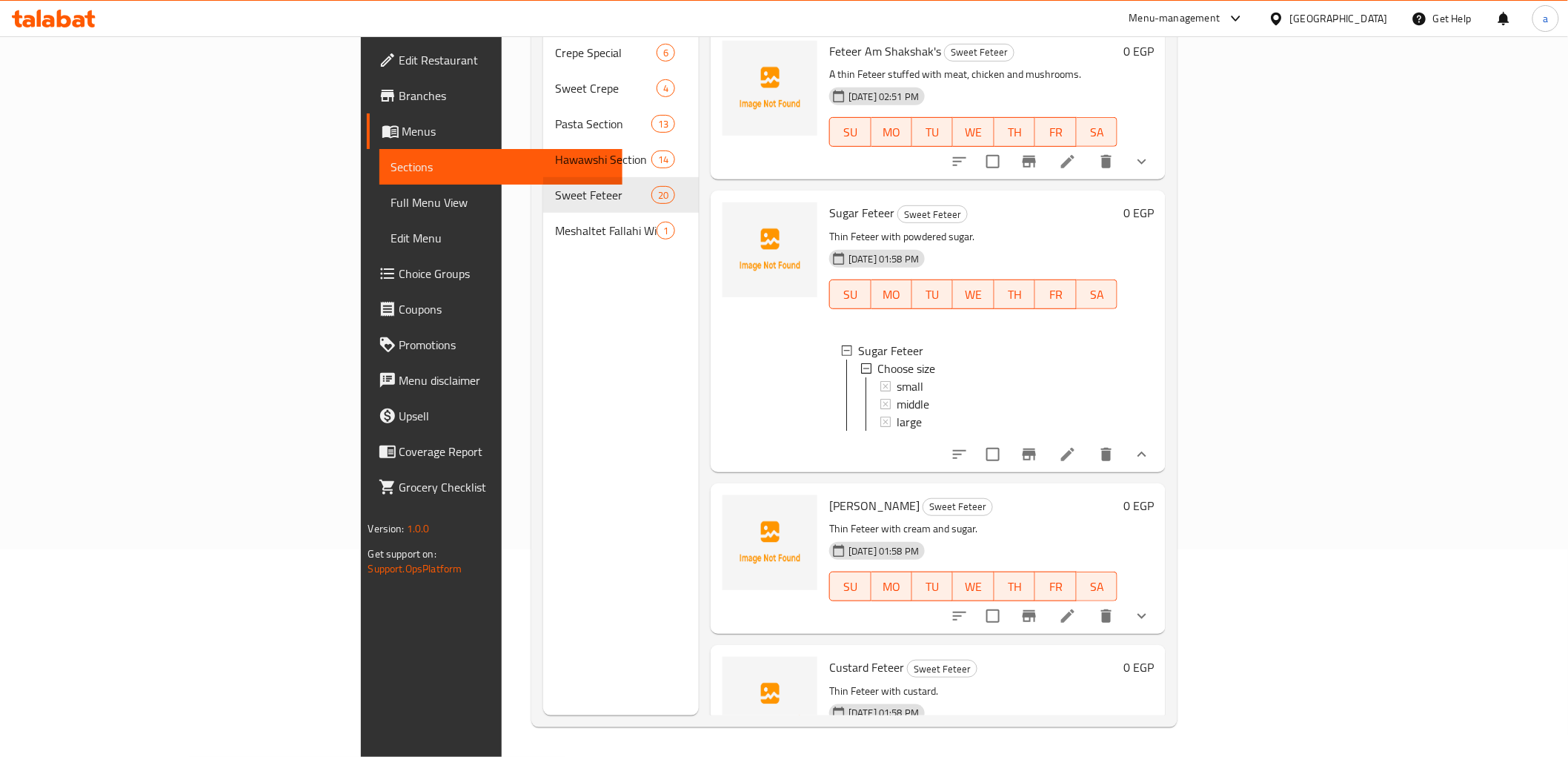
scroll to position [329, 0]
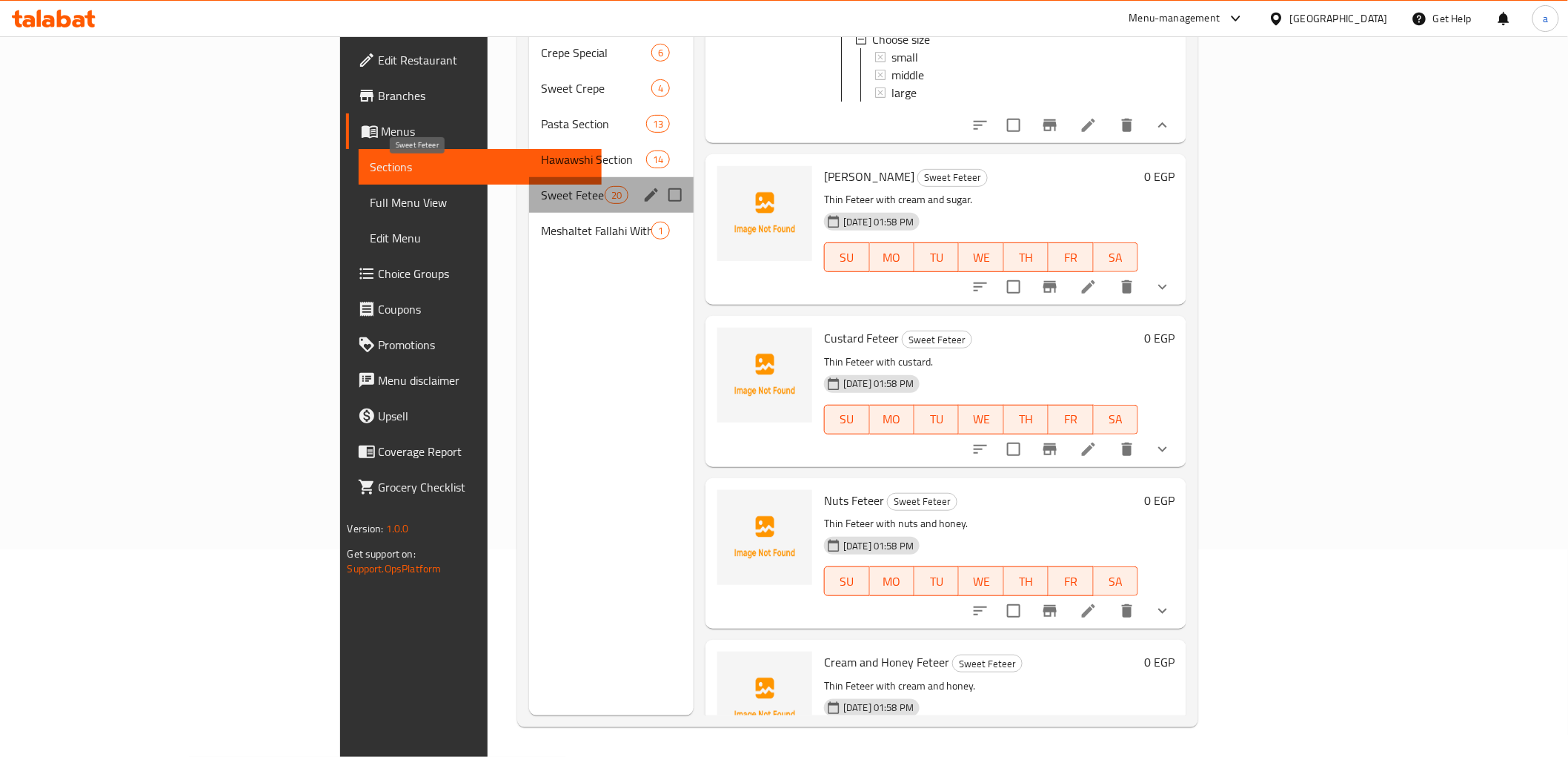
click at [541, 186] on span "Sweet Feteer" at bounding box center [572, 195] width 63 height 18
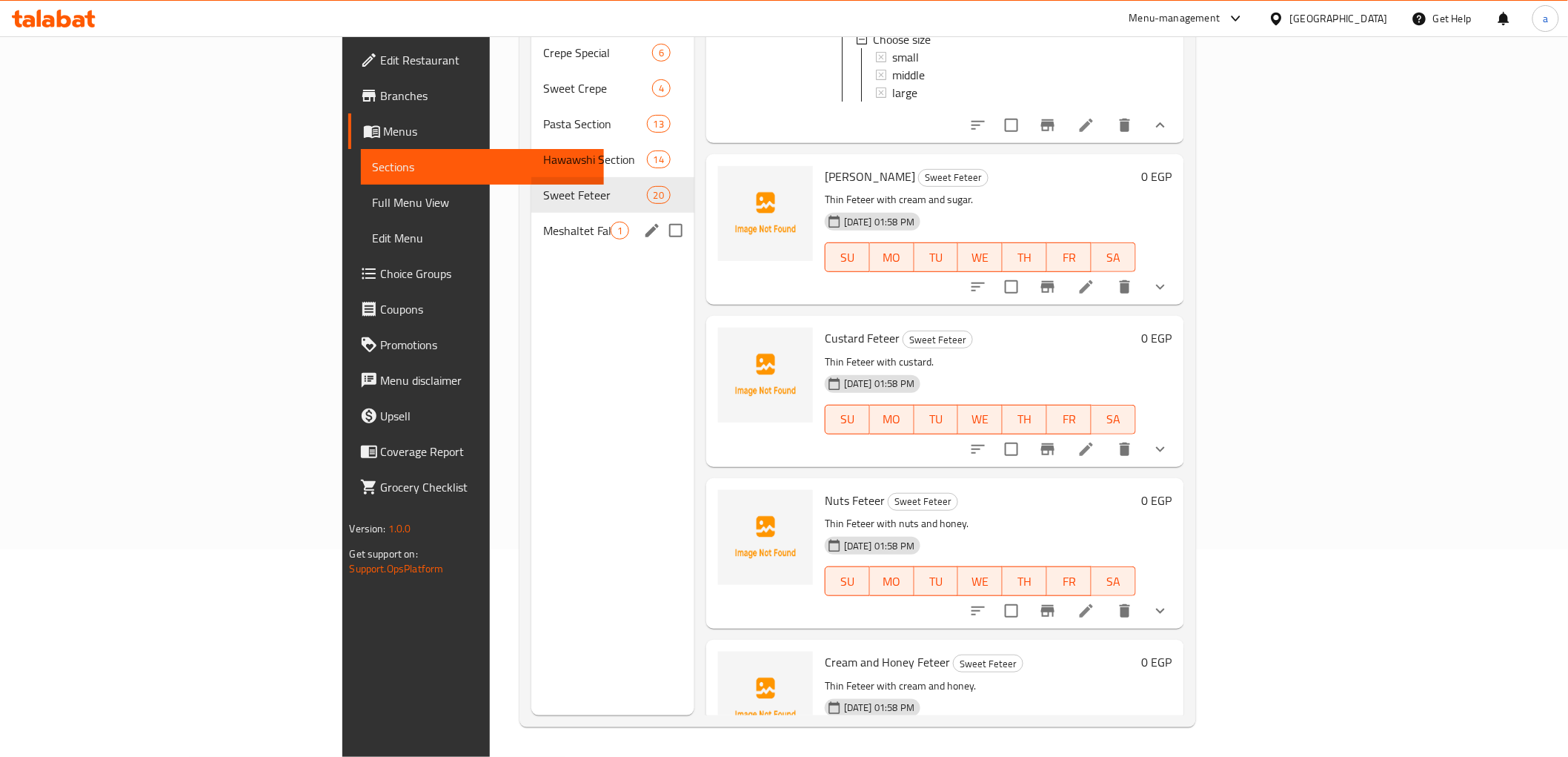
click at [531, 213] on div "Meshaltet Fallahi With Country Butter 1" at bounding box center [613, 231] width 163 height 36
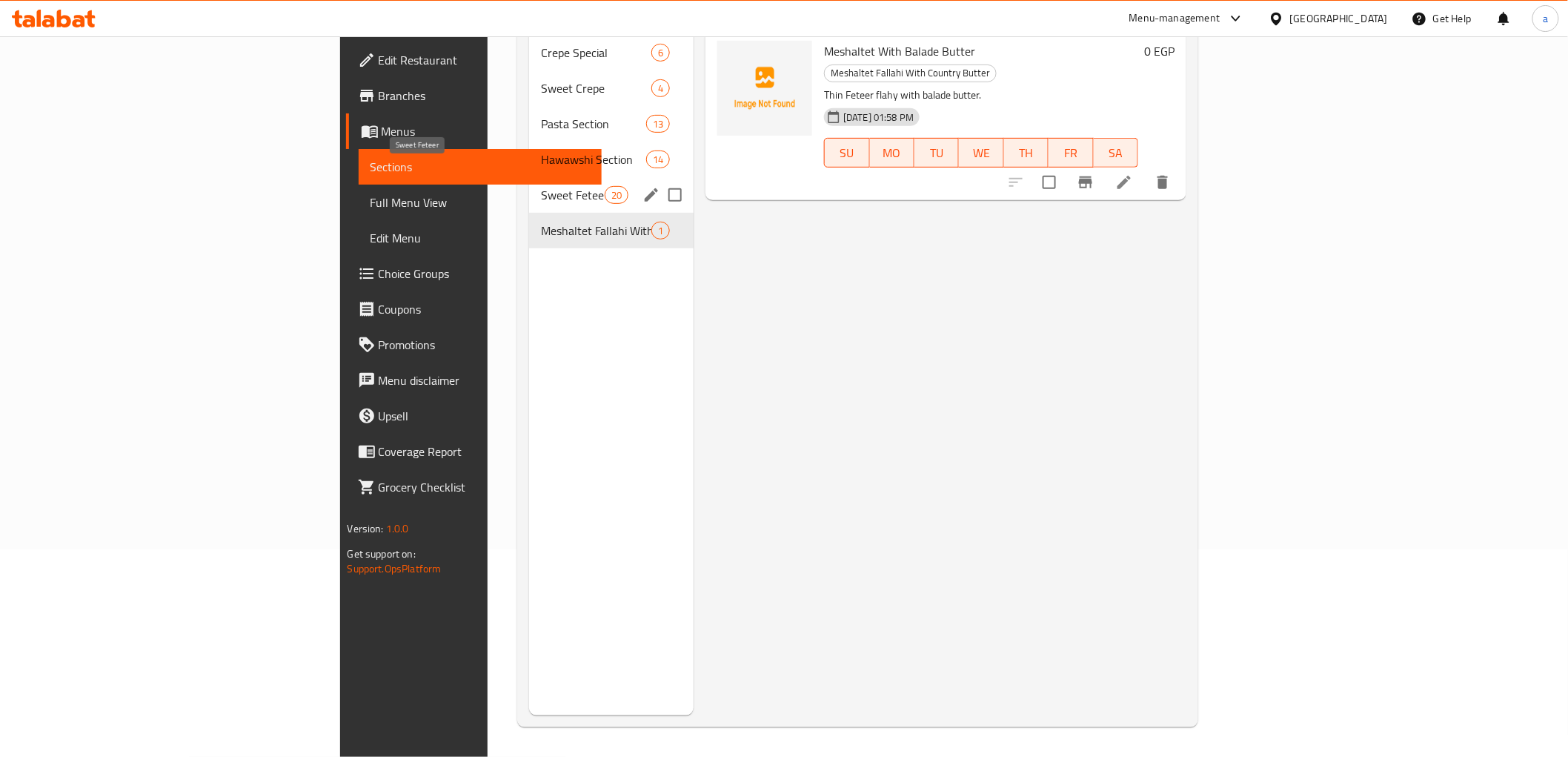
click at [541, 186] on span "Sweet Feteer" at bounding box center [572, 195] width 63 height 18
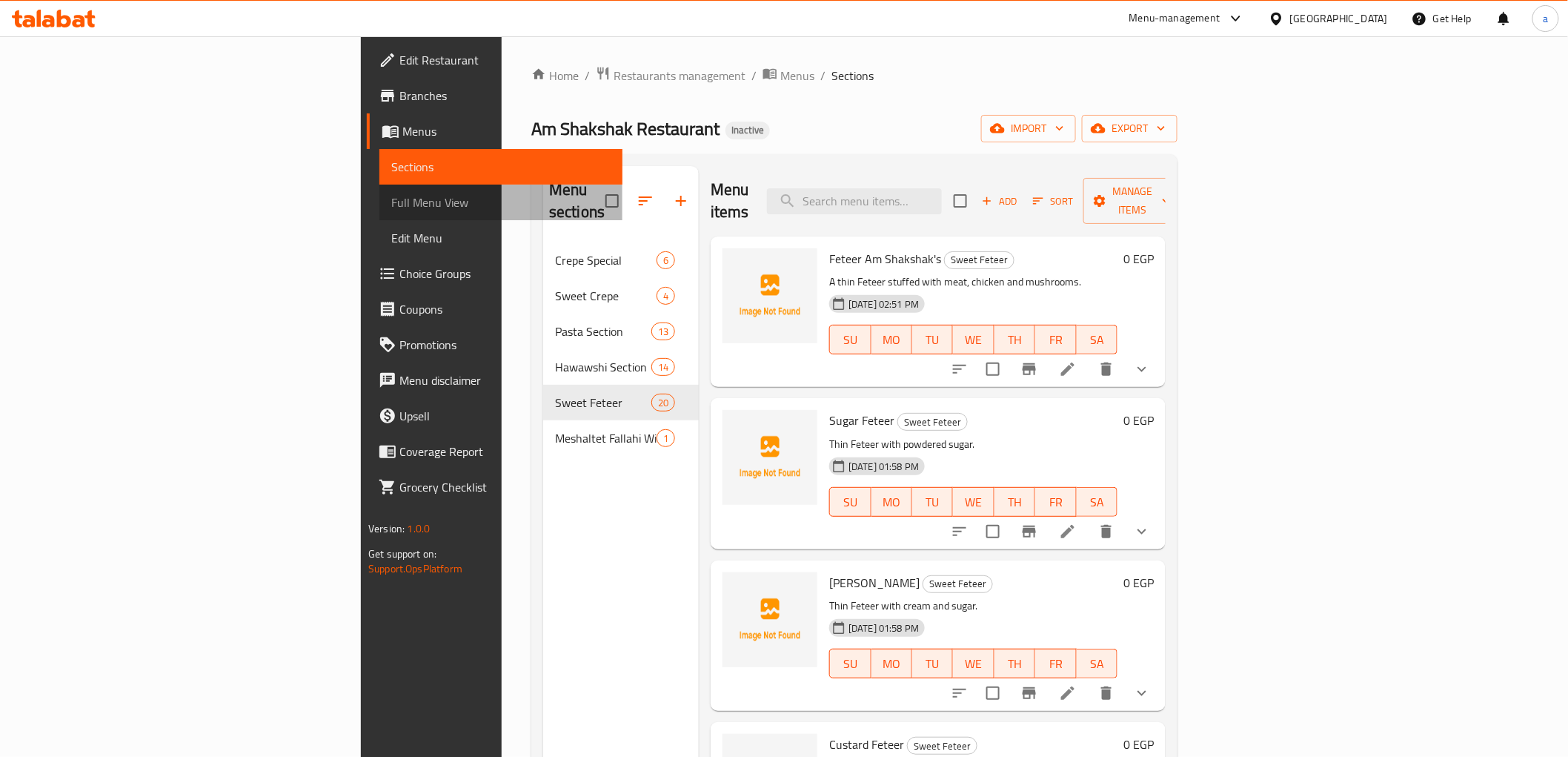
click at [392, 207] on span "Full Menu View" at bounding box center [501, 202] width 219 height 18
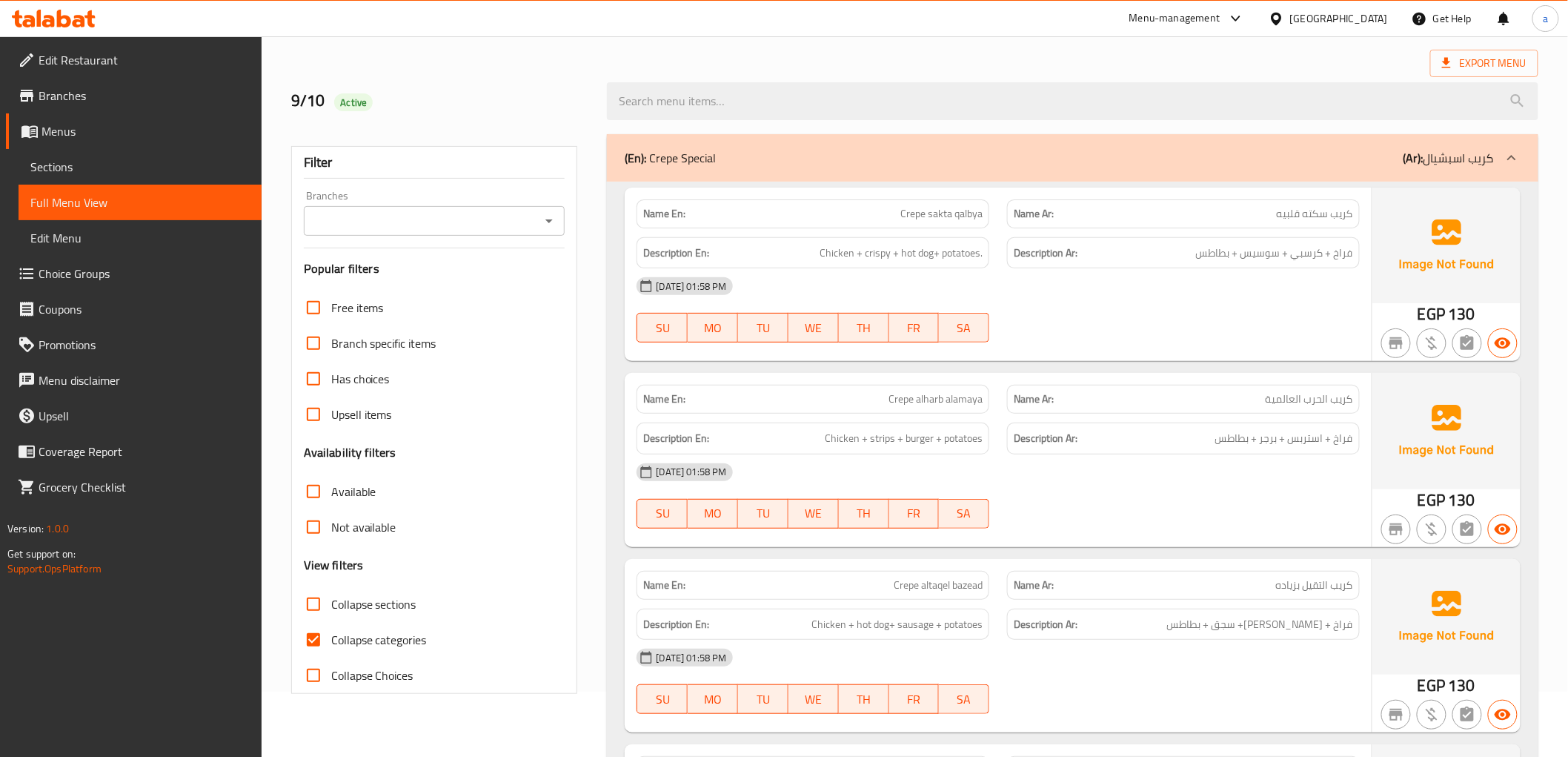
scroll to position [247, 0]
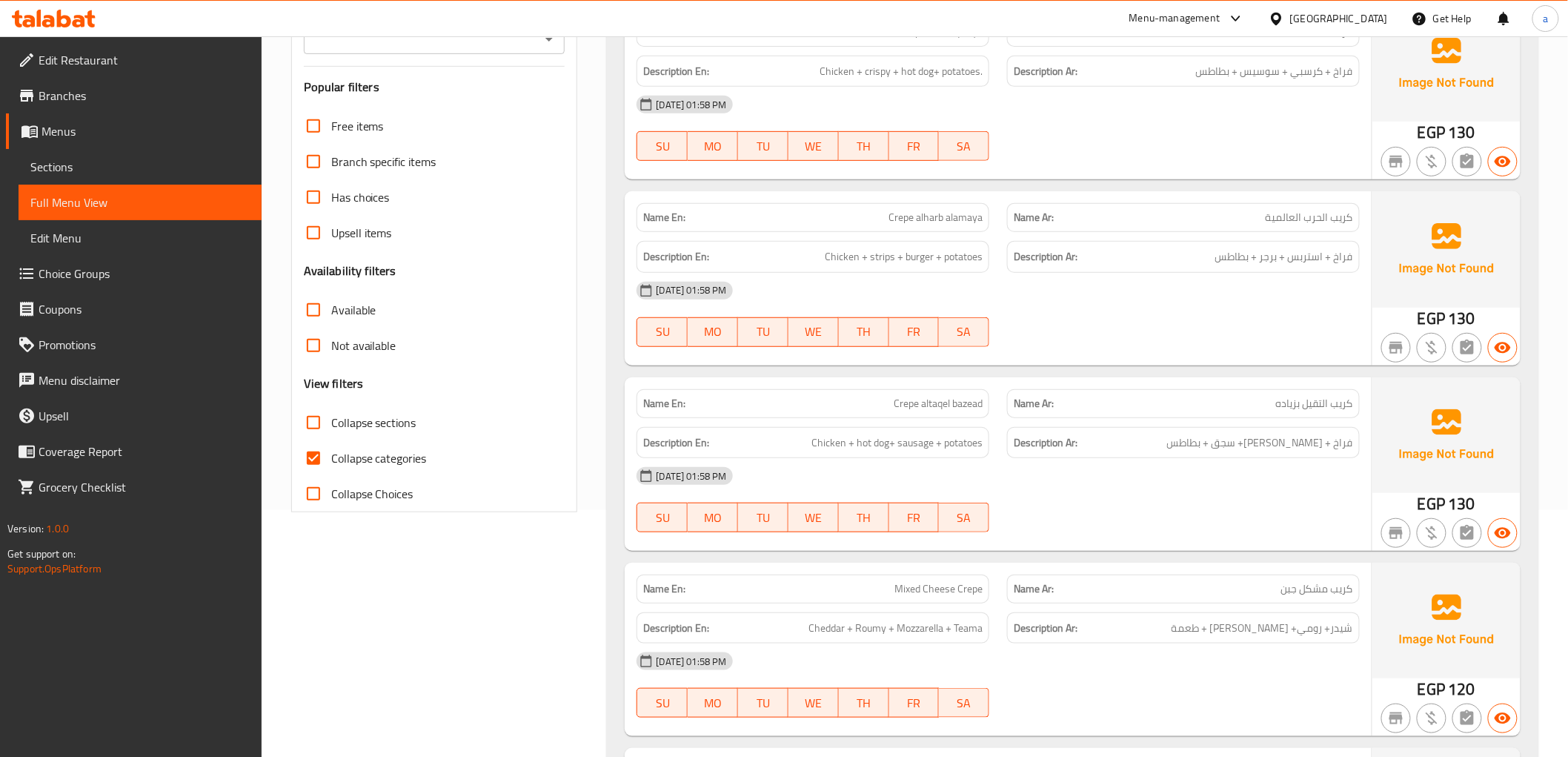
click at [313, 452] on input "Collapse categories" at bounding box center [314, 458] width 36 height 36
checkbox input "false"
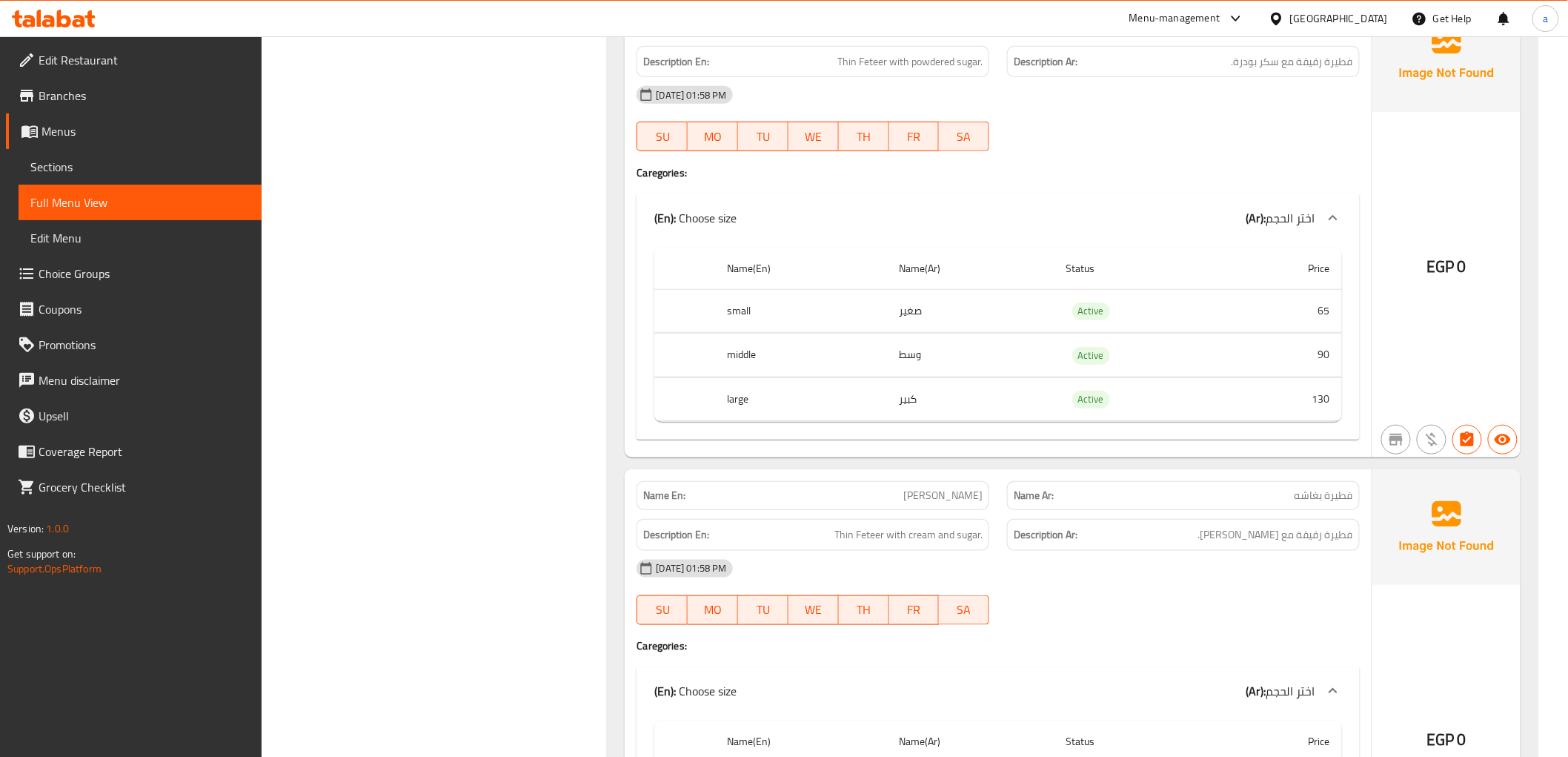
scroll to position [14578, 0]
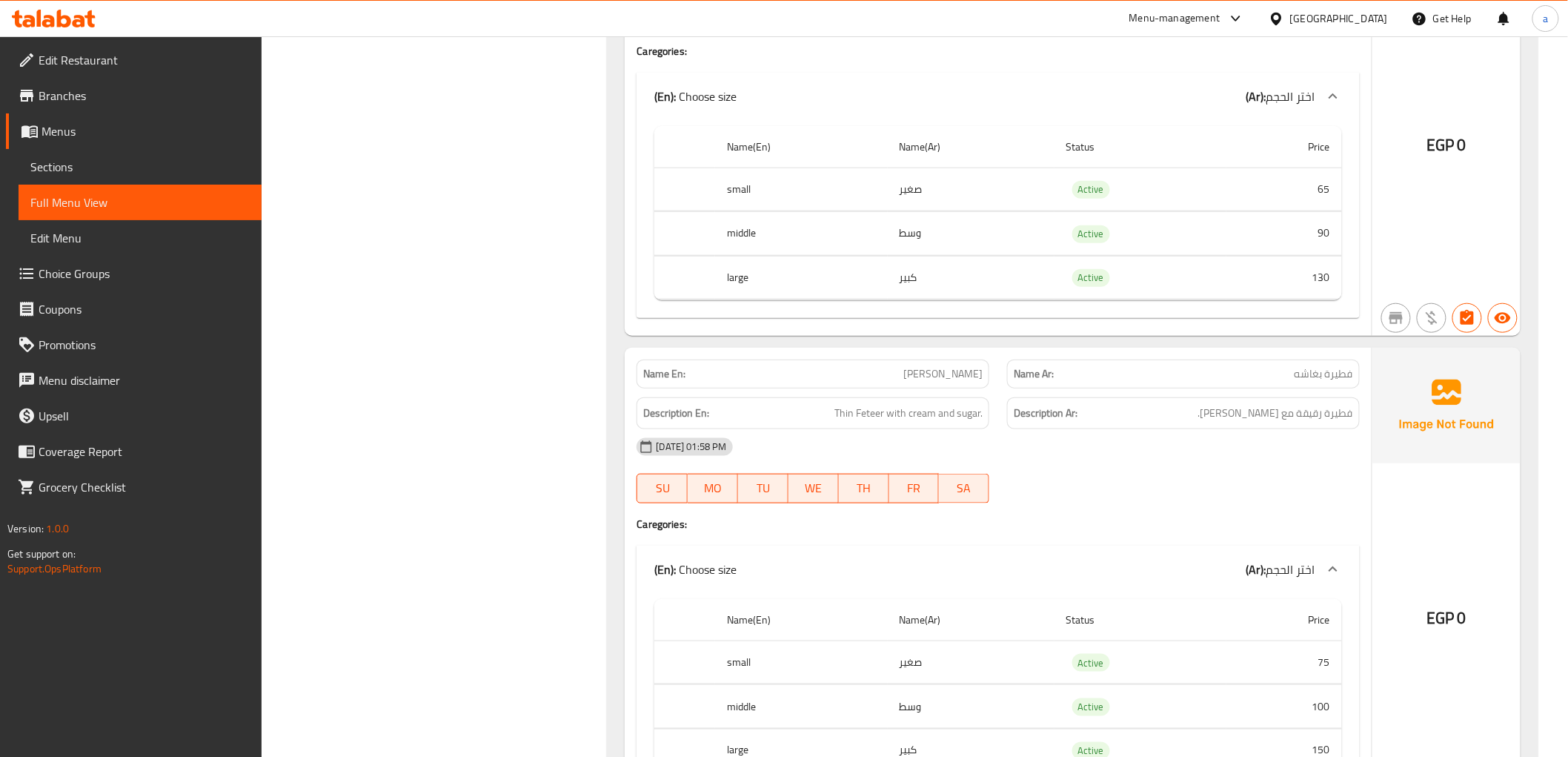
click at [734, 235] on th "middle" at bounding box center [801, 234] width 173 height 44
click at [798, 243] on th "middle" at bounding box center [801, 234] width 173 height 44
click at [751, 232] on th "middle" at bounding box center [801, 234] width 173 height 44
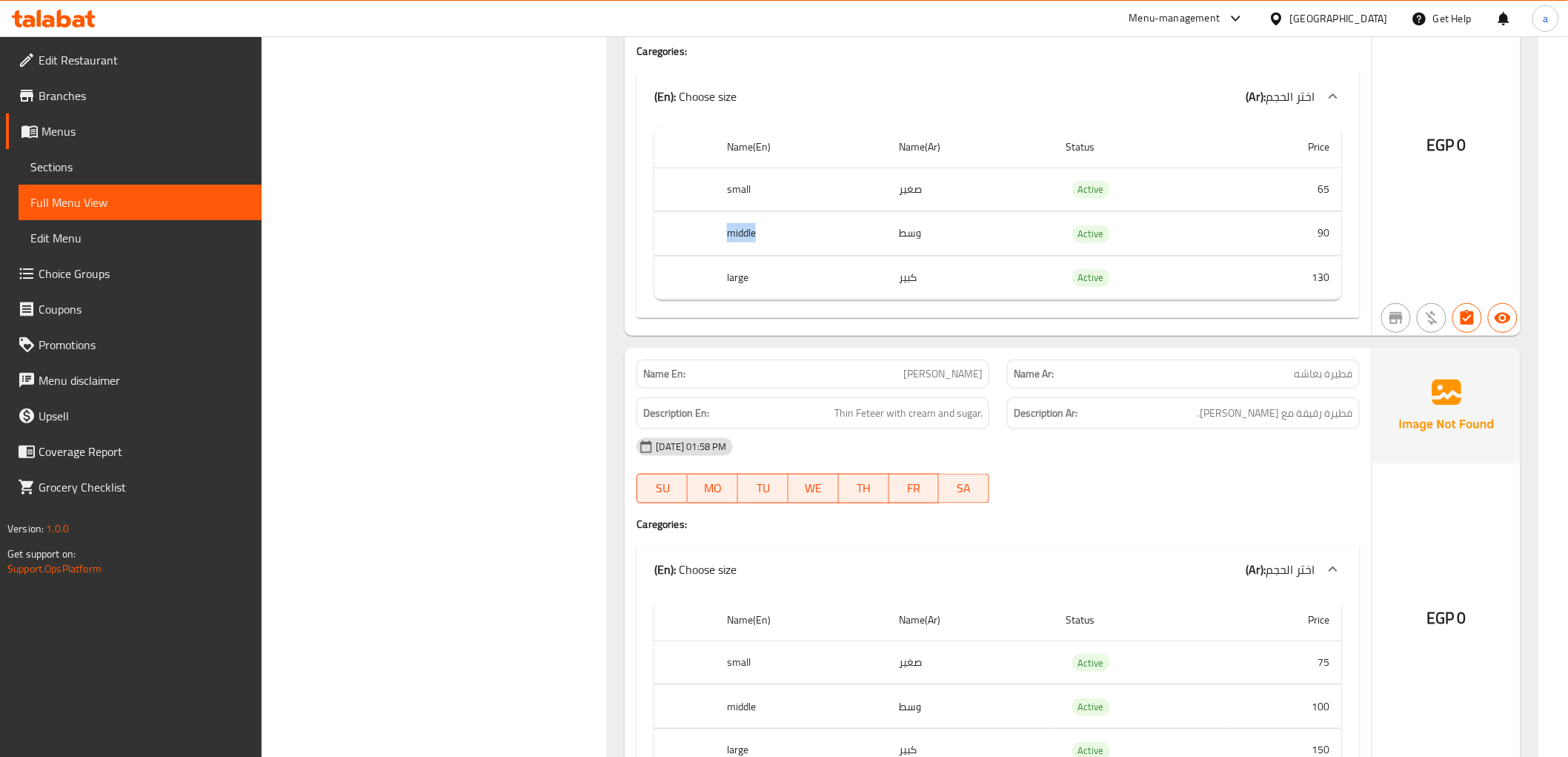
copy th "middle"
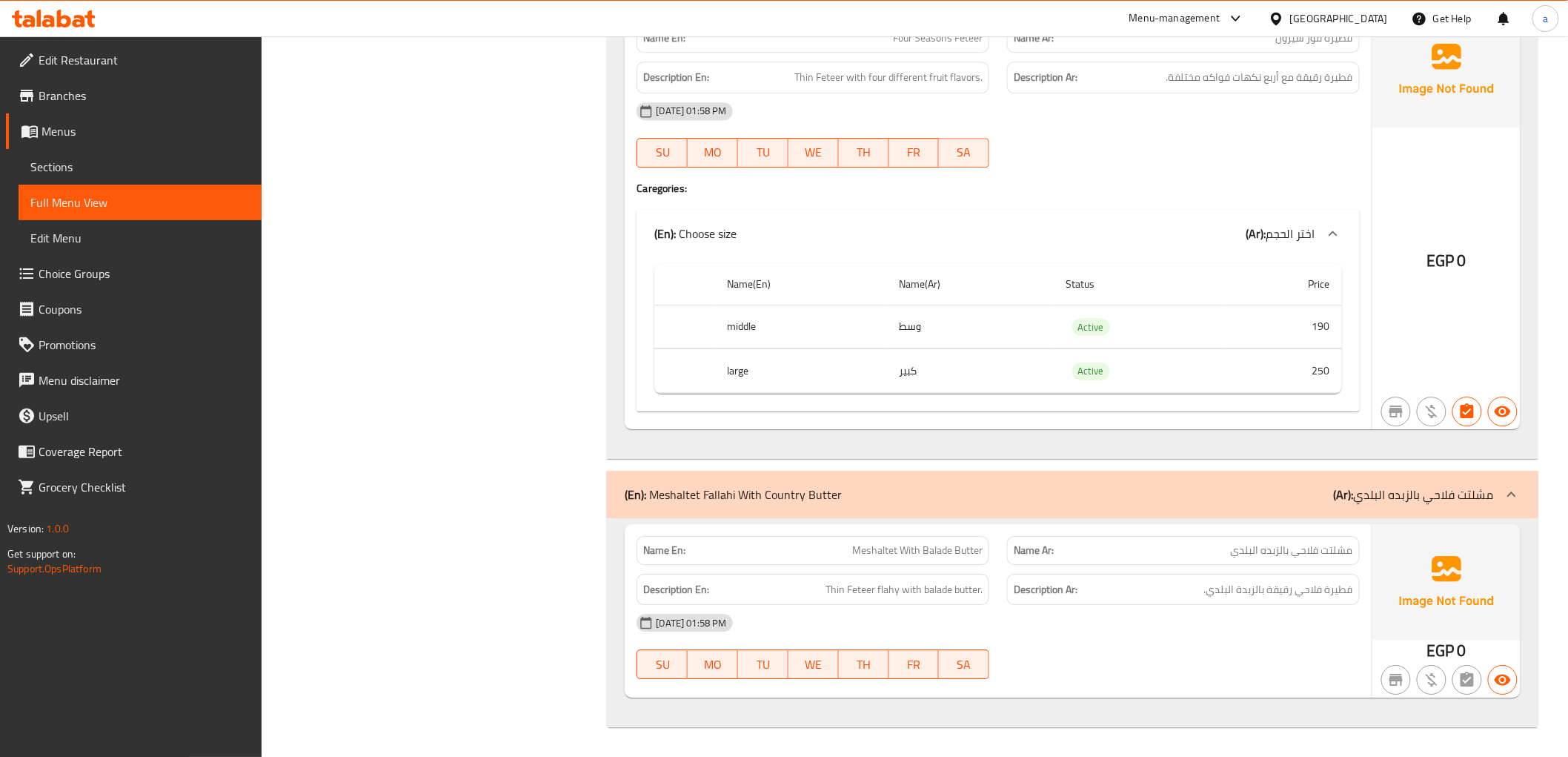
scroll to position [22958, 0]
click at [1486, 482] on div "(En): Meshaltet Fallahi With Country Butter (Ar): مشلتت فلاحي بالزبده البلدي" at bounding box center [1072, 494] width 931 height 47
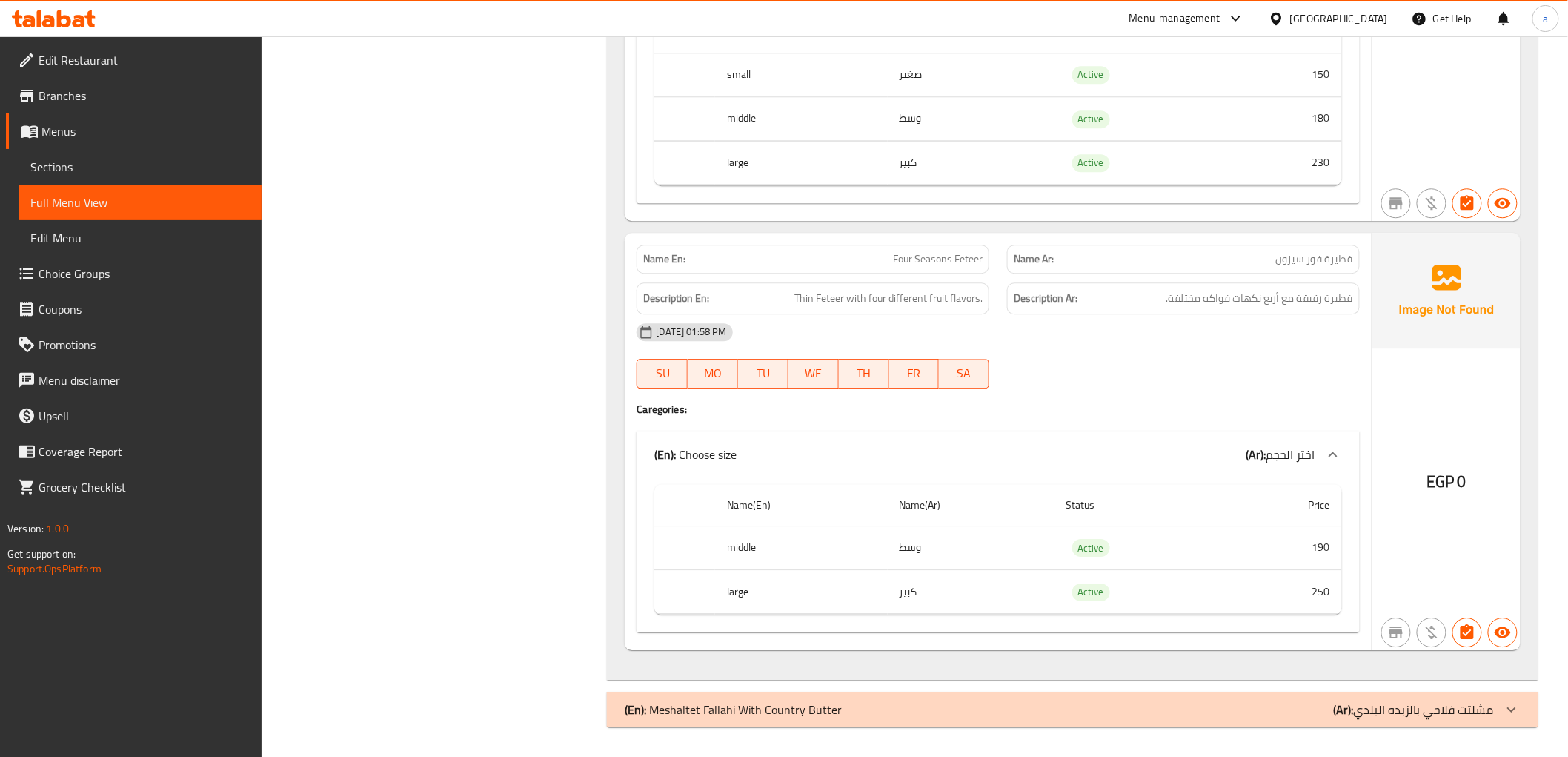
click at [1486, 700] on p "(Ar): مشلتت فلاحي بالزبده البلدي" at bounding box center [1413, 709] width 160 height 18
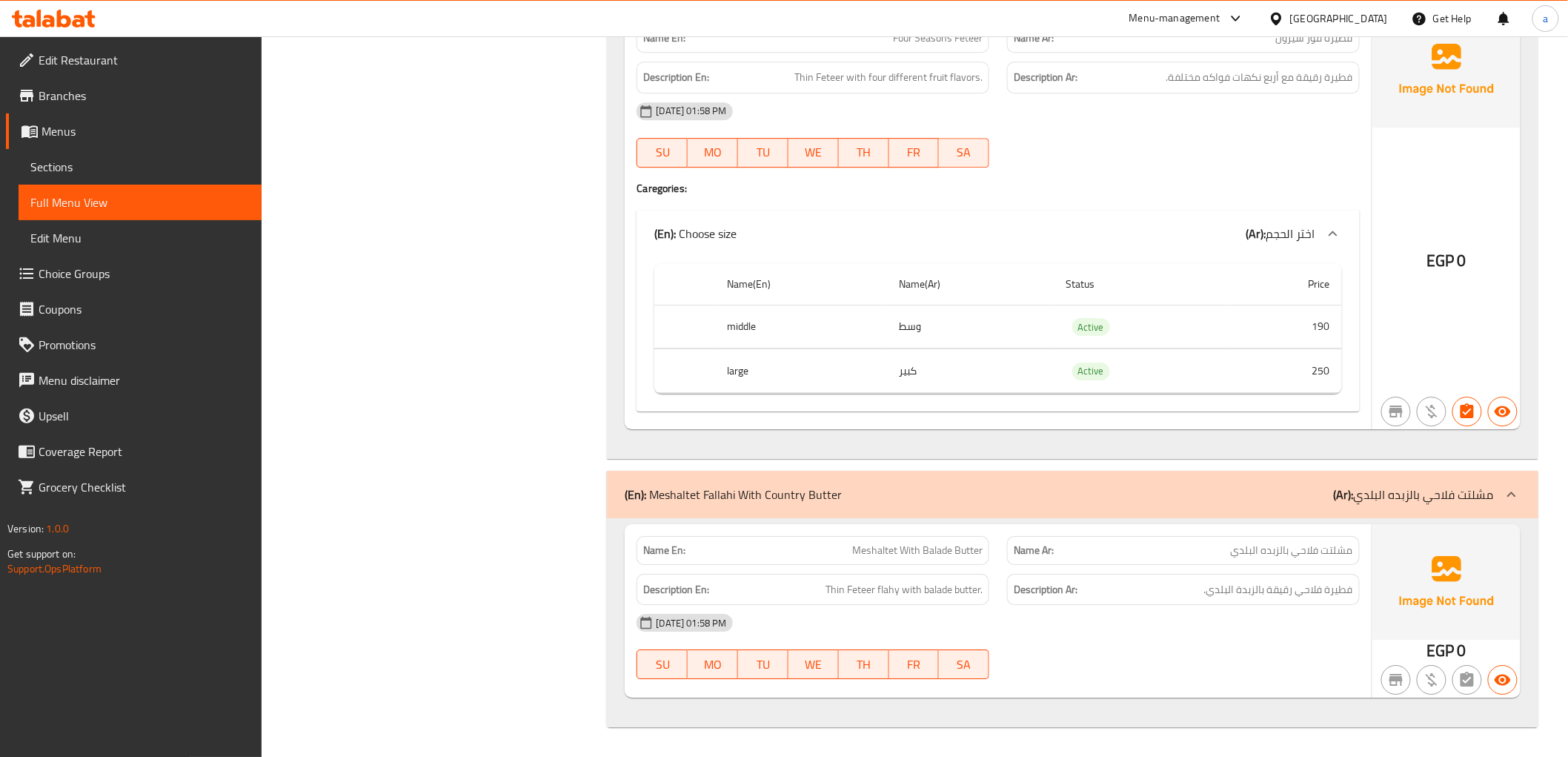
click at [1486, 489] on p "(Ar): مشلتت فلاحي بالزبده البلدي" at bounding box center [1413, 494] width 160 height 18
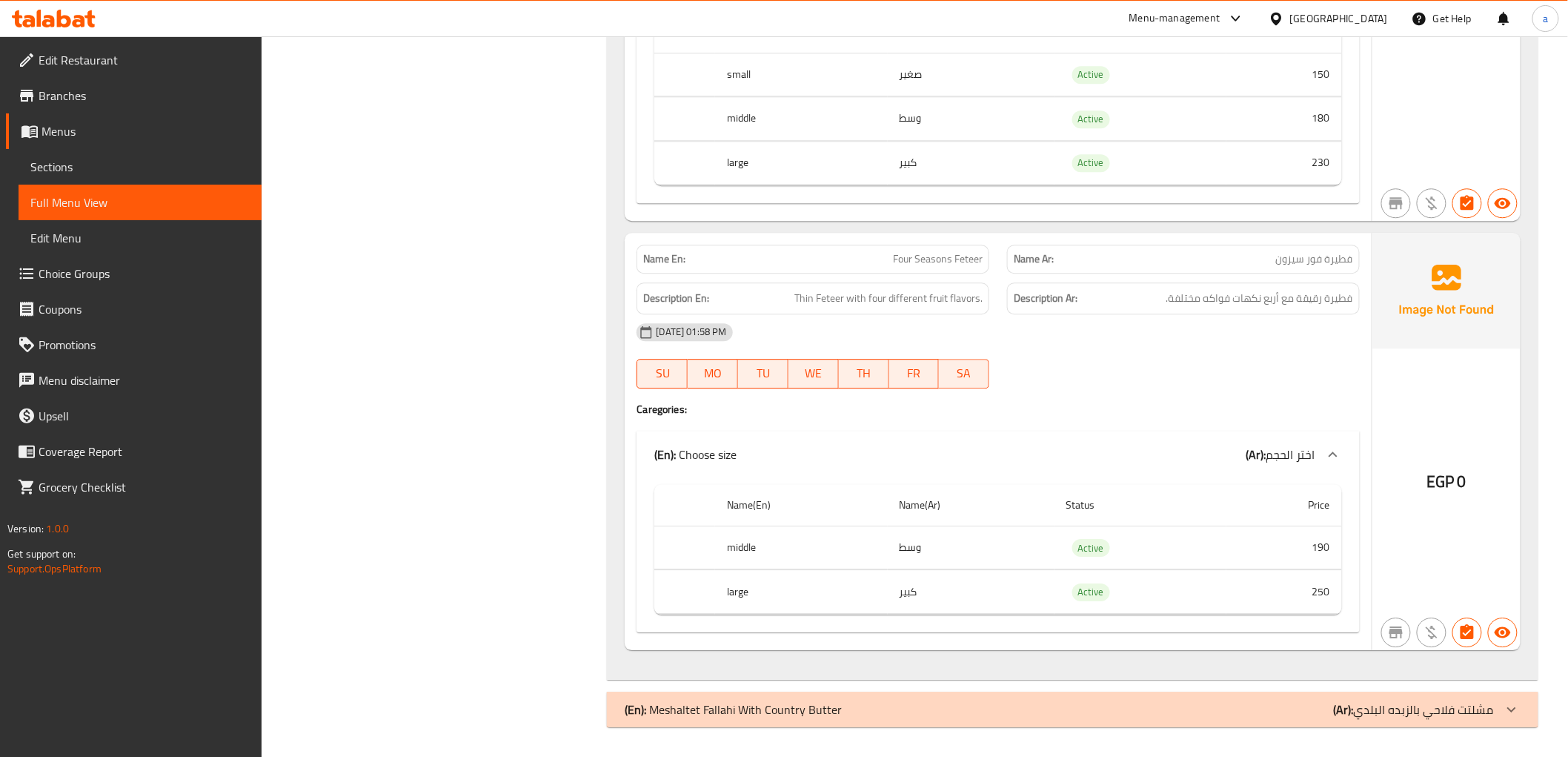
scroll to position [22736, 0]
click at [1384, 714] on p "(Ar): مشلتت فلاحي بالزبده البلدي" at bounding box center [1413, 709] width 160 height 18
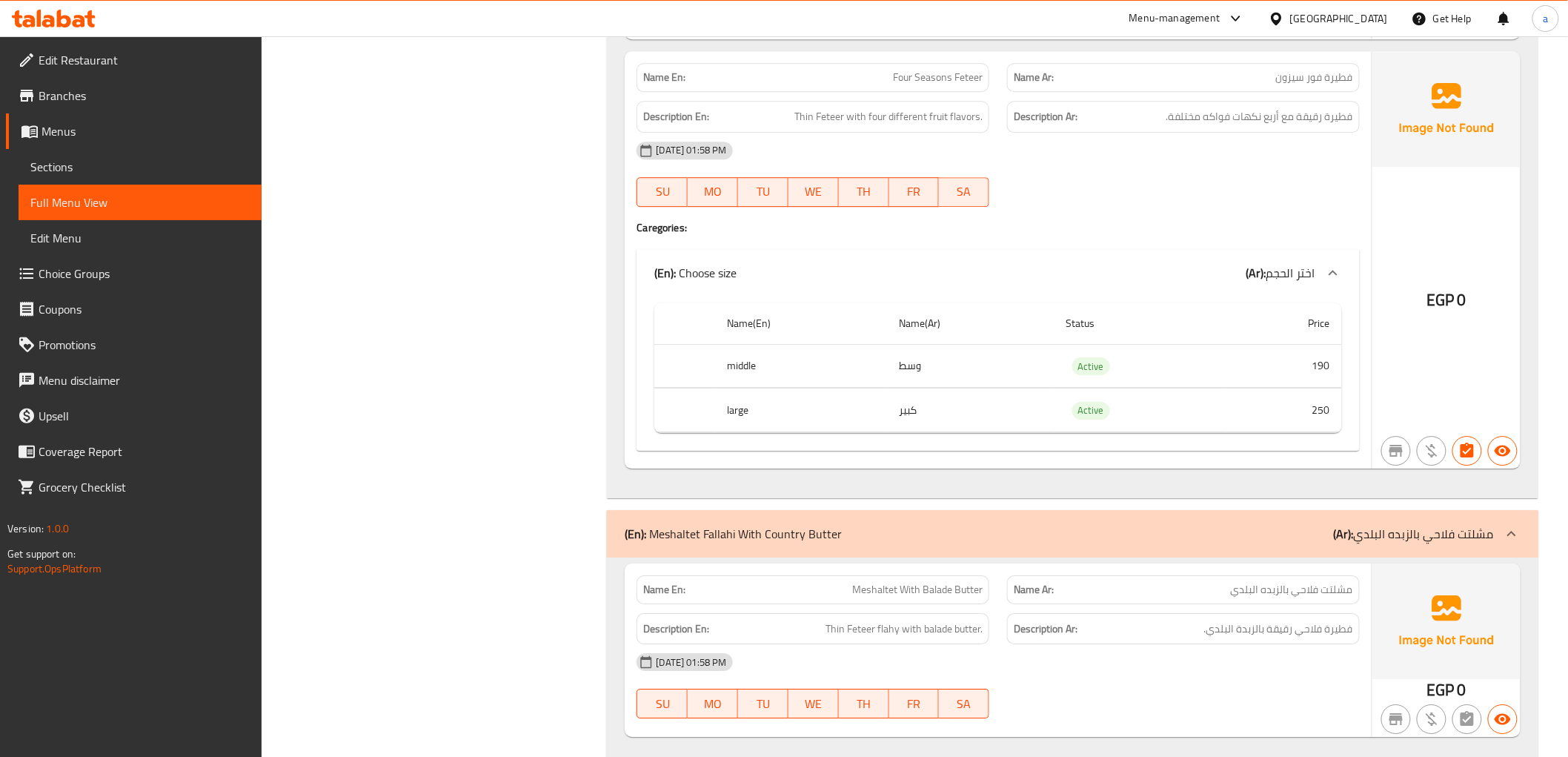
scroll to position [22958, 0]
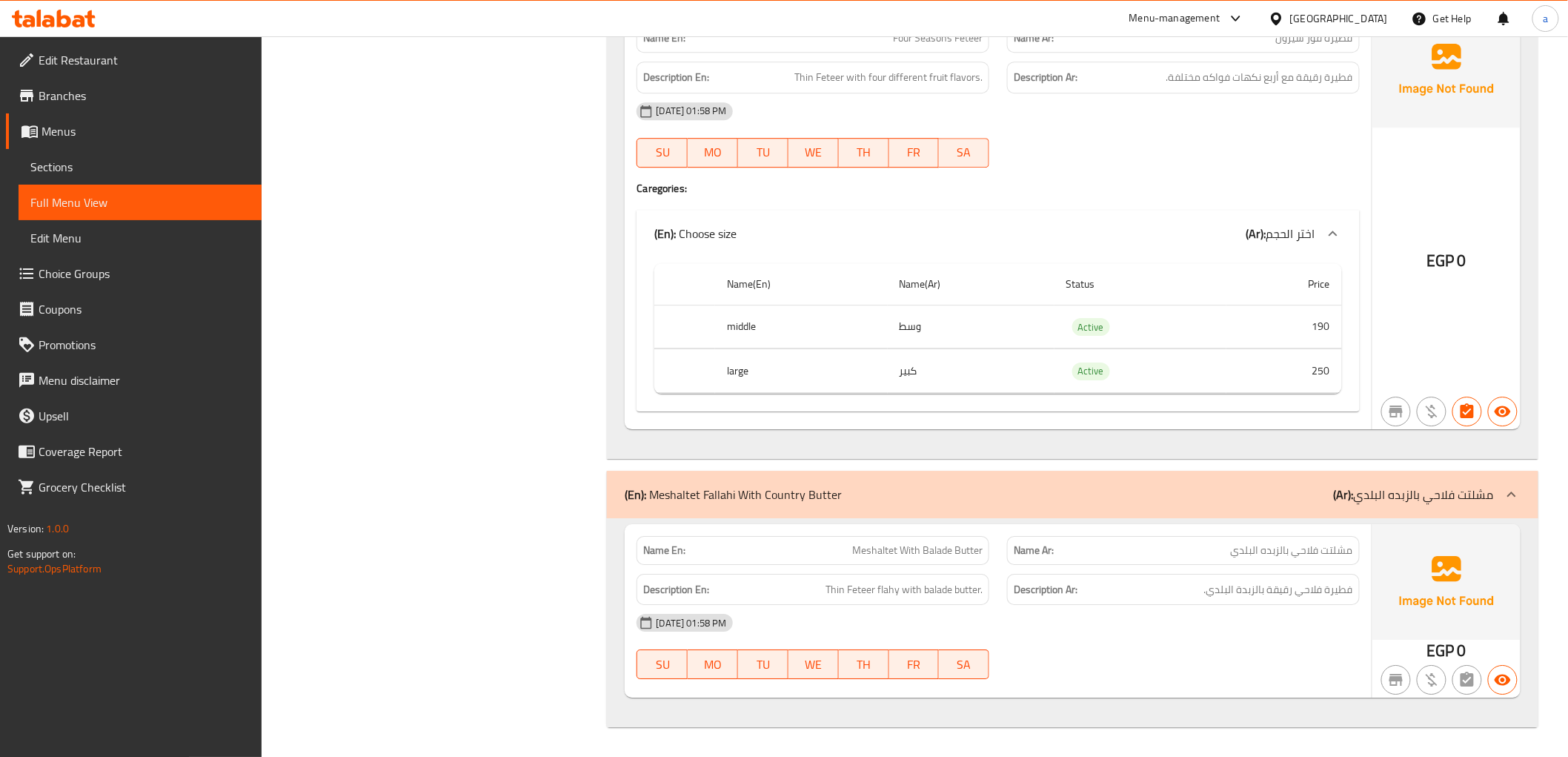
click at [106, 169] on span "Sections" at bounding box center [140, 167] width 219 height 18
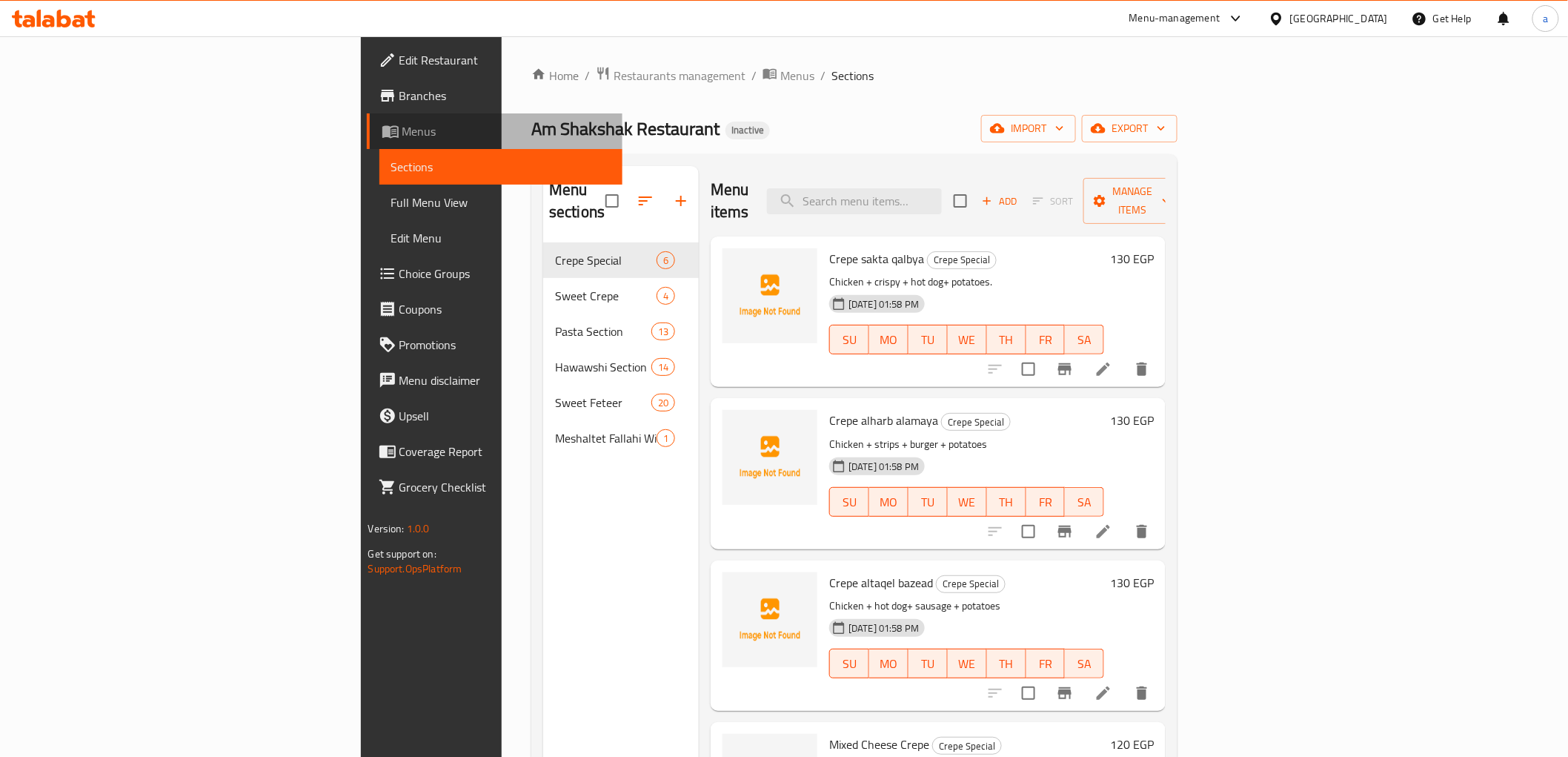
click at [402, 133] on span "Menus" at bounding box center [506, 131] width 208 height 18
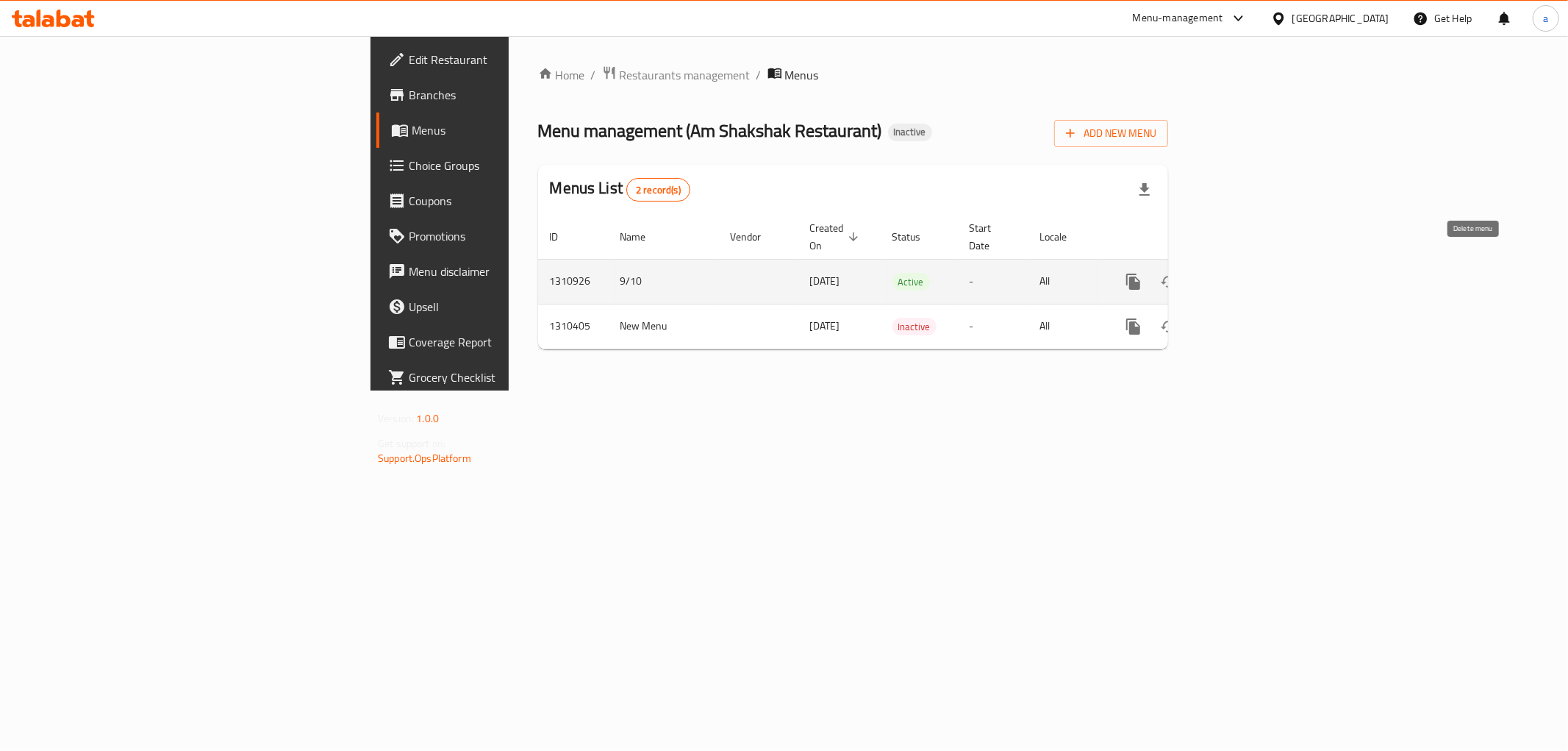
click at [1213, 273] on icon "enhanced table" at bounding box center [1204, 282] width 18 height 18
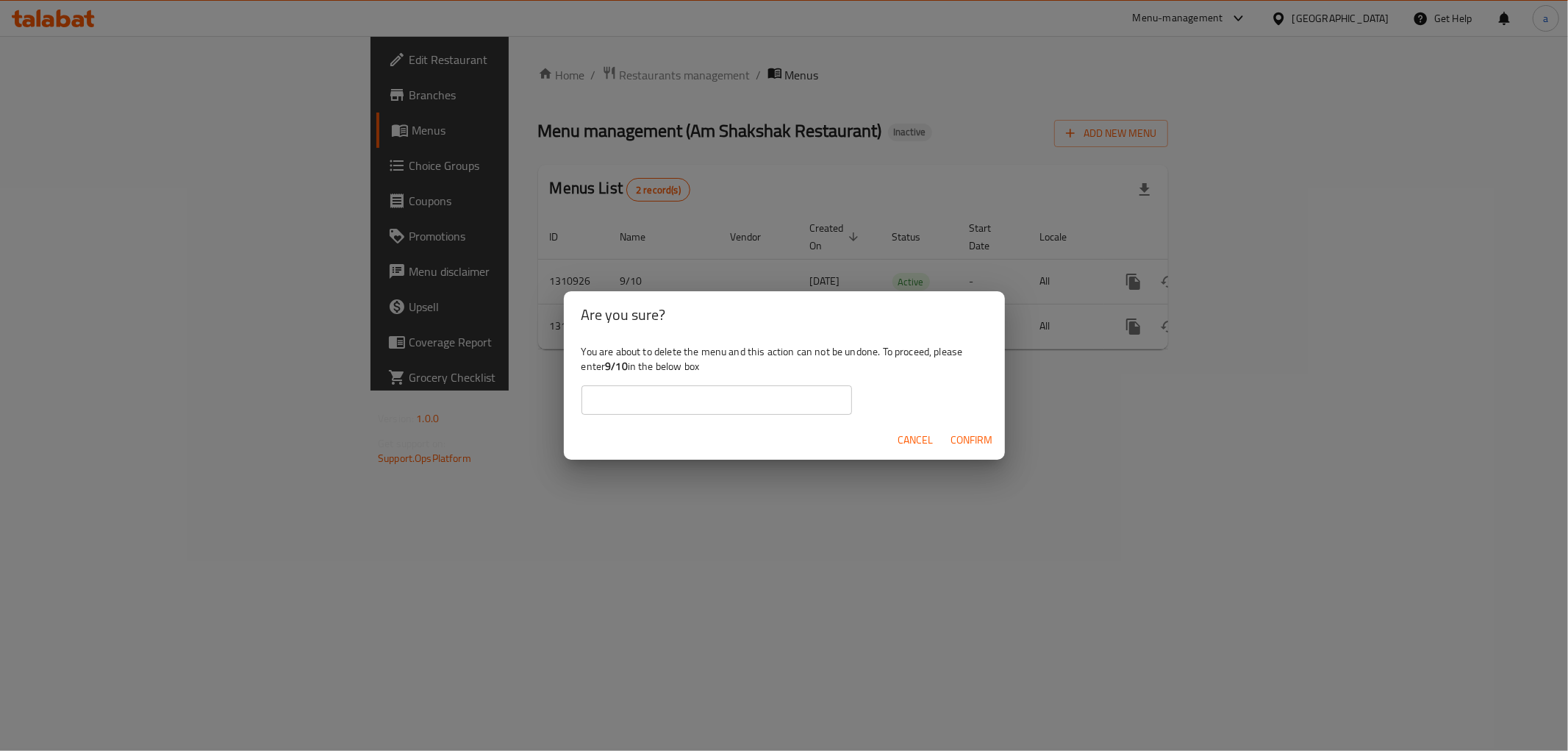
click at [792, 401] on input "text" at bounding box center [717, 399] width 270 height 29
type input "9/10"
click at [952, 450] on button "Confirm" at bounding box center [971, 439] width 53 height 27
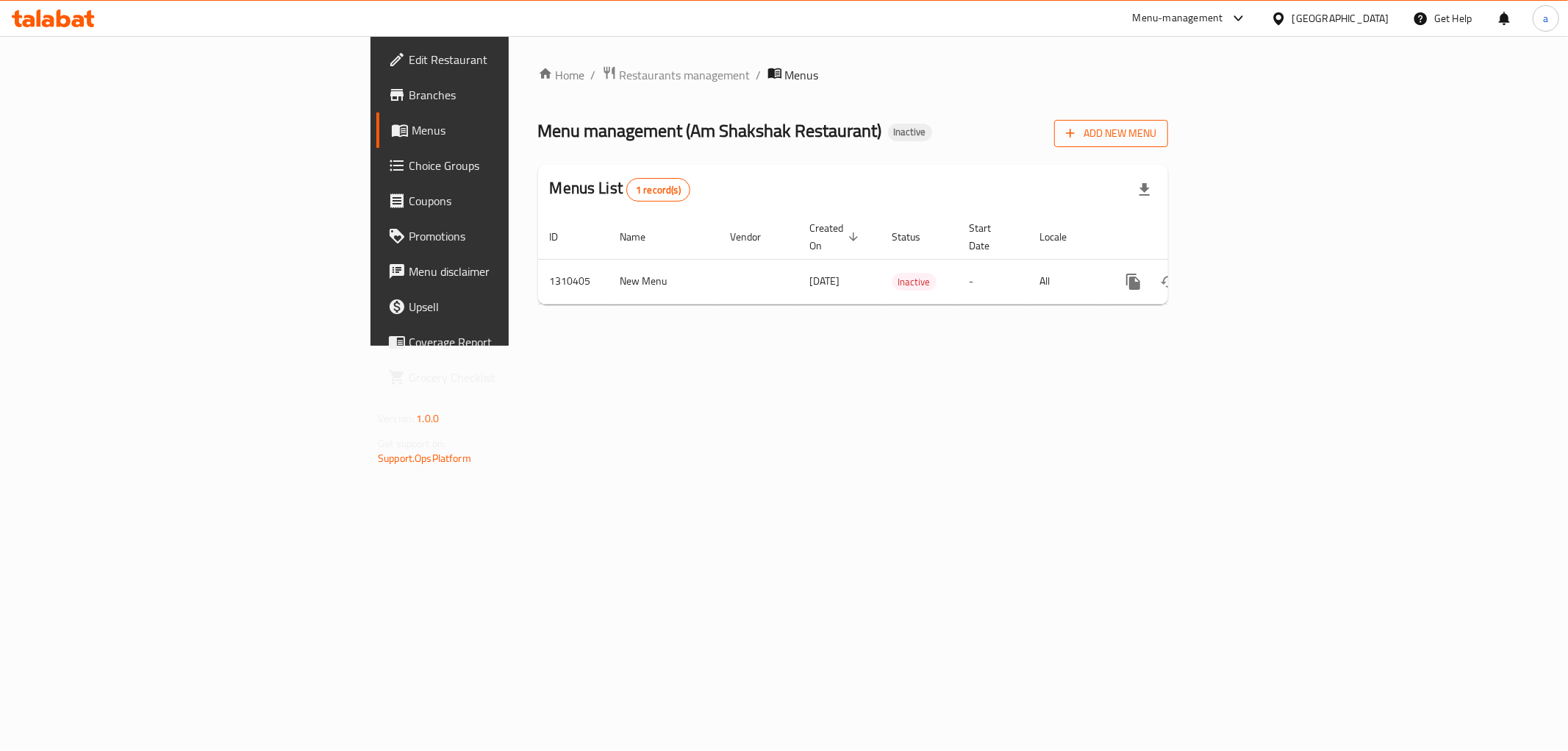
click at [1156, 137] on span "Add New Menu" at bounding box center [1111, 133] width 90 height 19
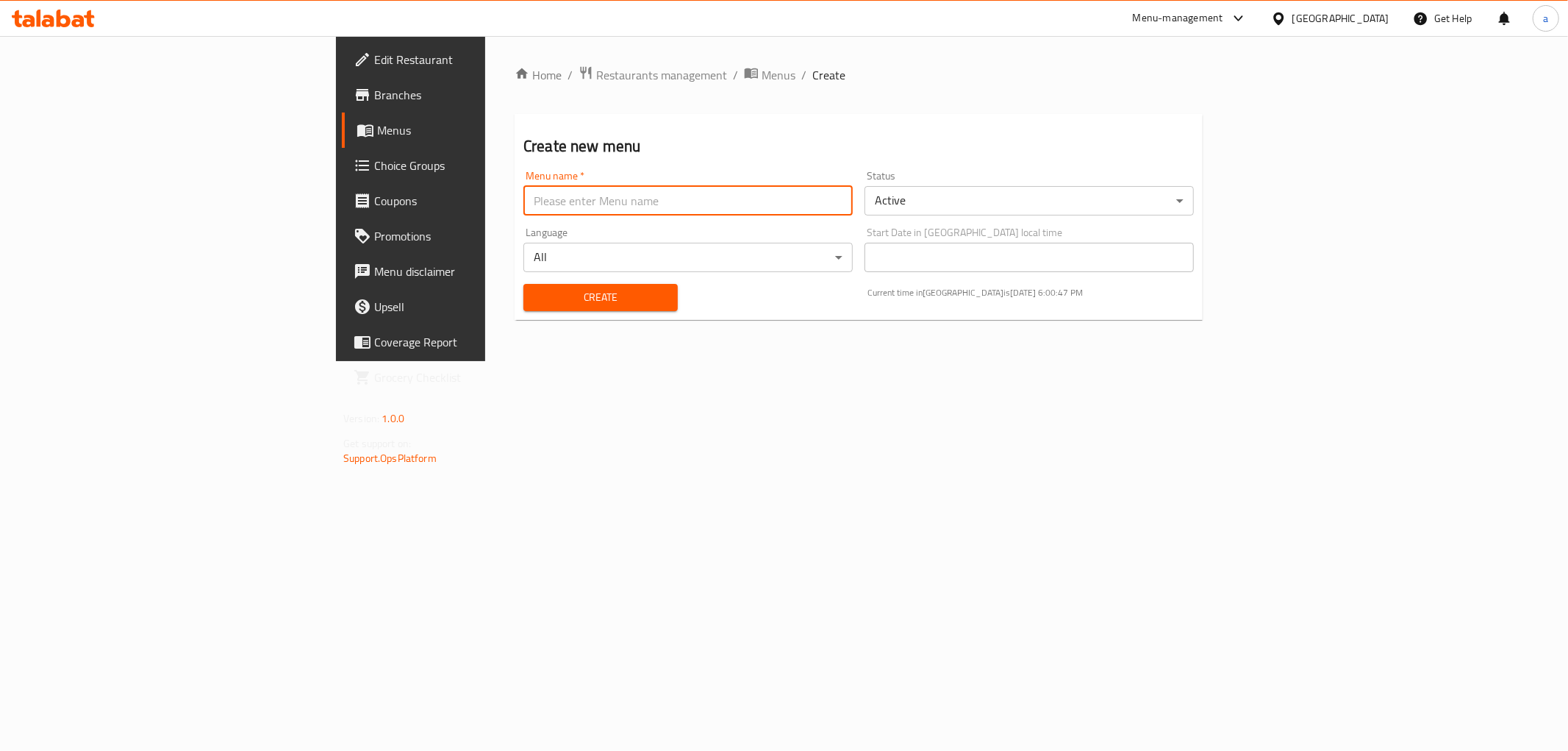
click at [671, 208] on input "text" at bounding box center [688, 200] width 329 height 29
type input "9/10"
click at [573, 299] on span "Create" at bounding box center [600, 298] width 130 height 19
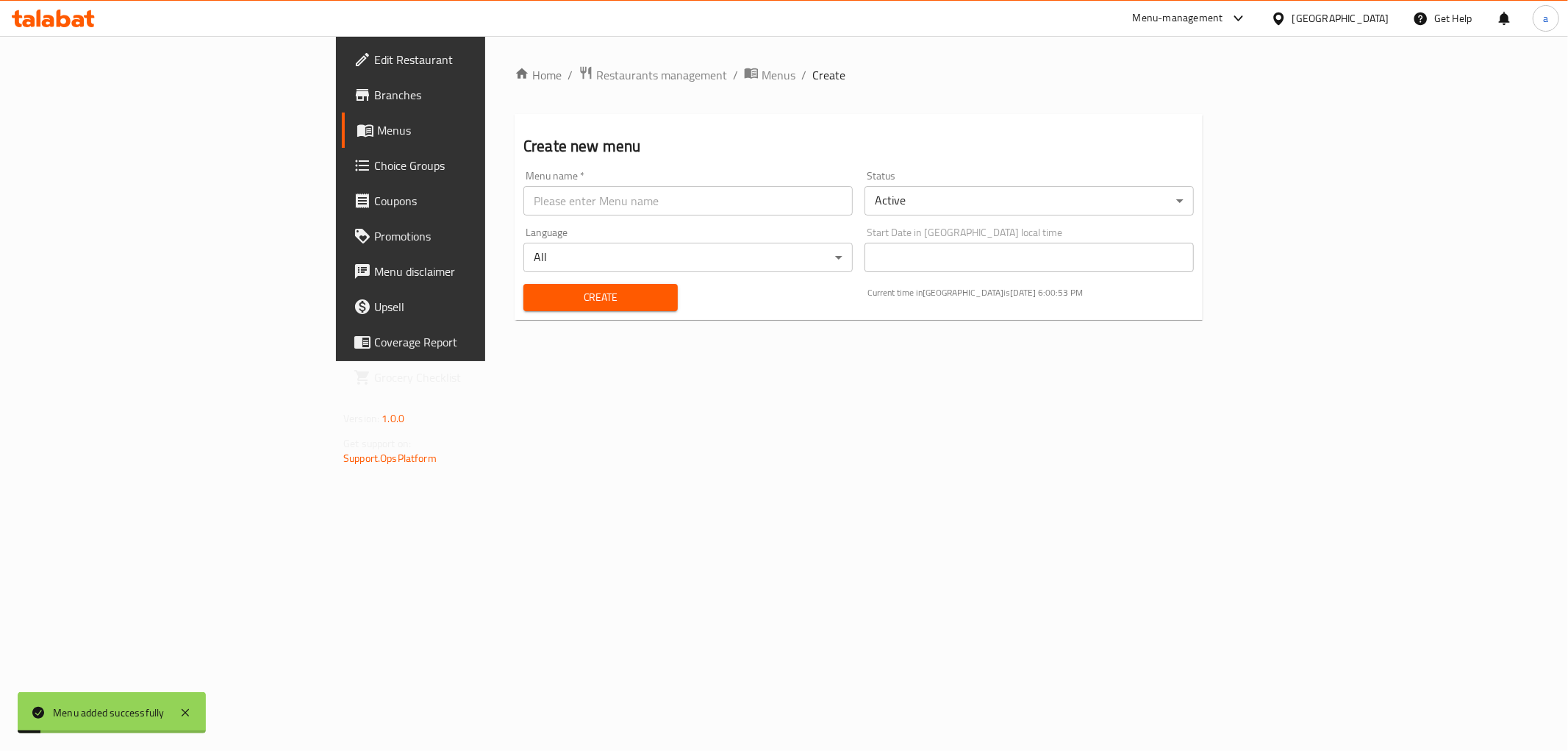
click at [342, 119] on link "Menus" at bounding box center [469, 130] width 256 height 36
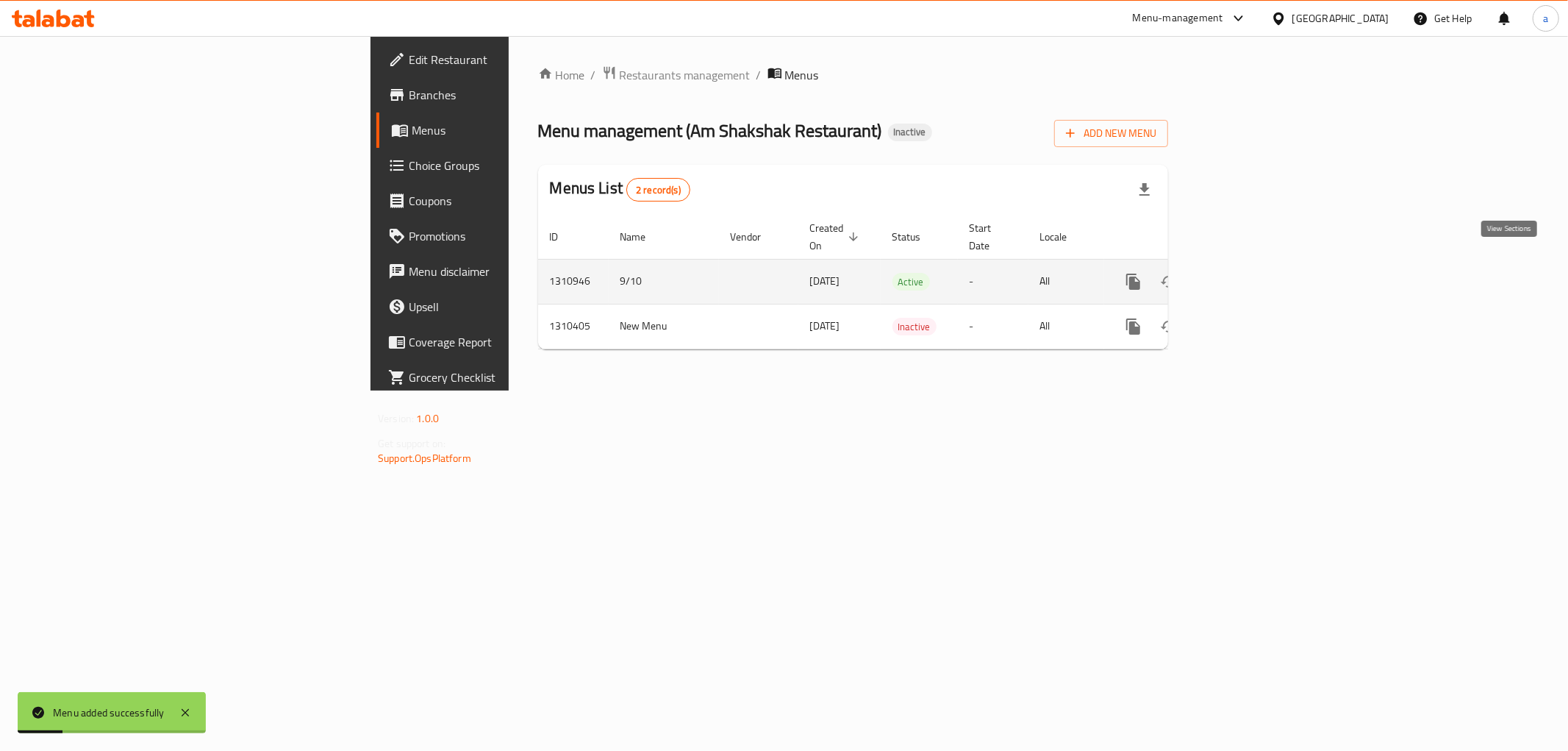
click at [1248, 273] on icon "enhanced table" at bounding box center [1239, 282] width 18 height 18
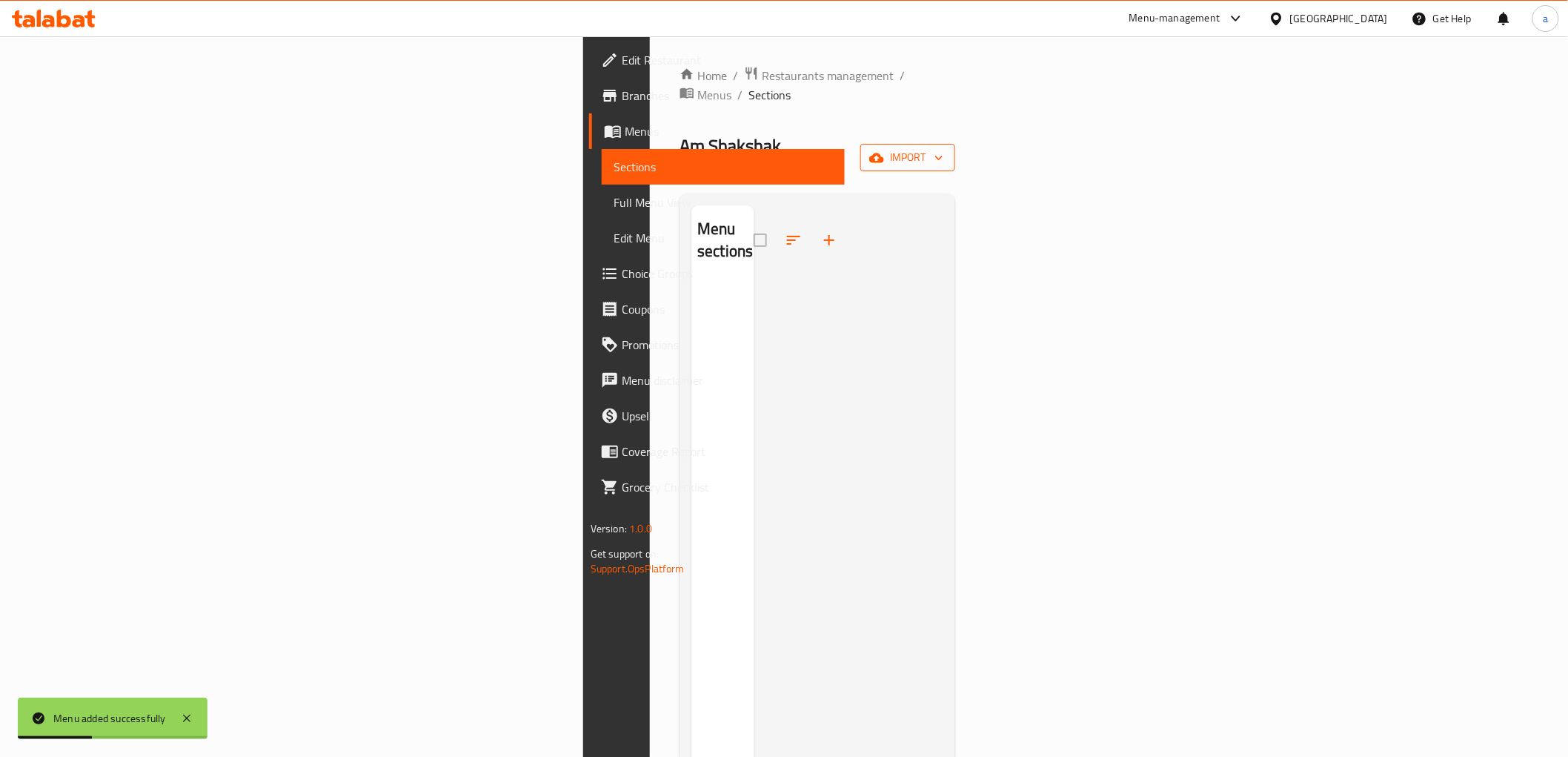
click at [946, 150] on icon "button" at bounding box center [939, 158] width 15 height 15
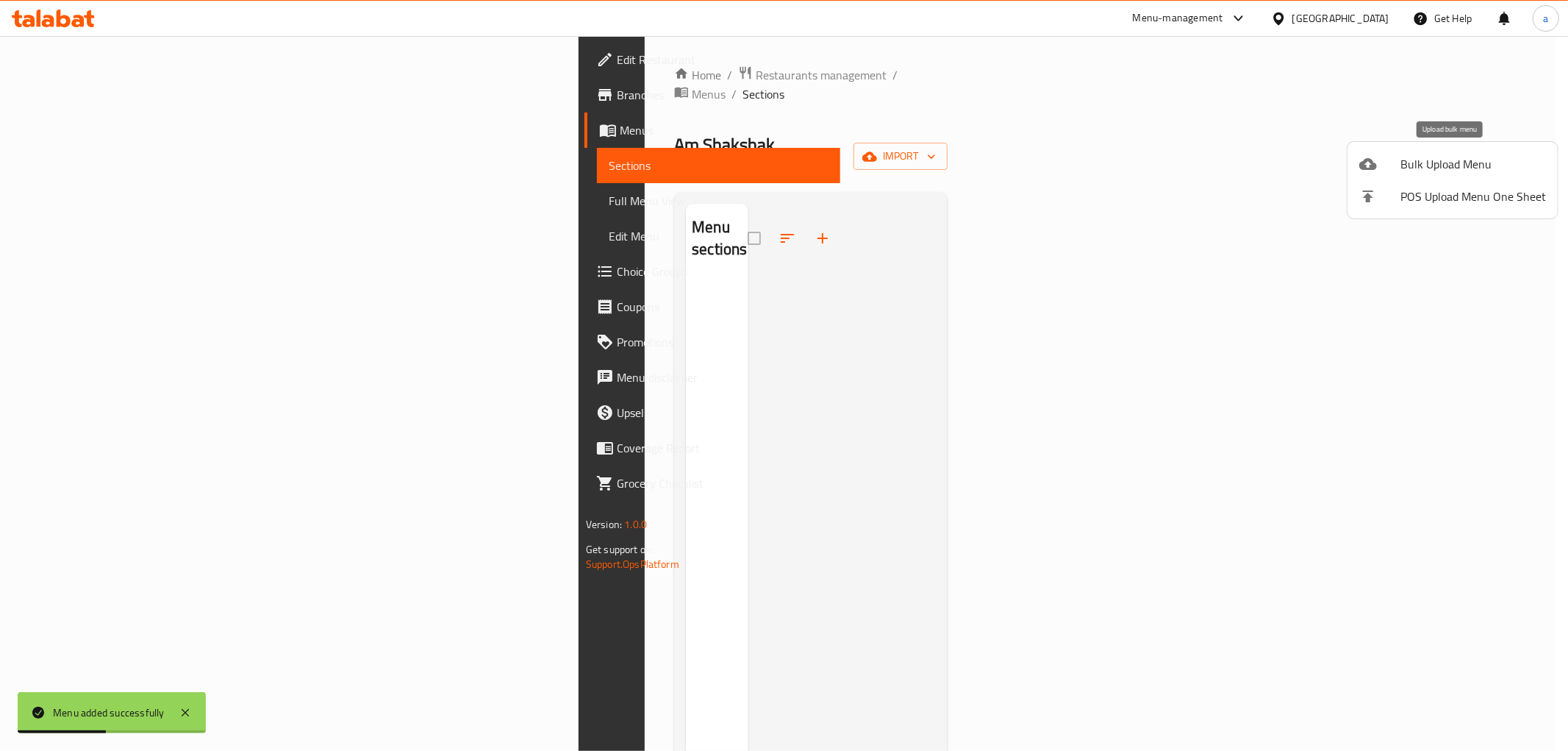
click at [1468, 175] on li "Bulk Upload Menu" at bounding box center [1453, 163] width 210 height 32
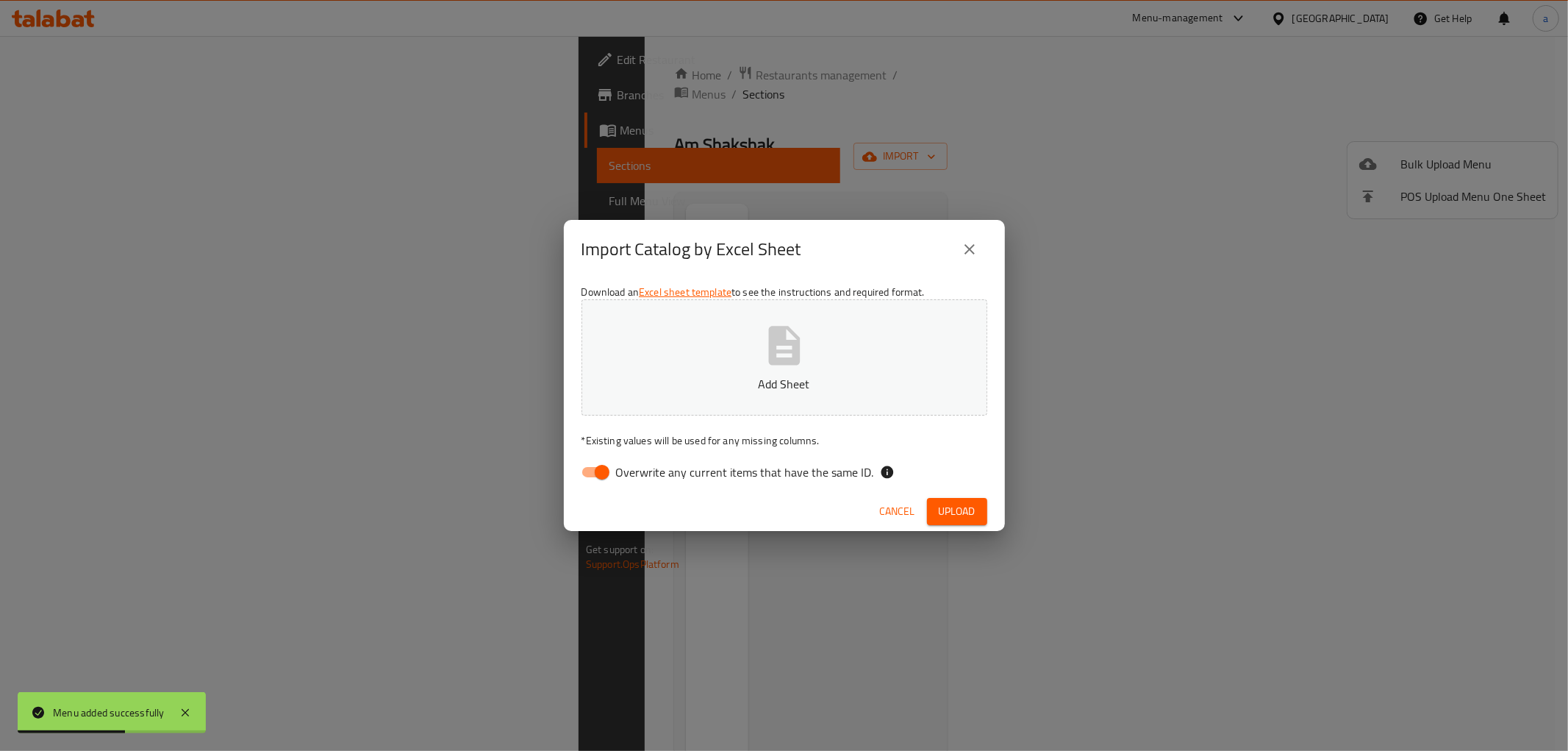
click at [613, 467] on input "Overwrite any current items that have the same ID." at bounding box center [601, 472] width 84 height 28
checkbox input "false"
click at [789, 359] on icon "button" at bounding box center [784, 345] width 32 height 39
click at [974, 515] on span "Upload" at bounding box center [956, 512] width 37 height 19
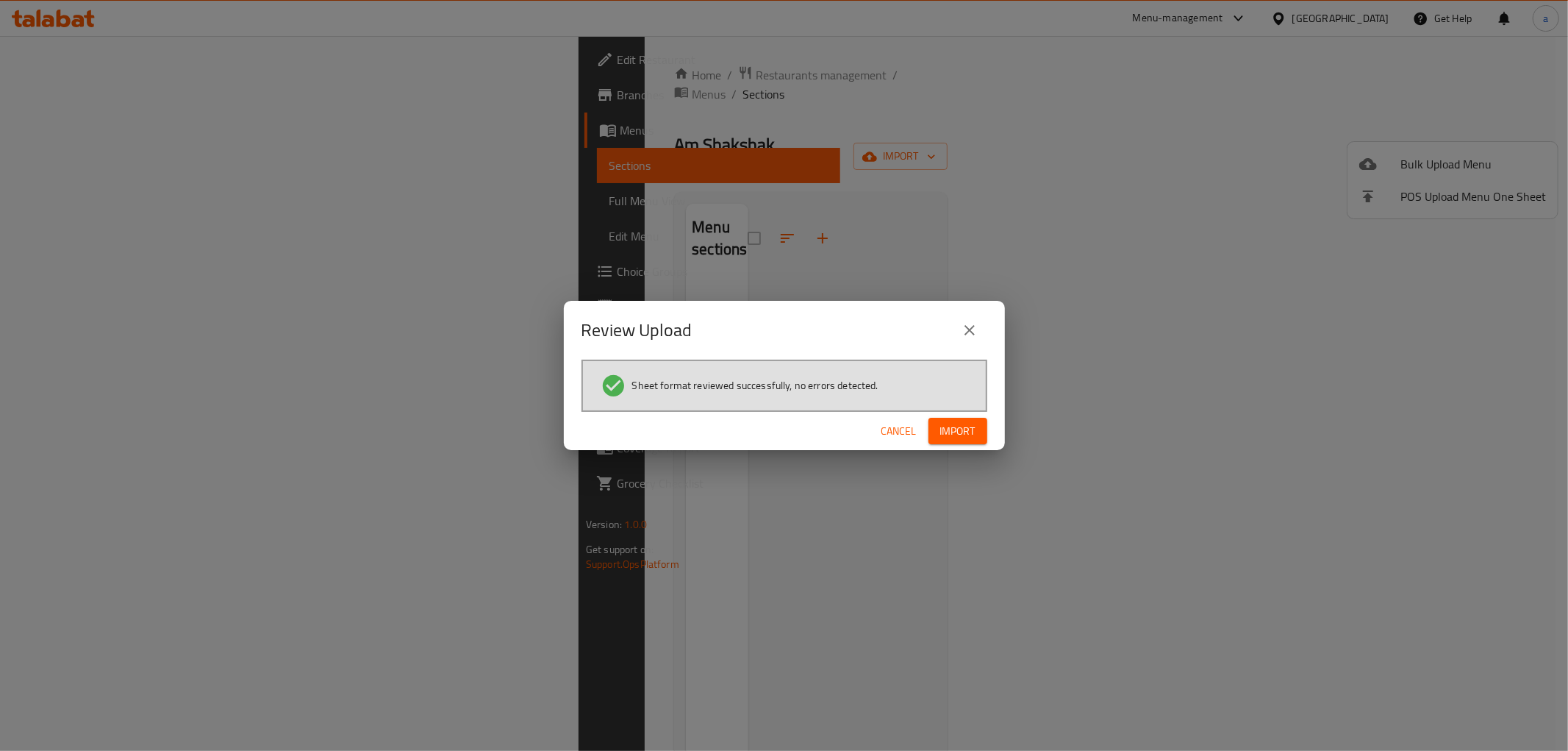
click at [972, 432] on span "Import" at bounding box center [958, 432] width 36 height 19
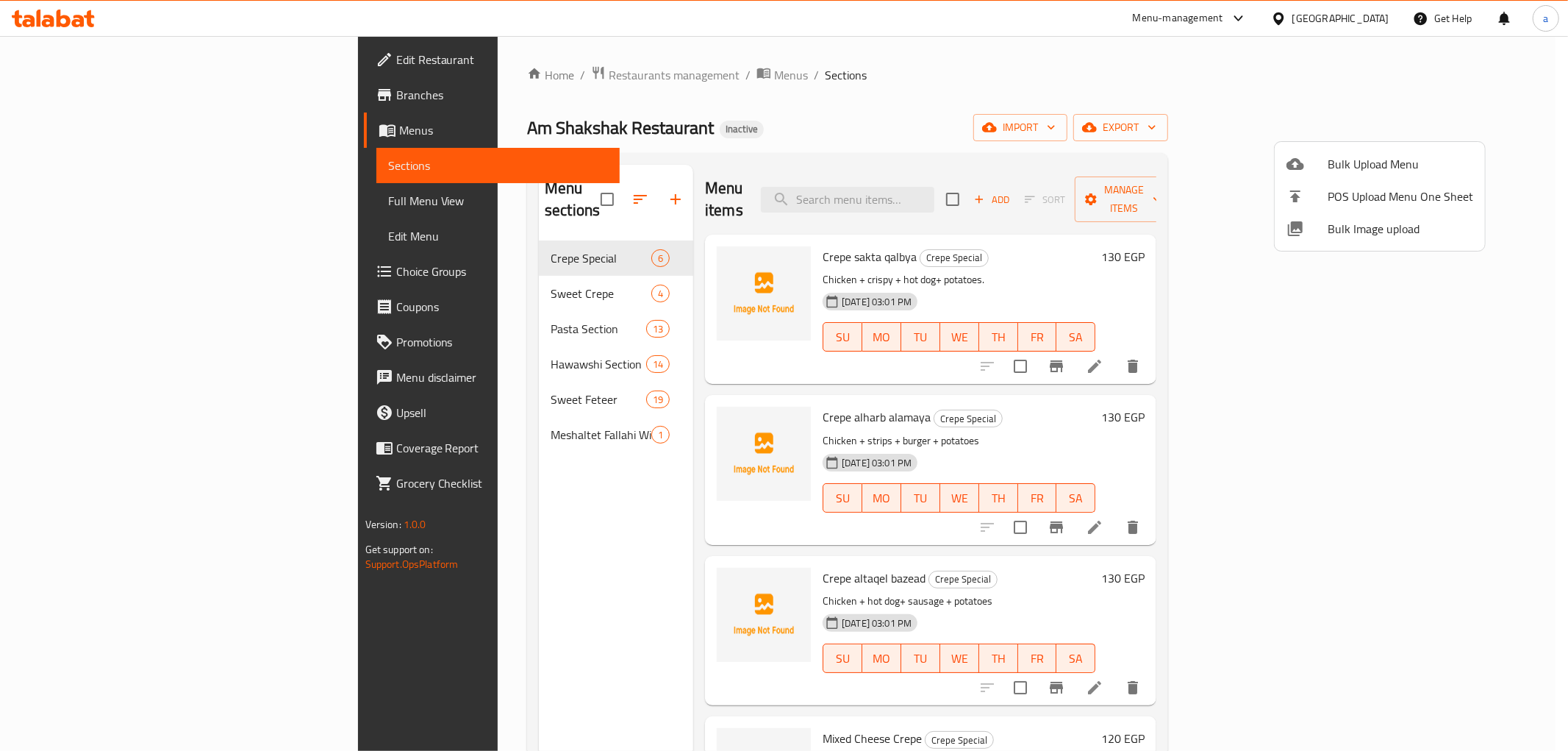
click at [1086, 395] on div at bounding box center [784, 376] width 1568 height 751
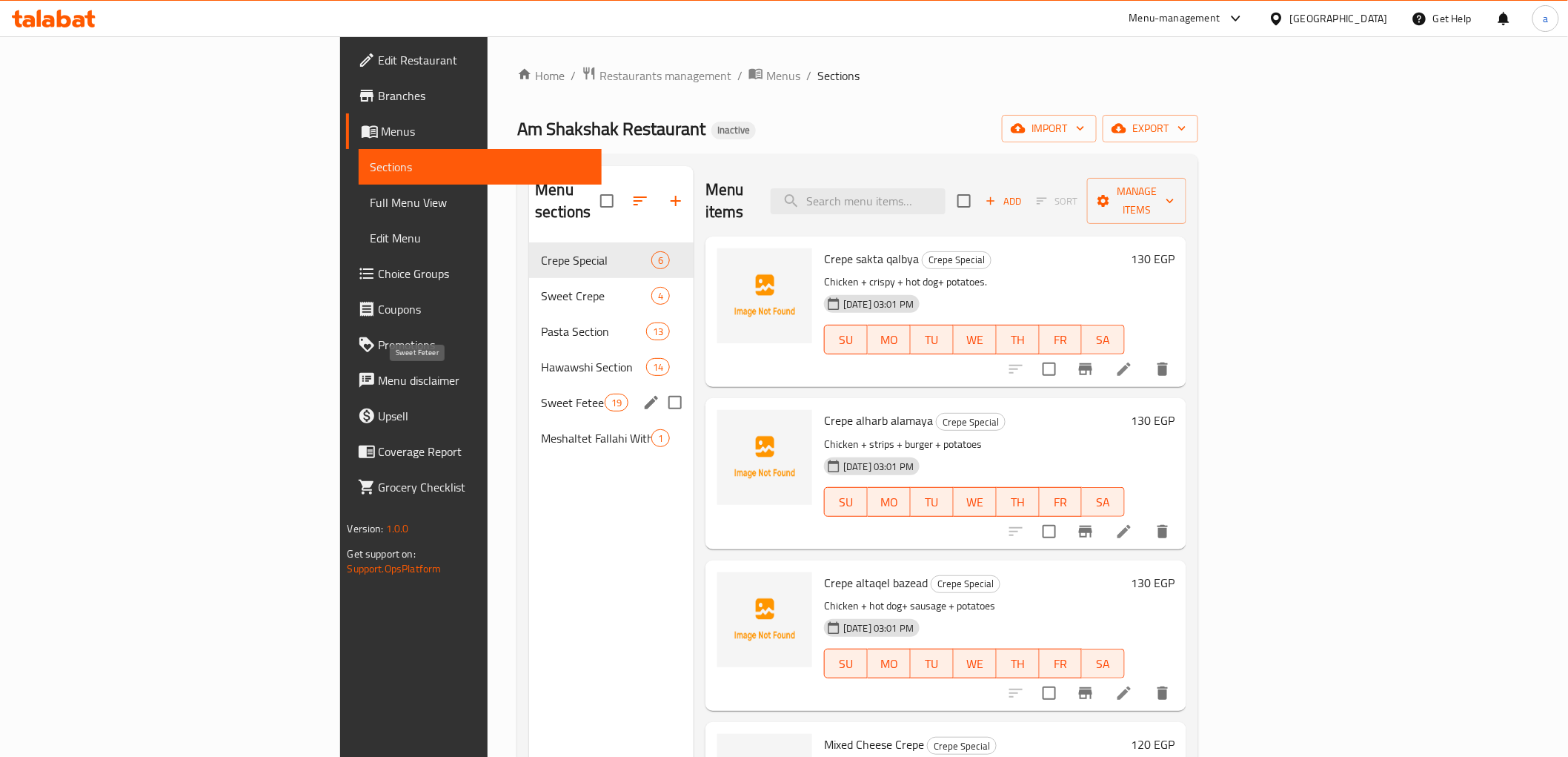
click at [541, 394] on span "Sweet Feteer" at bounding box center [572, 402] width 63 height 18
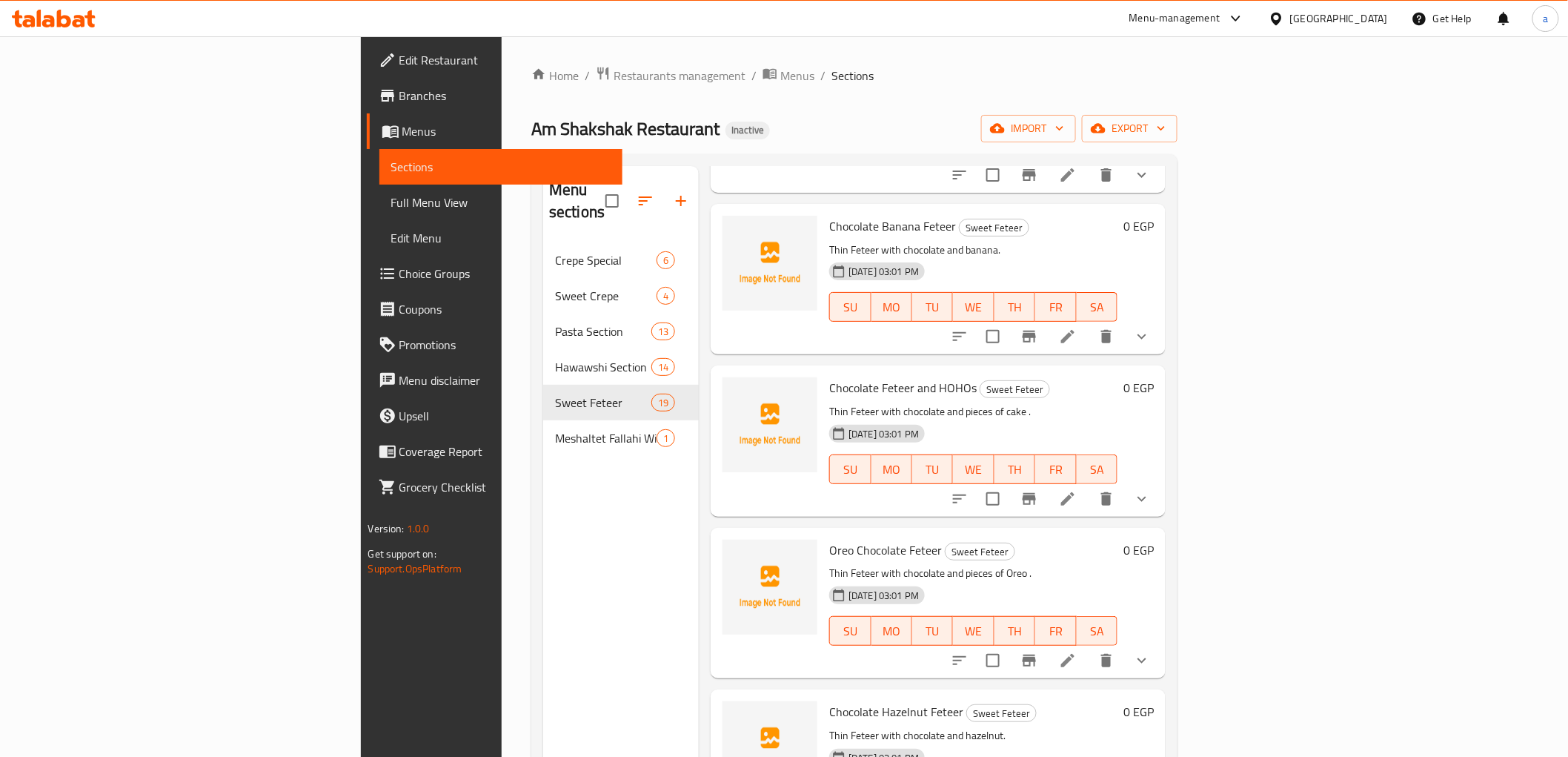
scroll to position [2140, 0]
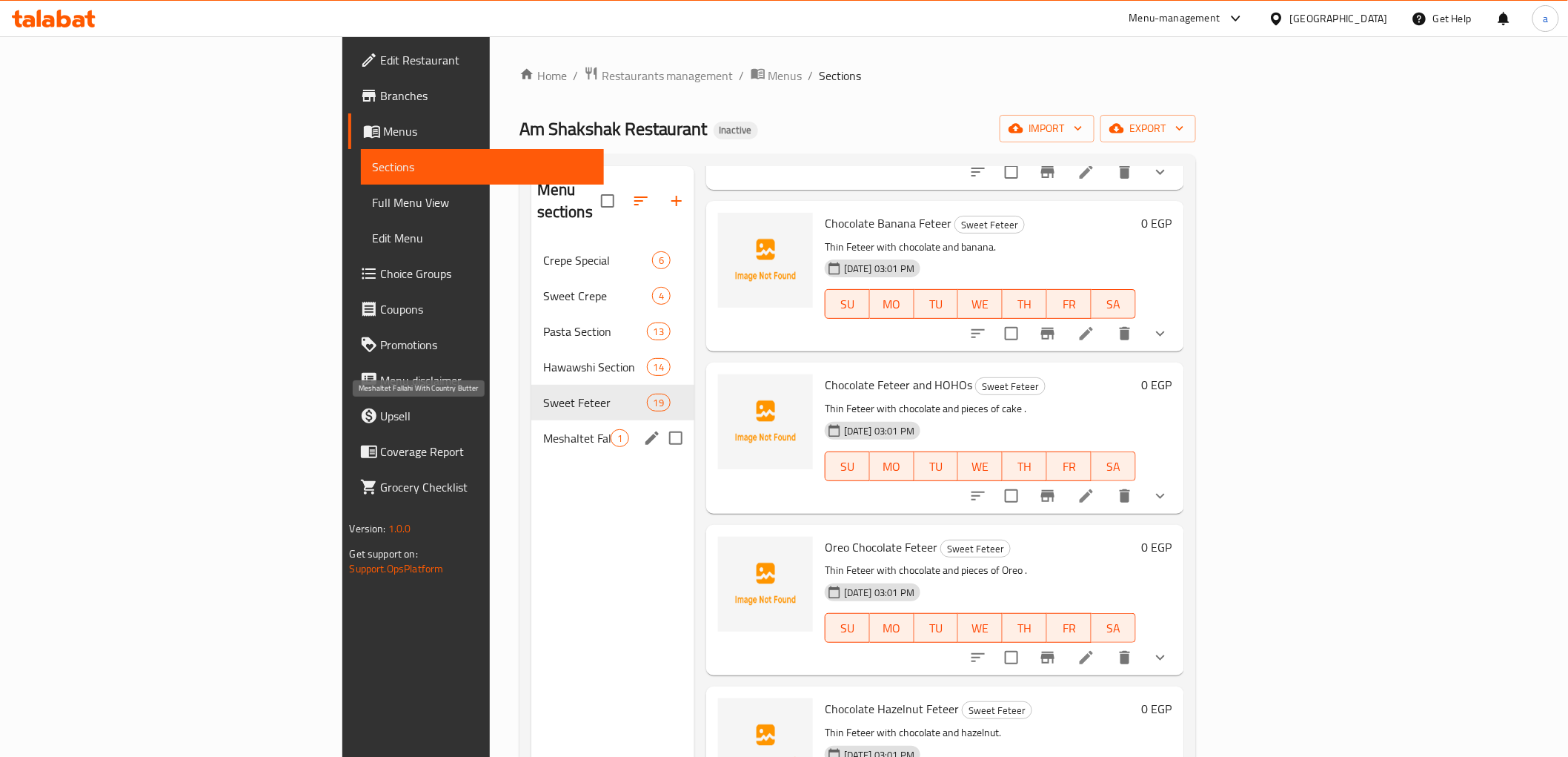
click at [543, 430] on span "Meshaltet Fallahi With Country Butter" at bounding box center [576, 438] width 67 height 18
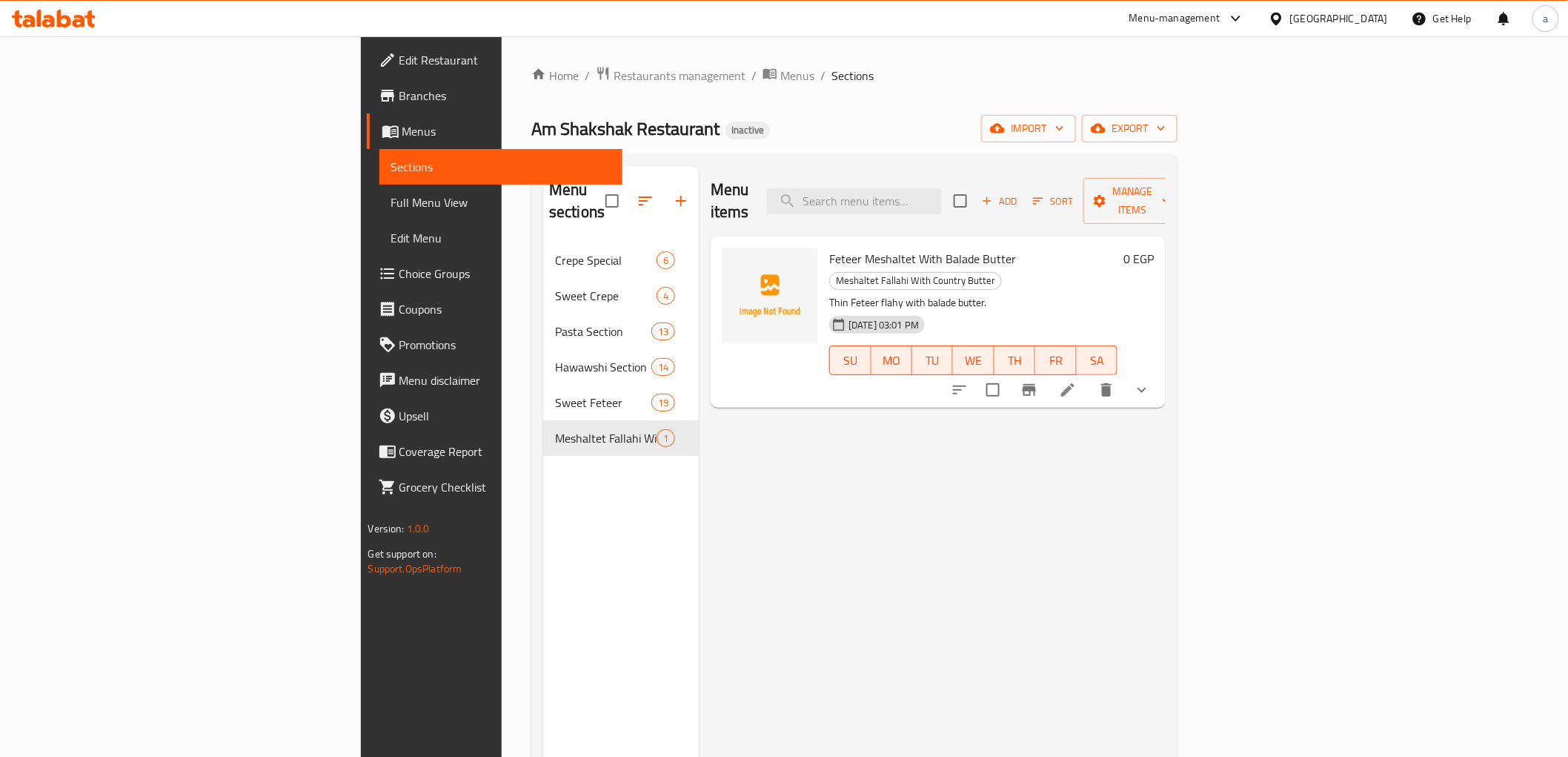
click at [1151, 381] on icon "show more" at bounding box center [1141, 390] width 18 height 18
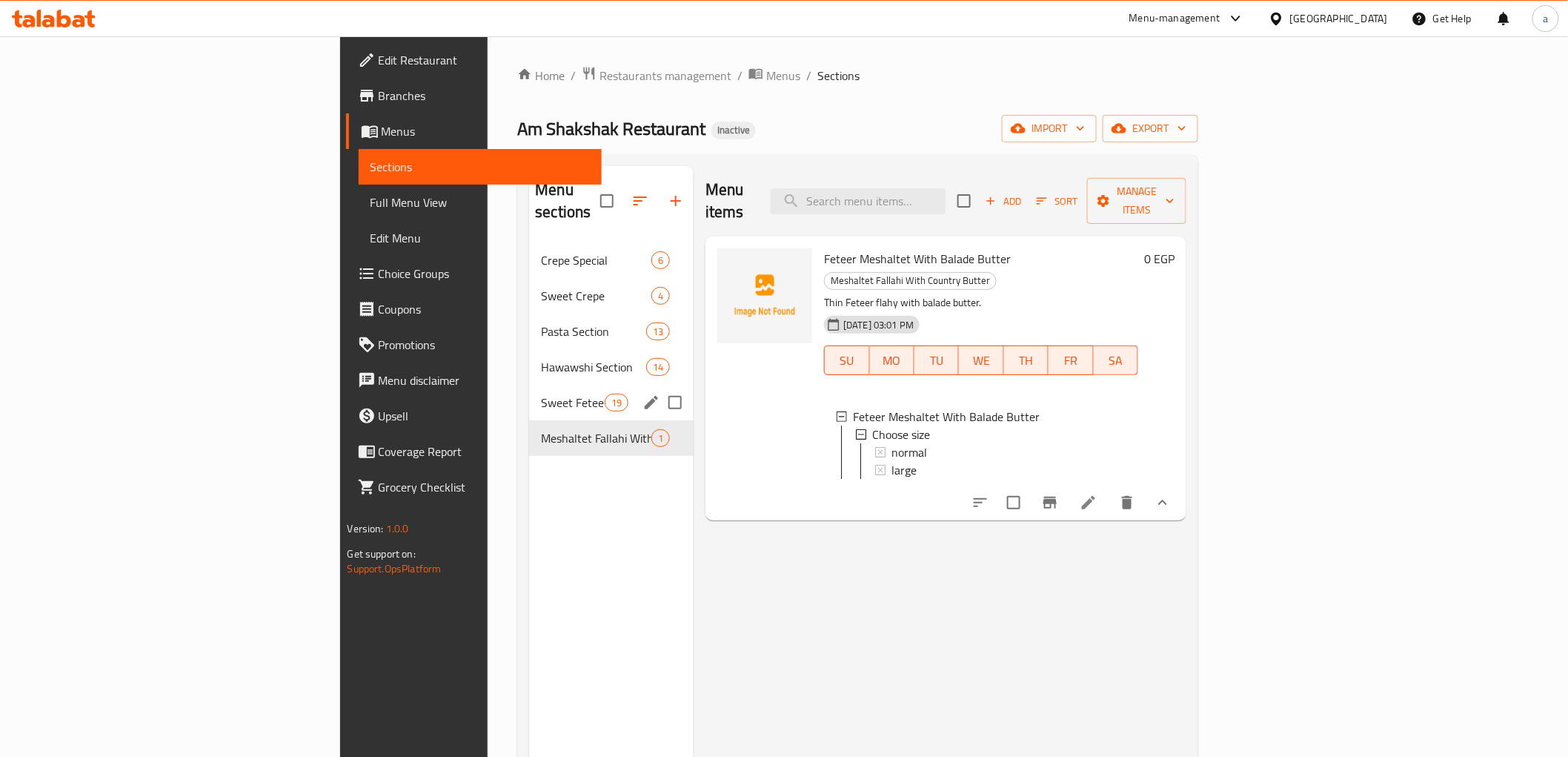
click at [529, 385] on div "Sweet Feteer 19" at bounding box center [611, 403] width 165 height 36
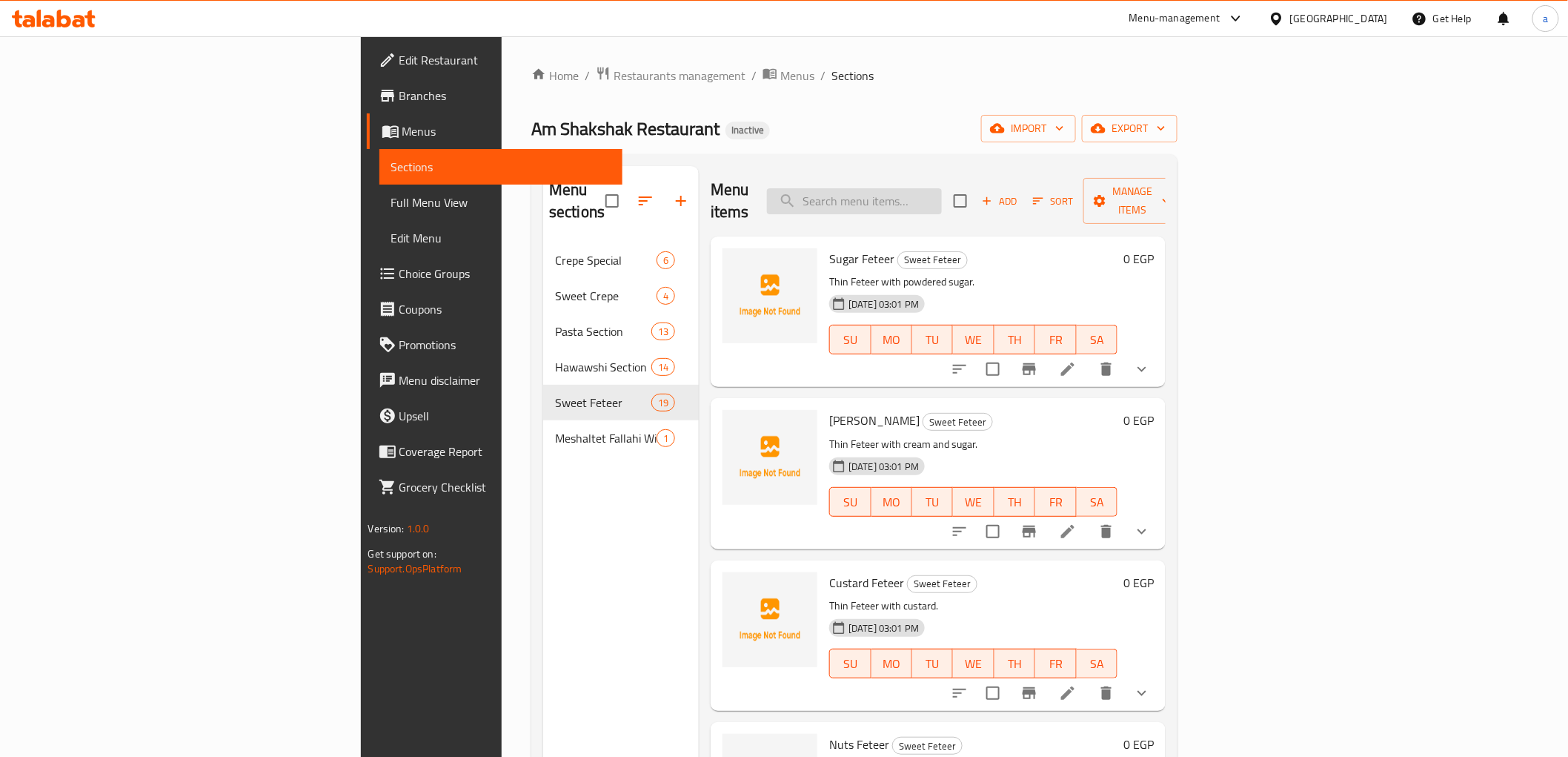
click at [942, 189] on input "search" at bounding box center [854, 201] width 175 height 26
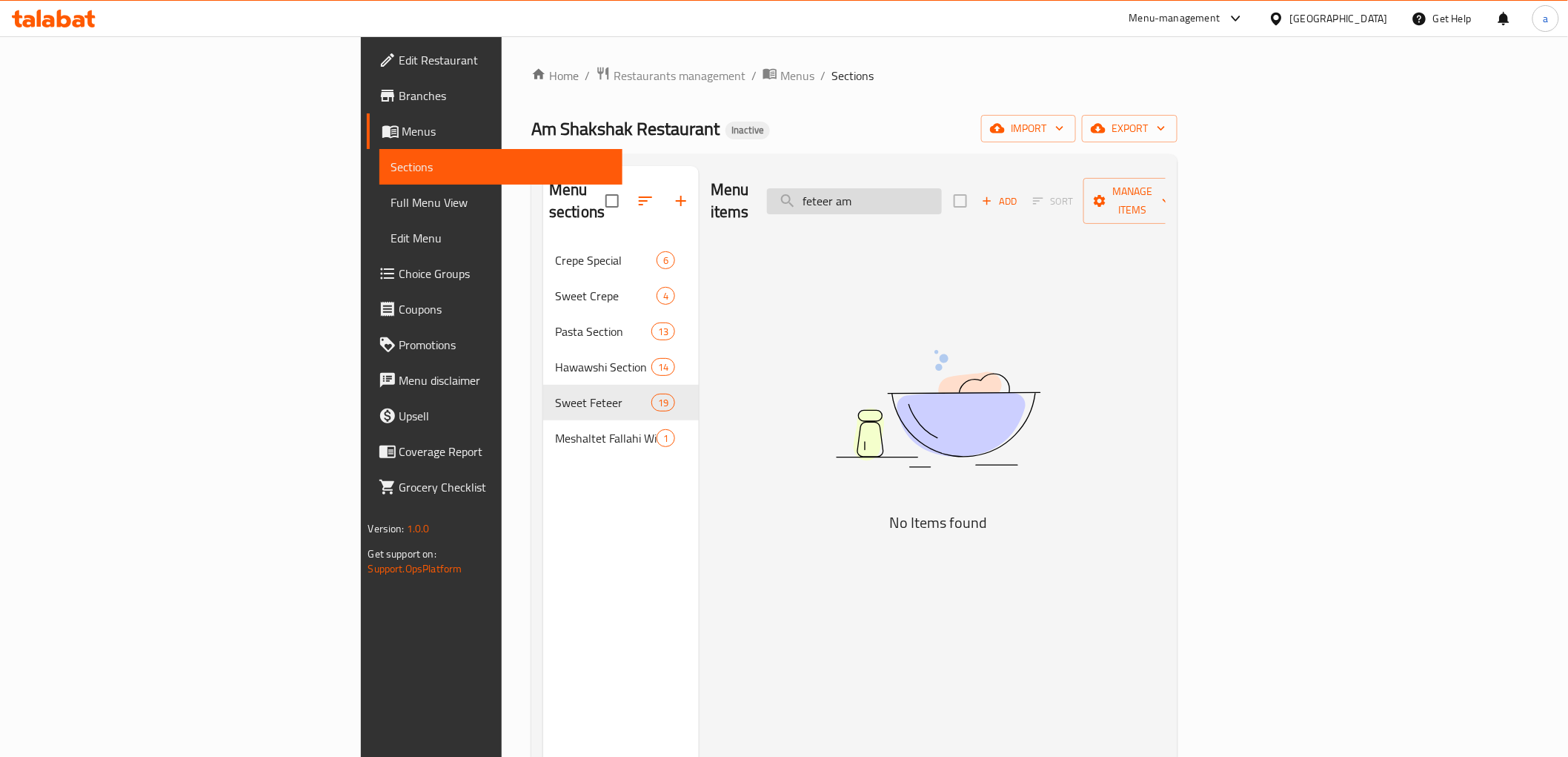
click at [937, 191] on input "feteer am" at bounding box center [854, 201] width 175 height 26
type input "feteer am"
click at [1019, 193] on span "Add" at bounding box center [1000, 202] width 40 height 17
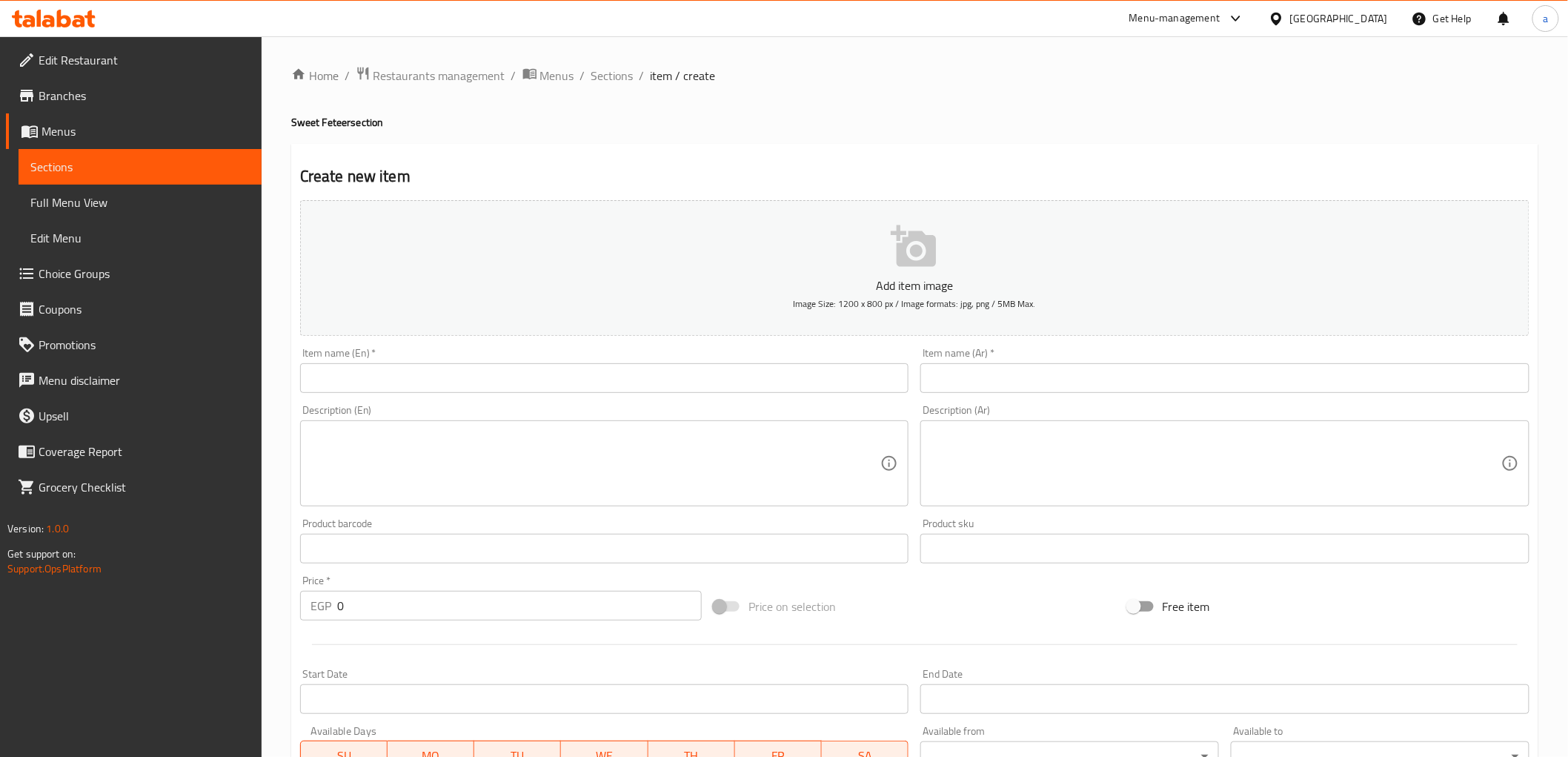
click at [469, 393] on input "text" at bounding box center [604, 378] width 609 height 29
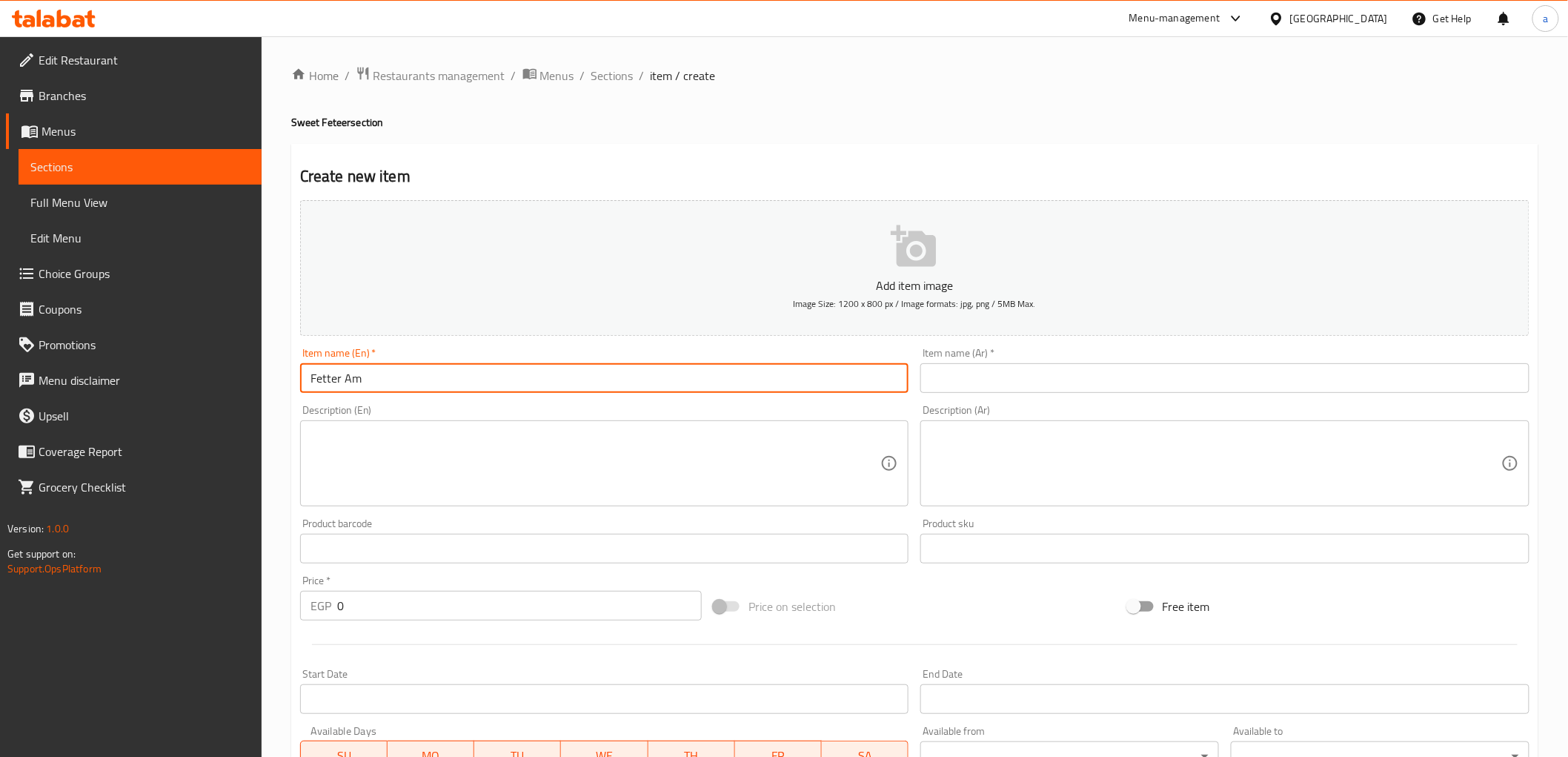
type input "Fetter Am"
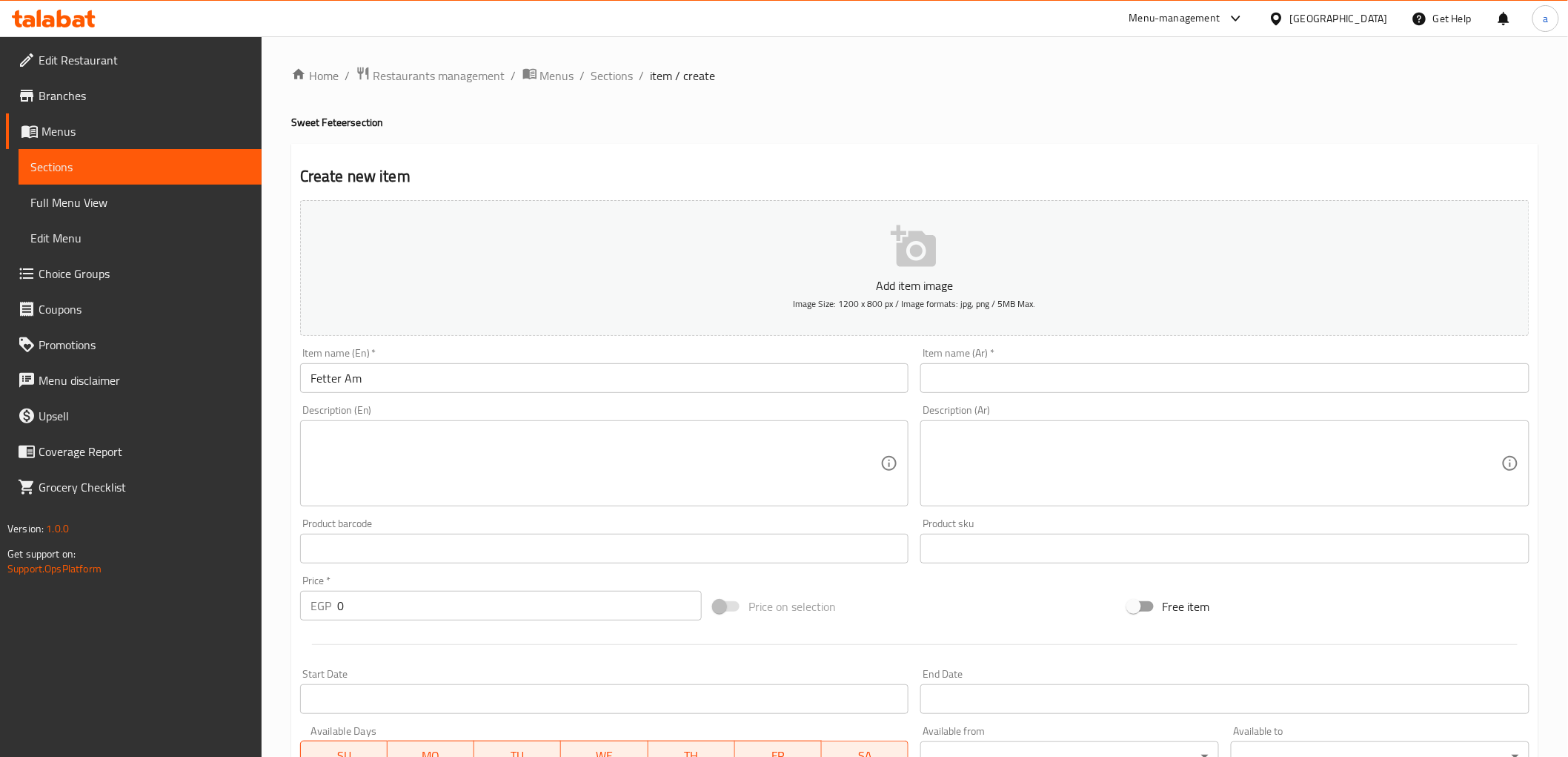
click at [976, 395] on div "Item name (Ar)   * Item name (Ar) *" at bounding box center [1225, 370] width 620 height 57
click at [981, 384] on input "text" at bounding box center [1225, 378] width 609 height 29
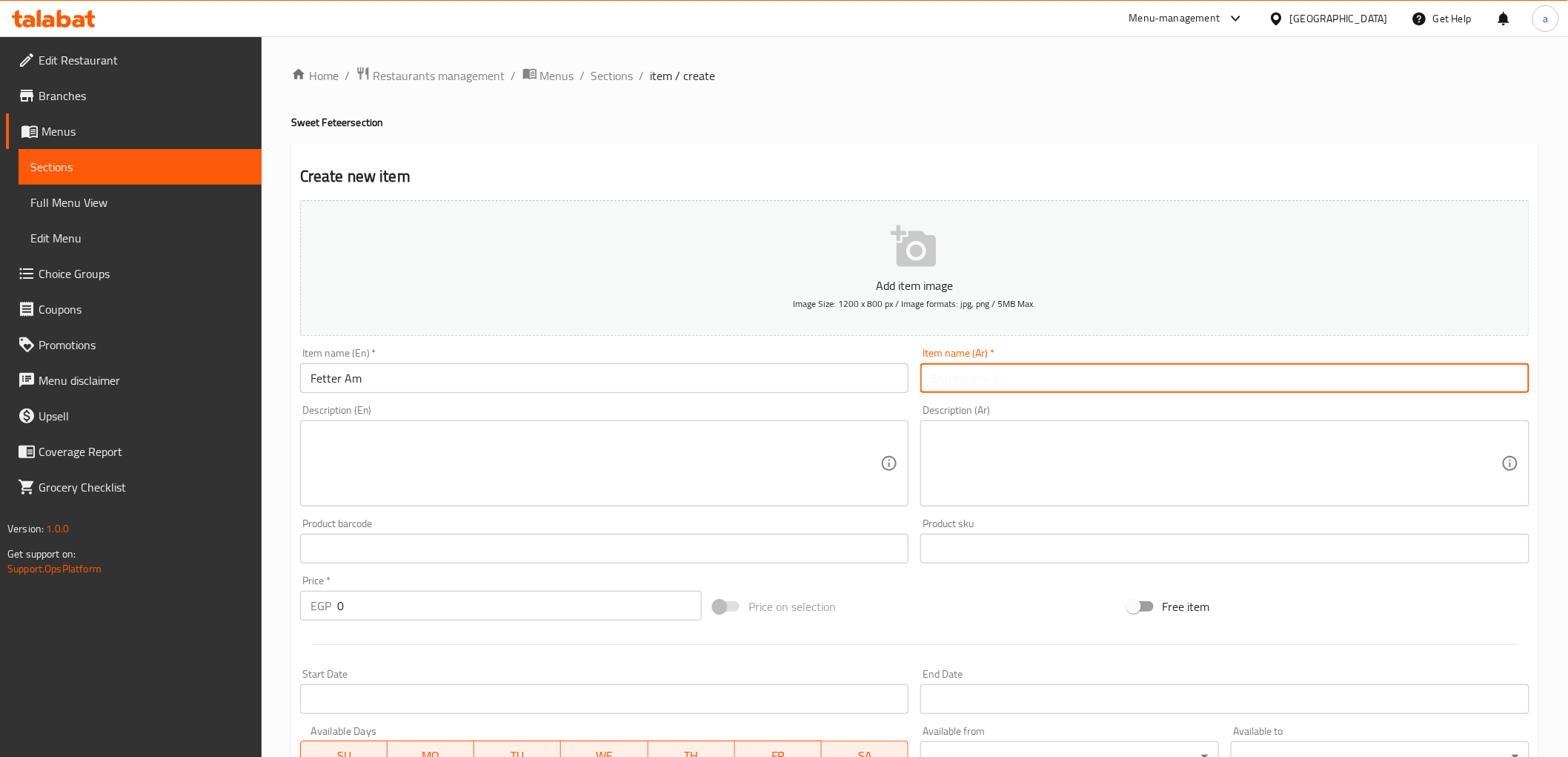
paste input "فطيرة عم شكشك"
type input "فطيرة عم شكشك"
click at [525, 386] on input "Fetter Am" at bounding box center [604, 378] width 609 height 29
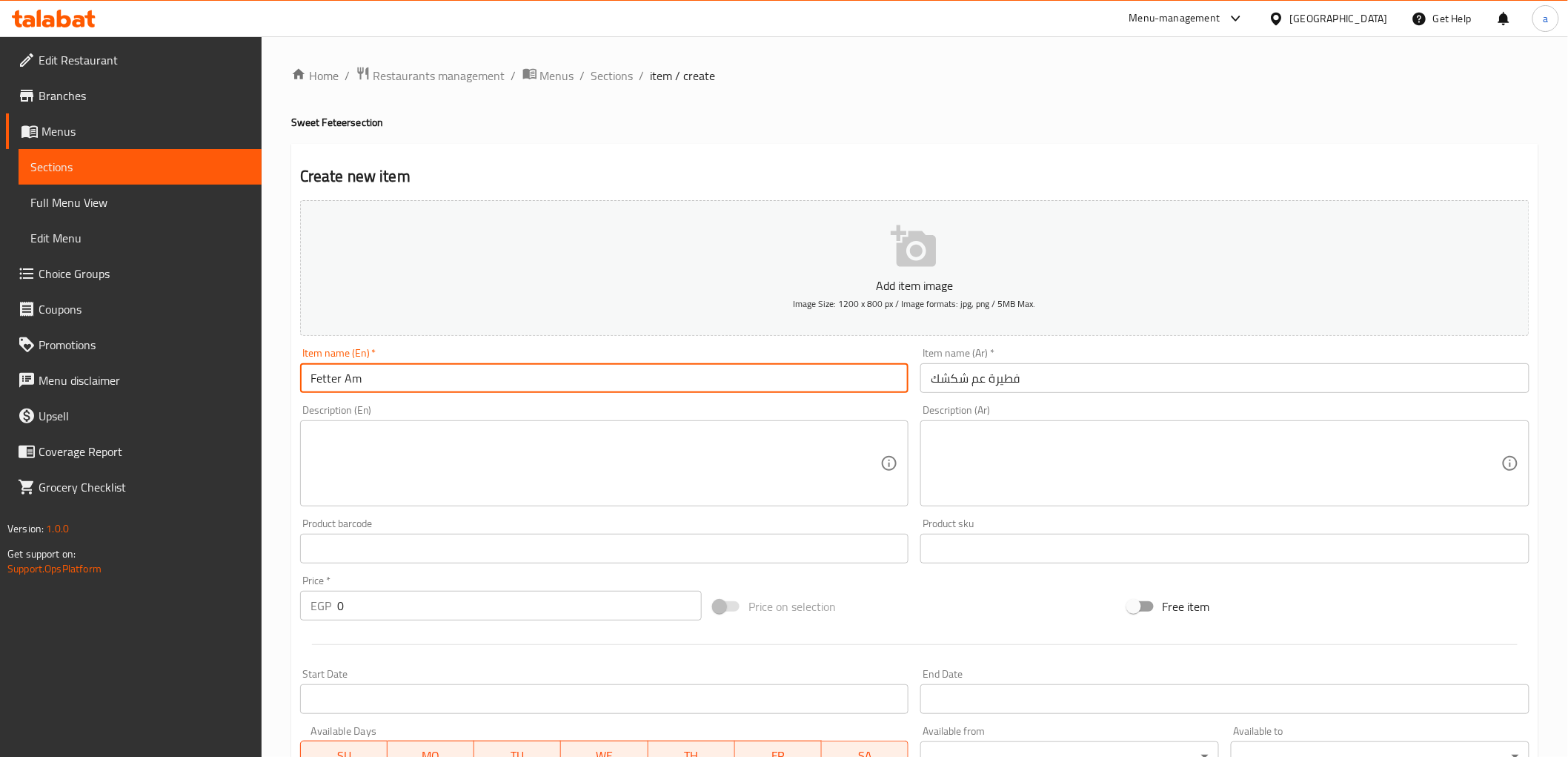
paste input "Shakshak's"
type input "Fetter Am Shakshak's"
click at [475, 449] on textarea at bounding box center [595, 464] width 570 height 70
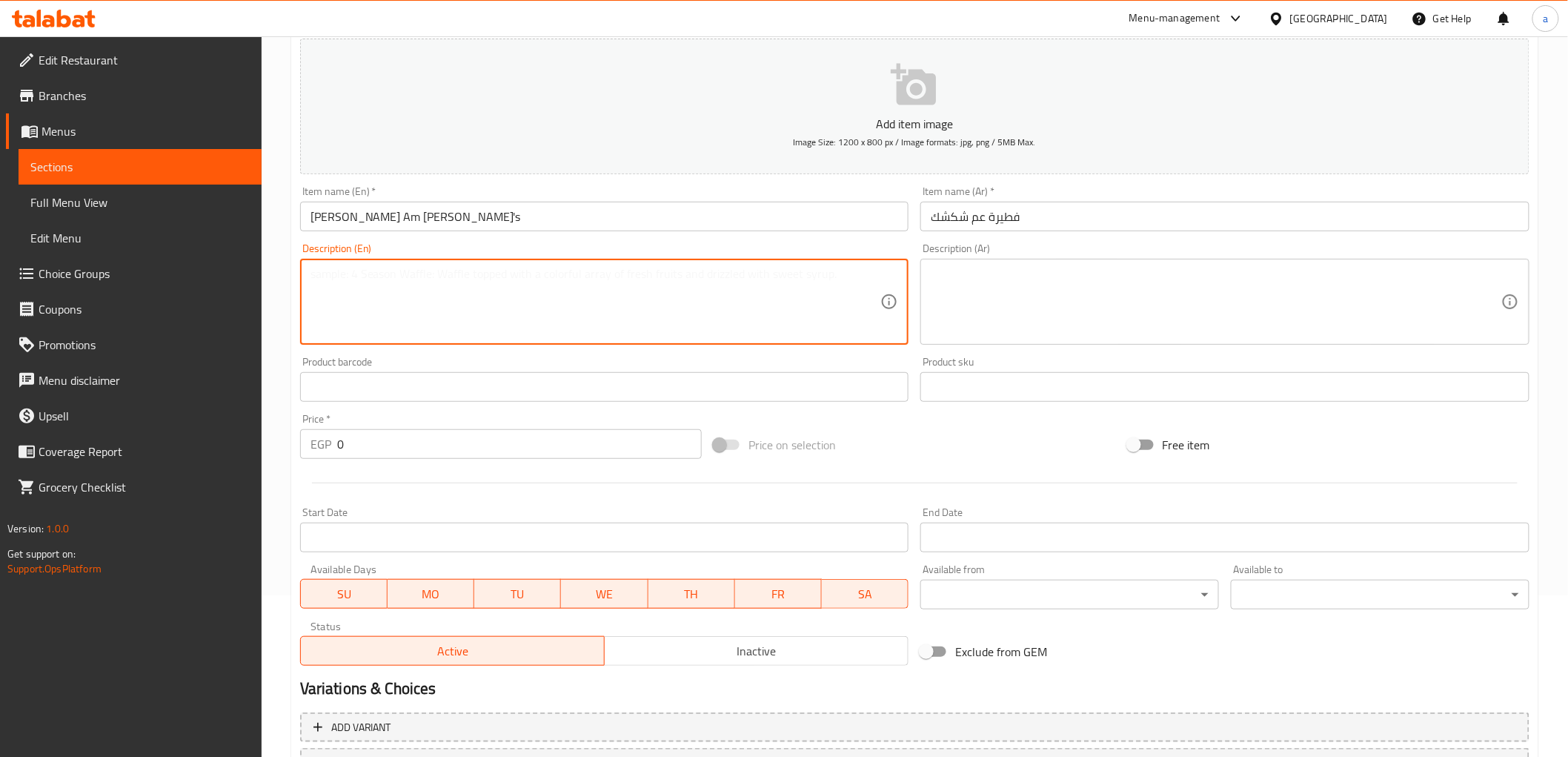
scroll to position [165, 0]
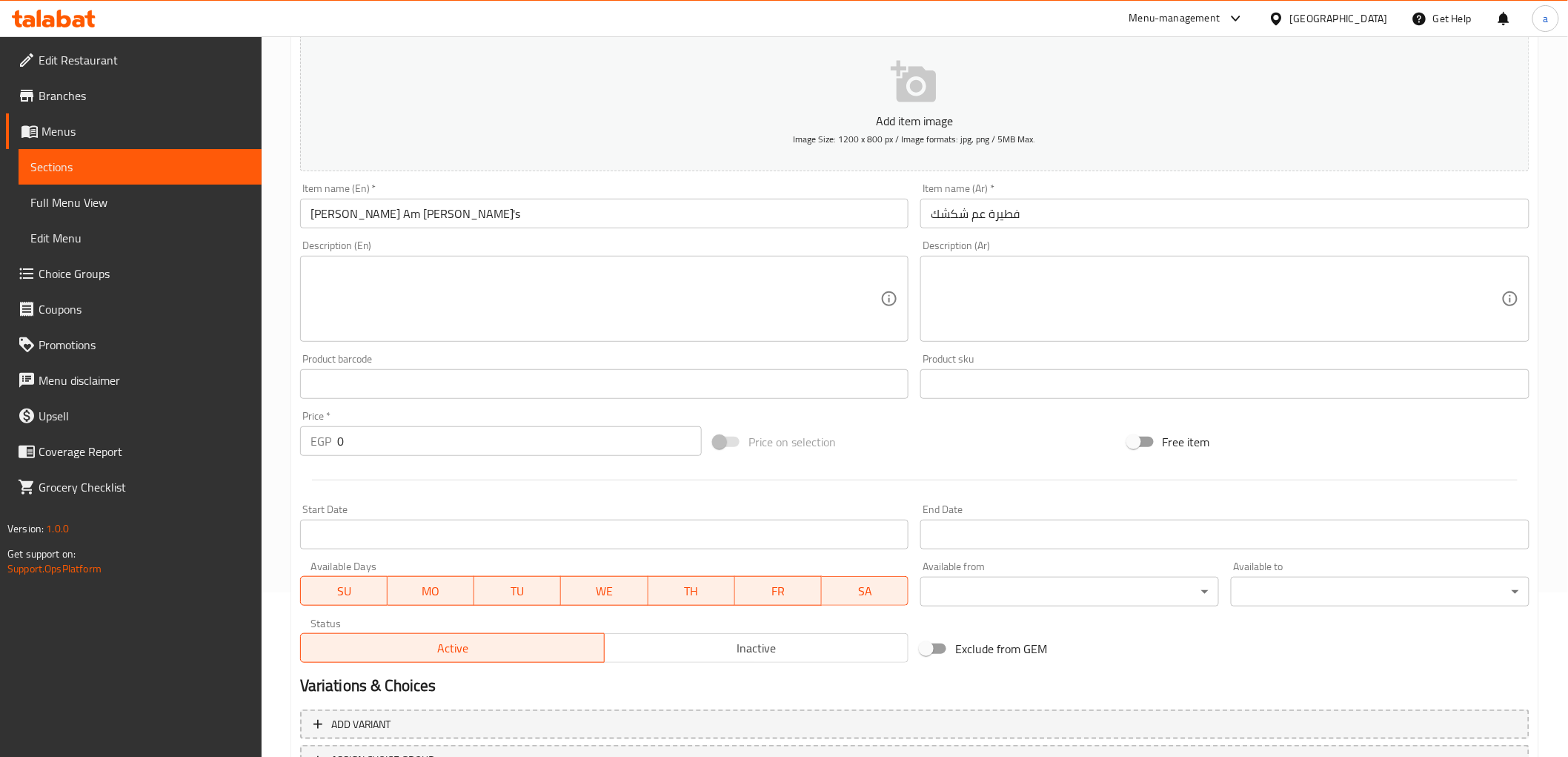
click at [1009, 300] on textarea at bounding box center [1215, 299] width 570 height 70
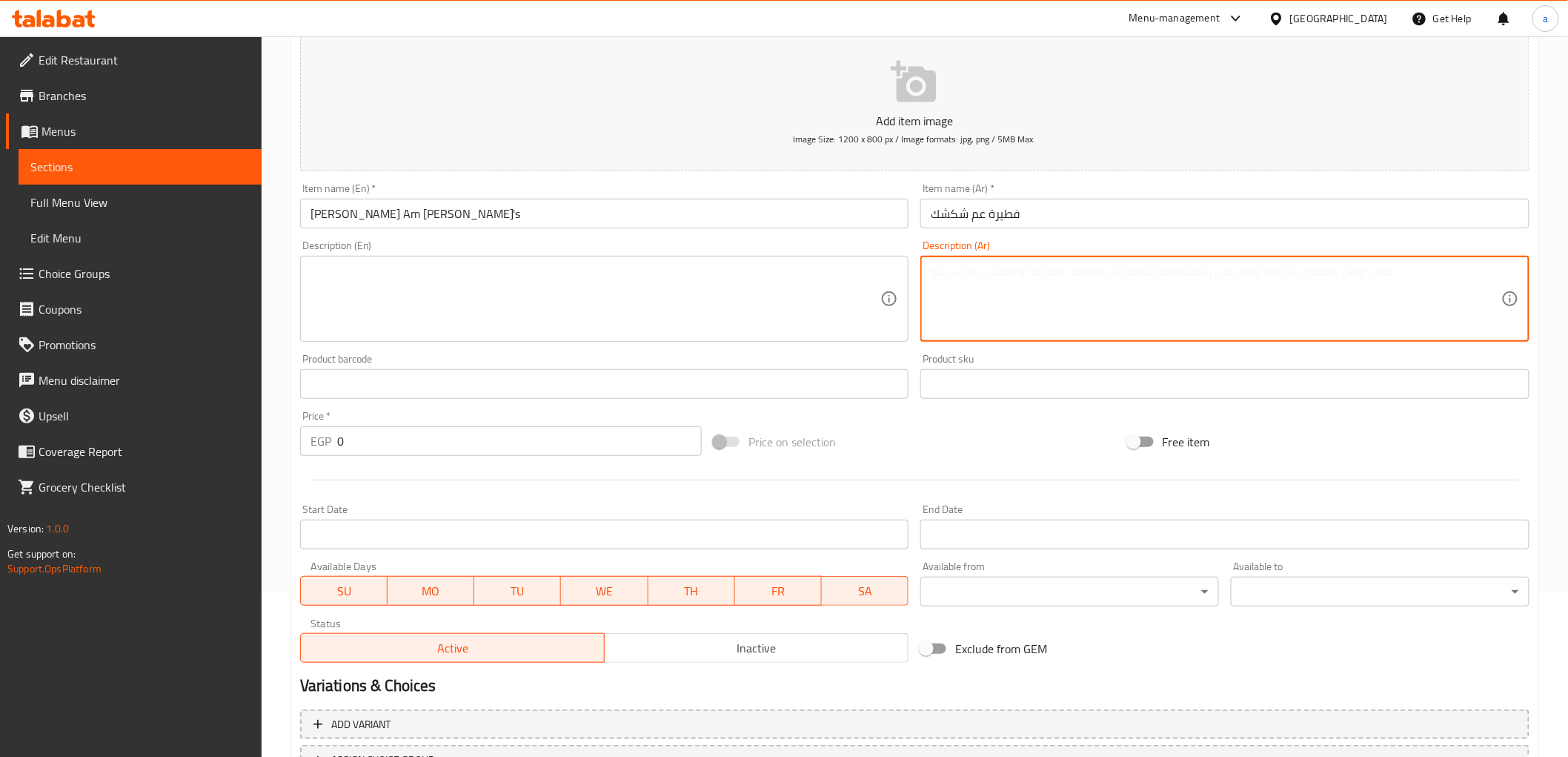
paste textarea "فطيرة رقيقة محشوة بلحوم ودجاج ومشروم."
type textarea "فطيرة رقيقة محشوة بلحوم ودجاج ومشروم."
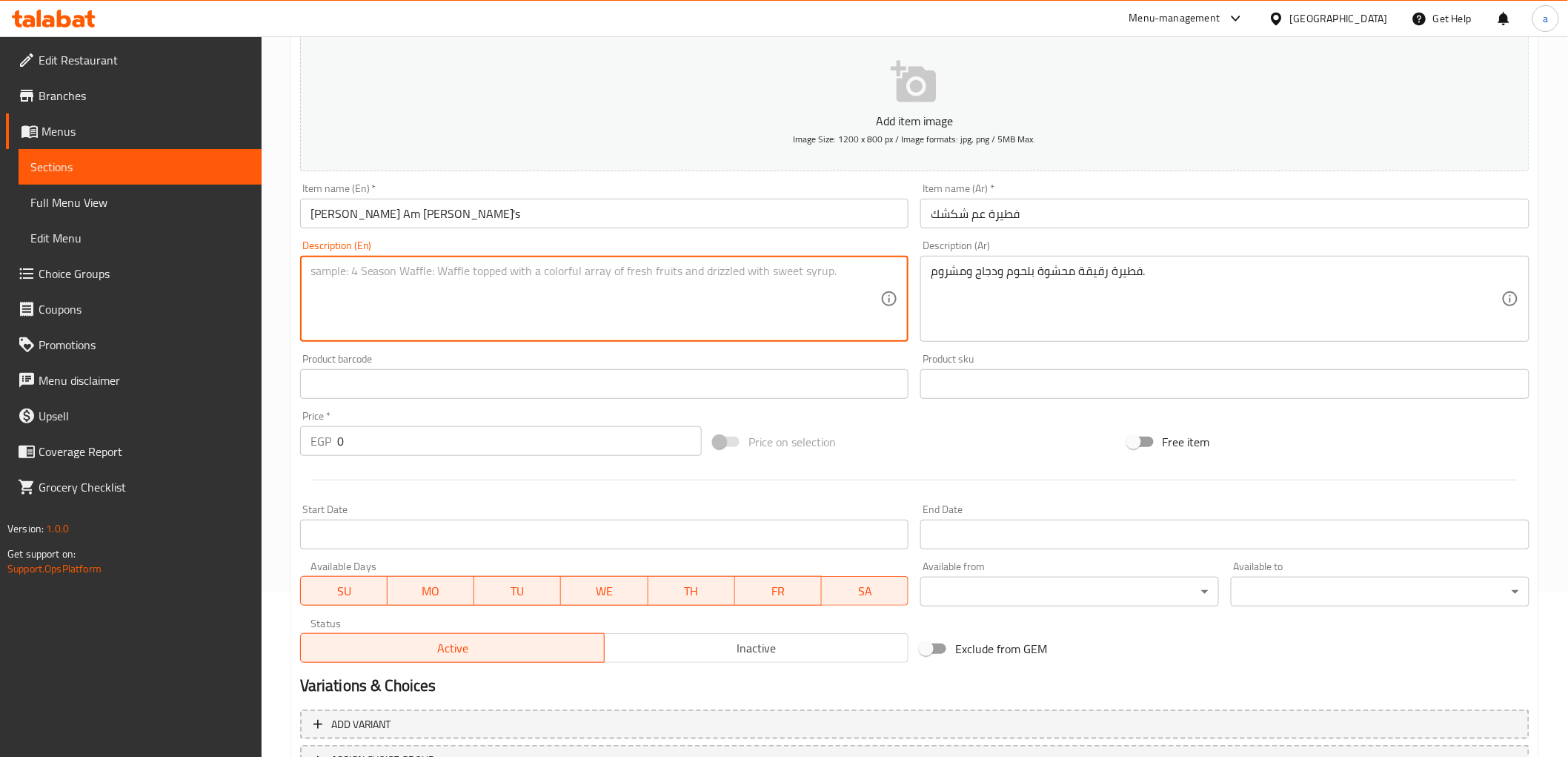
click at [769, 297] on textarea at bounding box center [595, 299] width 570 height 70
paste textarea "A thin pie stuffed with meat, chicken and mushrooms."
click at [321, 213] on input "Fetter Am Shakshak's" at bounding box center [604, 213] width 609 height 29
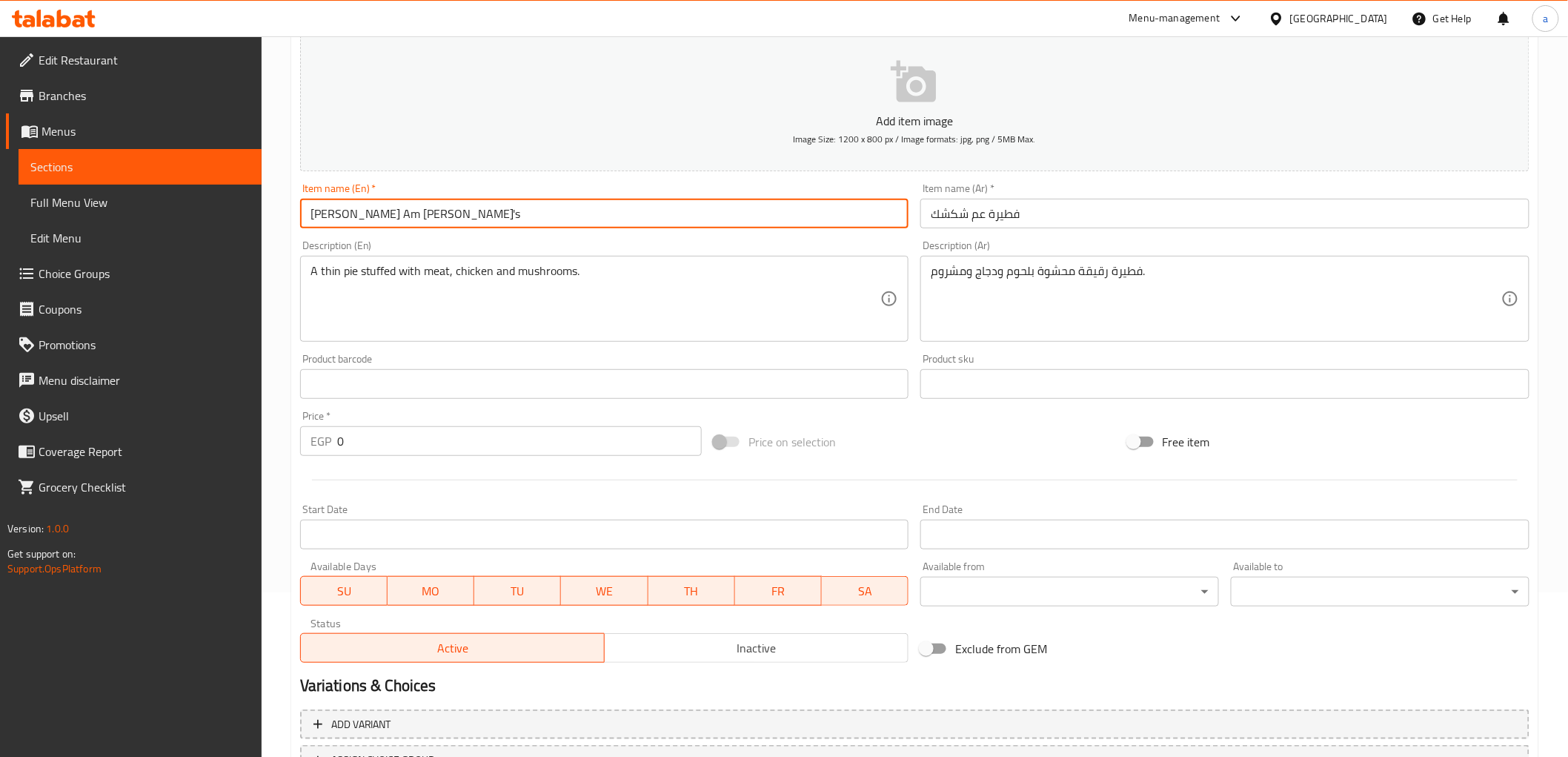
click at [321, 213] on input "Fetter Am Shakshak's" at bounding box center [604, 213] width 609 height 29
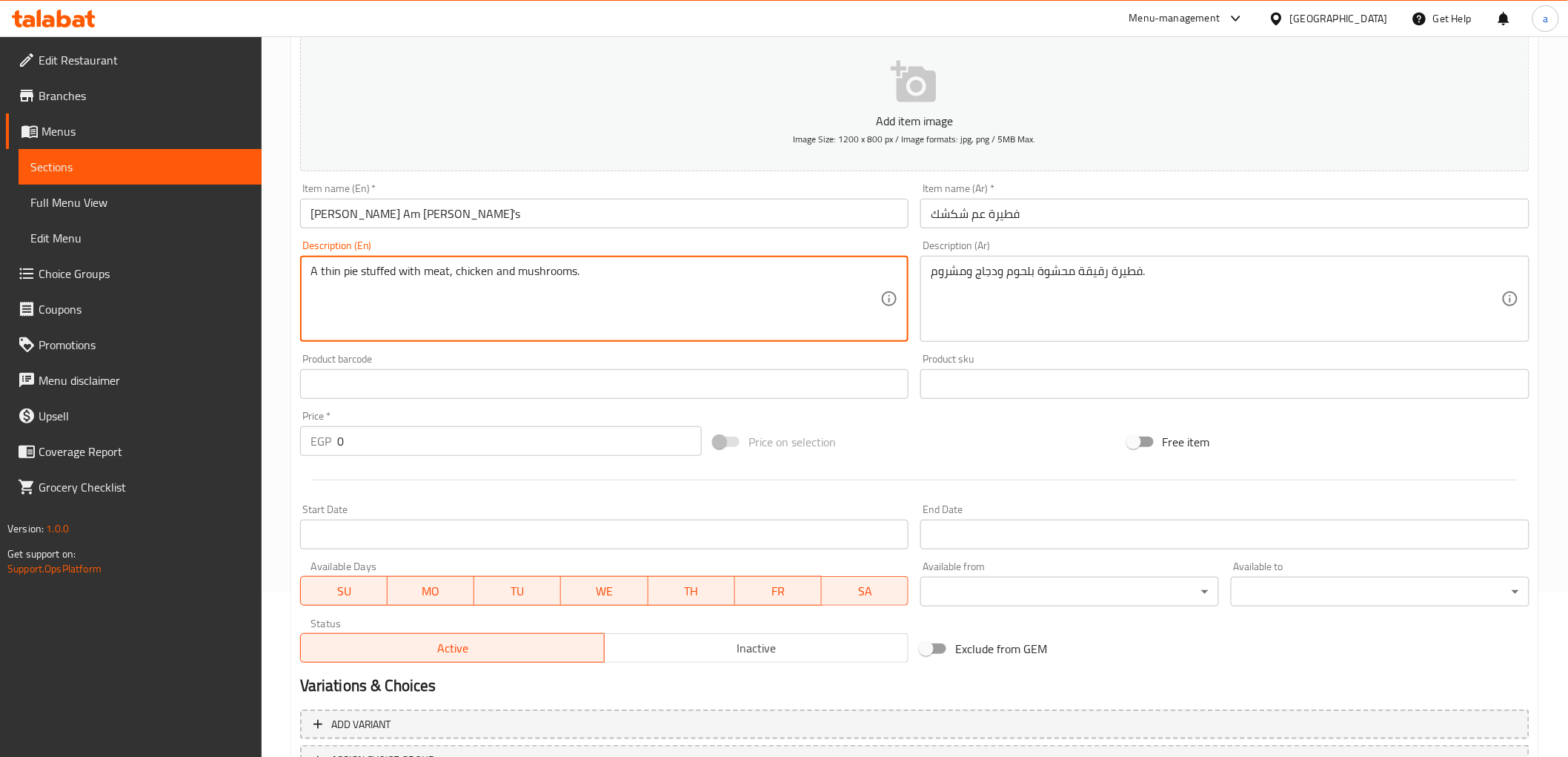
click at [351, 269] on textarea "A thin pie stuffed with meat, chicken and mushrooms." at bounding box center [595, 299] width 570 height 70
paste textarea "Fetter"
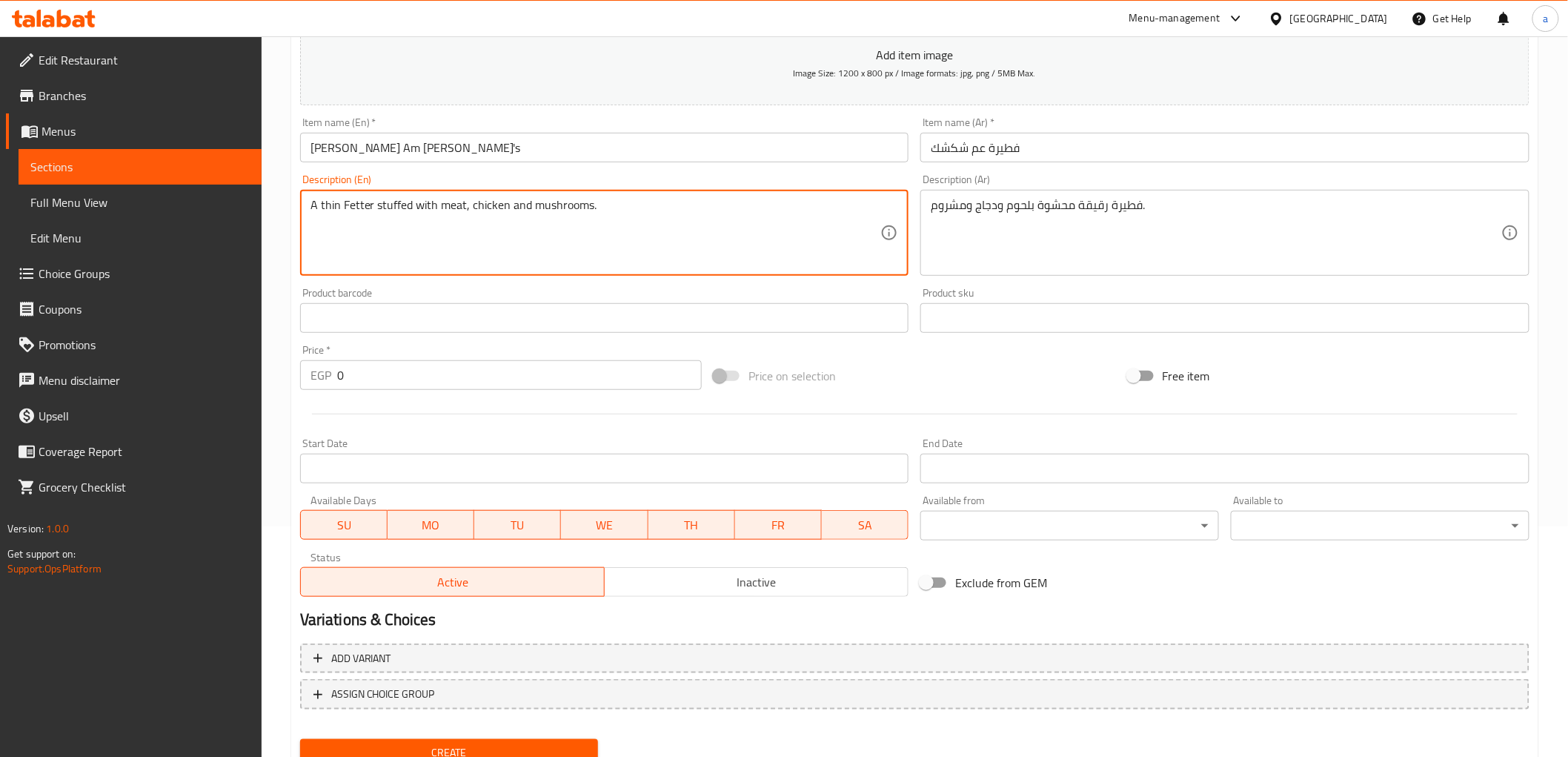
scroll to position [288, 0]
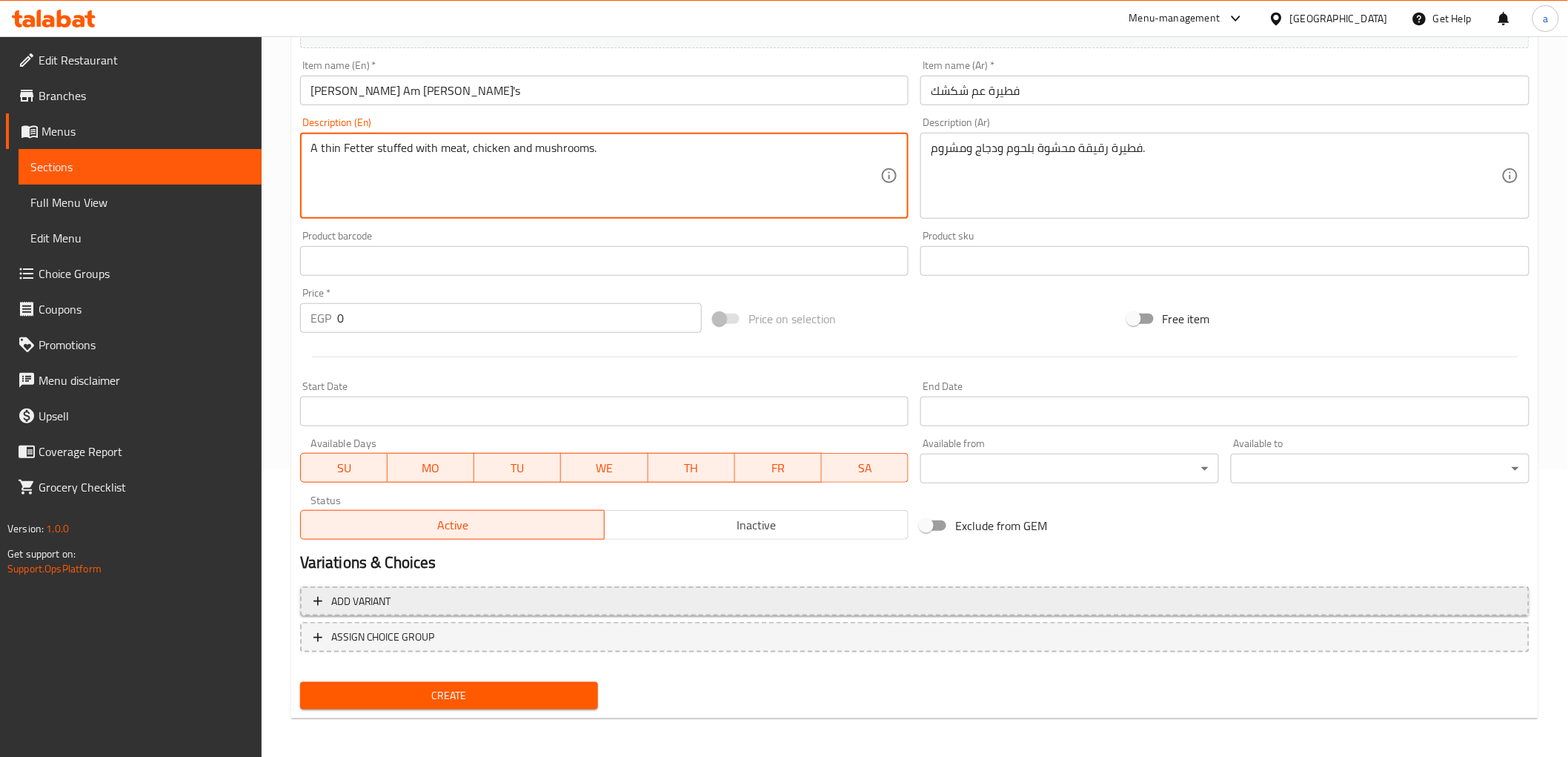
type textarea "A thin Fetter stuffed with meat, chicken and mushrooms."
click at [480, 595] on span "Add variant" at bounding box center [914, 602] width 1202 height 19
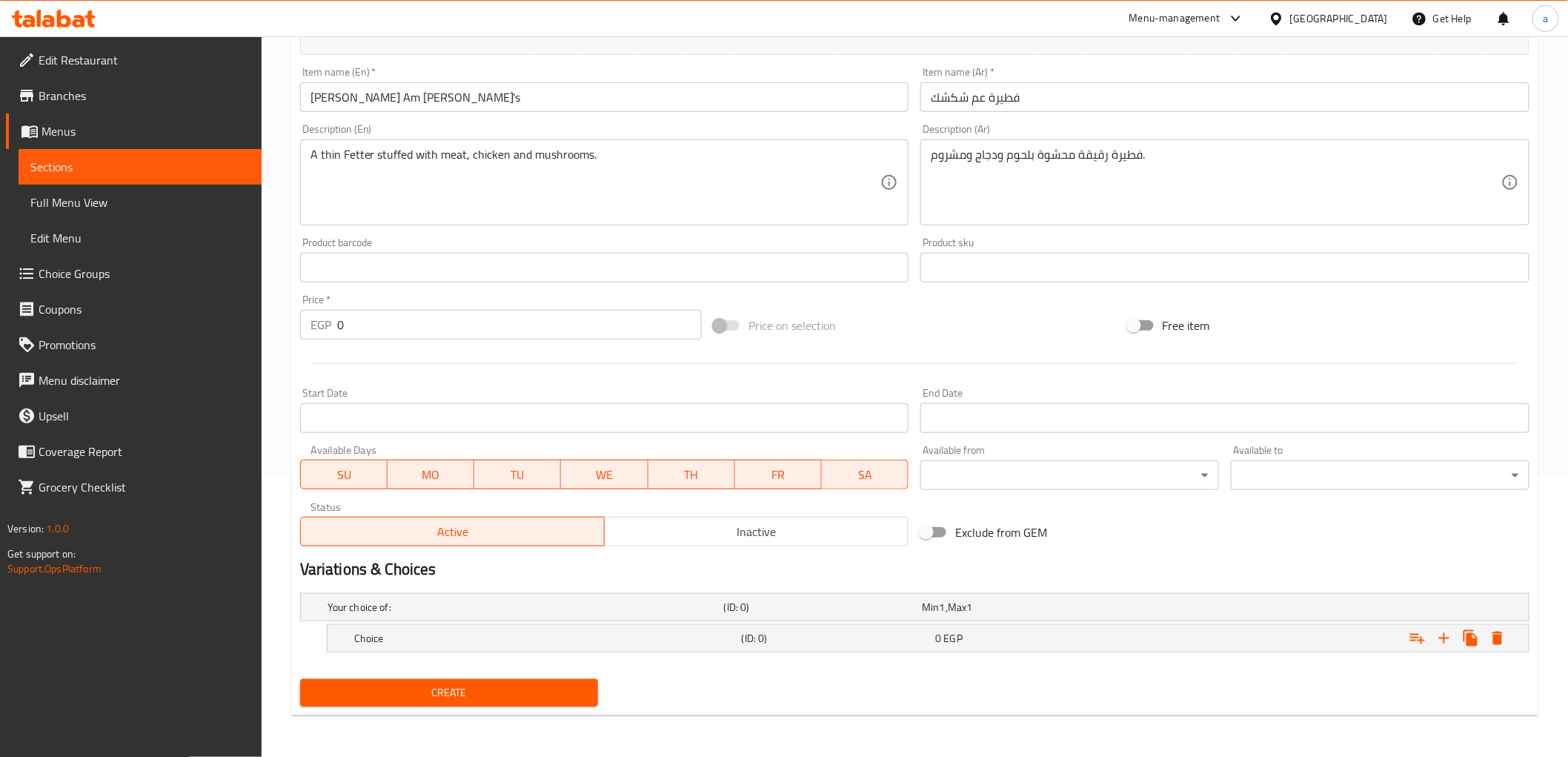
scroll to position [280, 0]
click at [539, 632] on h5 "Choice" at bounding box center [544, 639] width 381 height 15
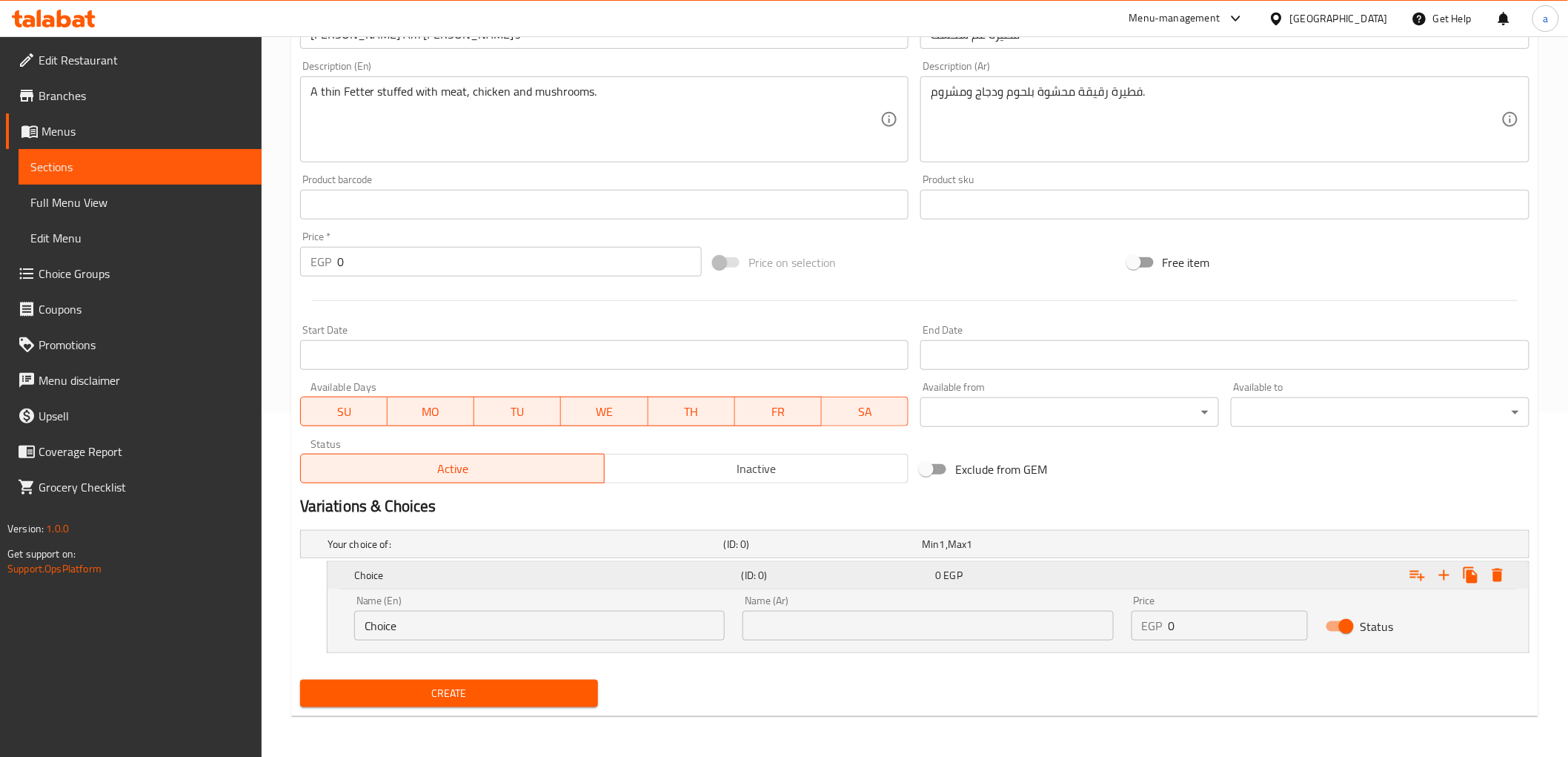
click at [640, 581] on h5 "Choice" at bounding box center [544, 575] width 381 height 15
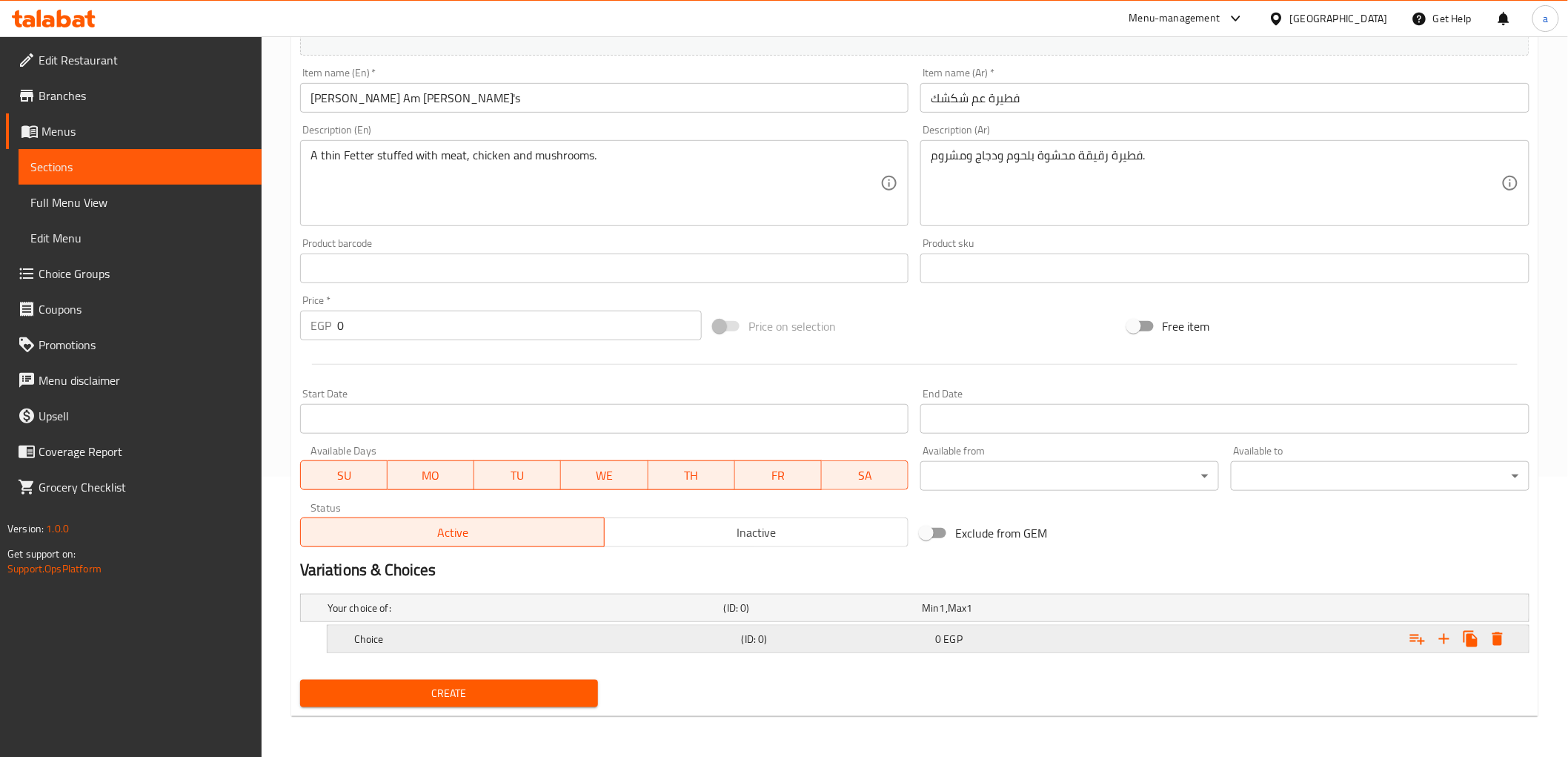
click at [651, 642] on h5 "Choice" at bounding box center [544, 639] width 381 height 15
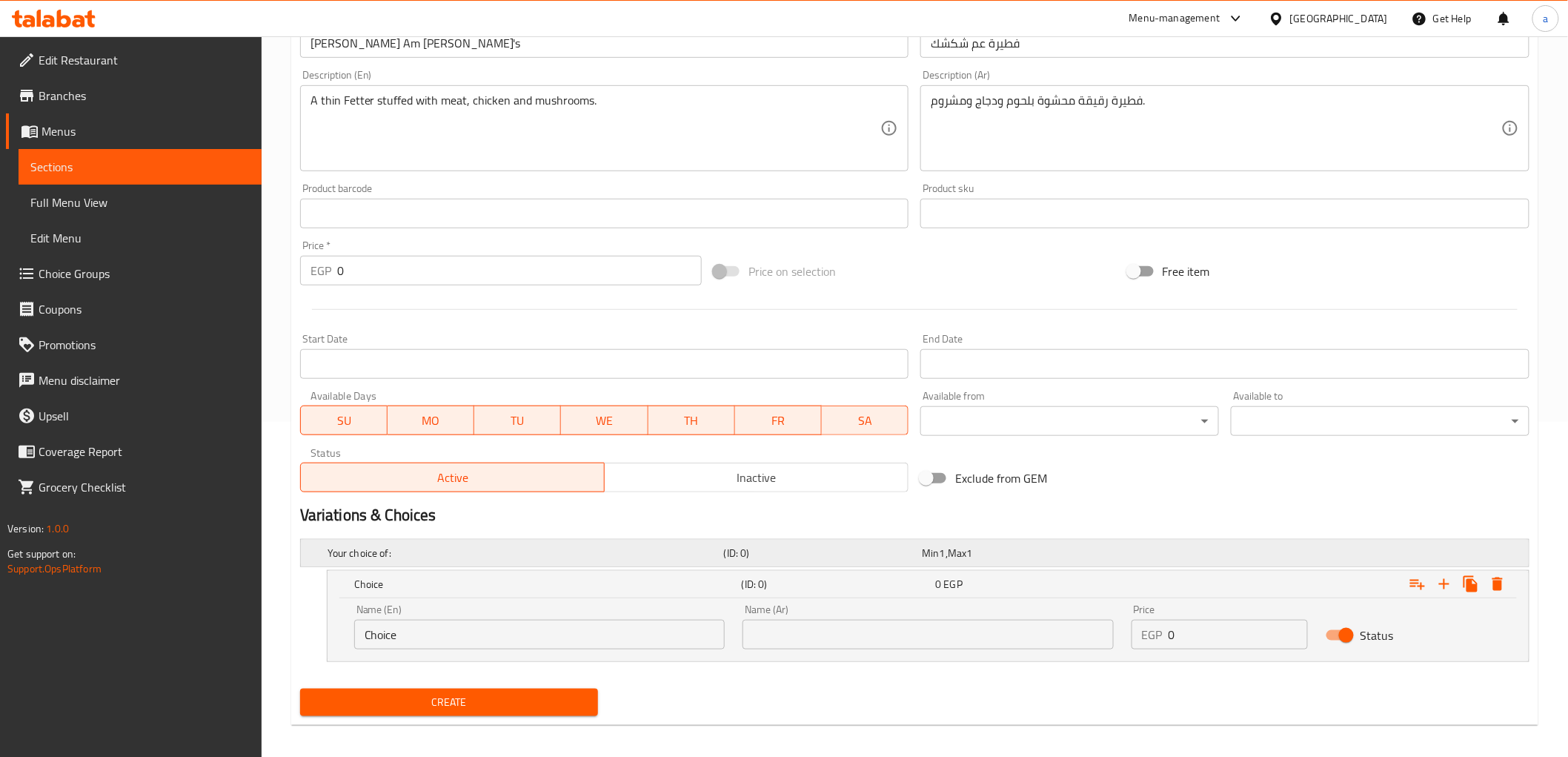
scroll to position [343, 0]
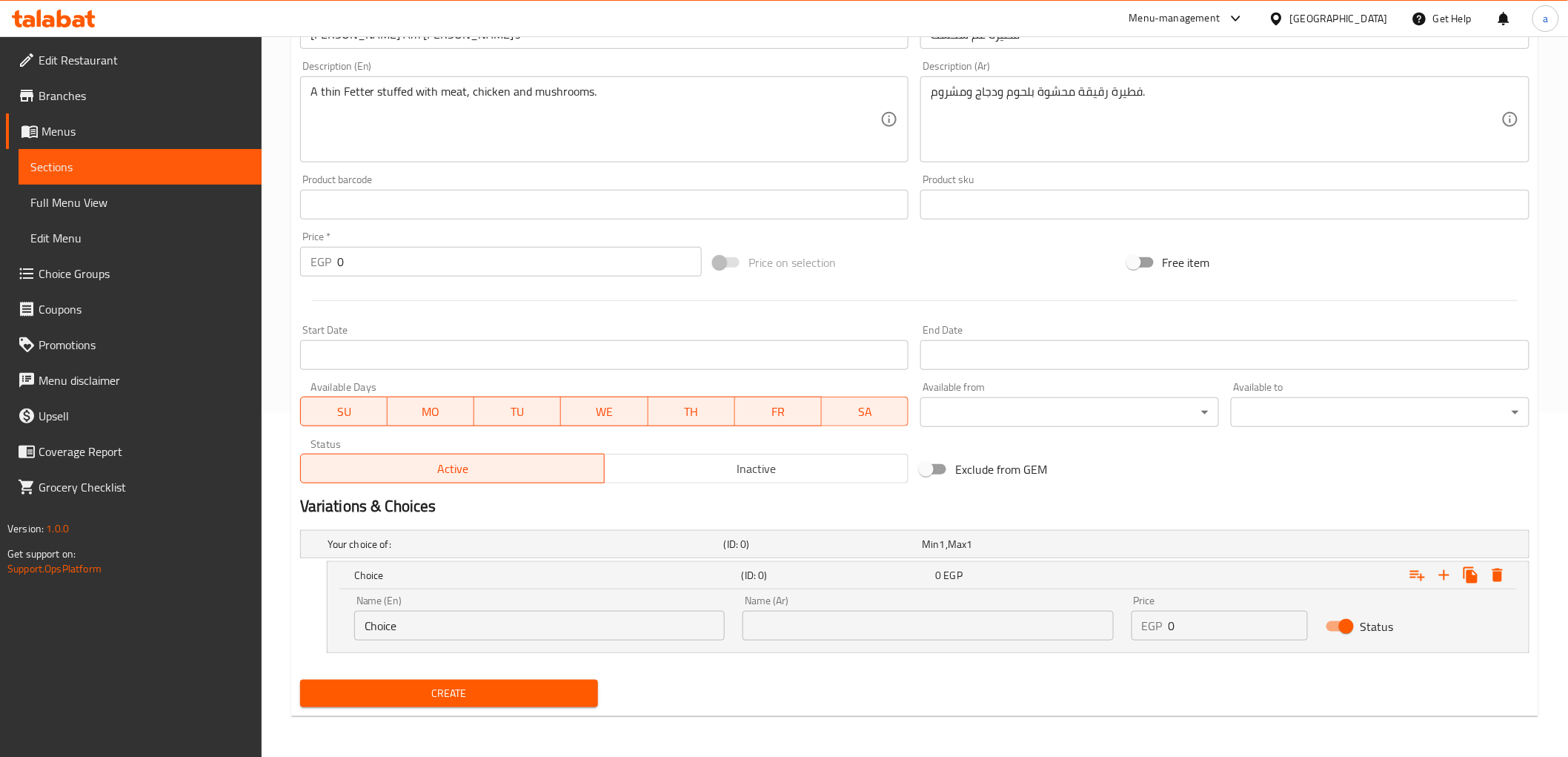
click at [586, 620] on input "Choice" at bounding box center [539, 625] width 371 height 29
click at [427, 625] on input "text" at bounding box center [539, 625] width 371 height 29
type input "medium"
click at [766, 630] on input "text" at bounding box center [928, 625] width 371 height 29
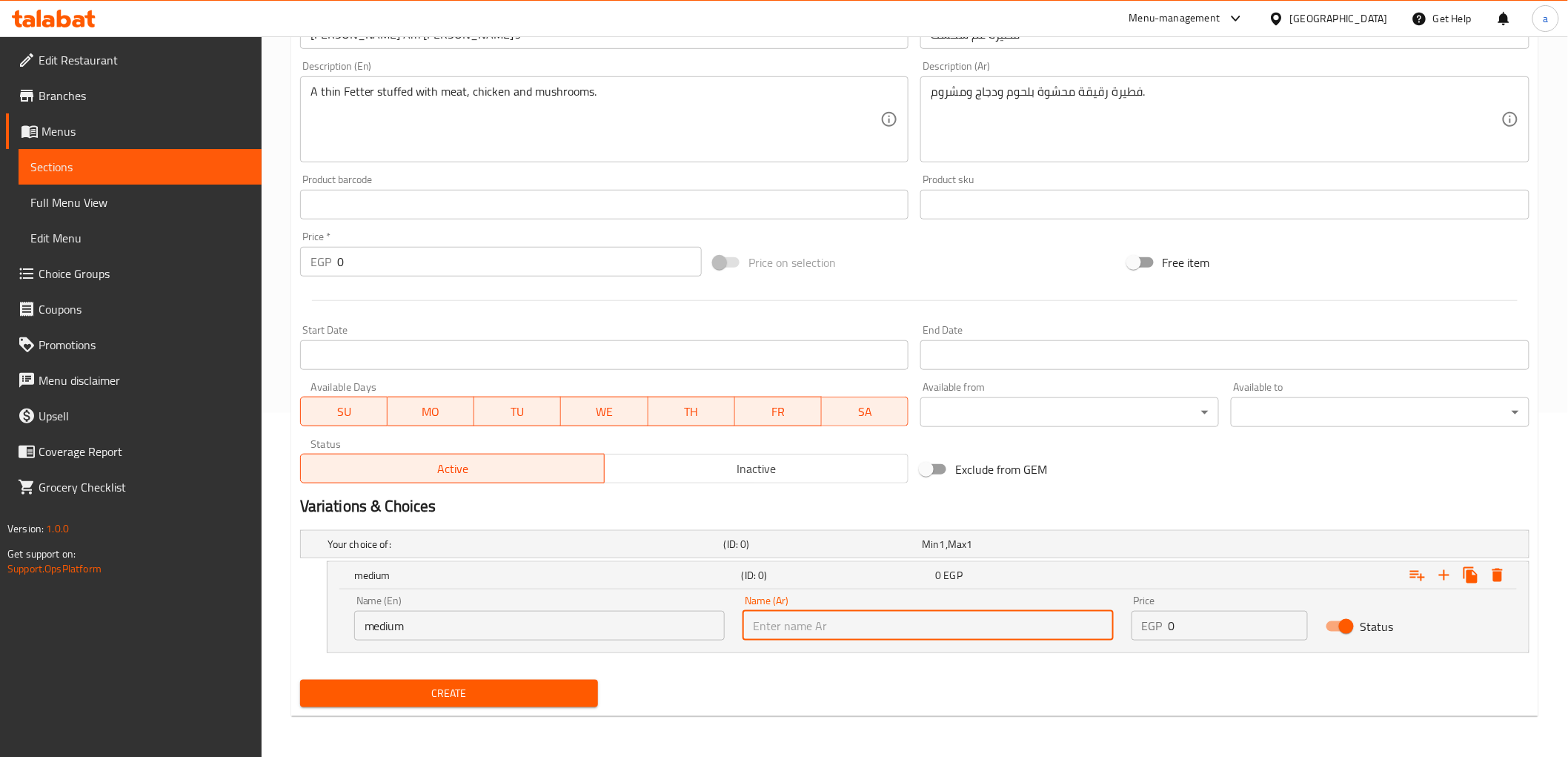
type input ","
type input "وسط"
click at [1192, 613] on input "0" at bounding box center [1237, 625] width 139 height 29
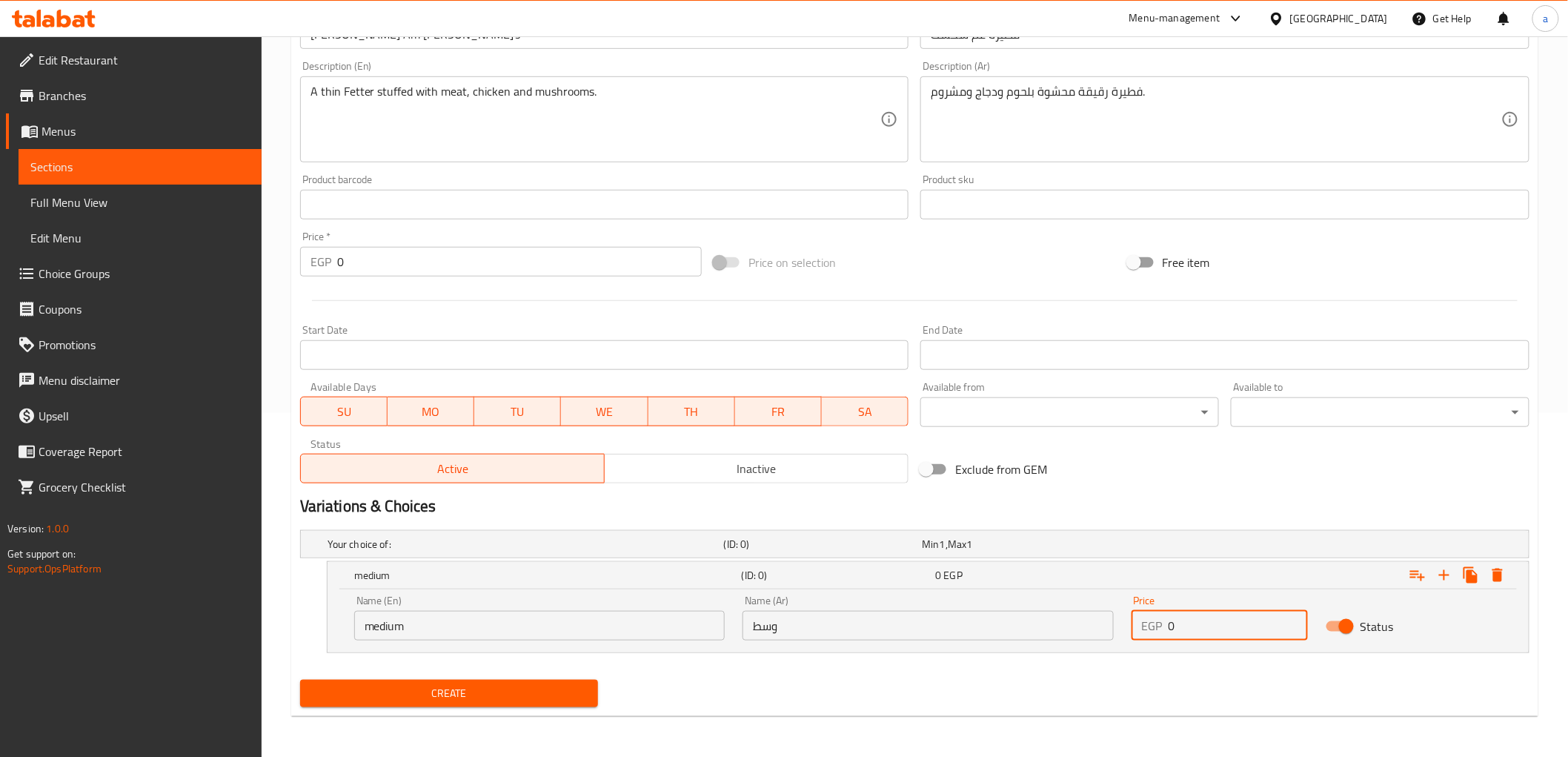
click at [1192, 613] on input "0" at bounding box center [1237, 625] width 139 height 29
type input "220"
click at [1438, 582] on icon "Expand" at bounding box center [1443, 574] width 18 height 18
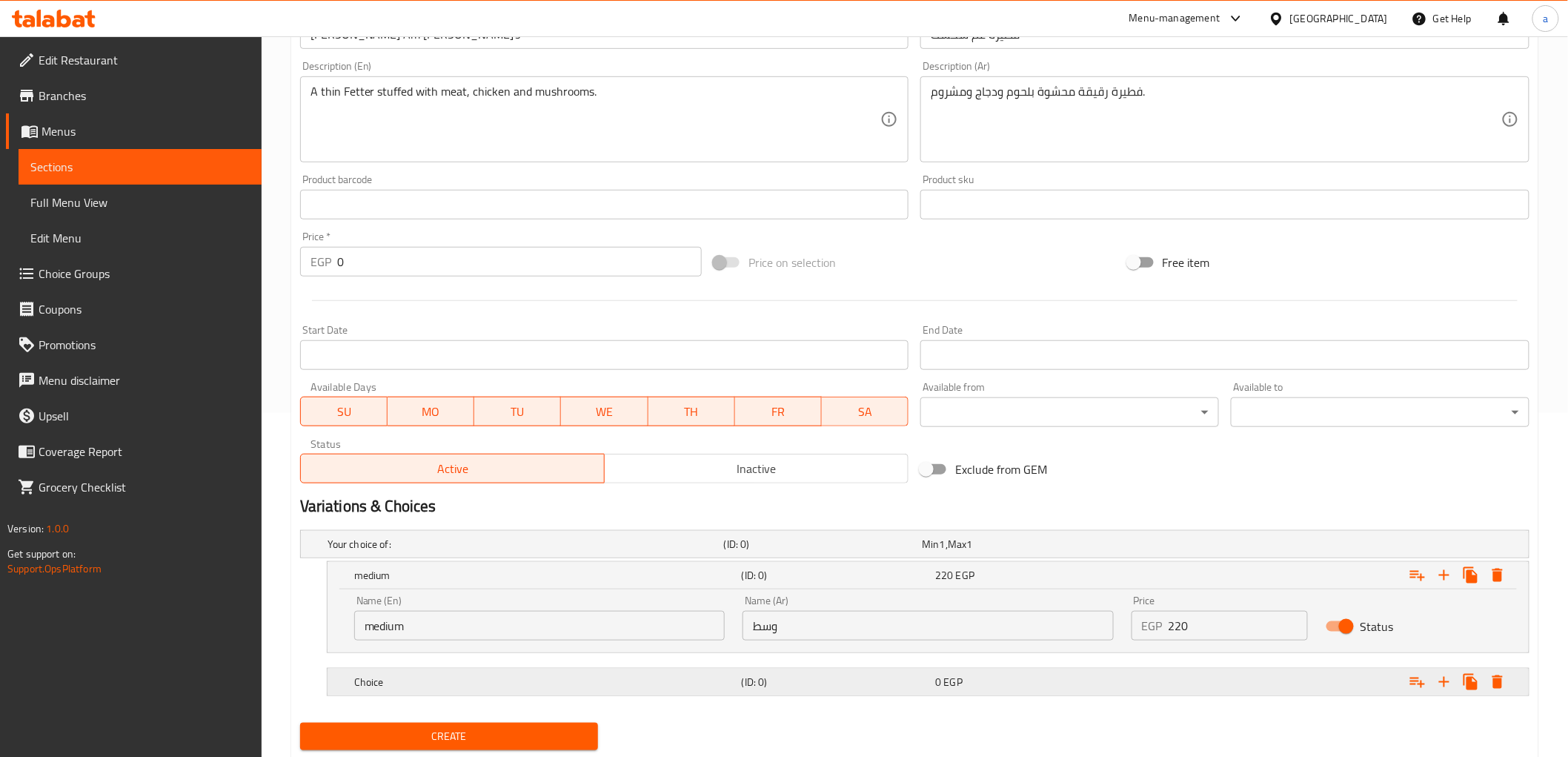
click at [791, 679] on h5 "(ID: 0)" at bounding box center [835, 682] width 188 height 15
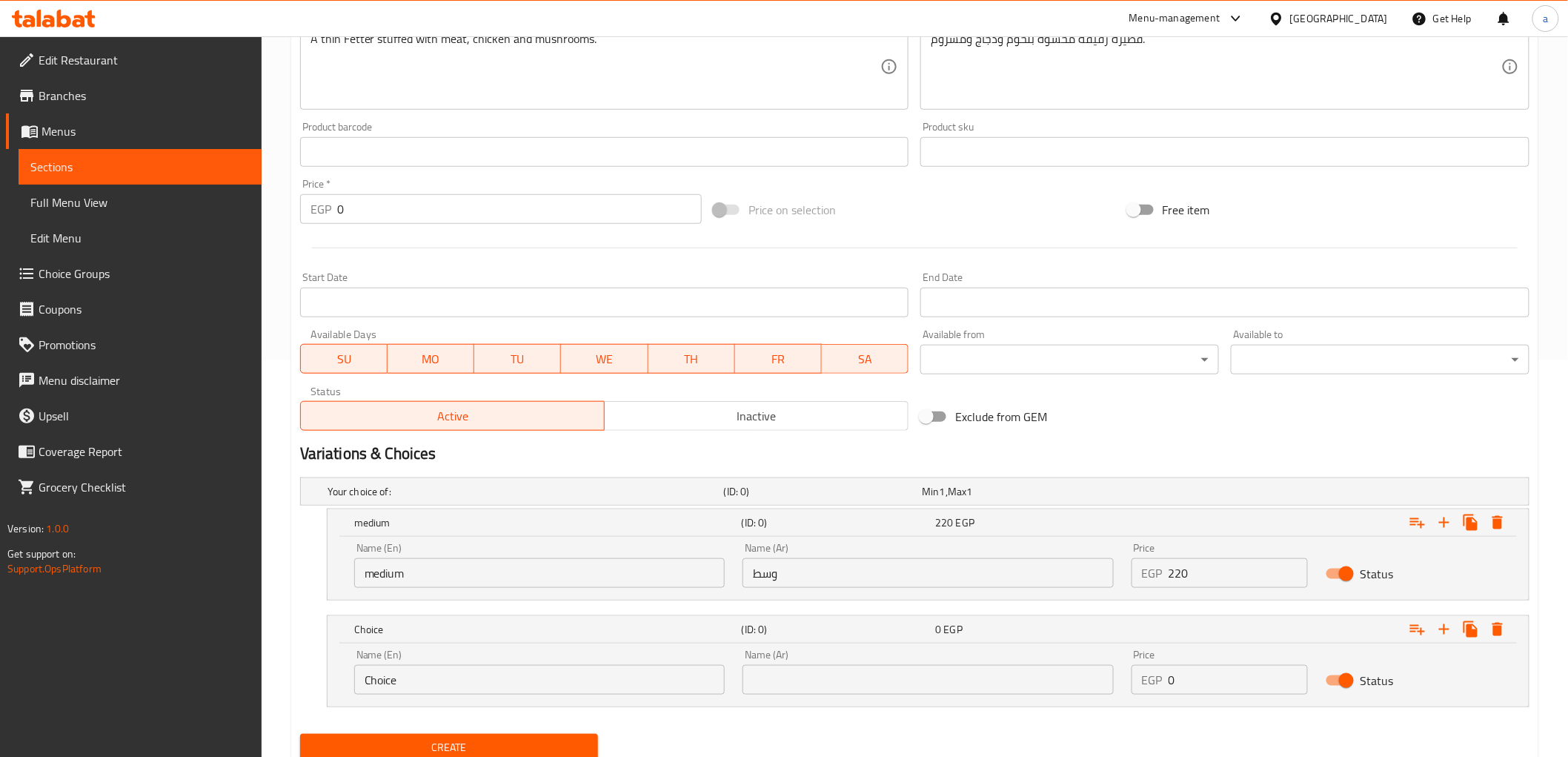
scroll to position [450, 0]
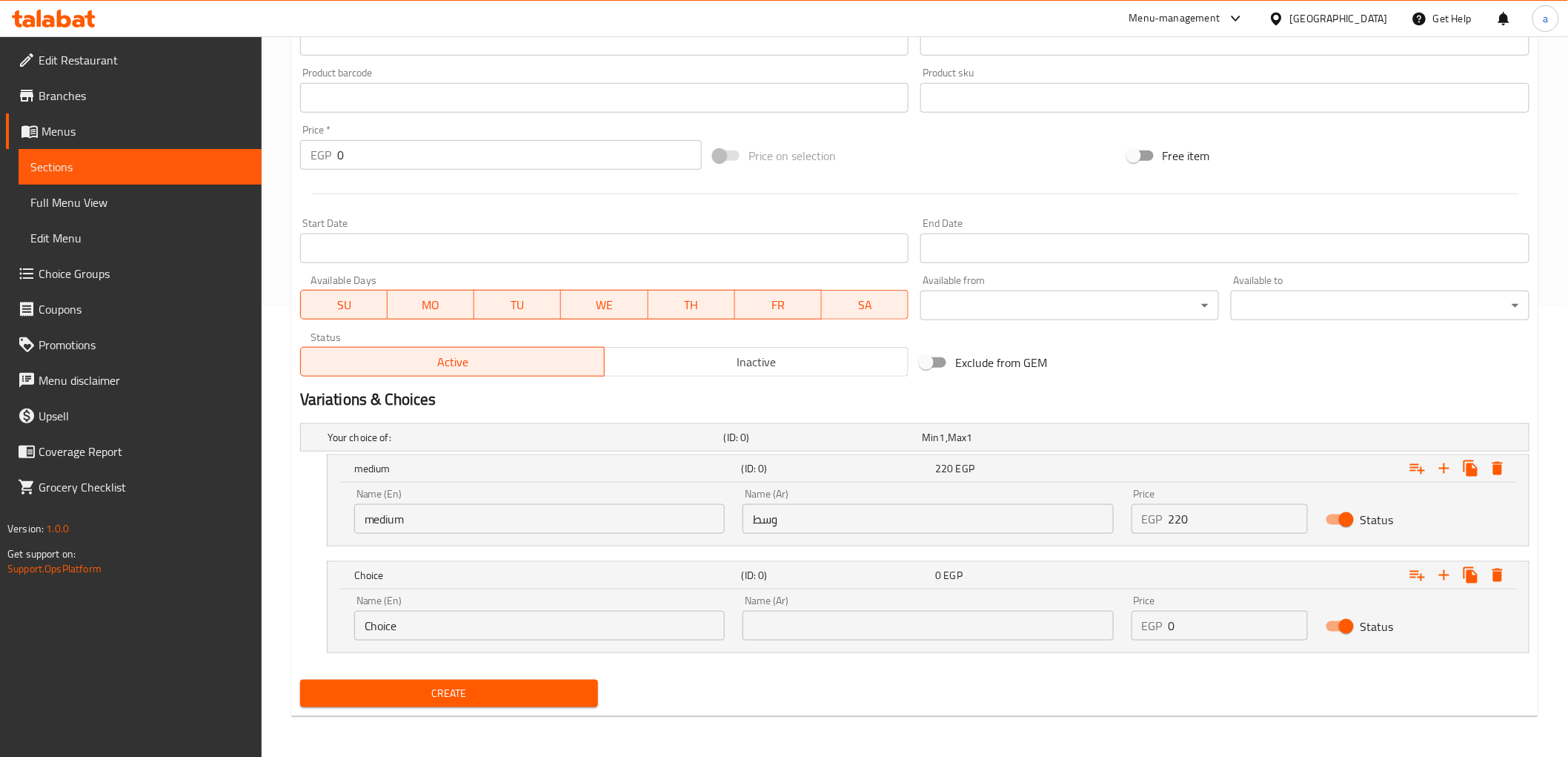
click at [558, 631] on input "Choice" at bounding box center [539, 625] width 371 height 29
type input "م"
type input "large"
click at [800, 639] on input "text" at bounding box center [928, 625] width 371 height 29
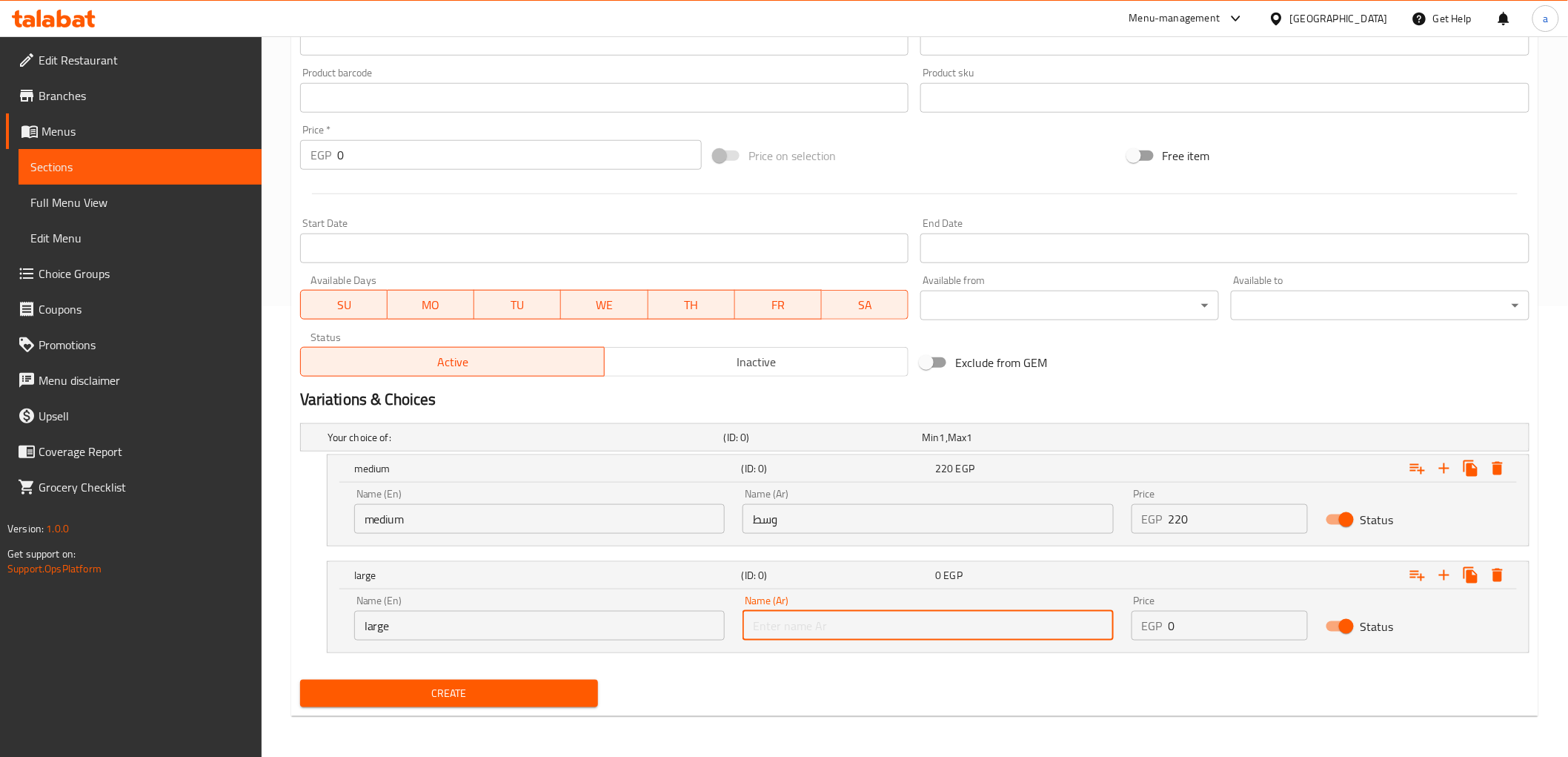
type input "كبير"
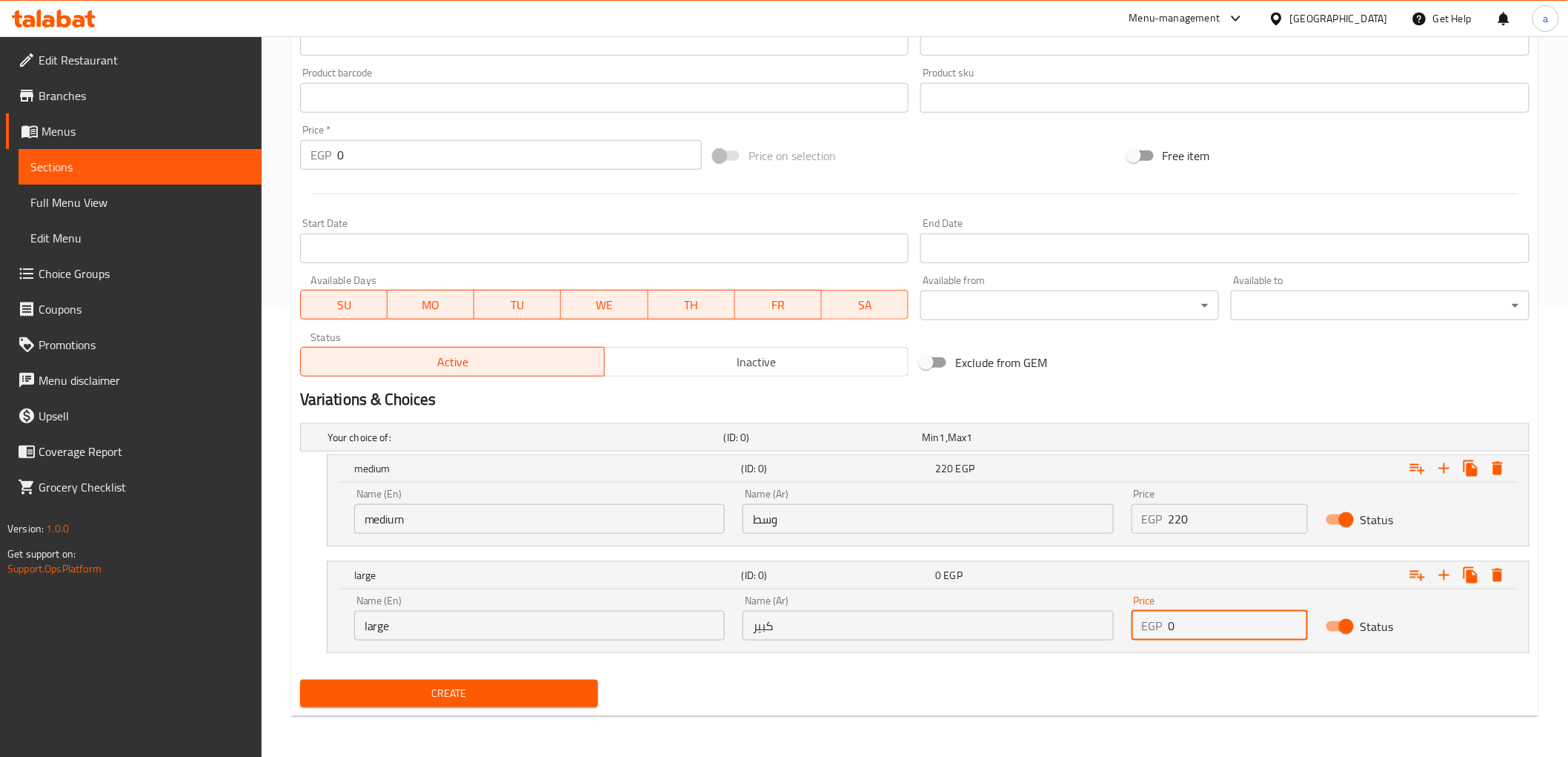
click at [1194, 636] on input "0" at bounding box center [1237, 625] width 139 height 29
type input "250"
click at [568, 690] on span "Create" at bounding box center [449, 694] width 275 height 19
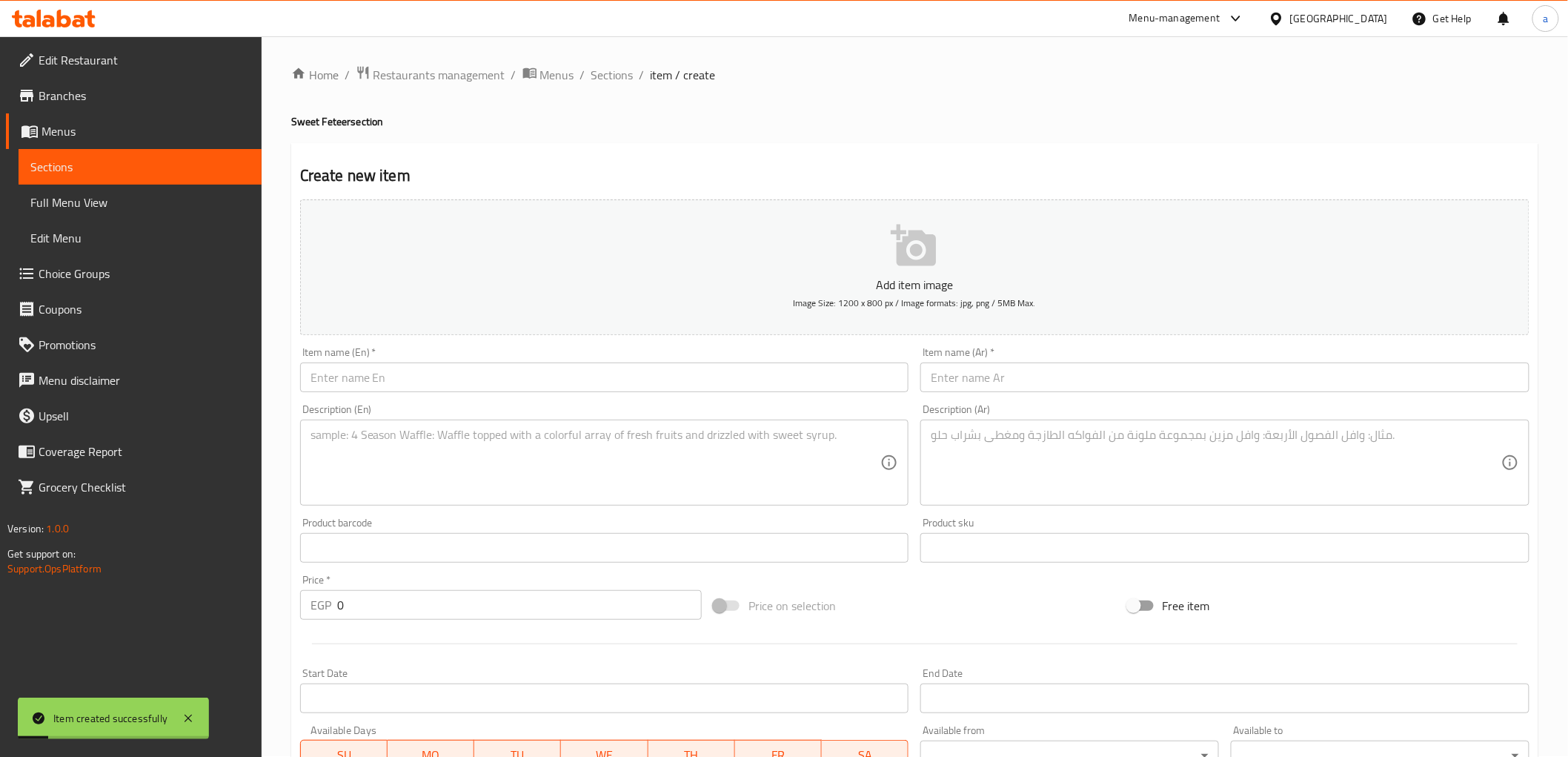
scroll to position [0, 0]
click at [165, 172] on span "Sections" at bounding box center [140, 167] width 219 height 18
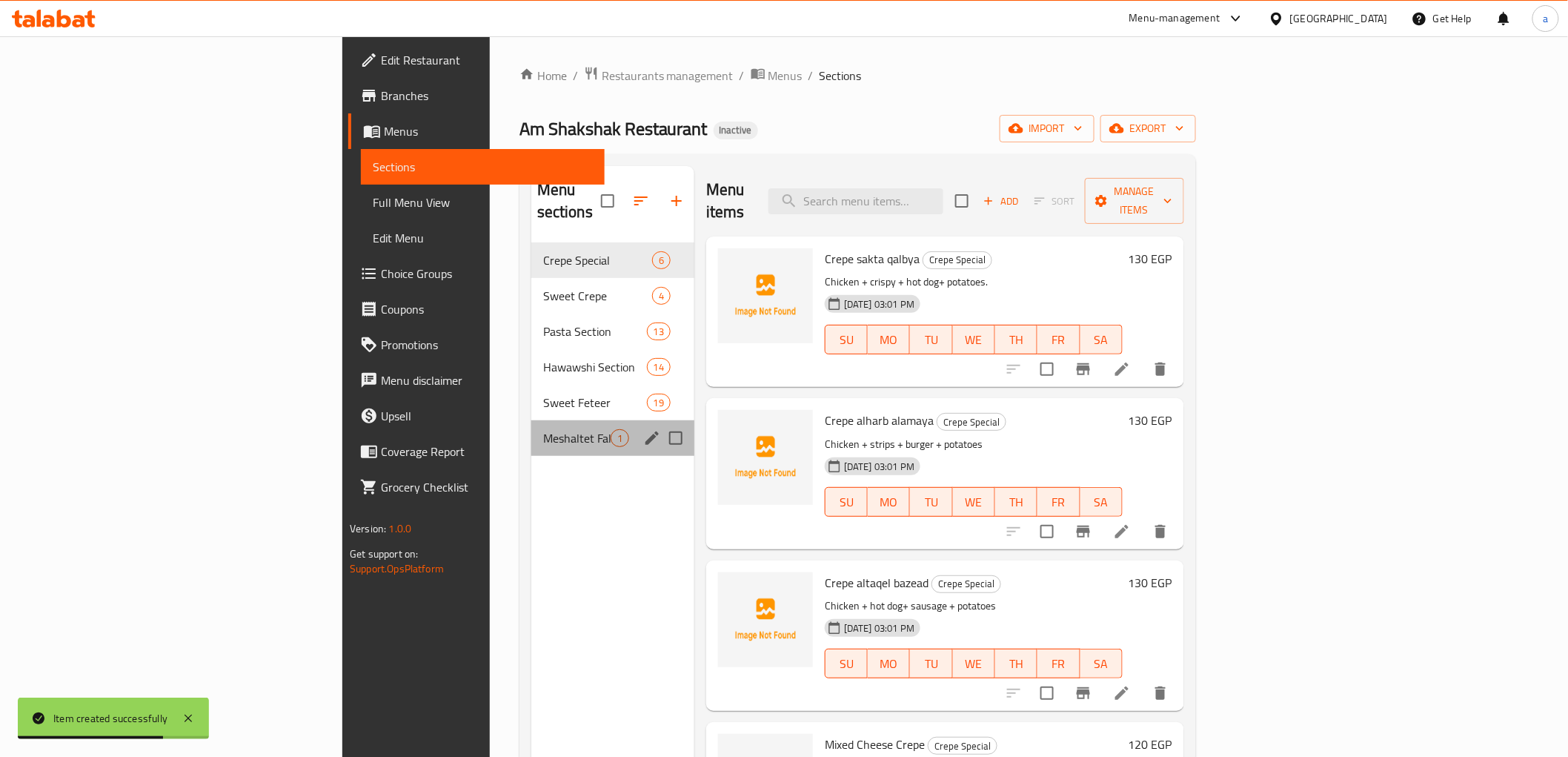
click at [531, 420] on div "Meshaltet Fallahi With Country Butter 1" at bounding box center [613, 438] width 163 height 36
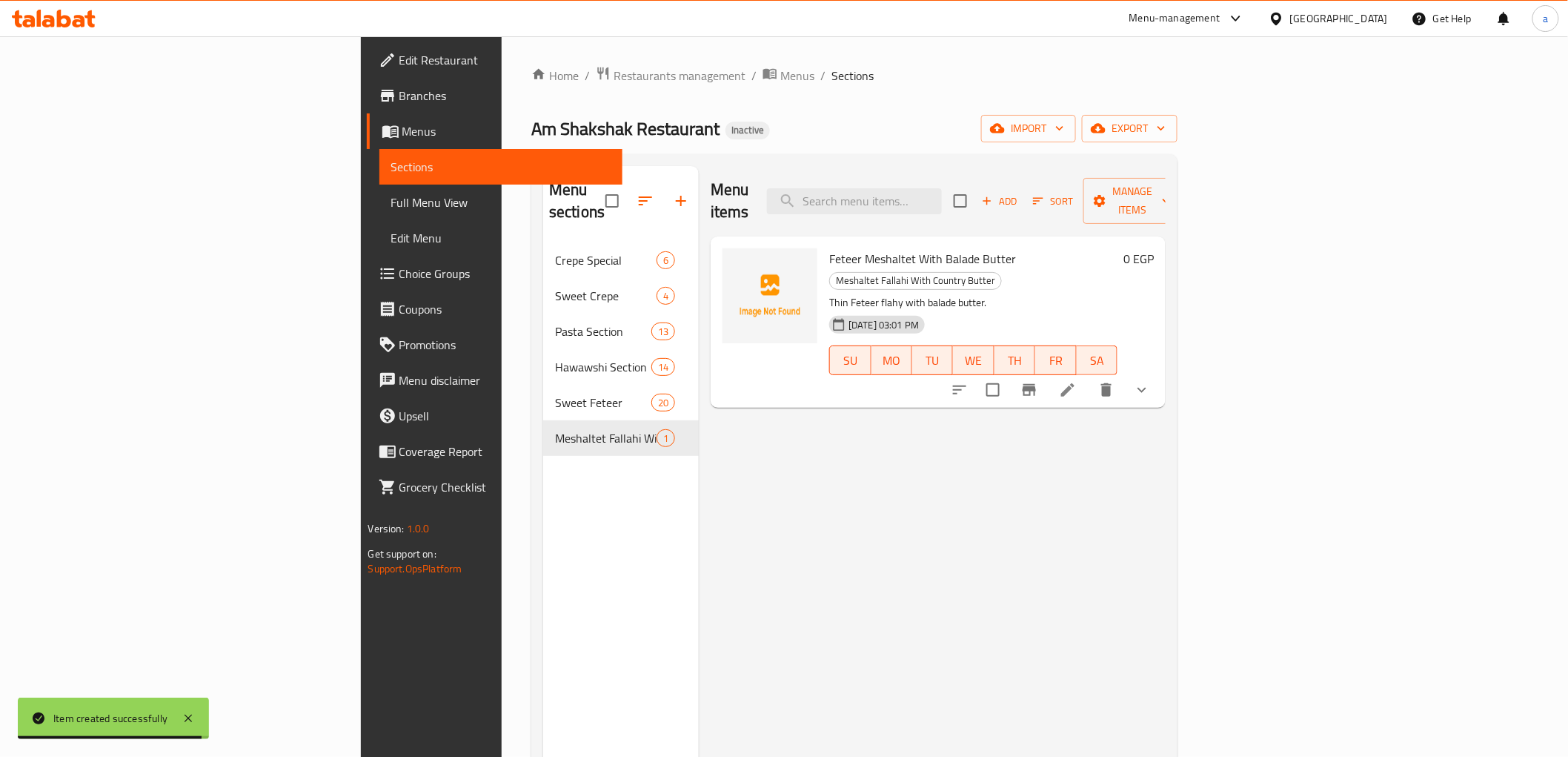
click at [1159, 372] on button "show more" at bounding box center [1141, 390] width 36 height 36
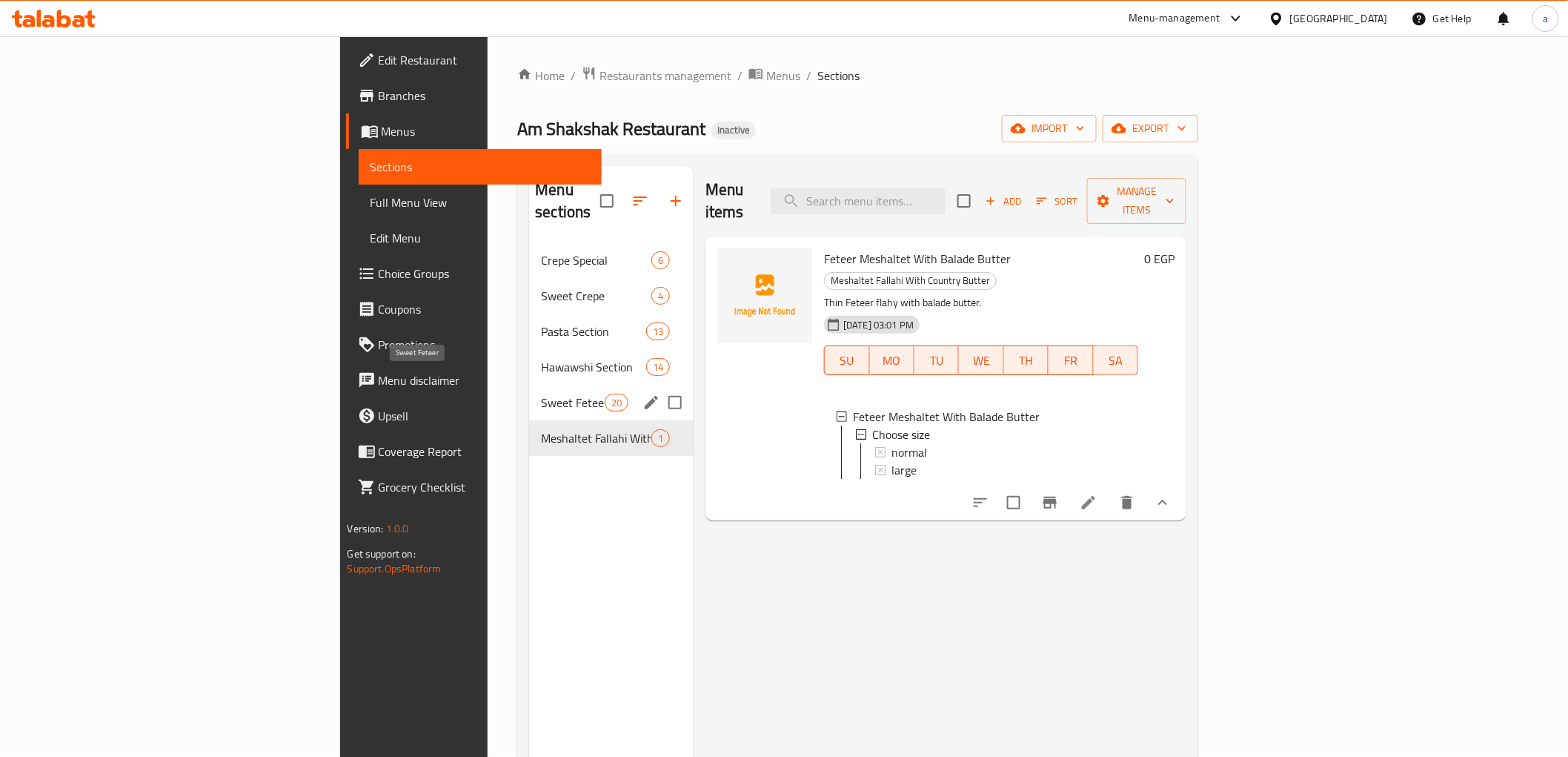
click at [541, 394] on span "Sweet Feteer" at bounding box center [572, 402] width 63 height 18
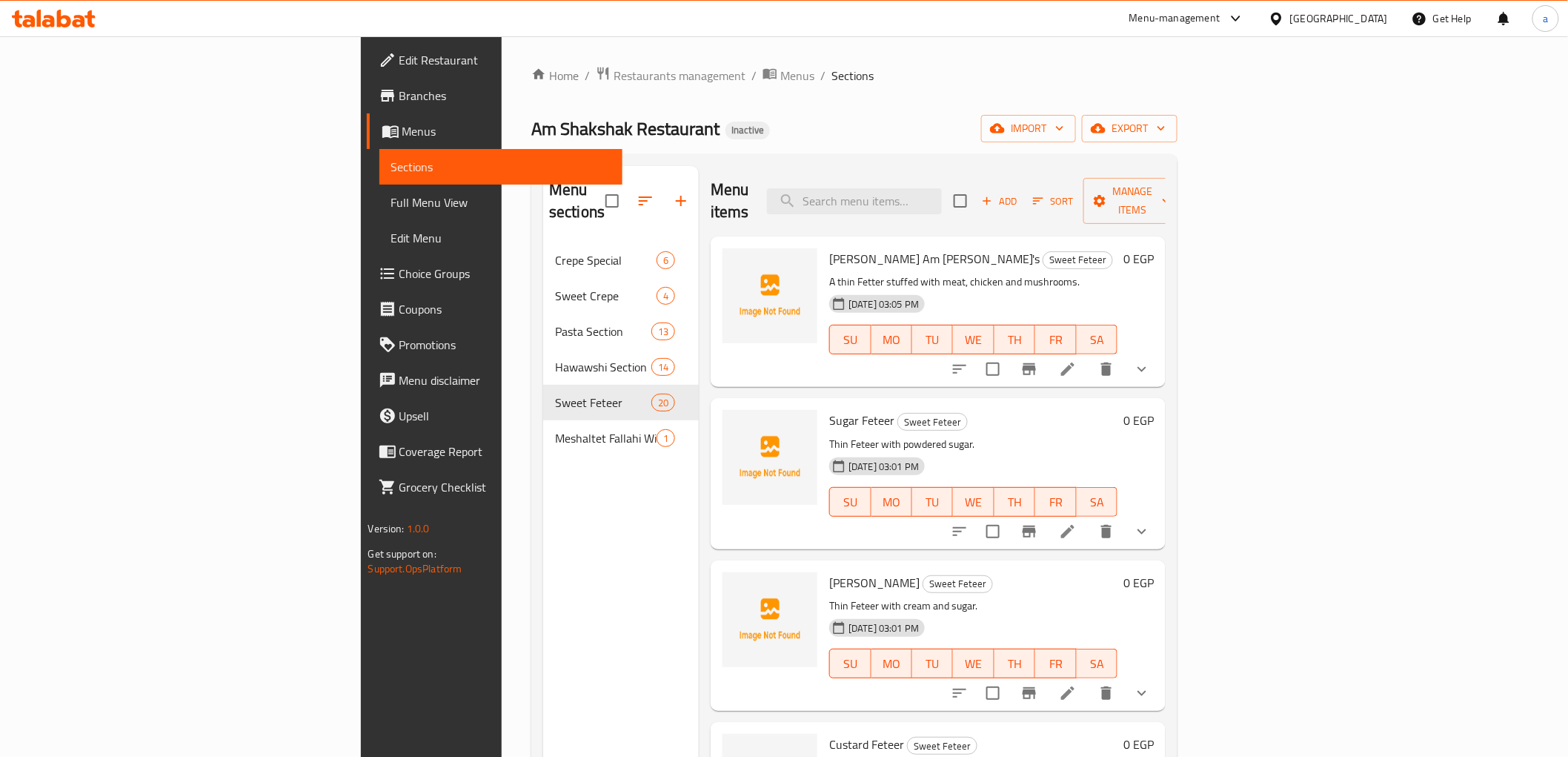
click at [402, 136] on span "Menus" at bounding box center [506, 131] width 208 height 18
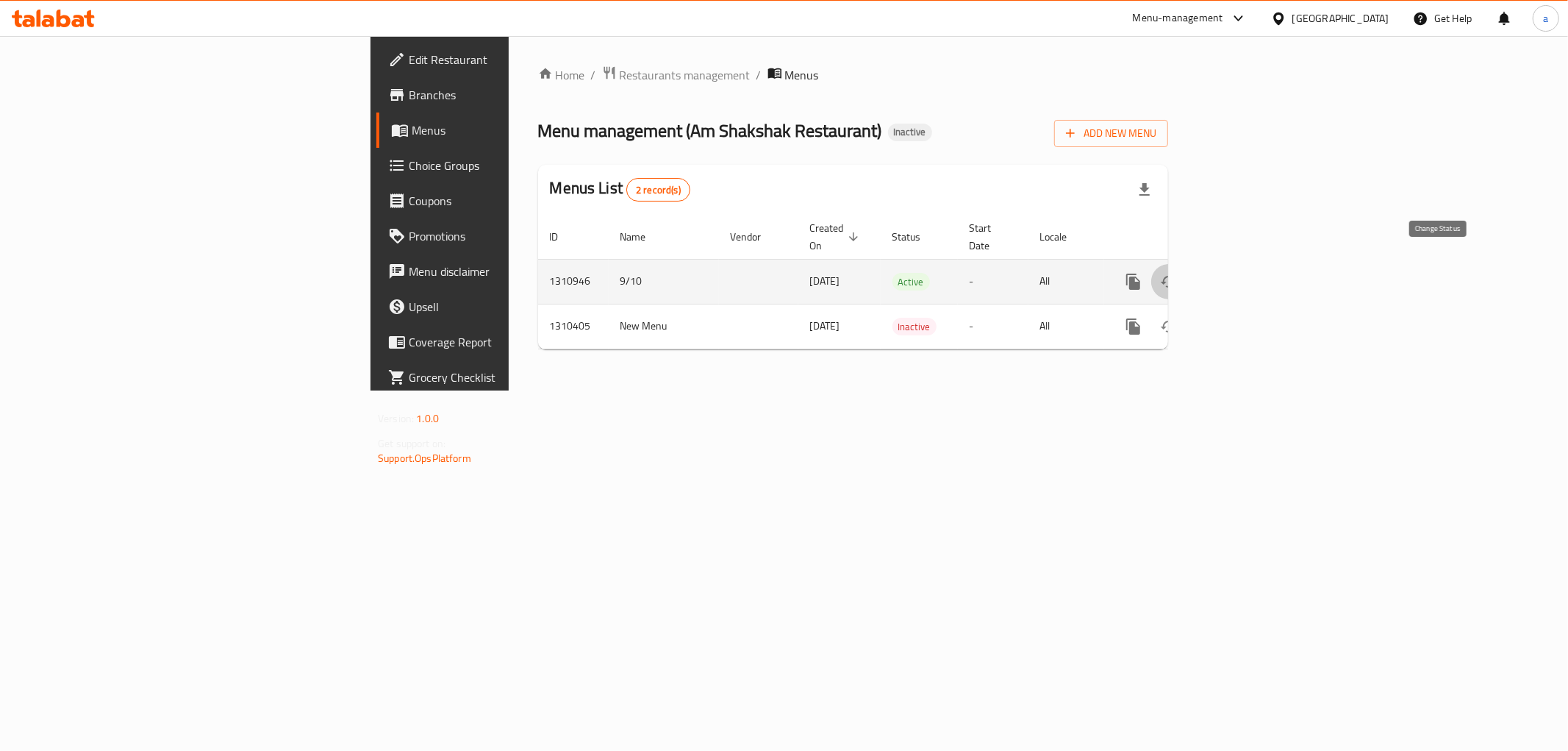
click at [1178, 273] on icon "enhanced table" at bounding box center [1168, 282] width 18 height 18
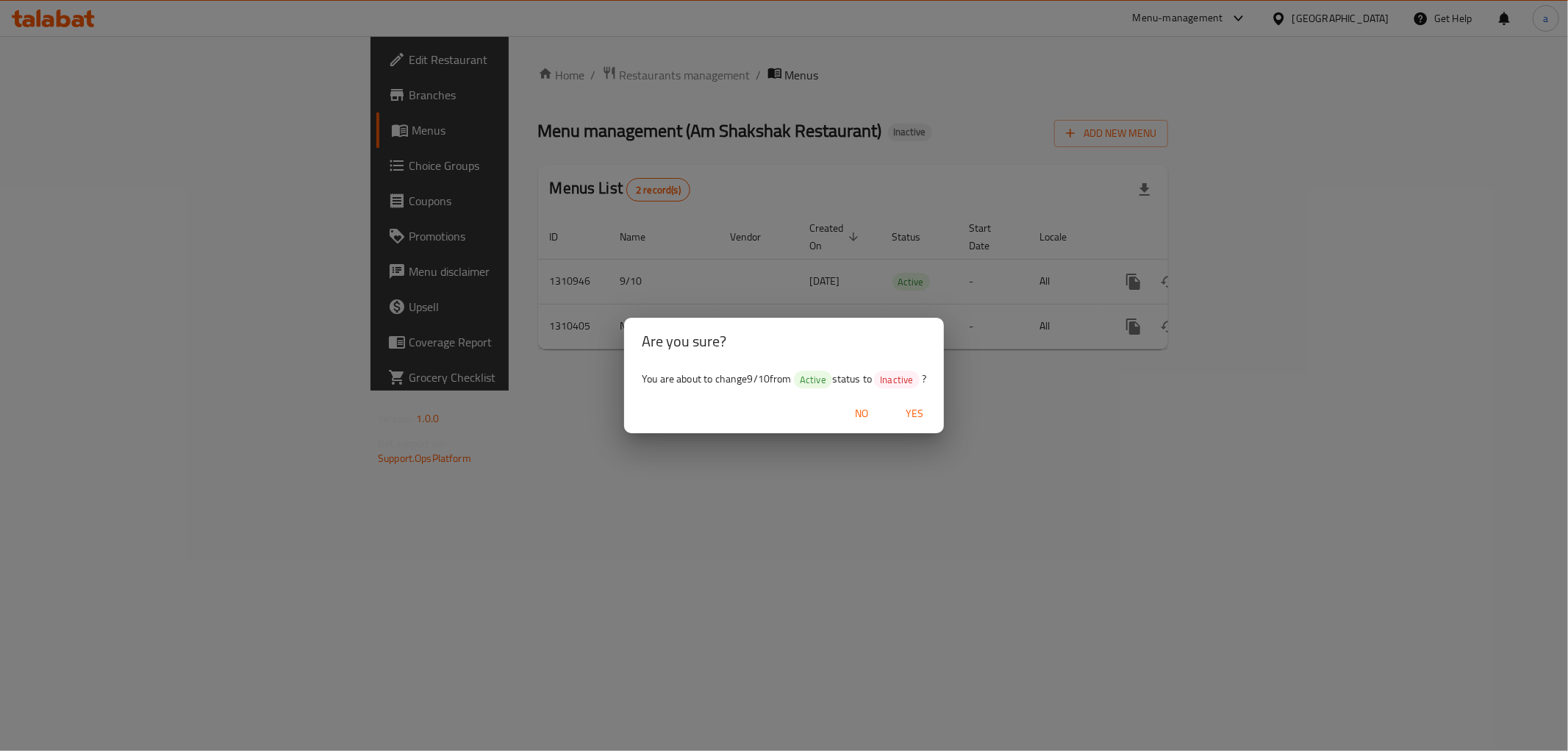
click at [907, 412] on span "Yes" at bounding box center [915, 414] width 36 height 19
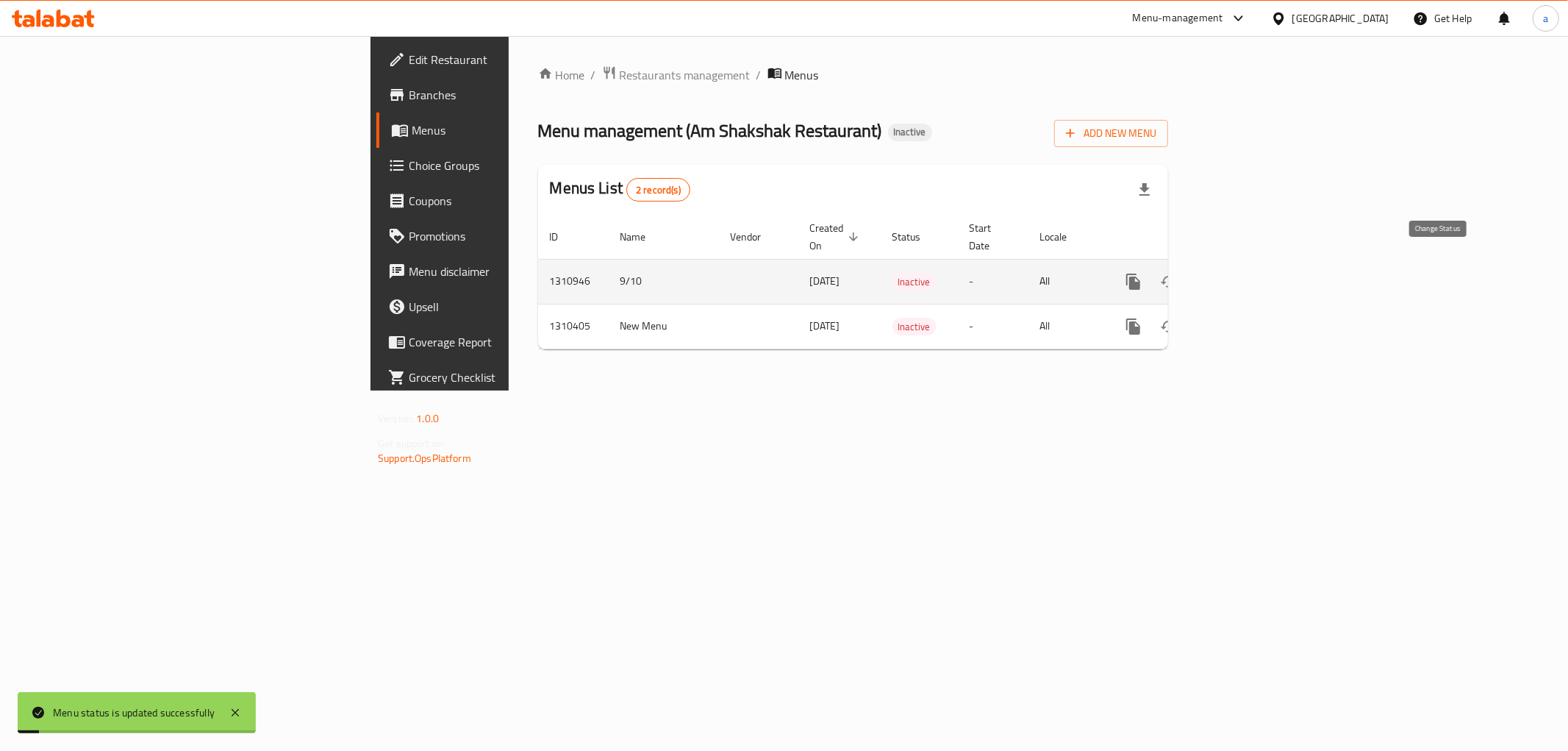
click at [1186, 277] on button "enhanced table" at bounding box center [1169, 282] width 36 height 36
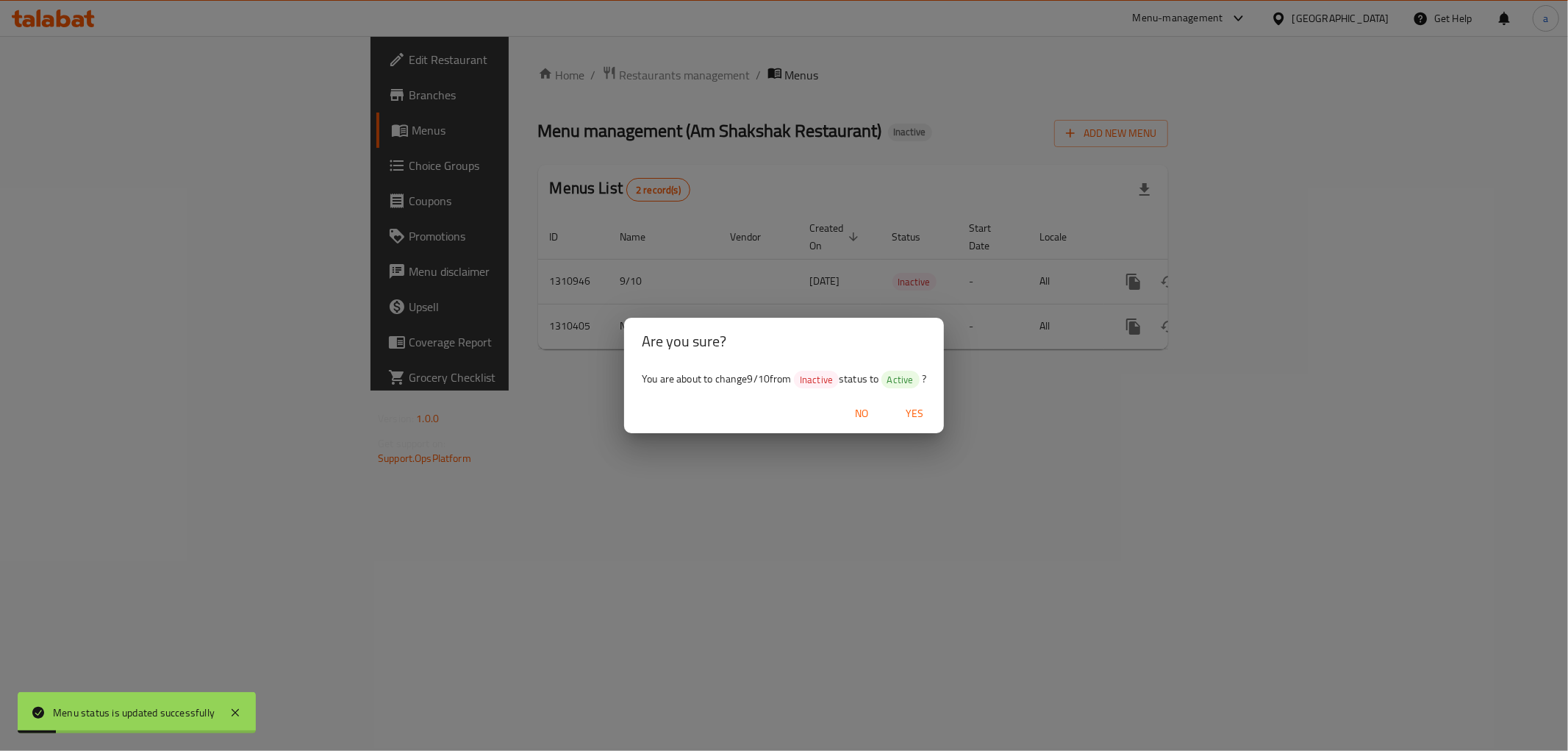
click at [916, 418] on span "Yes" at bounding box center [915, 414] width 36 height 19
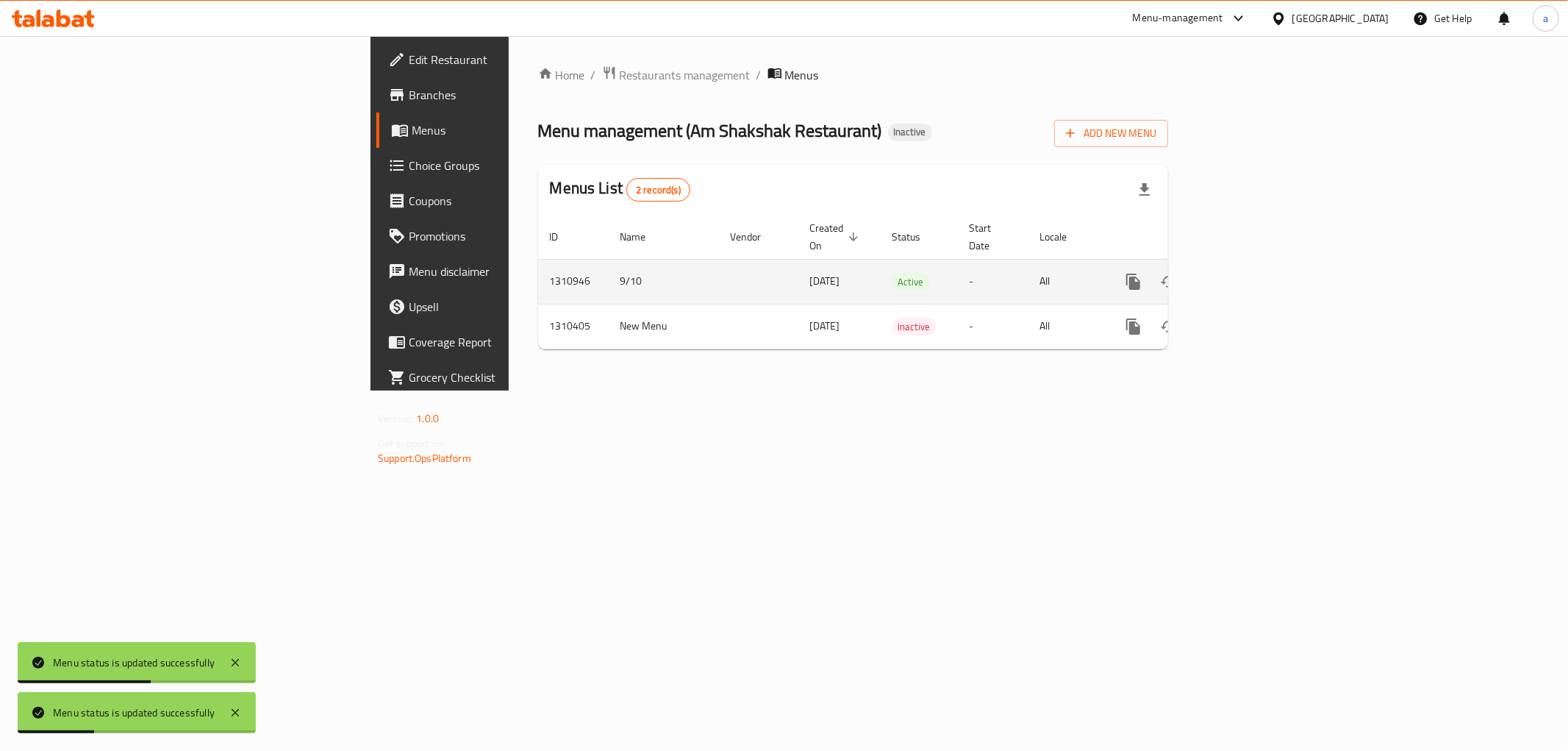
click at [1248, 273] on icon "enhanced table" at bounding box center [1239, 282] width 18 height 18
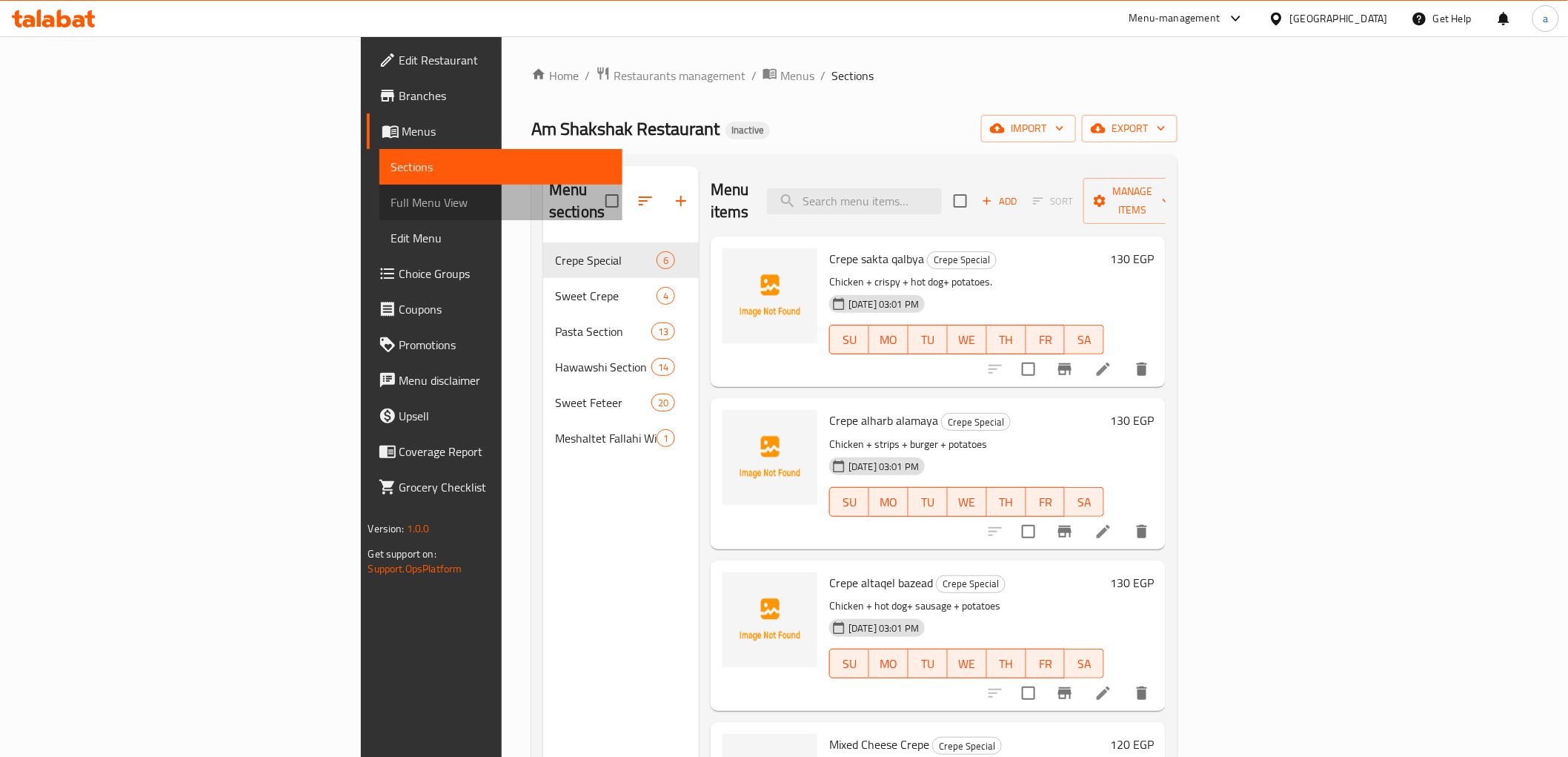
click at [392, 209] on span "Full Menu View" at bounding box center [501, 202] width 219 height 18
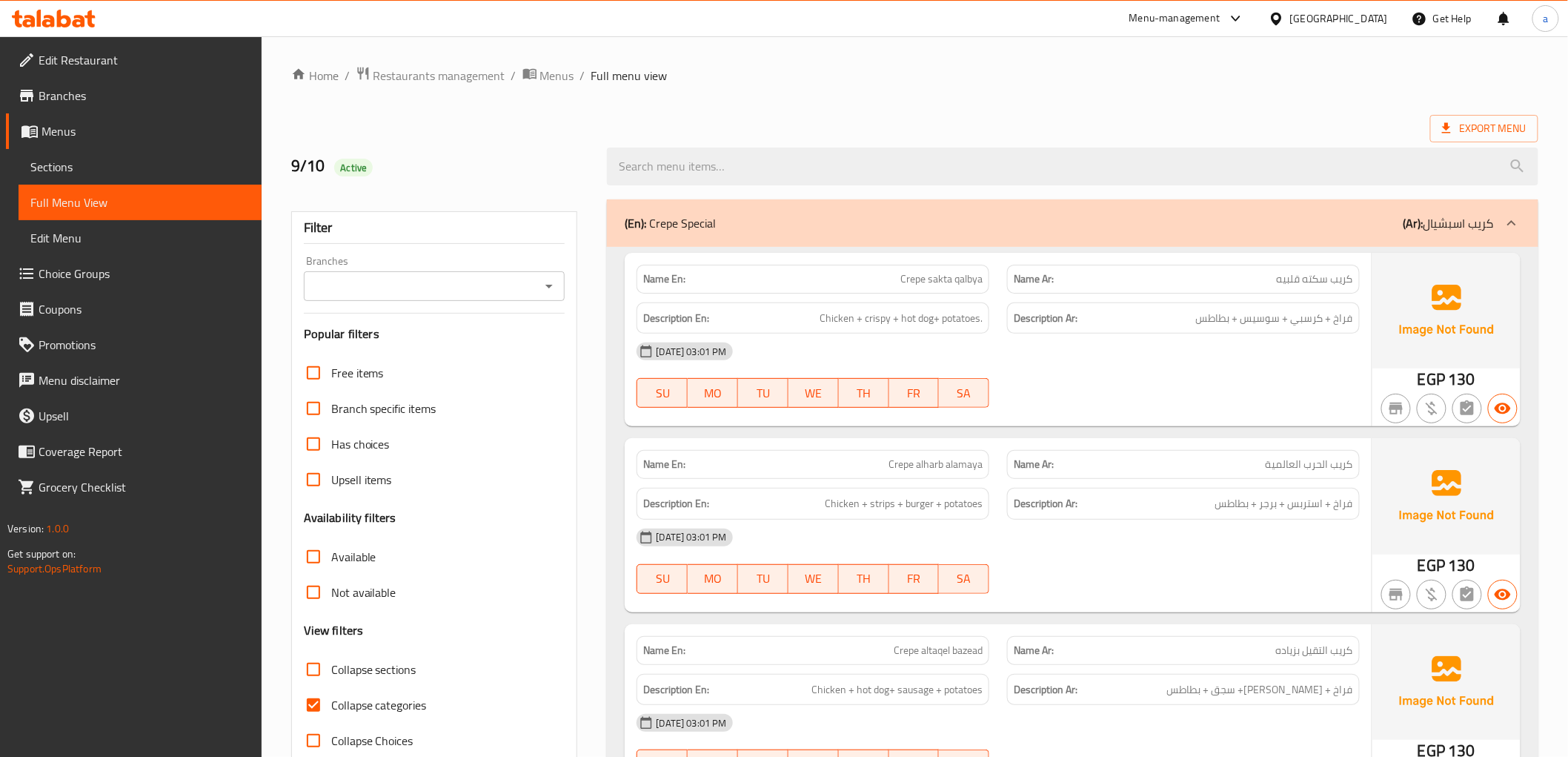
drag, startPoint x: 305, startPoint y: 701, endPoint x: 880, endPoint y: 453, distance: 626.2
click at [305, 701] on input "Collapse categories" at bounding box center [314, 705] width 36 height 36
checkbox input "false"
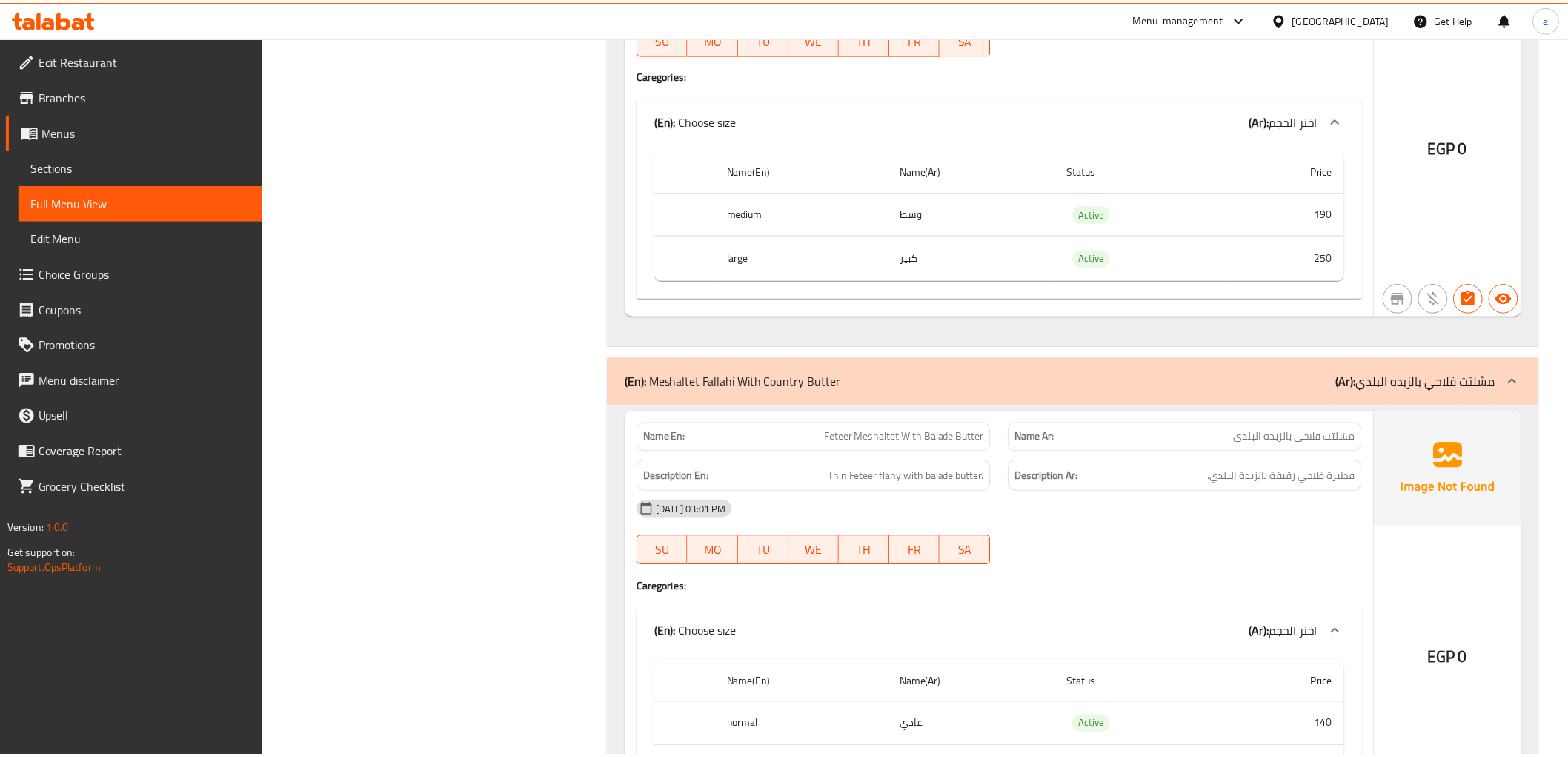
scroll to position [23200, 0]
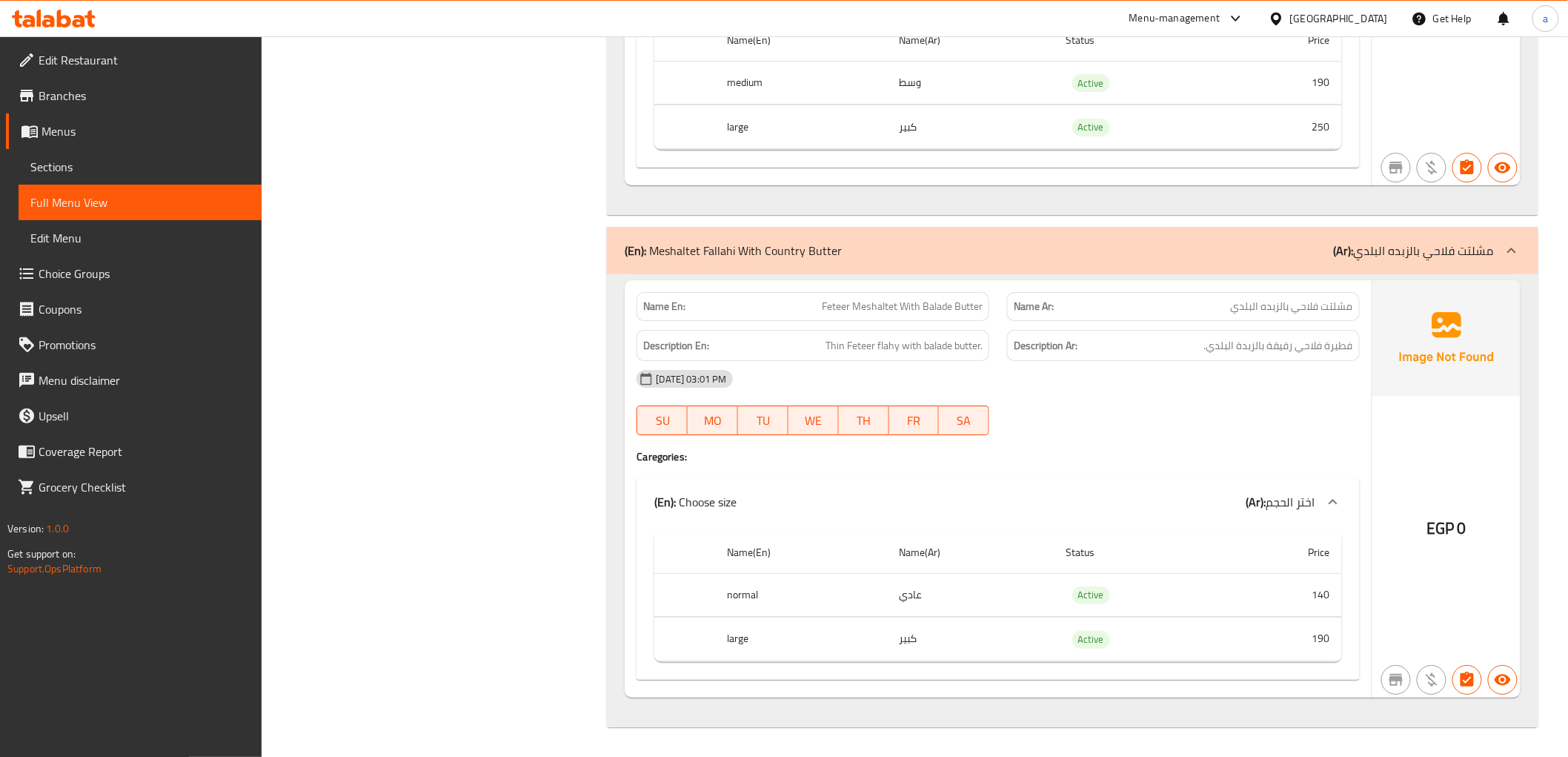
drag, startPoint x: 395, startPoint y: 160, endPoint x: 473, endPoint y: 169, distance: 78.5
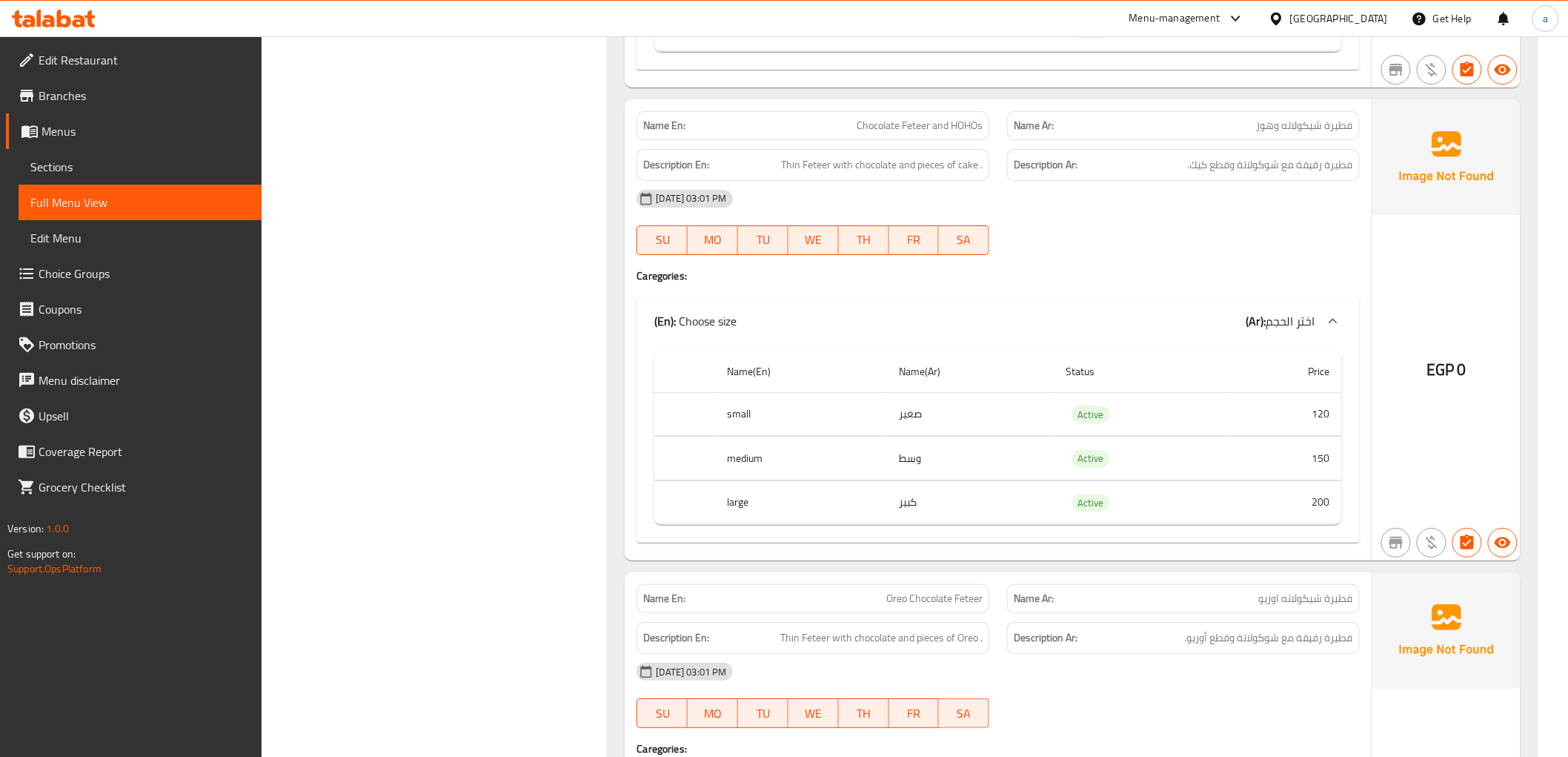
scroll to position [20483, 0]
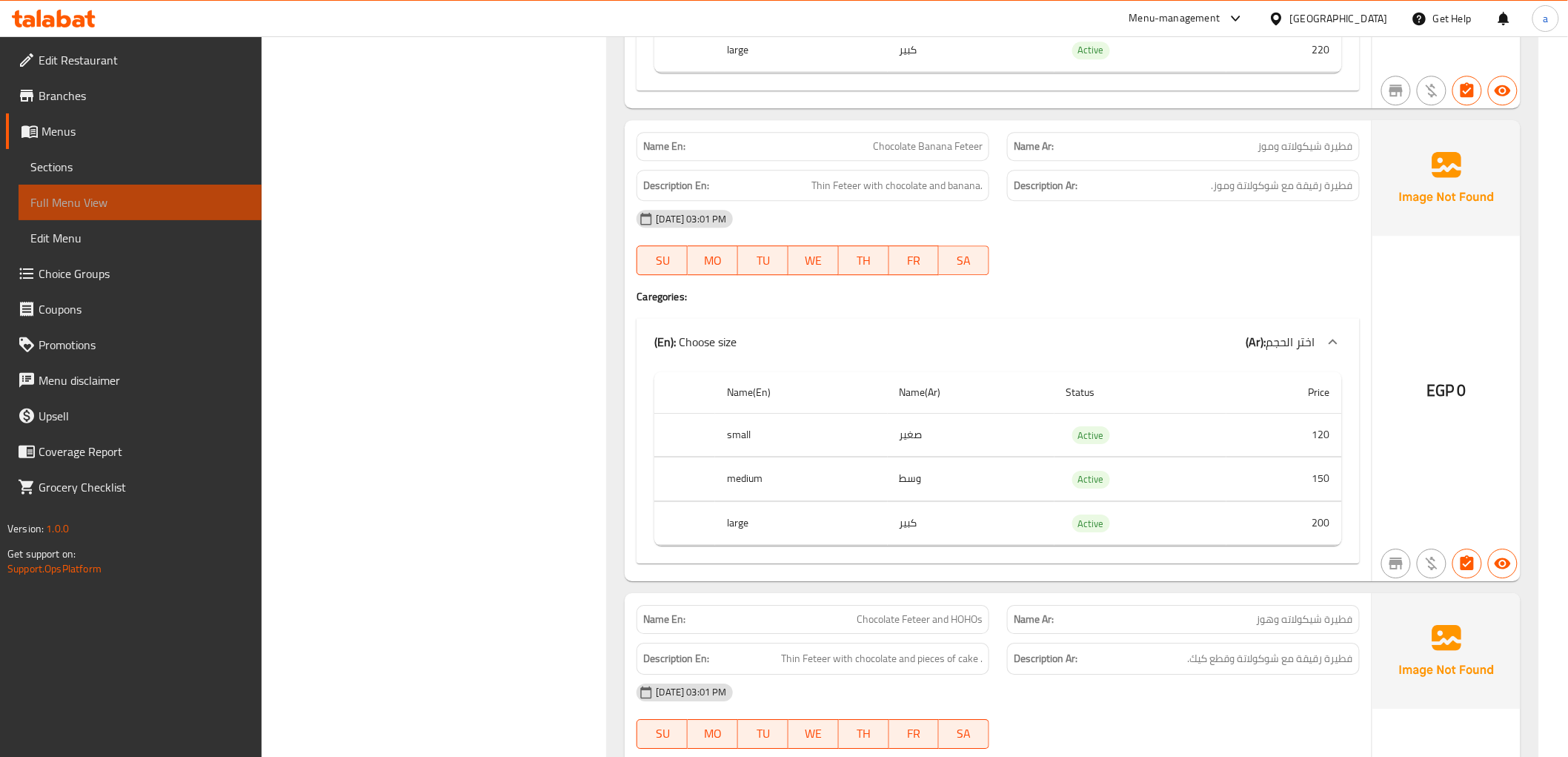
click at [203, 202] on span "Full Menu View" at bounding box center [140, 202] width 219 height 18
click at [77, 162] on span "Sections" at bounding box center [140, 167] width 219 height 18
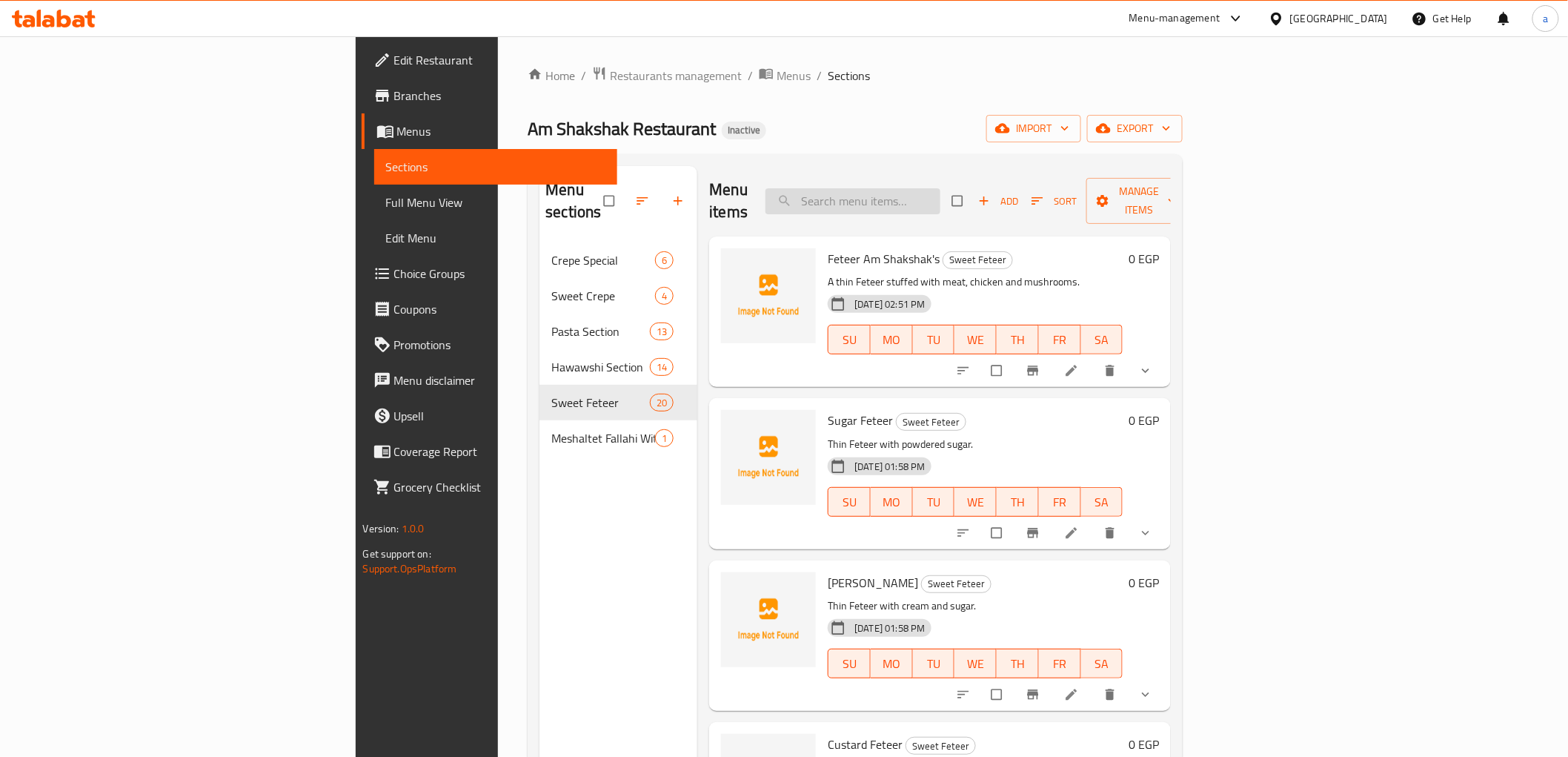
click at [940, 188] on input "search" at bounding box center [852, 201] width 175 height 26
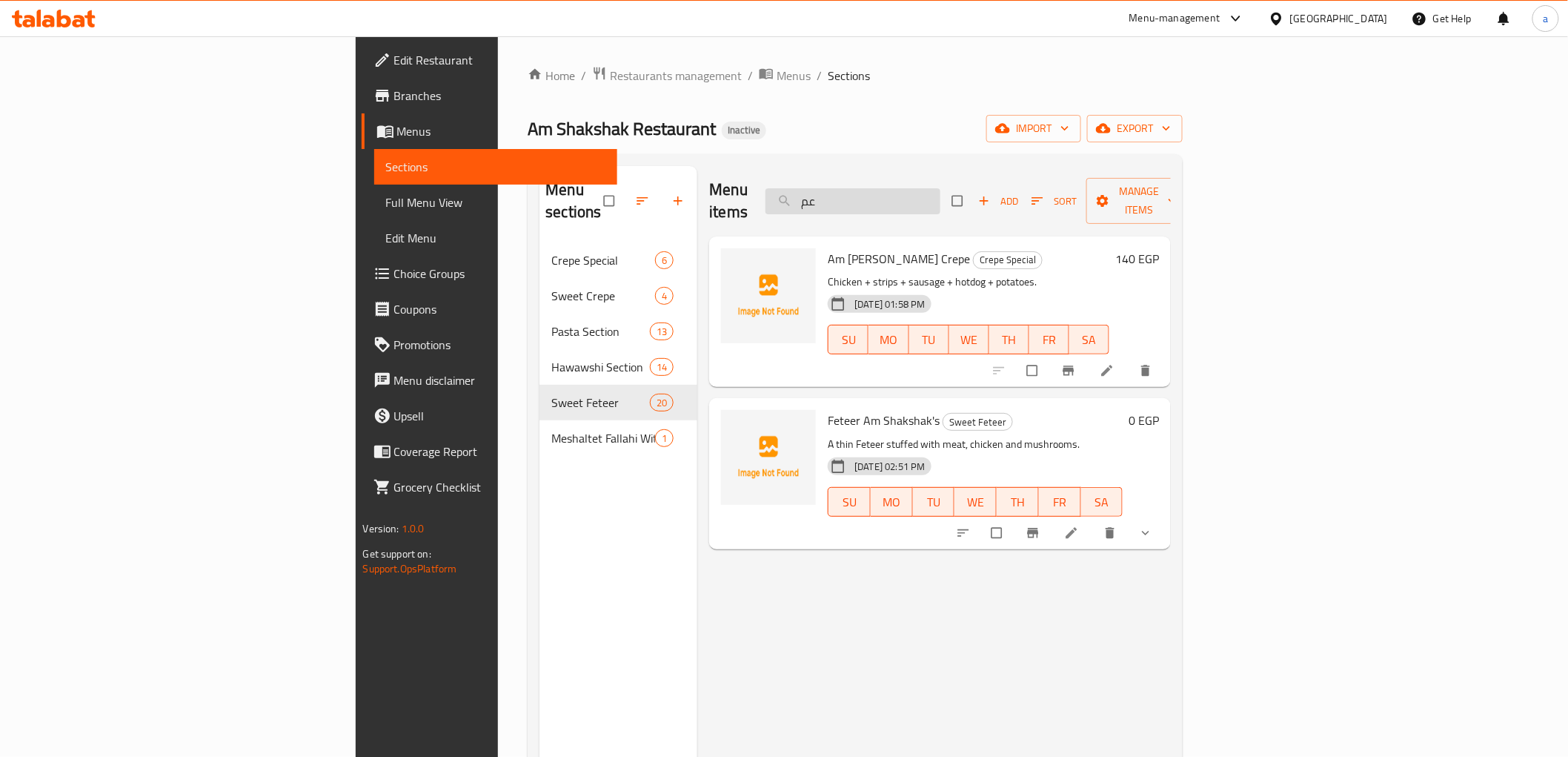
click at [940, 196] on input "عم" at bounding box center [852, 201] width 175 height 26
type input "ع"
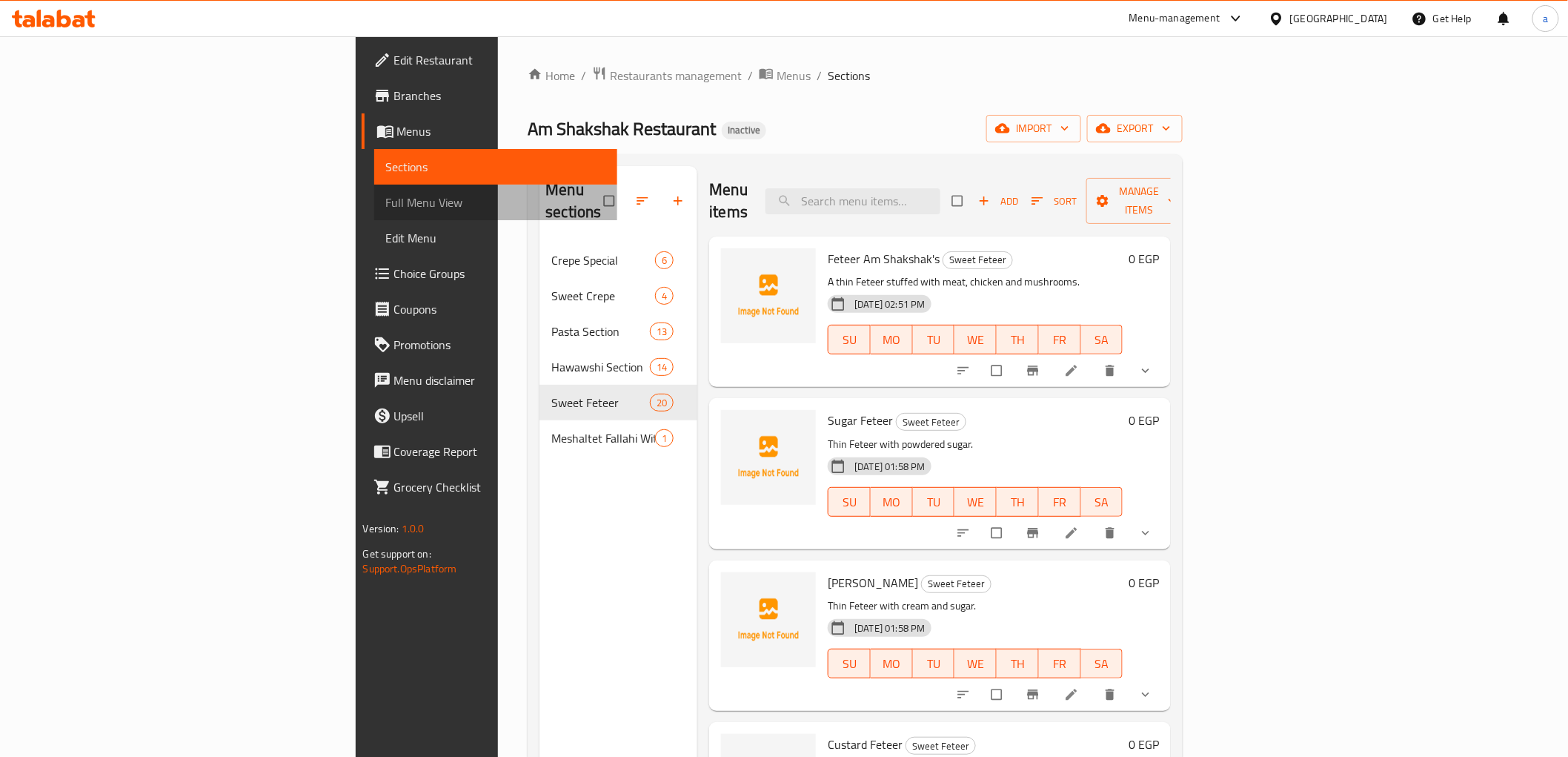
click at [386, 201] on span "Full Menu View" at bounding box center [496, 202] width 219 height 18
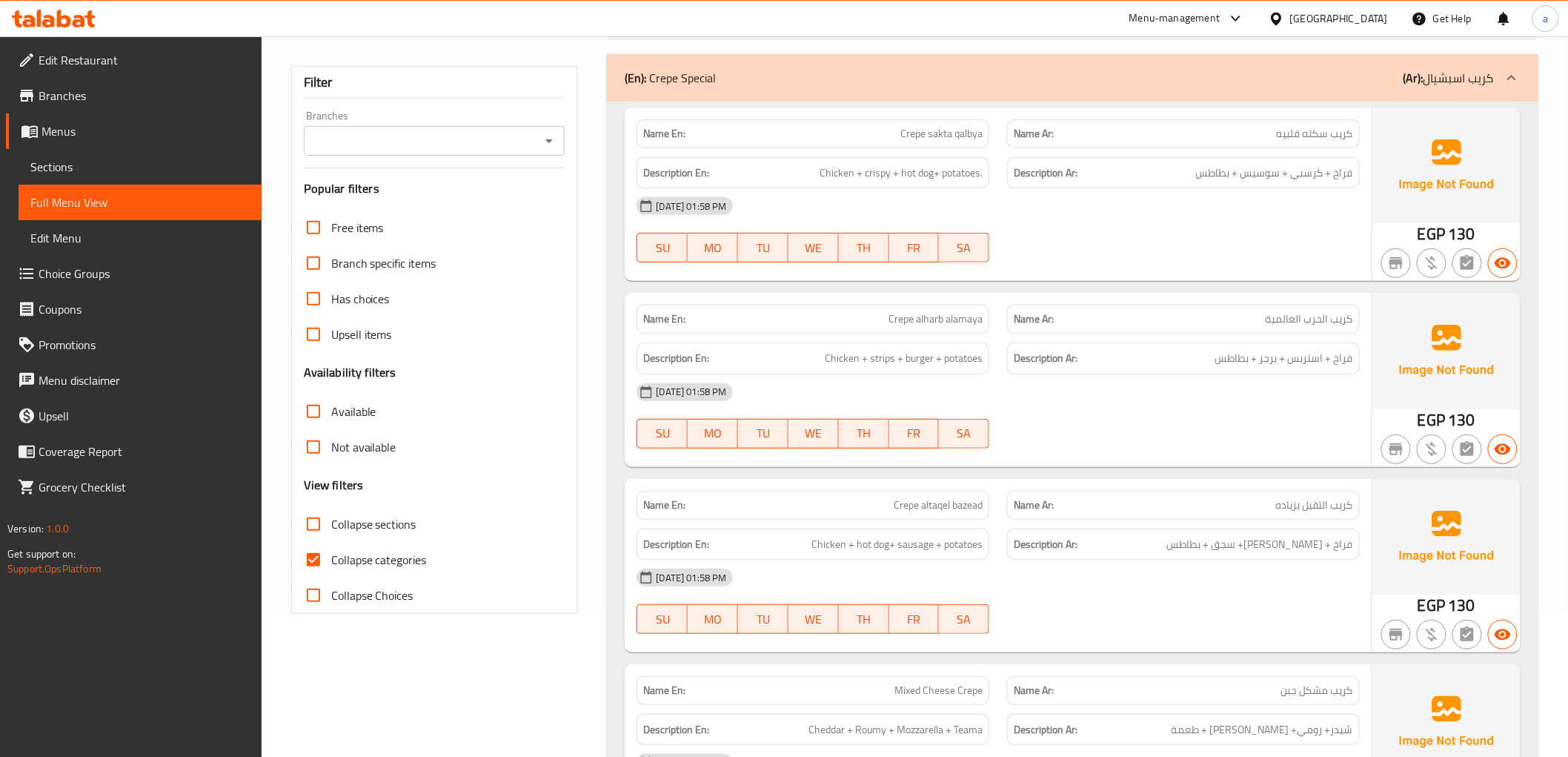
scroll to position [247, 0]
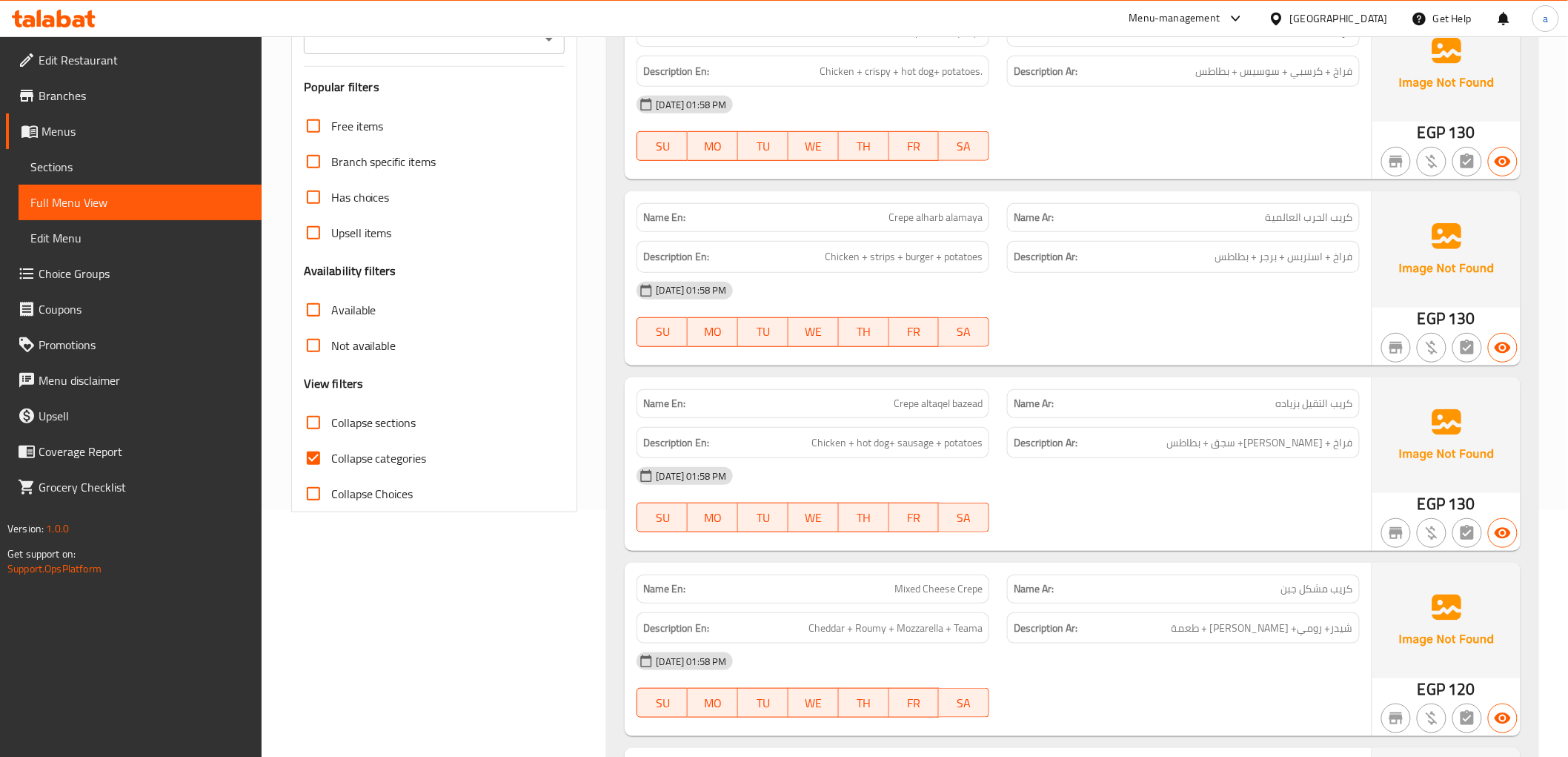
click at [321, 449] on input "Collapse categories" at bounding box center [314, 458] width 36 height 36
checkbox input "false"
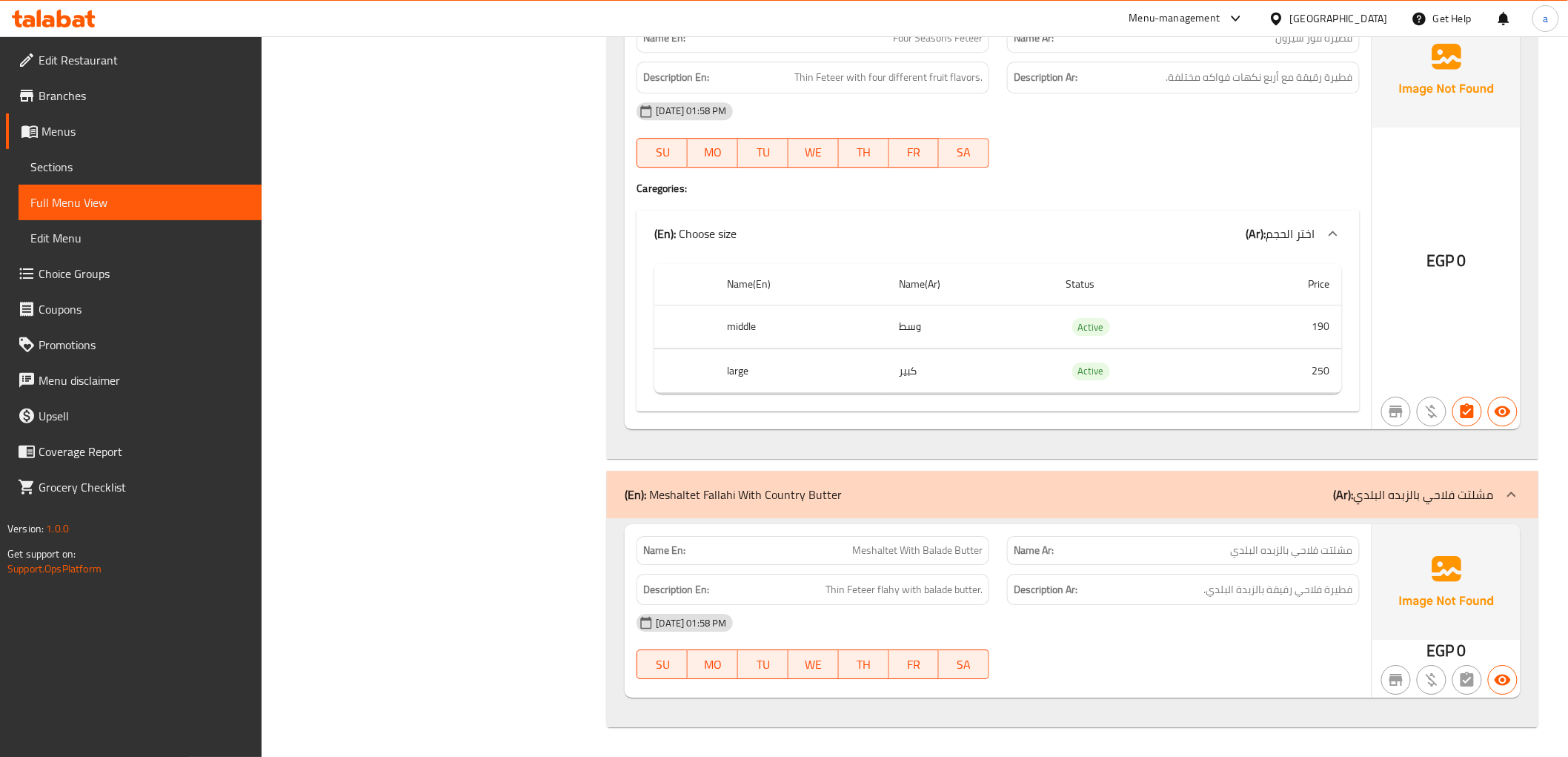
scroll to position [22958, 0]
click at [138, 178] on link "Sections" at bounding box center [140, 167] width 243 height 36
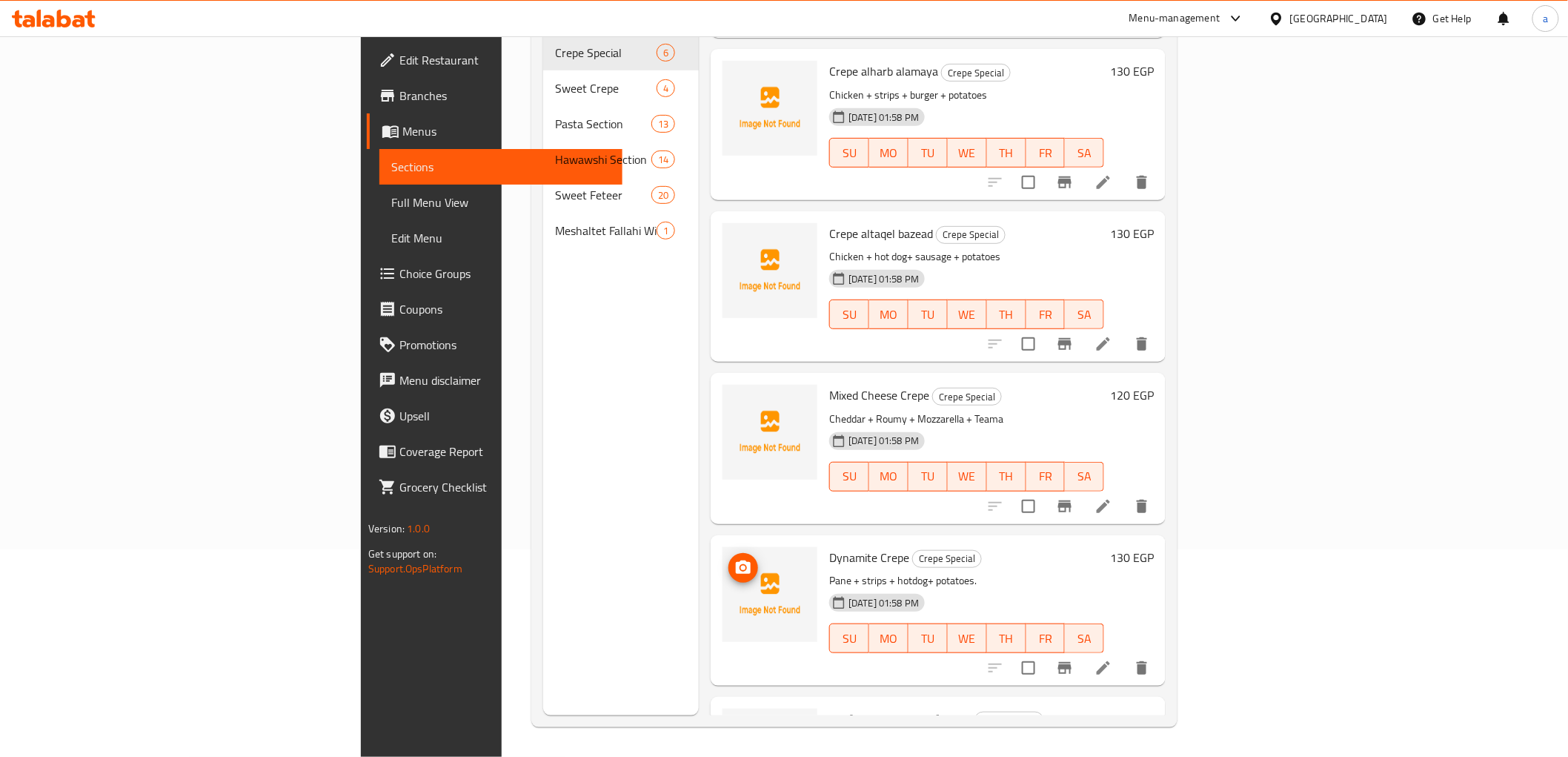
scroll to position [251, 0]
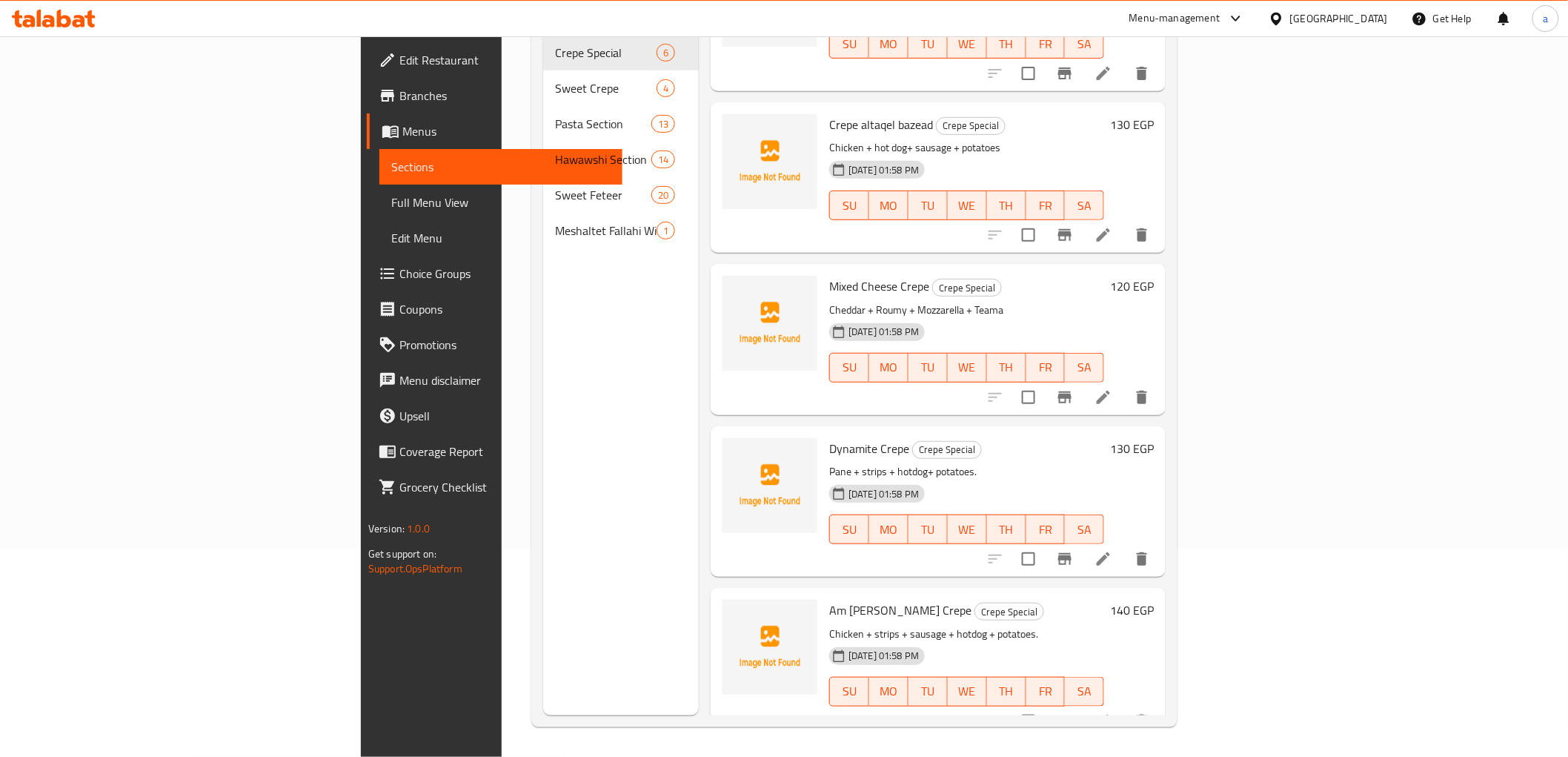
click at [555, 221] on span "Meshaltet Fallahi With Country Butter" at bounding box center [605, 230] width 101 height 18
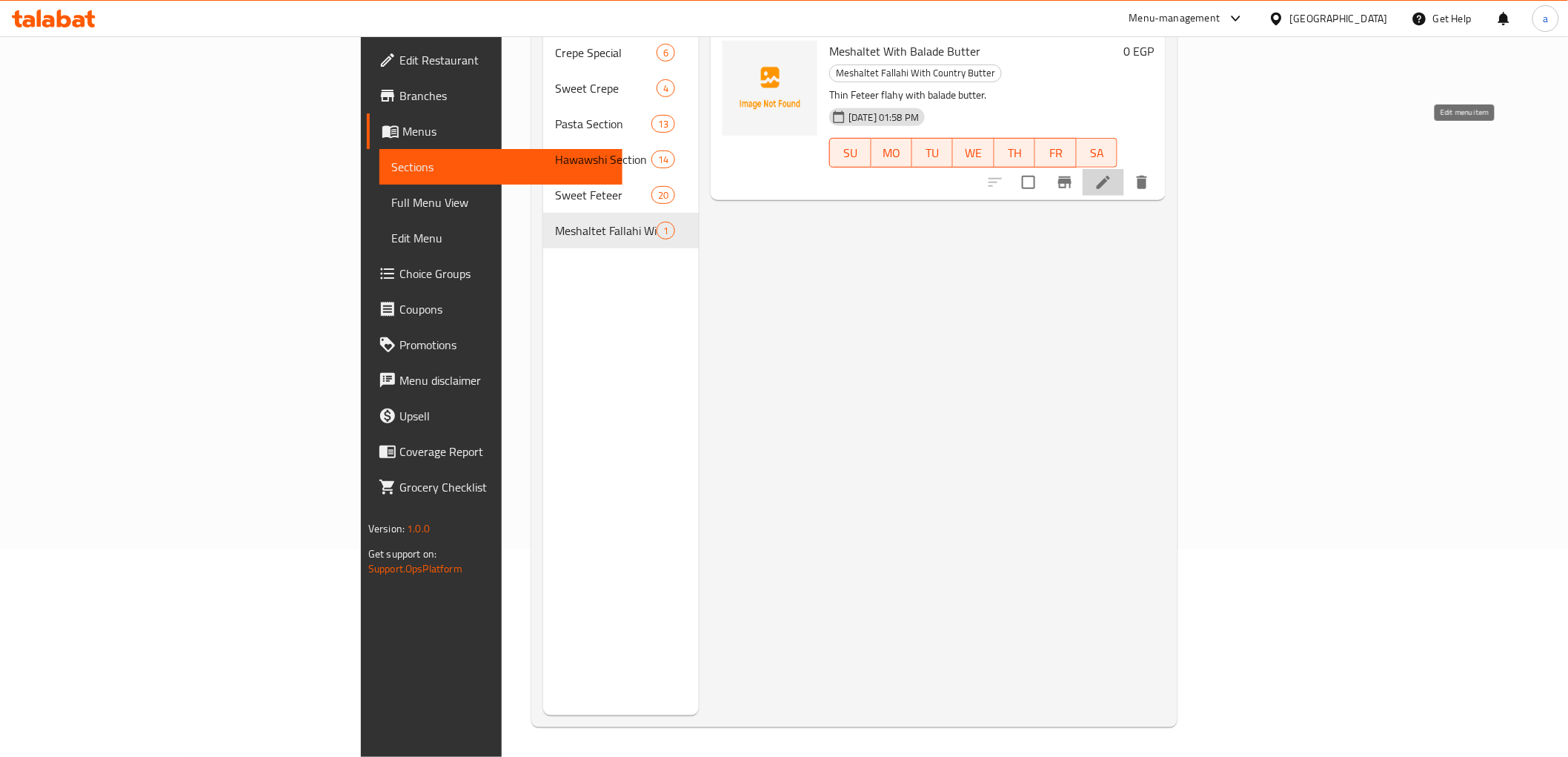
click at [1112, 173] on icon at bounding box center [1103, 182] width 18 height 18
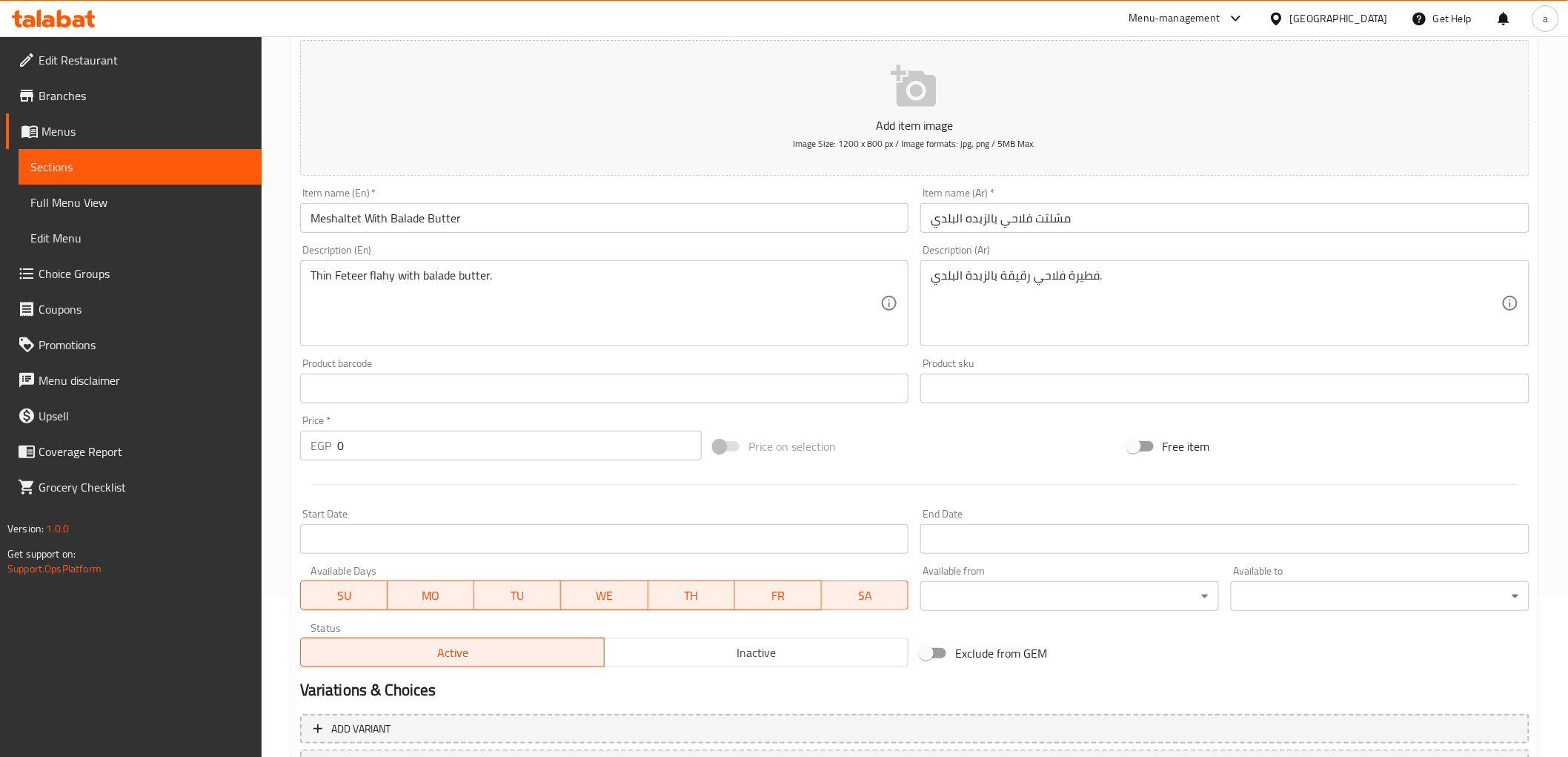
scroll to position [41, 0]
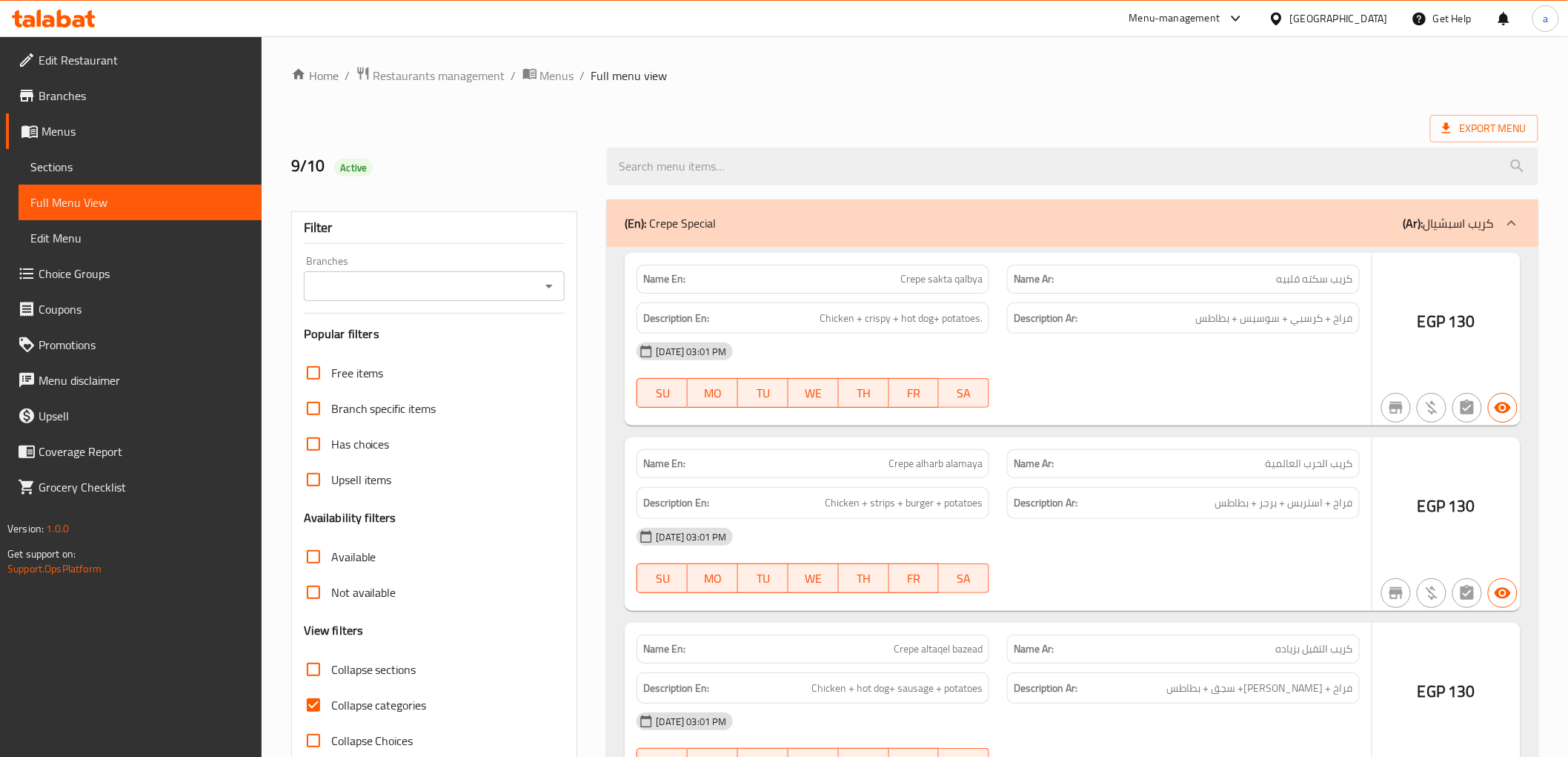
click at [99, 167] on div at bounding box center [784, 378] width 1568 height 757
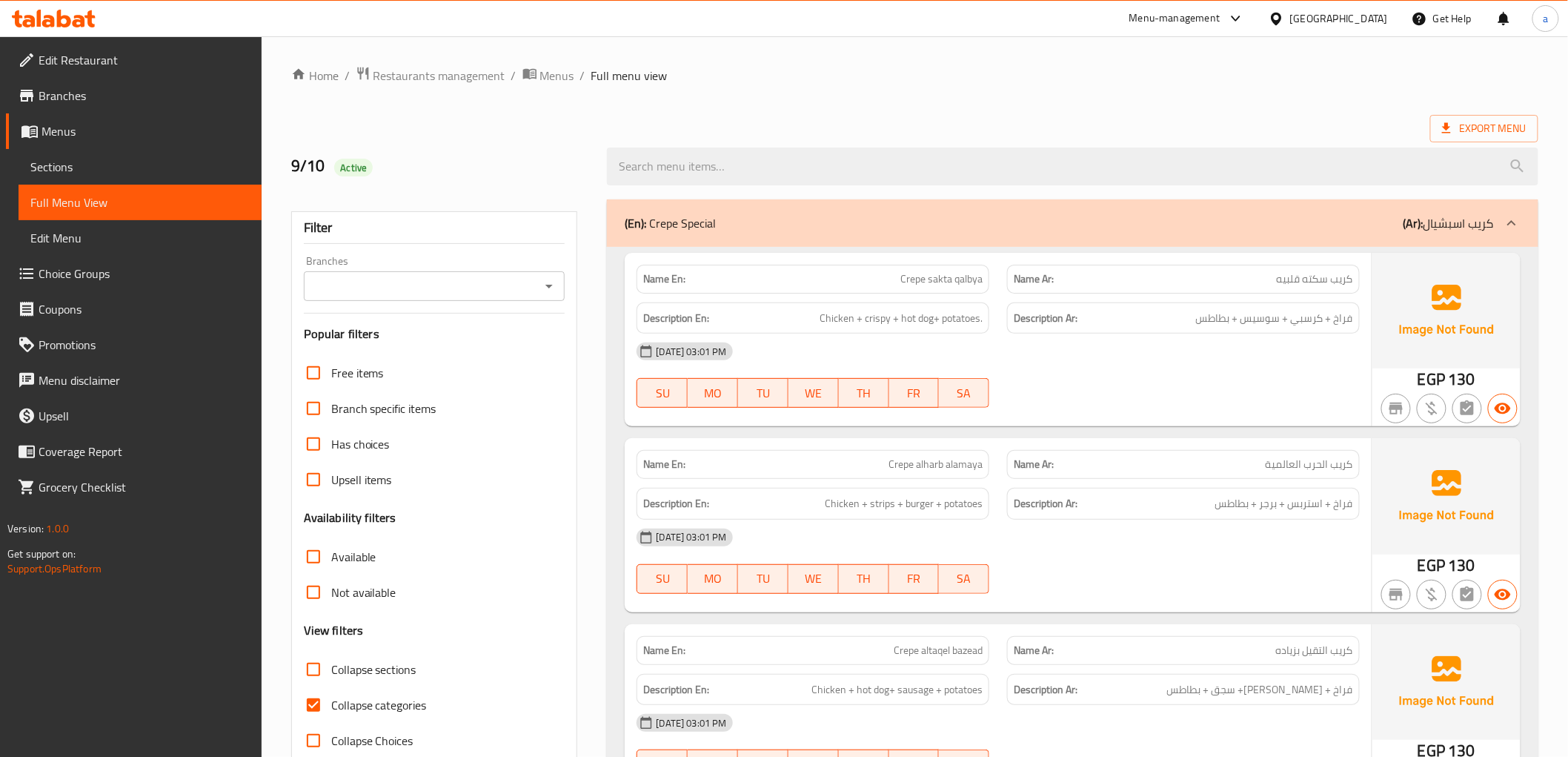
click at [73, 166] on span "Sections" at bounding box center [140, 167] width 219 height 18
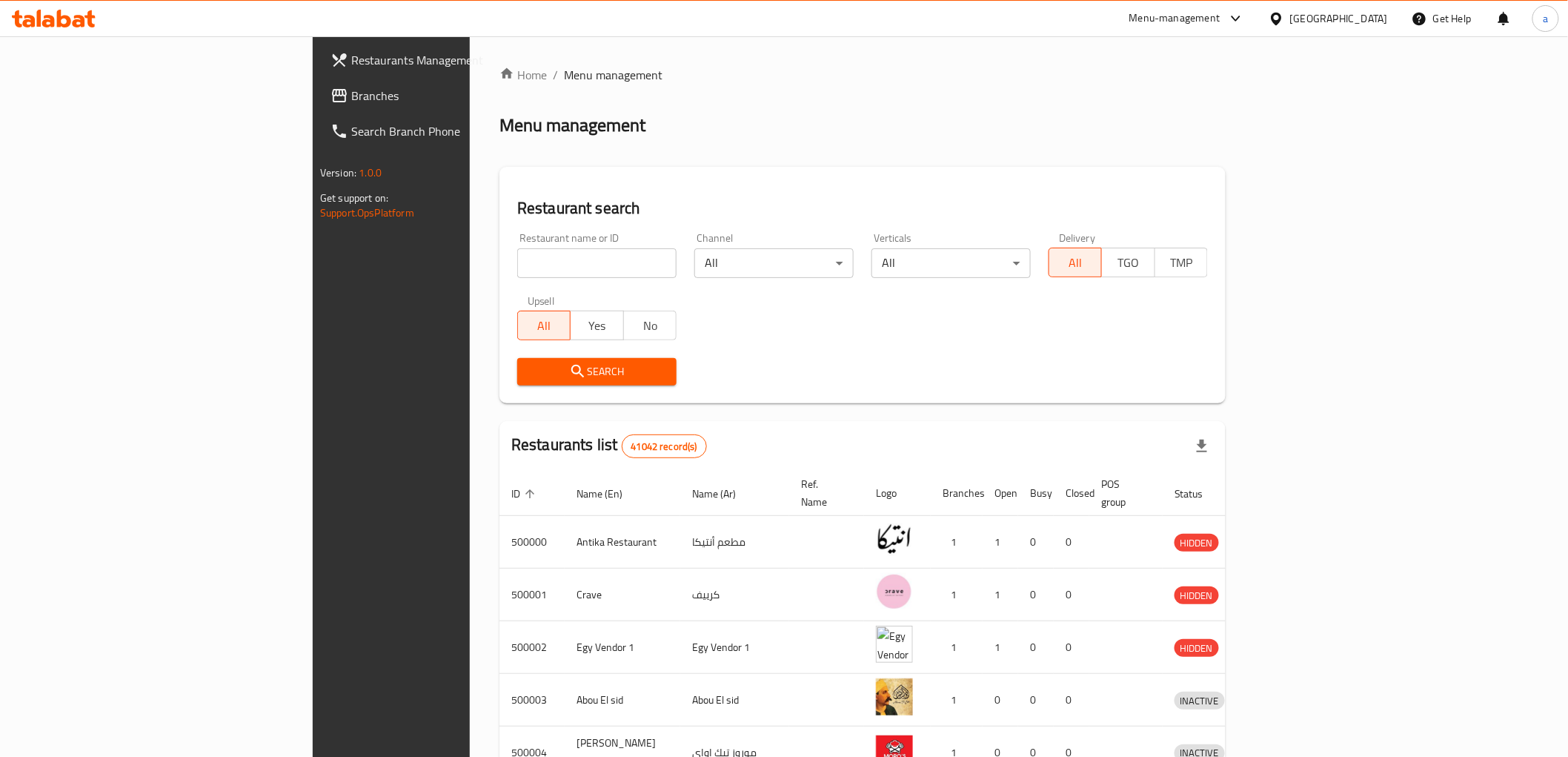
click at [1370, 21] on div "[GEOGRAPHIC_DATA]" at bounding box center [1338, 18] width 97 height 16
click at [1221, 380] on div "[GEOGRAPHIC_DATA]" at bounding box center [1227, 388] width 97 height 16
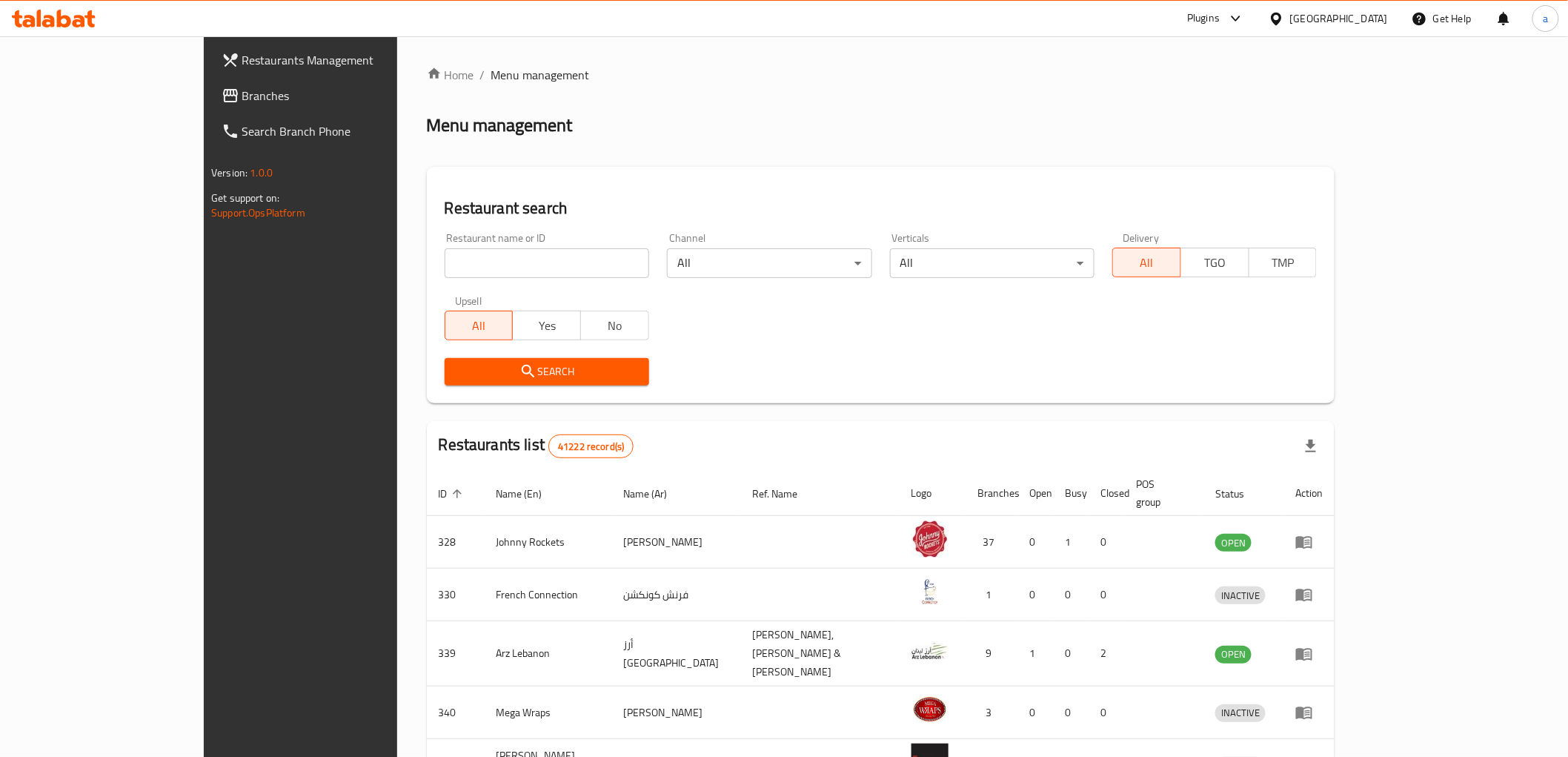
click at [242, 94] on span "Branches" at bounding box center [347, 96] width 211 height 18
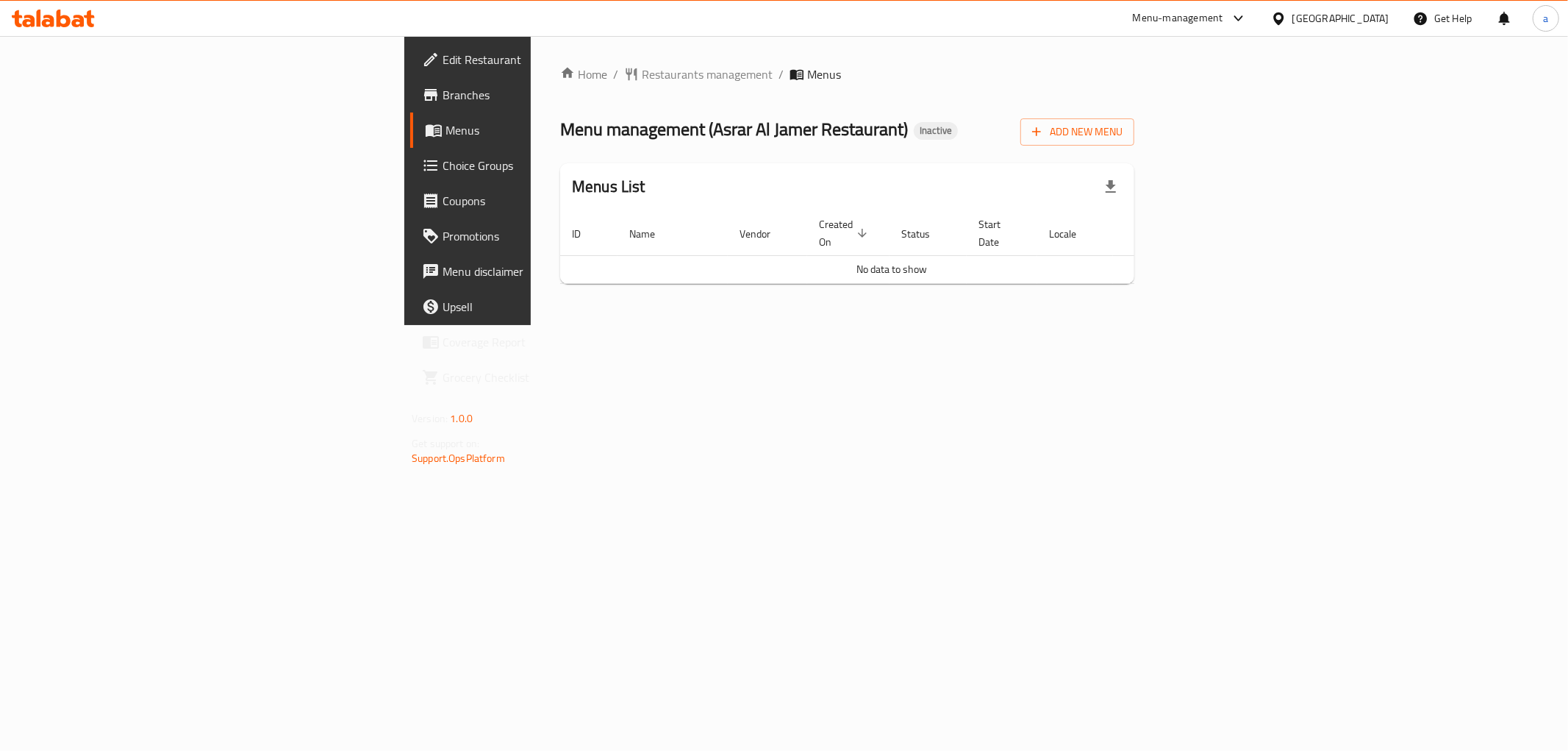
click at [443, 97] on span "Branches" at bounding box center [549, 95] width 212 height 18
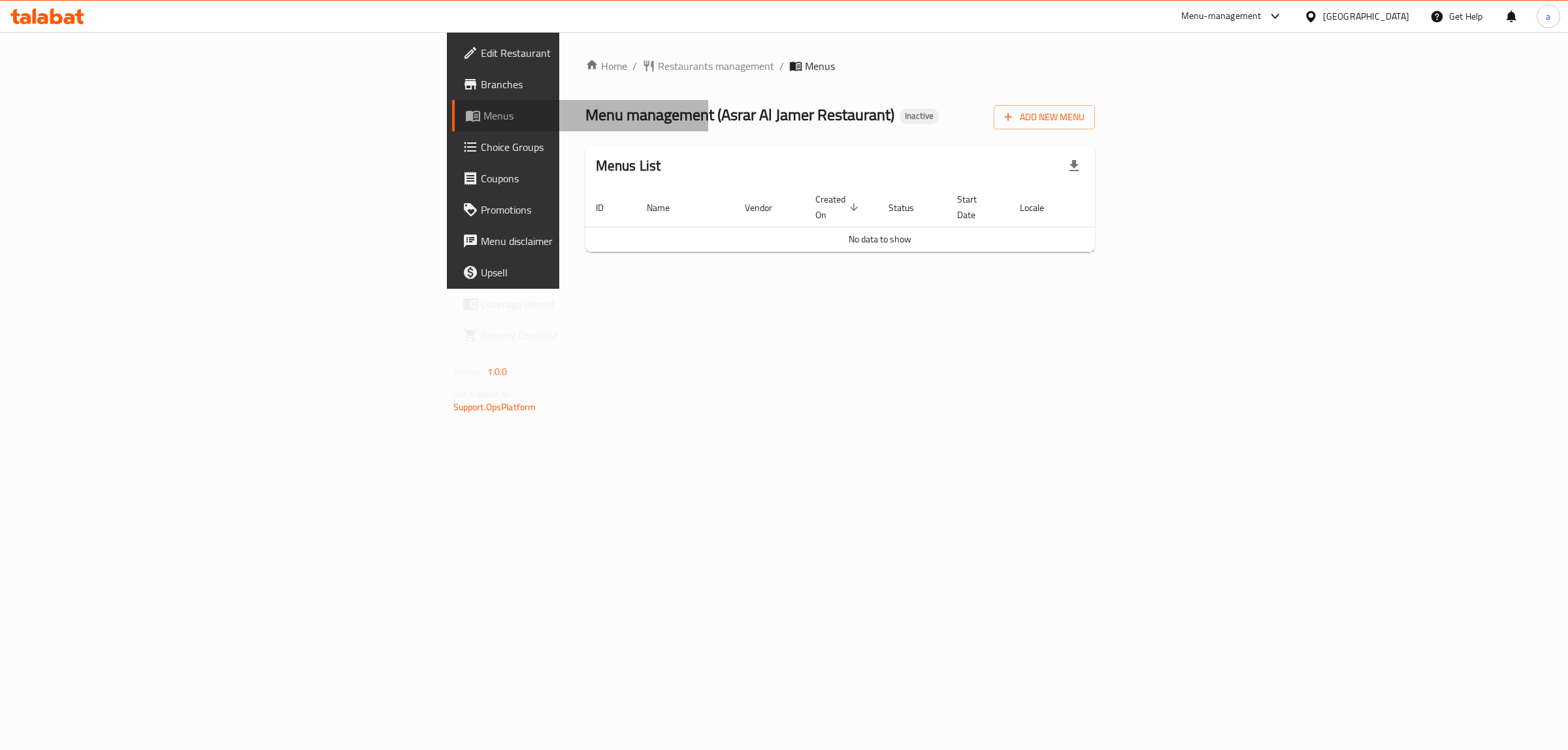
click at [484, 110] on span "Menus" at bounding box center [591, 115] width 215 height 16
